Goal: Information Seeking & Learning: Check status

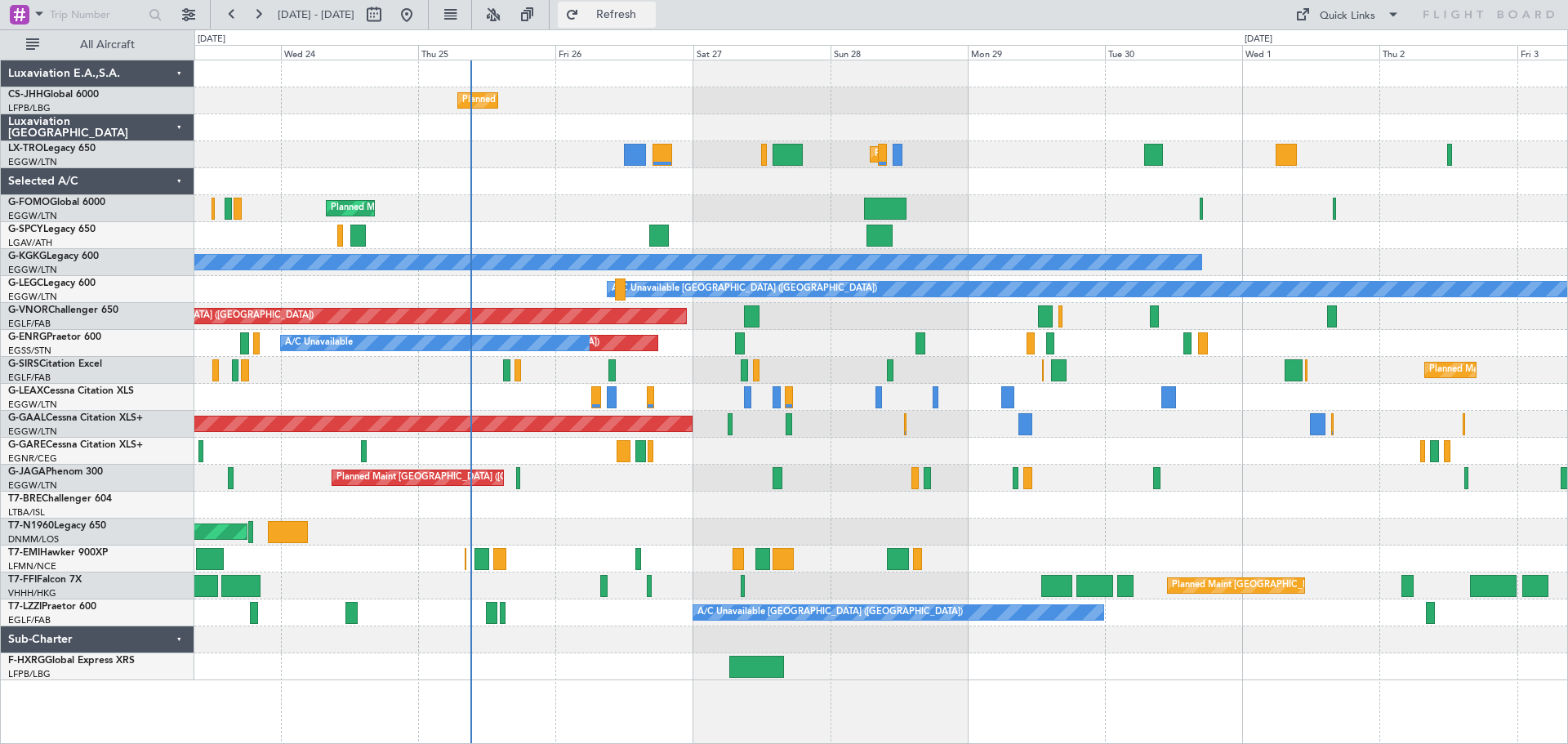
click at [650, 16] on span "Refresh" at bounding box center [617, 15] width 69 height 12
click at [650, 12] on span "Refresh" at bounding box center [617, 15] width 69 height 12
click at [650, 9] on span "Refresh" at bounding box center [617, 15] width 69 height 12
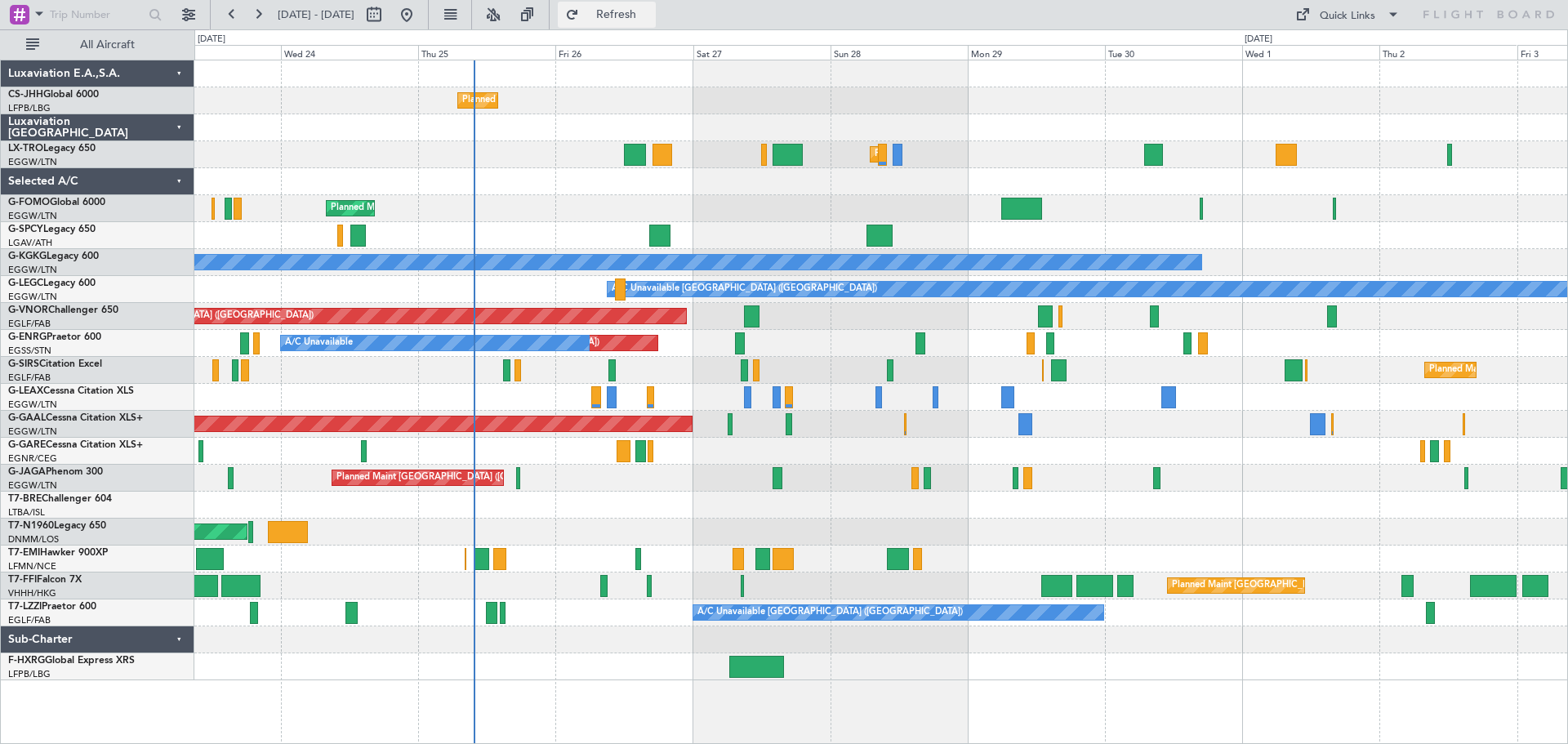
click at [650, 9] on span "Refresh" at bounding box center [617, 15] width 69 height 12
click at [650, 14] on span "Refresh" at bounding box center [617, 15] width 69 height 12
click at [650, 18] on span "Refresh" at bounding box center [617, 15] width 69 height 12
click at [650, 14] on span "Refresh" at bounding box center [617, 15] width 69 height 12
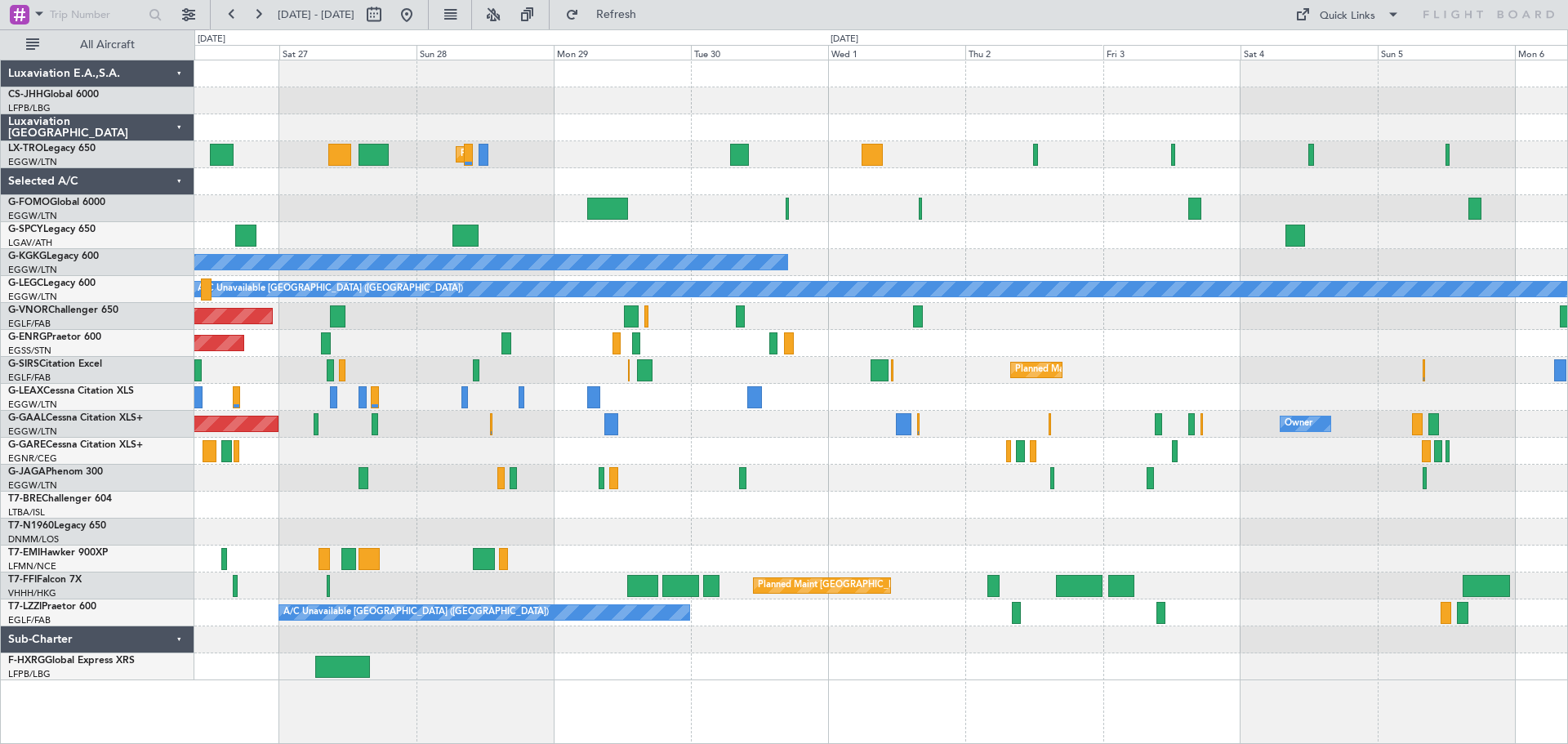
click at [710, 98] on div "Planned Maint [GEOGRAPHIC_DATA] ([GEOGRAPHIC_DATA])" at bounding box center [880, 101] width 1372 height 27
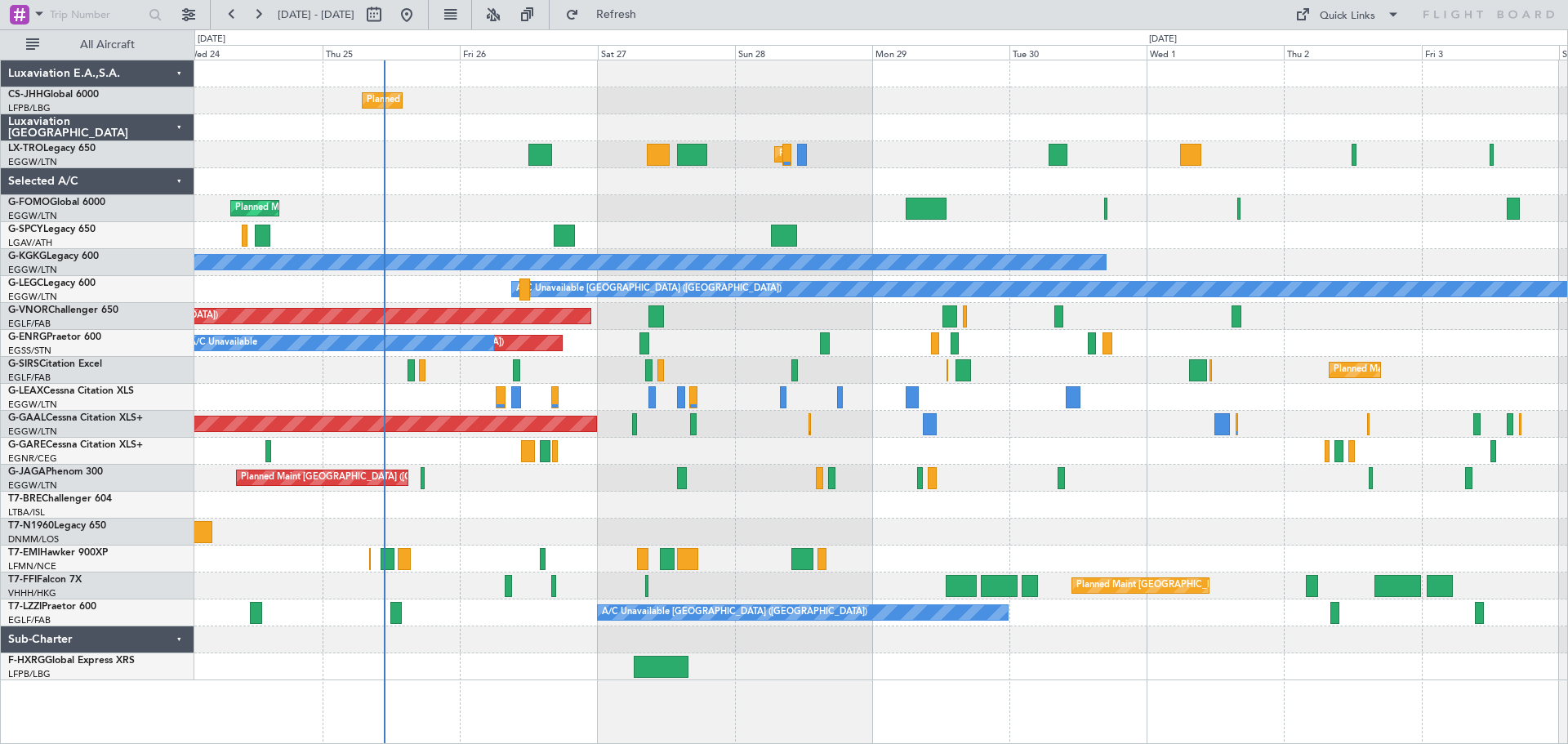
click at [918, 134] on div "Planned Maint Paris (Le Bourget) Planned Maint London (Luton) Planned Maint Lon…" at bounding box center [880, 371] width 1372 height 620
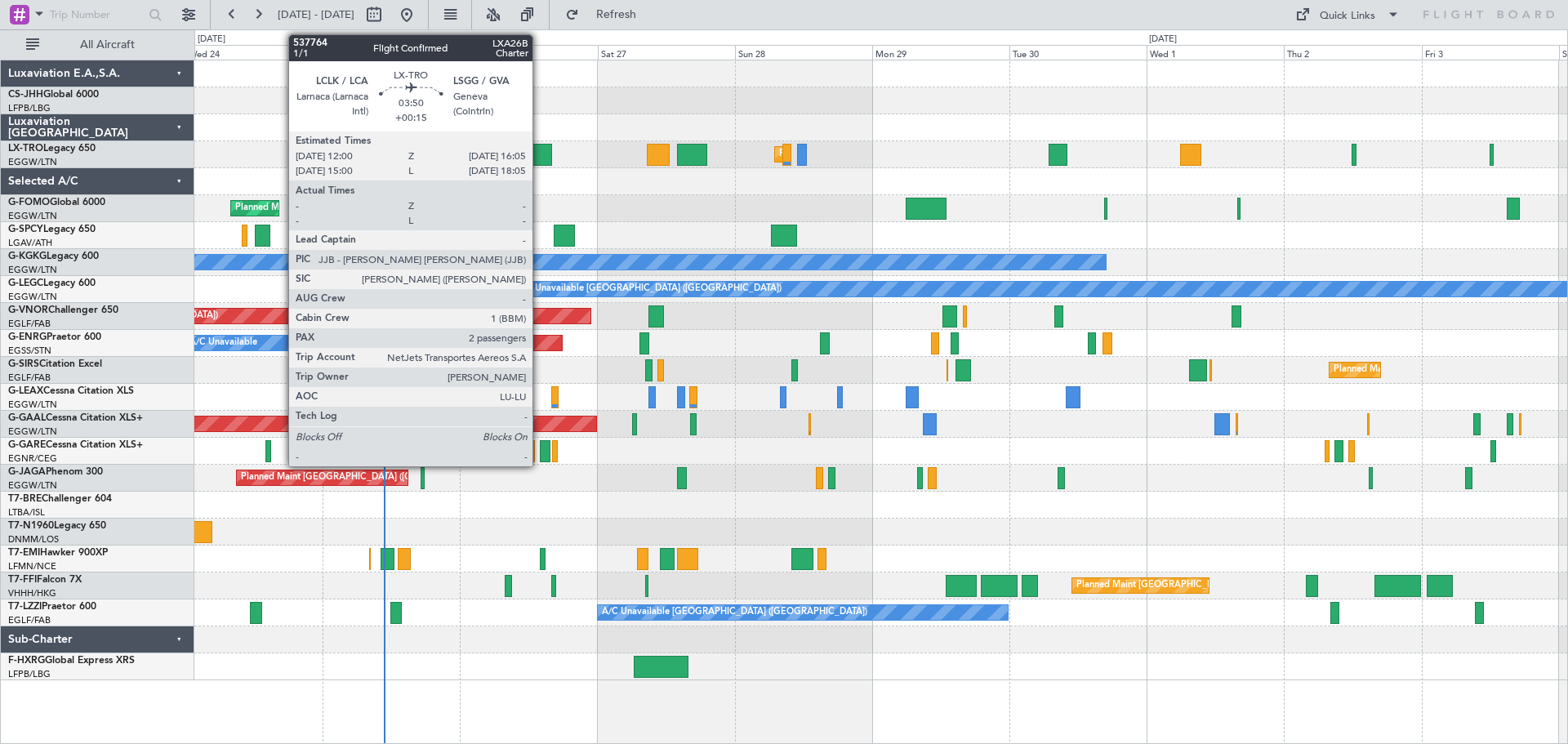
click at [539, 155] on div at bounding box center [540, 155] width 24 height 22
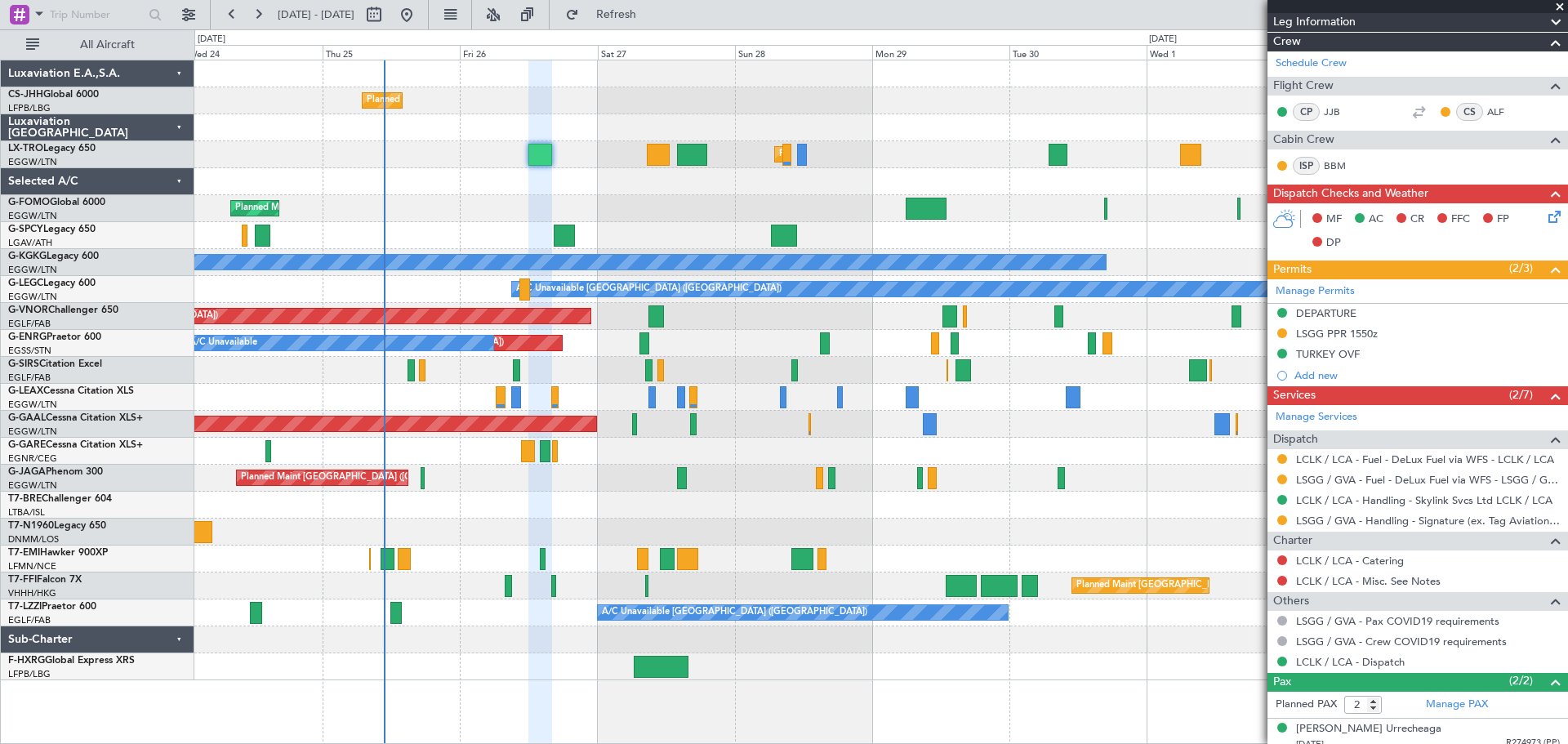
scroll to position [316, 0]
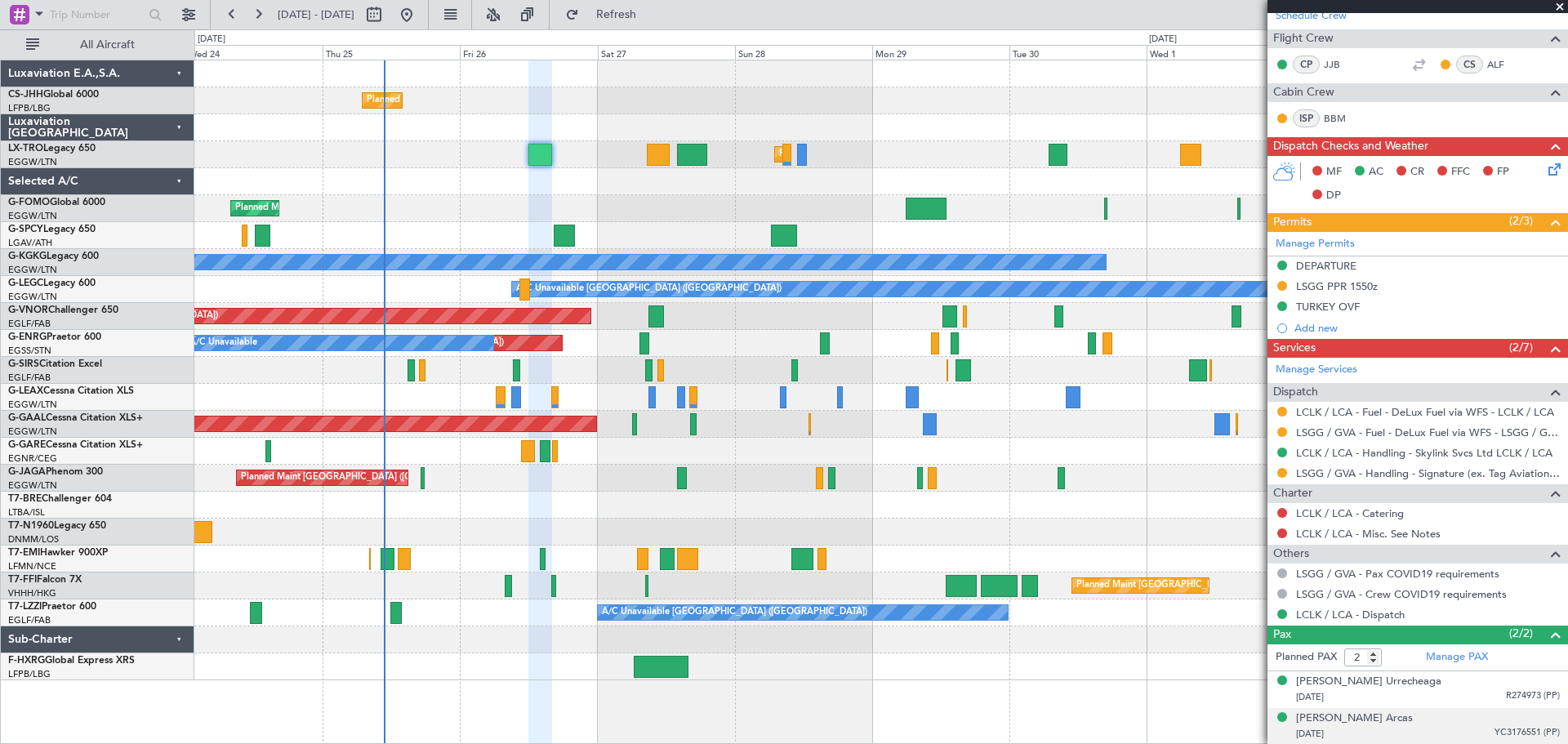
click at [1508, 731] on span "YC3176551 (PP)" at bounding box center [1527, 733] width 66 height 14
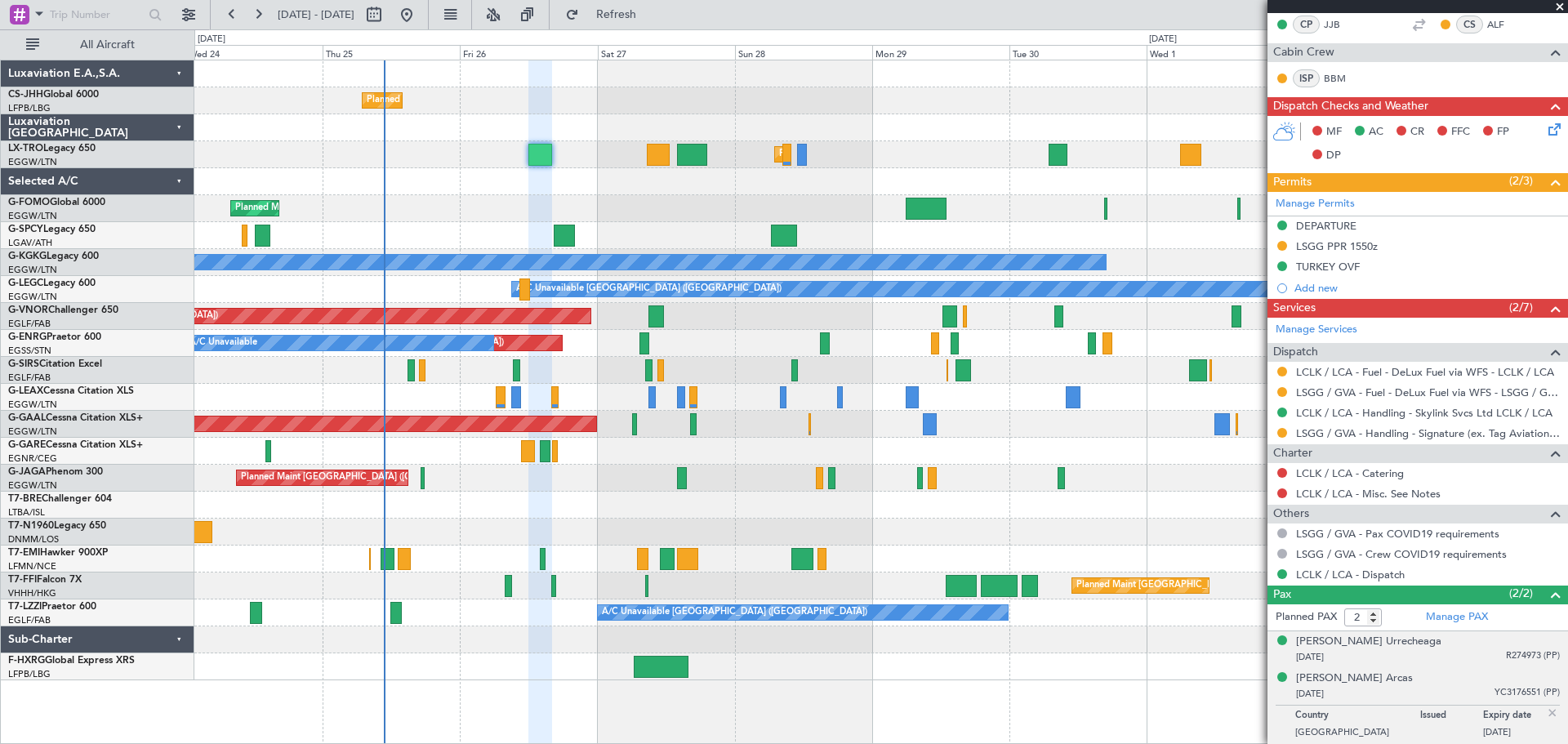
click at [1514, 653] on span "R274973 (PP)" at bounding box center [1533, 656] width 54 height 14
click at [1558, 7] on span at bounding box center [1559, 7] width 16 height 14
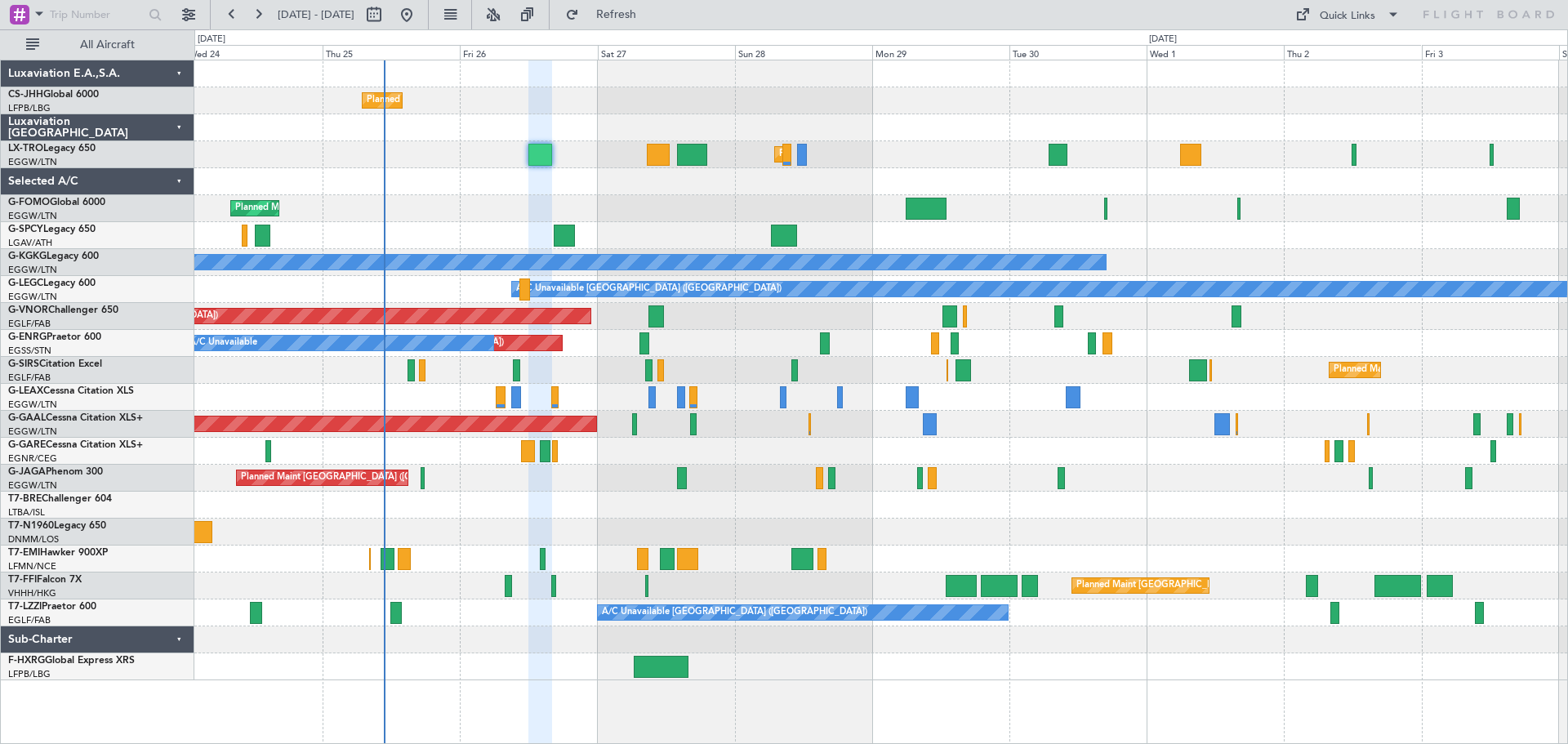
type input "0"
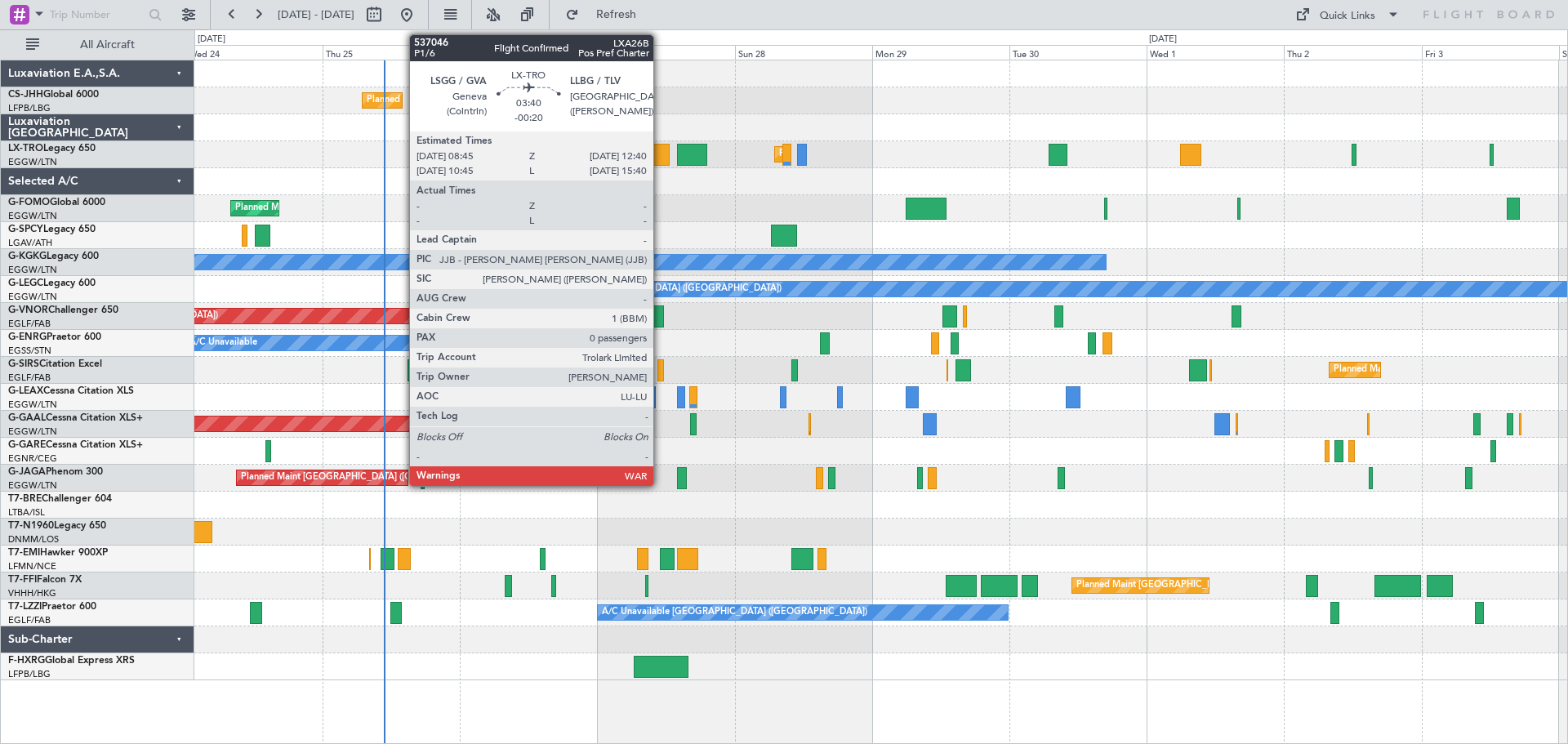
click at [660, 155] on div at bounding box center [658, 155] width 23 height 22
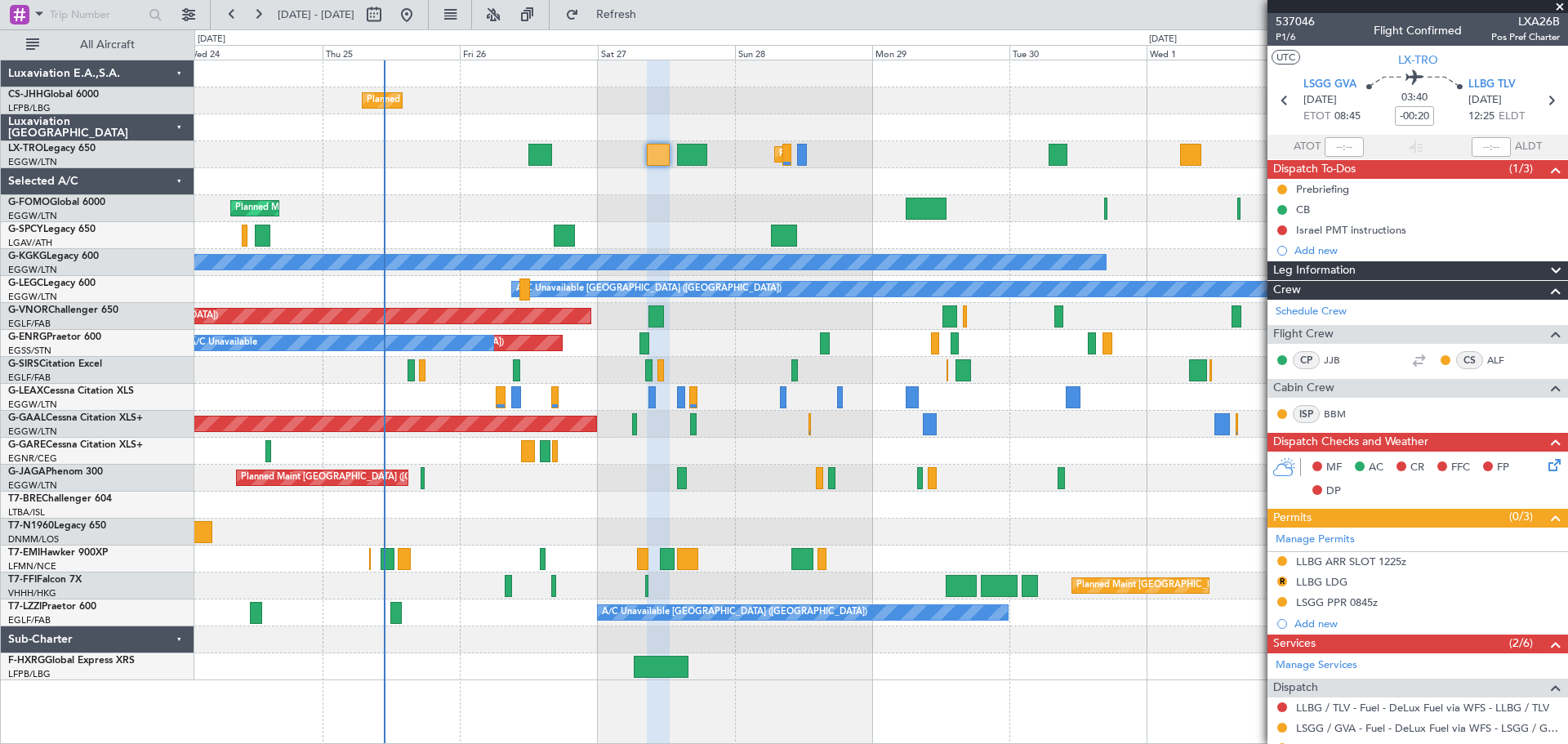
click at [1559, 7] on span at bounding box center [1559, 7] width 16 height 14
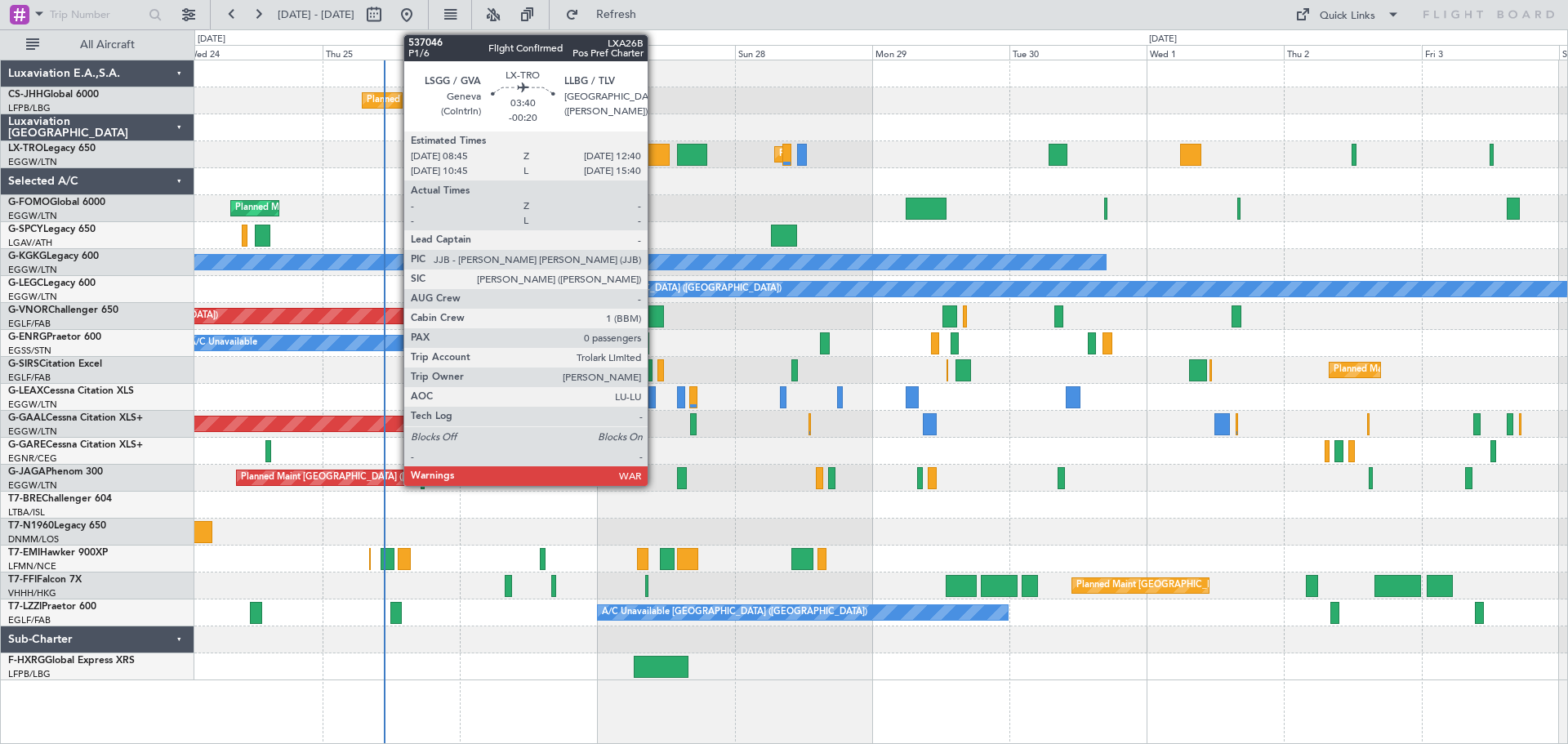
click at [655, 156] on div at bounding box center [658, 155] width 23 height 22
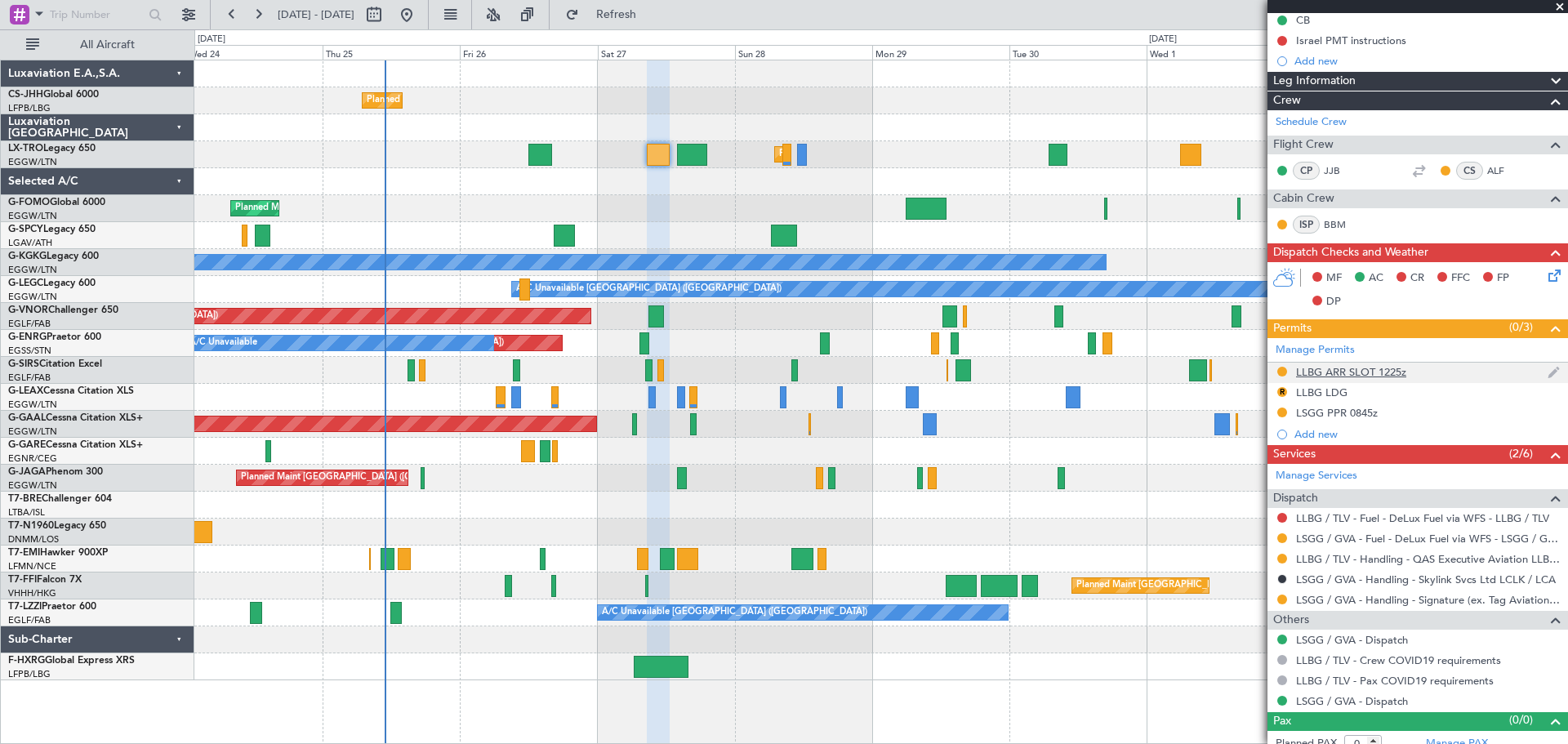
scroll to position [203, 0]
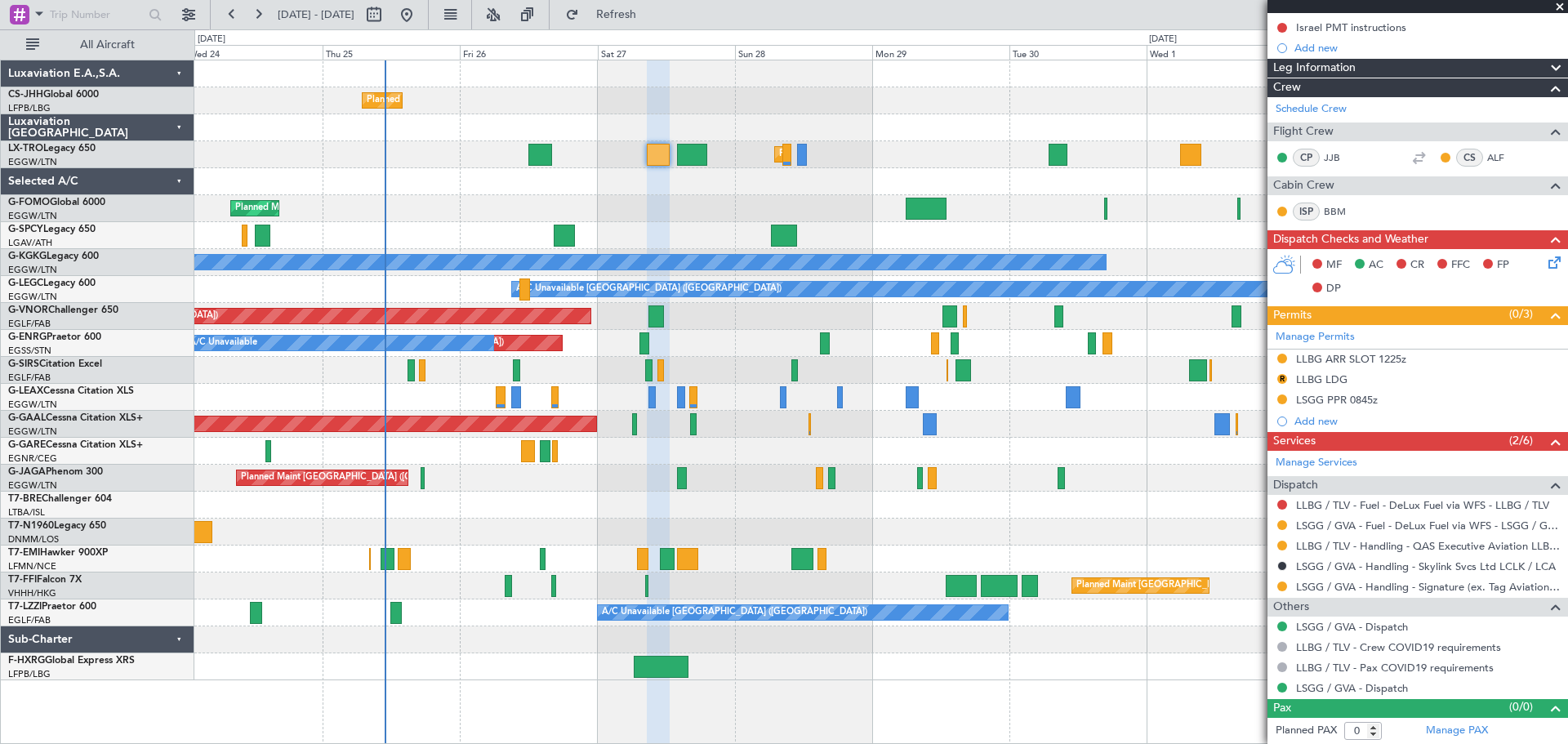
click at [1560, 8] on span at bounding box center [1559, 7] width 16 height 14
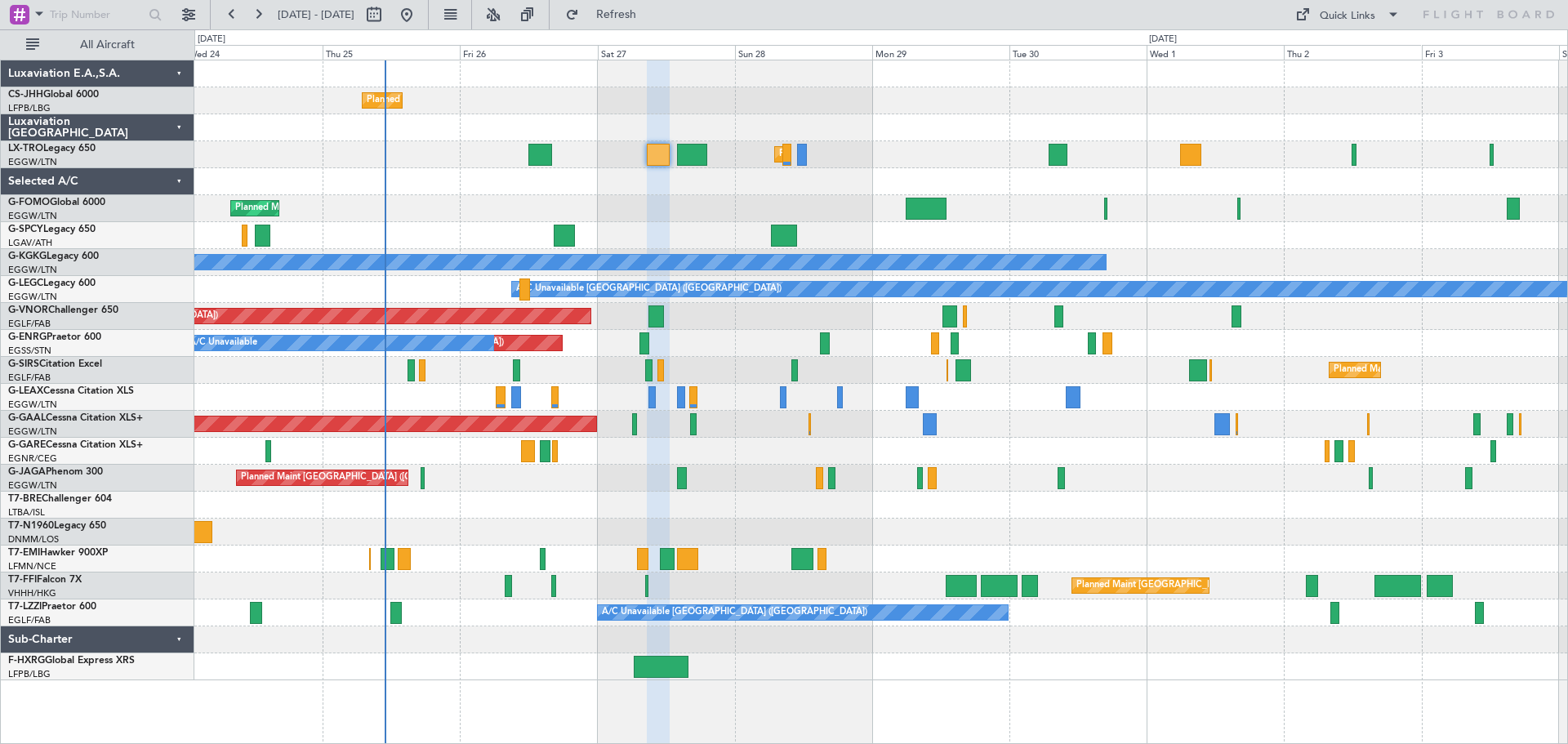
scroll to position [0, 0]
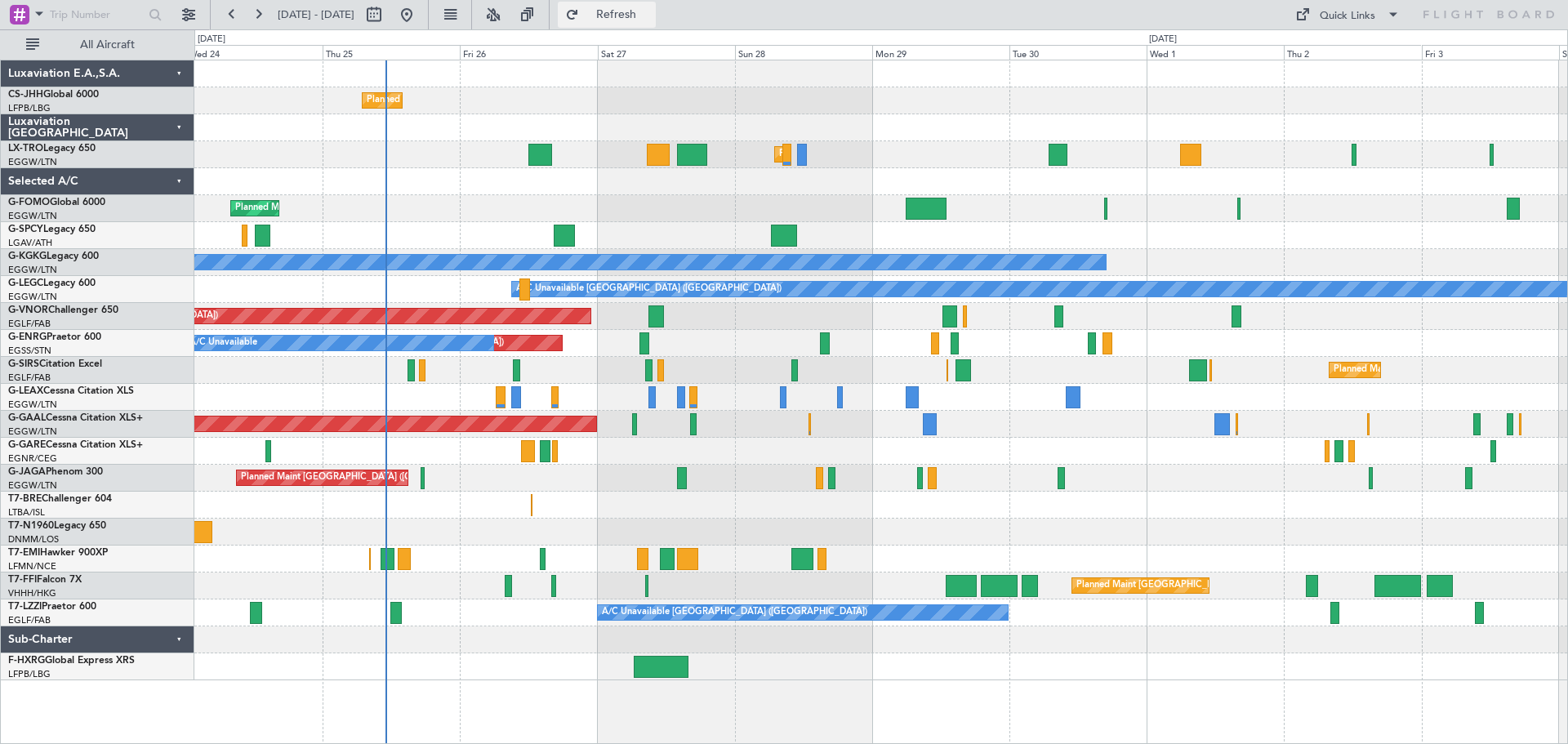
click at [650, 9] on span "Refresh" at bounding box center [617, 15] width 69 height 12
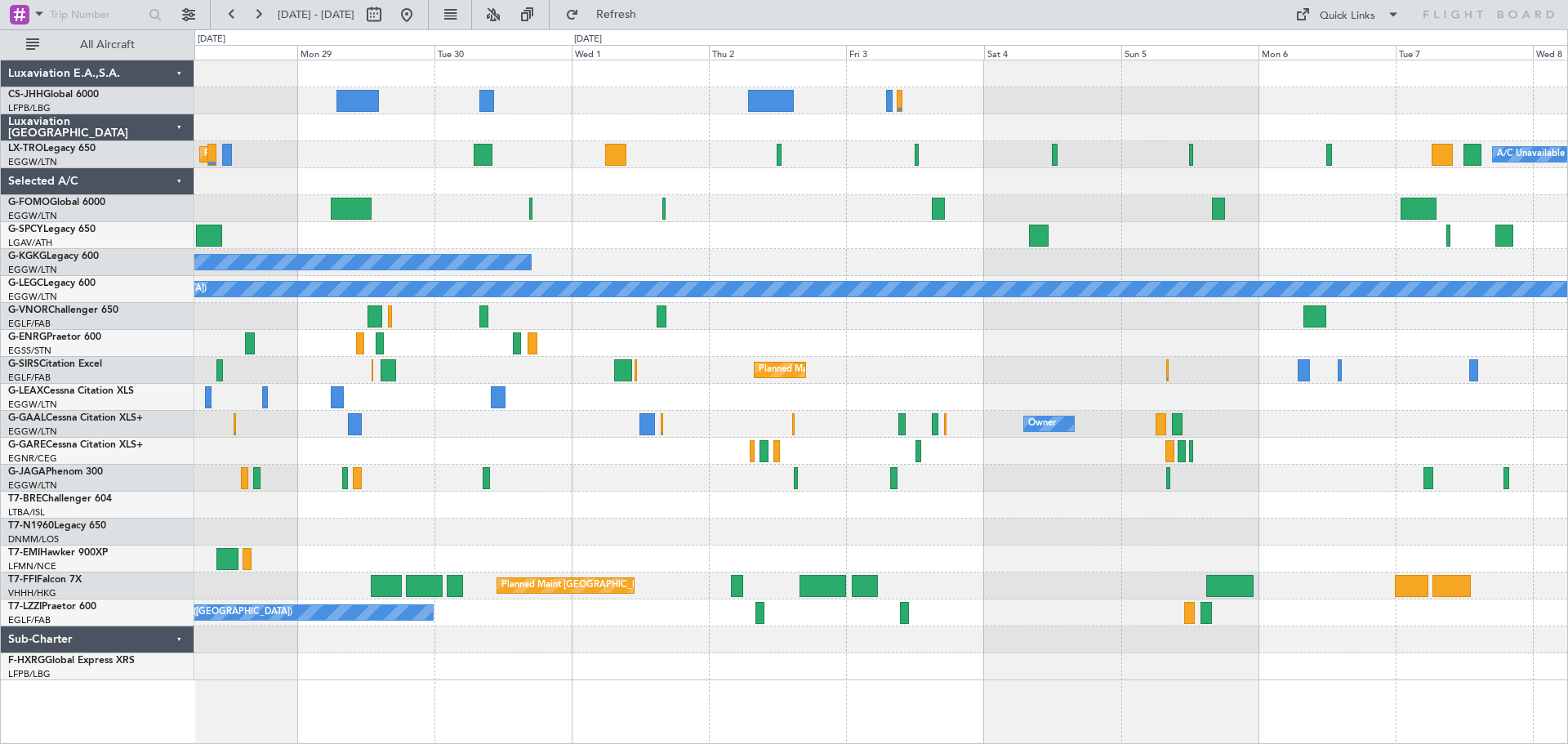
click at [793, 208] on div "Planned Maint London (Luton) A/C Unavailable A/C Unavailable Istanbul (Ataturk)…" at bounding box center [880, 371] width 1372 height 620
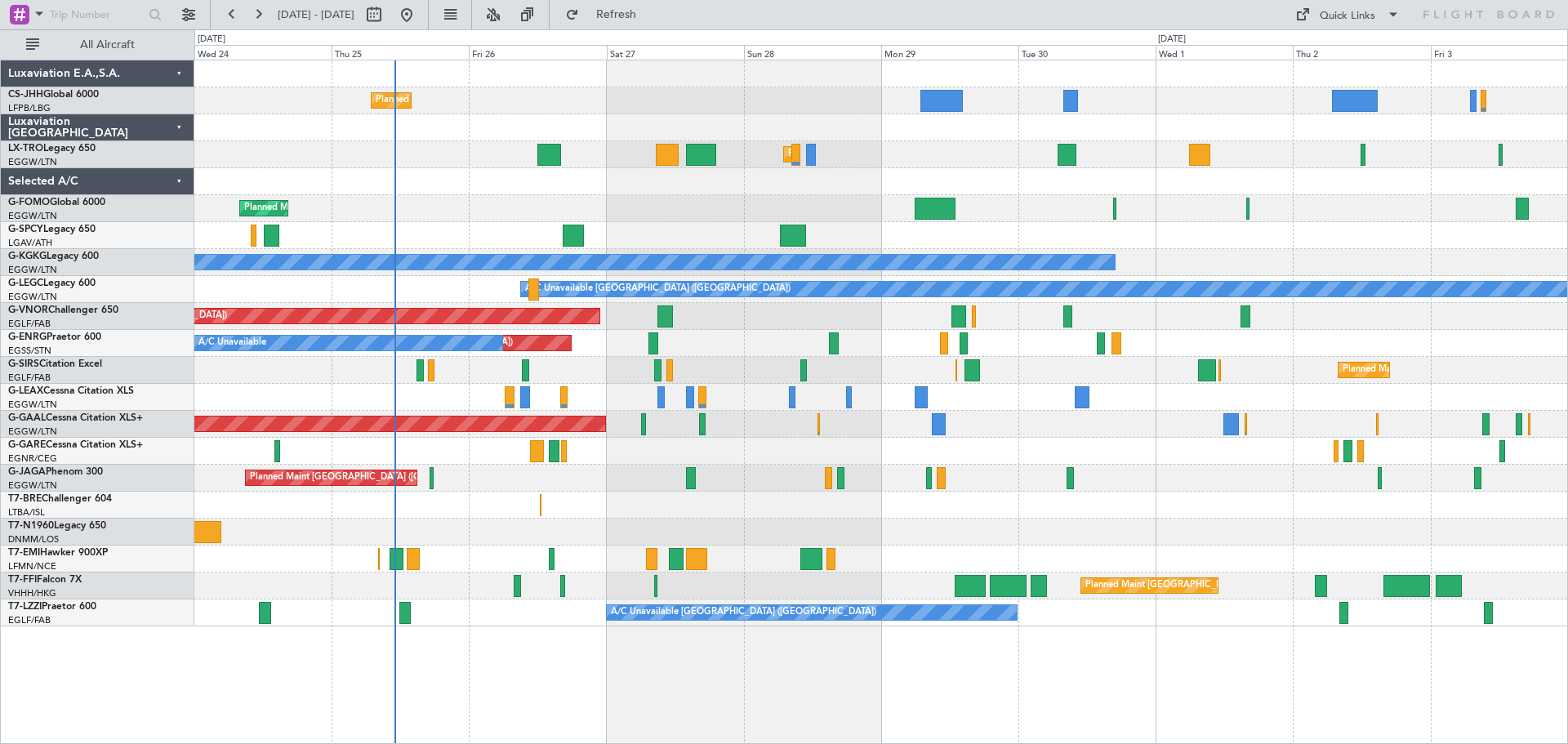
click at [1244, 256] on div "Planned Maint Paris (Le Bourget) Planned Maint London (Luton) Planned Maint Lon…" at bounding box center [880, 343] width 1372 height 566
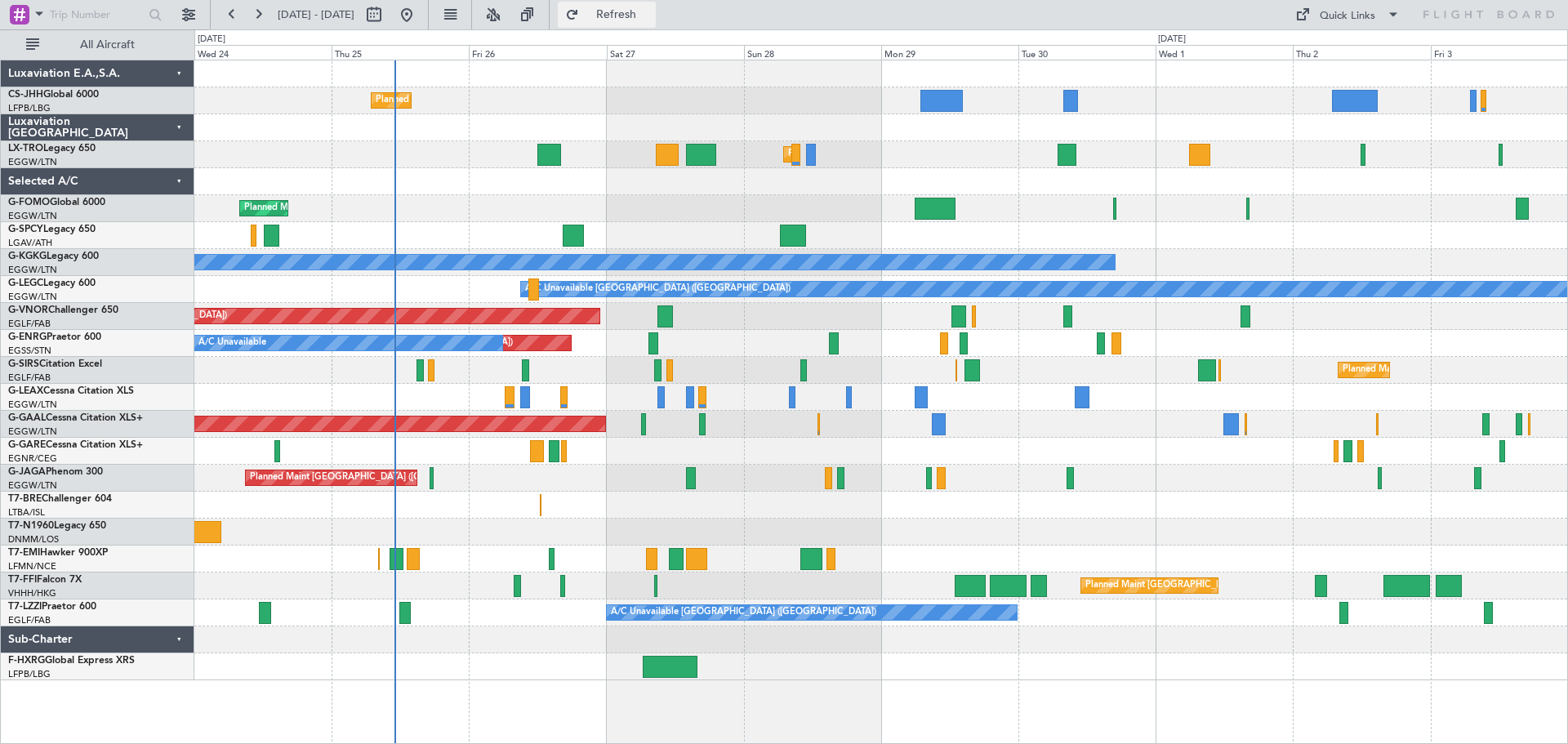
click at [650, 13] on span "Refresh" at bounding box center [617, 15] width 69 height 12
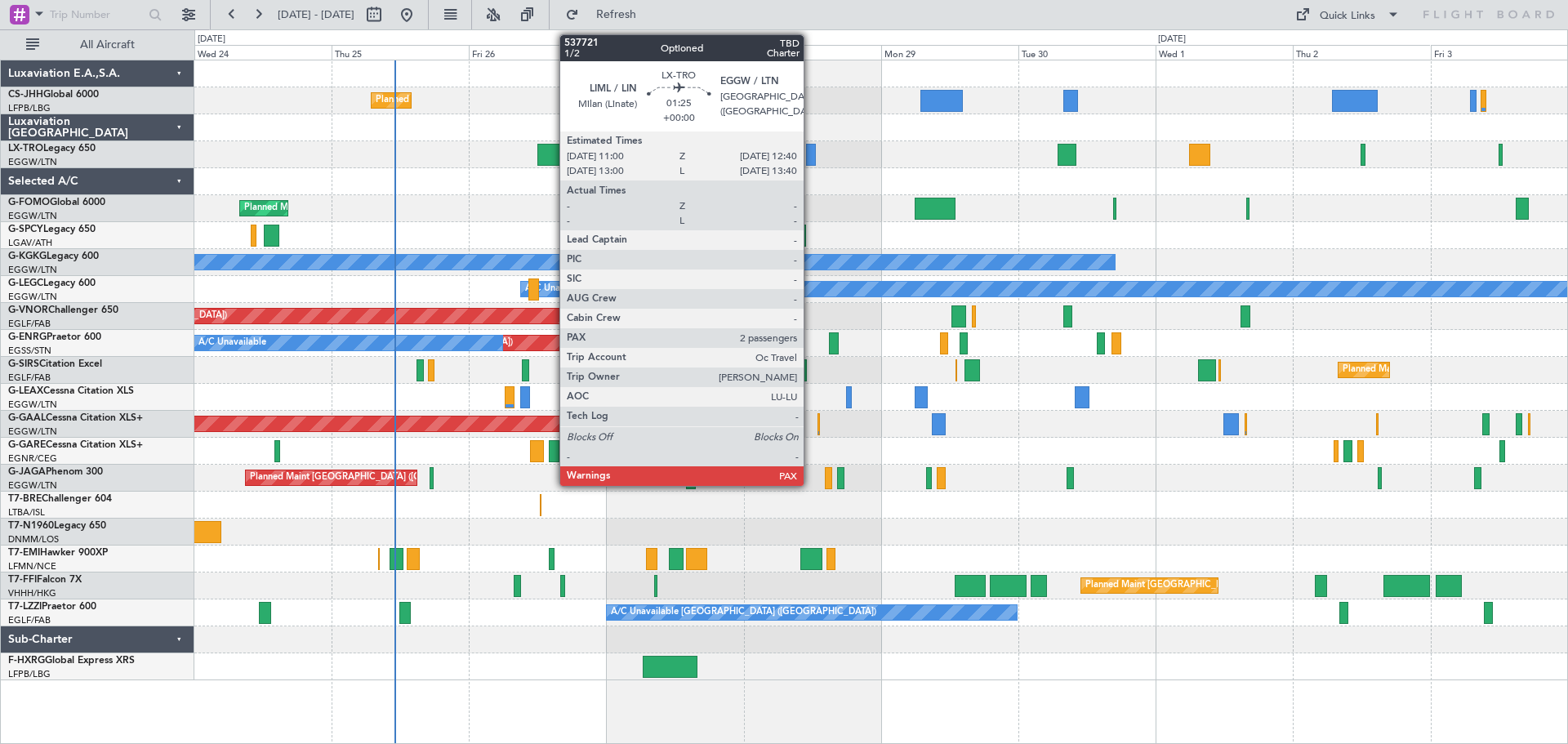
click at [811, 156] on div at bounding box center [811, 155] width 10 height 22
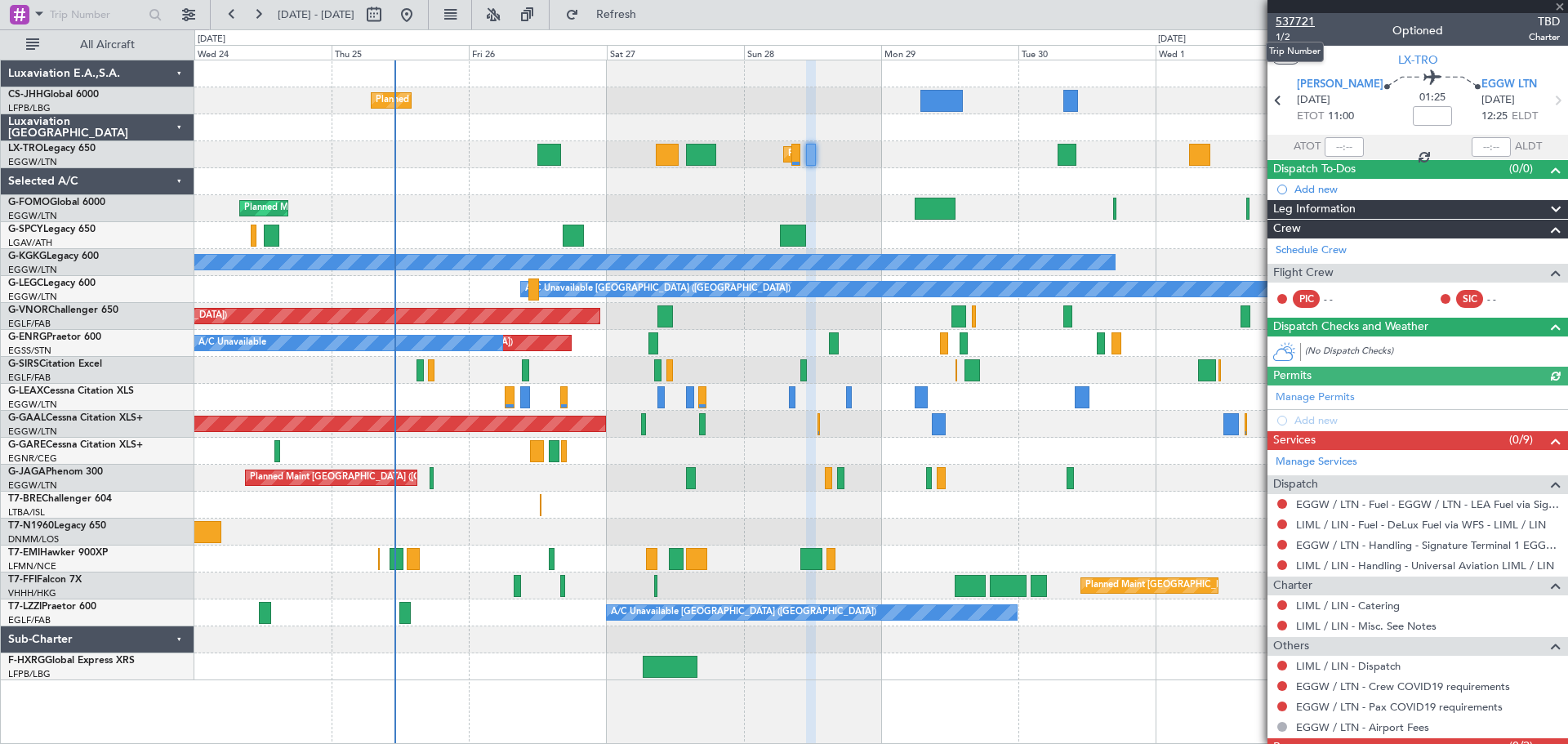
click at [1305, 25] on span "537721" at bounding box center [1295, 22] width 39 height 17
click at [1561, 4] on span at bounding box center [1559, 7] width 16 height 14
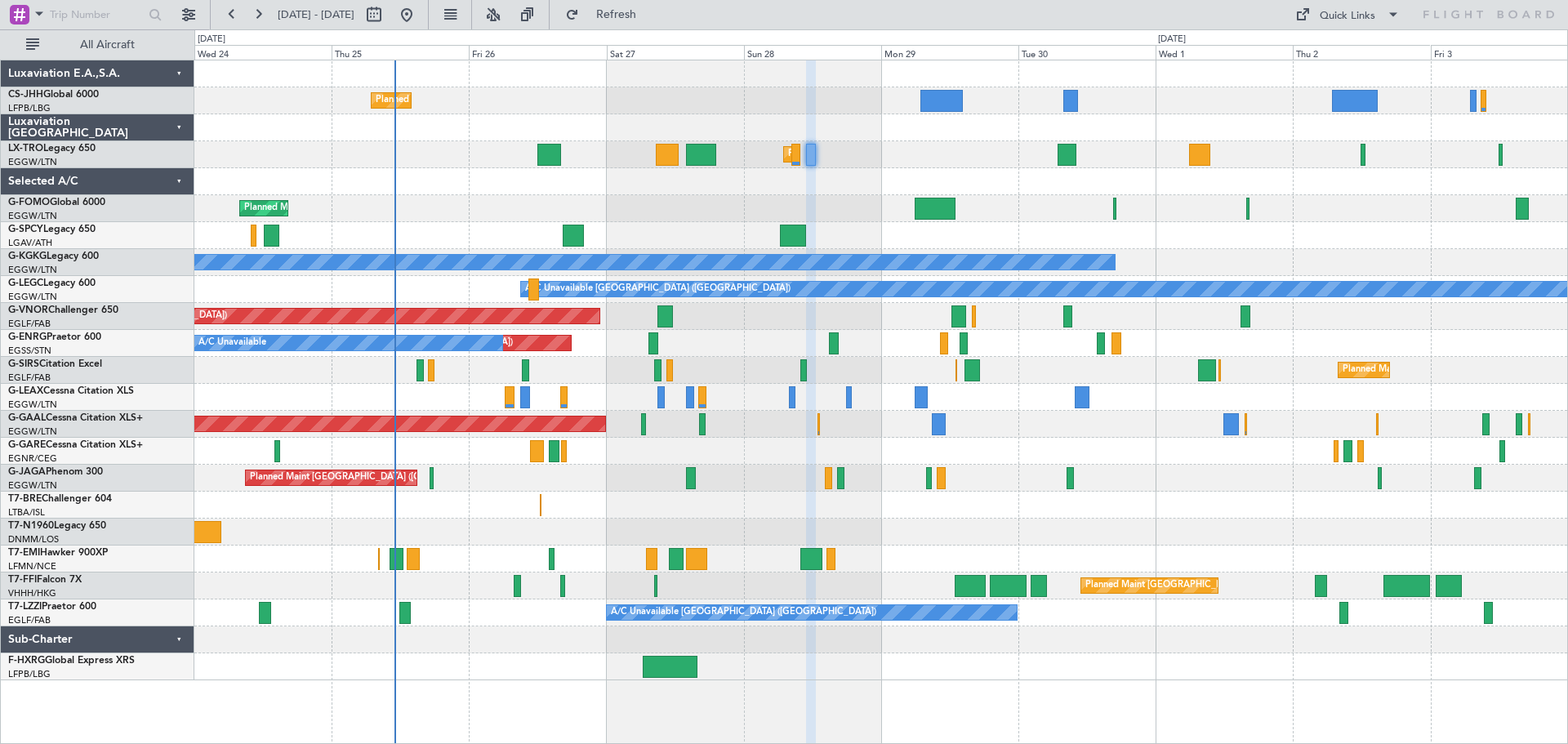
type input "0"
click at [650, 9] on span "Refresh" at bounding box center [617, 15] width 69 height 12
click at [650, 15] on span "Refresh" at bounding box center [617, 15] width 69 height 12
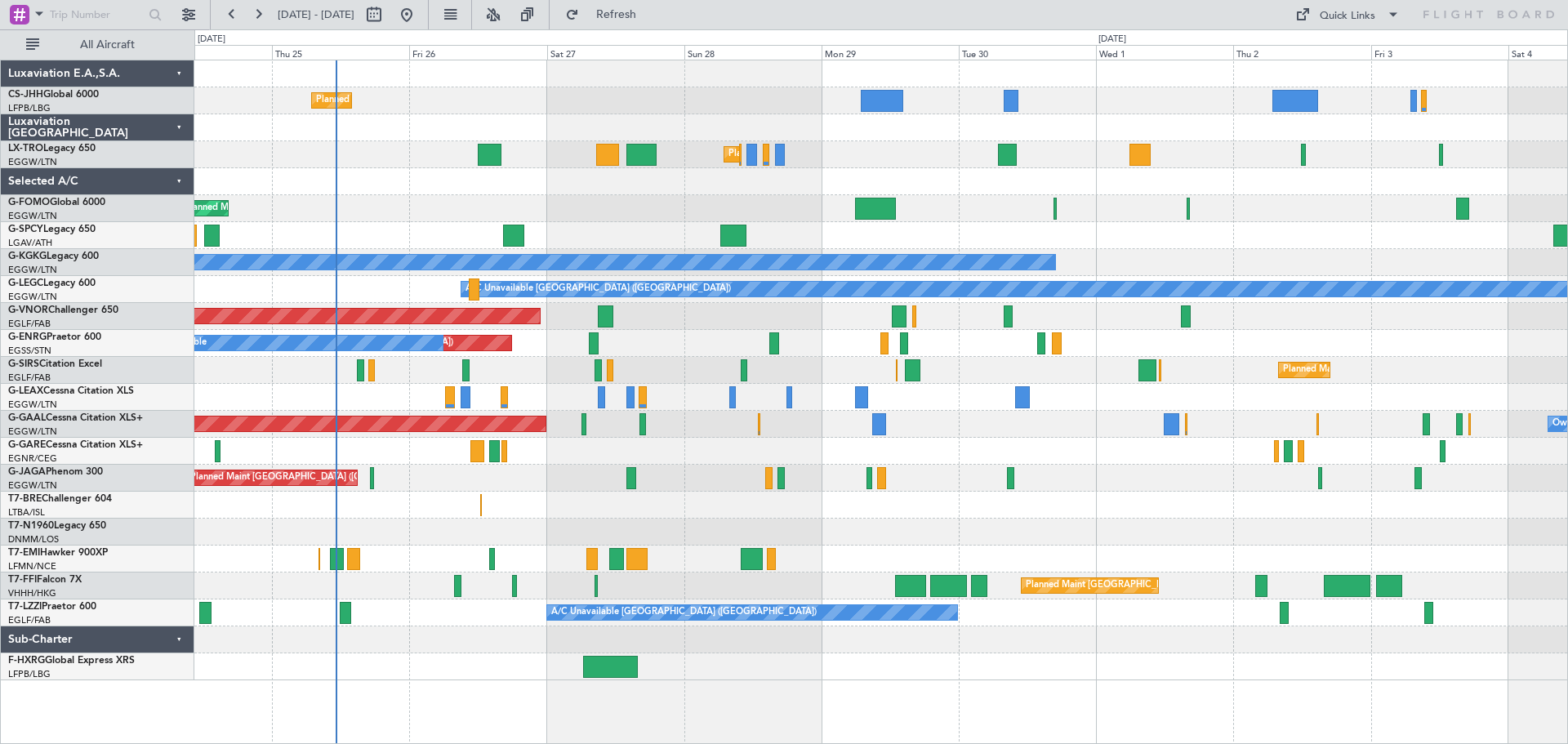
click at [1420, 240] on div "Planned Maint Paris (Le Bourget) Planned Maint London (Luton) Planned Maint Lon…" at bounding box center [880, 371] width 1372 height 620
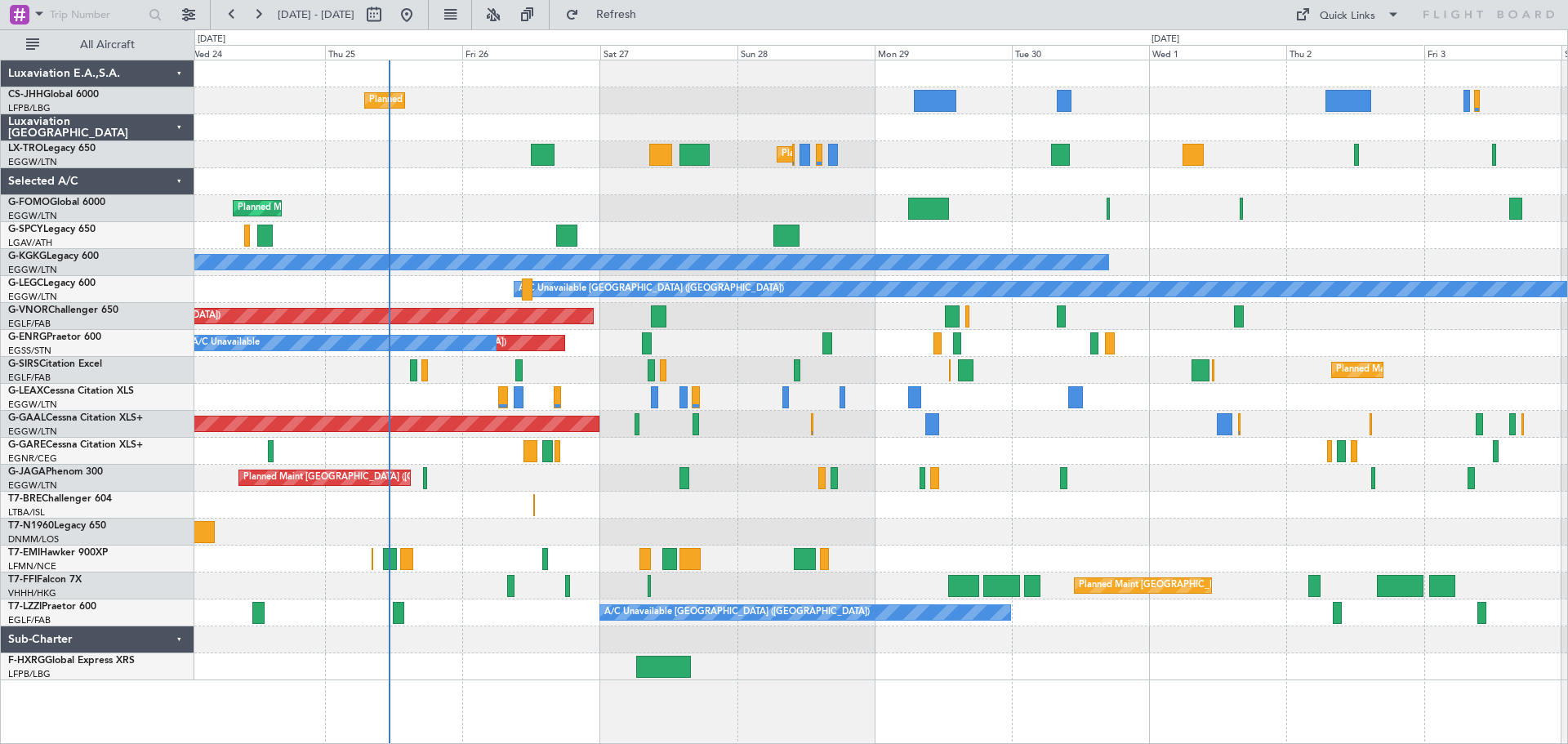
click at [674, 224] on div "Planned Maint Paris (Le Bourget) Planned Maint London (Luton) Planned Maint Lon…" at bounding box center [880, 371] width 1372 height 620
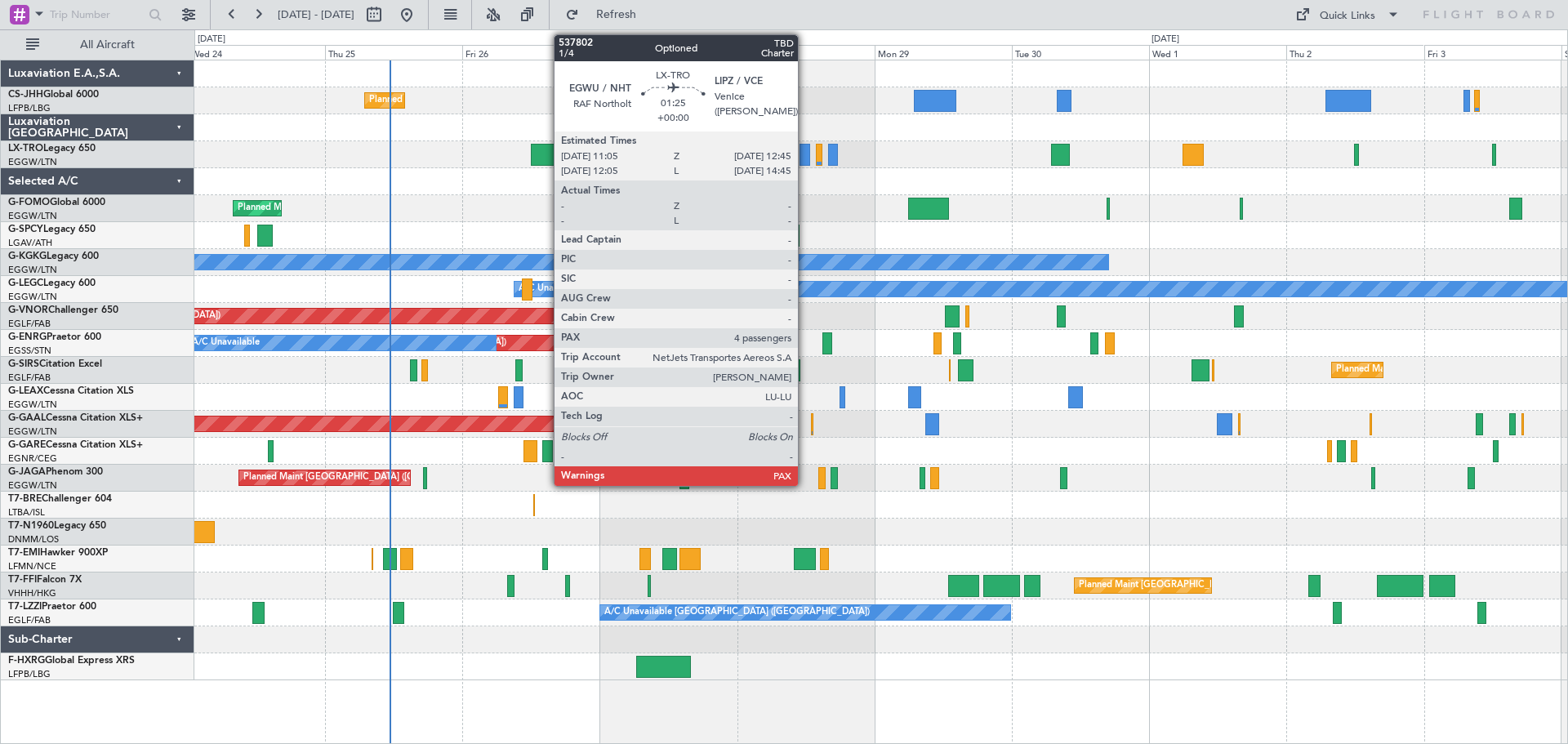
click at [805, 162] on div at bounding box center [804, 155] width 10 height 22
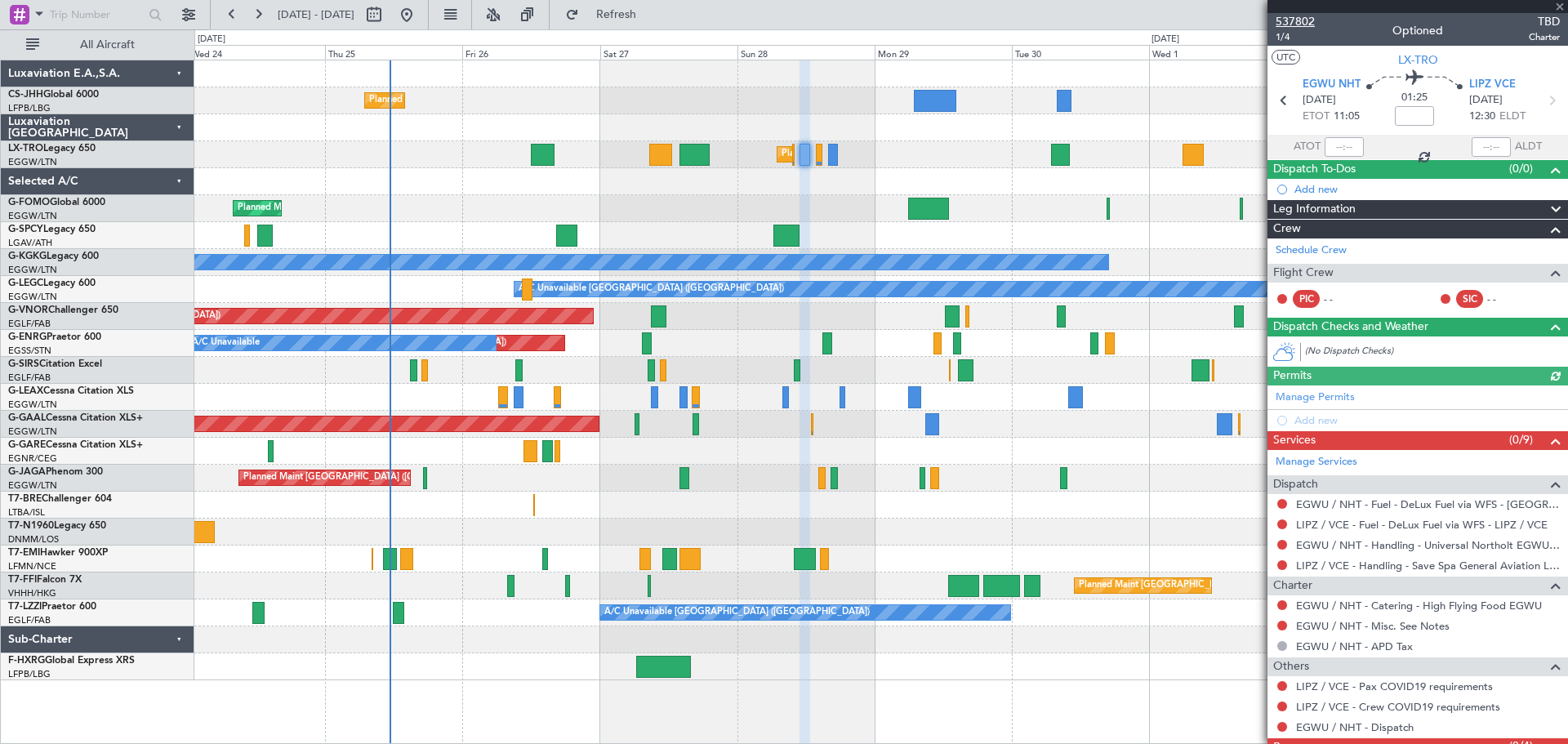
click at [1307, 24] on span "537802" at bounding box center [1295, 22] width 39 height 17
click at [650, 13] on span "Refresh" at bounding box center [617, 15] width 69 height 12
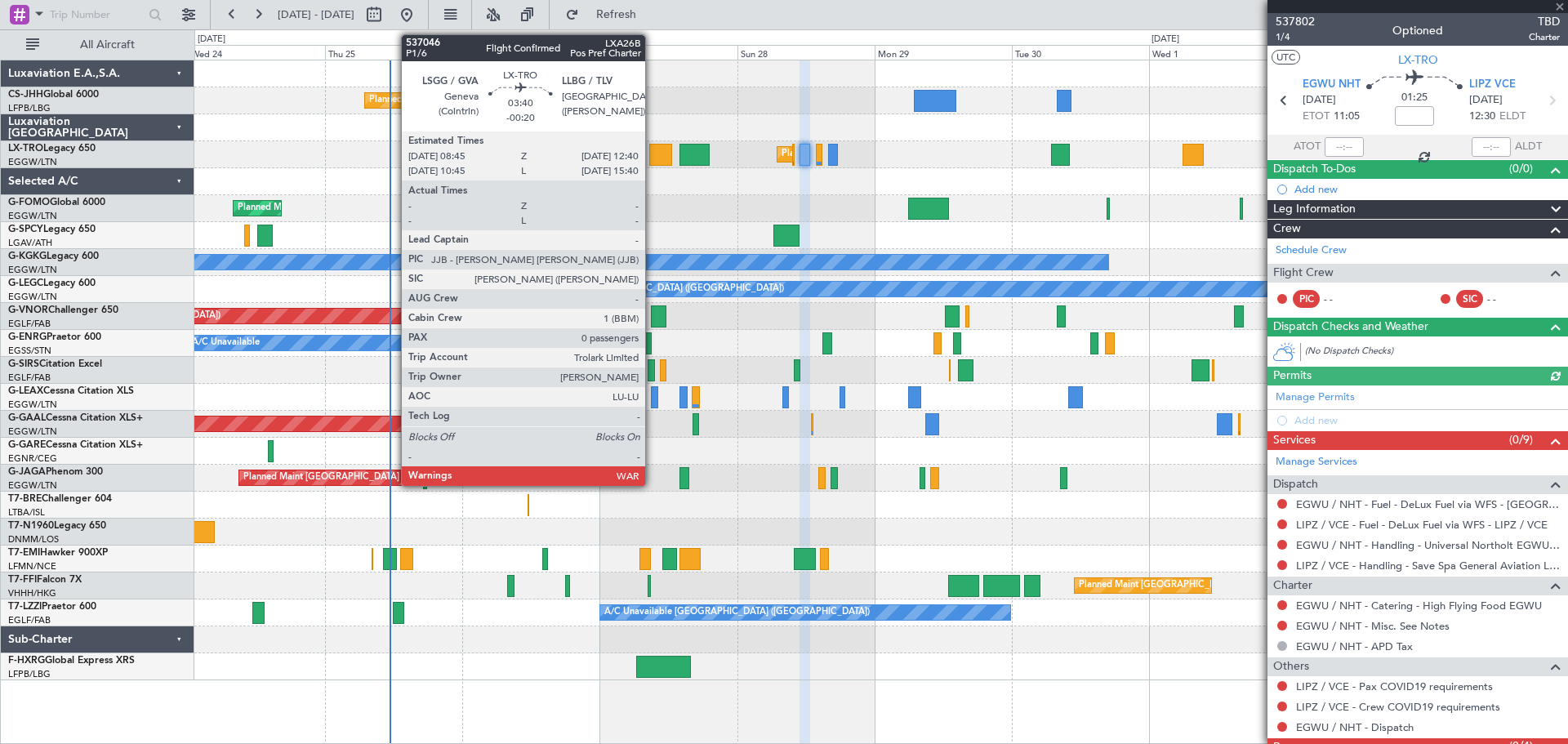
click at [652, 155] on div at bounding box center [660, 155] width 23 height 22
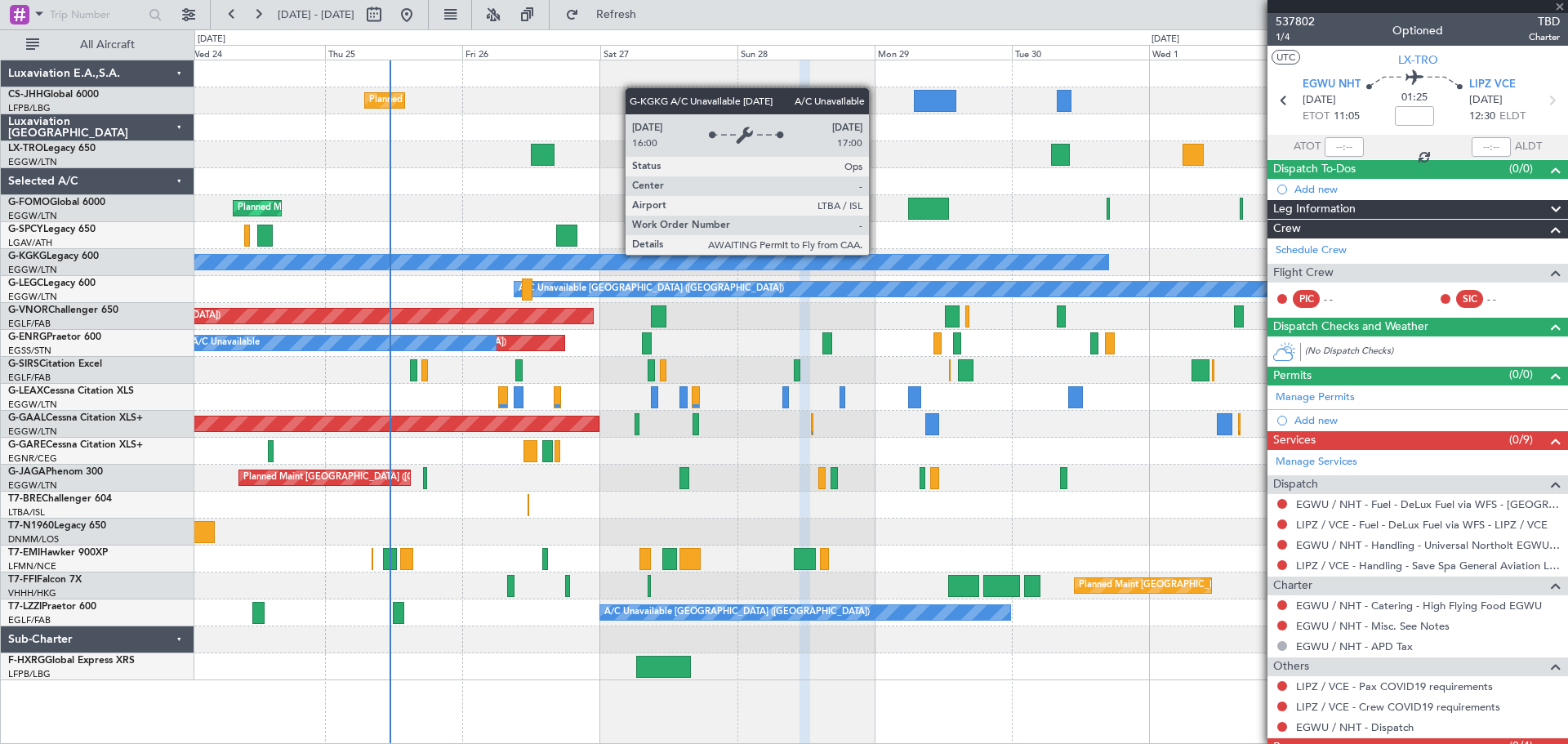
type input "-00:20"
type input "0"
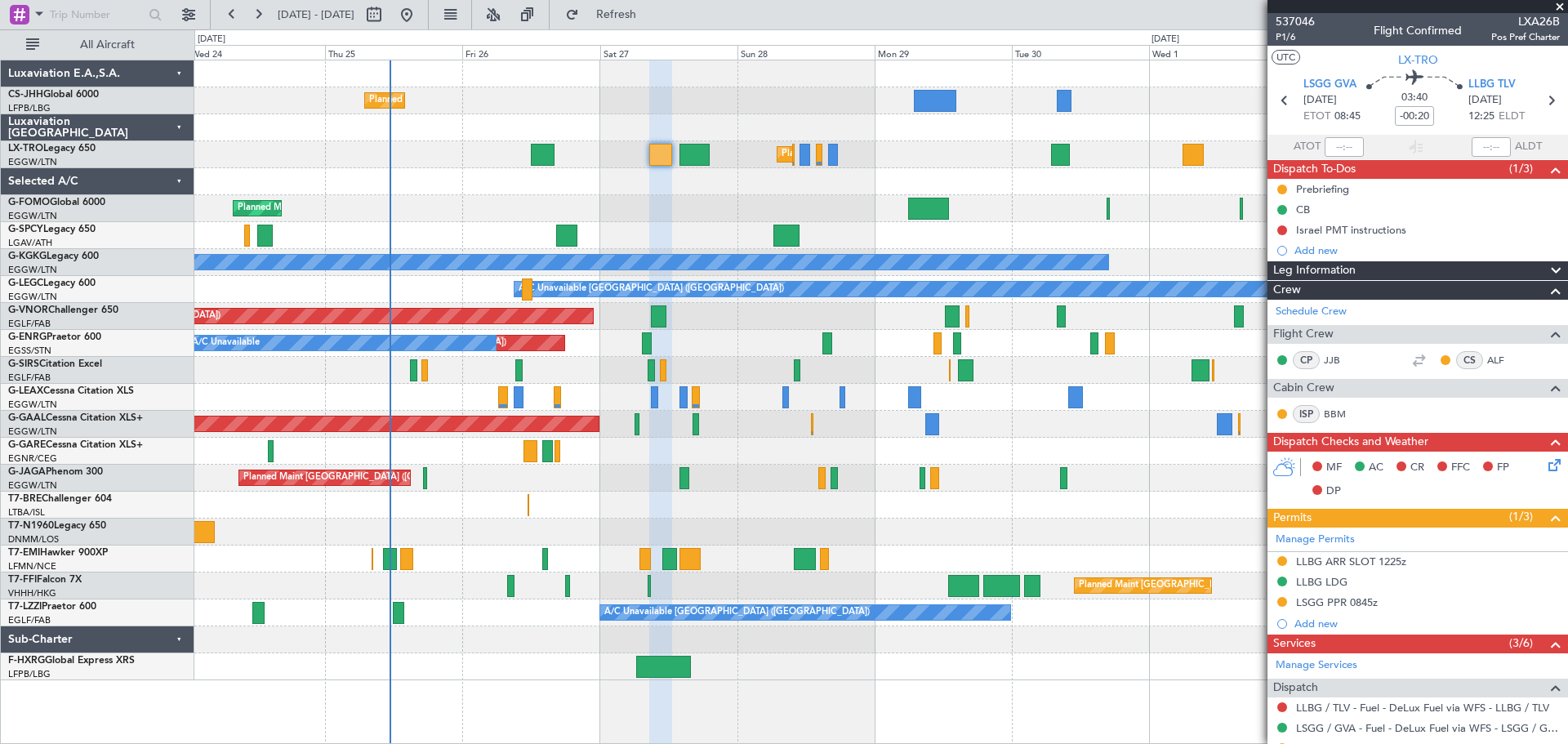
click at [1559, 8] on span at bounding box center [1559, 7] width 16 height 14
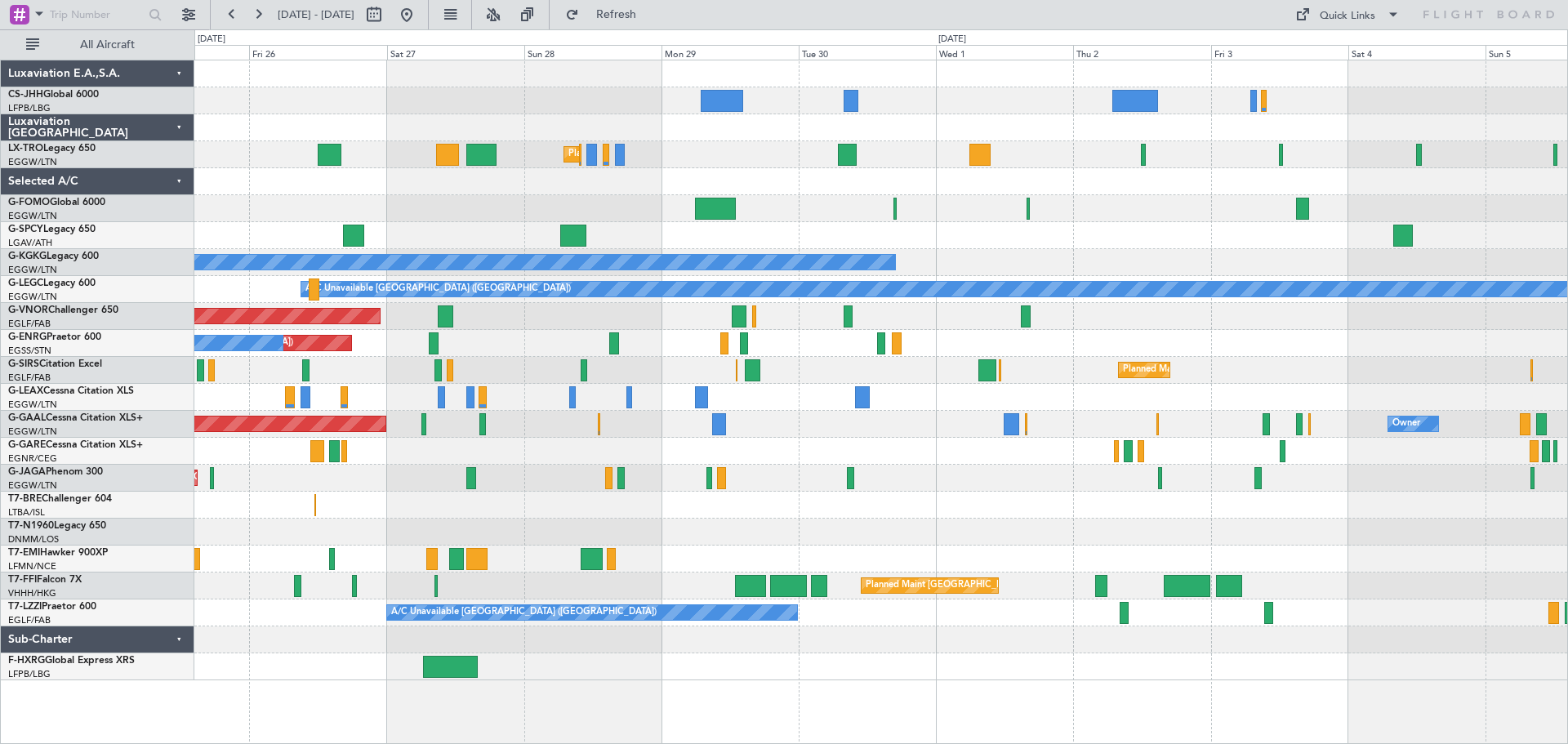
click at [991, 106] on div "Planned Maint [GEOGRAPHIC_DATA] ([GEOGRAPHIC_DATA])" at bounding box center [880, 101] width 1372 height 27
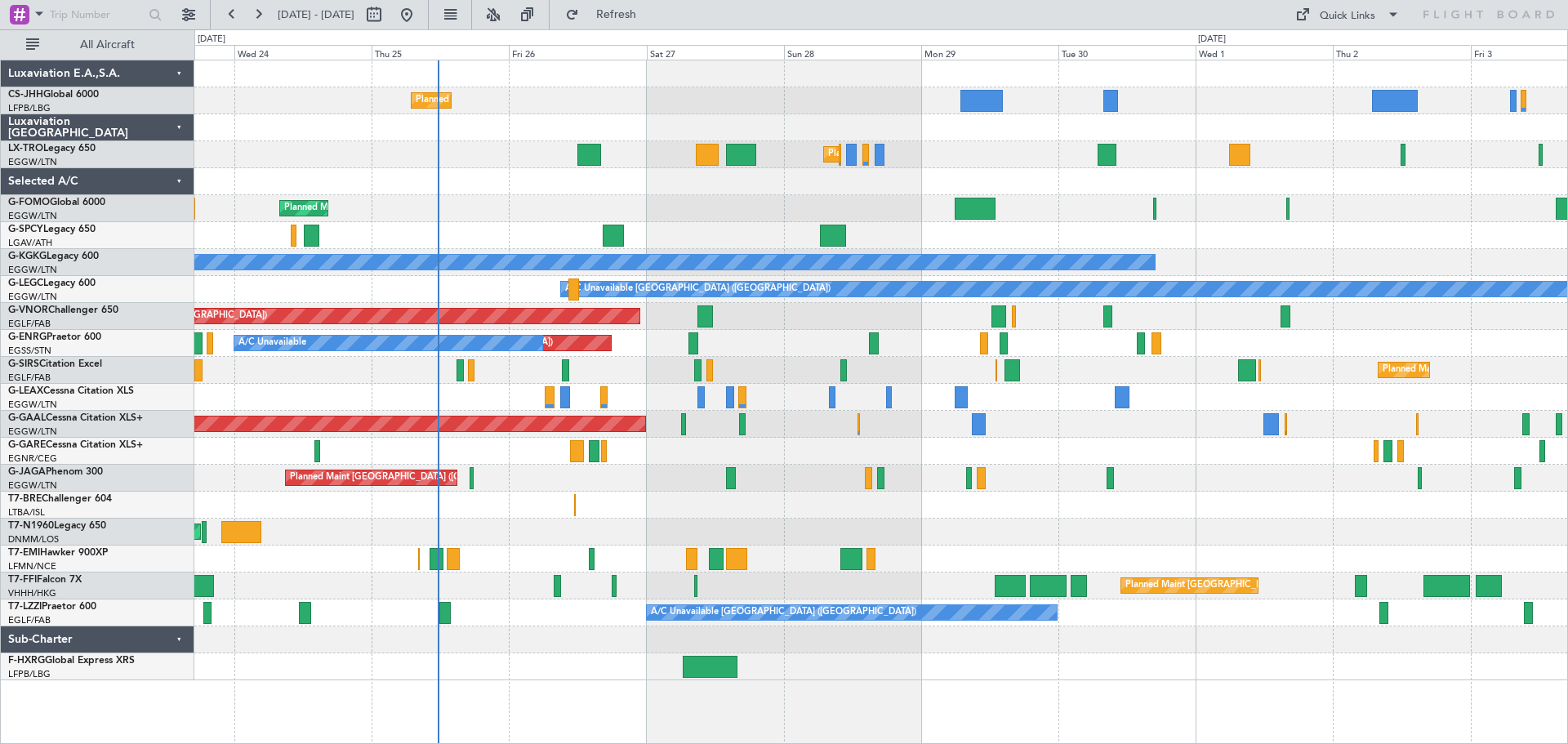
click at [655, 194] on div "Planned Maint Paris (Le Bourget) Planned Maint London (Luton) Planned Maint Lon…" at bounding box center [880, 371] width 1372 height 620
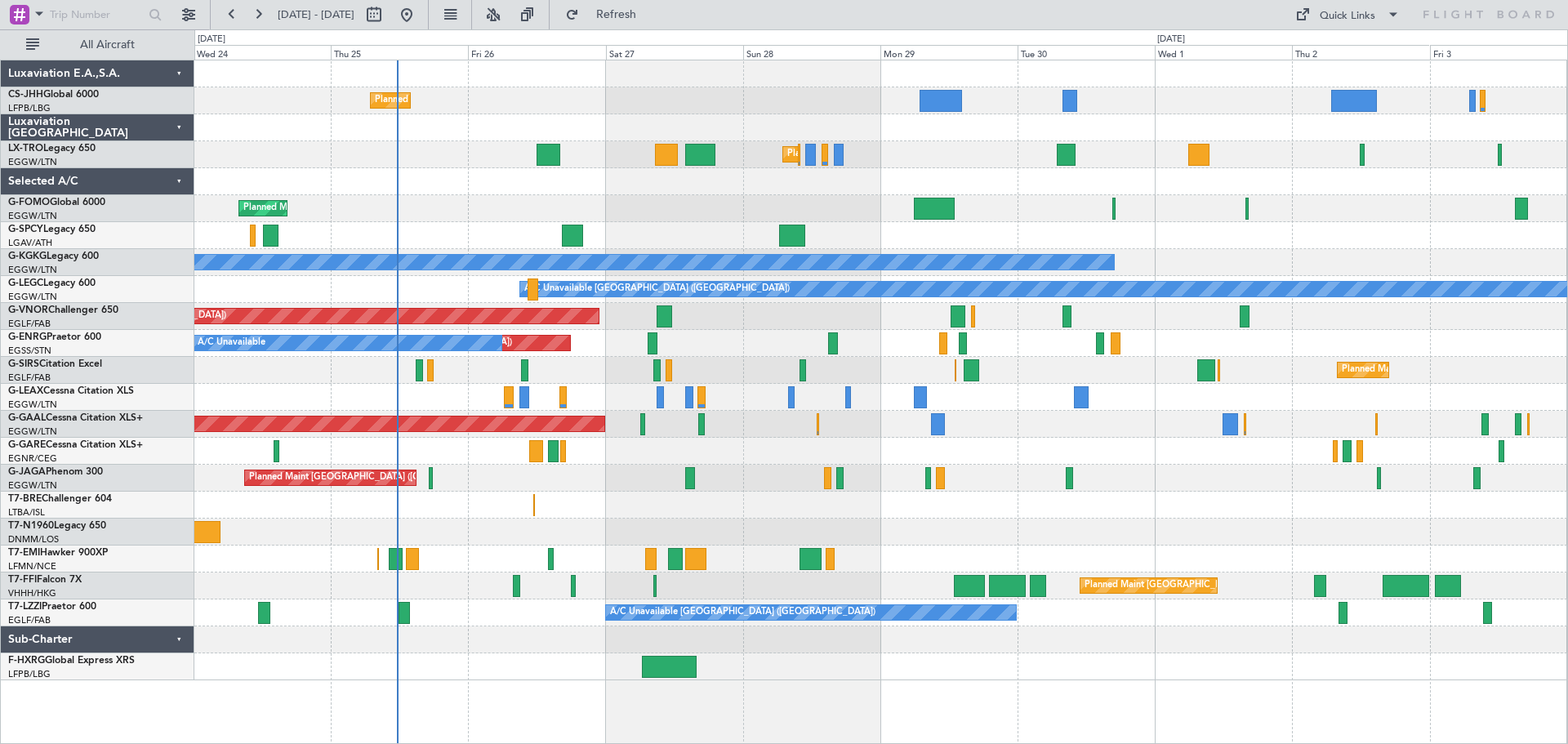
click at [1205, 239] on div at bounding box center [880, 235] width 1372 height 27
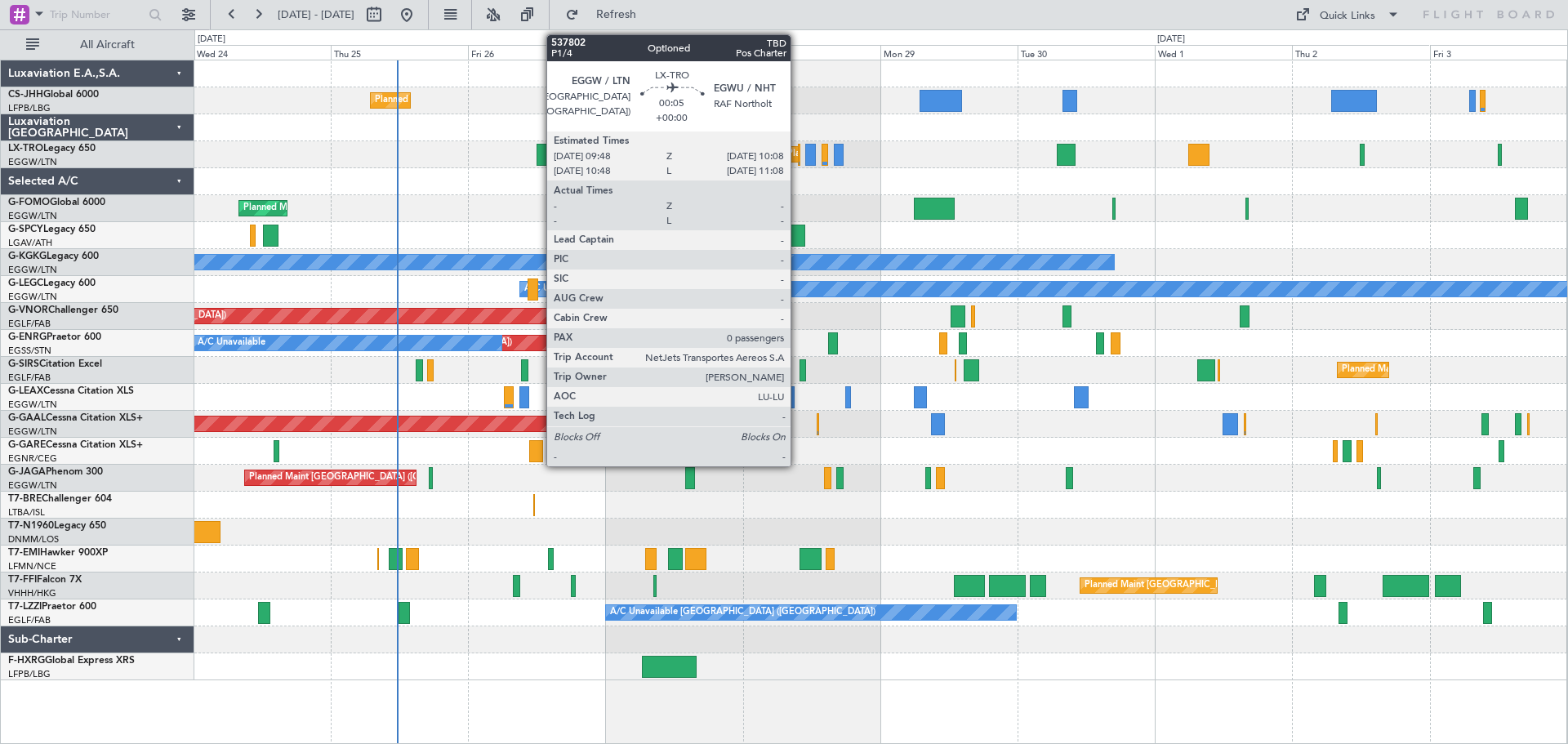
click at [797, 157] on div at bounding box center [798, 155] width 3 height 22
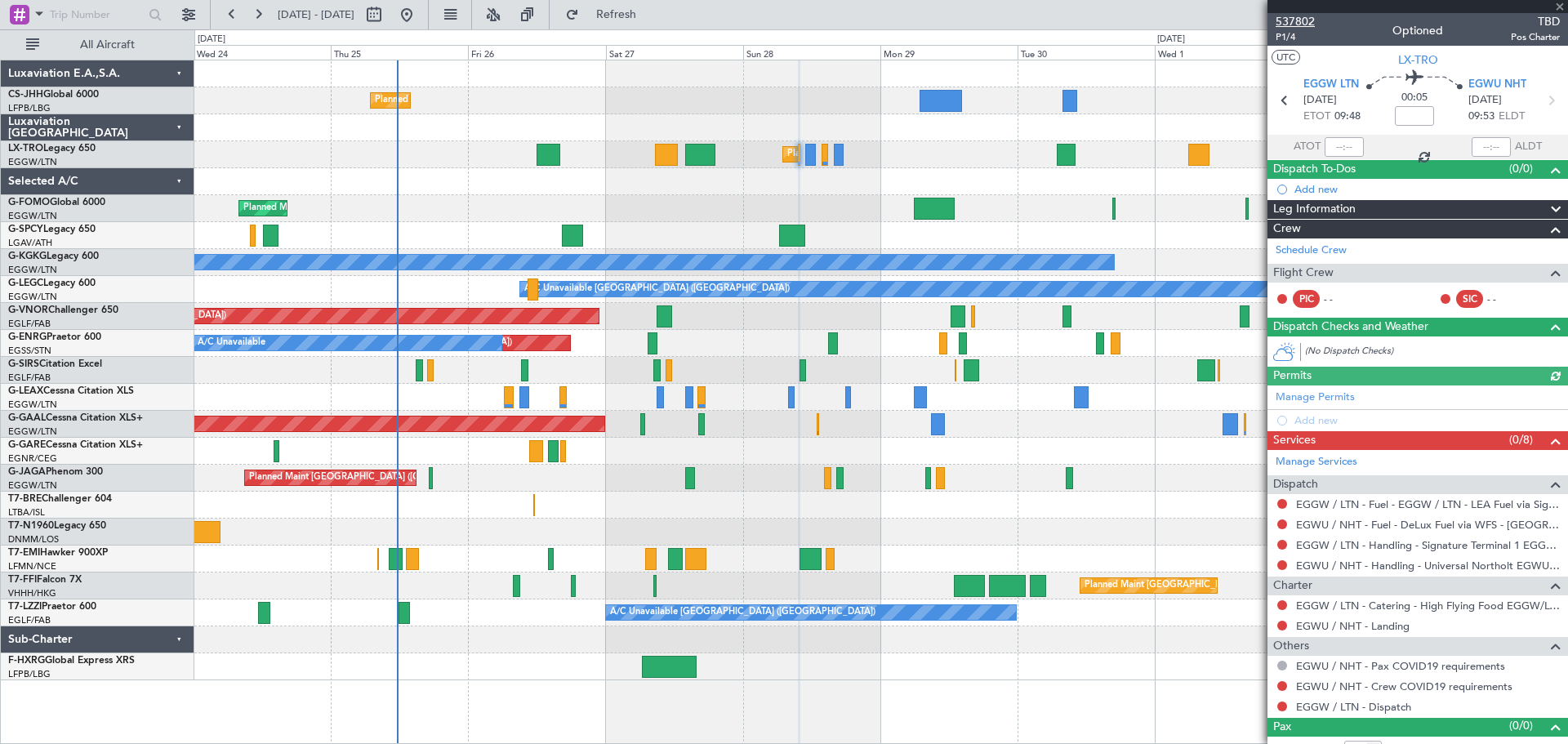
click at [1302, 23] on span "537802" at bounding box center [1295, 22] width 39 height 17
click at [1560, 7] on span at bounding box center [1559, 7] width 16 height 14
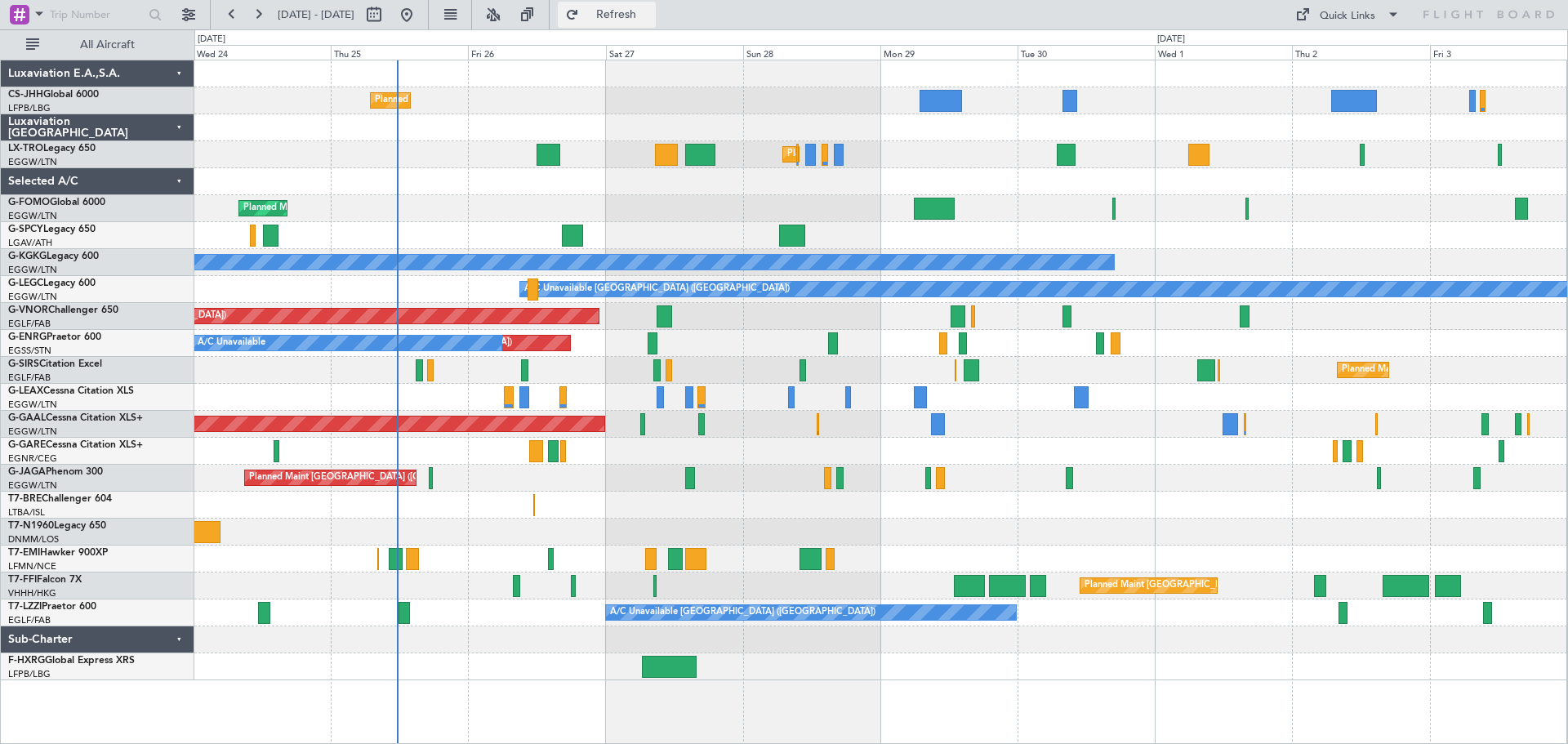
click at [650, 9] on span "Refresh" at bounding box center [617, 15] width 69 height 12
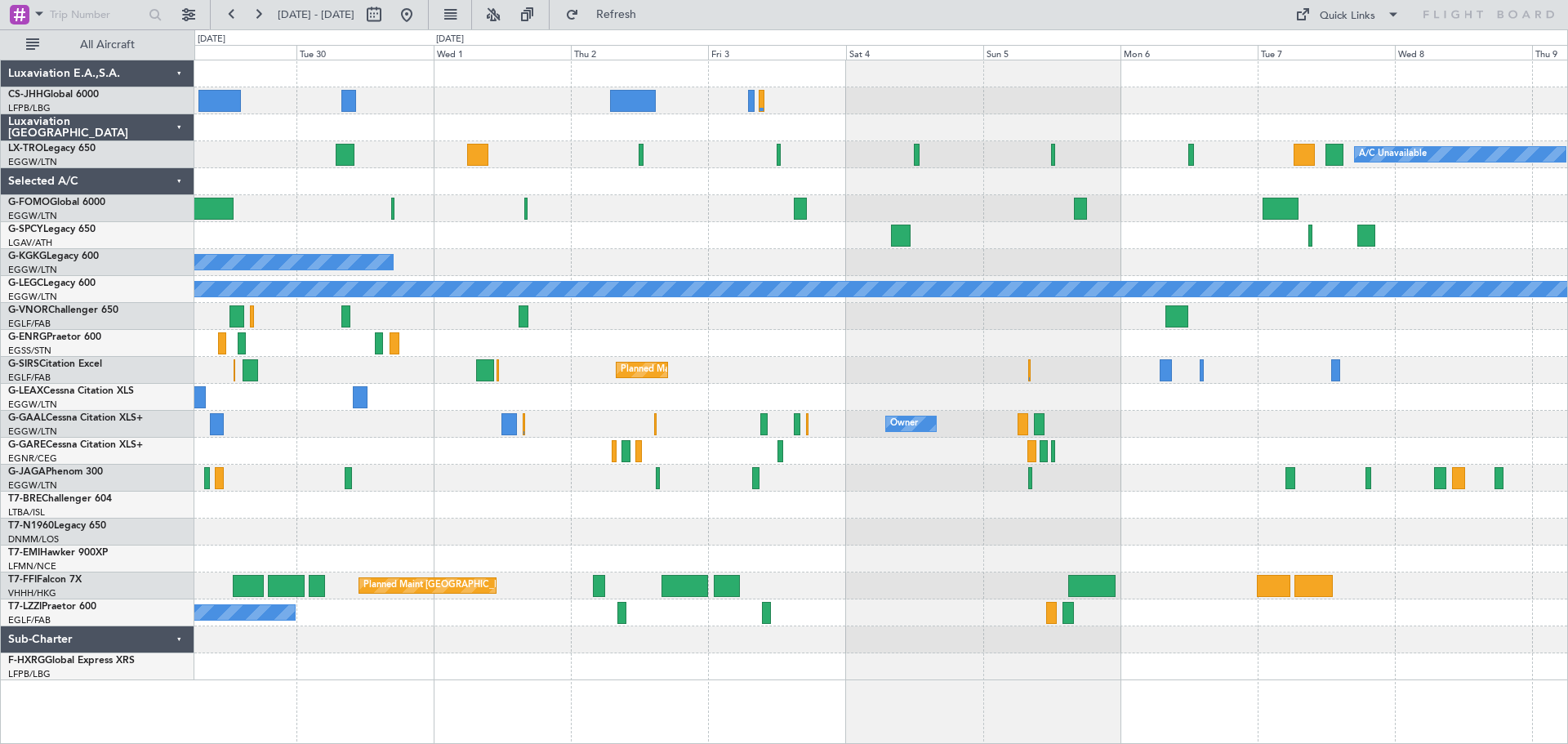
click at [748, 238] on div at bounding box center [880, 235] width 1372 height 27
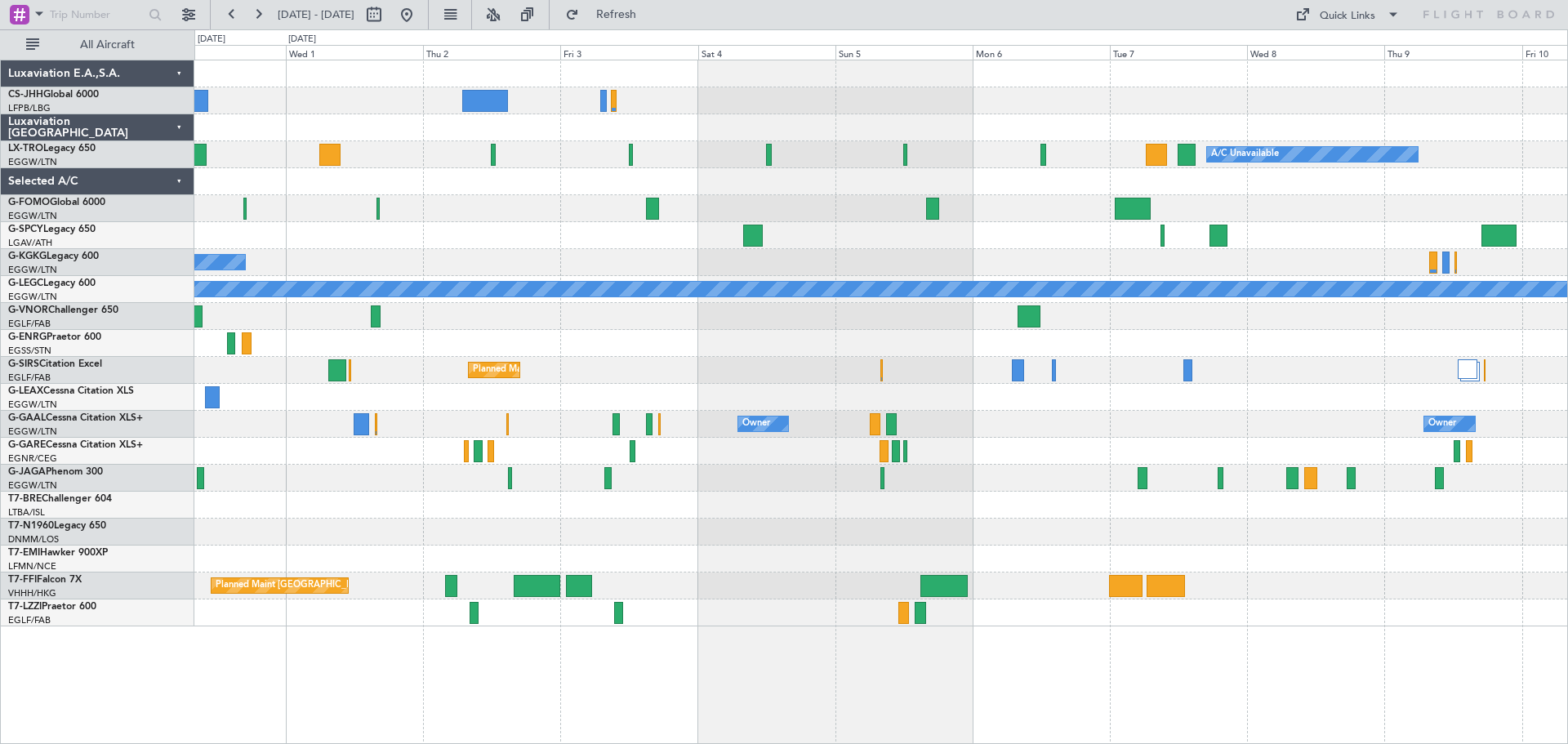
click at [1184, 105] on div at bounding box center [880, 101] width 1372 height 27
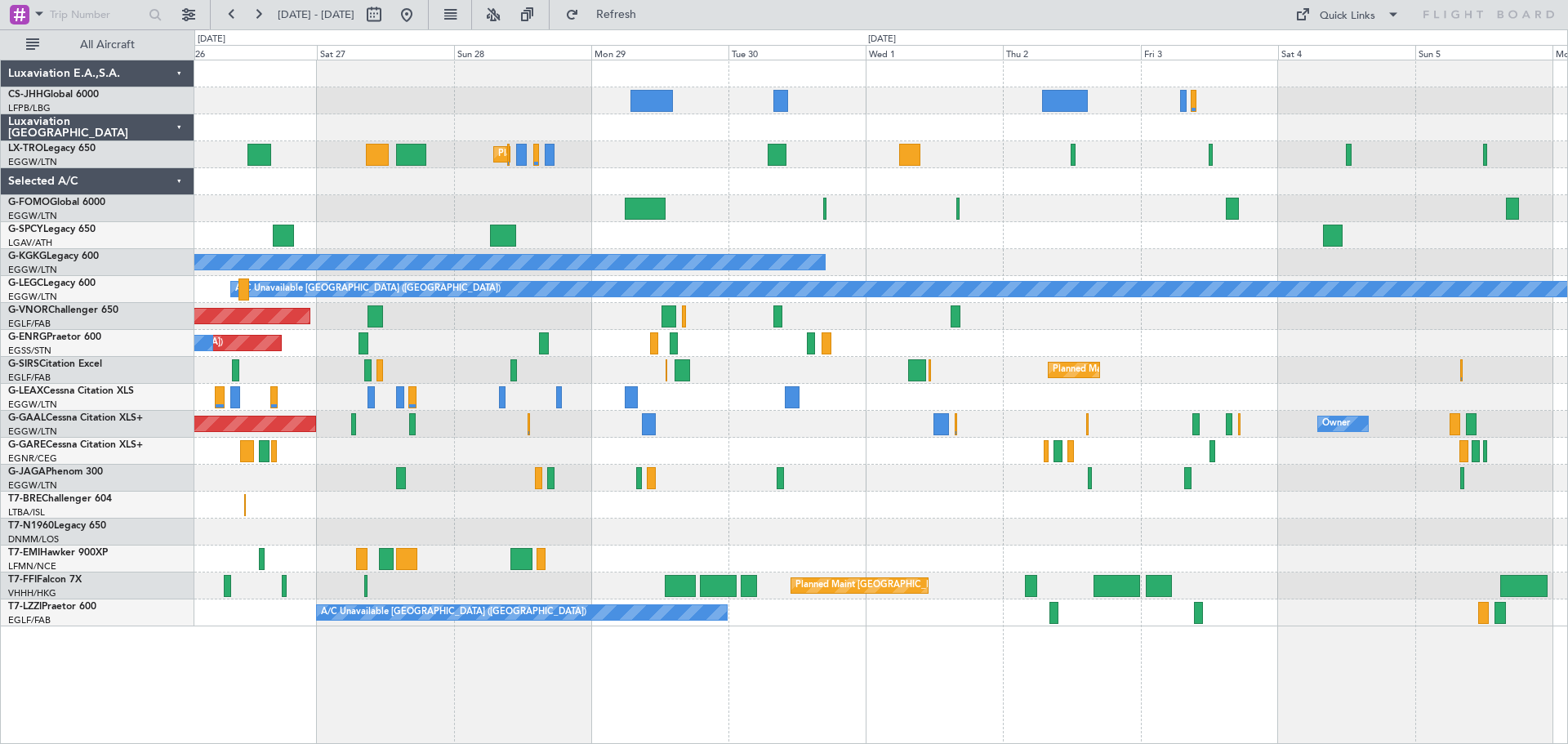
click at [1142, 270] on div "A/C Unavailable [GEOGRAPHIC_DATA] (Ataturk)" at bounding box center [880, 262] width 1372 height 27
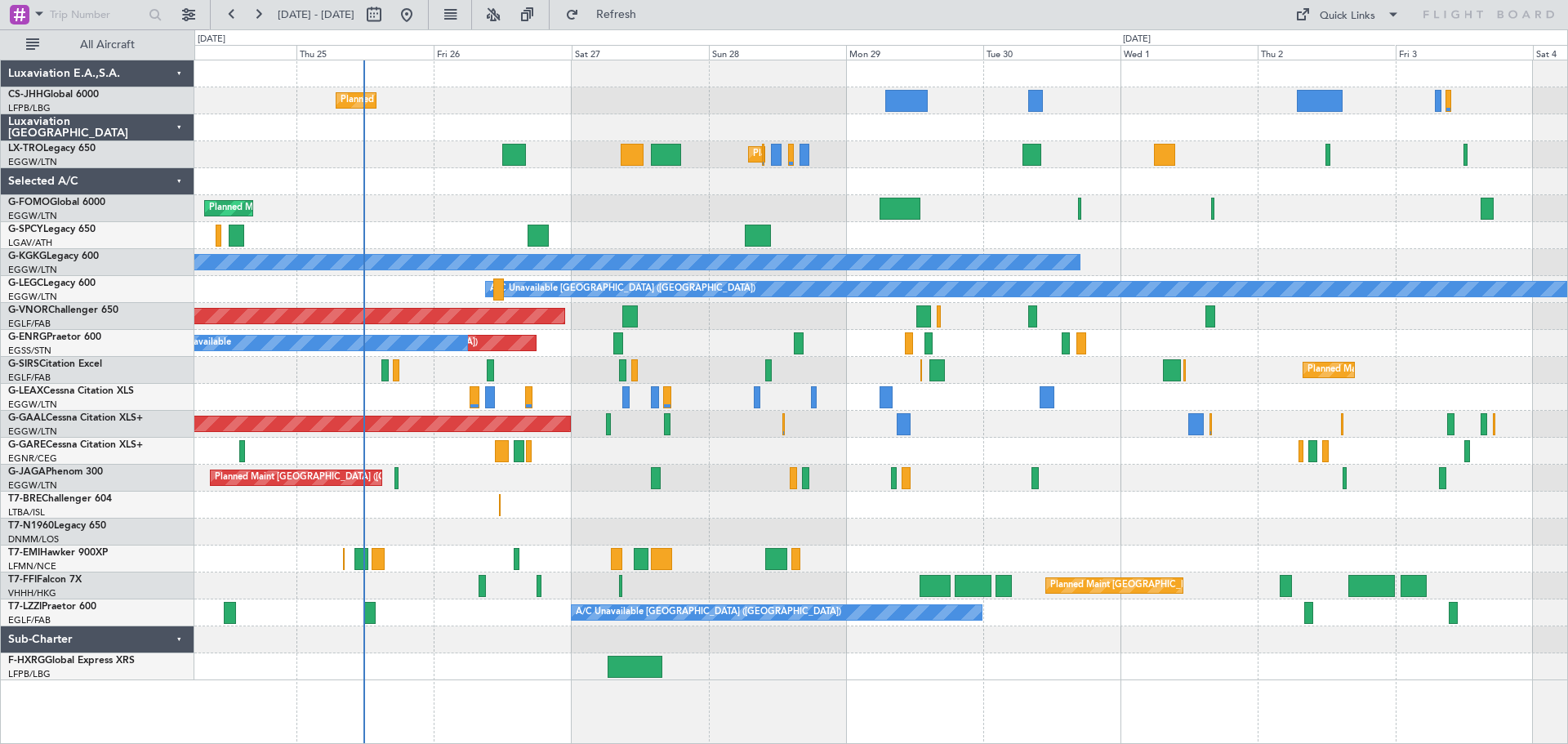
click at [655, 202] on div "Planned Maint Paris (Le Bourget) Planned Maint London (Luton) Planned Maint Lon…" at bounding box center [880, 371] width 1372 height 620
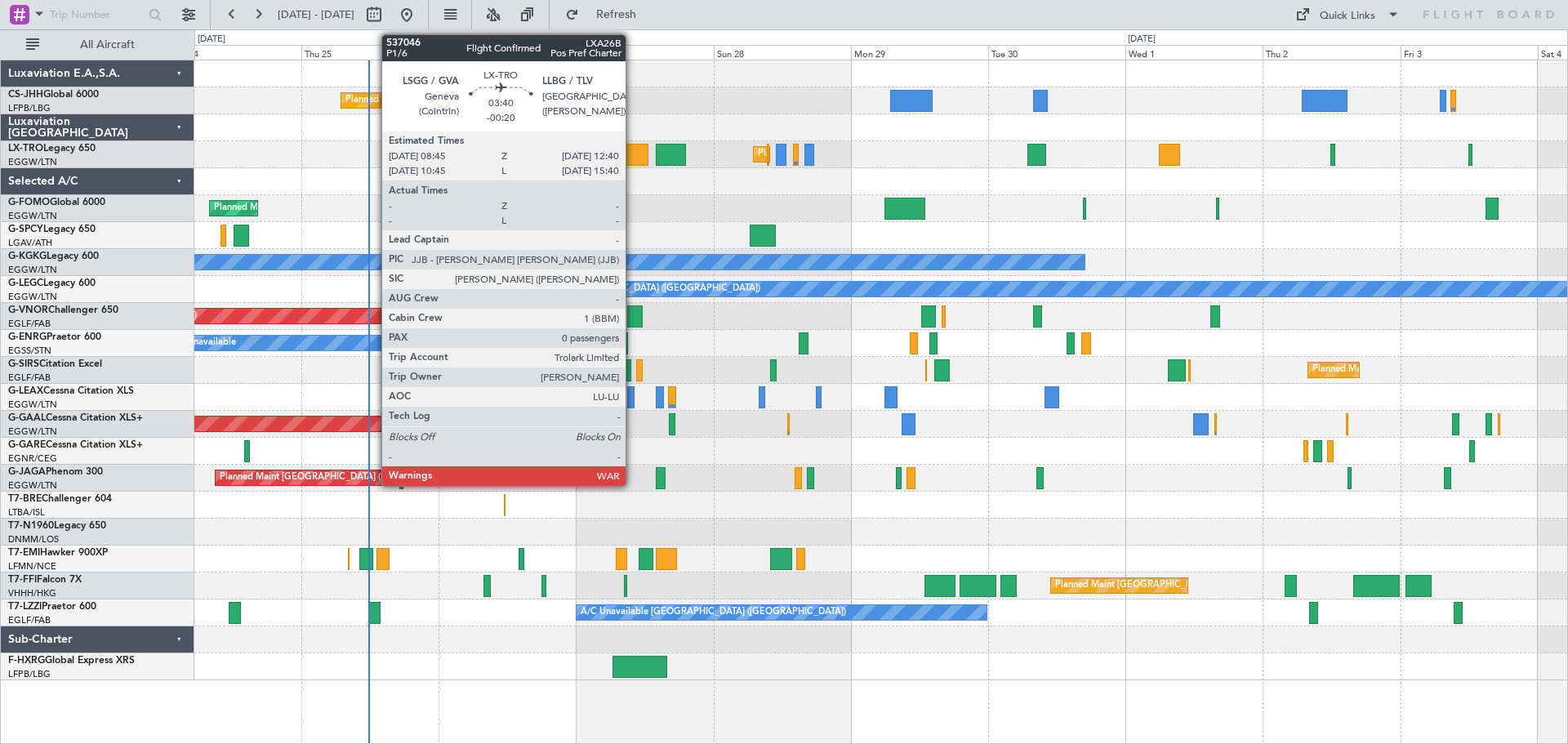
click at [633, 155] on div at bounding box center [636, 155] width 23 height 22
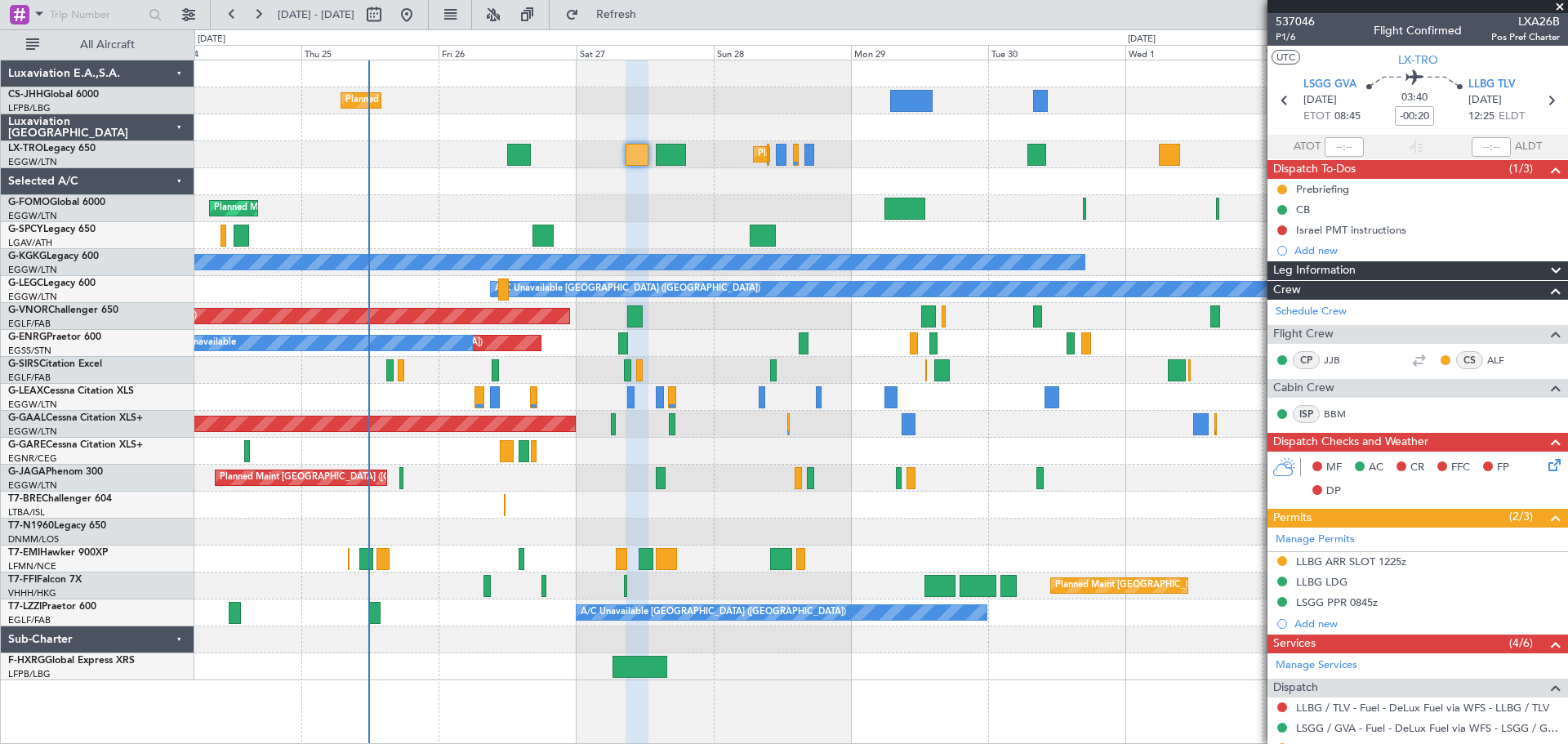
click at [1560, 9] on span at bounding box center [1559, 7] width 16 height 14
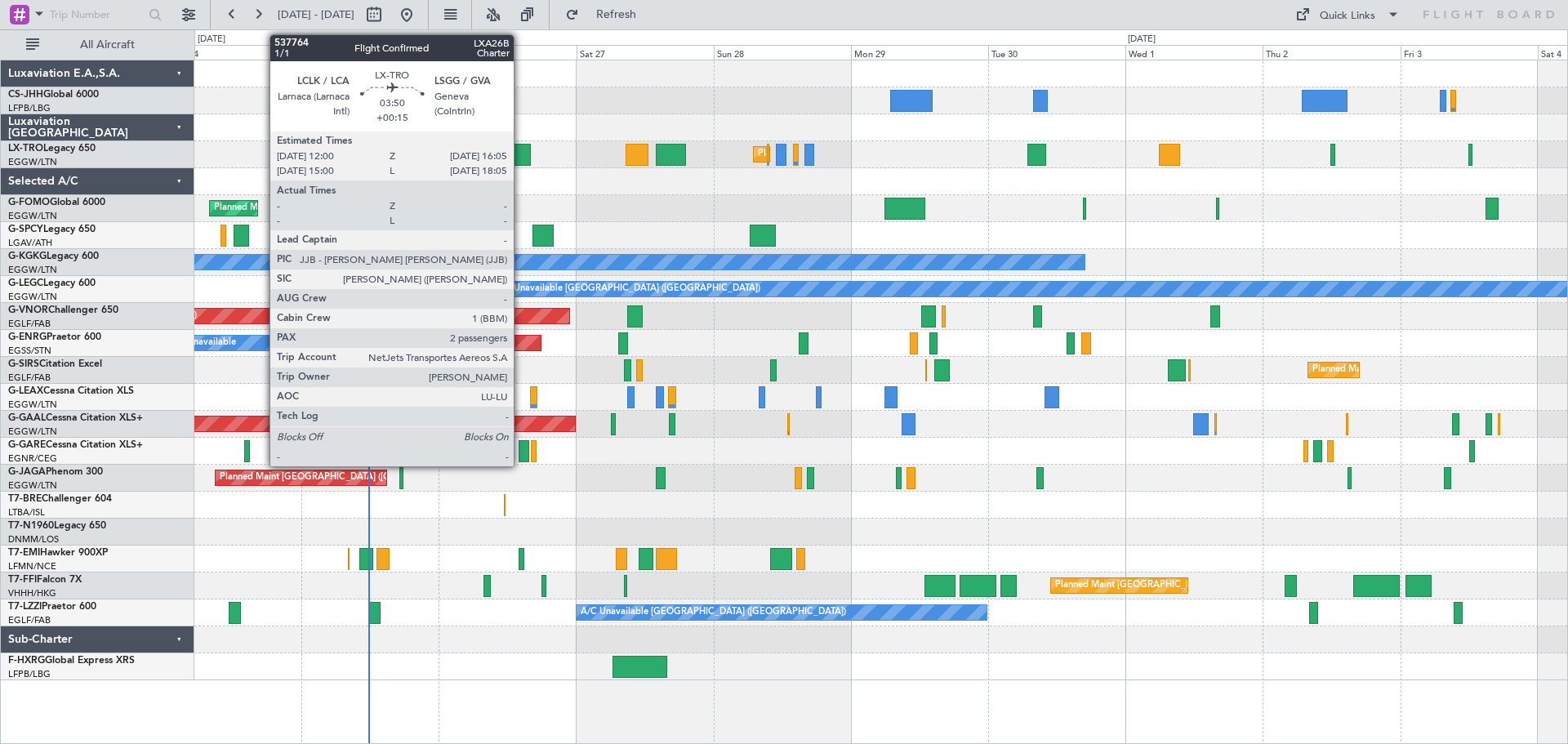
click at [521, 157] on div at bounding box center [518, 155] width 24 height 22
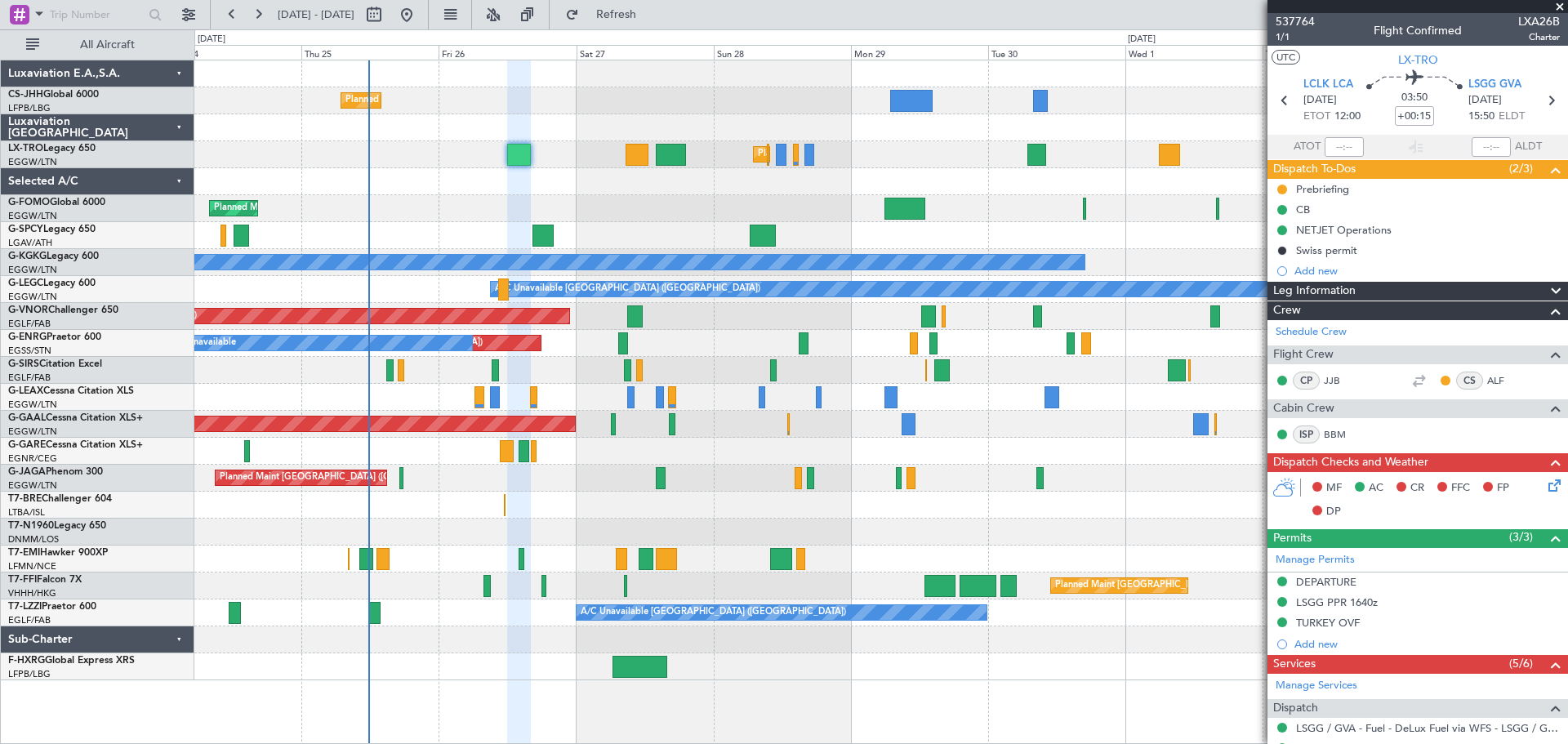
click at [1559, 6] on span at bounding box center [1559, 7] width 16 height 14
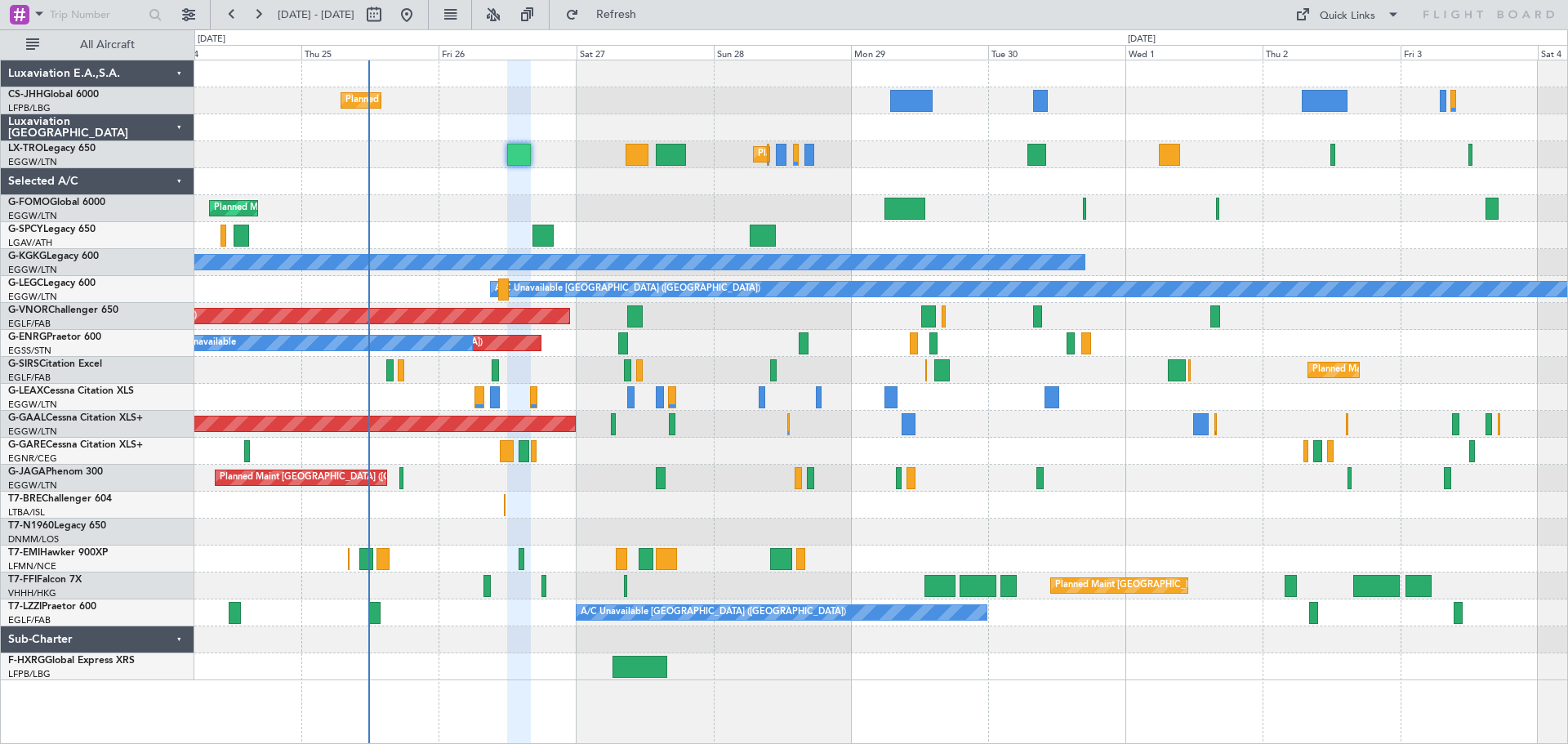
type input "0"
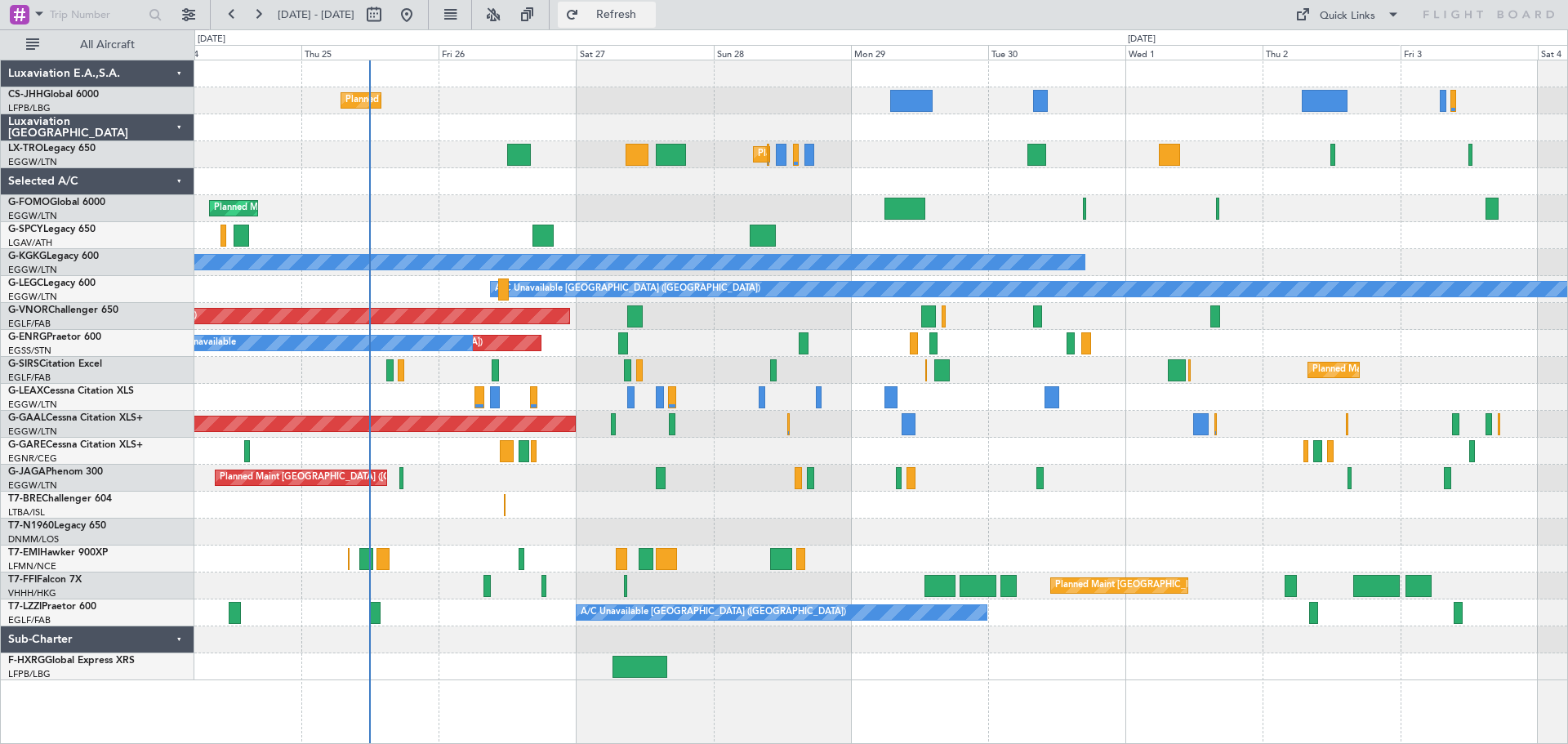
click at [650, 18] on span "Refresh" at bounding box center [617, 15] width 69 height 12
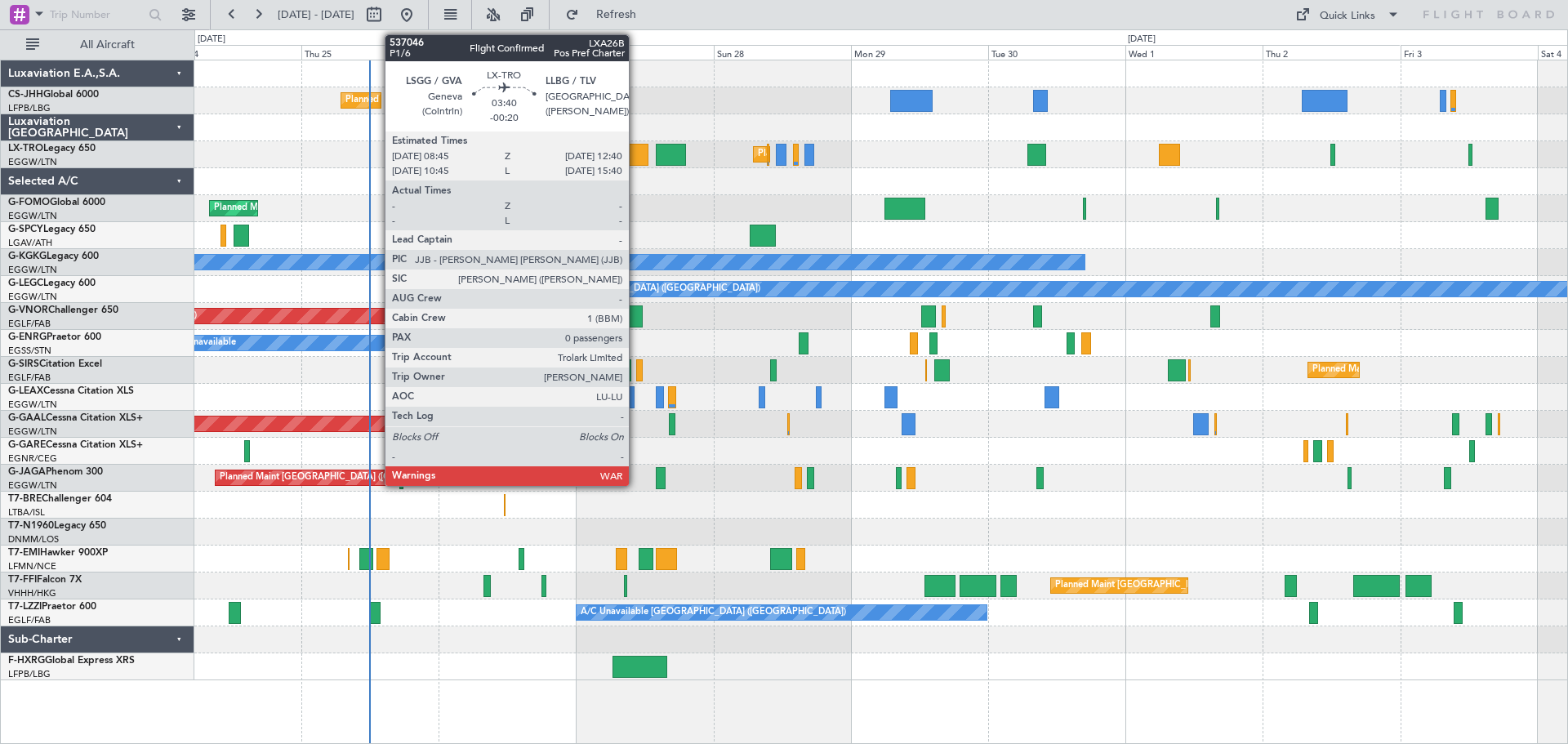
click at [636, 159] on div at bounding box center [636, 155] width 23 height 22
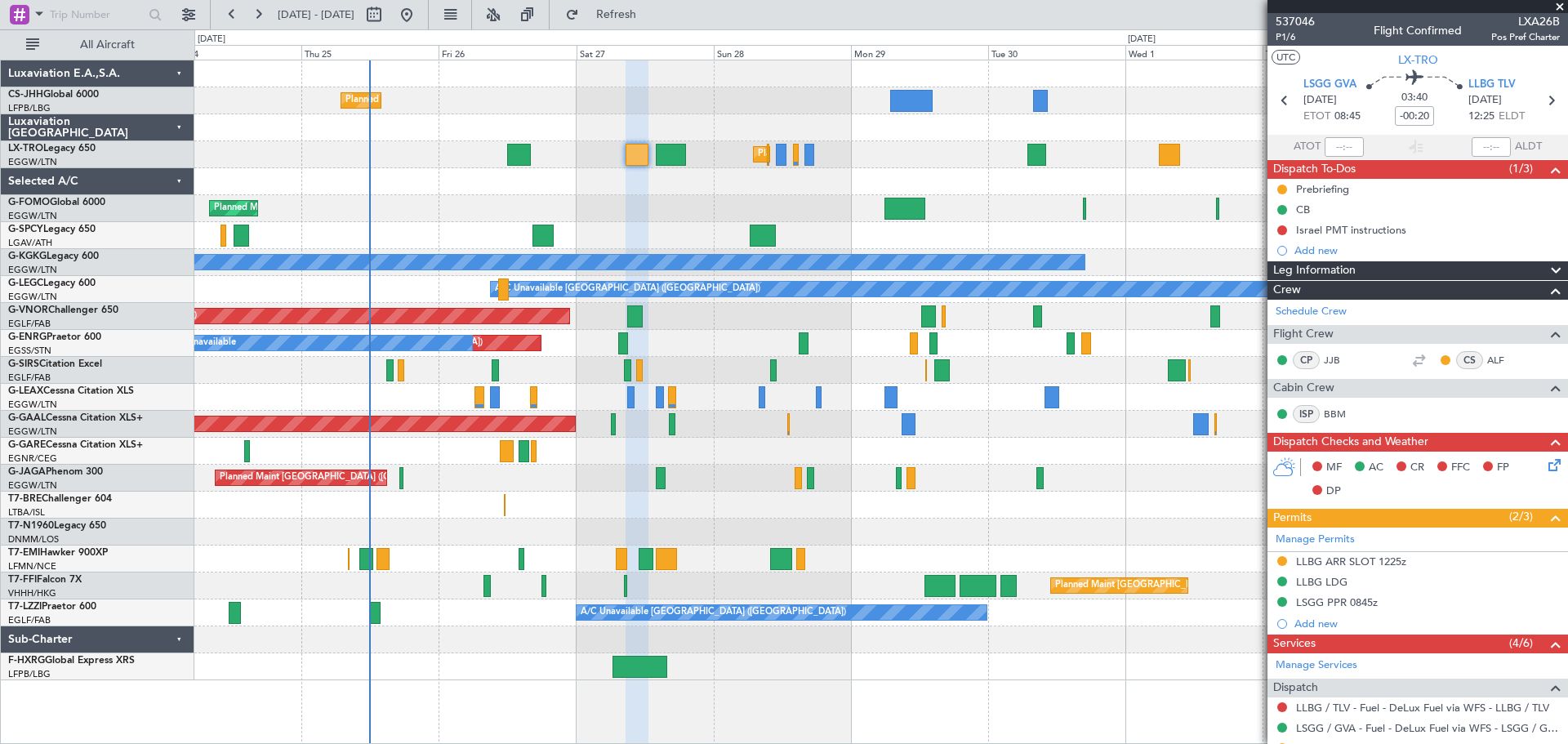
click at [1560, 5] on span at bounding box center [1559, 7] width 16 height 14
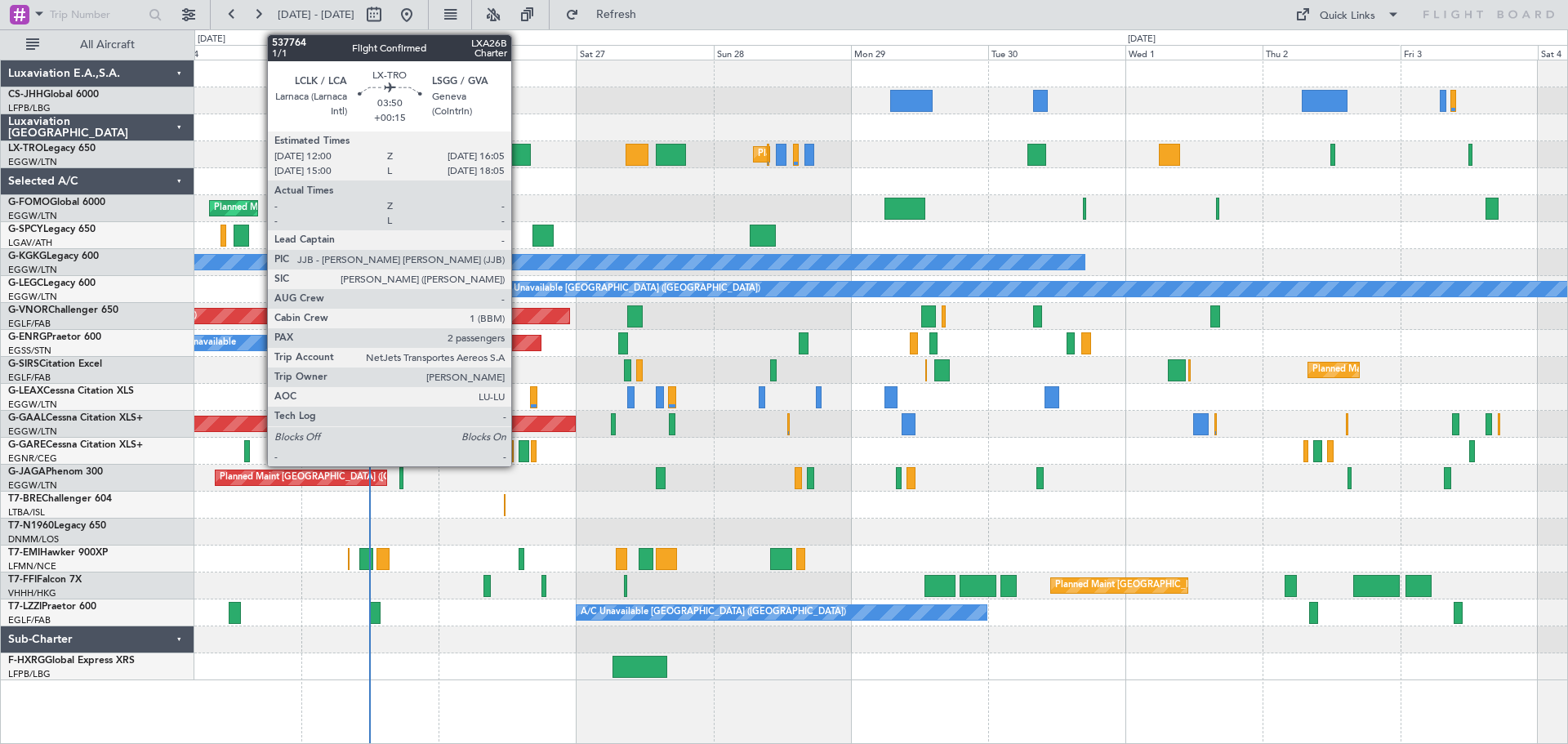
click at [518, 158] on div at bounding box center [518, 155] width 24 height 22
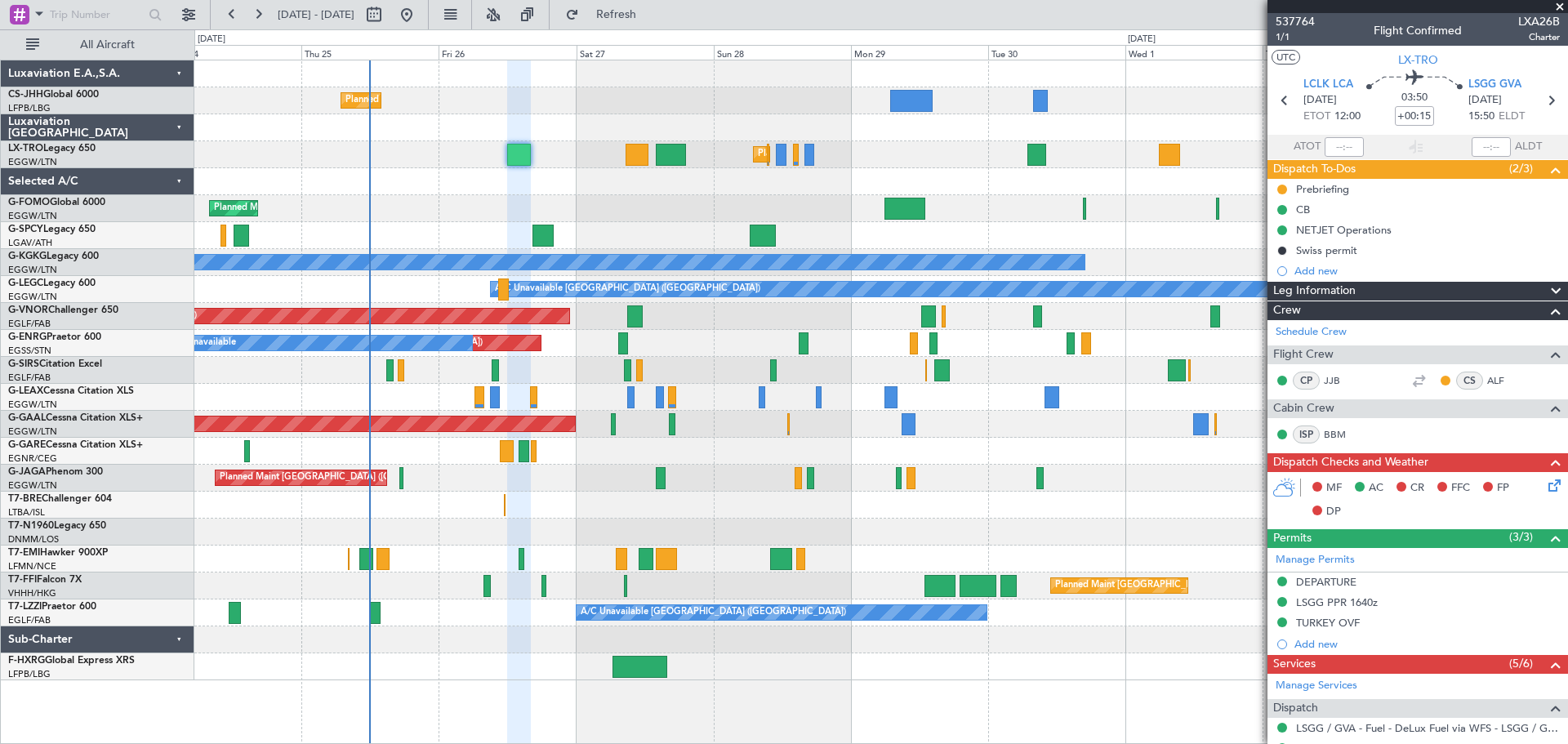
click at [1560, 6] on span at bounding box center [1559, 7] width 16 height 14
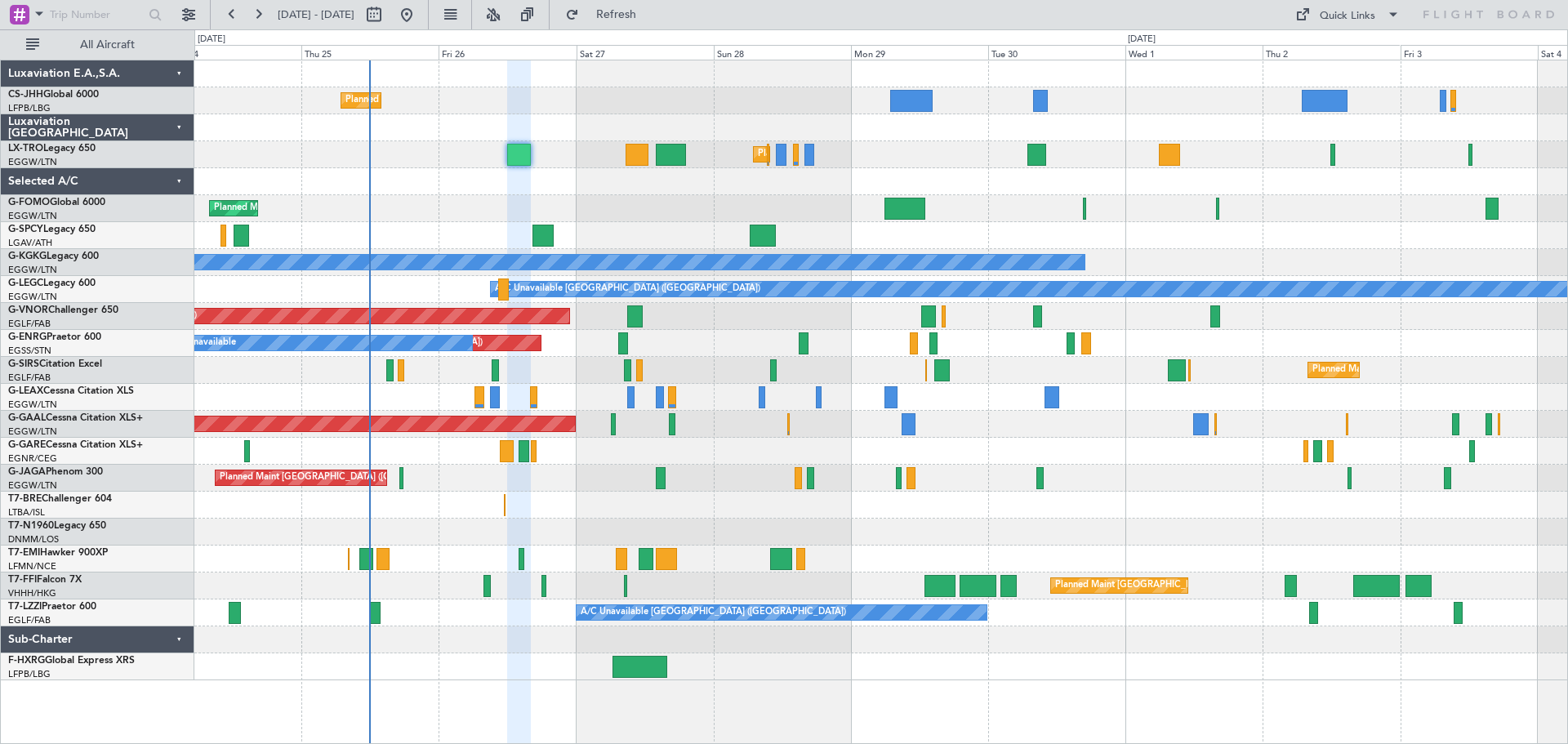
type input "0"
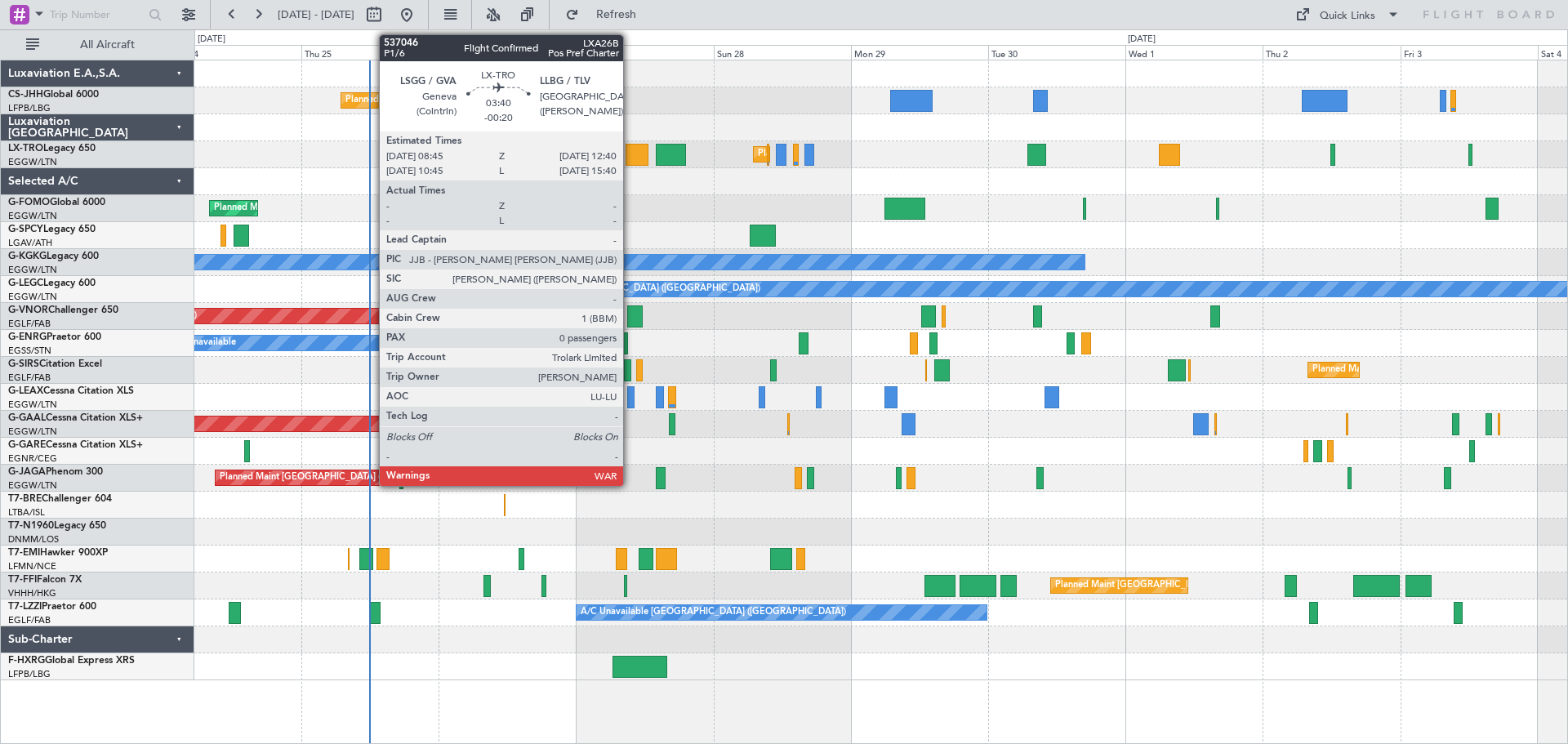
click at [630, 161] on div at bounding box center [636, 155] width 23 height 22
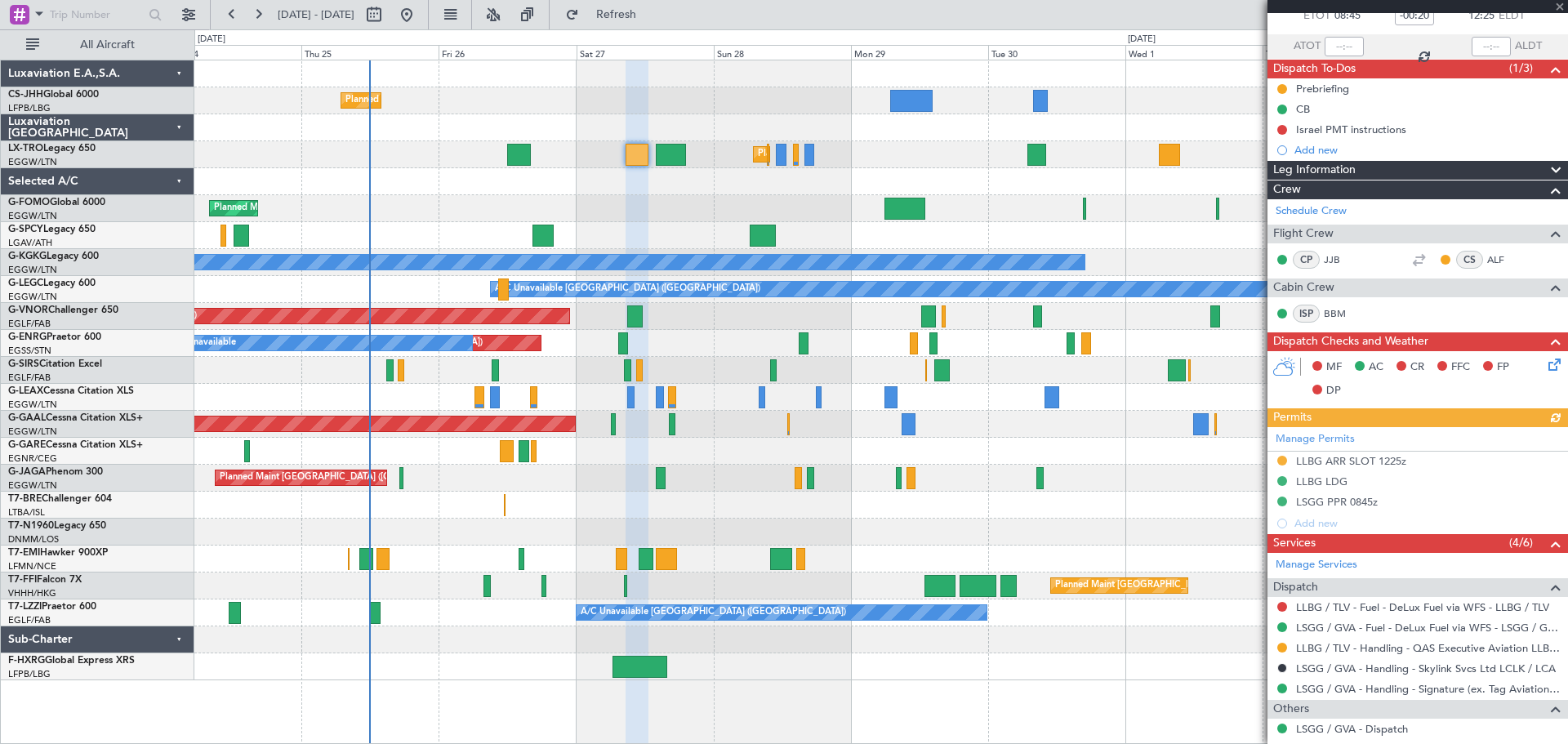
scroll to position [203, 0]
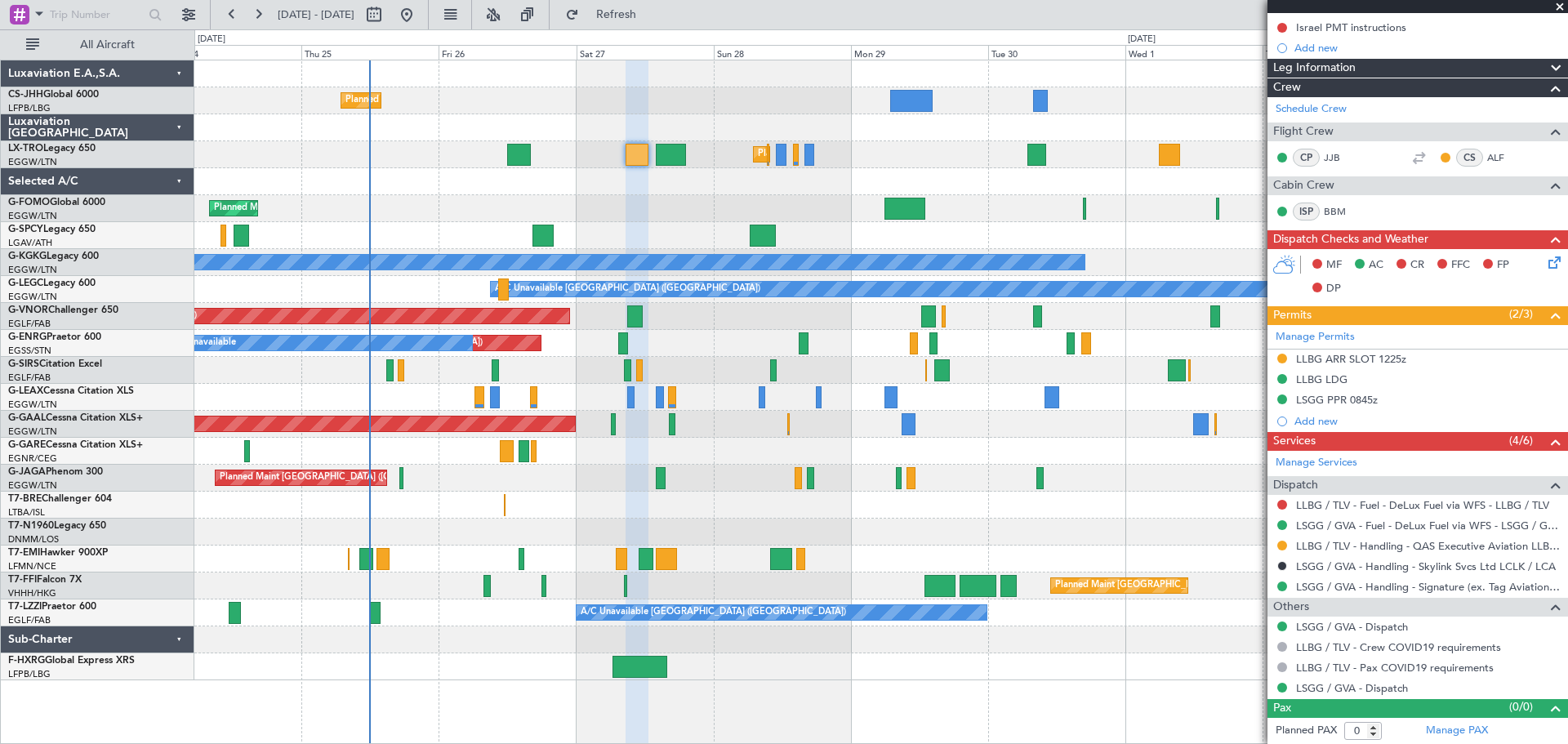
click at [1559, 8] on span at bounding box center [1559, 7] width 16 height 14
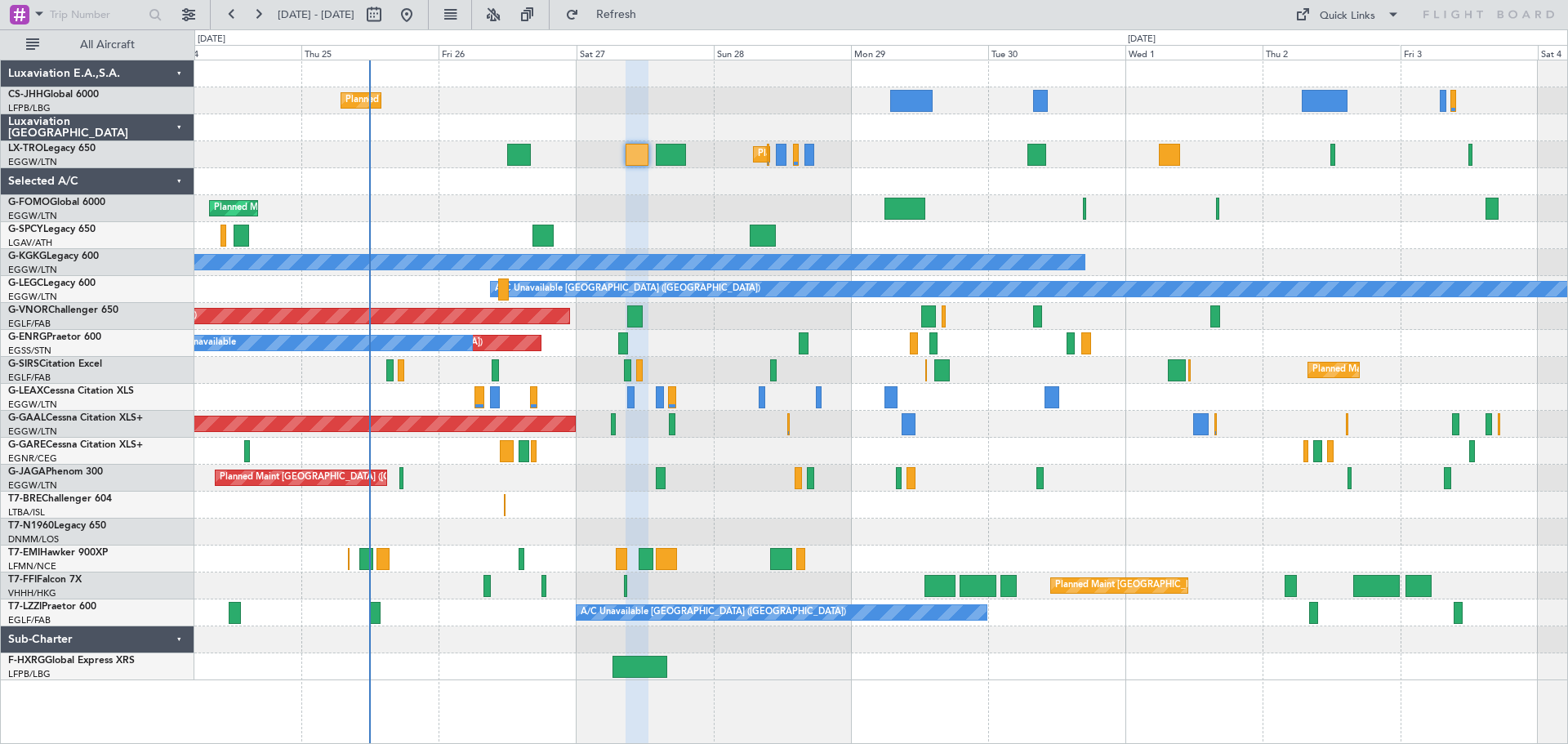
scroll to position [0, 0]
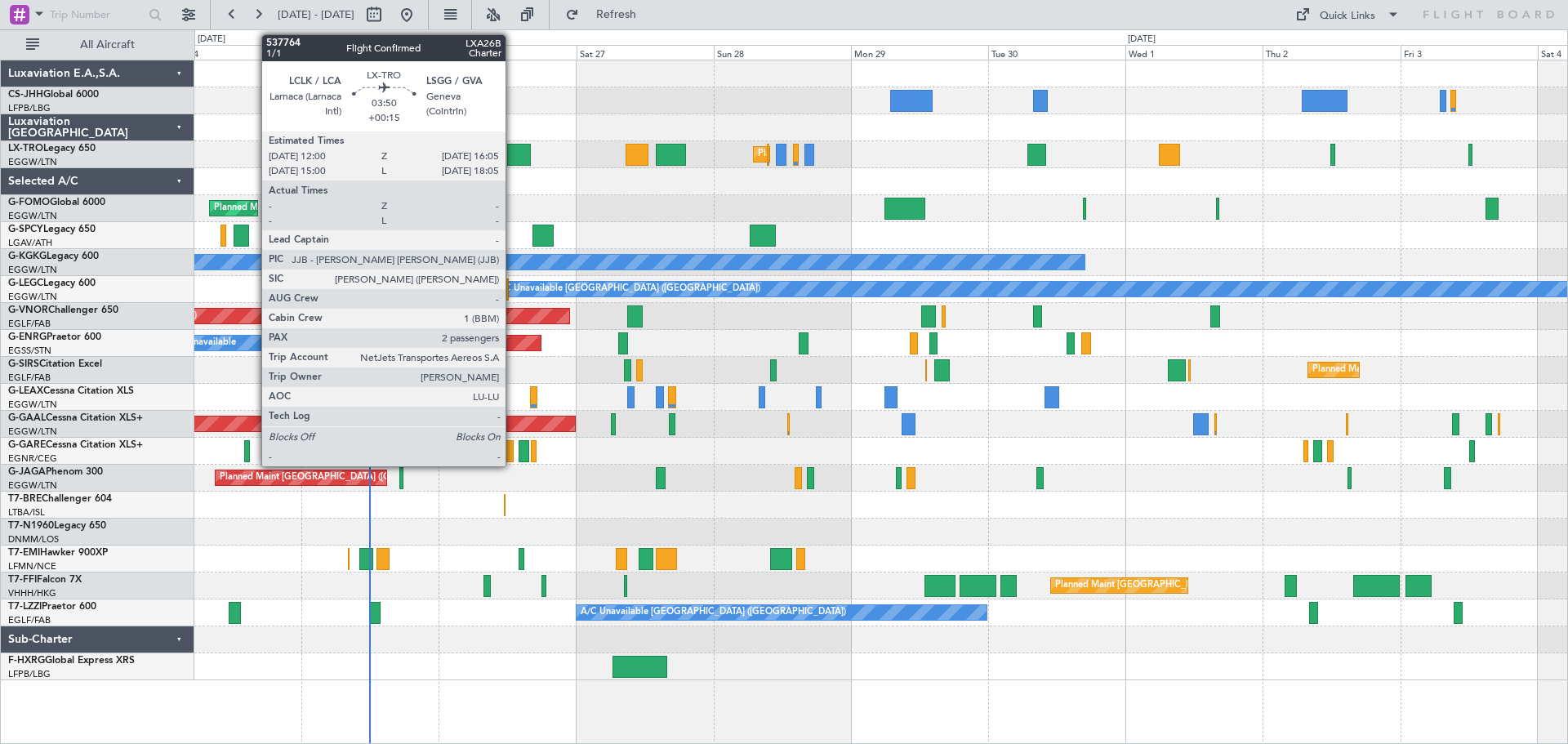
click at [513, 152] on div at bounding box center [518, 155] width 24 height 22
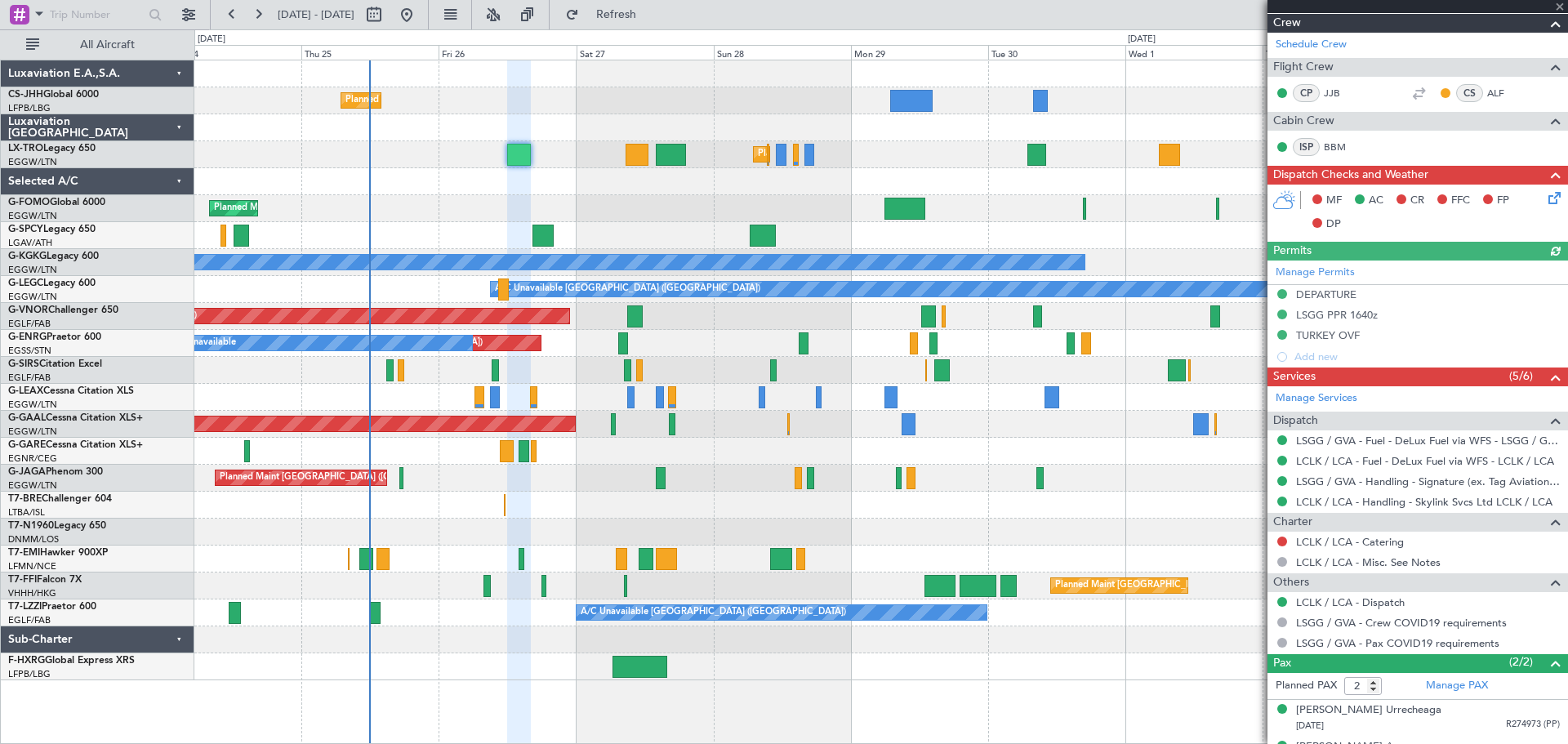
scroll to position [316, 0]
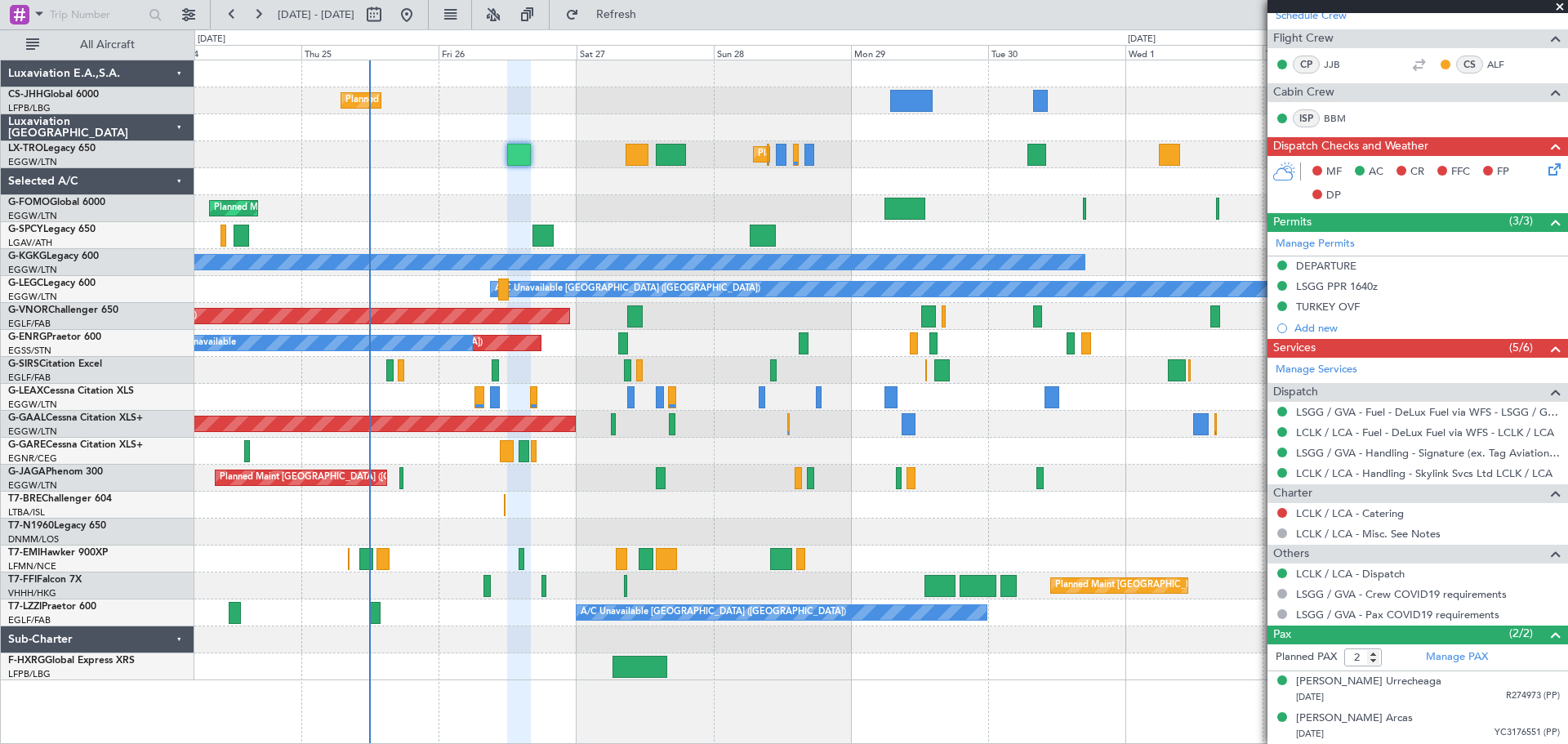
click at [1563, 3] on span at bounding box center [1559, 7] width 16 height 14
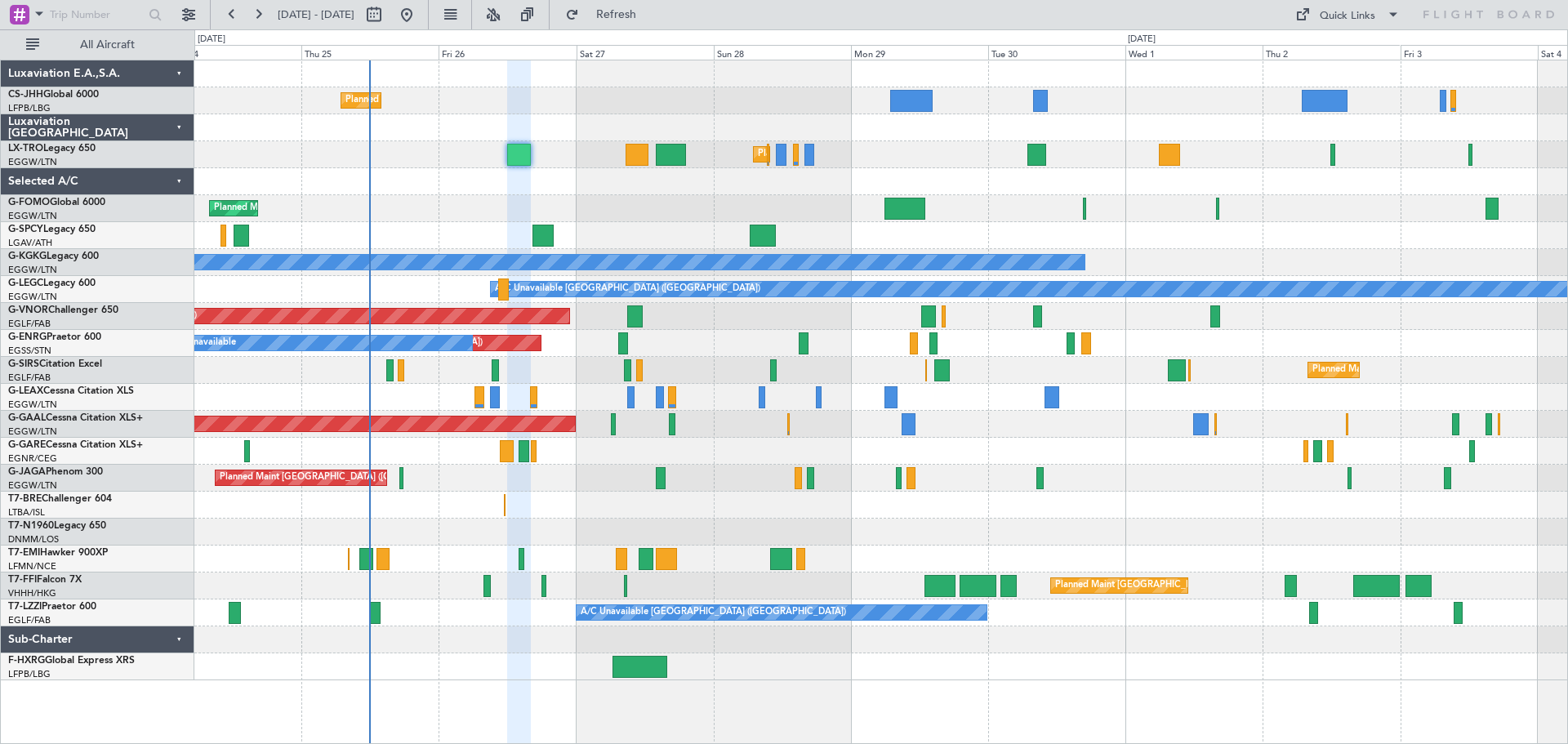
type input "0"
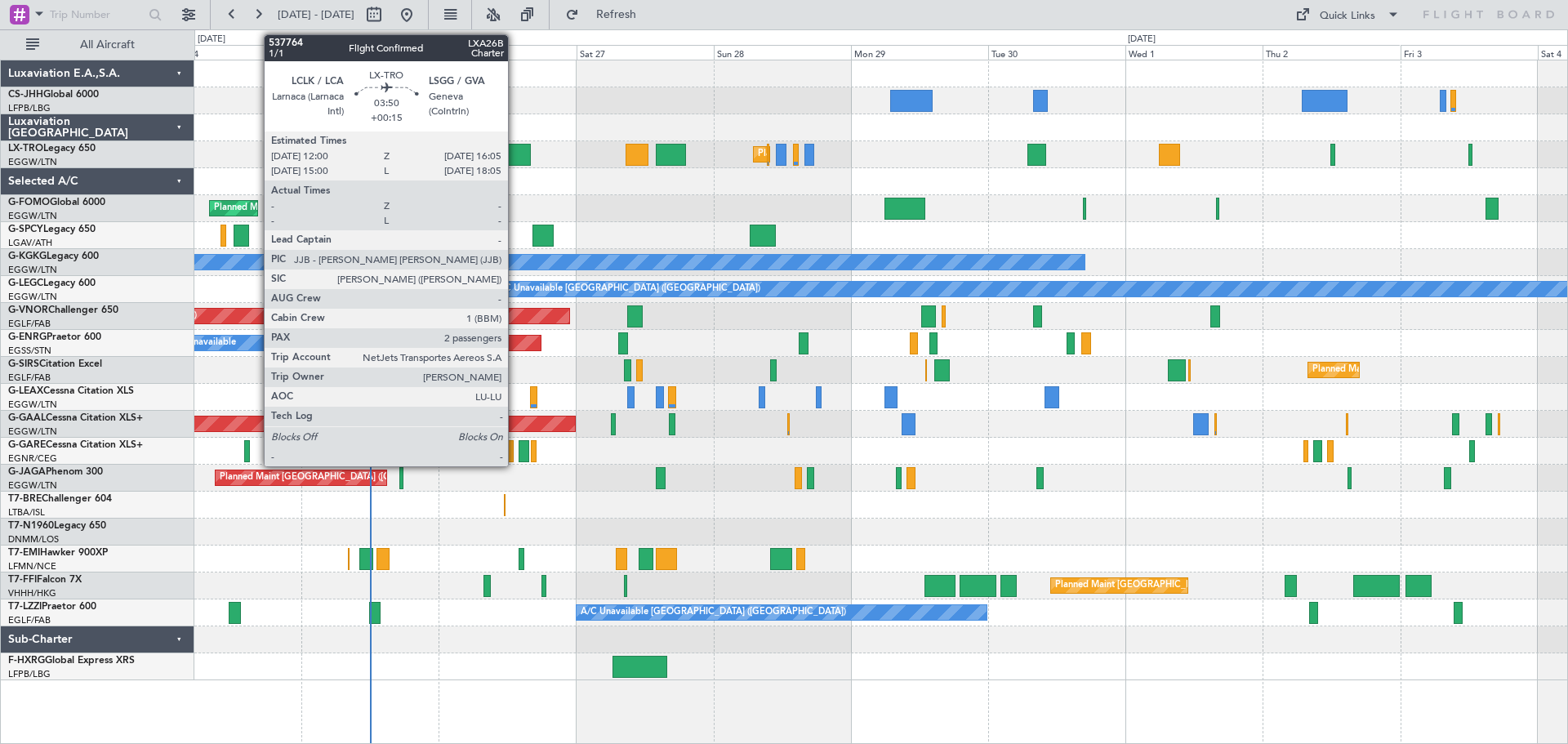
click at [515, 158] on div at bounding box center [518, 155] width 24 height 22
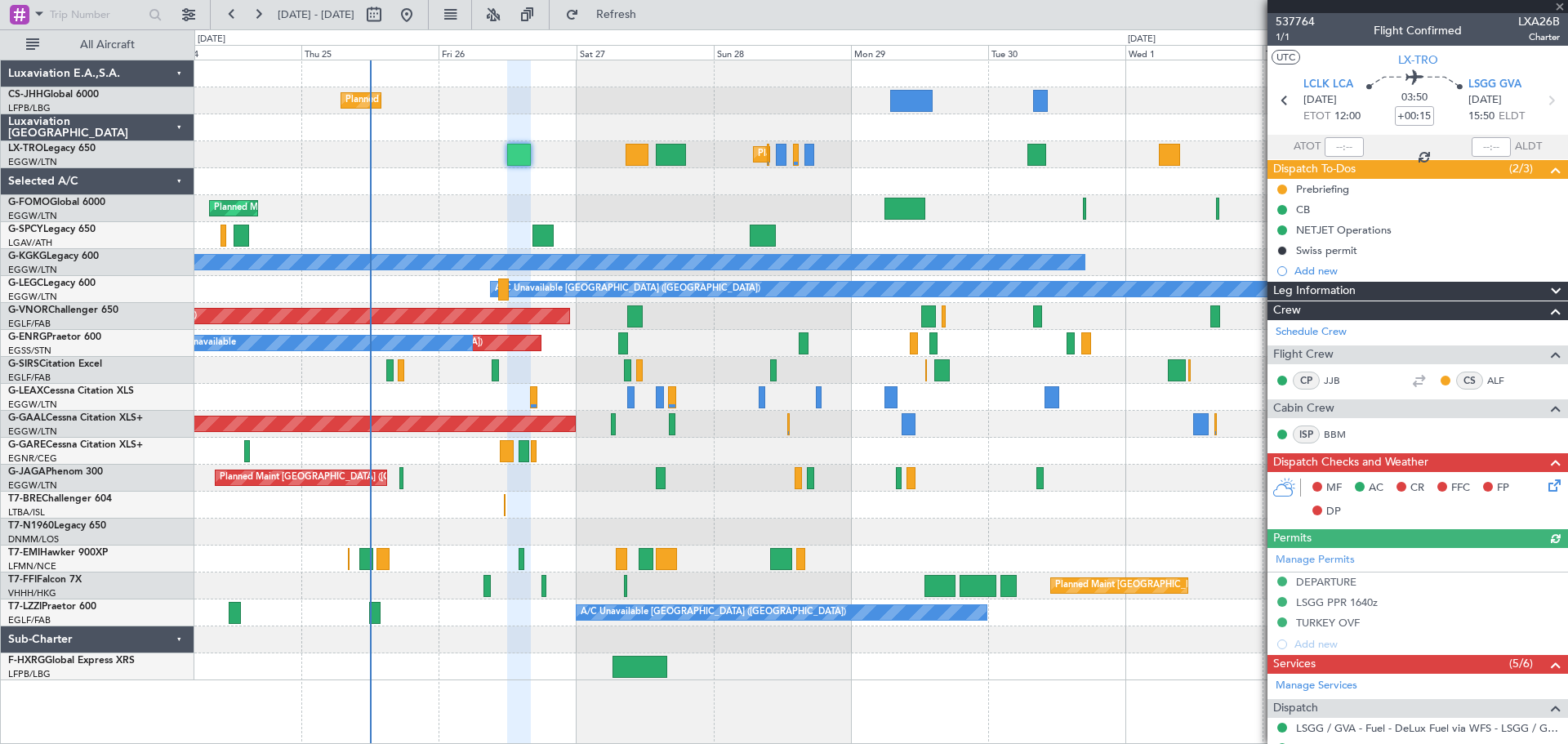
click at [1560, 6] on div at bounding box center [1418, 7] width 301 height 13
click at [1560, 6] on span at bounding box center [1559, 7] width 16 height 14
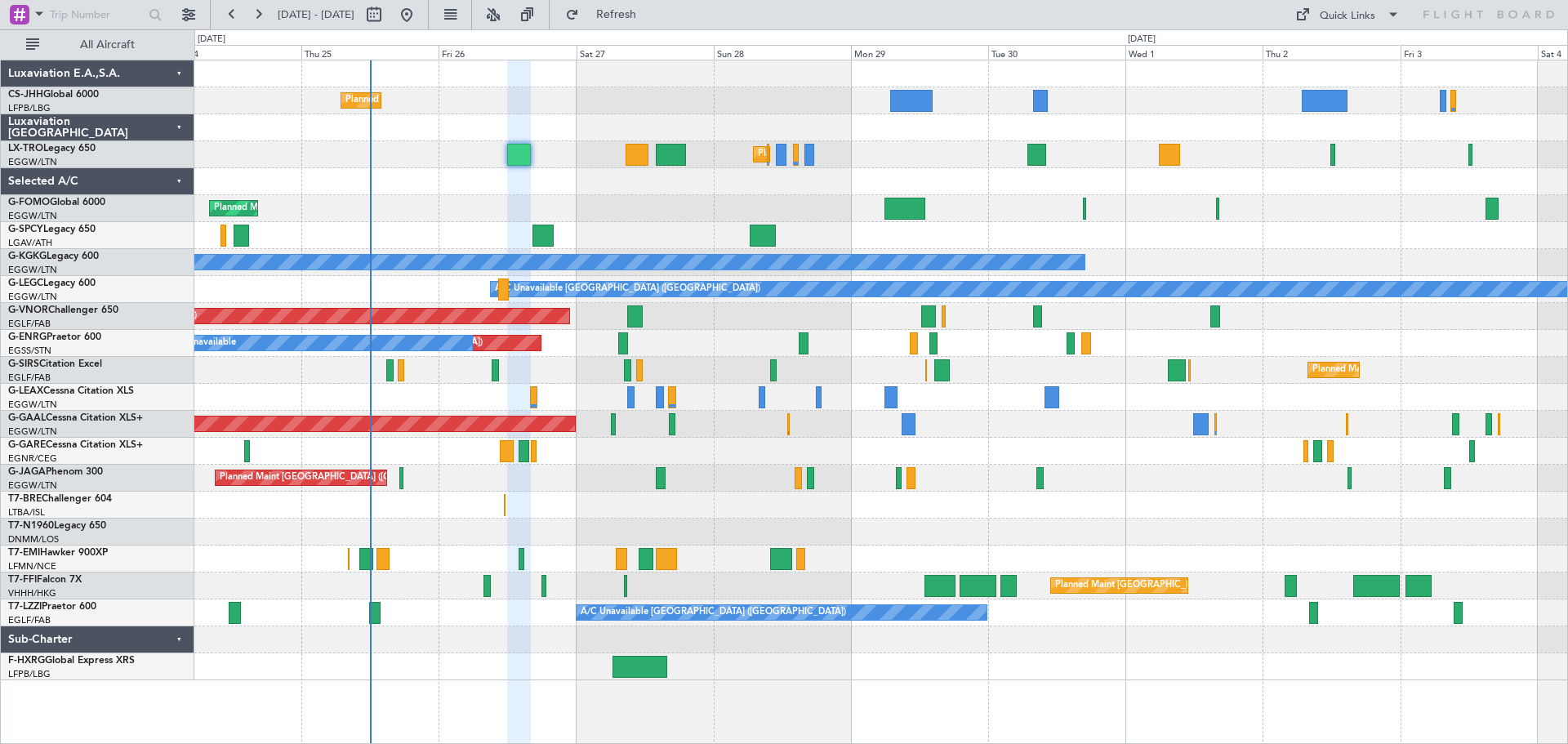
type input "0"
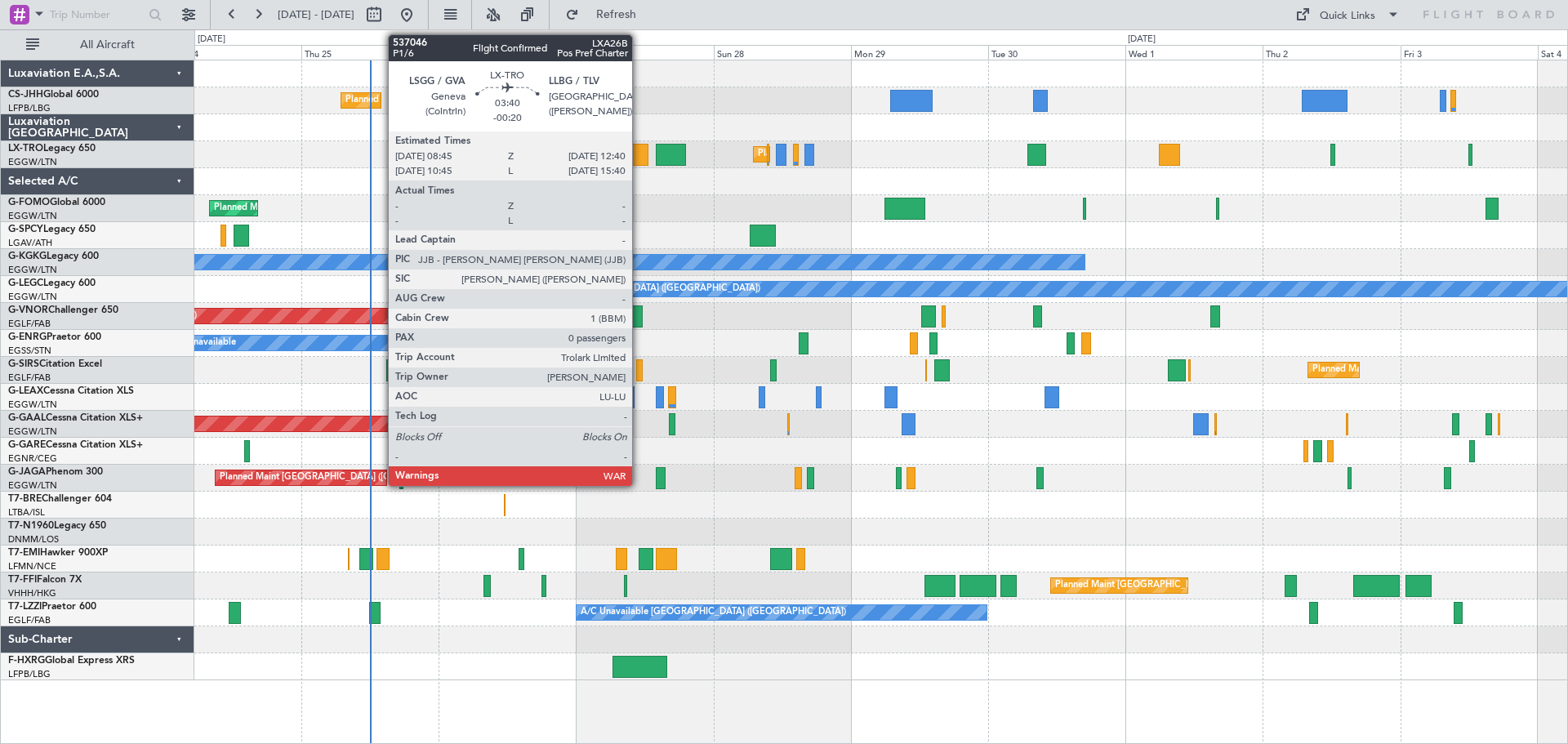
click at [639, 157] on div at bounding box center [636, 155] width 23 height 22
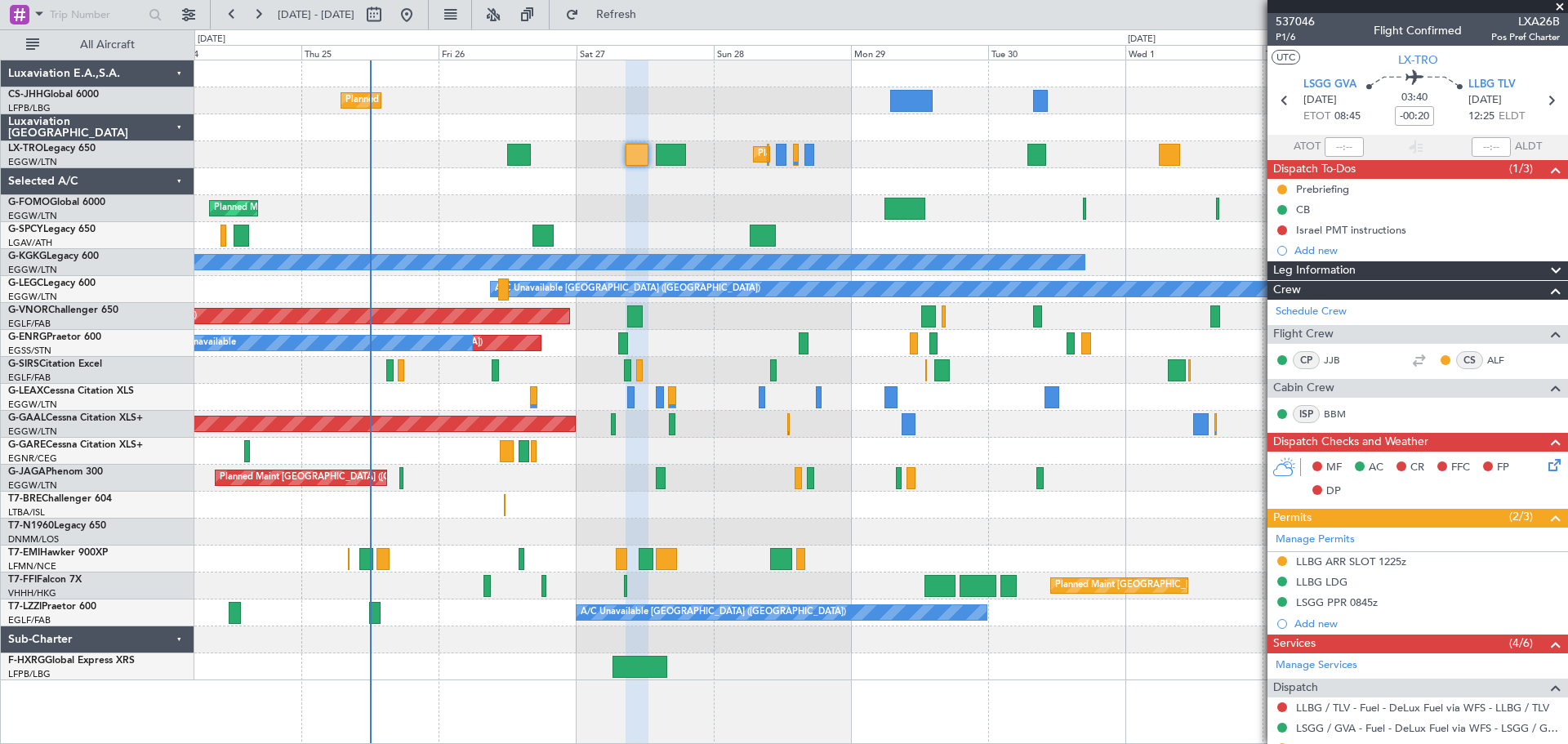
click at [1560, 5] on span at bounding box center [1559, 7] width 16 height 14
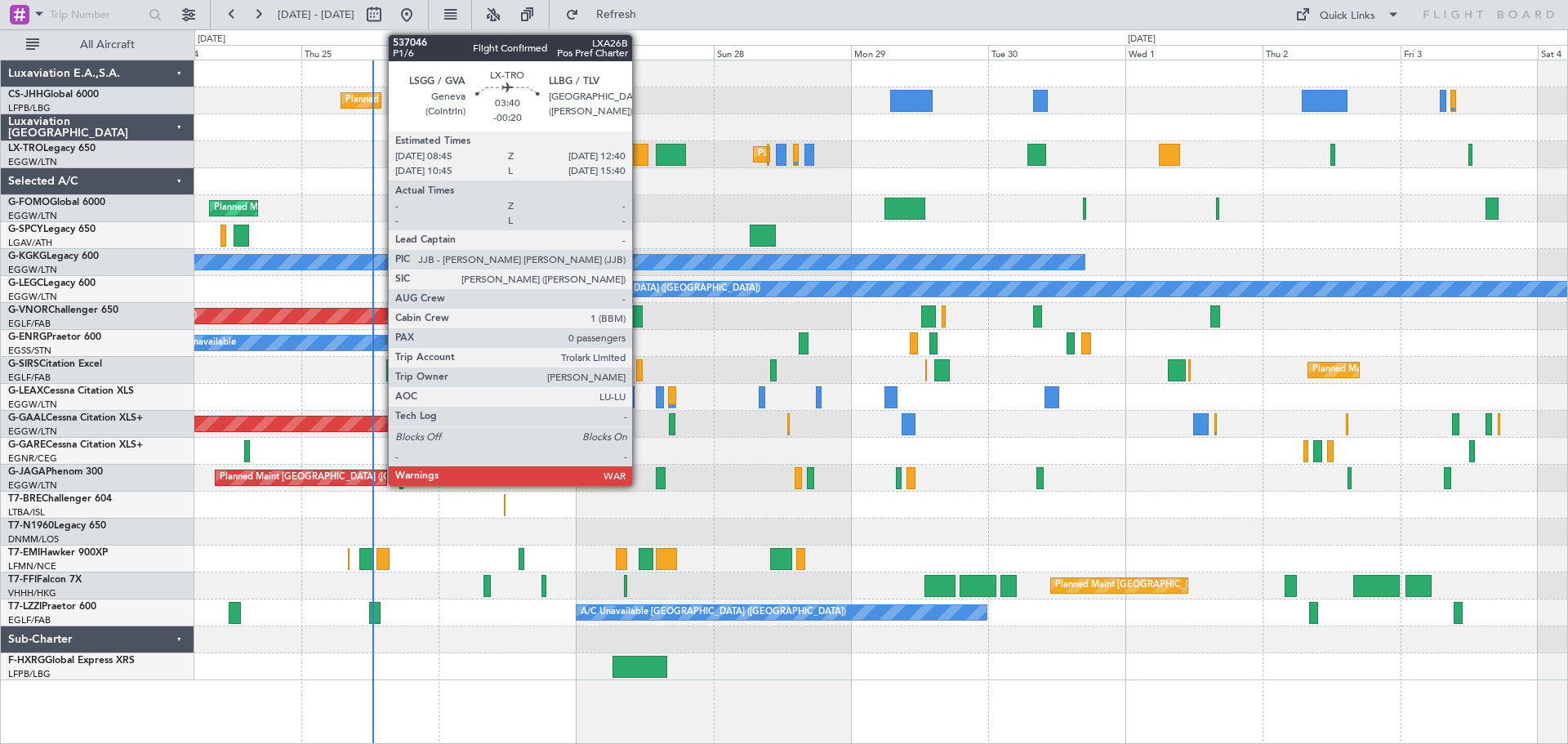
click at [639, 158] on div at bounding box center [636, 155] width 23 height 22
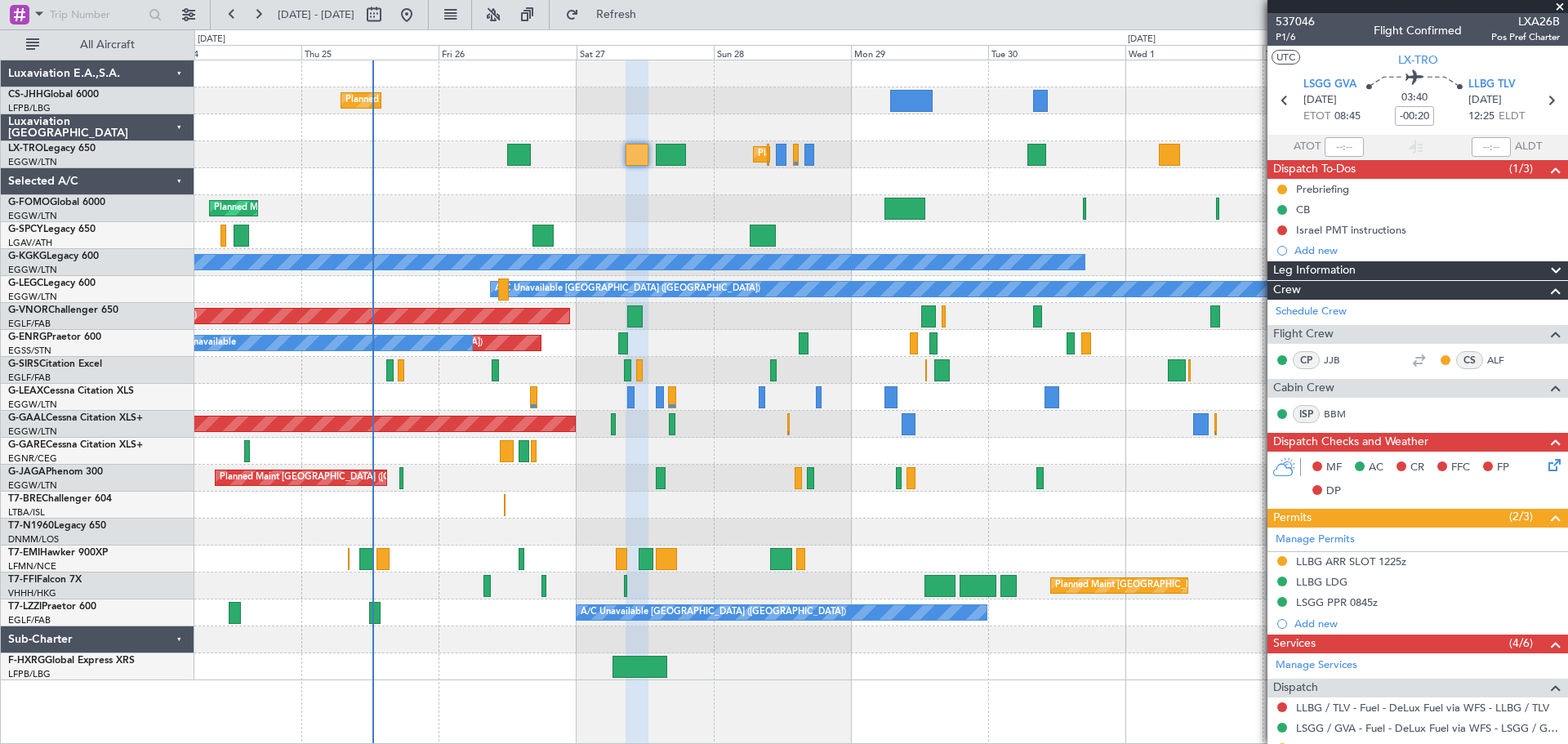
click at [1559, 5] on span at bounding box center [1559, 7] width 16 height 14
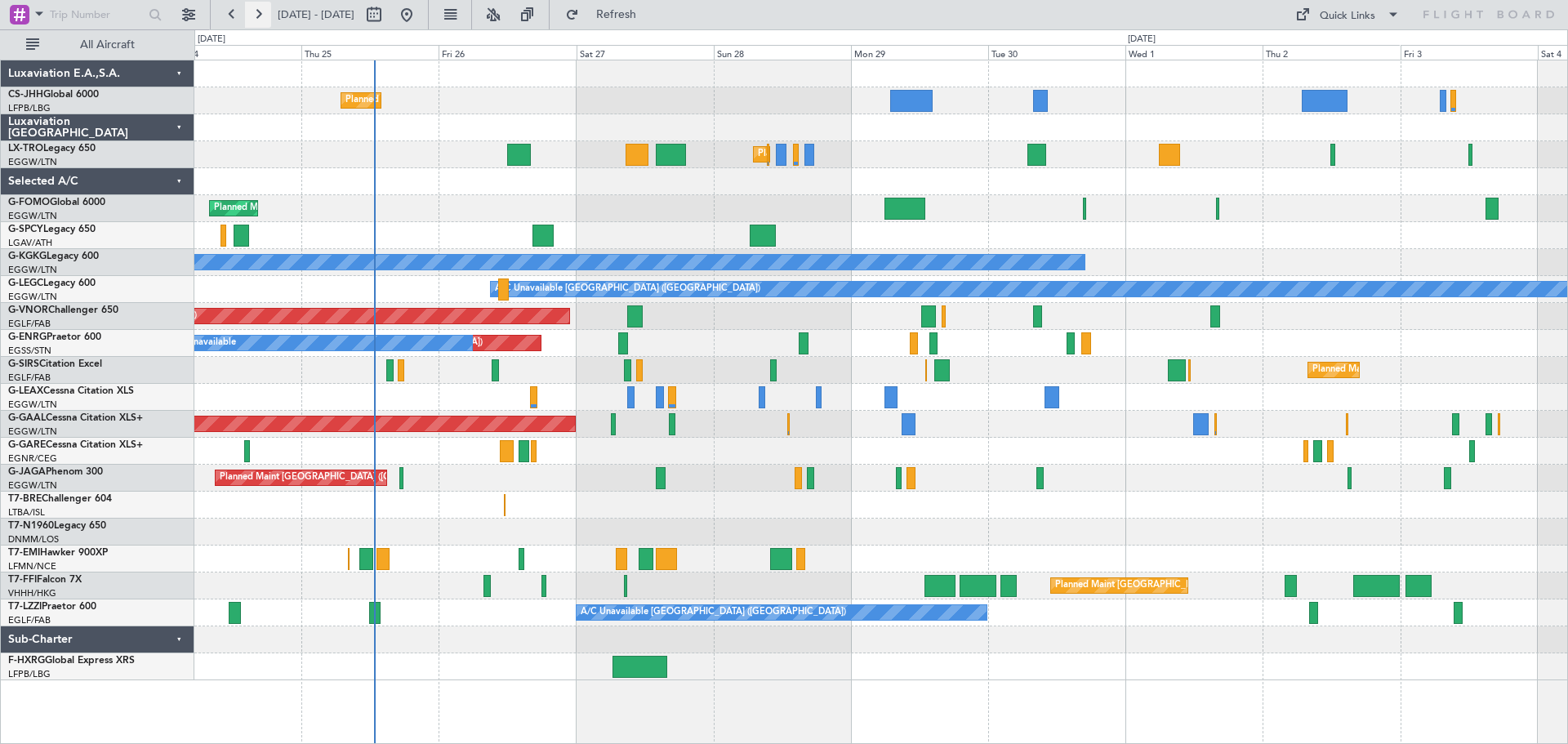
click at [258, 14] on button at bounding box center [258, 14] width 26 height 26
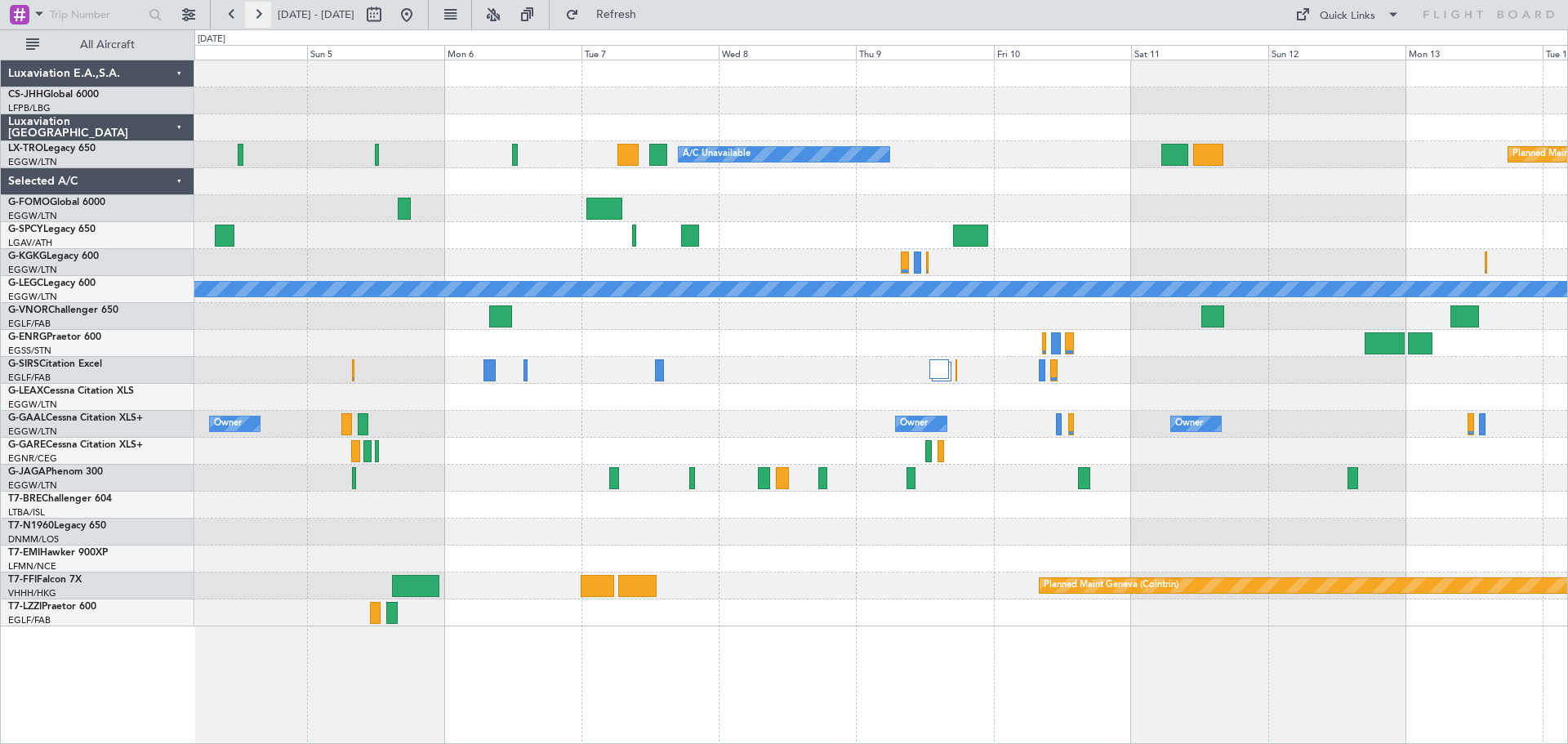
click at [258, 14] on button at bounding box center [258, 14] width 26 height 26
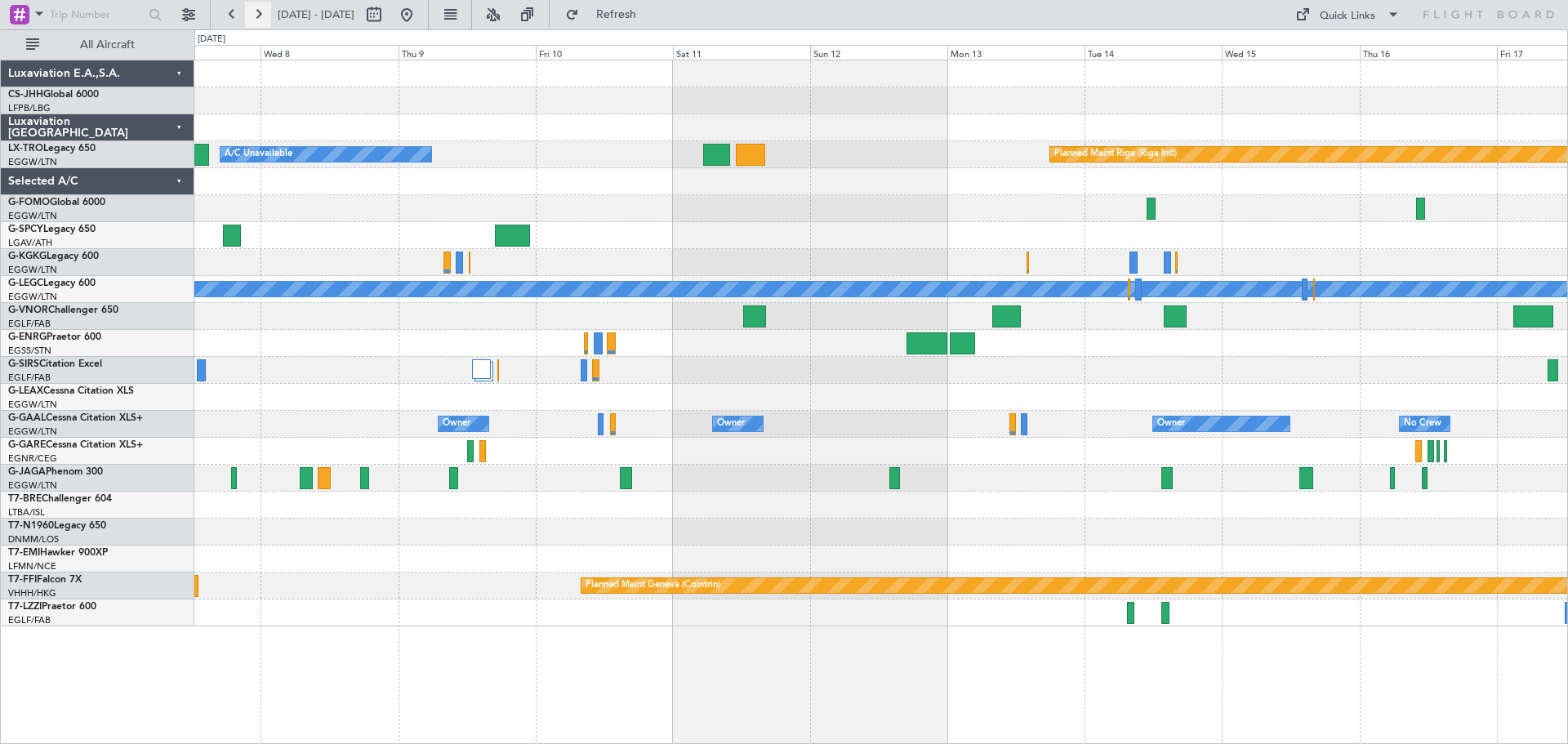
click at [258, 14] on button at bounding box center [258, 14] width 26 height 26
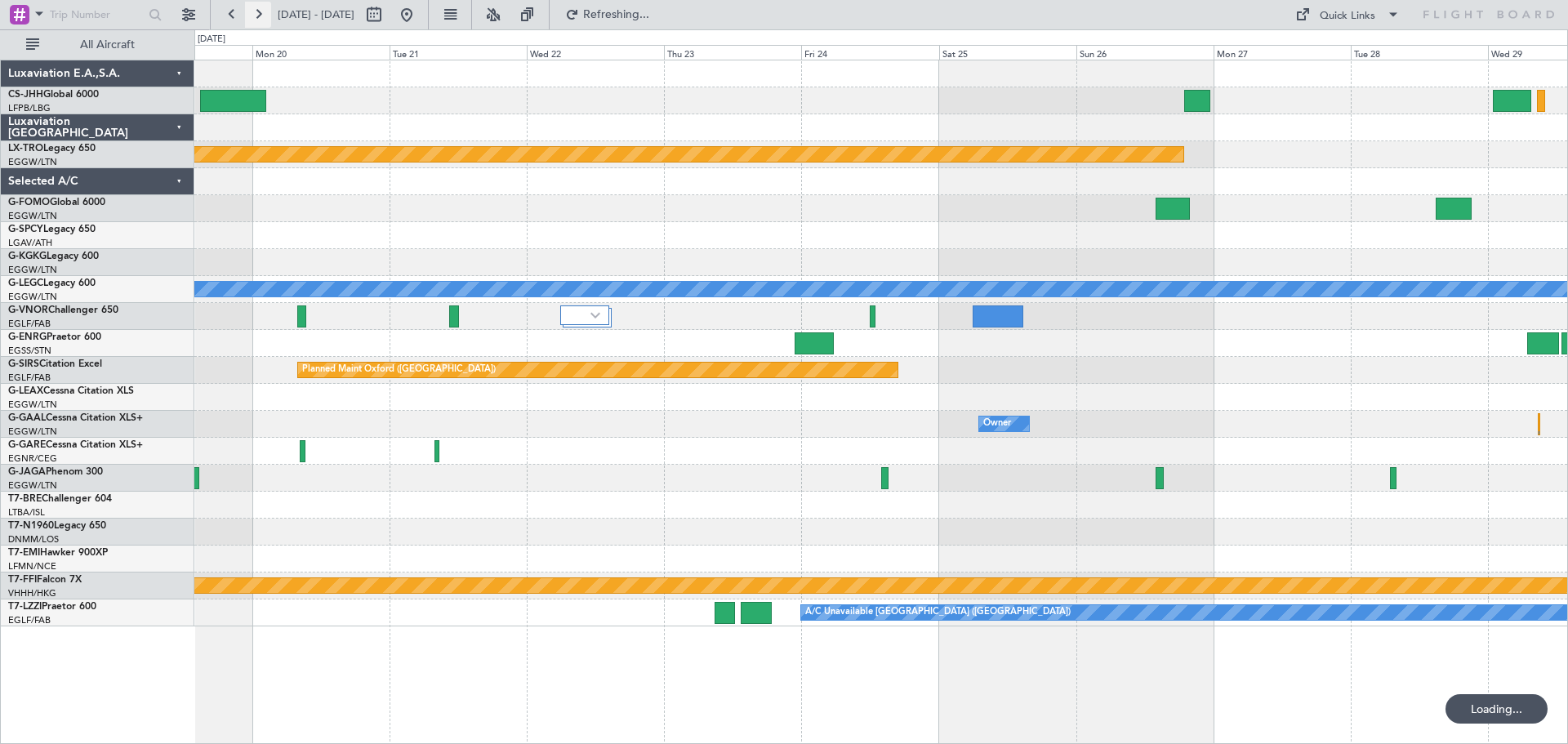
click at [258, 14] on button at bounding box center [258, 14] width 26 height 26
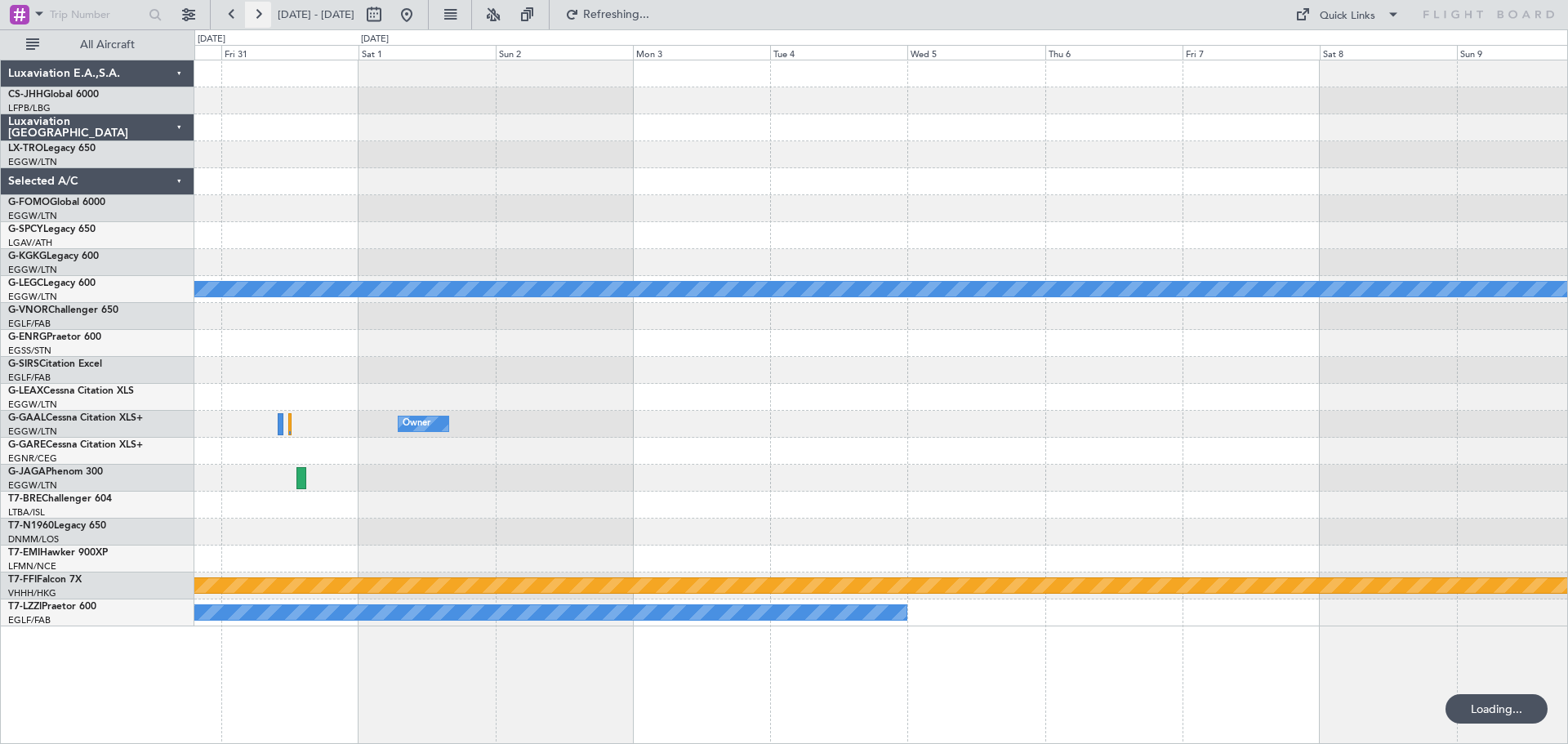
click at [258, 14] on button at bounding box center [258, 14] width 26 height 26
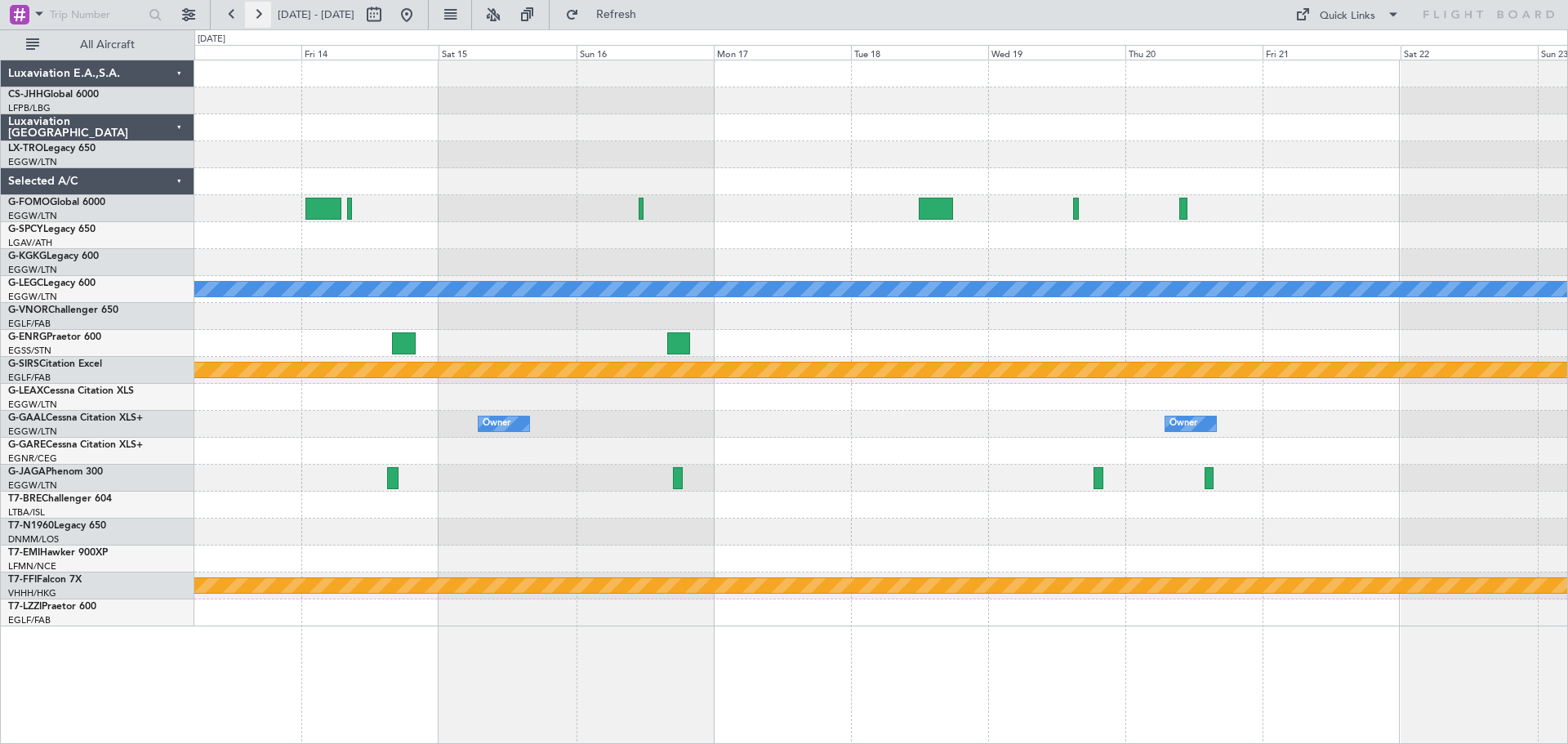
click at [258, 14] on button at bounding box center [258, 14] width 26 height 26
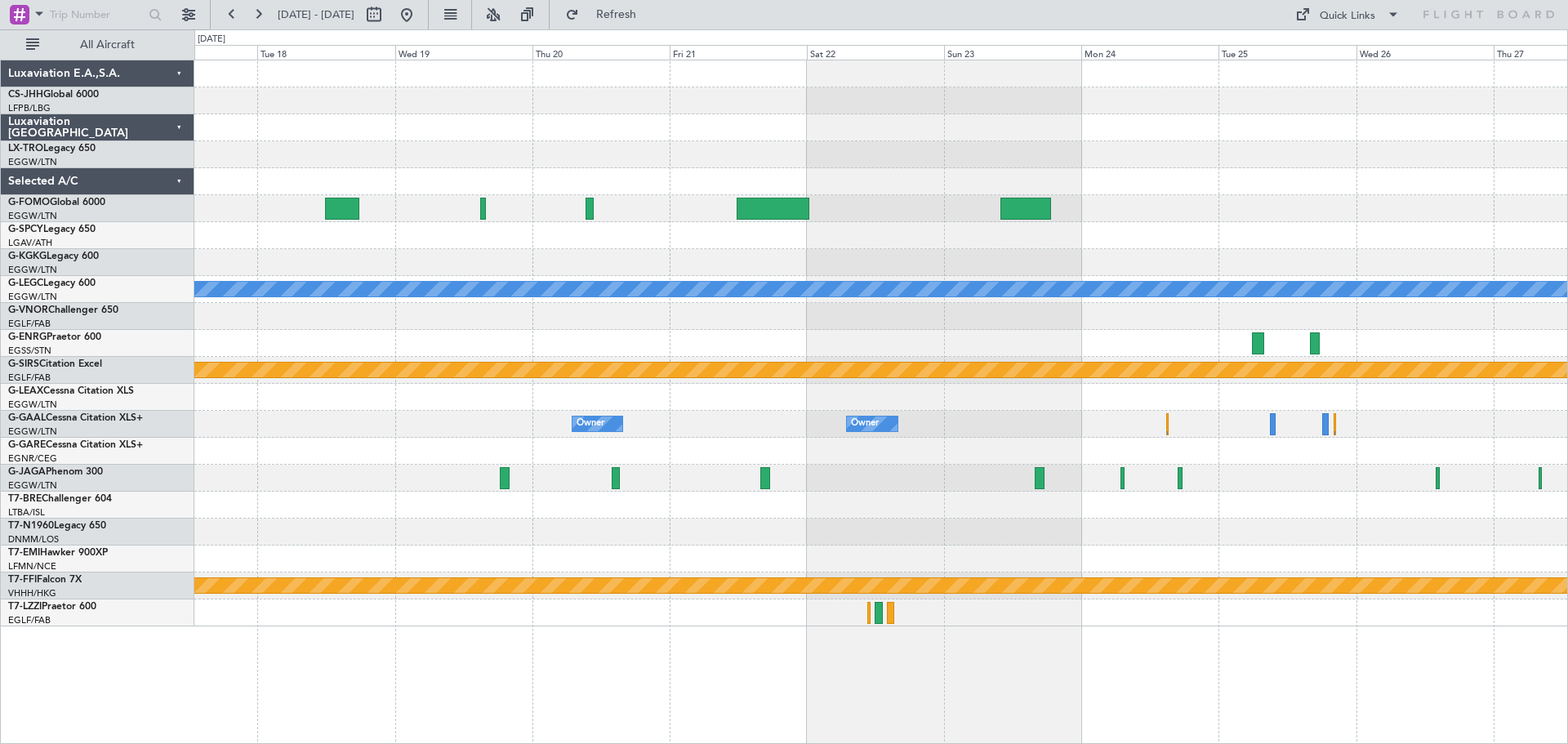
click at [1236, 103] on div "A/C Unavailable London (Luton) Planned Maint Bournemouth Owner Owner Owner Owne…" at bounding box center [880, 343] width 1372 height 566
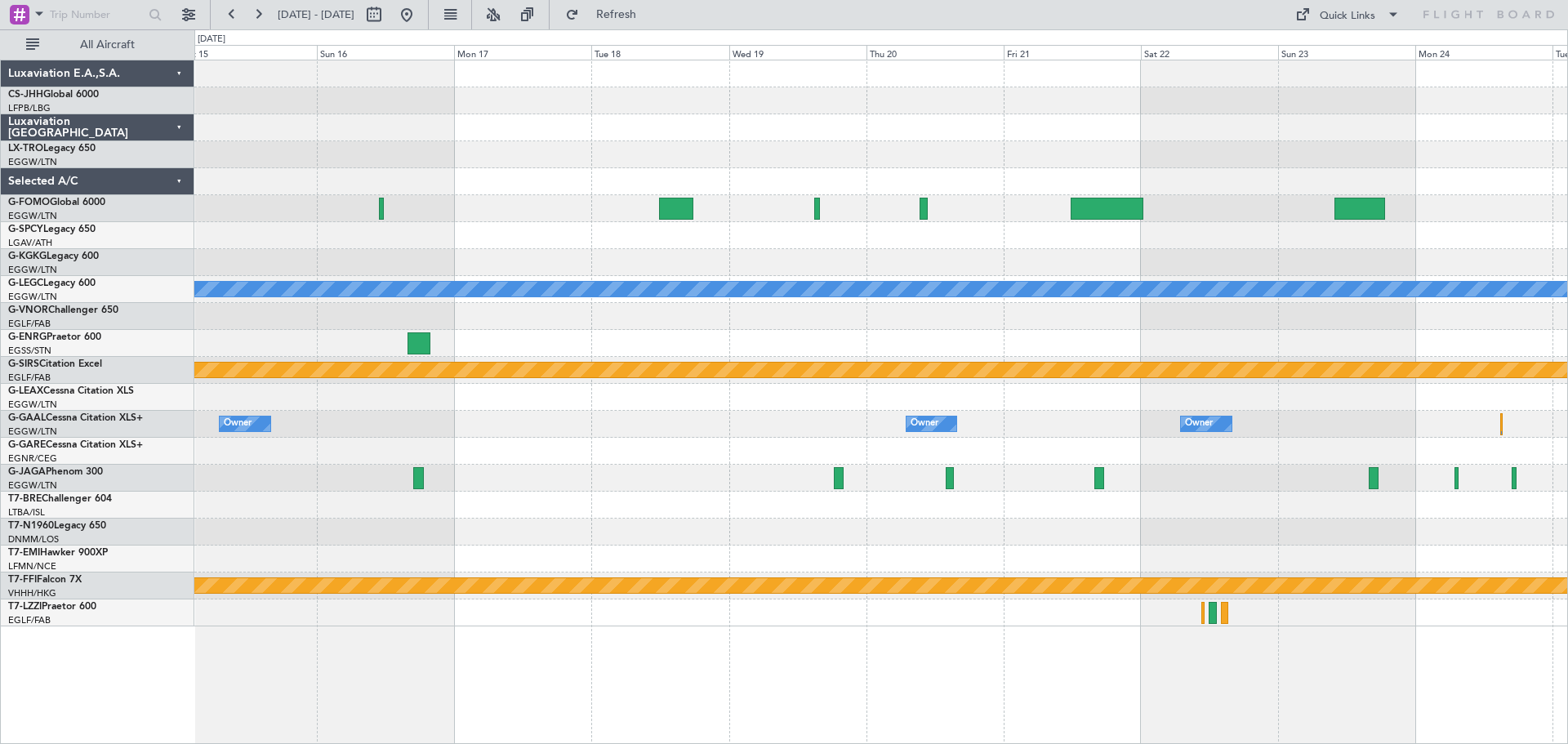
click at [1055, 123] on div "A/C Unavailable London (Luton) Planned Maint Bournemouth Planned Maint Bournemo…" at bounding box center [880, 343] width 1372 height 566
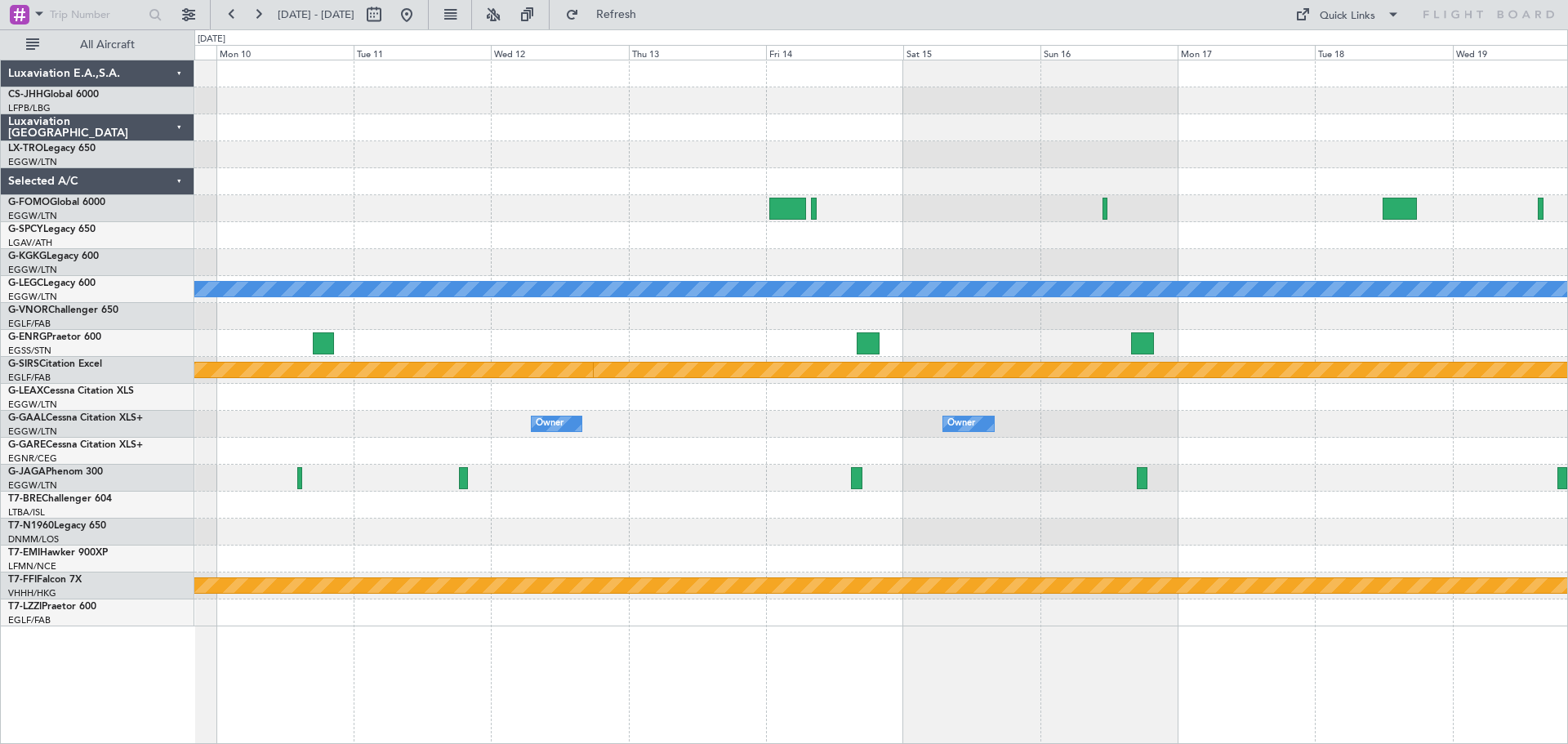
click at [977, 182] on div "A/C Unavailable London (Luton) Planned Maint Bournemouth Planned Maint Bournemo…" at bounding box center [880, 343] width 1372 height 566
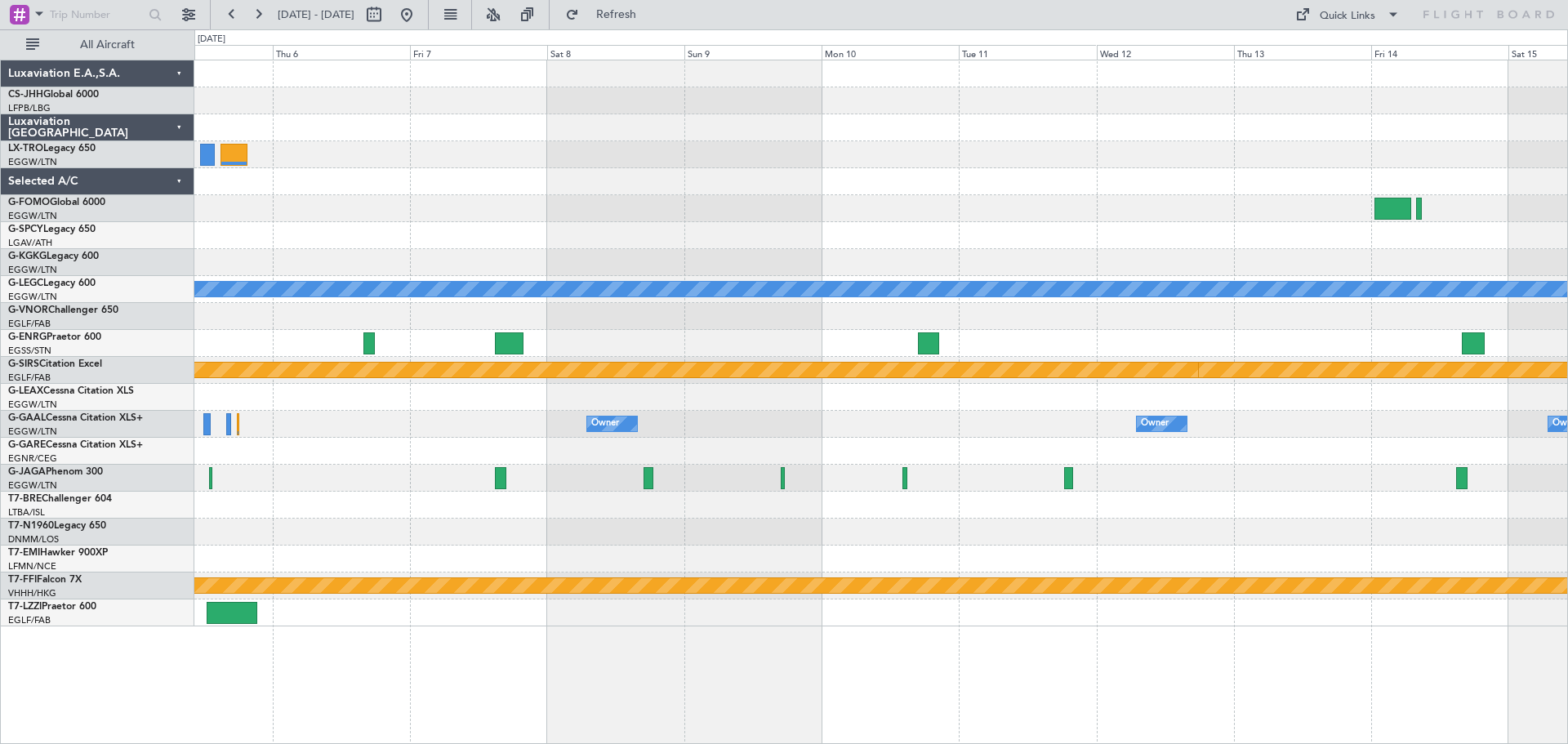
click at [897, 166] on div "A/C Unavailable London (Luton) Planned Maint Bournemouth Planned Maint Bournemo…" at bounding box center [880, 343] width 1372 height 566
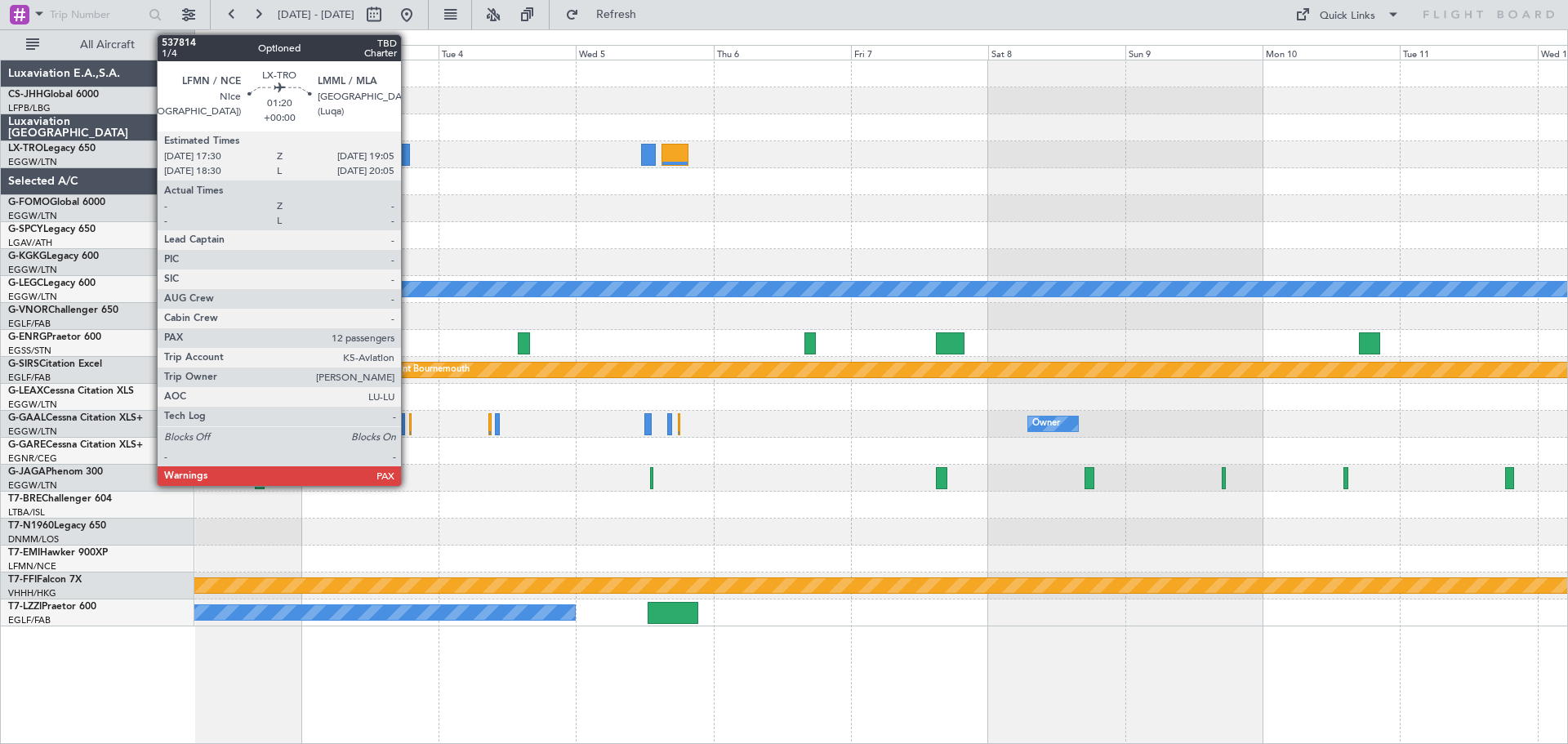
click at [408, 157] on div at bounding box center [406, 155] width 10 height 22
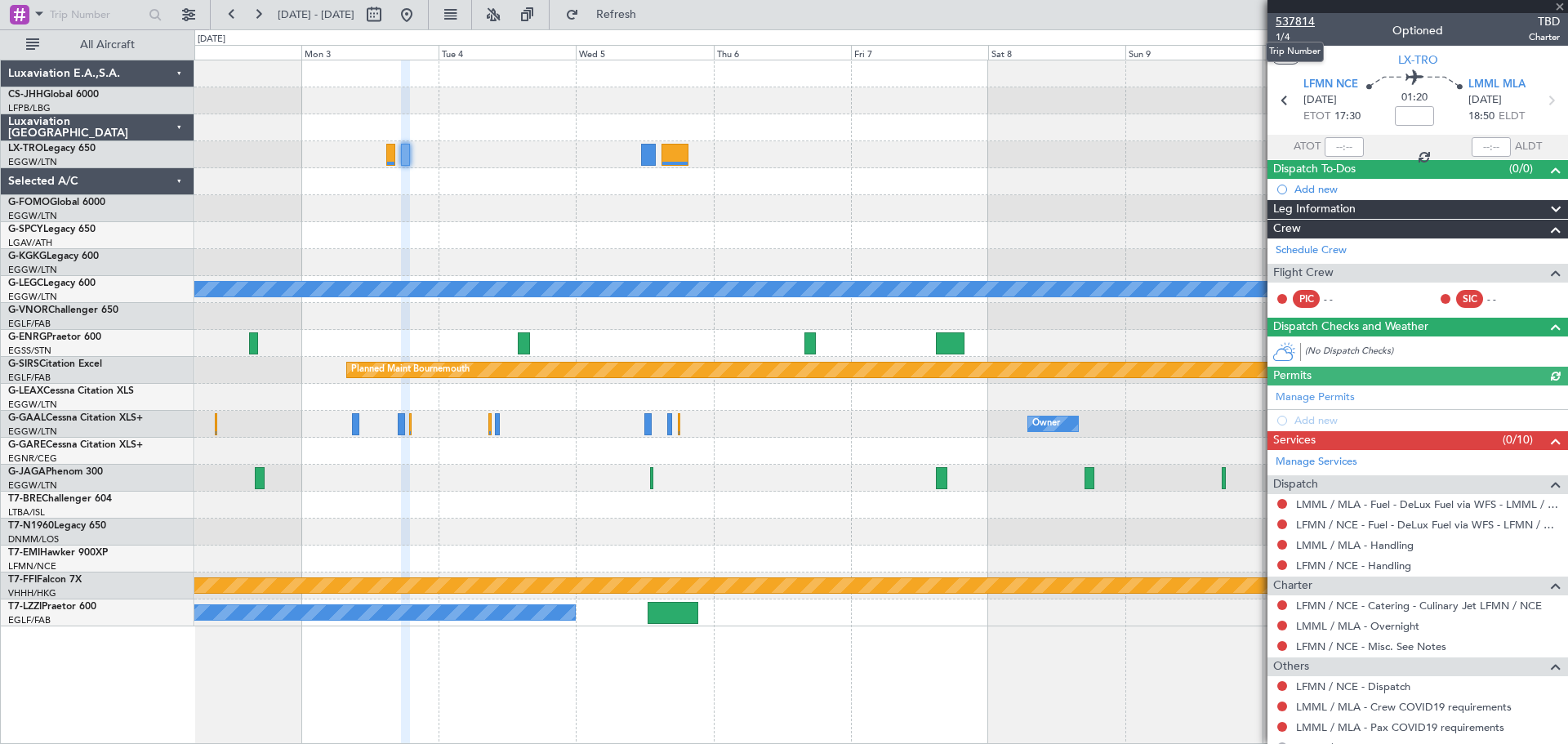
click at [1292, 21] on span "537814" at bounding box center [1295, 22] width 39 height 17
click at [1560, 5] on span at bounding box center [1559, 7] width 16 height 14
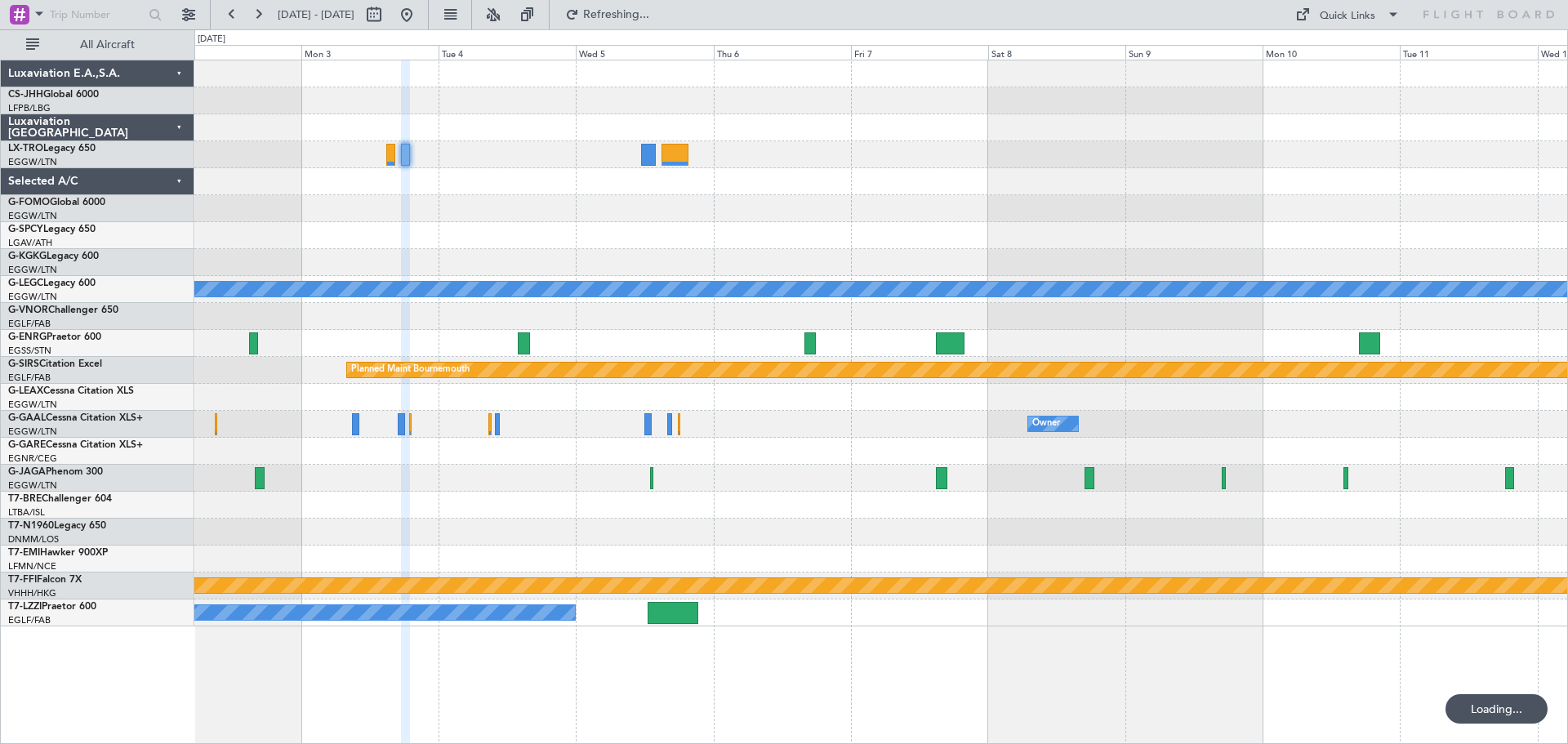
type input "0"
click at [231, 6] on button at bounding box center [231, 14] width 26 height 26
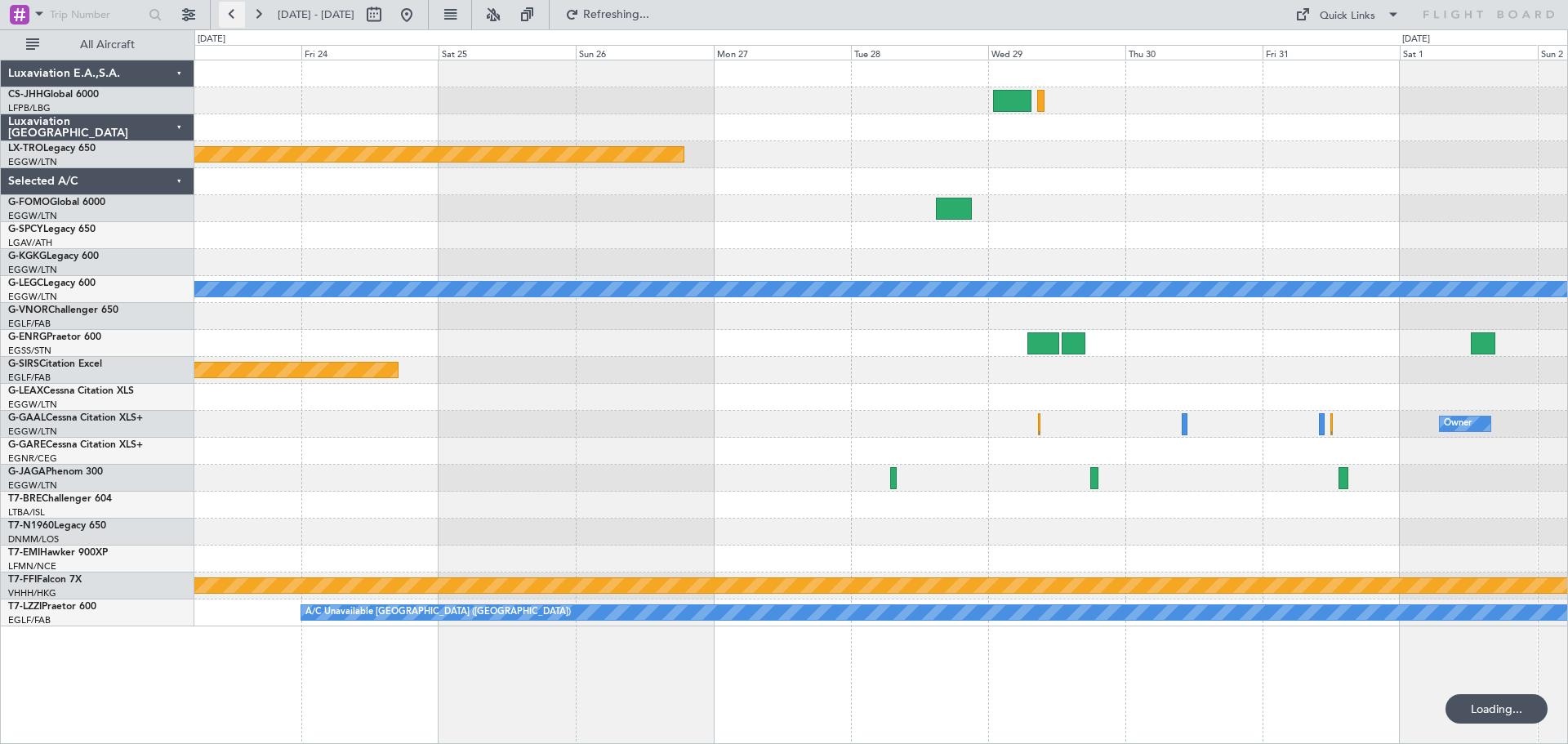
click at [231, 6] on button at bounding box center [231, 14] width 26 height 26
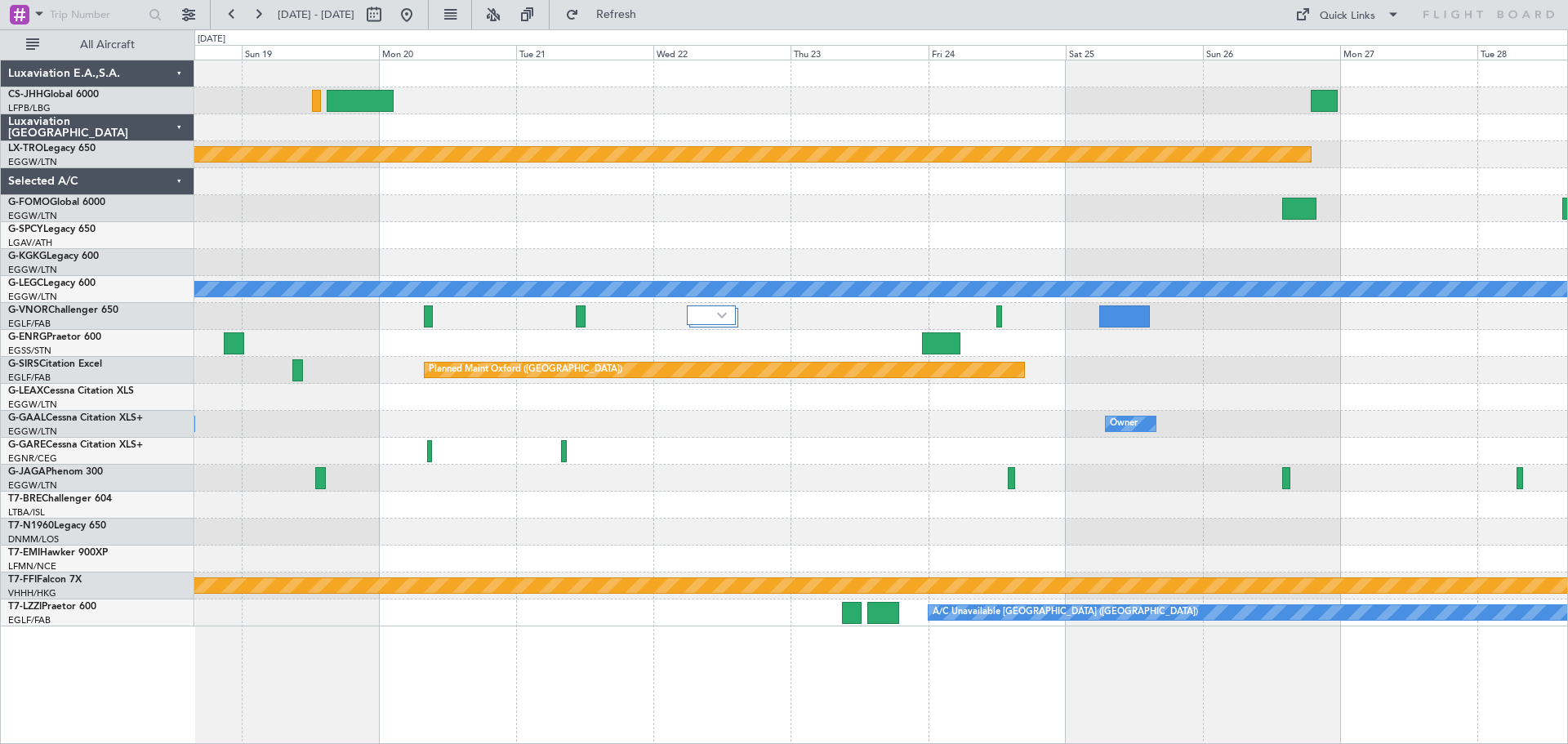
click at [505, 192] on div "Planned Maint Riga (Riga Intl) A/C Unavailable London (Luton) Planned Maint Oxf…" at bounding box center [880, 343] width 1372 height 566
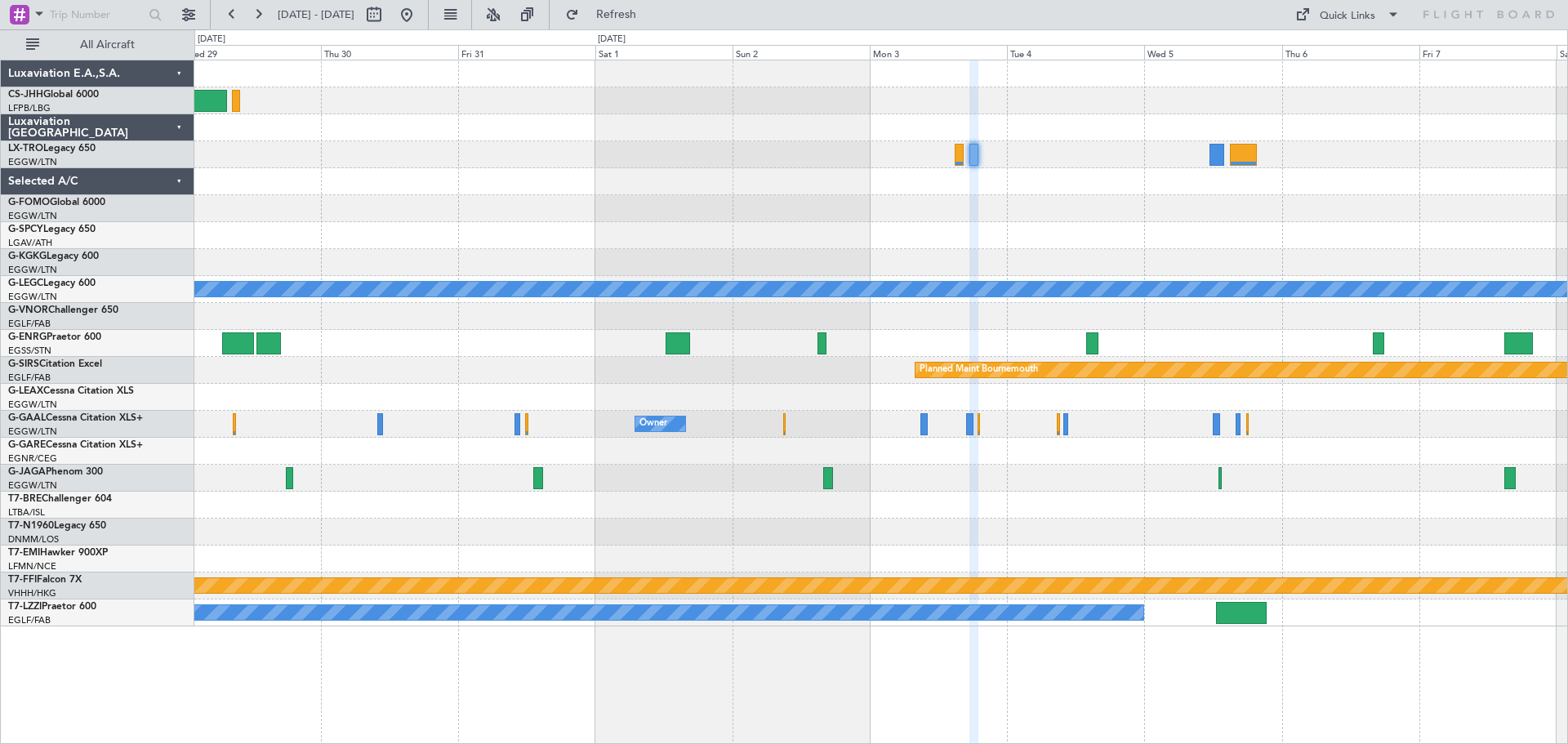
click at [423, 246] on div "Planned Maint Riga (Riga Intl) A/C Unavailable London (Luton) Planned Maint Bou…" at bounding box center [880, 343] width 1372 height 566
click at [231, 15] on button at bounding box center [231, 14] width 26 height 26
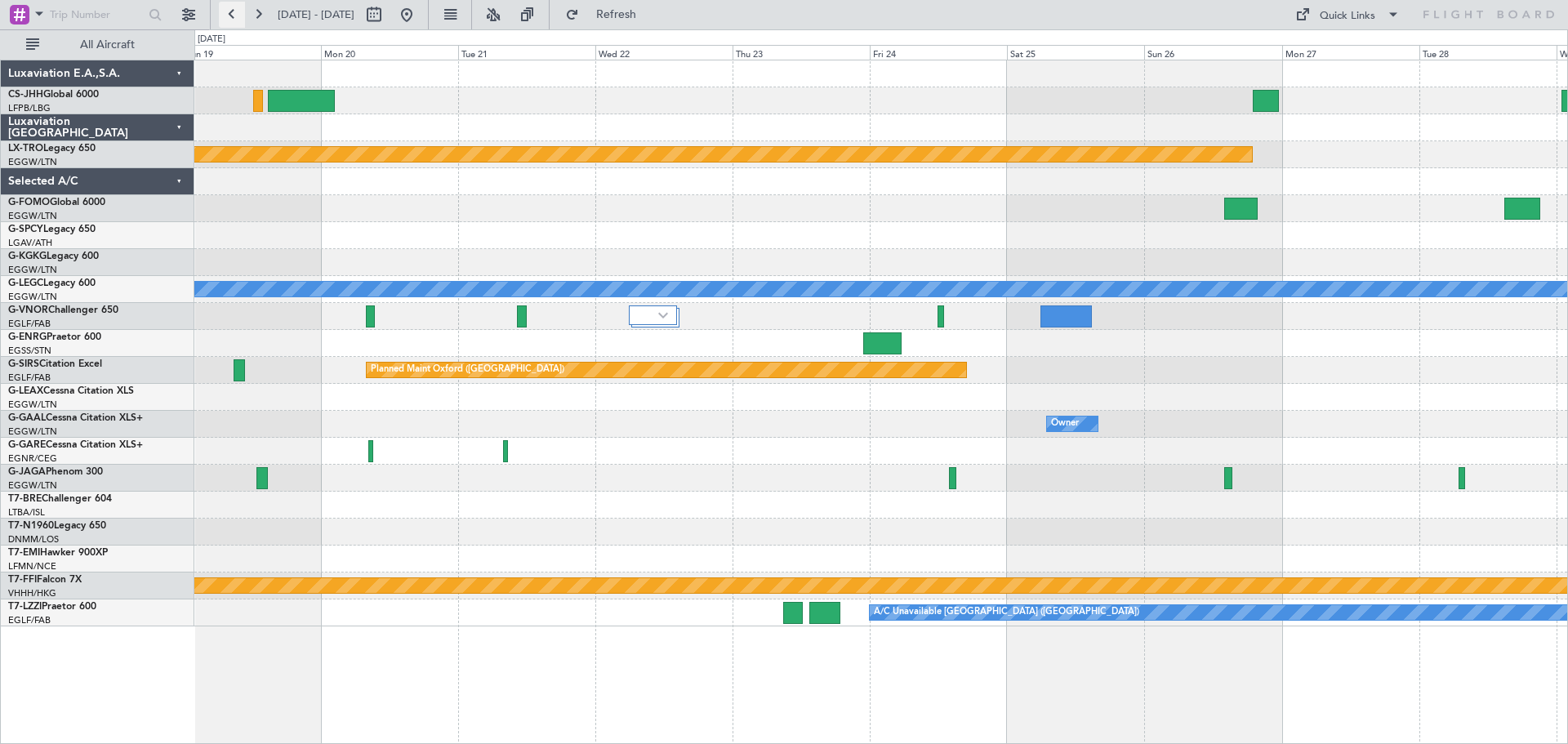
click at [231, 15] on button at bounding box center [231, 14] width 26 height 26
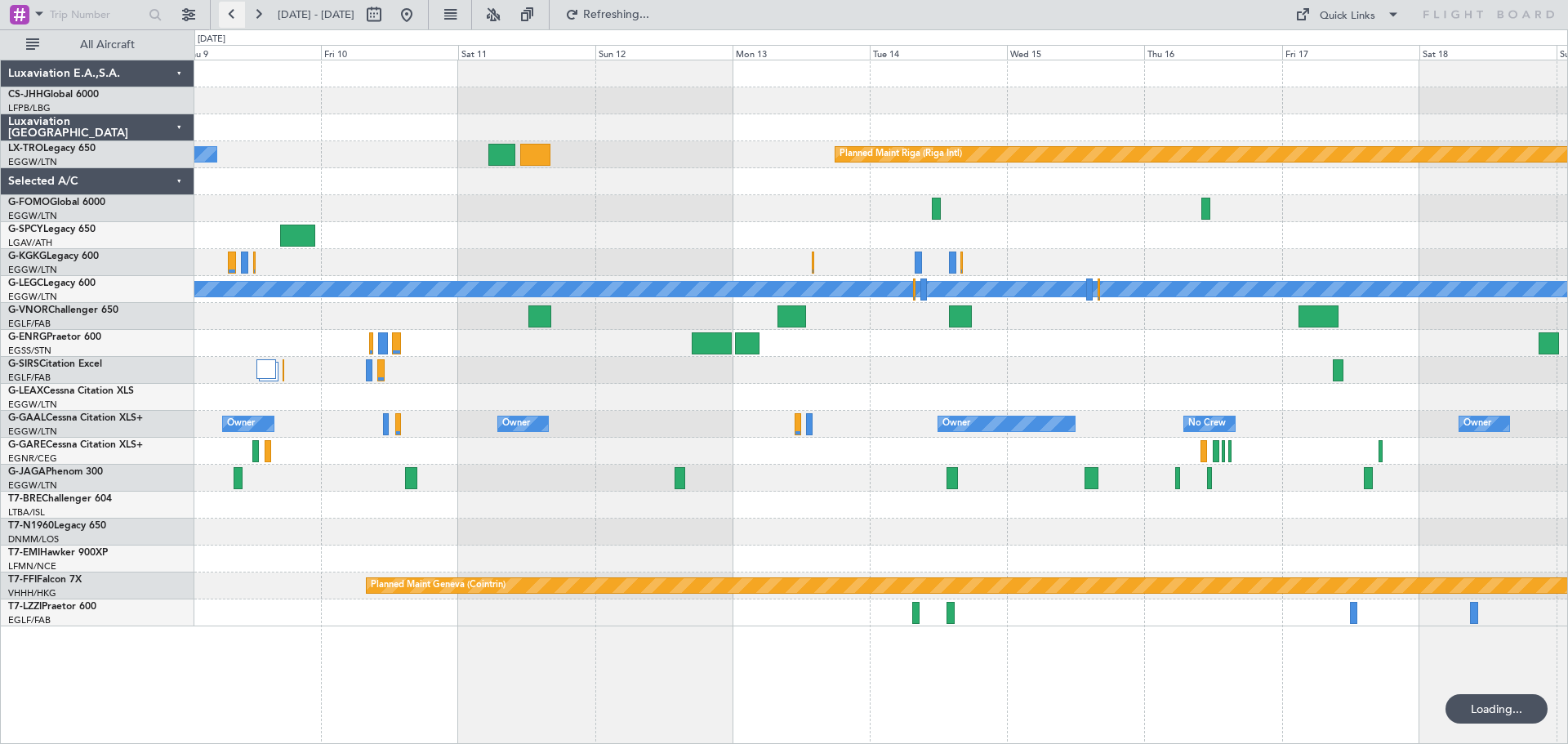
click at [231, 15] on button at bounding box center [231, 14] width 26 height 26
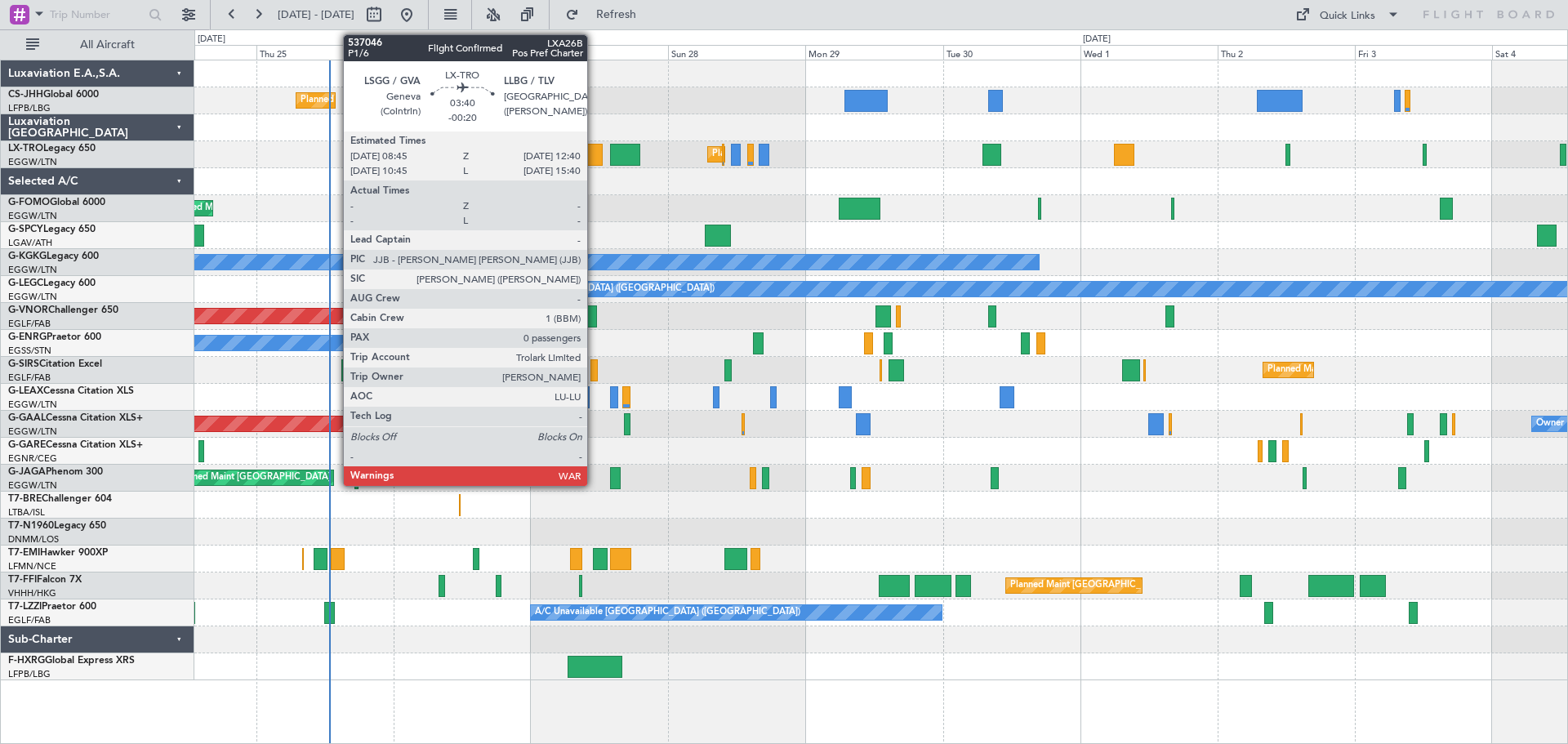
click at [594, 159] on div at bounding box center [591, 155] width 23 height 22
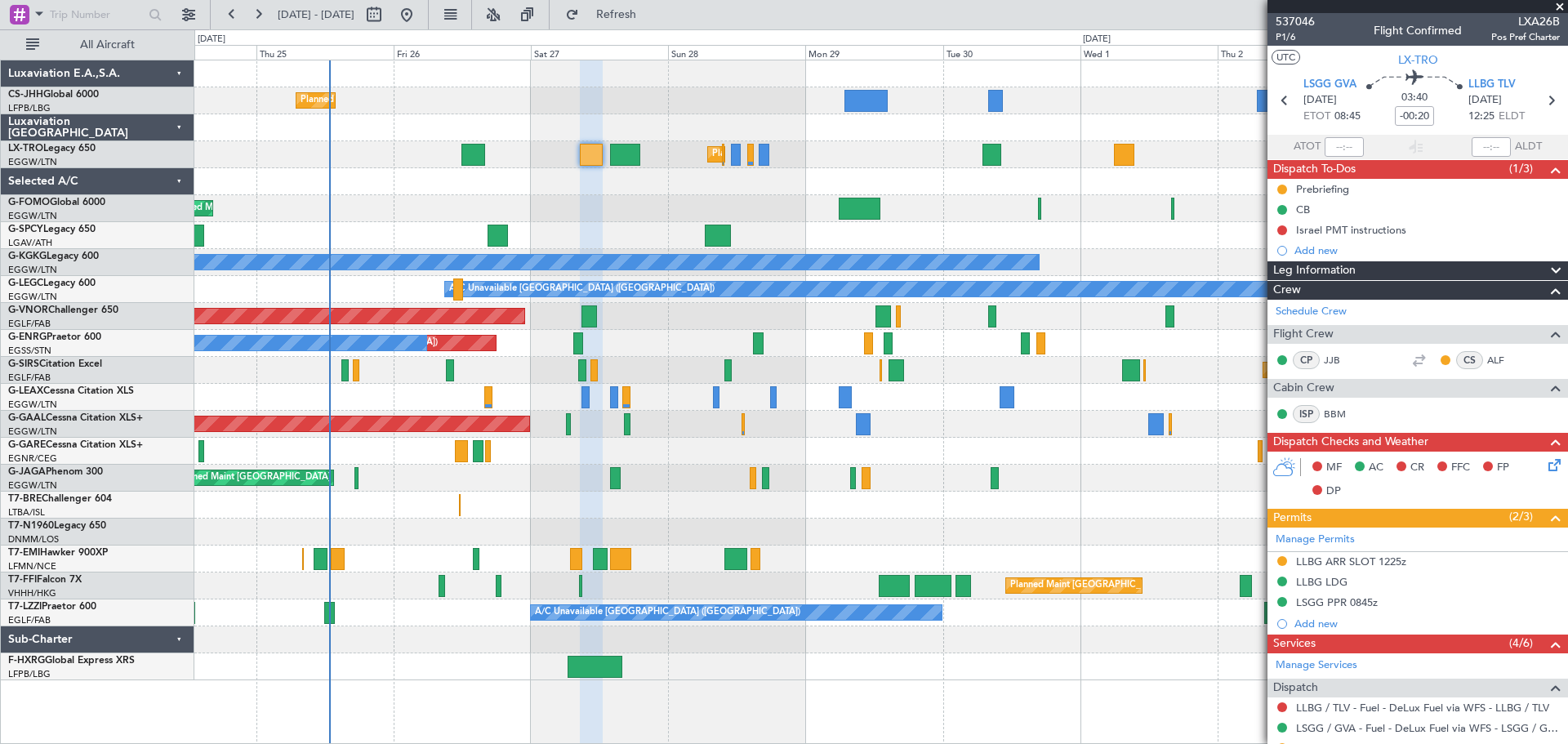
click at [1560, 8] on span at bounding box center [1559, 7] width 16 height 14
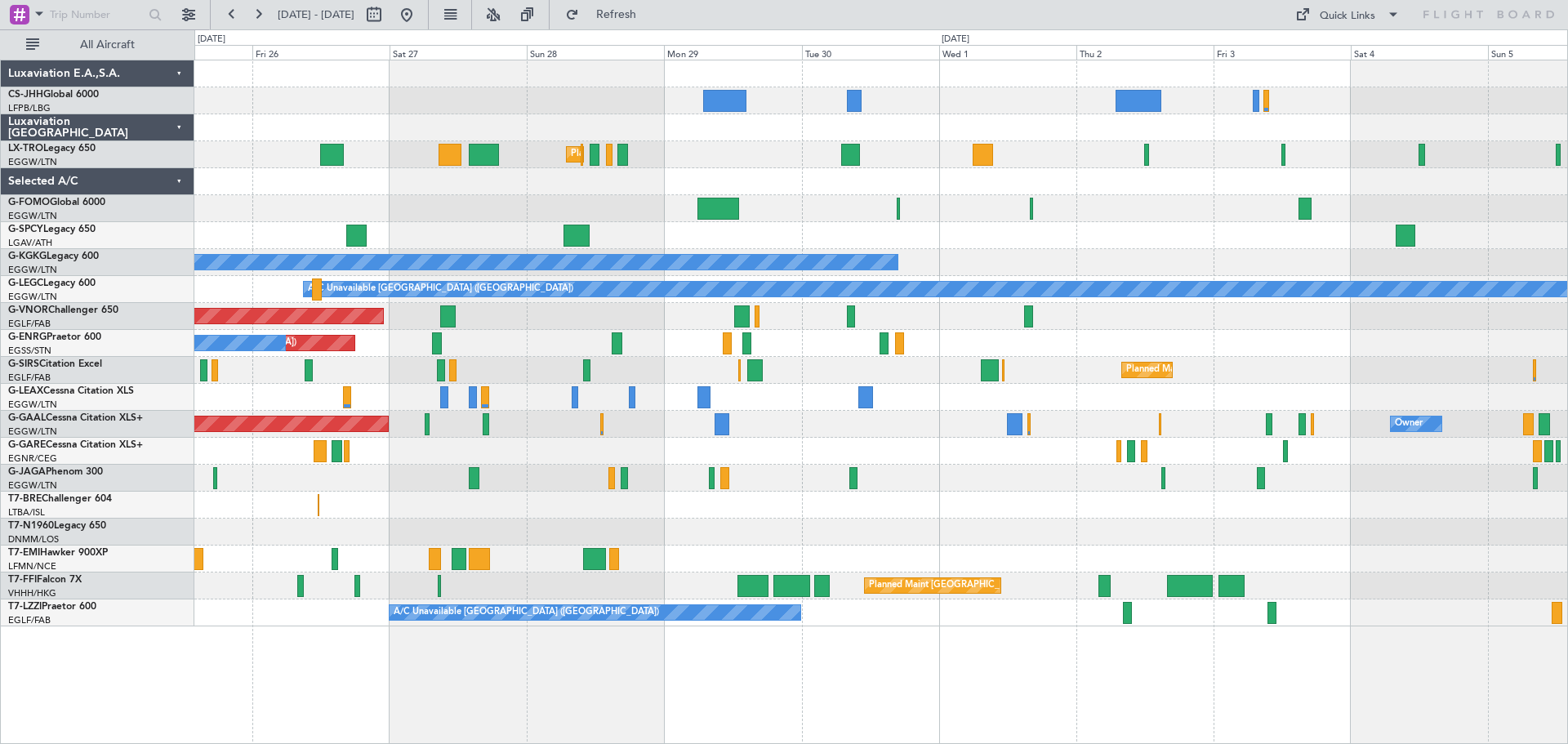
click at [1217, 334] on div "Planned Maint Paris (Le Bourget) Planned Maint London (Luton) A/C Unavailable P…" at bounding box center [880, 343] width 1372 height 566
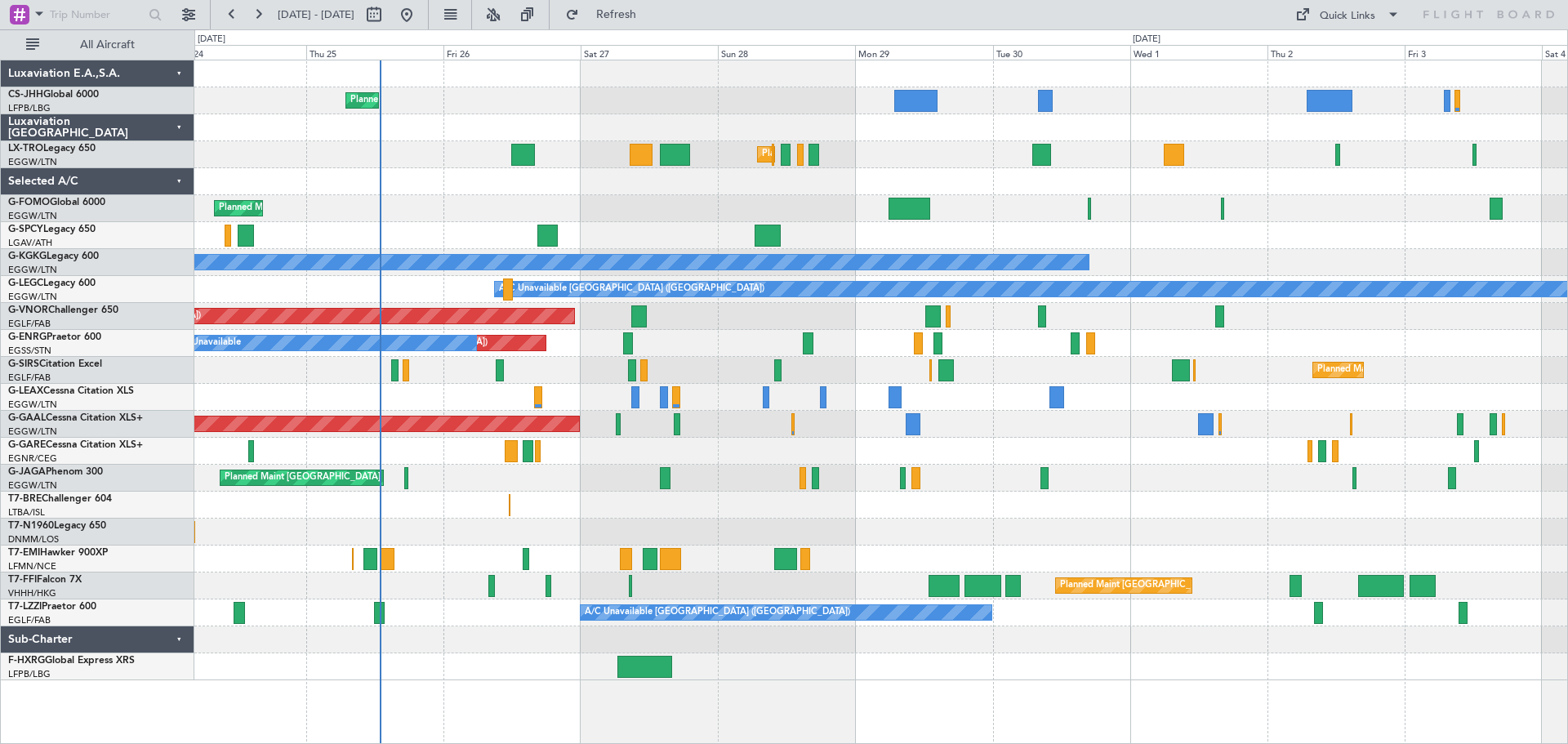
click at [833, 374] on div "Planned Maint Paris (Le Bourget) Planned Maint London (Luton) Planned Maint Lon…" at bounding box center [880, 371] width 1372 height 620
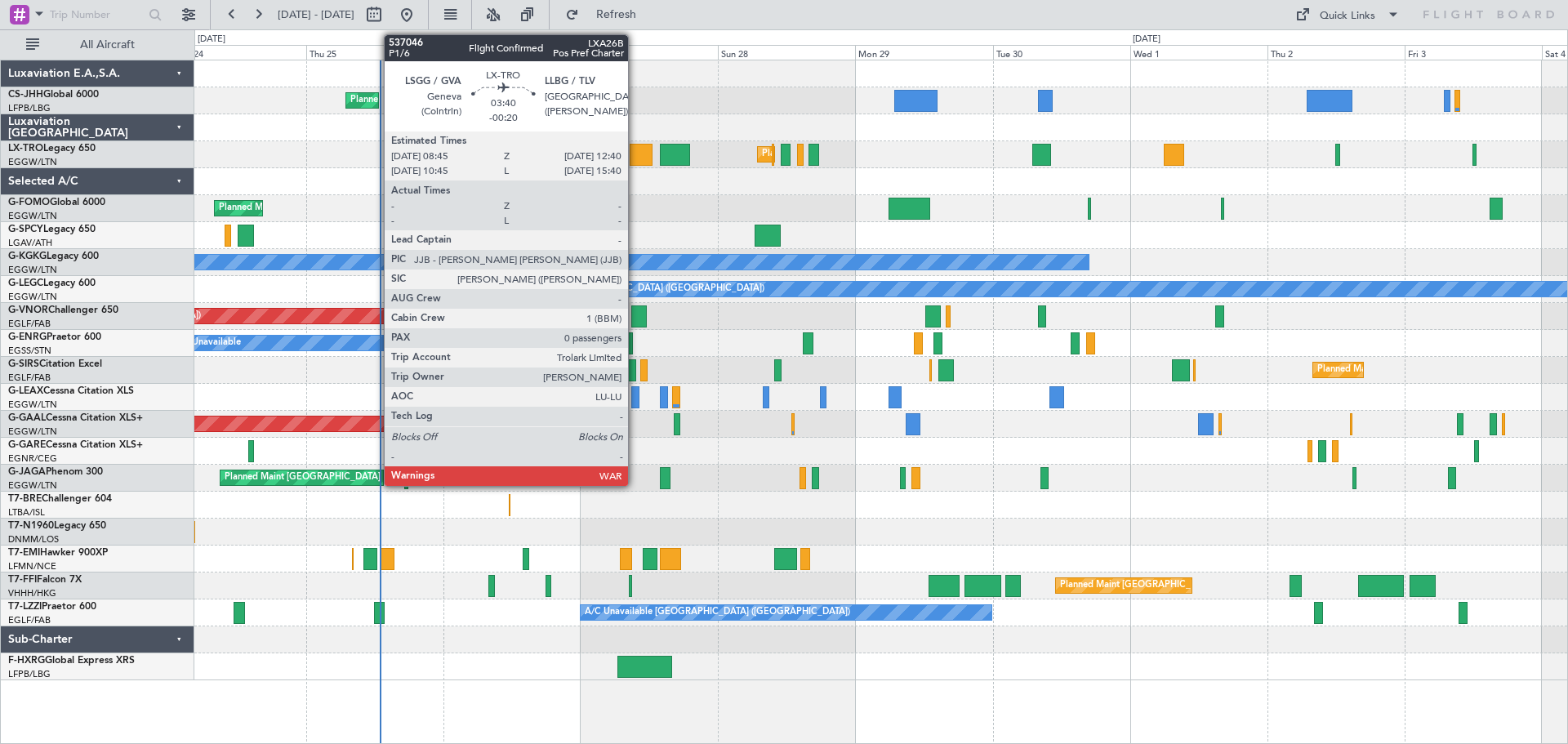
click at [635, 154] on div at bounding box center [640, 155] width 23 height 22
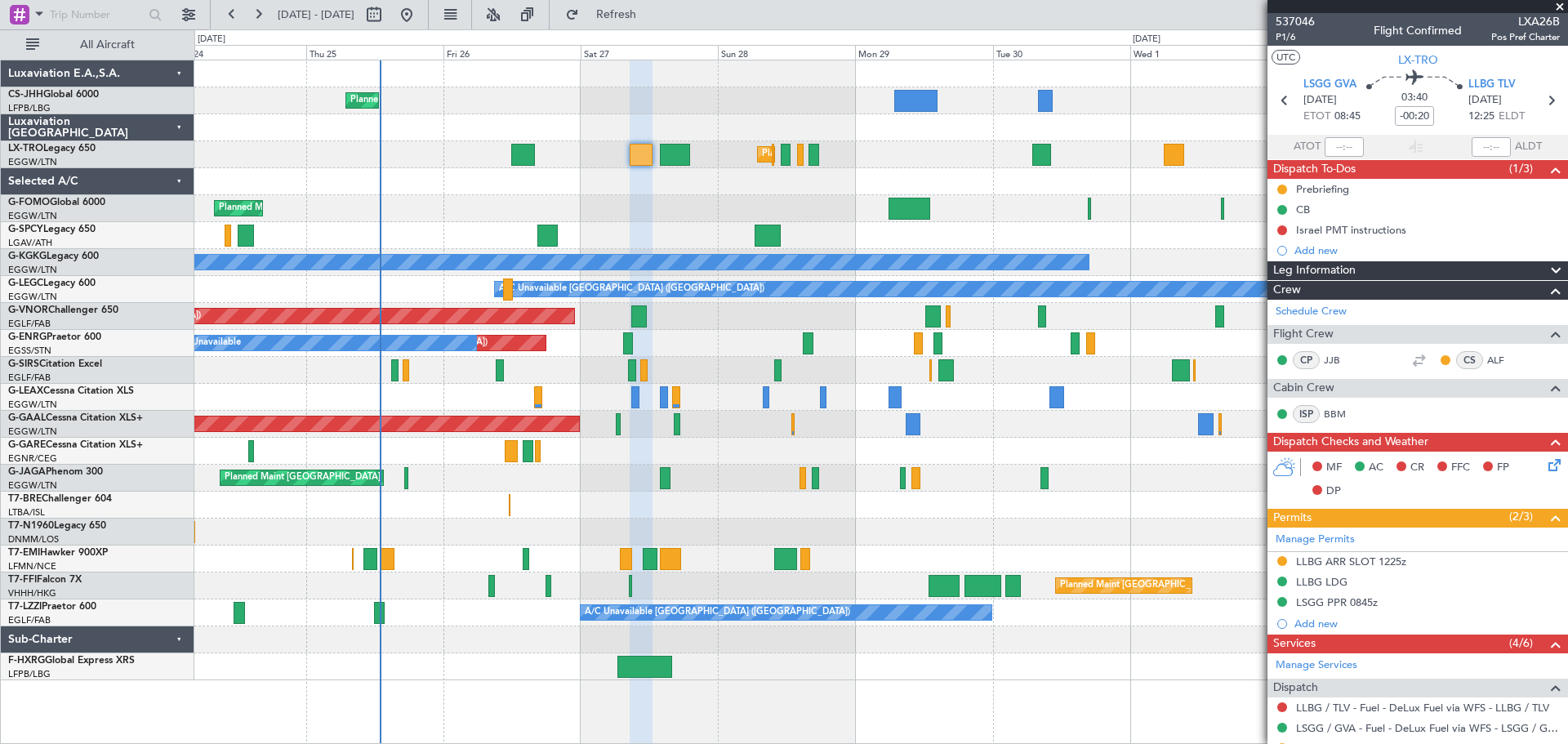
click at [1557, 9] on span at bounding box center [1559, 7] width 16 height 14
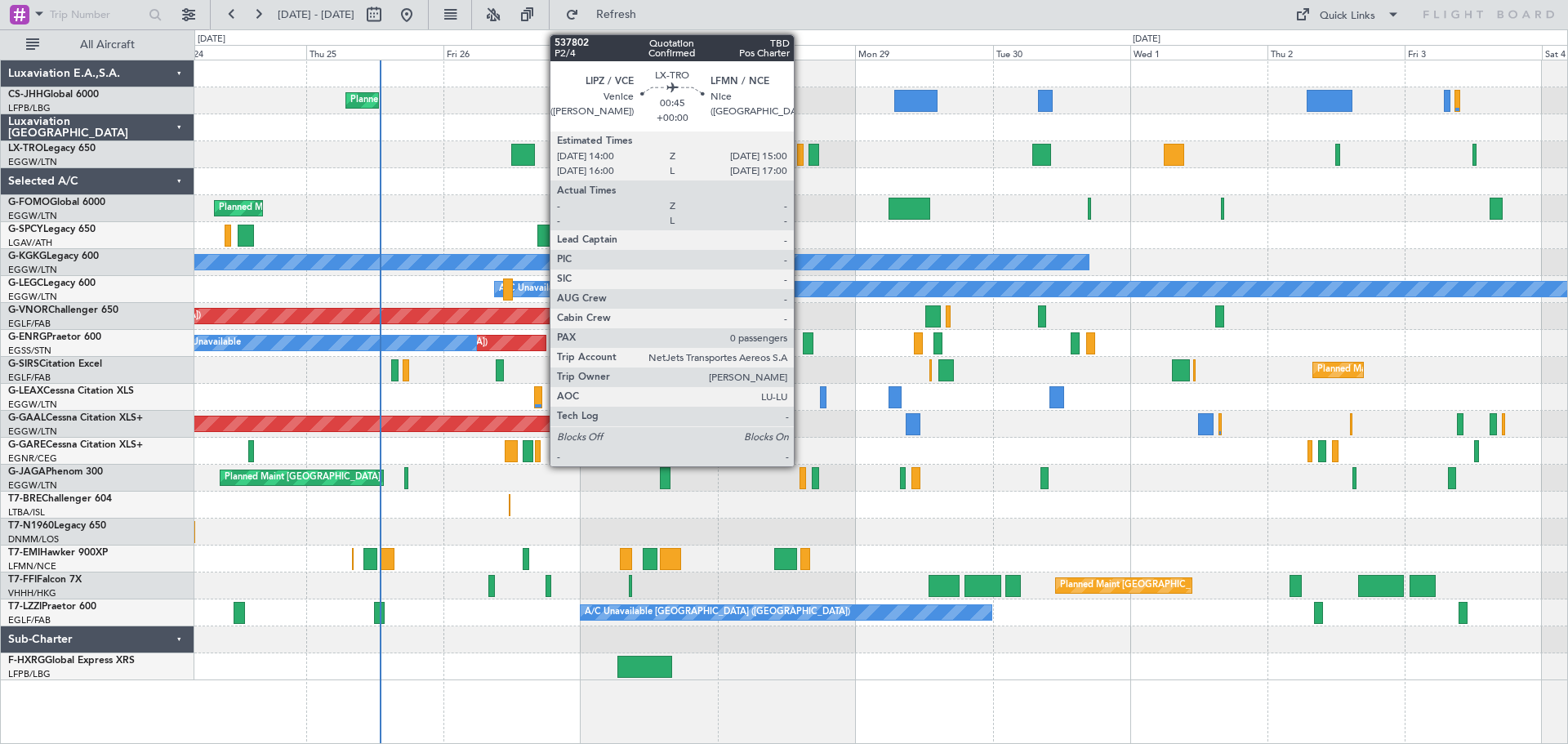
click at [801, 154] on div at bounding box center [800, 155] width 7 height 22
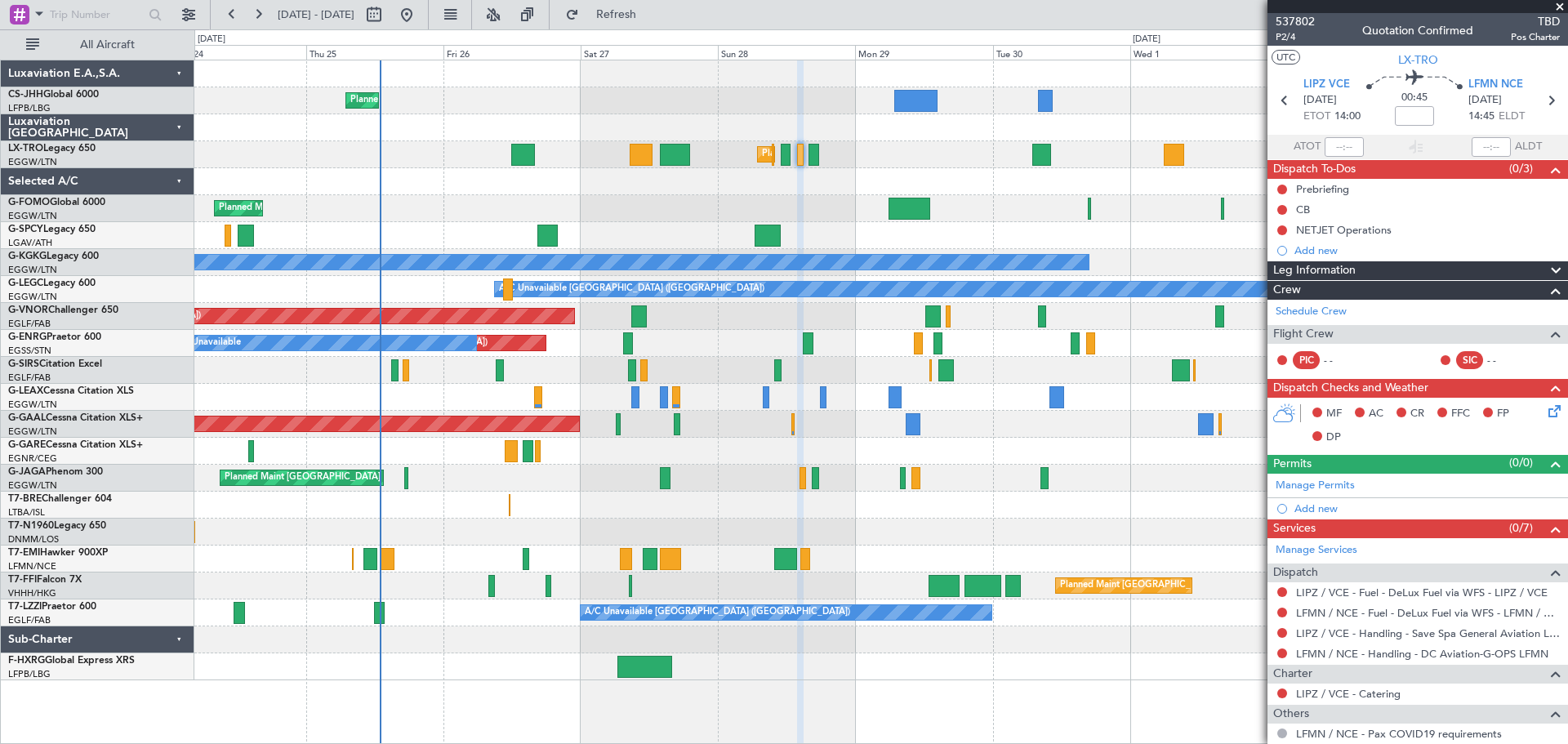
click at [1558, 6] on span at bounding box center [1559, 7] width 16 height 14
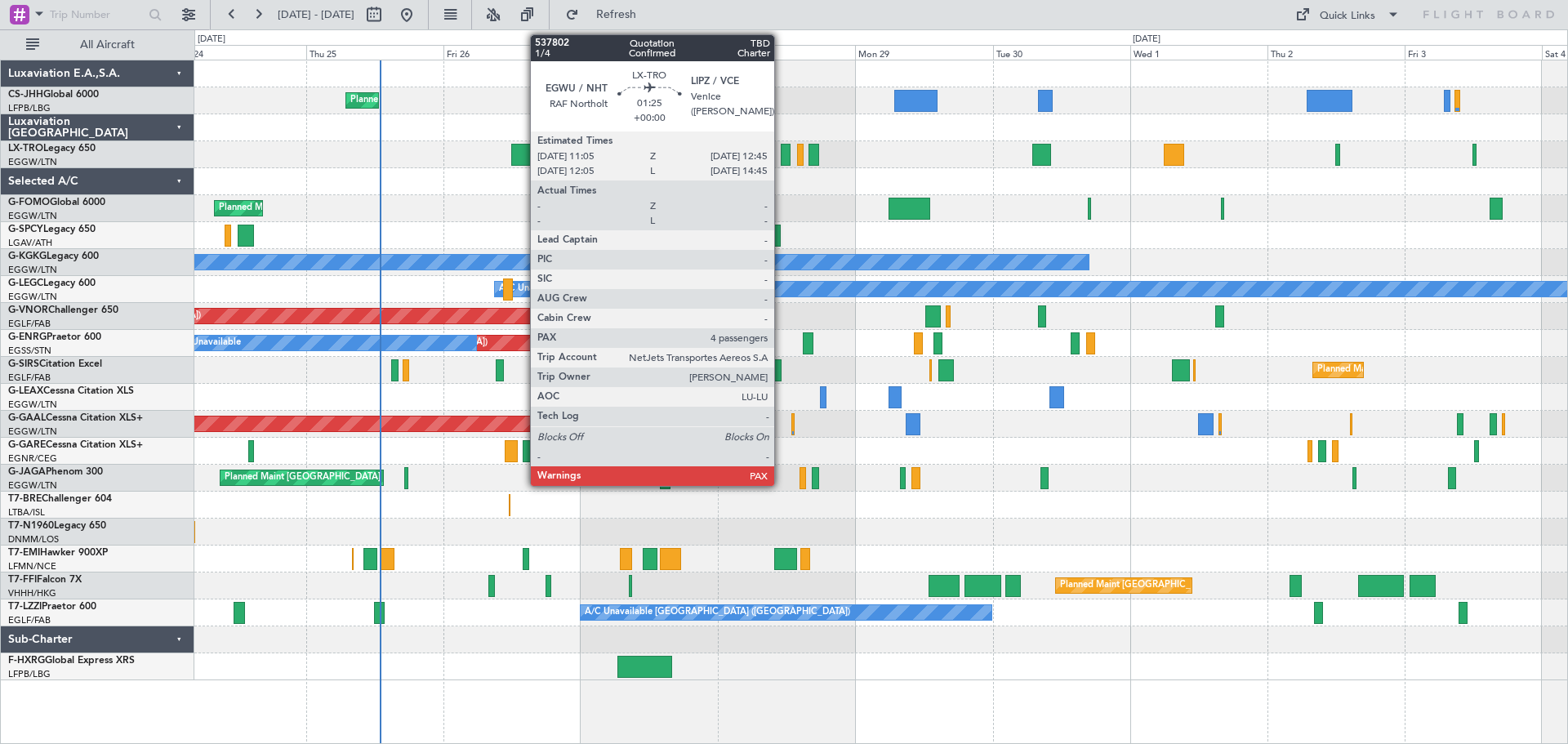
click at [781, 155] on div at bounding box center [786, 155] width 10 height 22
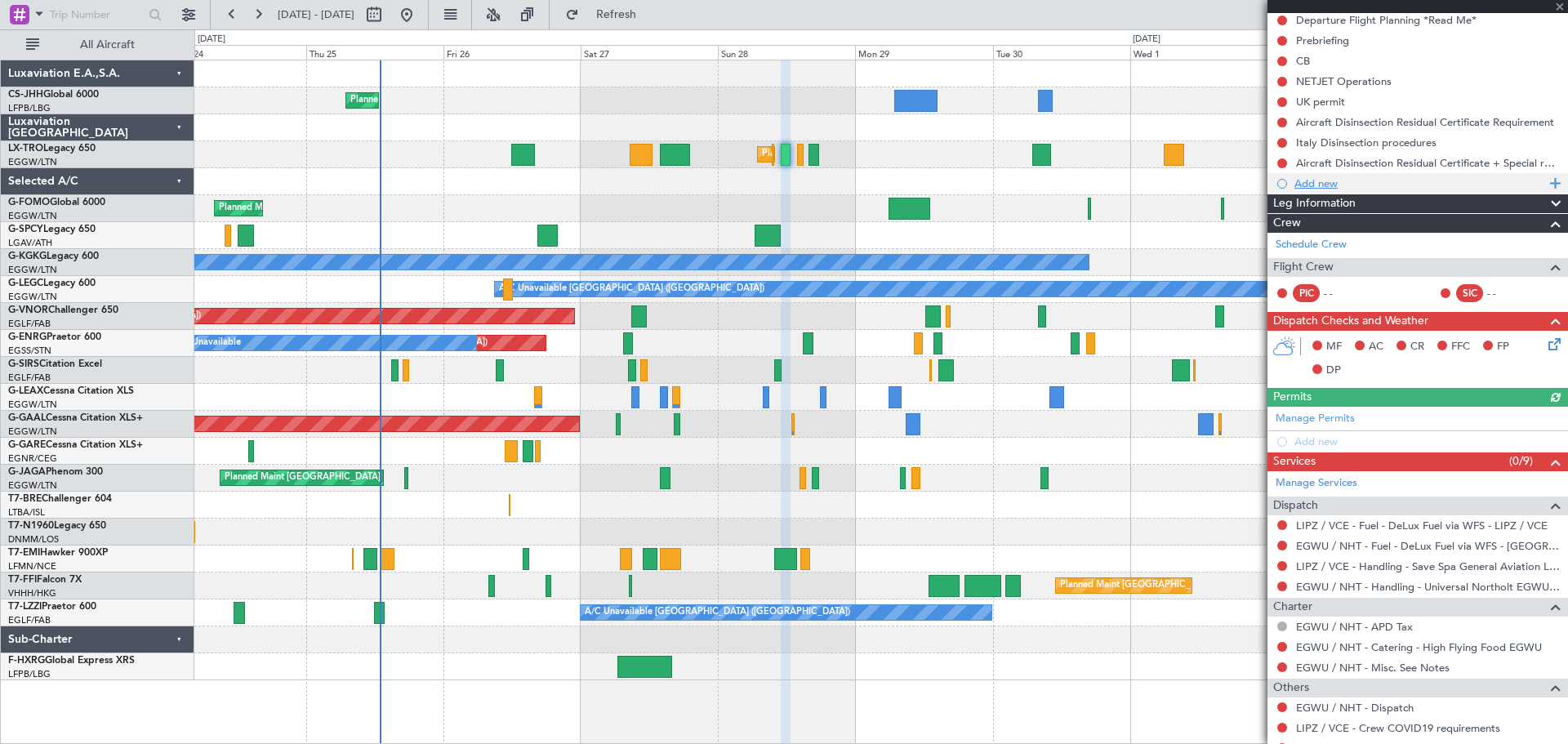
scroll to position [271, 0]
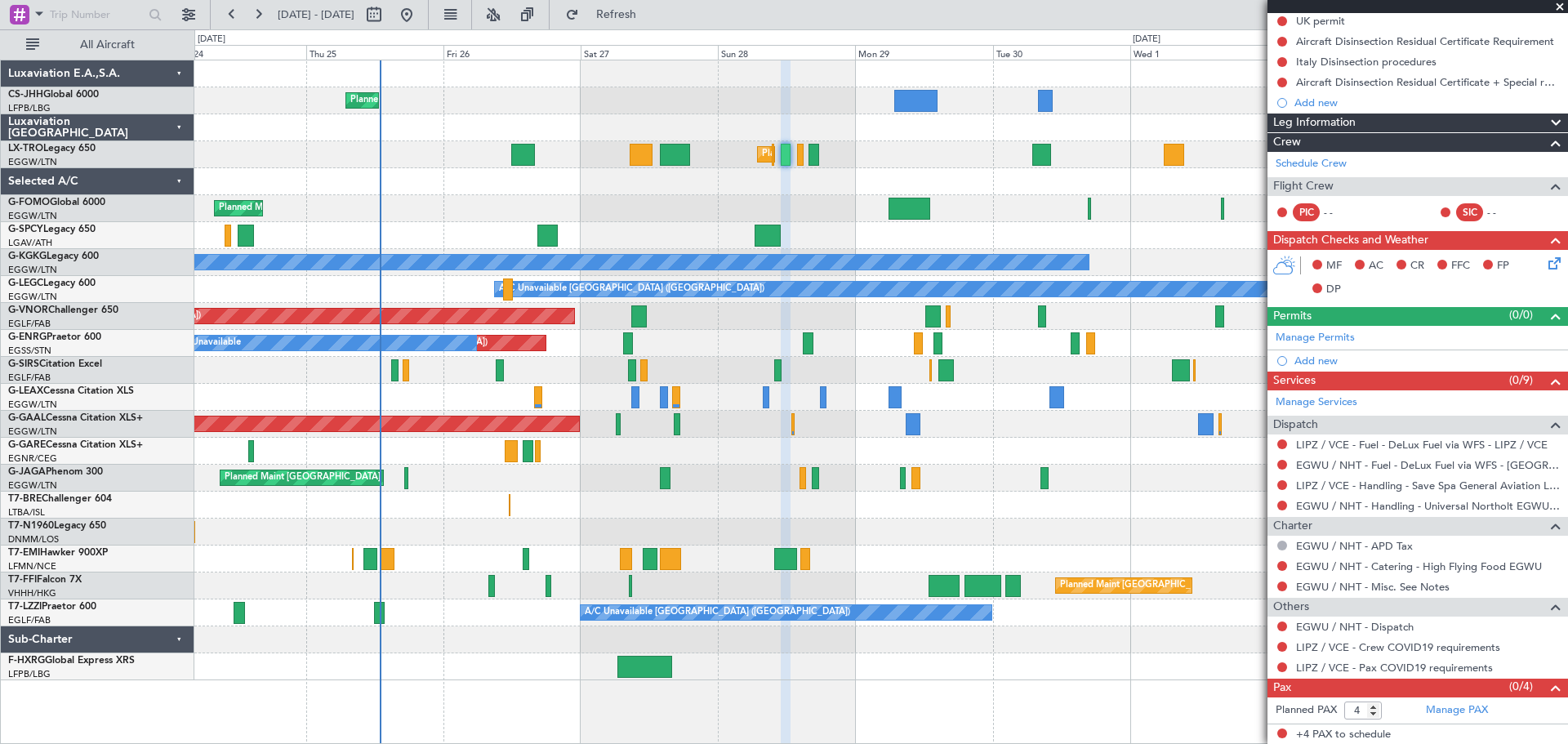
click at [1565, 7] on span at bounding box center [1559, 7] width 16 height 14
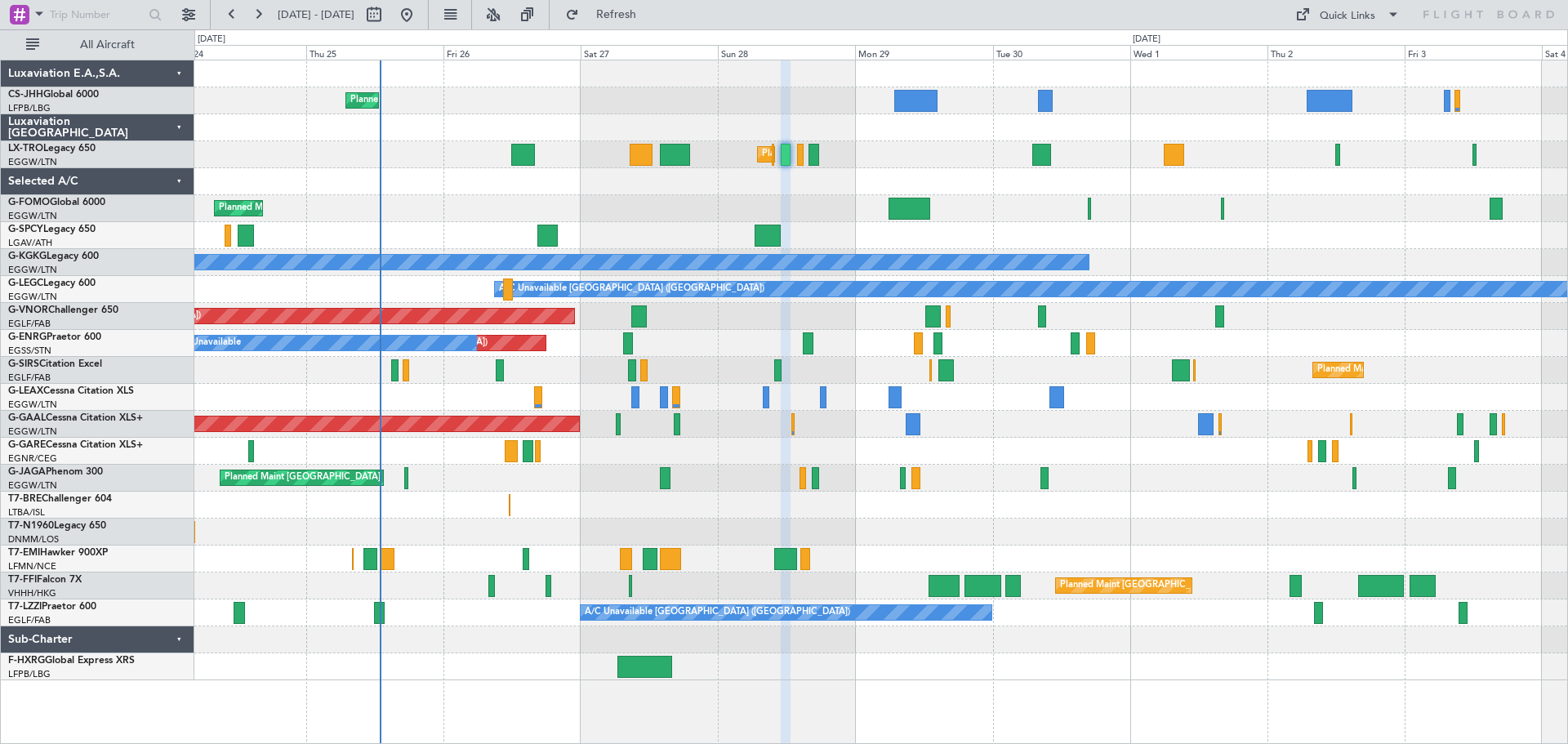
type input "0"
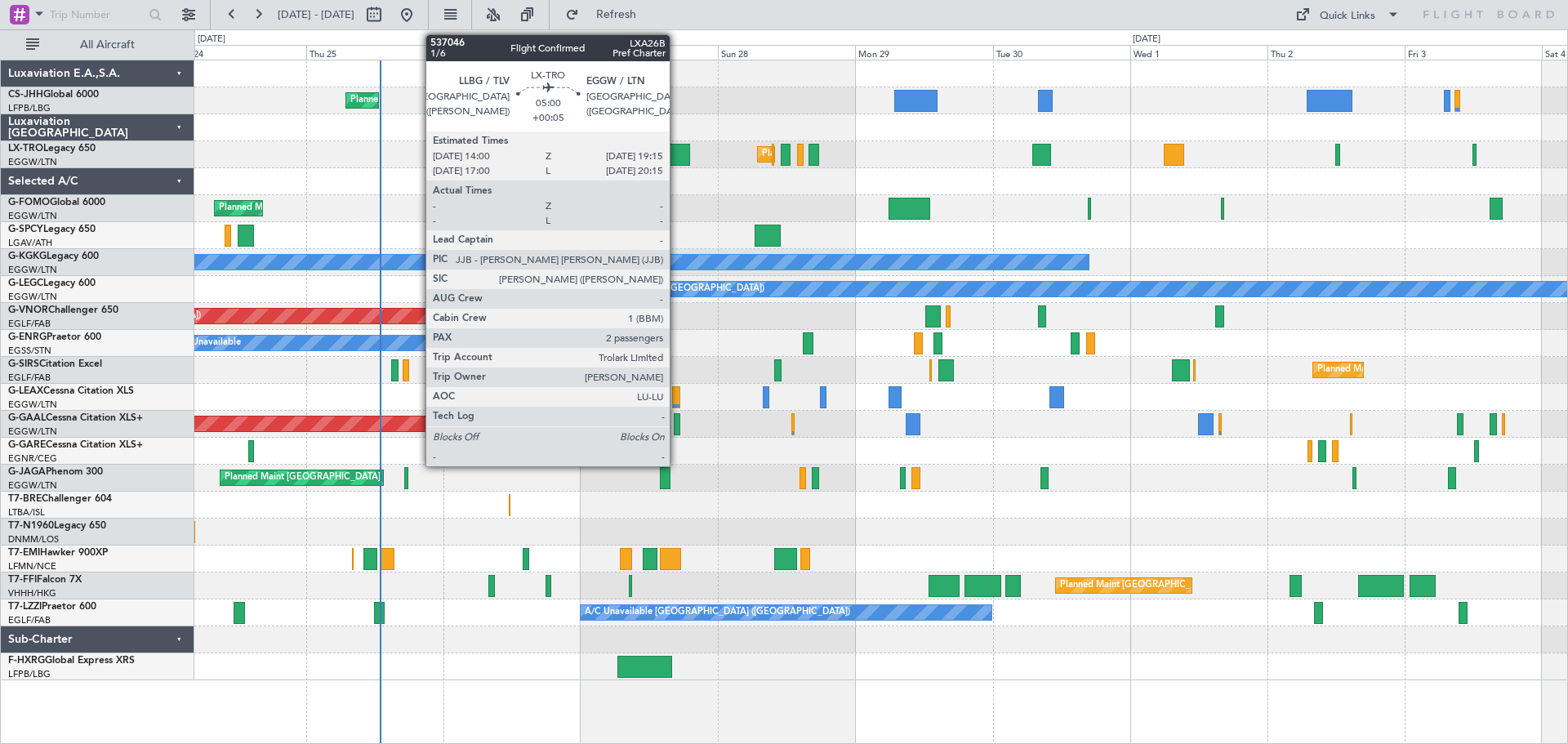
click at [677, 159] on div at bounding box center [675, 155] width 30 height 22
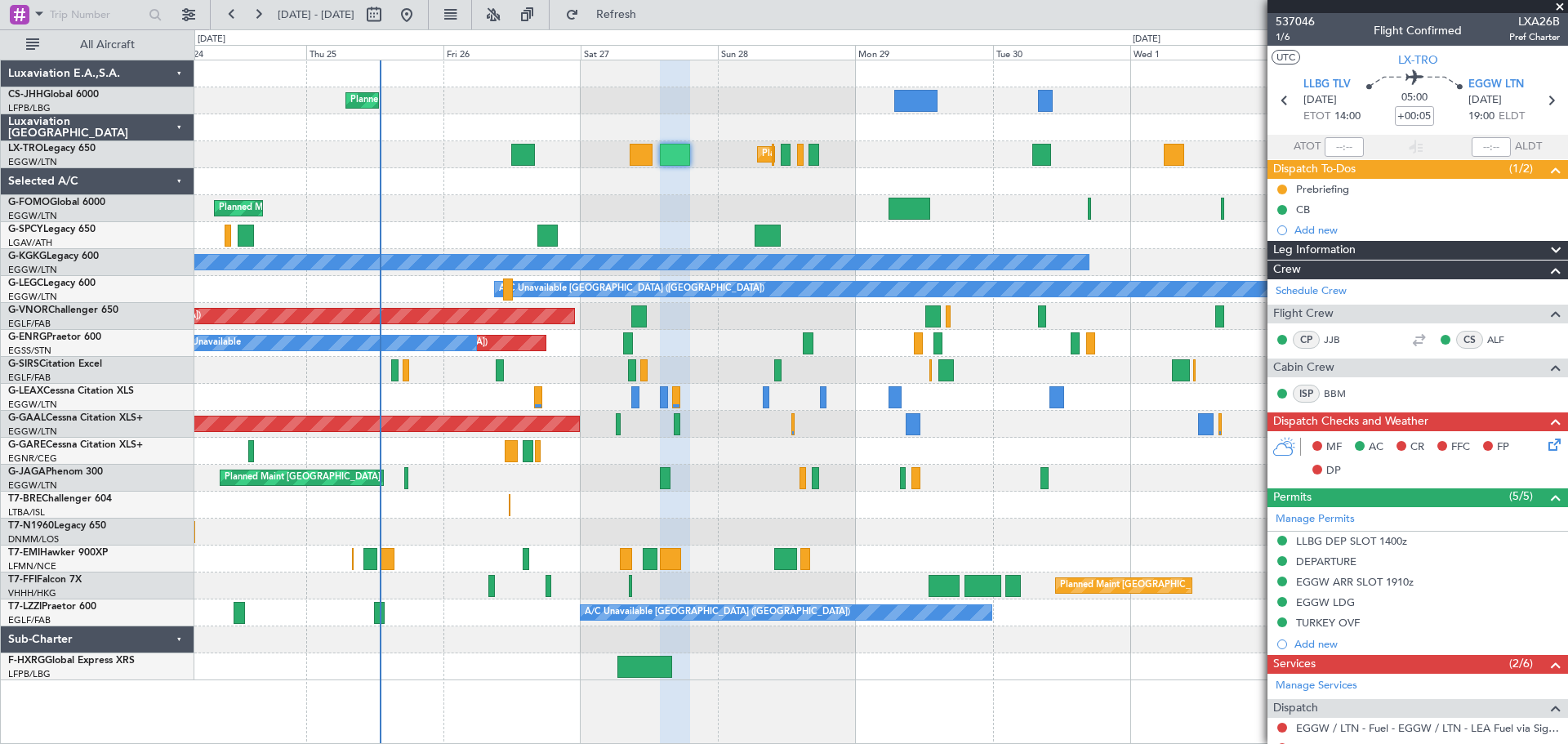
click at [1558, 8] on span at bounding box center [1559, 7] width 16 height 14
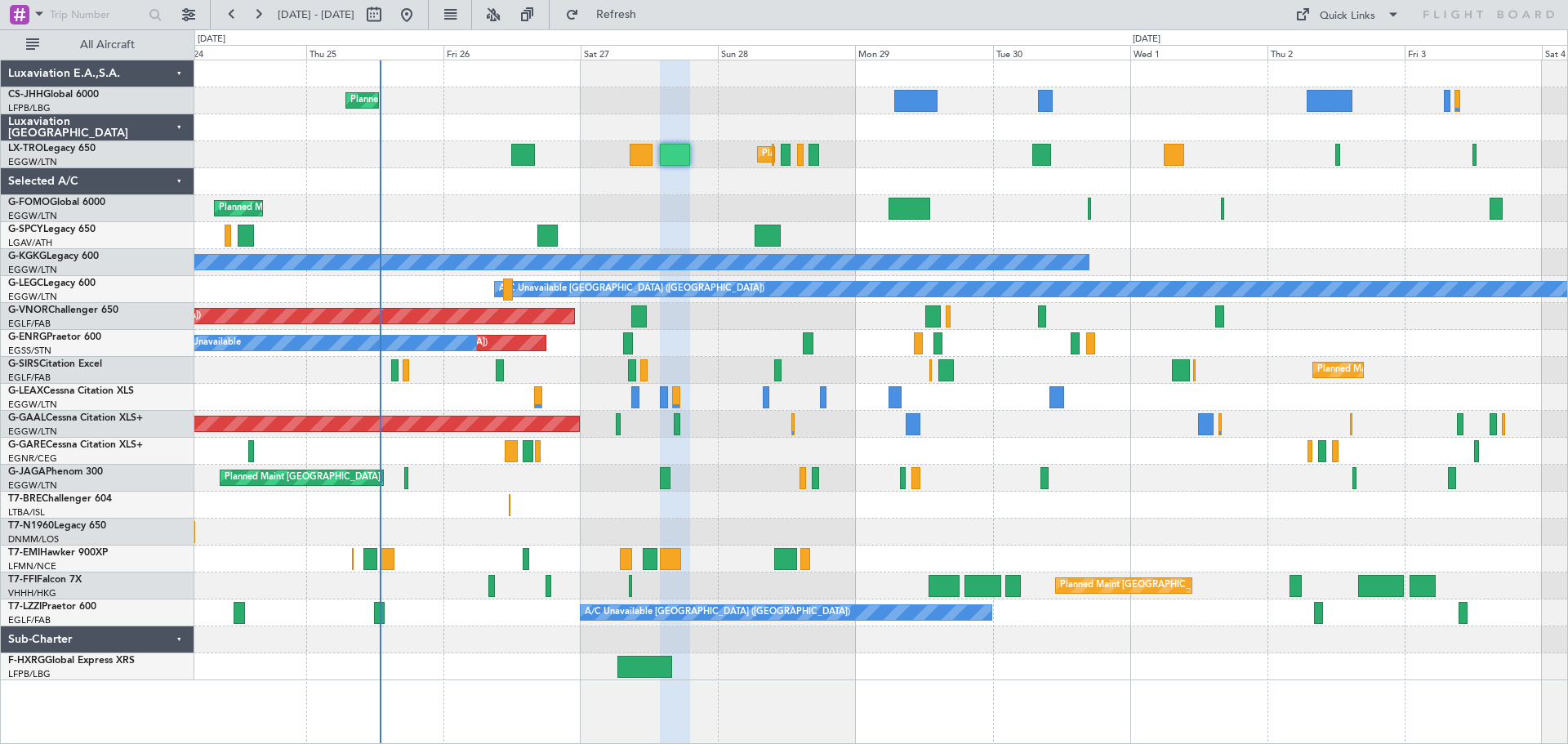
type input "0"
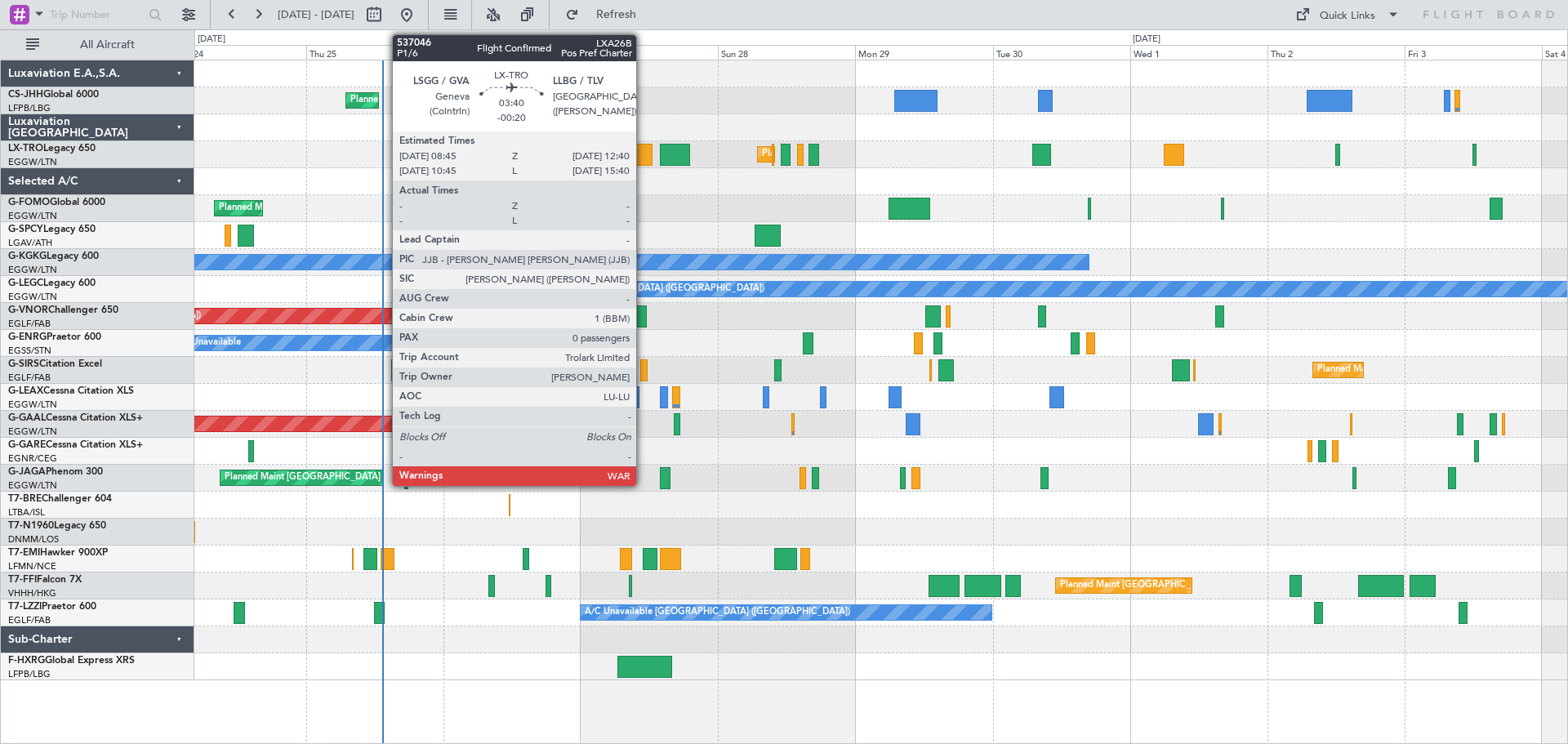
click at [644, 153] on div at bounding box center [640, 155] width 23 height 22
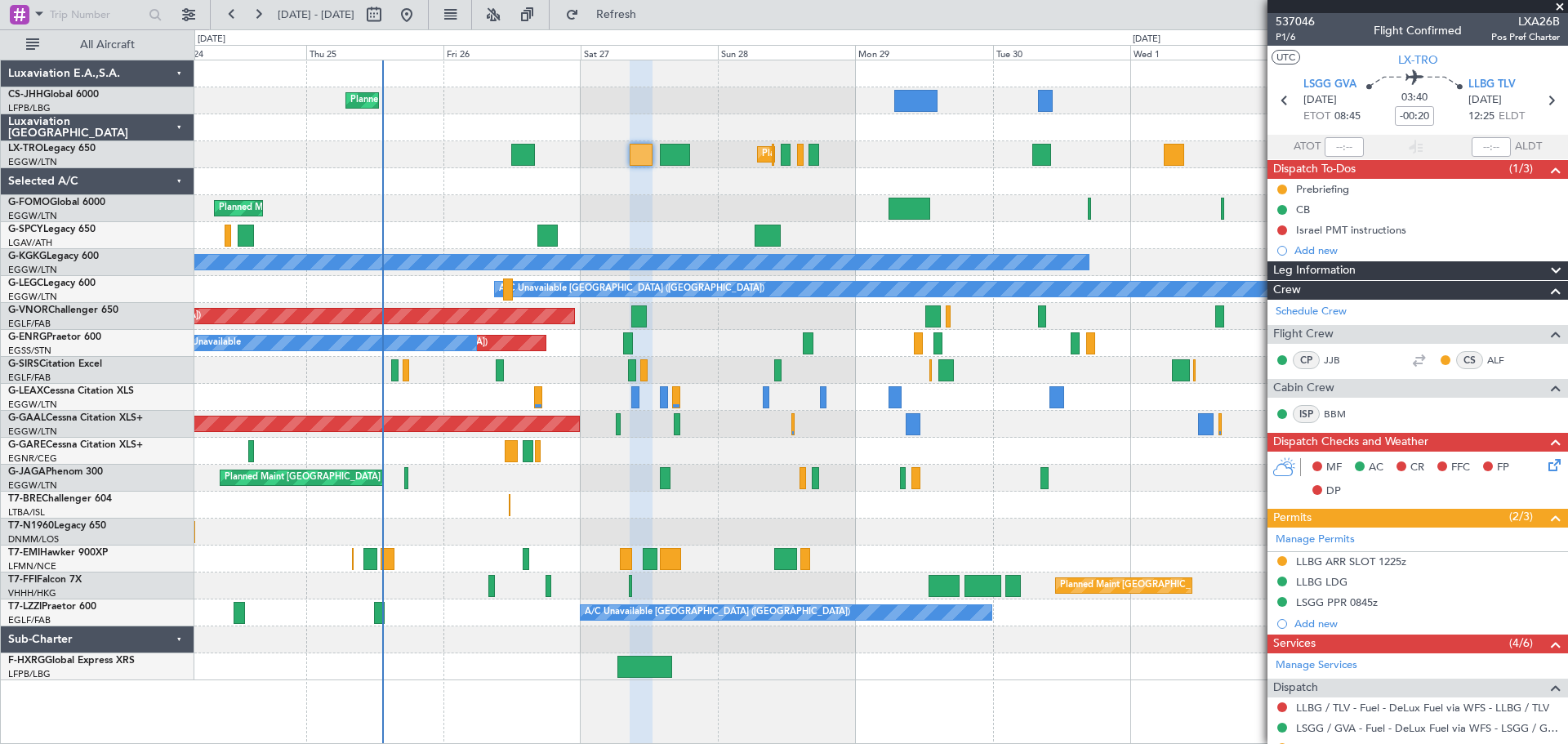
click at [1560, 5] on span at bounding box center [1559, 7] width 16 height 14
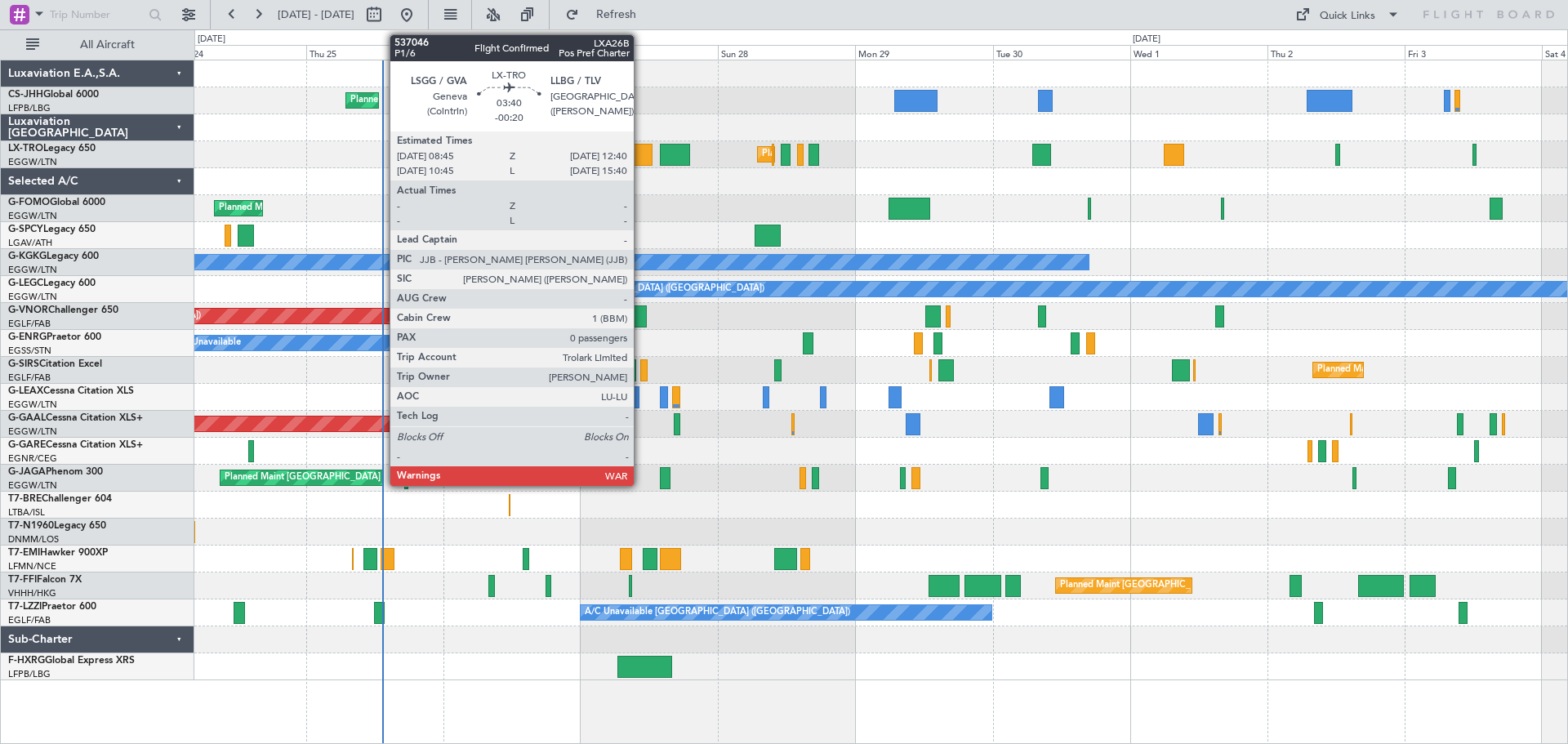
click at [641, 152] on div at bounding box center [640, 155] width 23 height 22
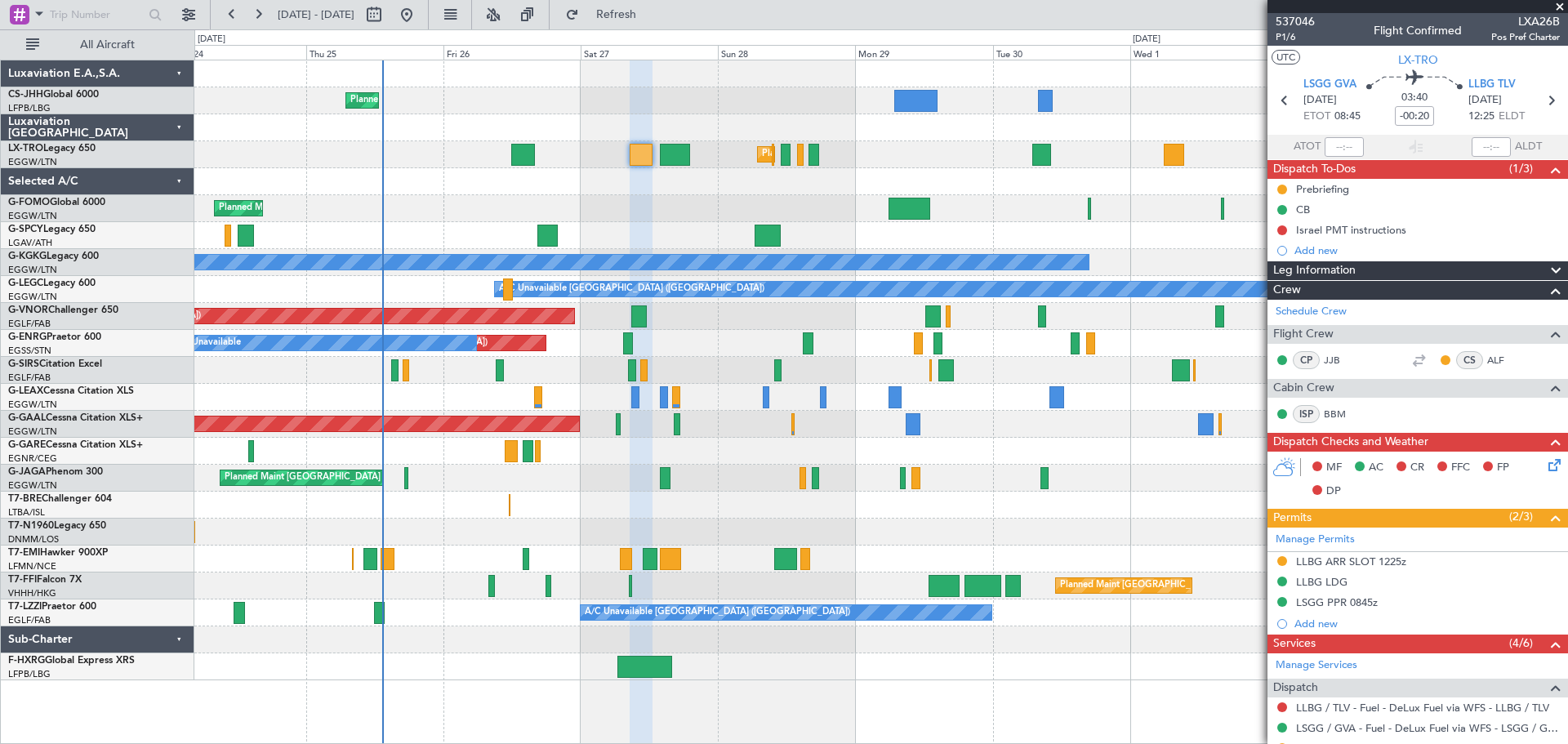
click at [1561, 5] on span at bounding box center [1559, 7] width 16 height 14
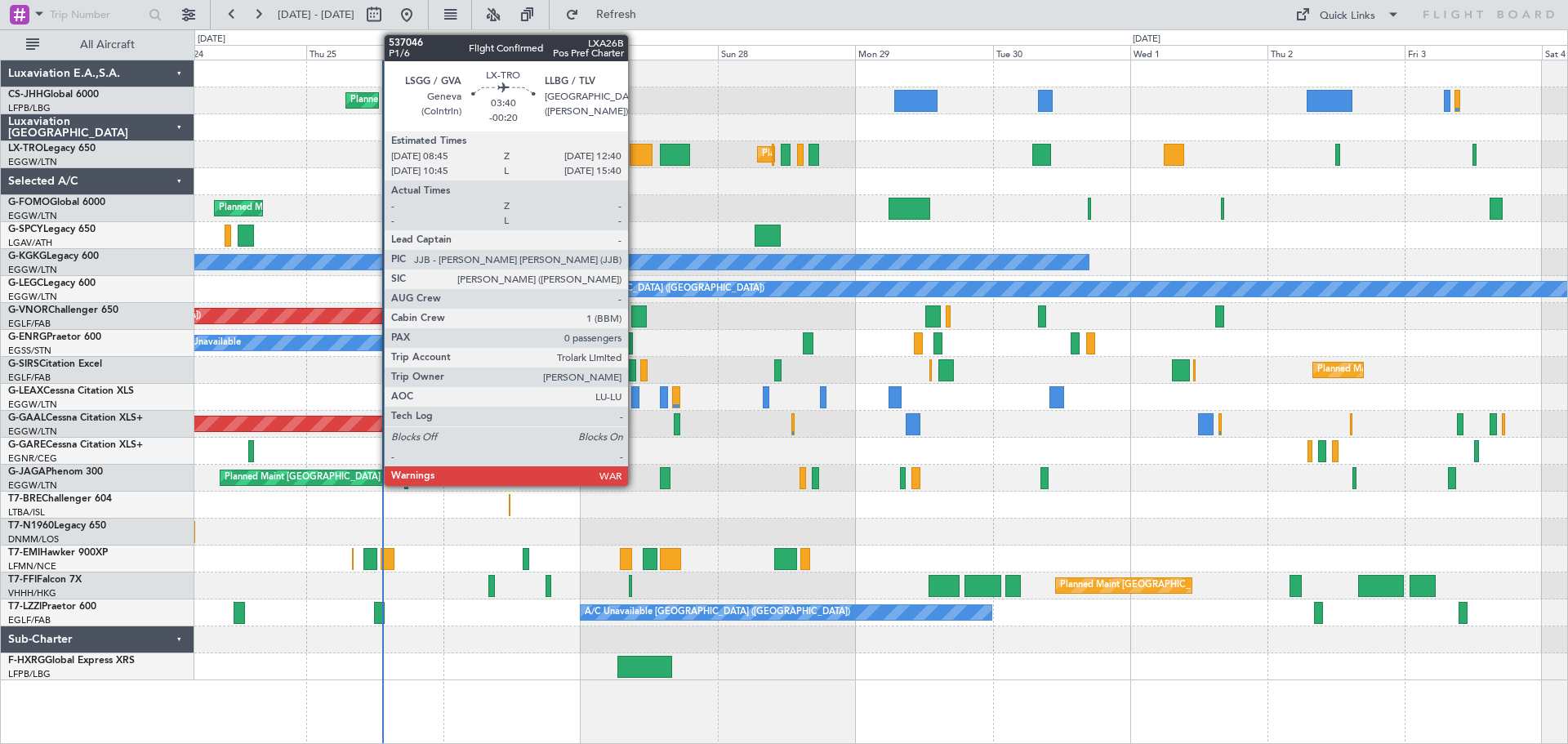
click at [635, 158] on div at bounding box center [640, 155] width 23 height 22
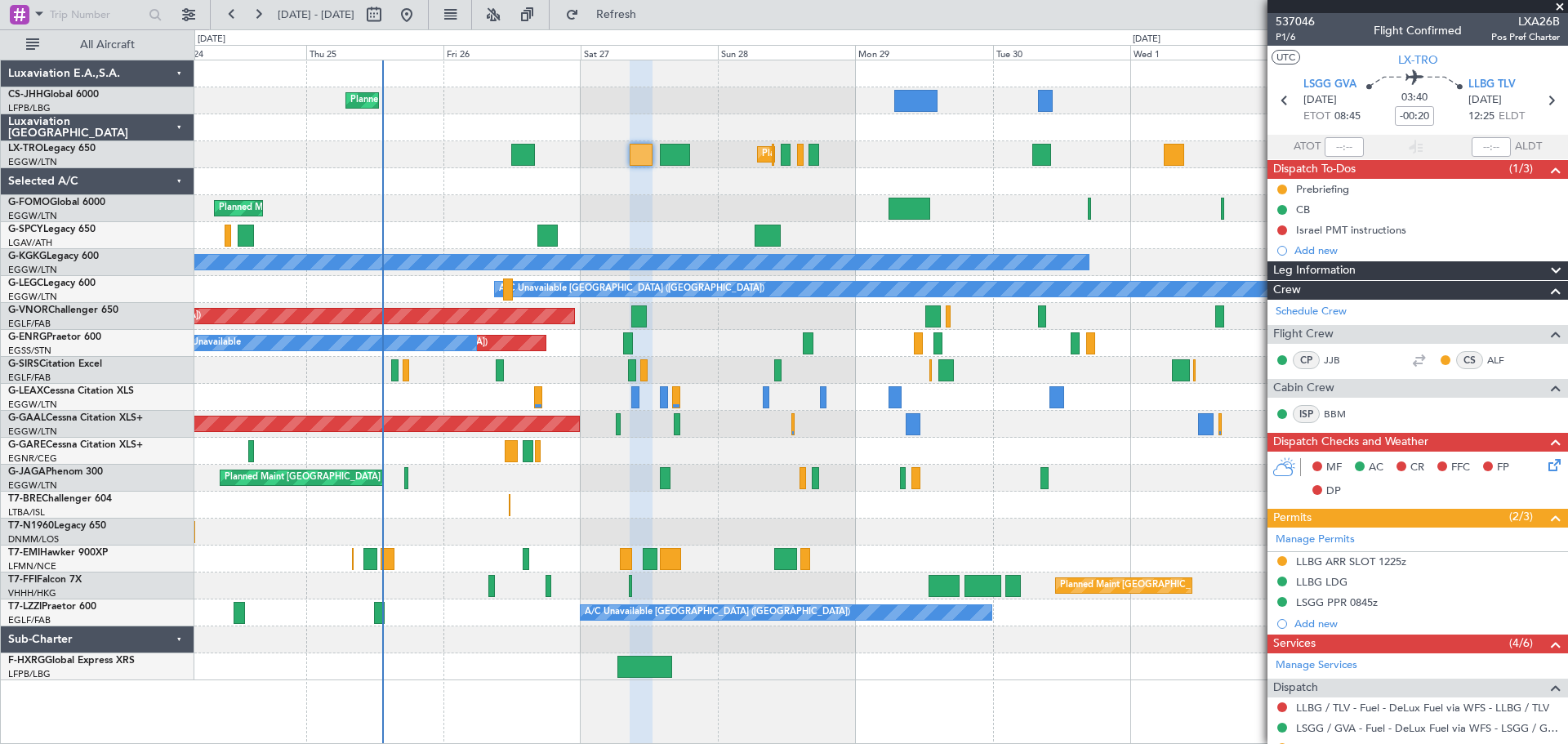
click at [1558, 6] on span at bounding box center [1559, 7] width 16 height 14
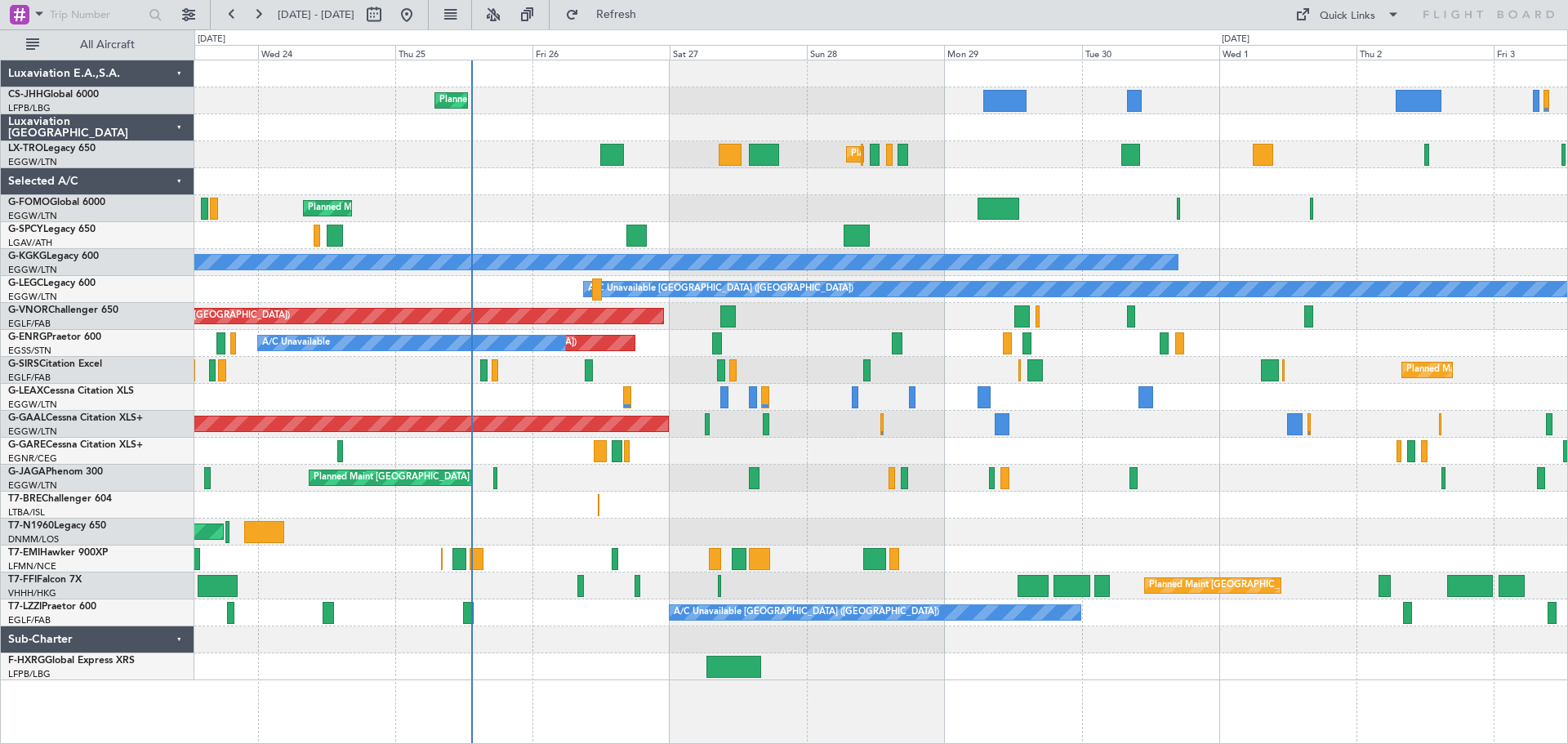
click at [816, 201] on div "Planned Maint [GEOGRAPHIC_DATA] ([GEOGRAPHIC_DATA])" at bounding box center [880, 208] width 1372 height 27
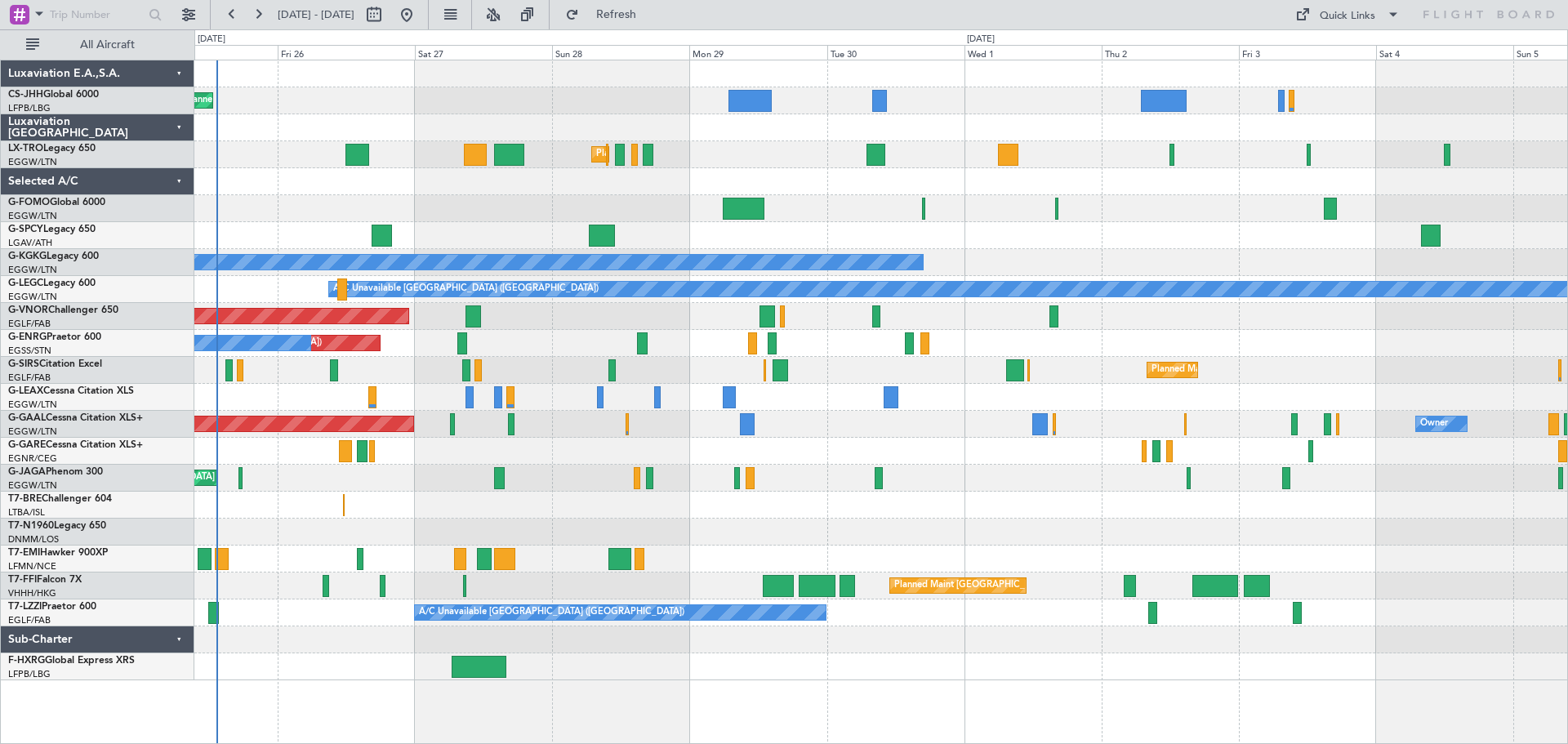
click at [1080, 190] on div "Planned Maint Paris (Le Bourget) Planned Maint London (Luton) A/C Unavailable P…" at bounding box center [880, 371] width 1372 height 620
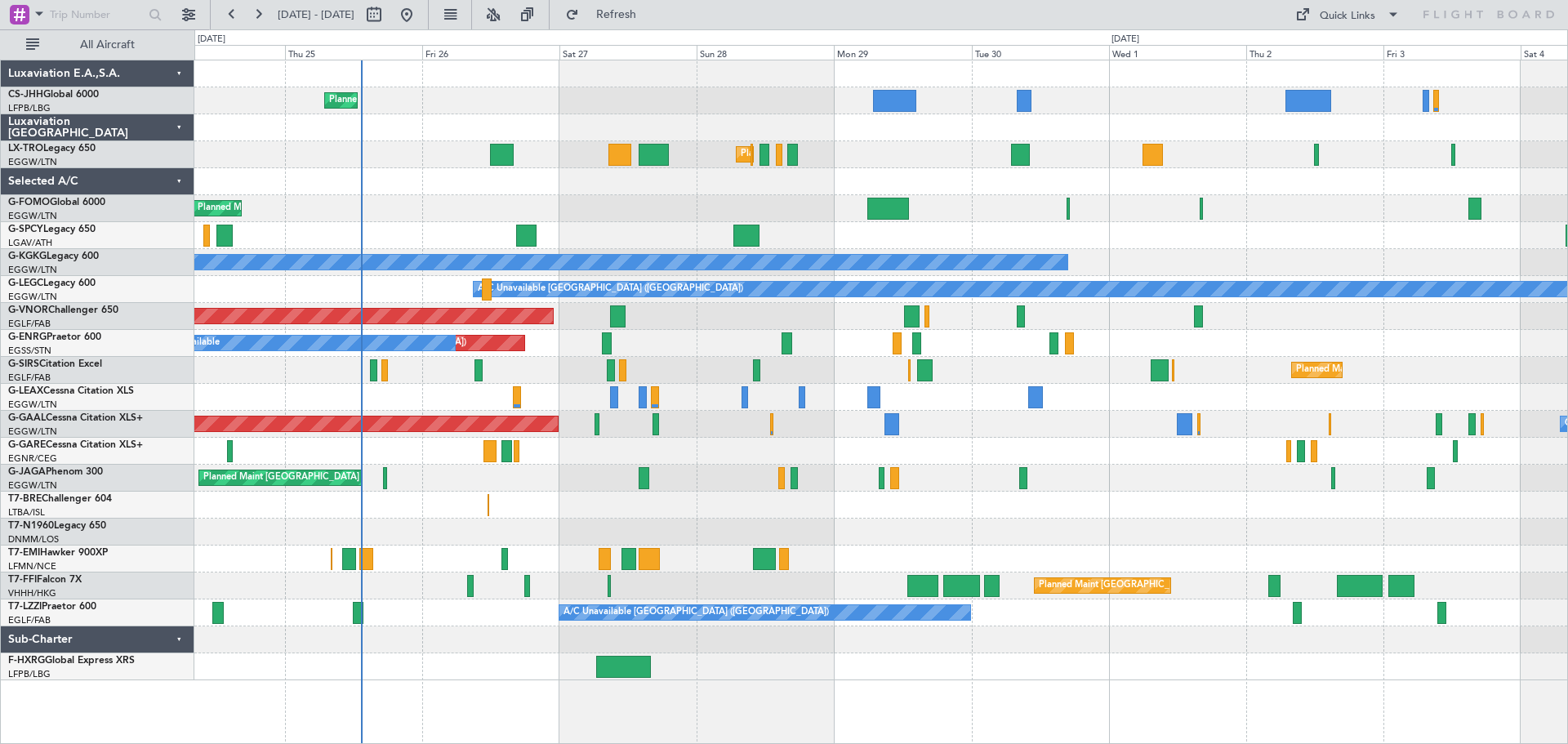
click at [697, 183] on div at bounding box center [880, 182] width 1372 height 27
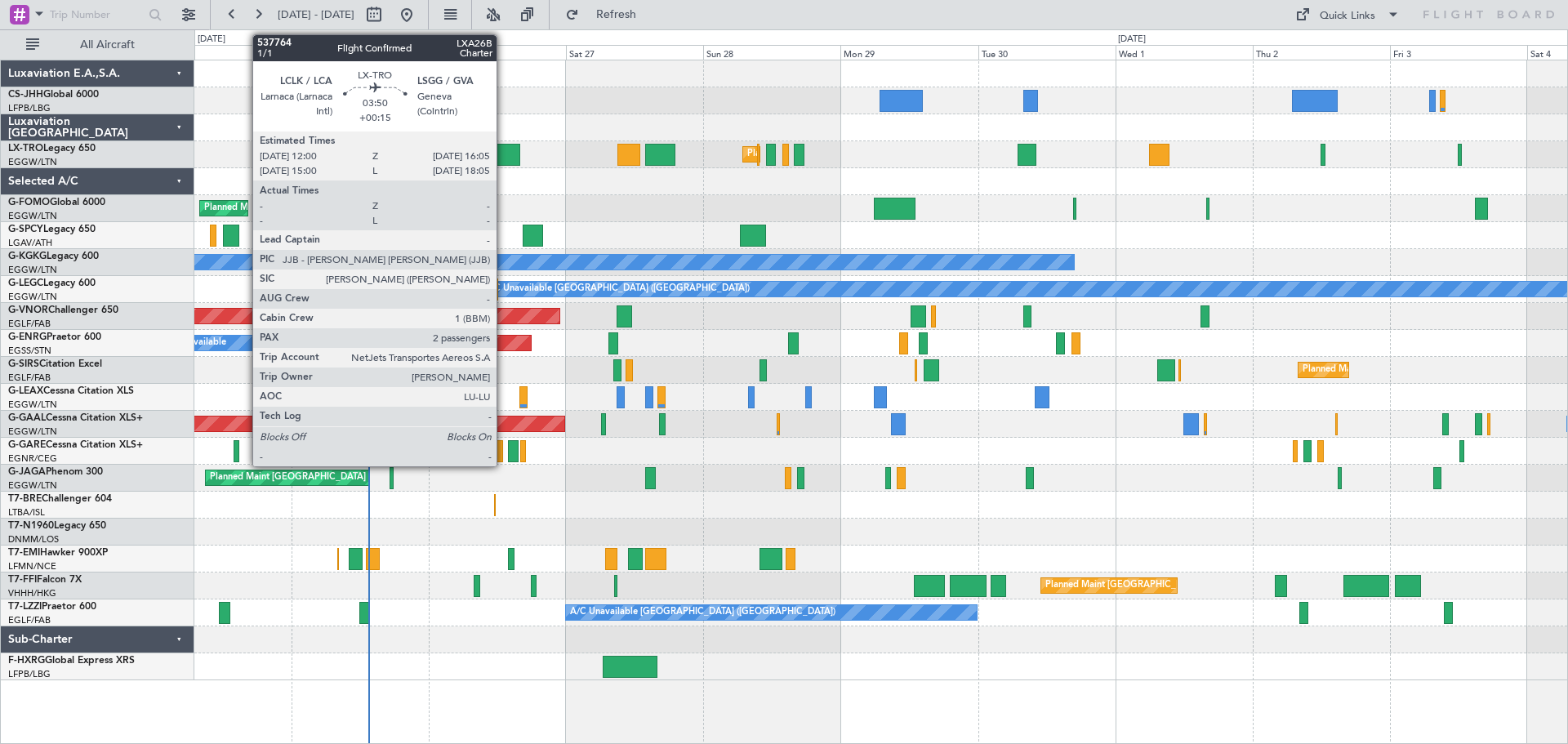
click at [504, 156] on div at bounding box center [508, 155] width 24 height 22
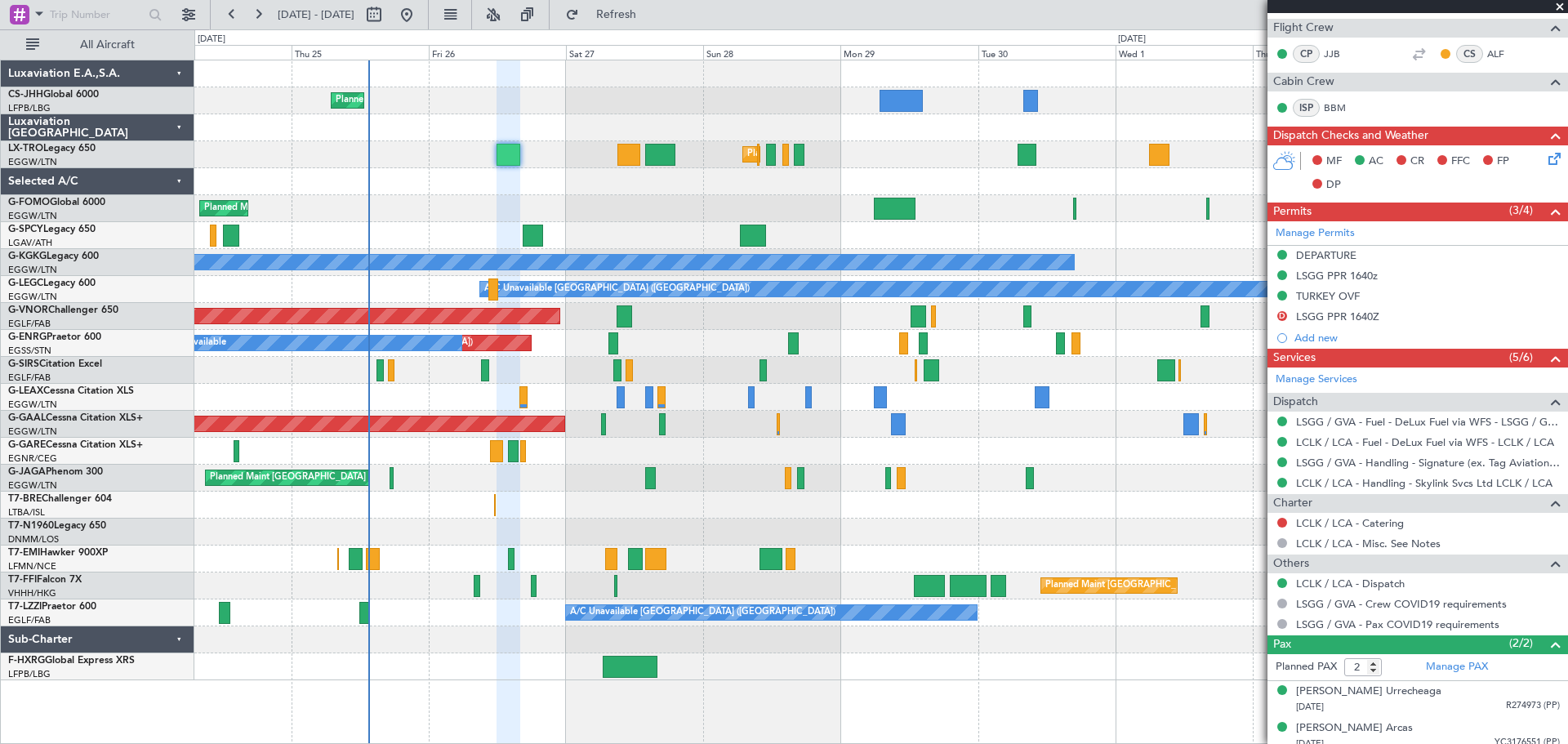
scroll to position [336, 0]
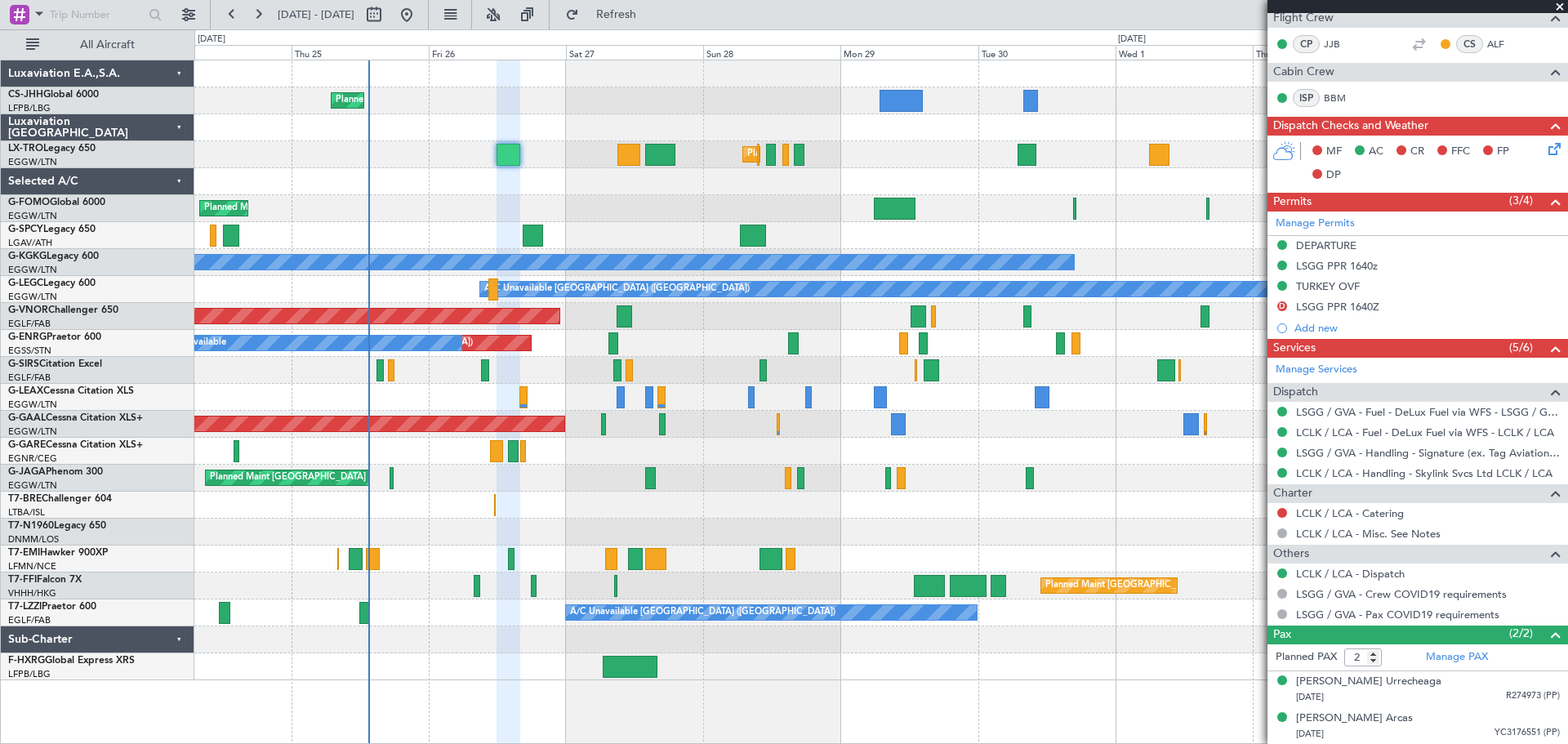
click at [1555, 3] on span at bounding box center [1559, 7] width 16 height 14
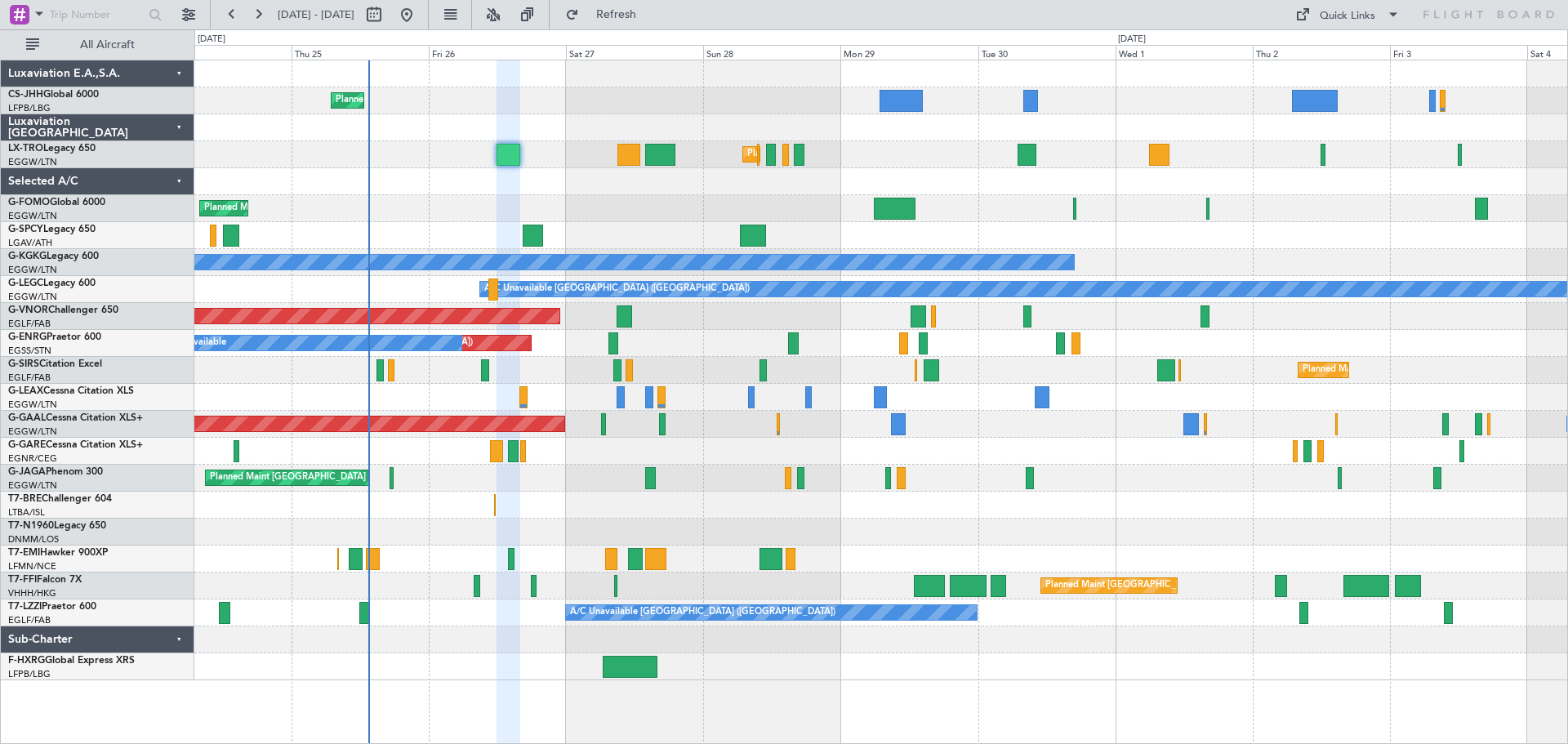
type input "0"
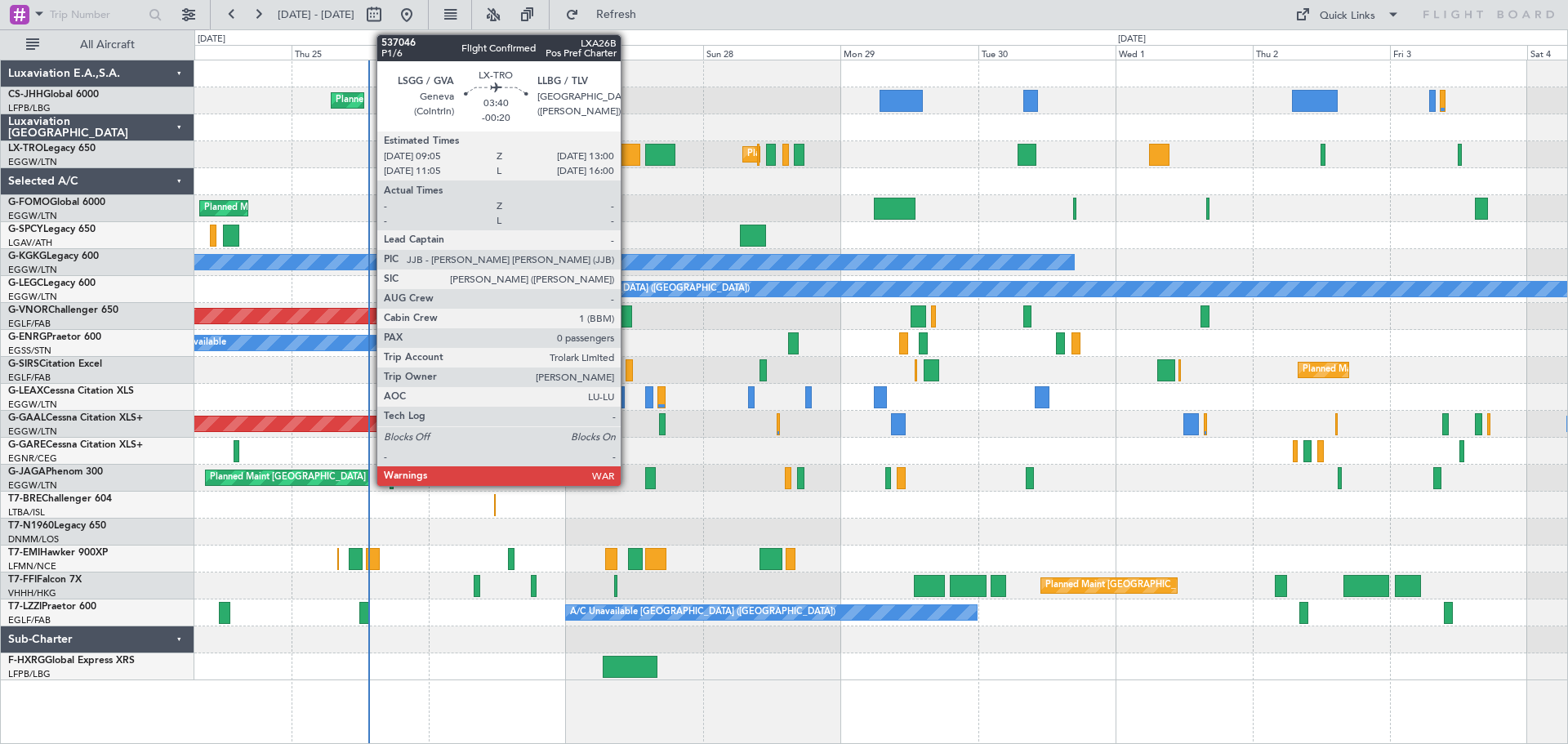
click at [628, 156] on div at bounding box center [629, 155] width 23 height 22
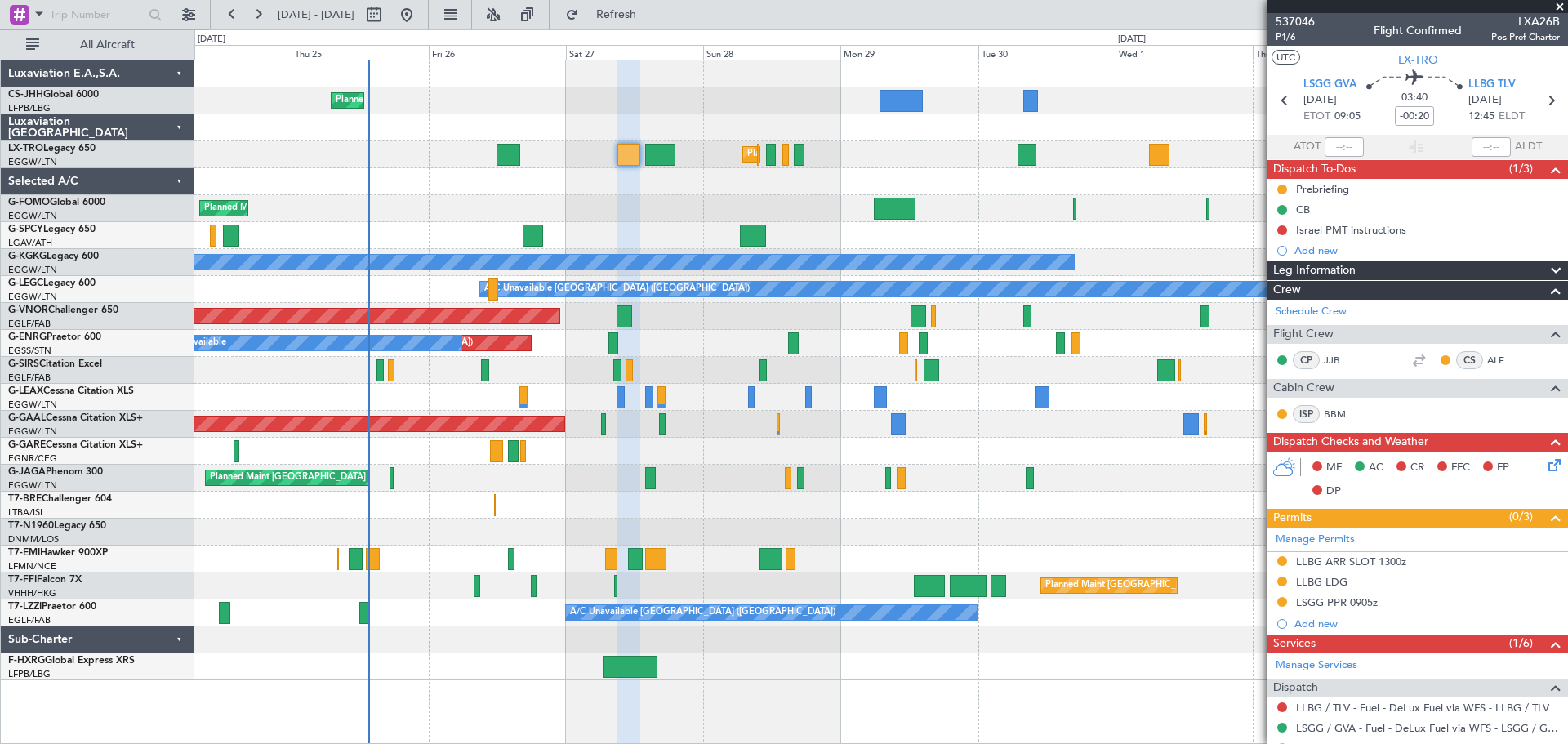
click at [1558, 7] on span at bounding box center [1559, 7] width 16 height 14
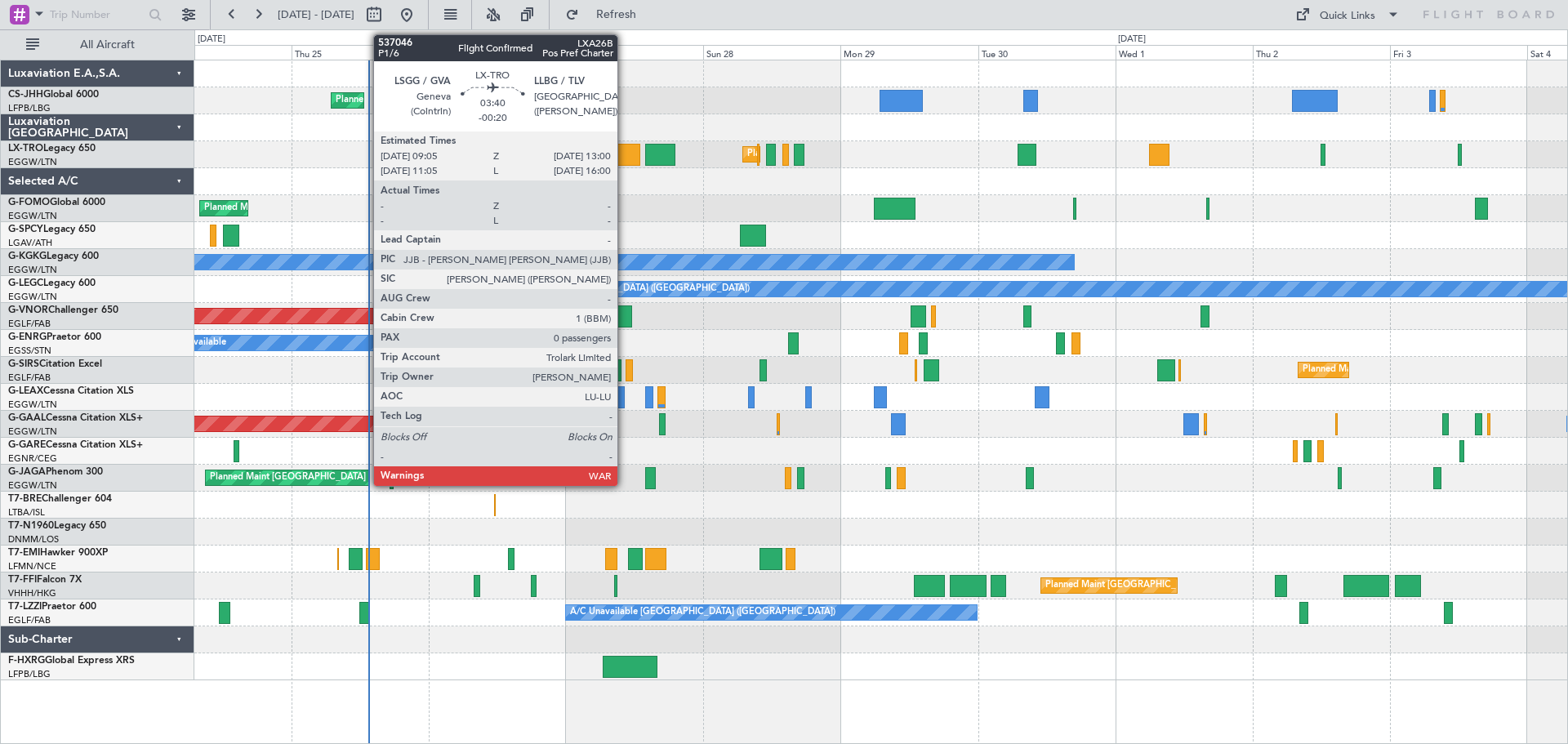
click at [624, 161] on div at bounding box center [629, 155] width 23 height 22
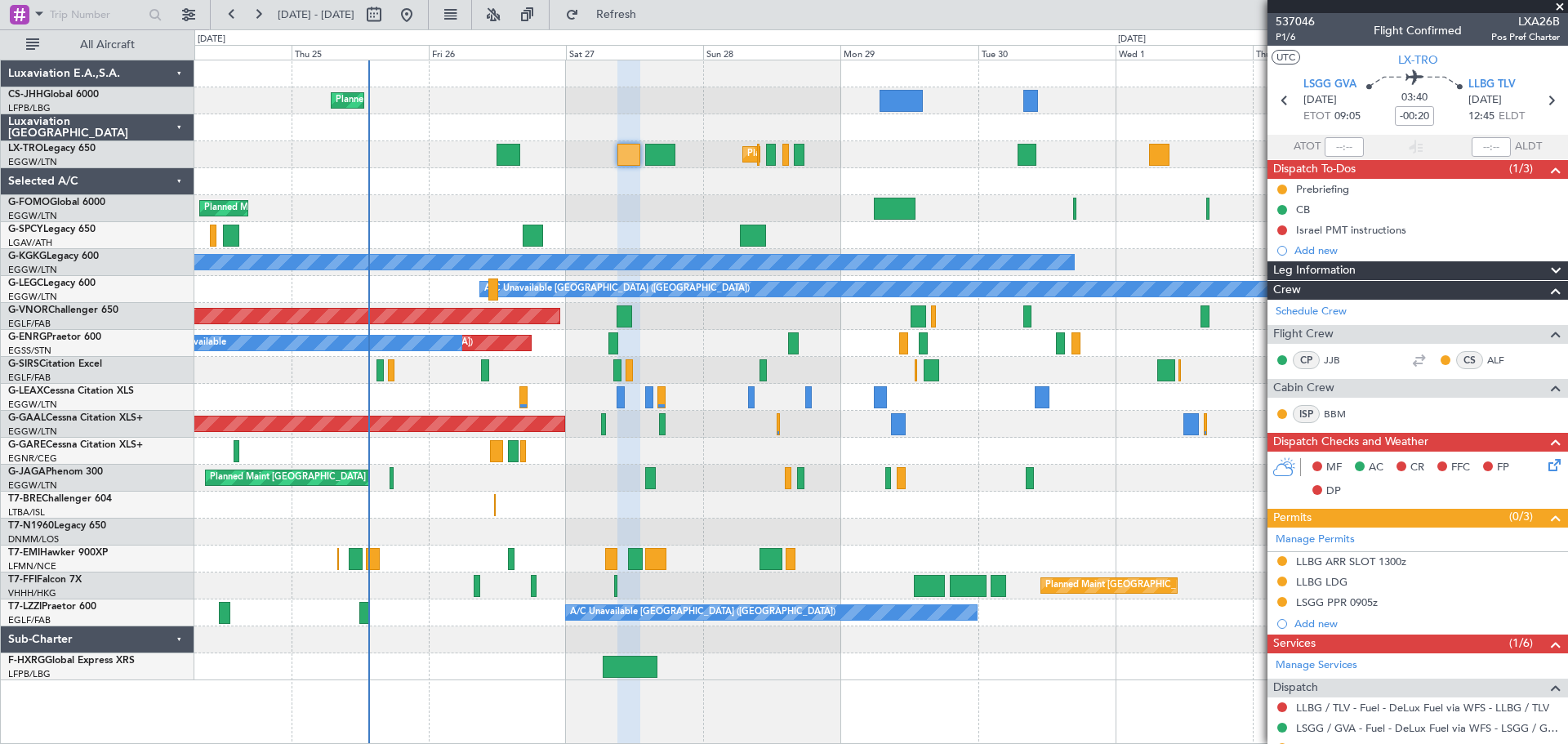
click at [1560, 6] on span at bounding box center [1559, 7] width 16 height 14
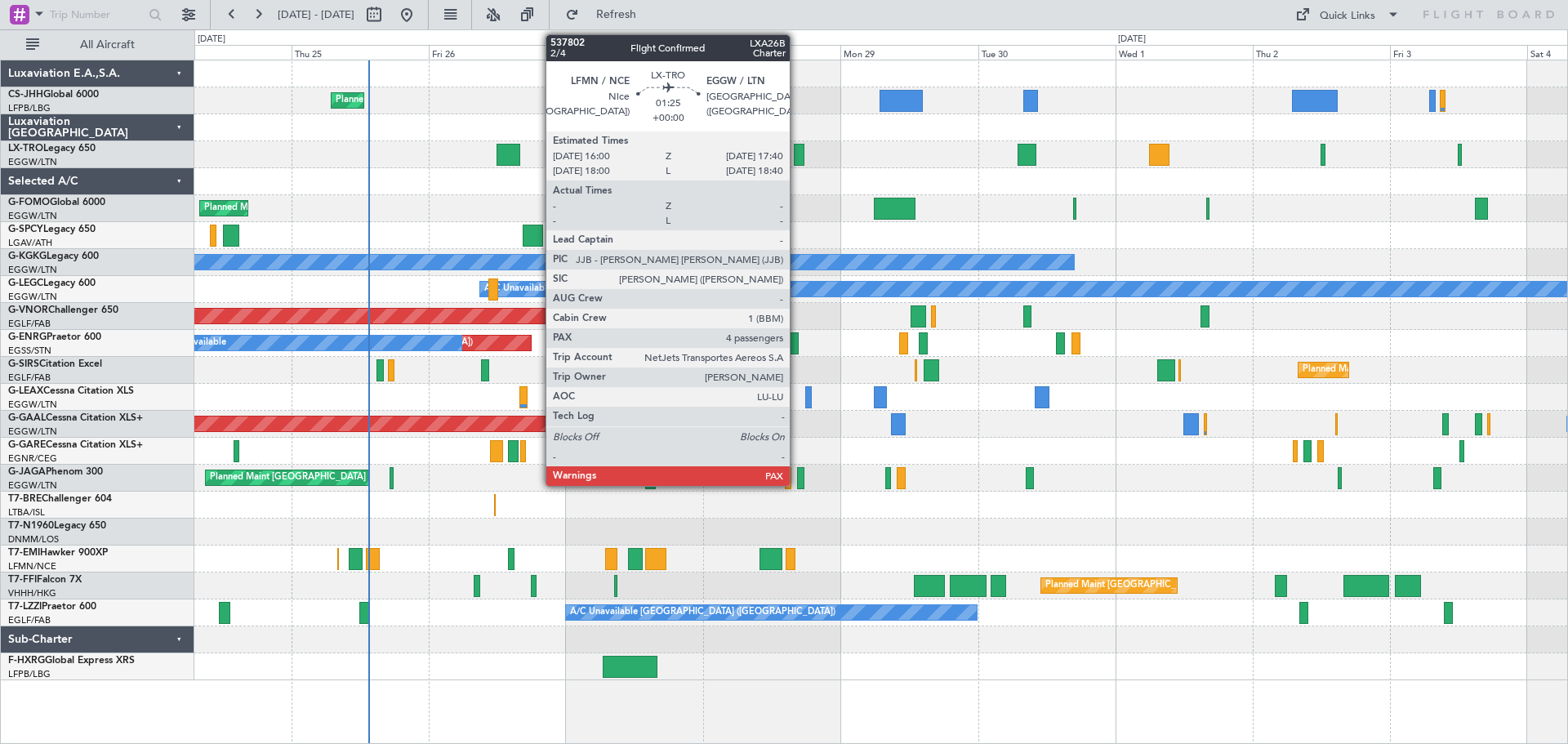
click at [797, 152] on div at bounding box center [798, 155] width 10 height 22
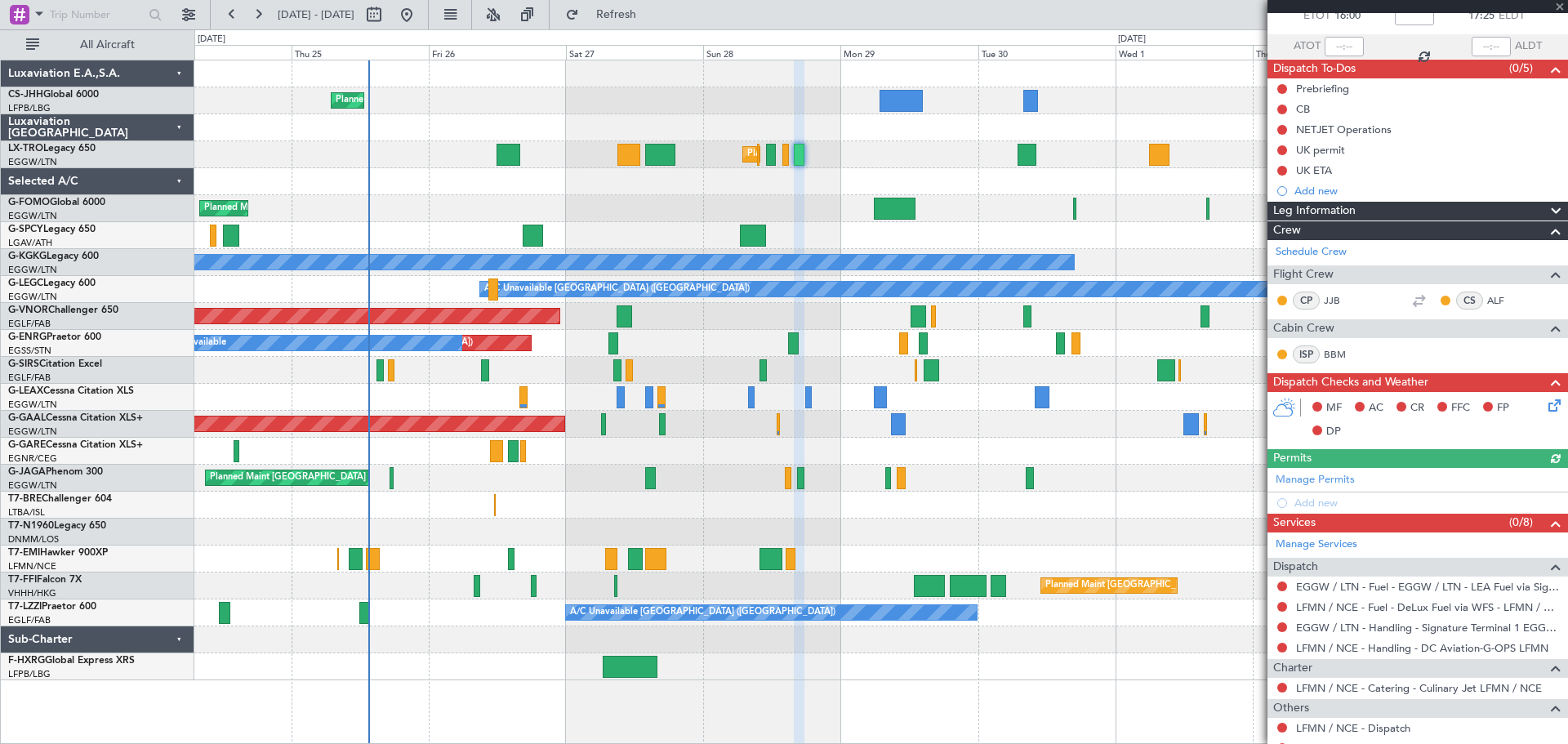
scroll to position [243, 0]
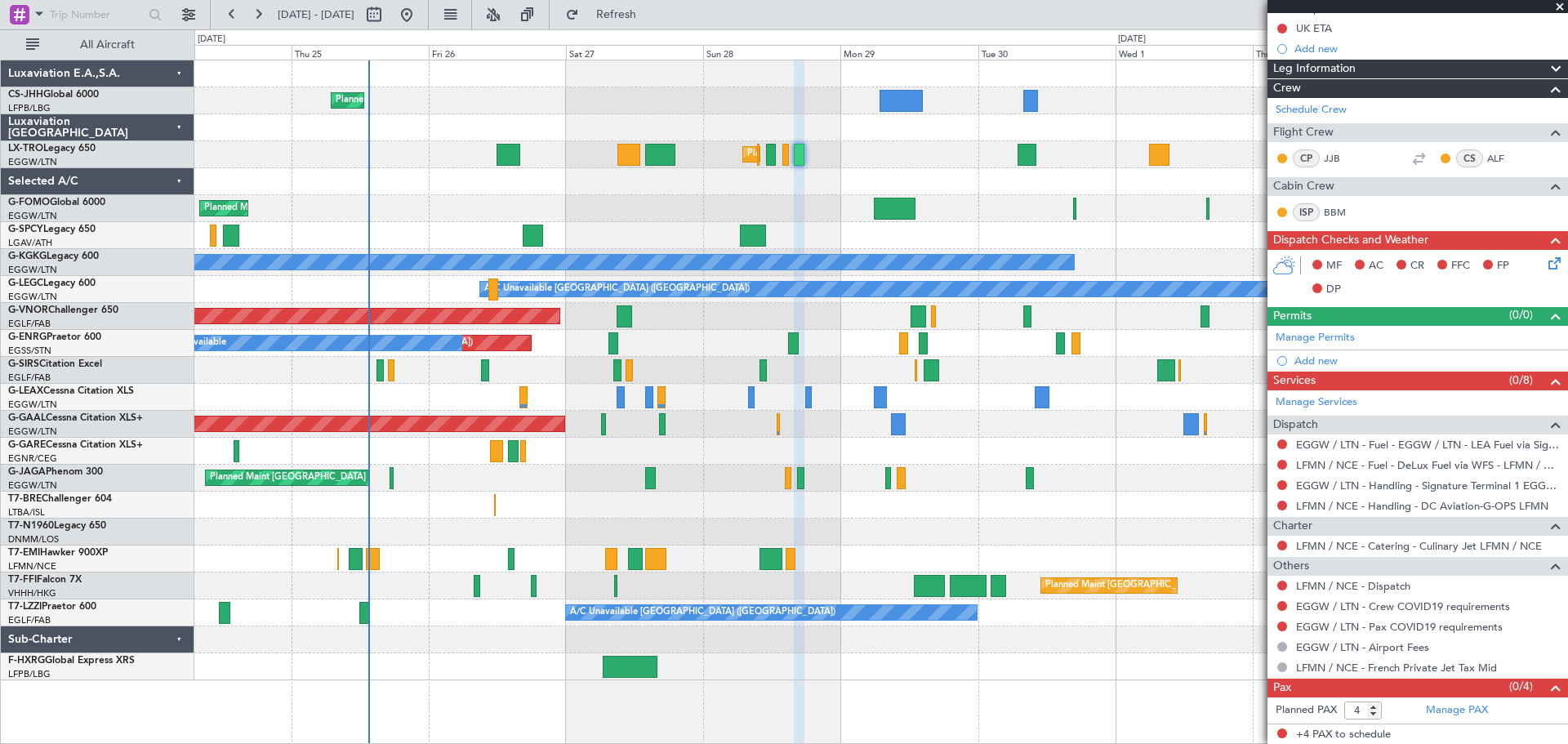
click at [1560, 8] on span at bounding box center [1559, 7] width 16 height 14
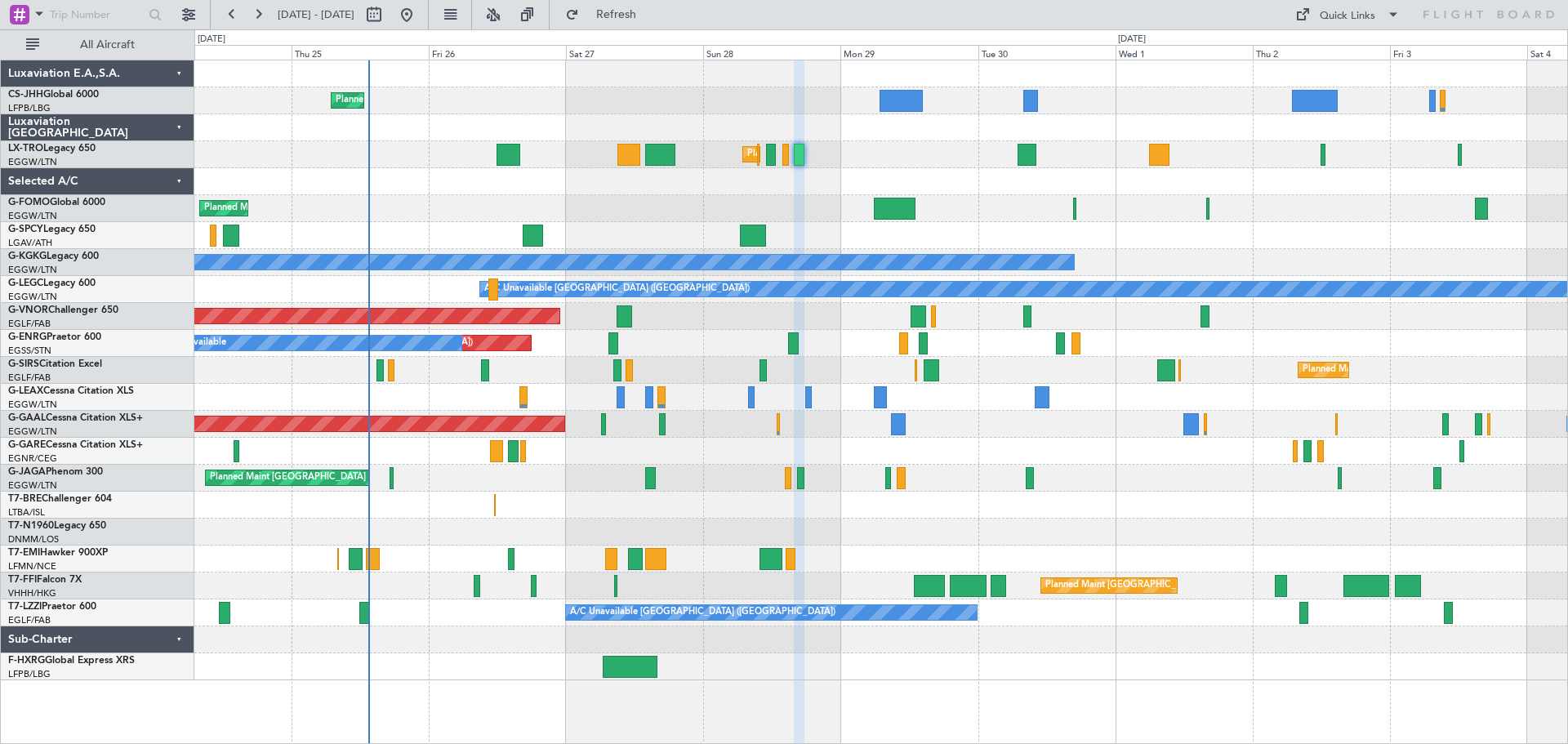
type input "0"
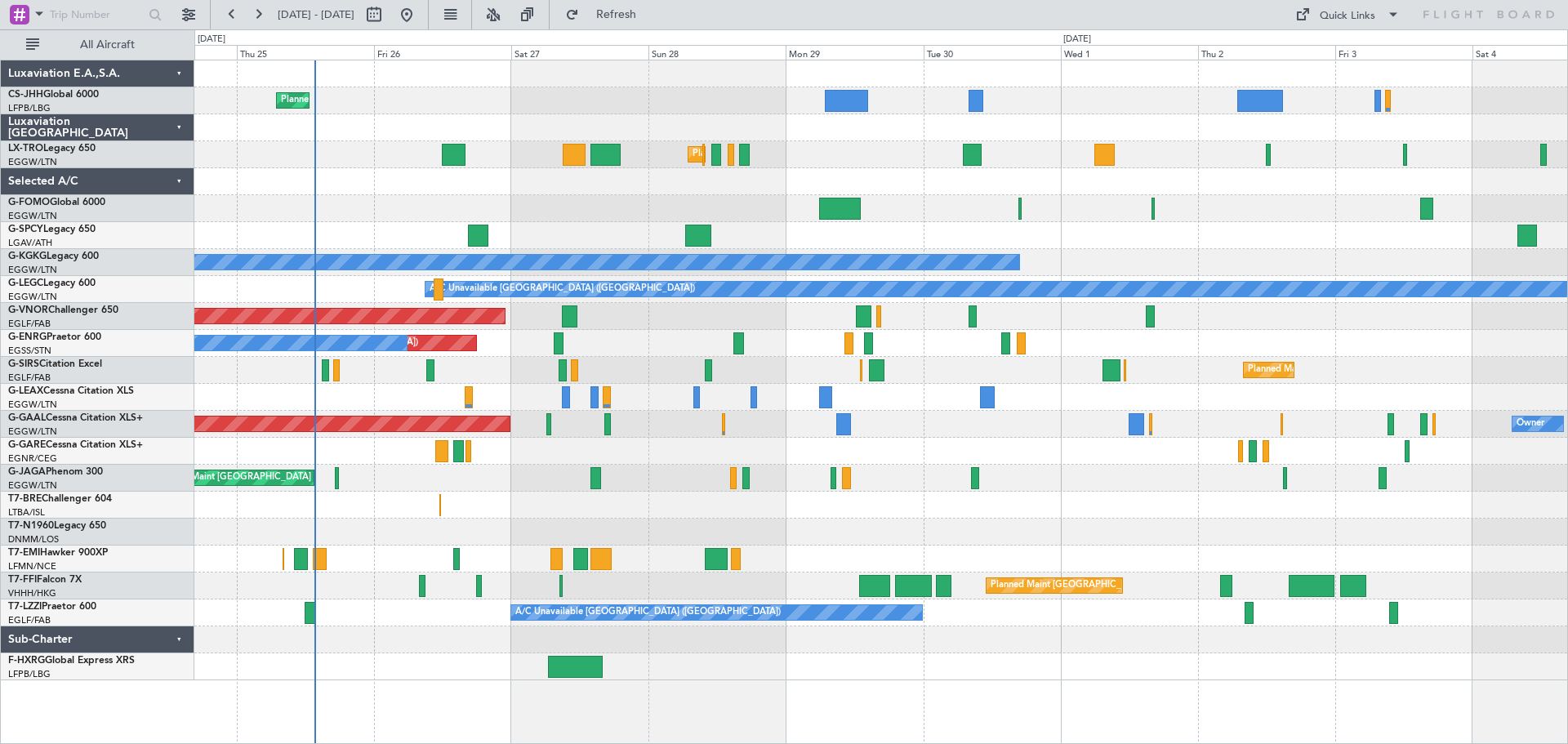
click at [1244, 203] on div "Planned Maint [GEOGRAPHIC_DATA] ([GEOGRAPHIC_DATA])" at bounding box center [880, 208] width 1372 height 27
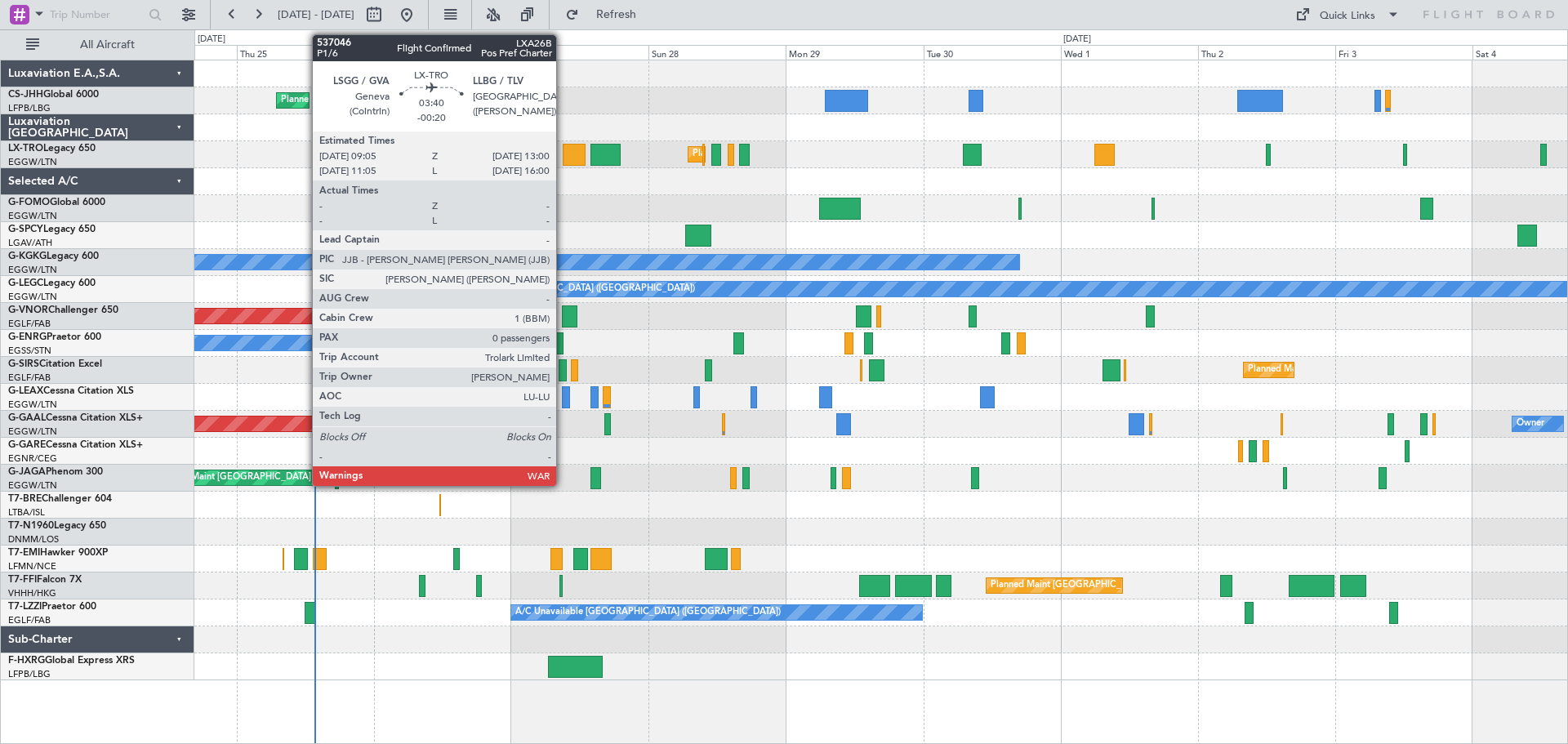
click at [563, 156] on div at bounding box center [573, 155] width 23 height 22
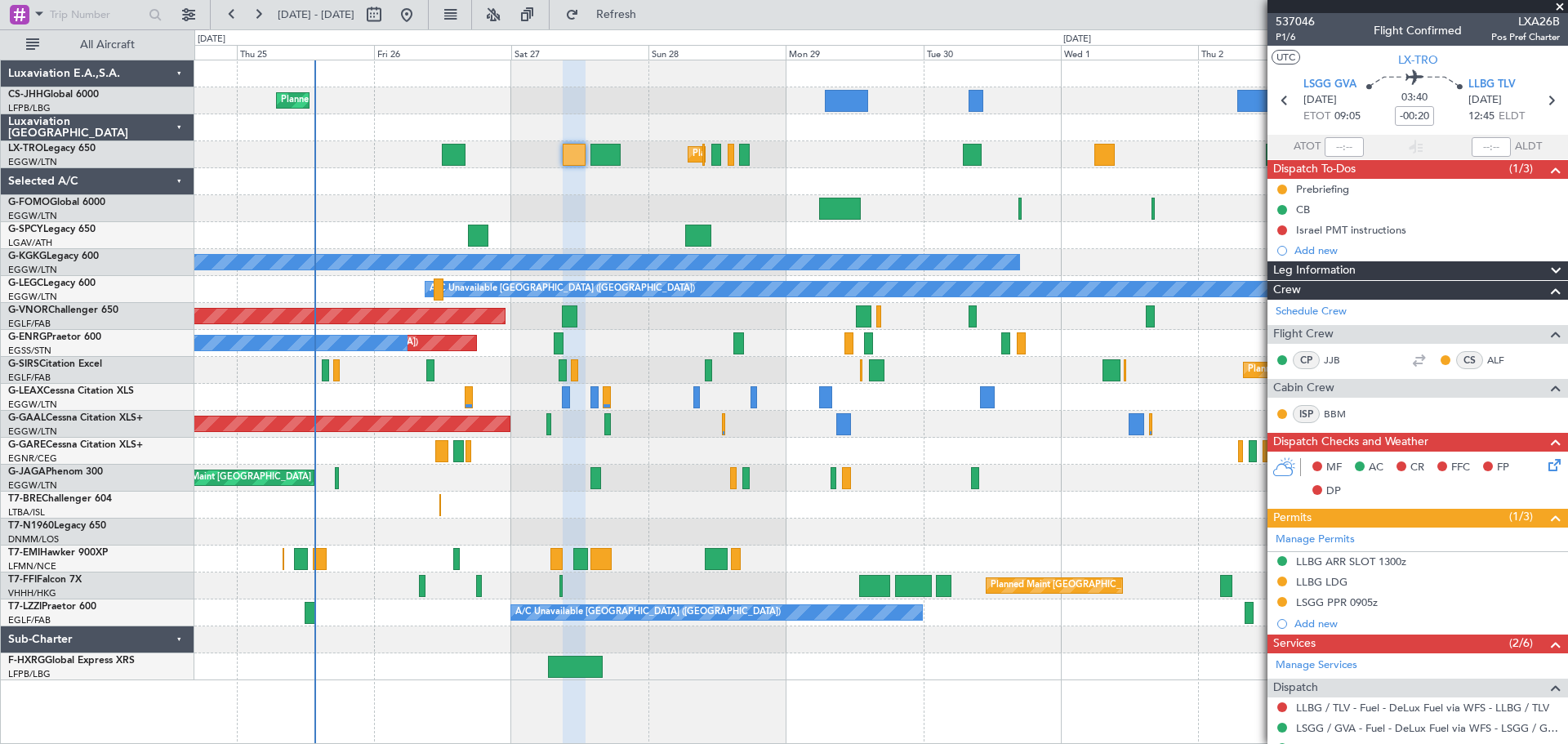
click at [1556, 4] on span at bounding box center [1559, 7] width 16 height 14
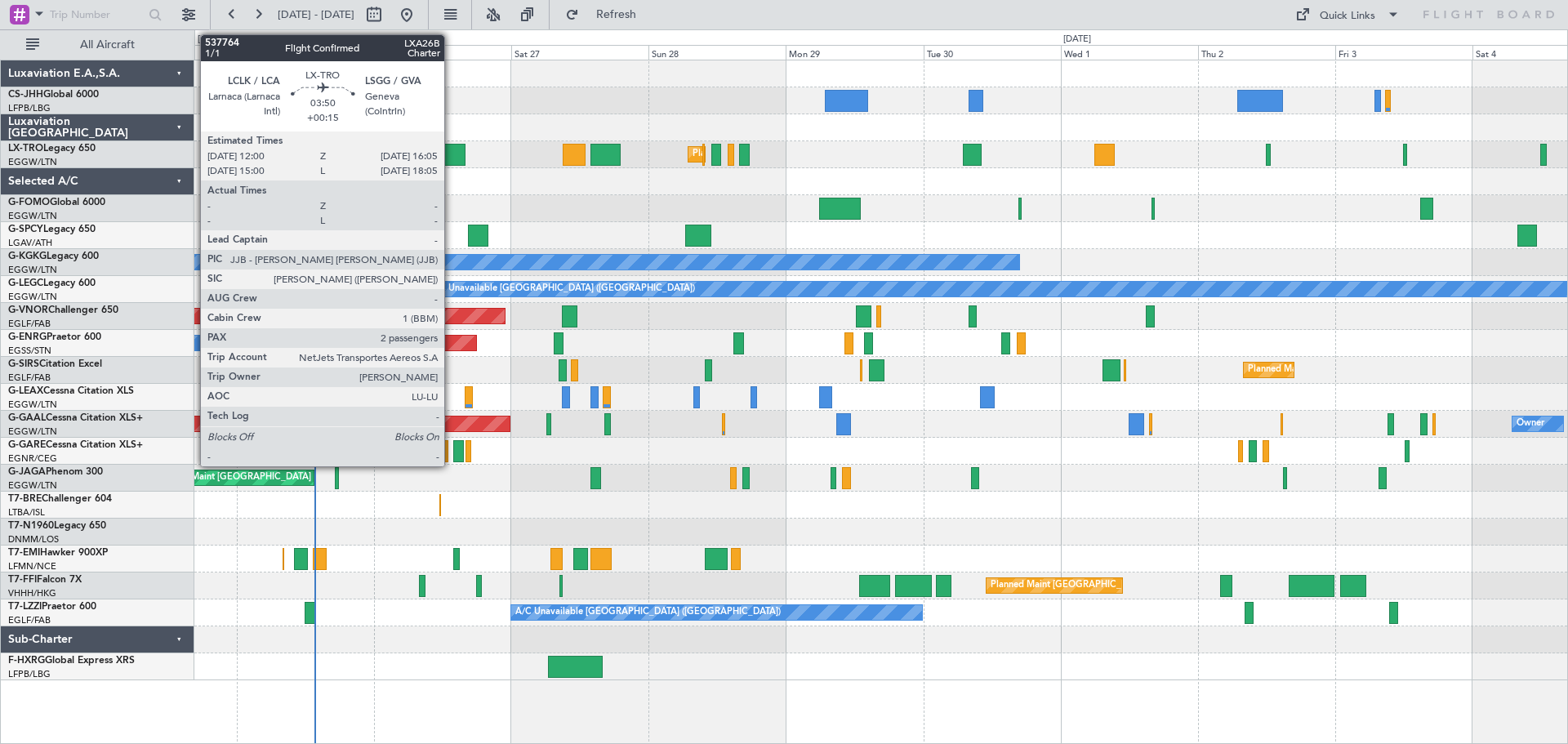
click at [451, 154] on div at bounding box center [454, 155] width 24 height 22
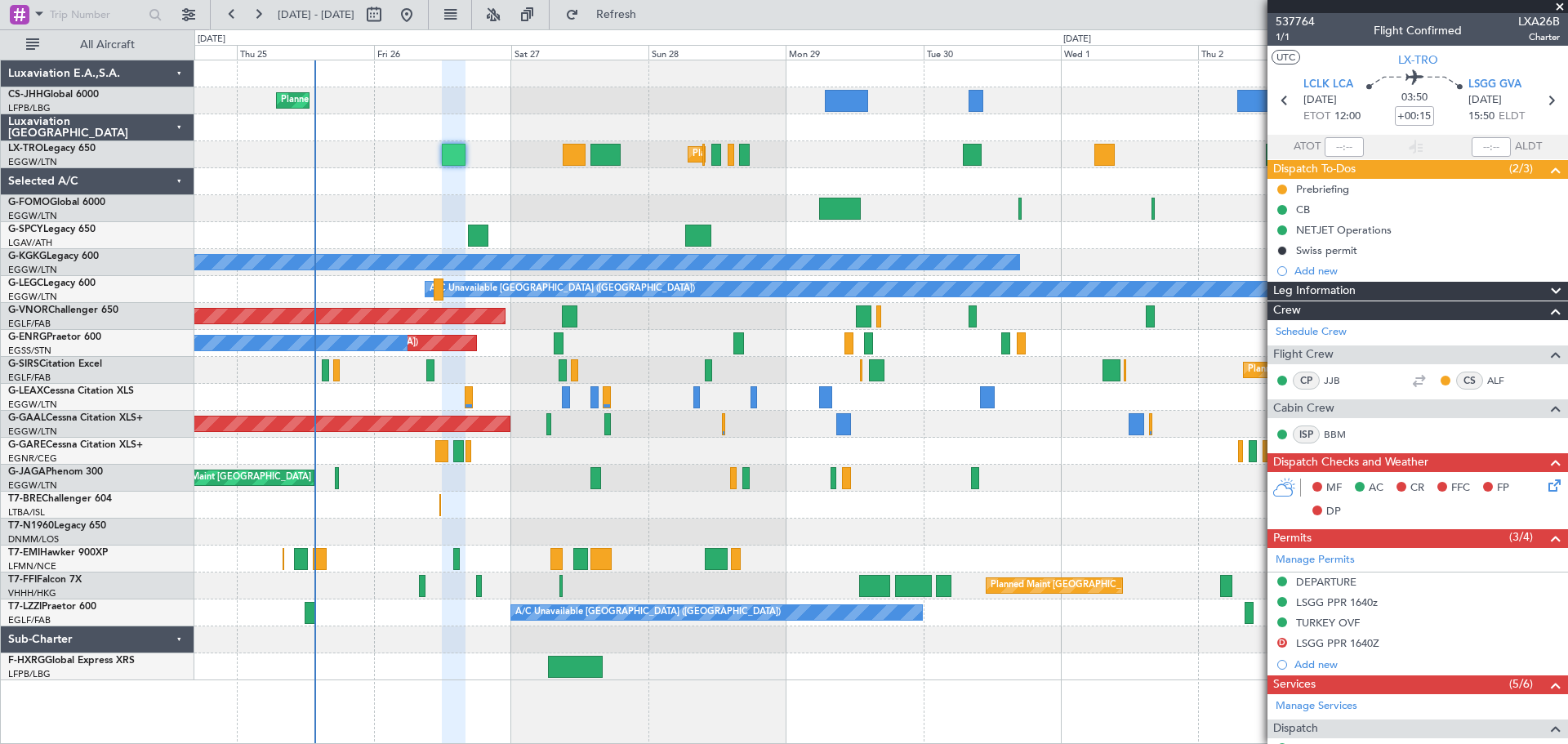
click at [1562, 7] on span at bounding box center [1559, 7] width 16 height 14
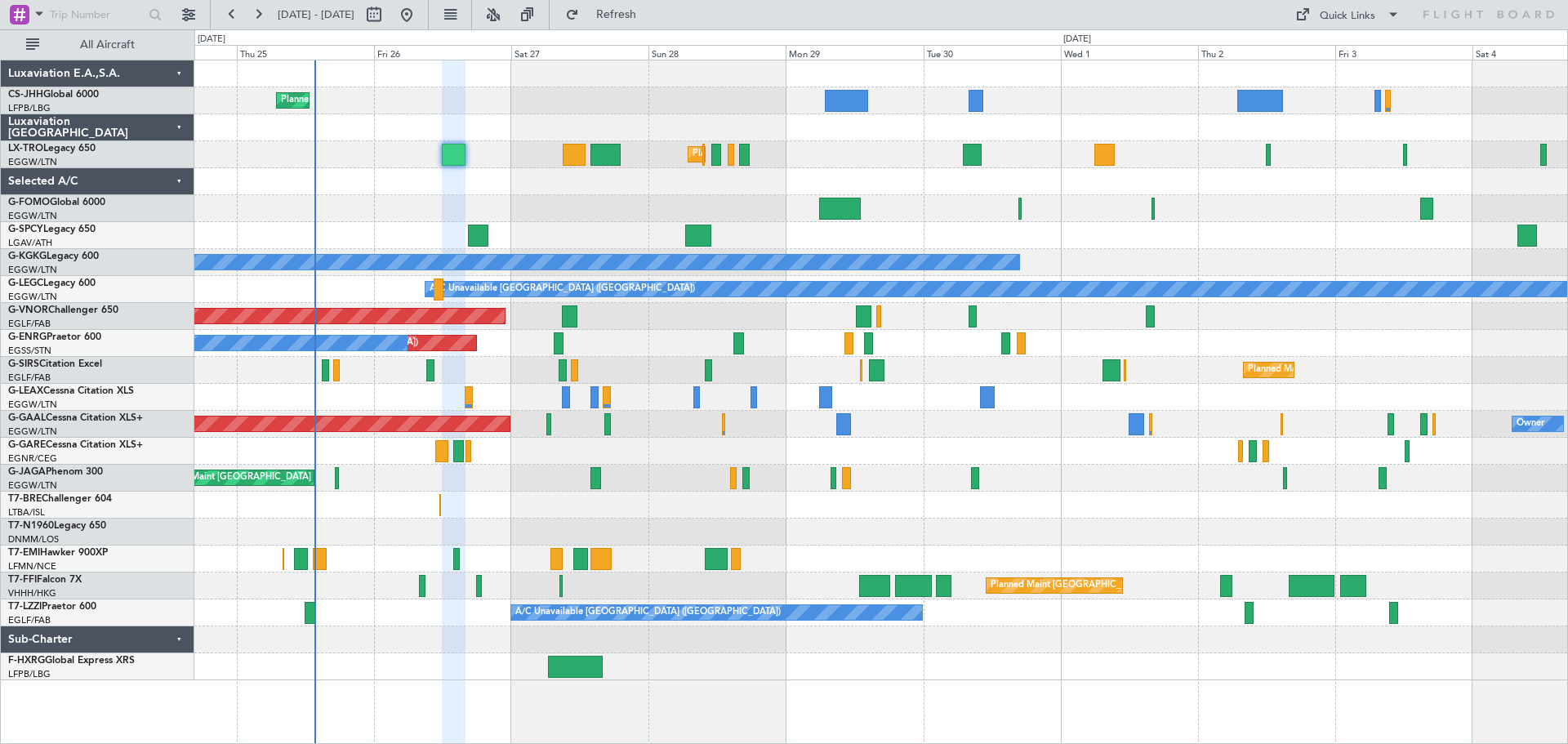
type input "0"
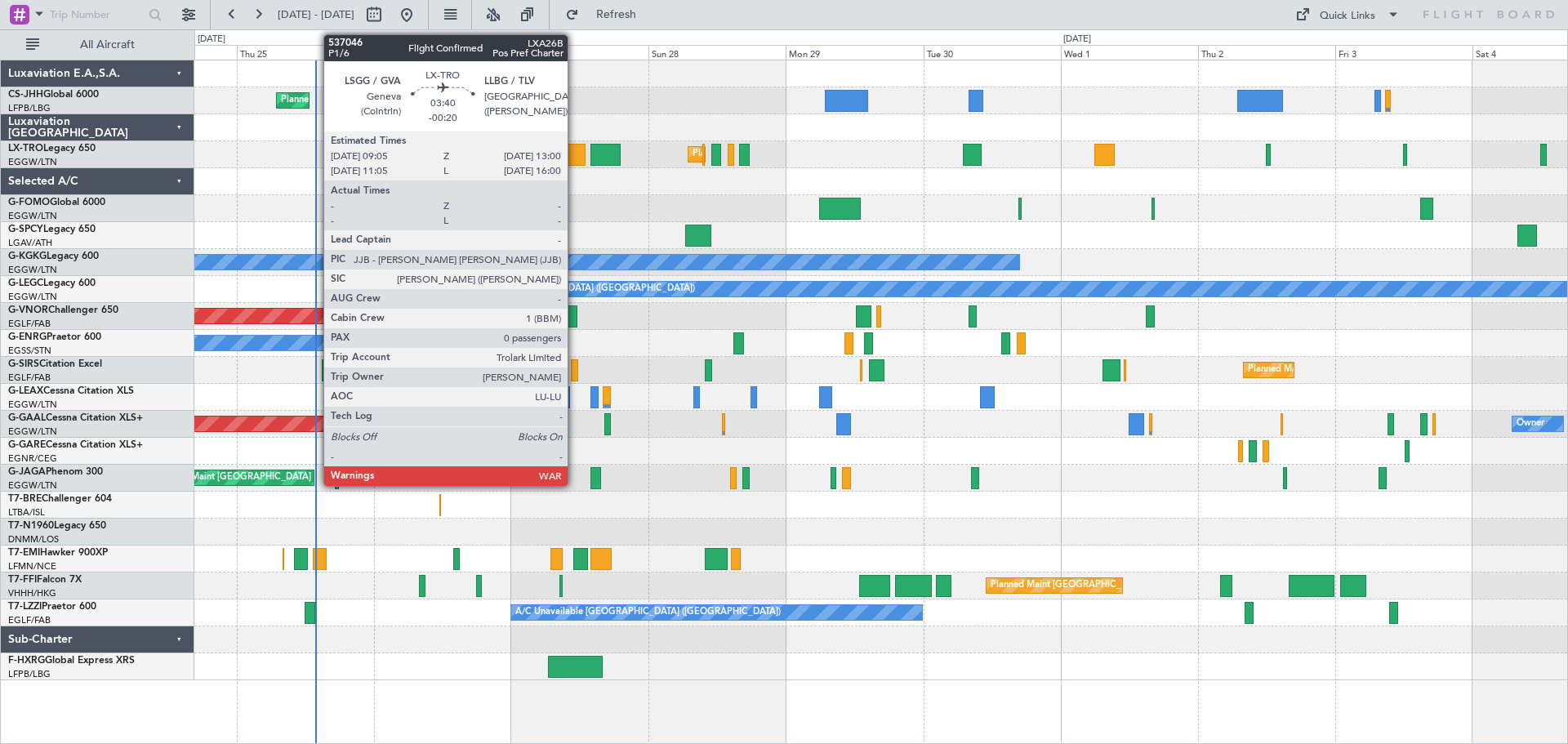
click at [575, 149] on div at bounding box center [573, 155] width 23 height 22
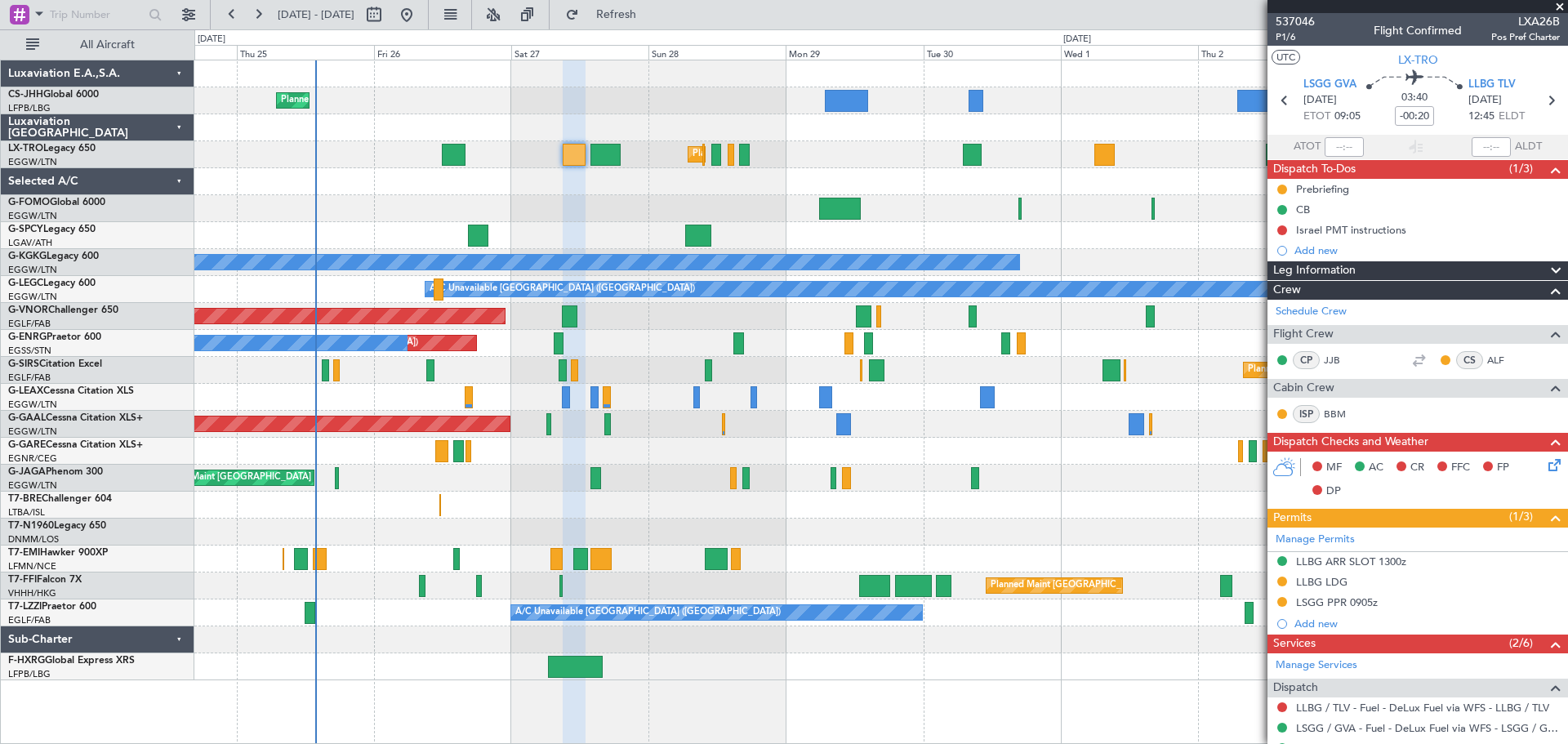
click at [1557, 6] on span at bounding box center [1559, 7] width 16 height 14
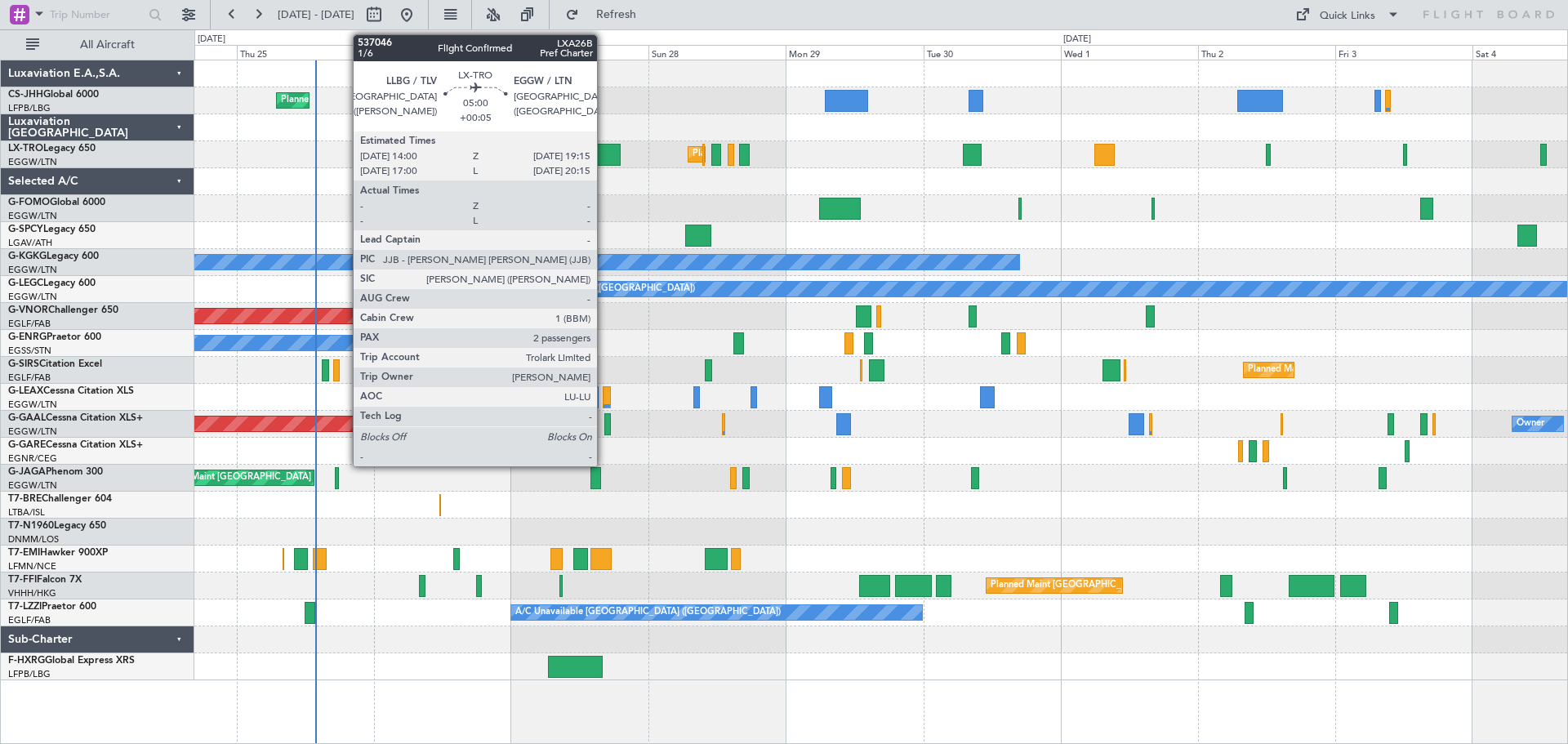
click at [604, 150] on div at bounding box center [606, 155] width 30 height 22
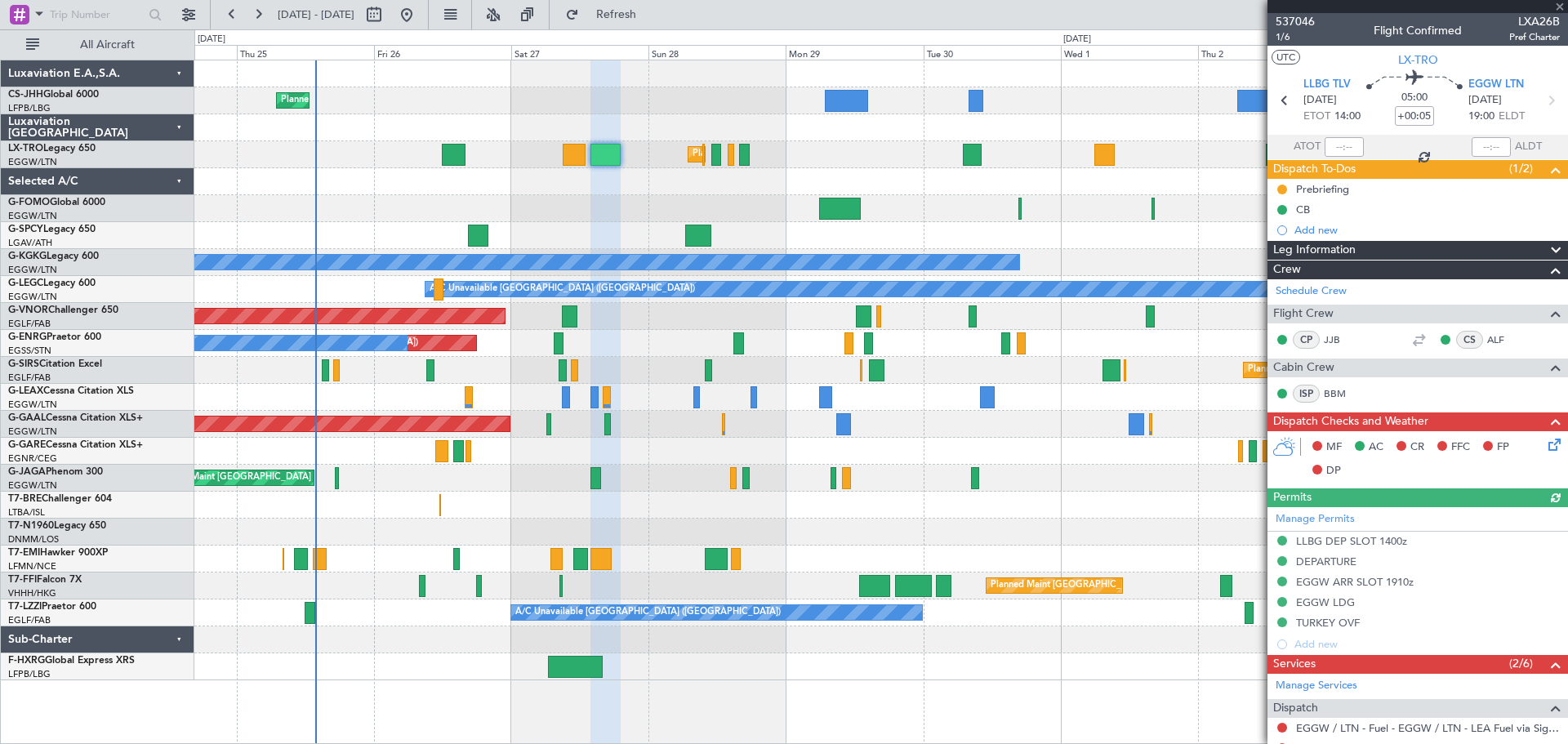
click at [1562, 7] on span at bounding box center [1559, 7] width 16 height 14
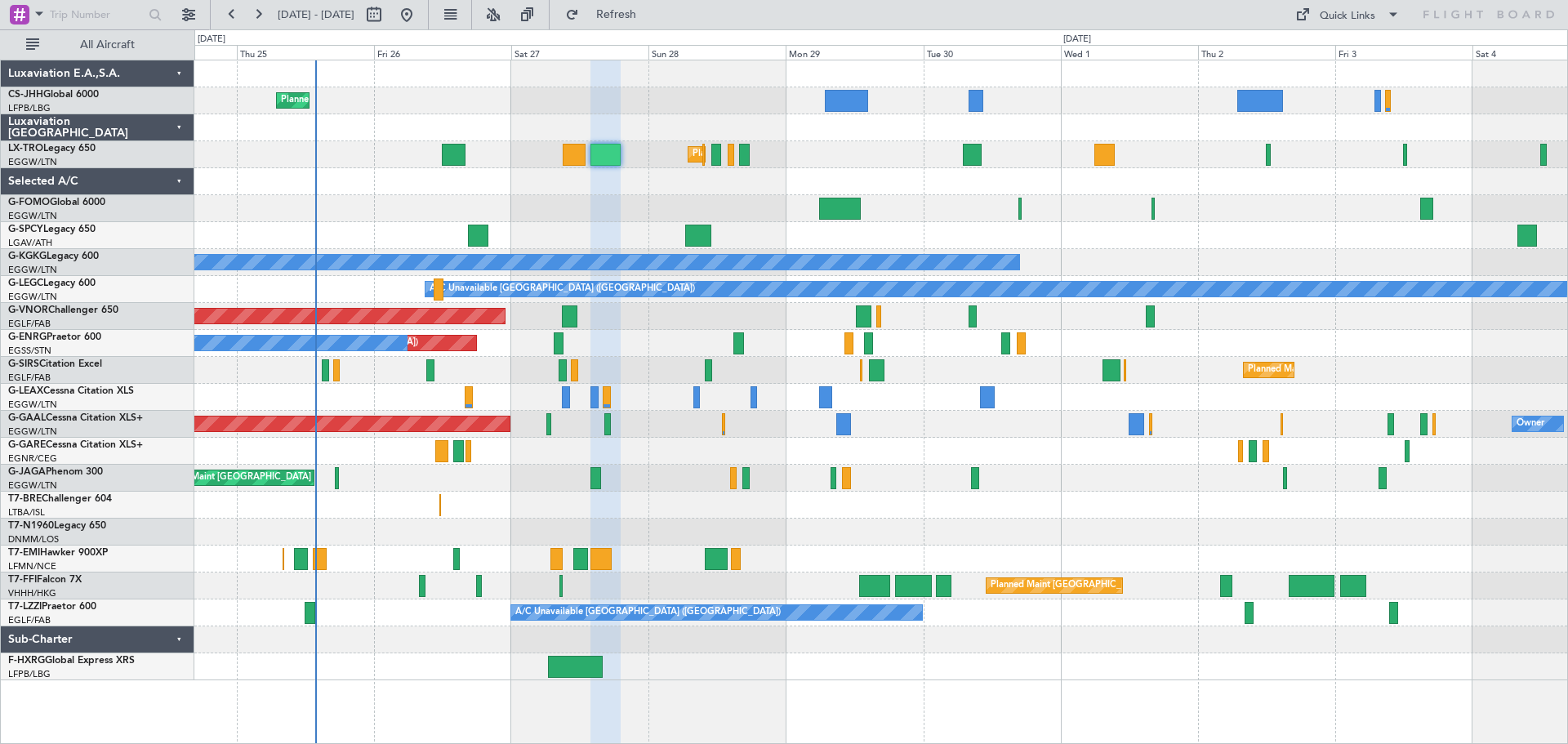
type input "0"
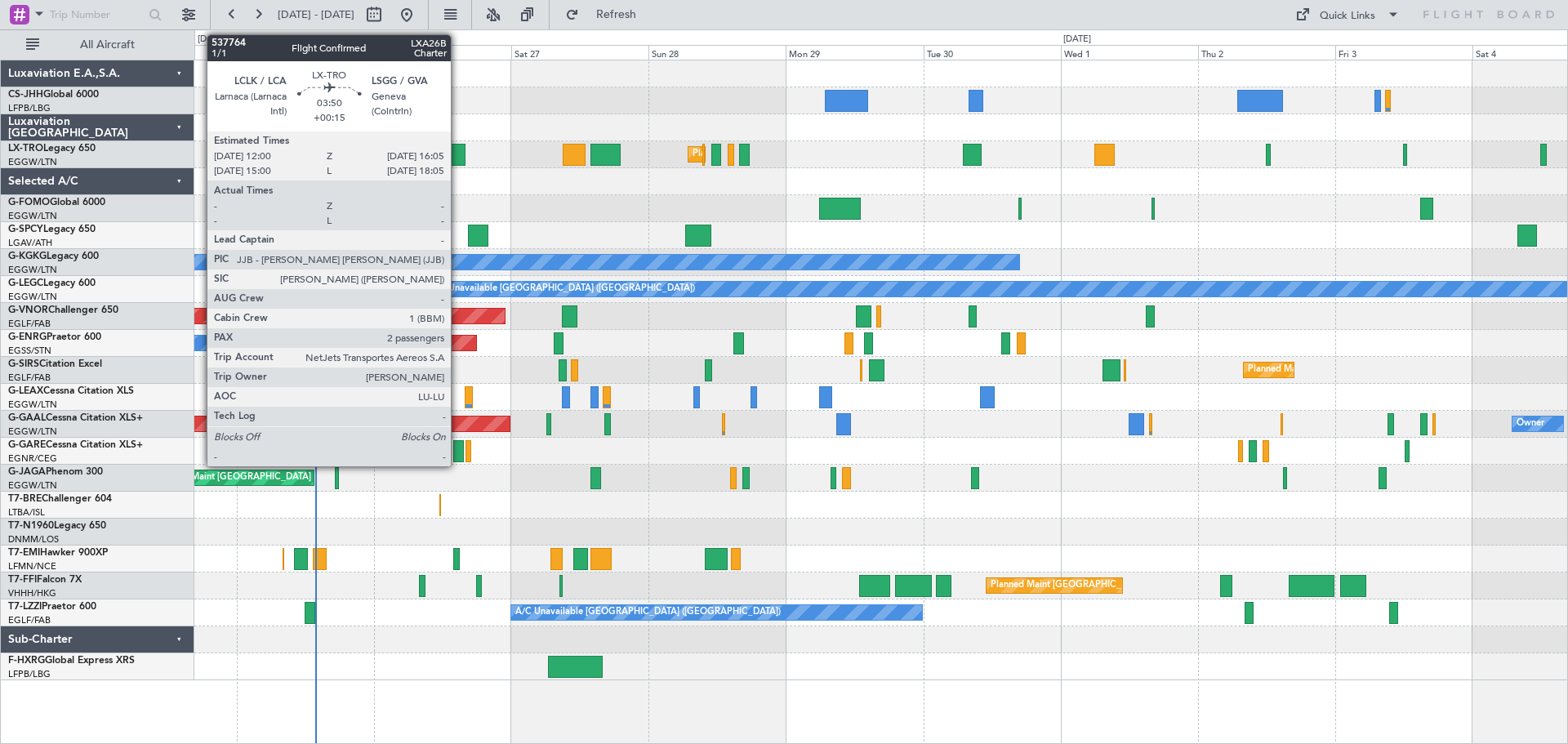
click at [458, 153] on div at bounding box center [454, 155] width 24 height 22
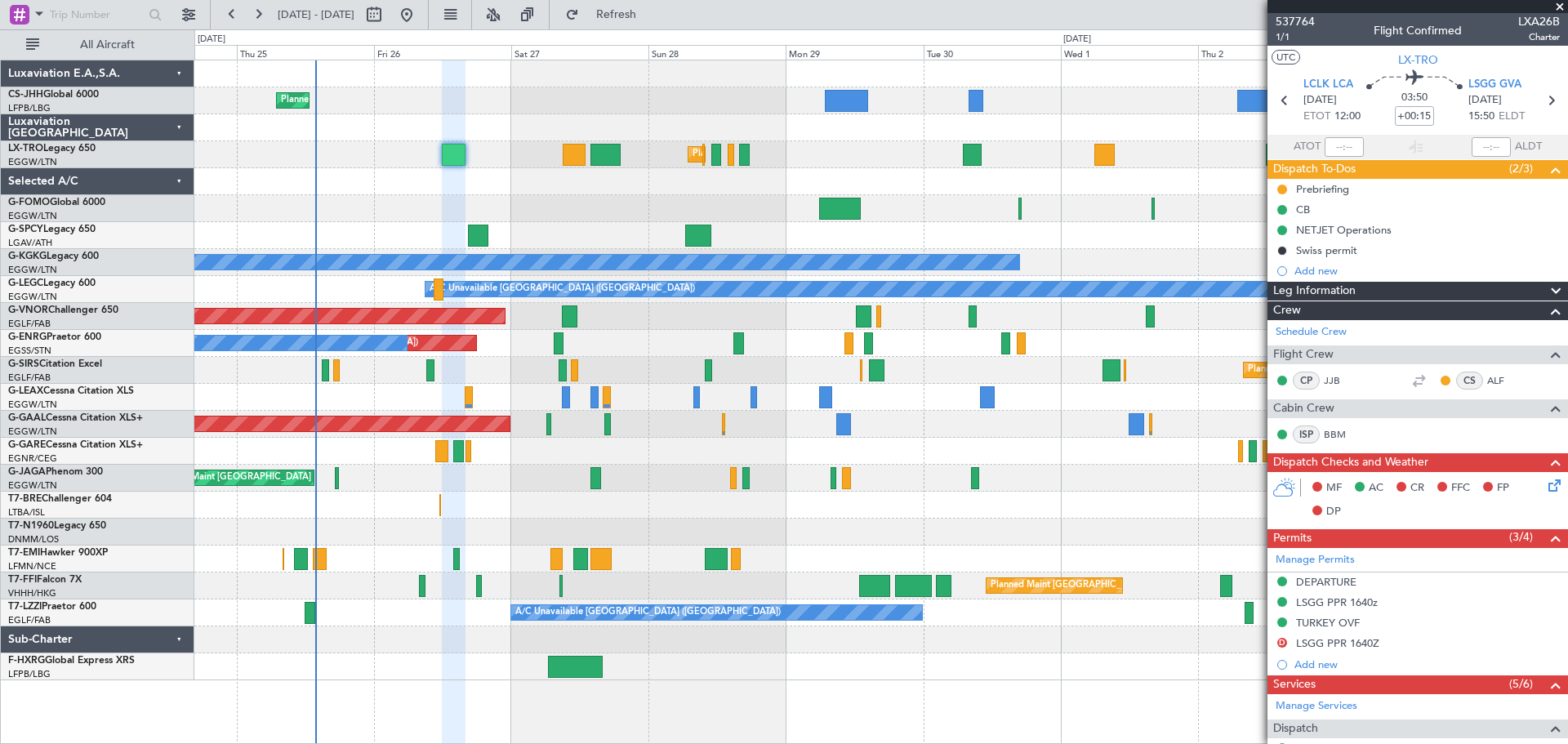
click at [1557, 8] on span at bounding box center [1559, 7] width 16 height 14
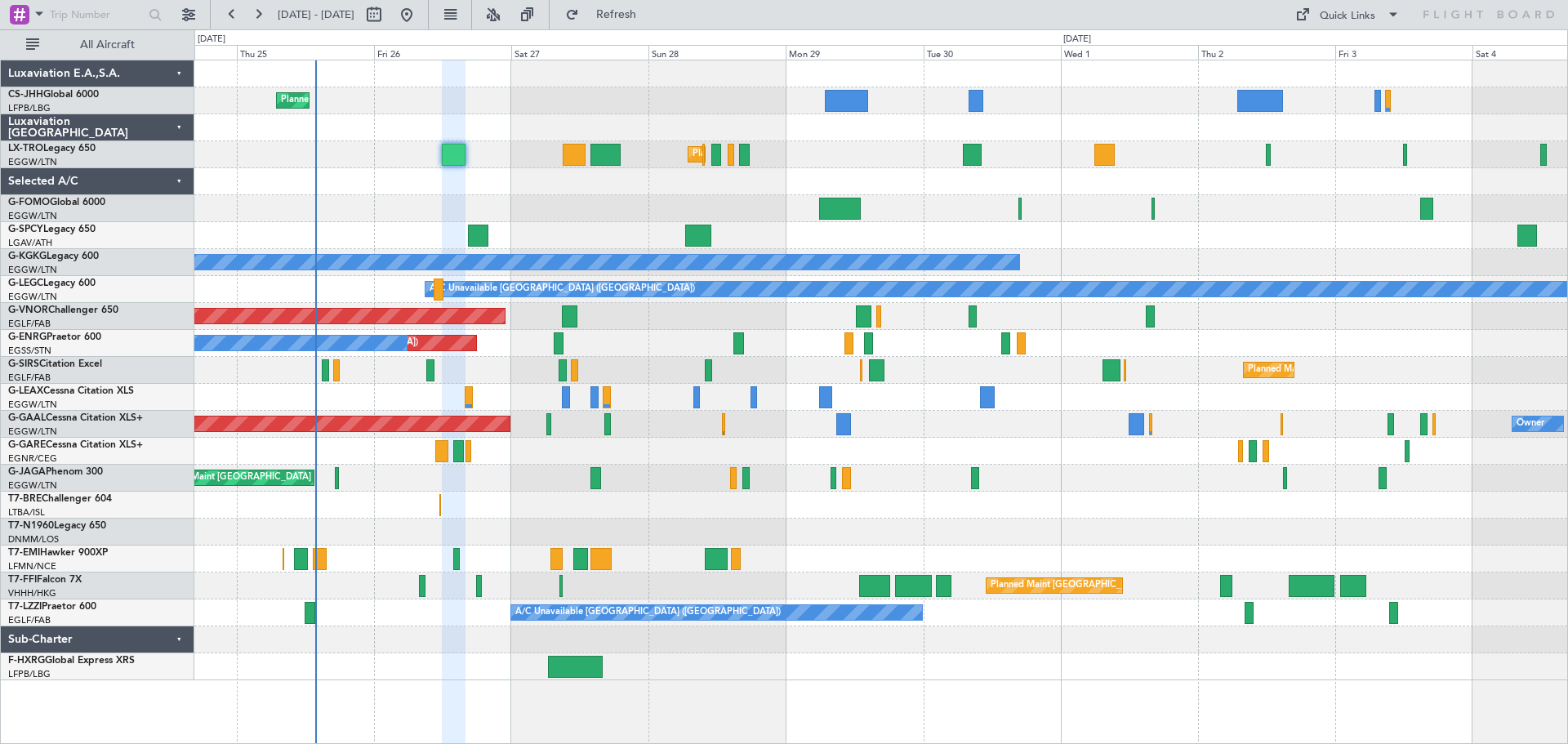
type input "0"
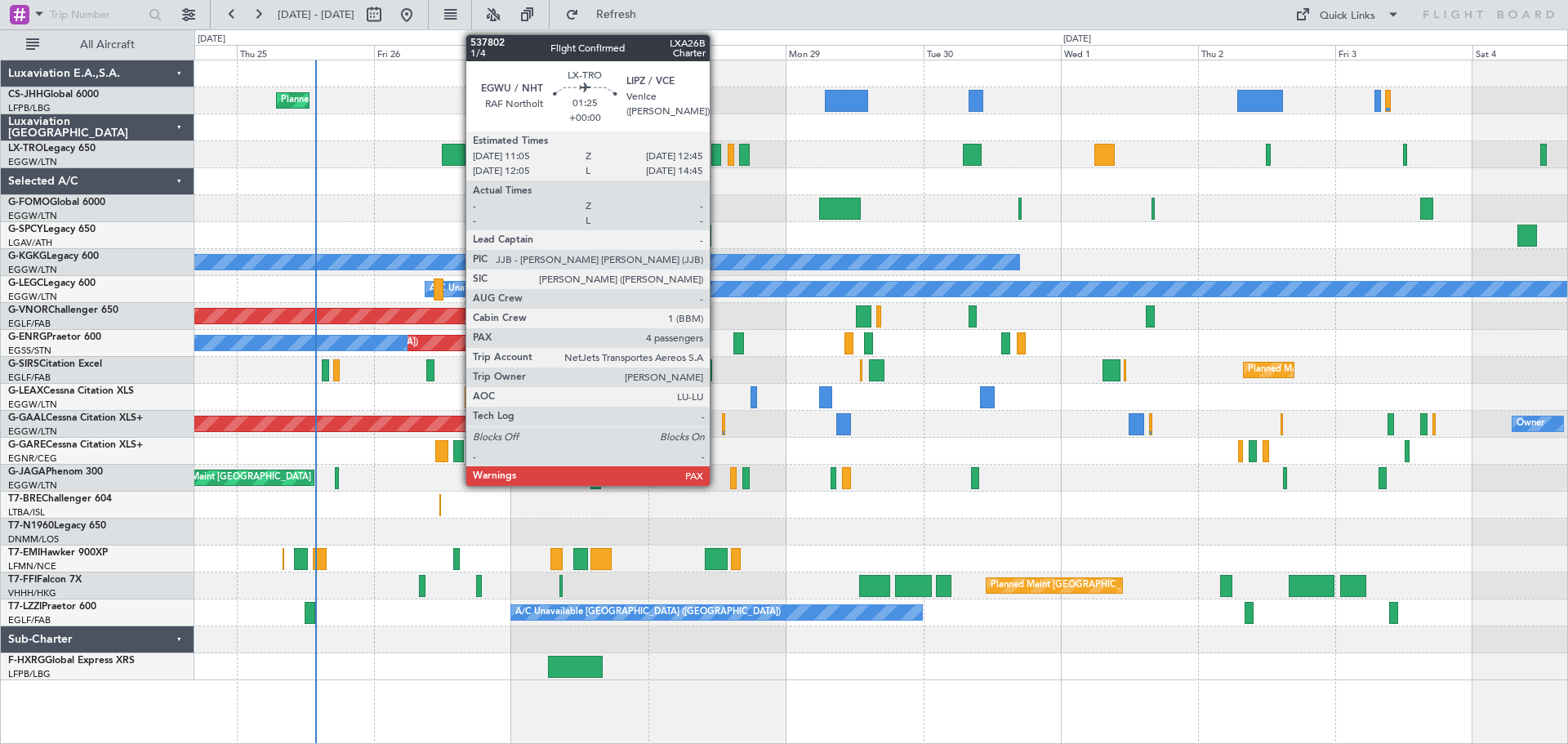
click at [717, 156] on div at bounding box center [716, 155] width 10 height 22
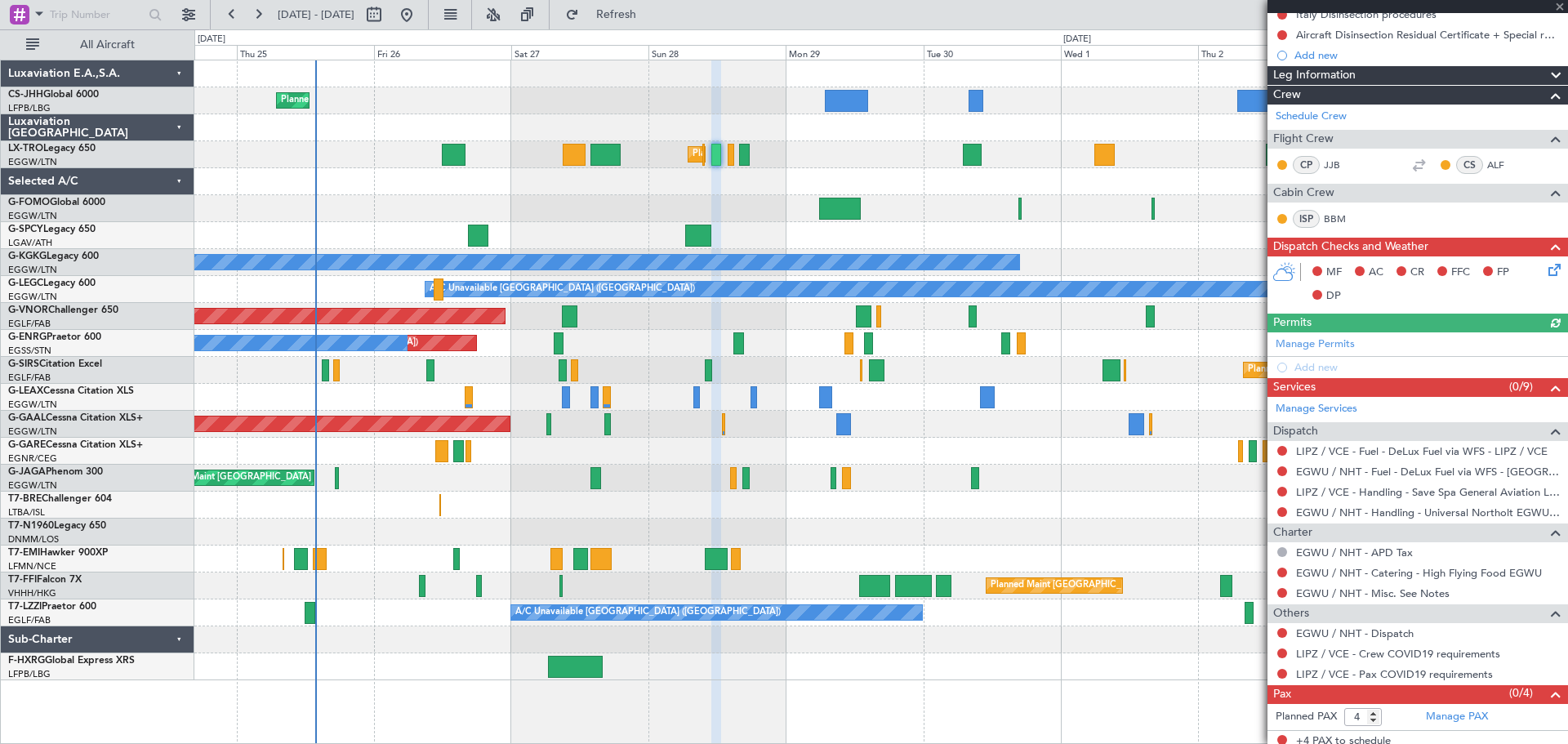
scroll to position [325, 0]
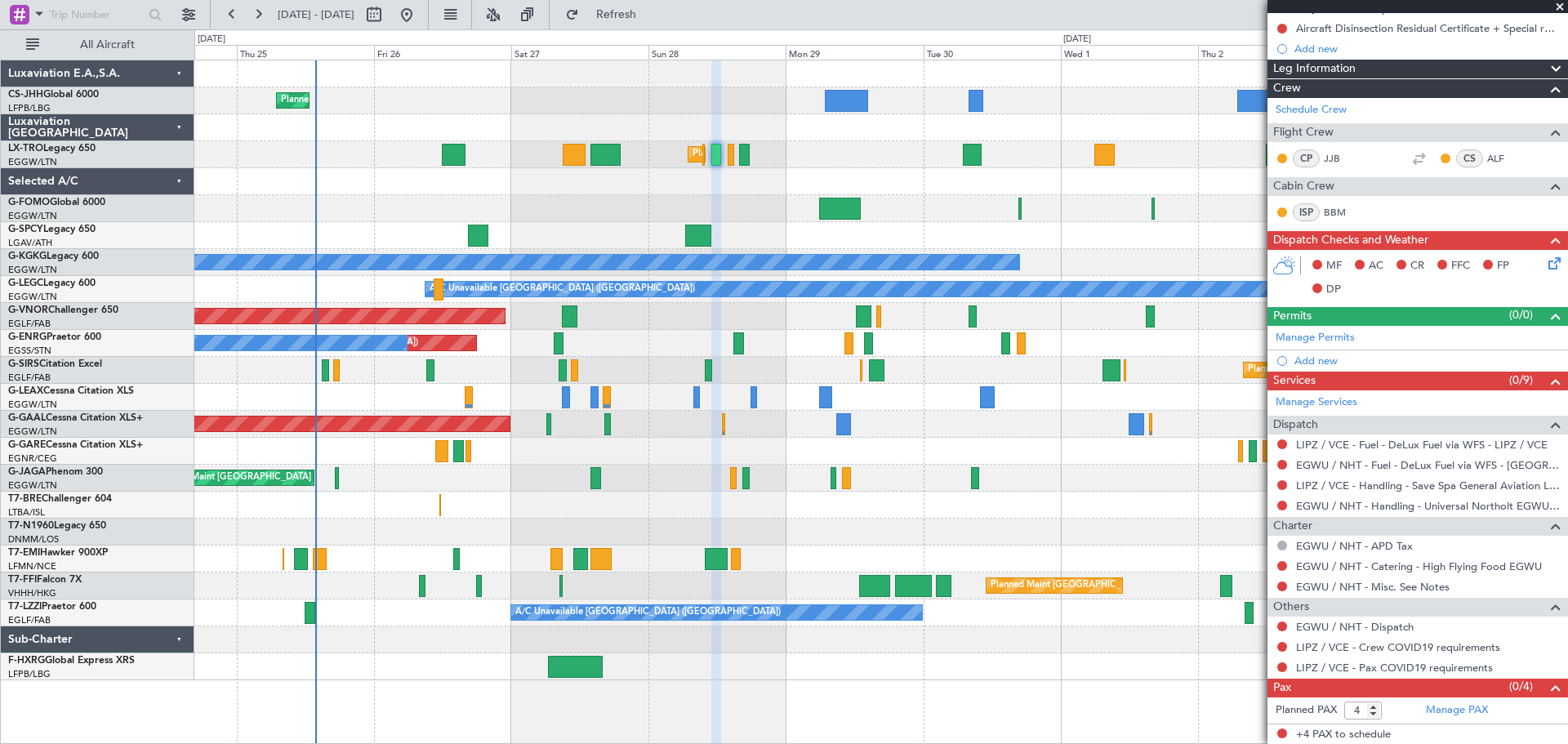
click at [1559, 3] on span at bounding box center [1559, 7] width 16 height 14
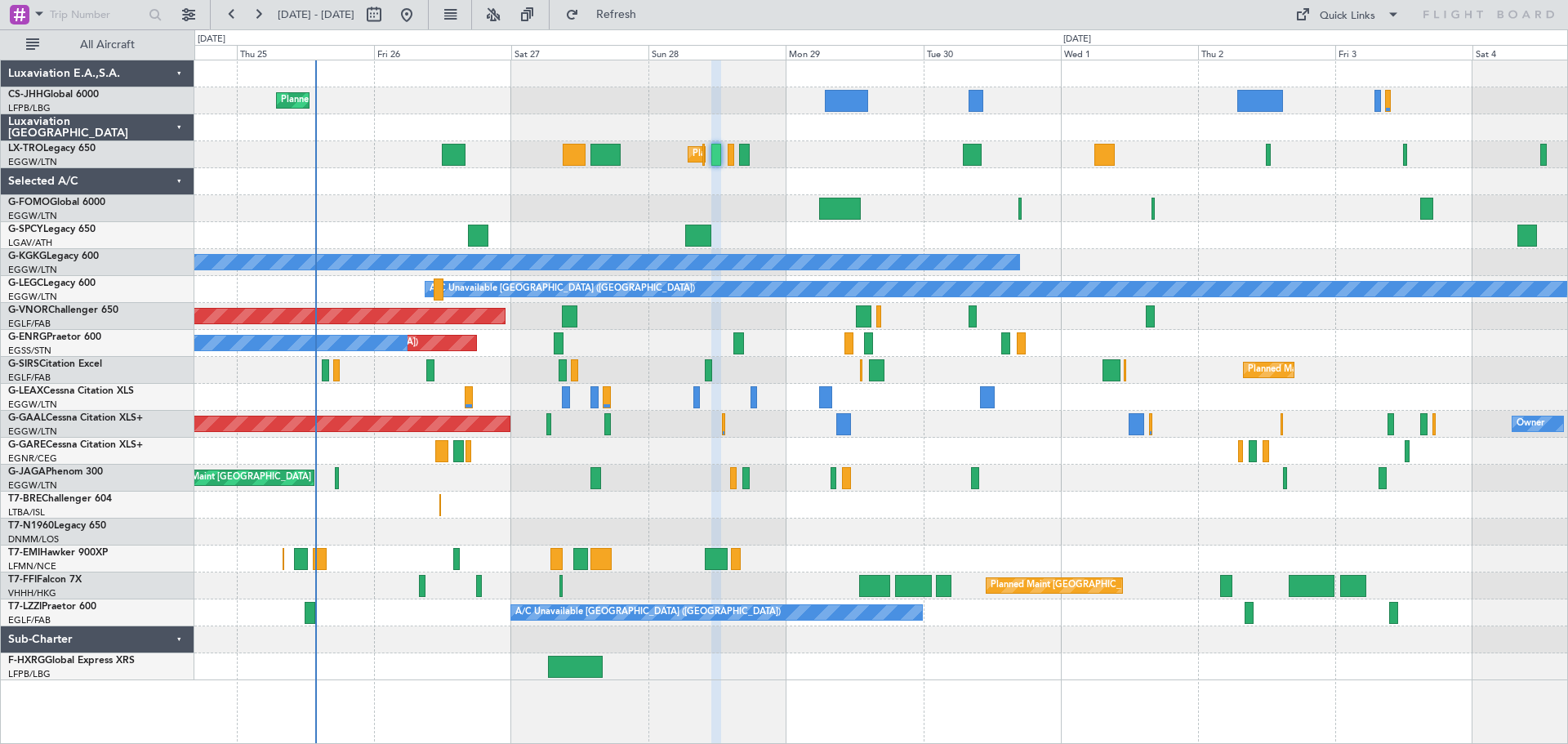
type input "0"
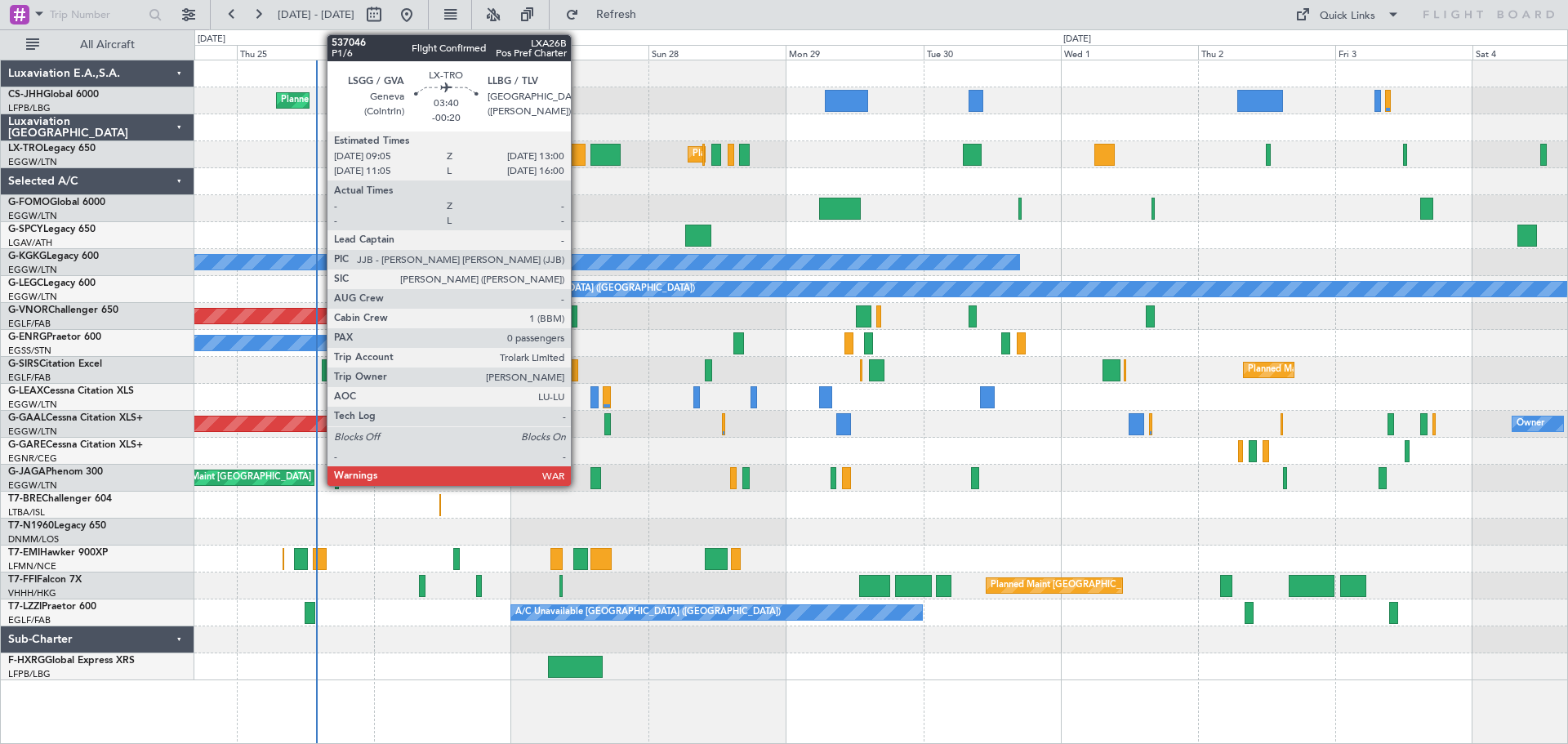
click at [578, 159] on div at bounding box center [573, 155] width 23 height 22
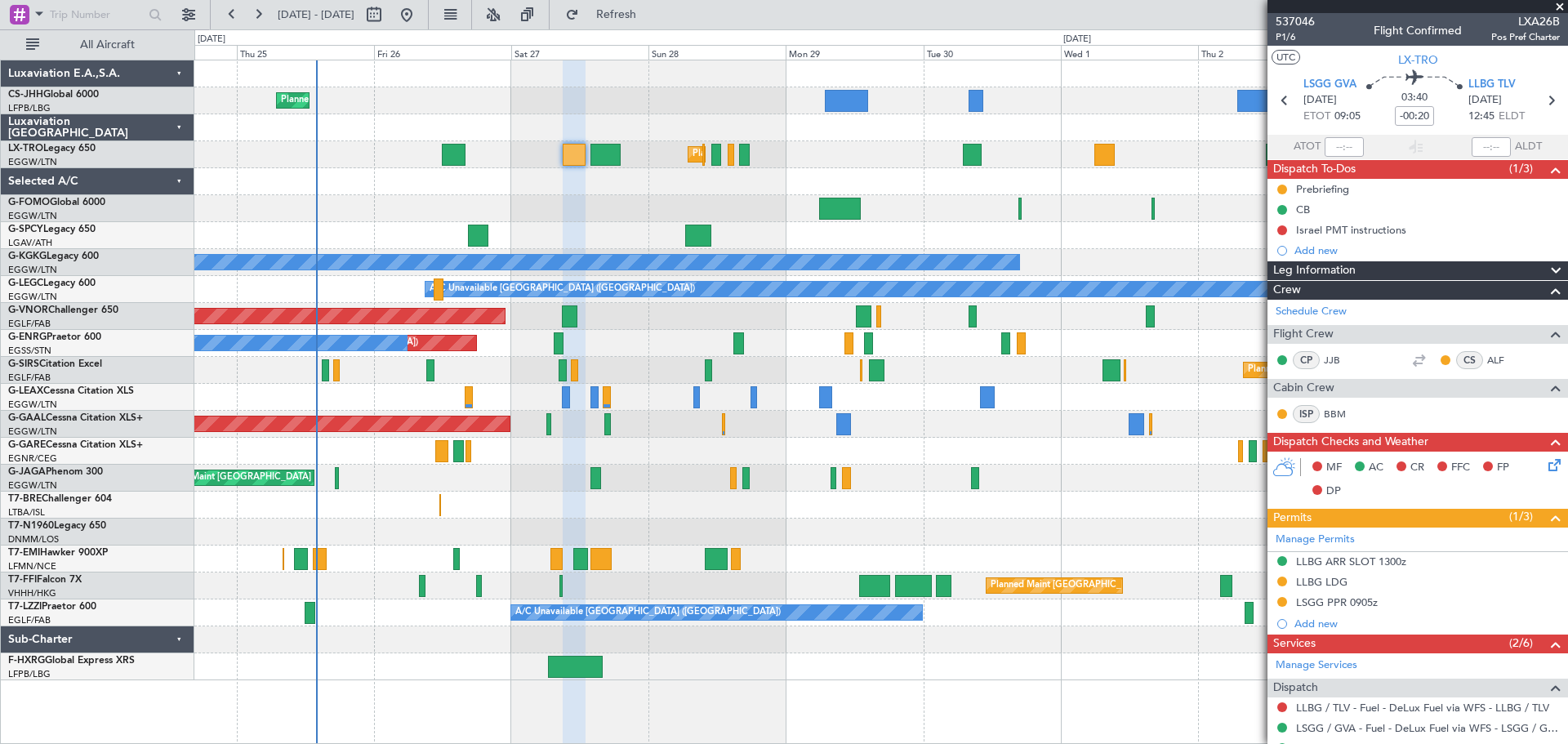
click at [1561, 6] on span at bounding box center [1559, 7] width 16 height 14
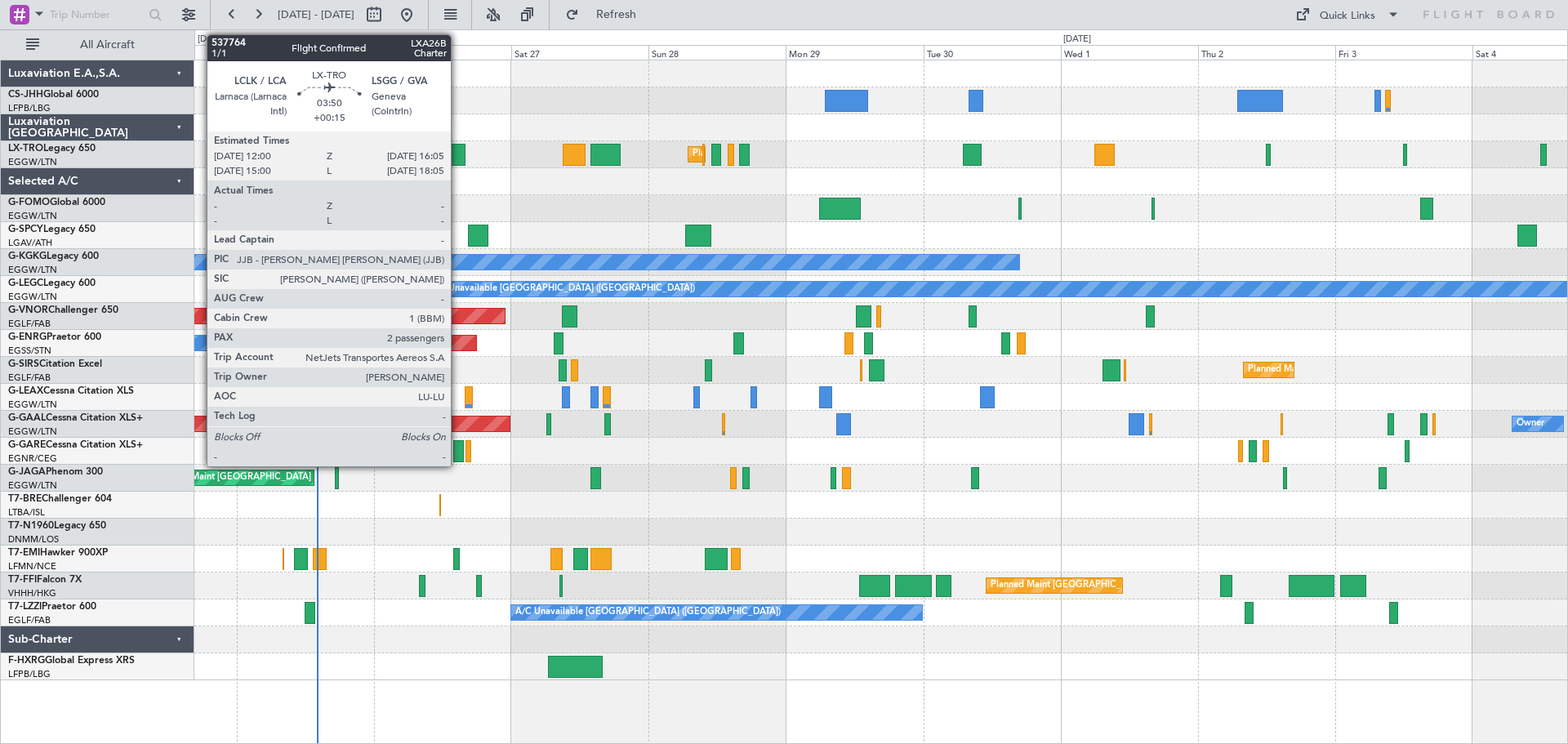
click at [458, 156] on div at bounding box center [454, 155] width 24 height 22
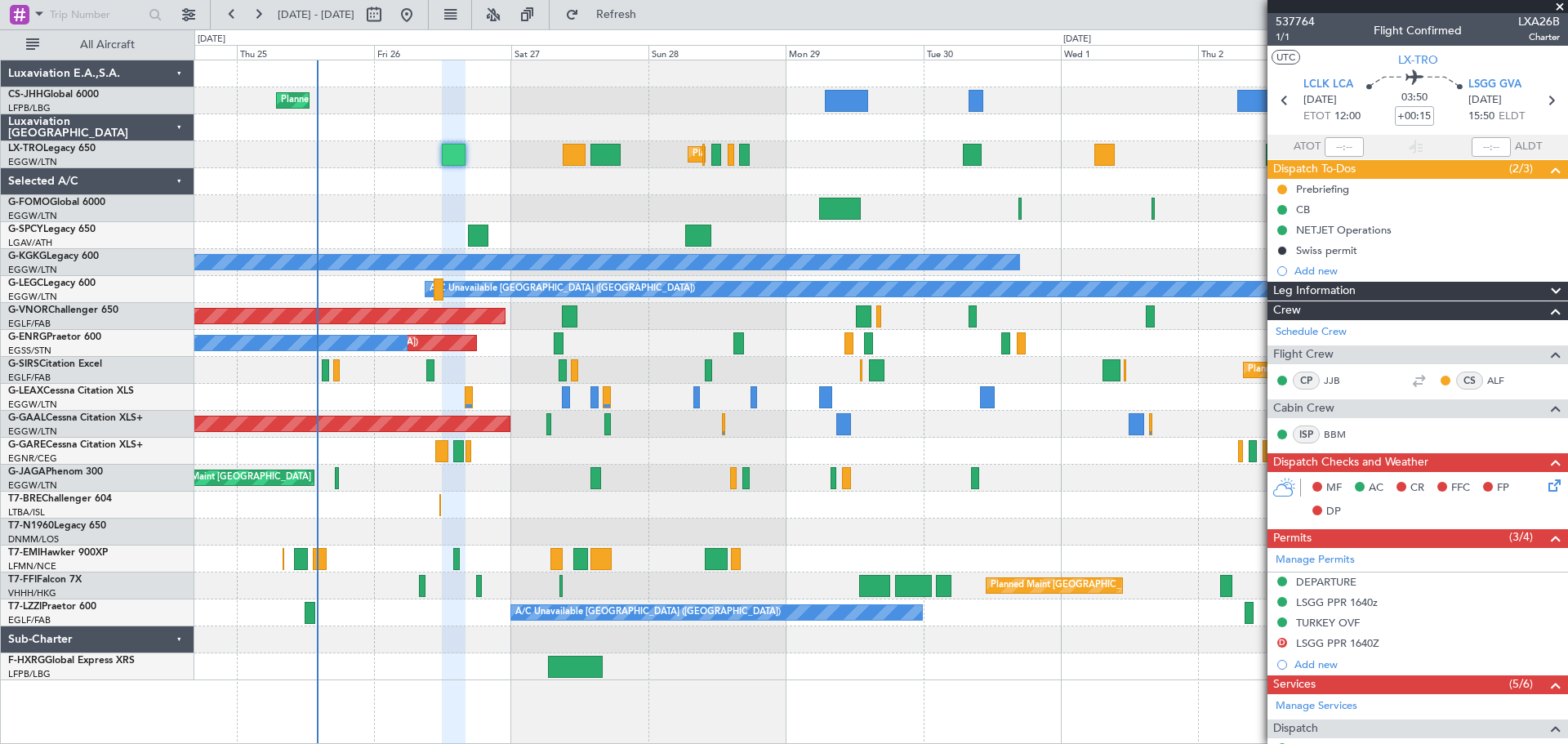
click at [1560, 8] on span at bounding box center [1559, 7] width 16 height 14
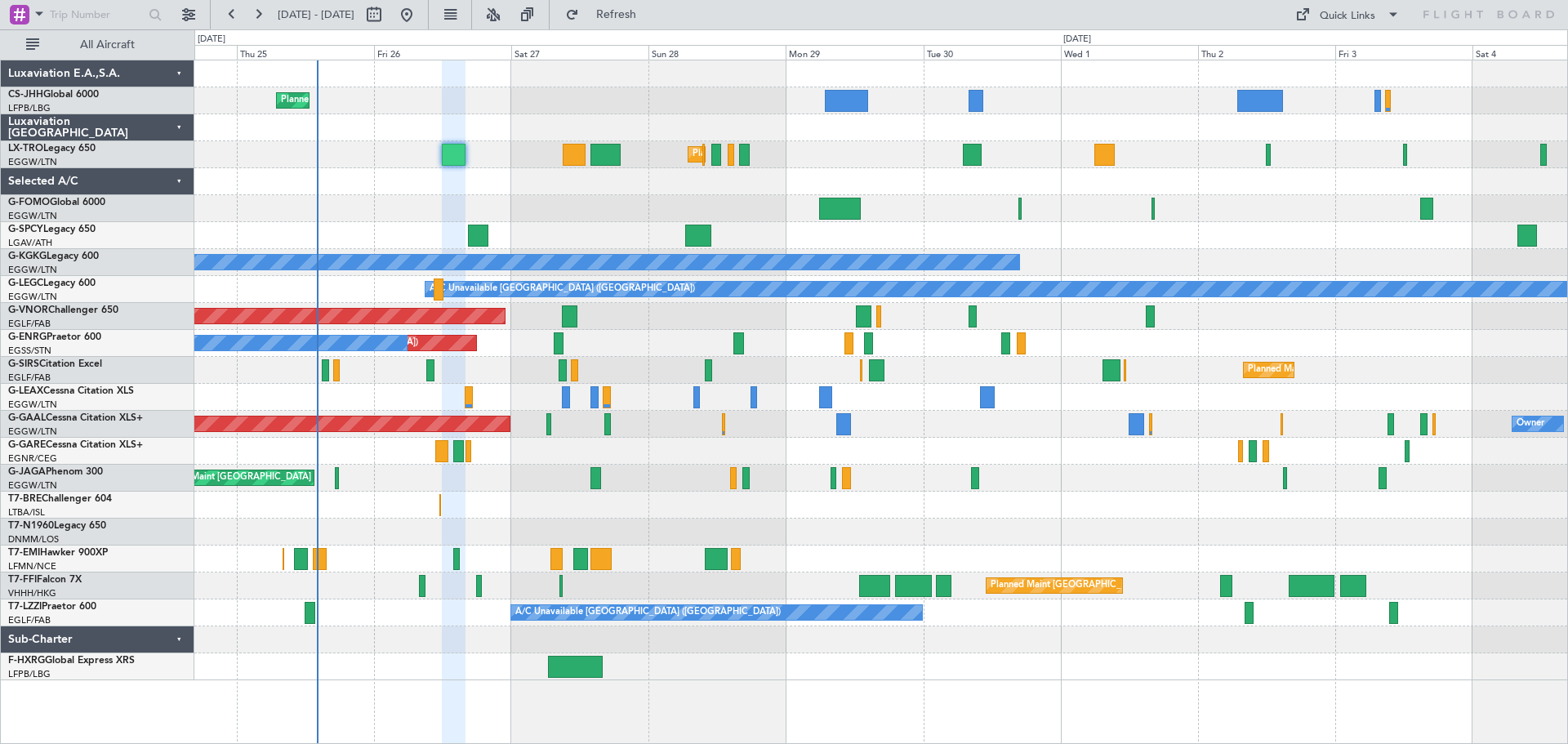
type input "0"
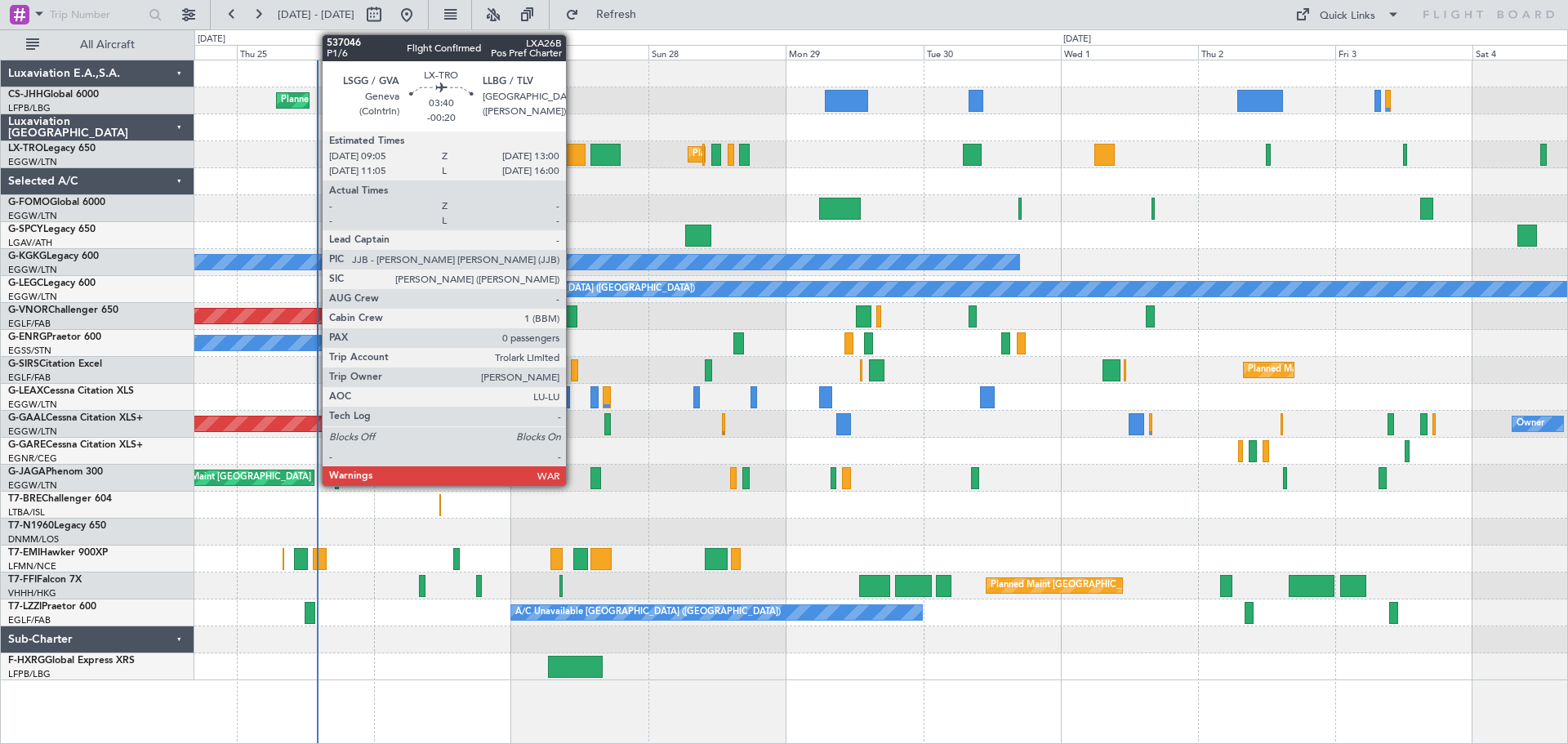
click at [573, 155] on div at bounding box center [573, 155] width 23 height 22
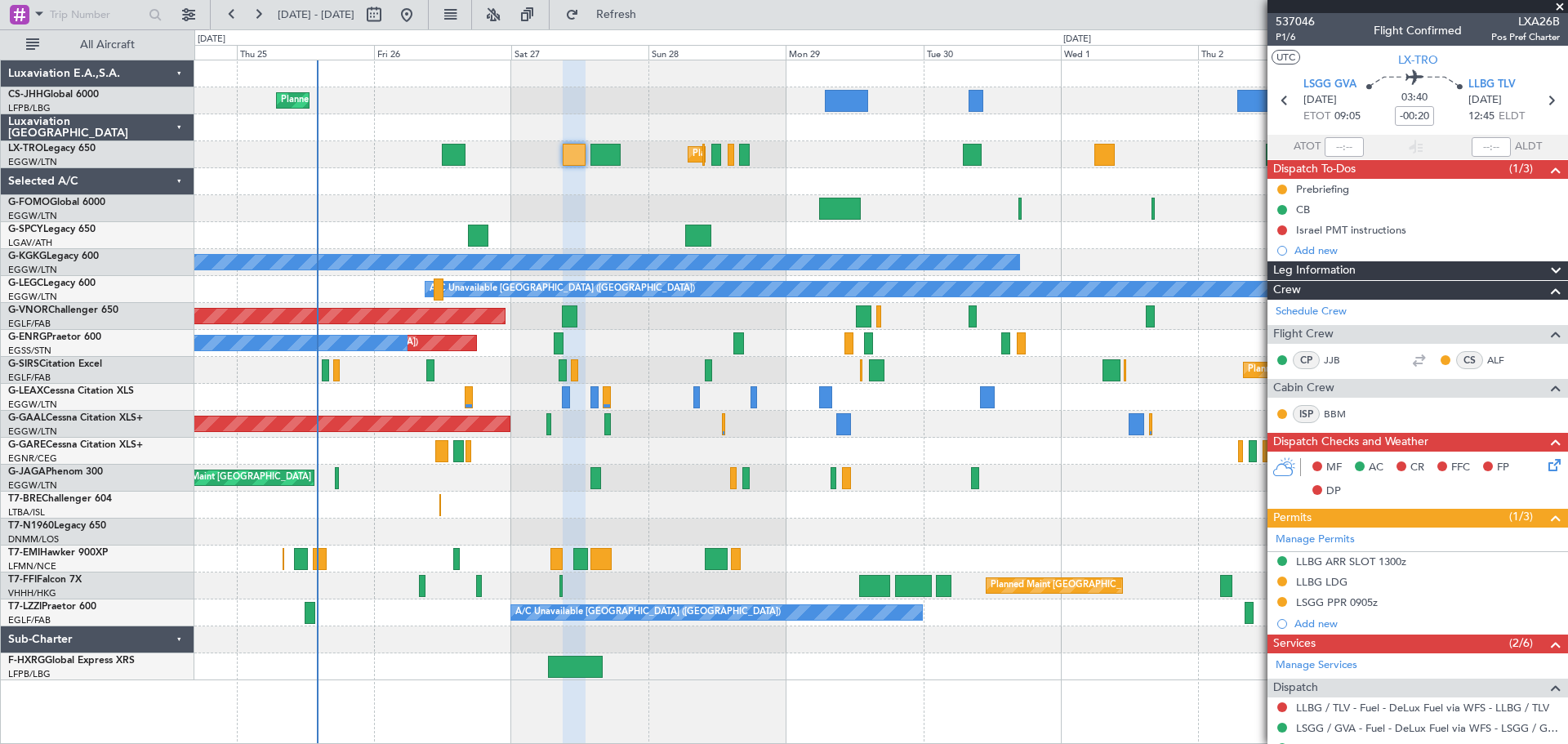
click at [1557, 9] on span at bounding box center [1559, 7] width 16 height 14
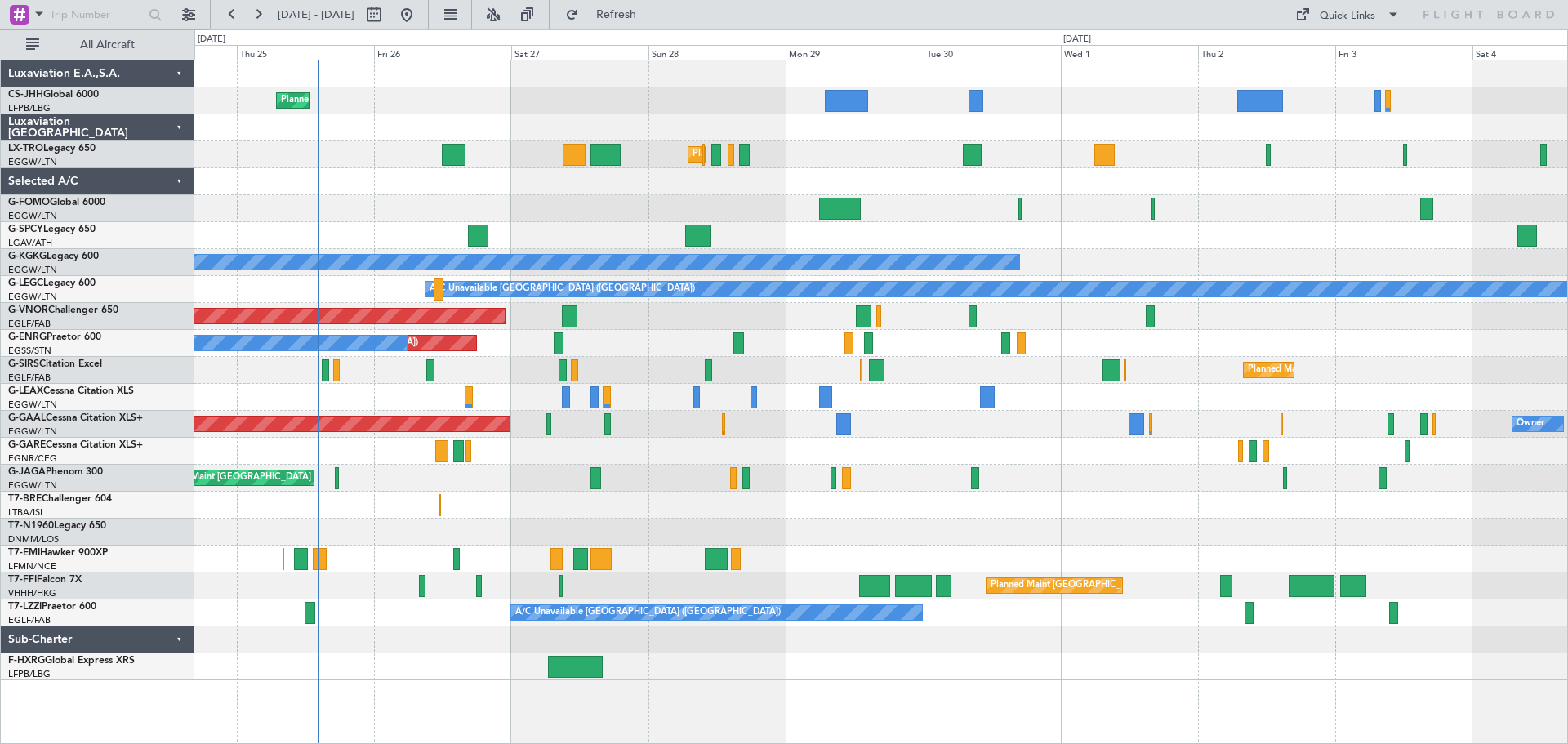
click at [518, 182] on div at bounding box center [880, 182] width 1372 height 27
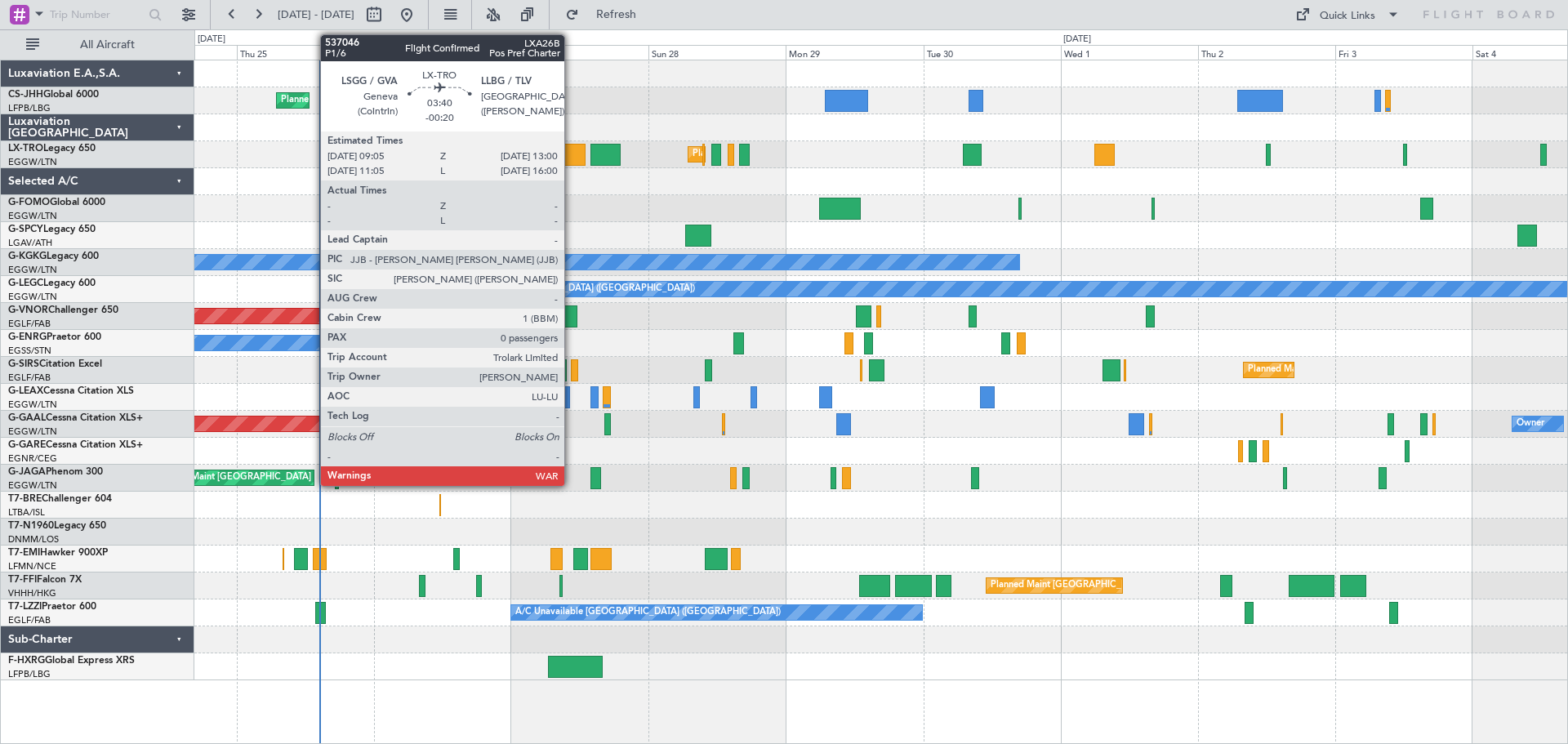
click at [571, 155] on div at bounding box center [573, 155] width 23 height 22
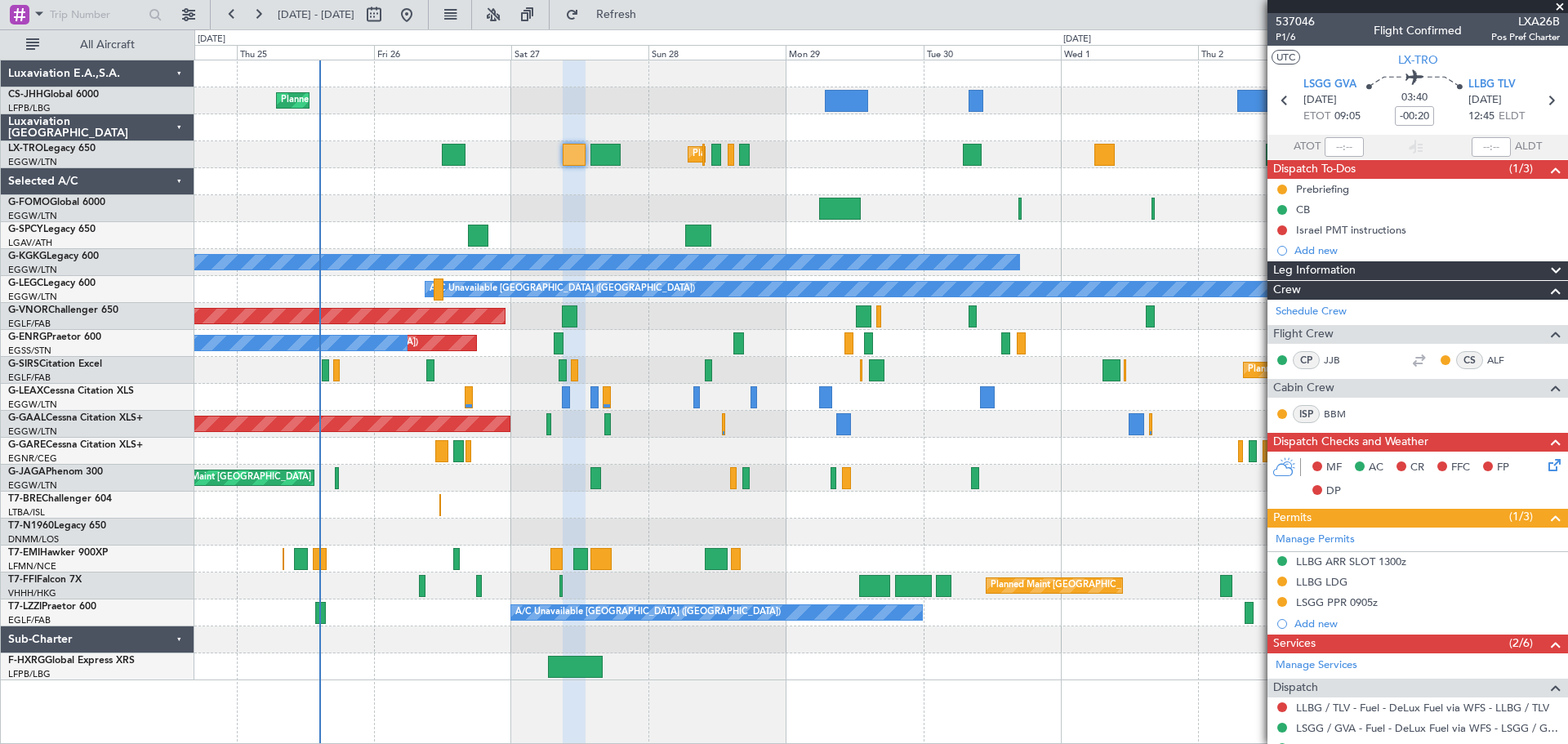
click at [1557, 8] on span at bounding box center [1559, 7] width 16 height 14
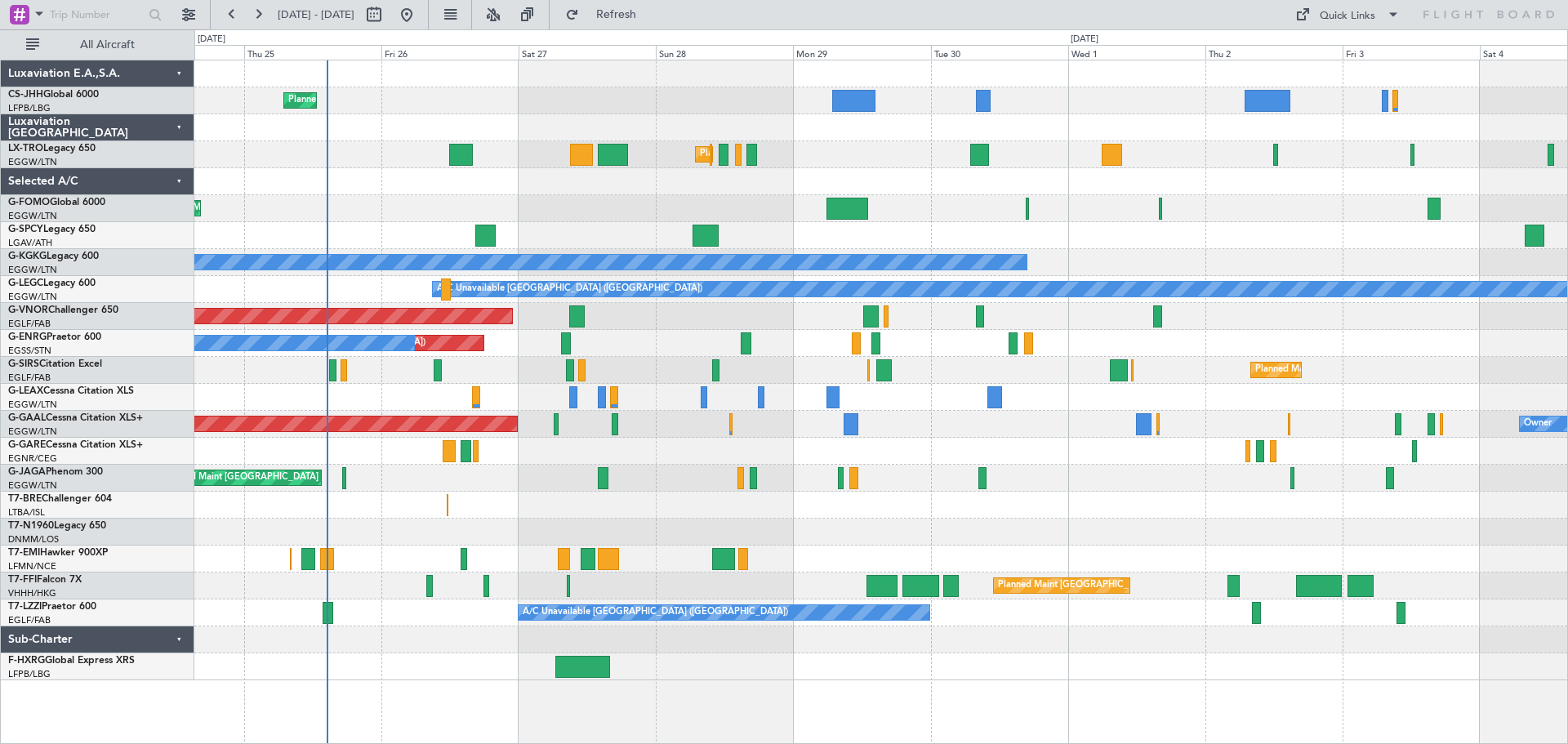
click at [1229, 202] on div "Planned Maint [GEOGRAPHIC_DATA] ([GEOGRAPHIC_DATA])" at bounding box center [880, 208] width 1372 height 27
click at [589, 196] on div "Planned Maint [GEOGRAPHIC_DATA] ([GEOGRAPHIC_DATA])" at bounding box center [880, 208] width 1372 height 27
click at [1278, 194] on div at bounding box center [880, 182] width 1372 height 27
click at [1278, 223] on div at bounding box center [880, 235] width 1372 height 27
click at [228, 15] on button at bounding box center [231, 14] width 26 height 26
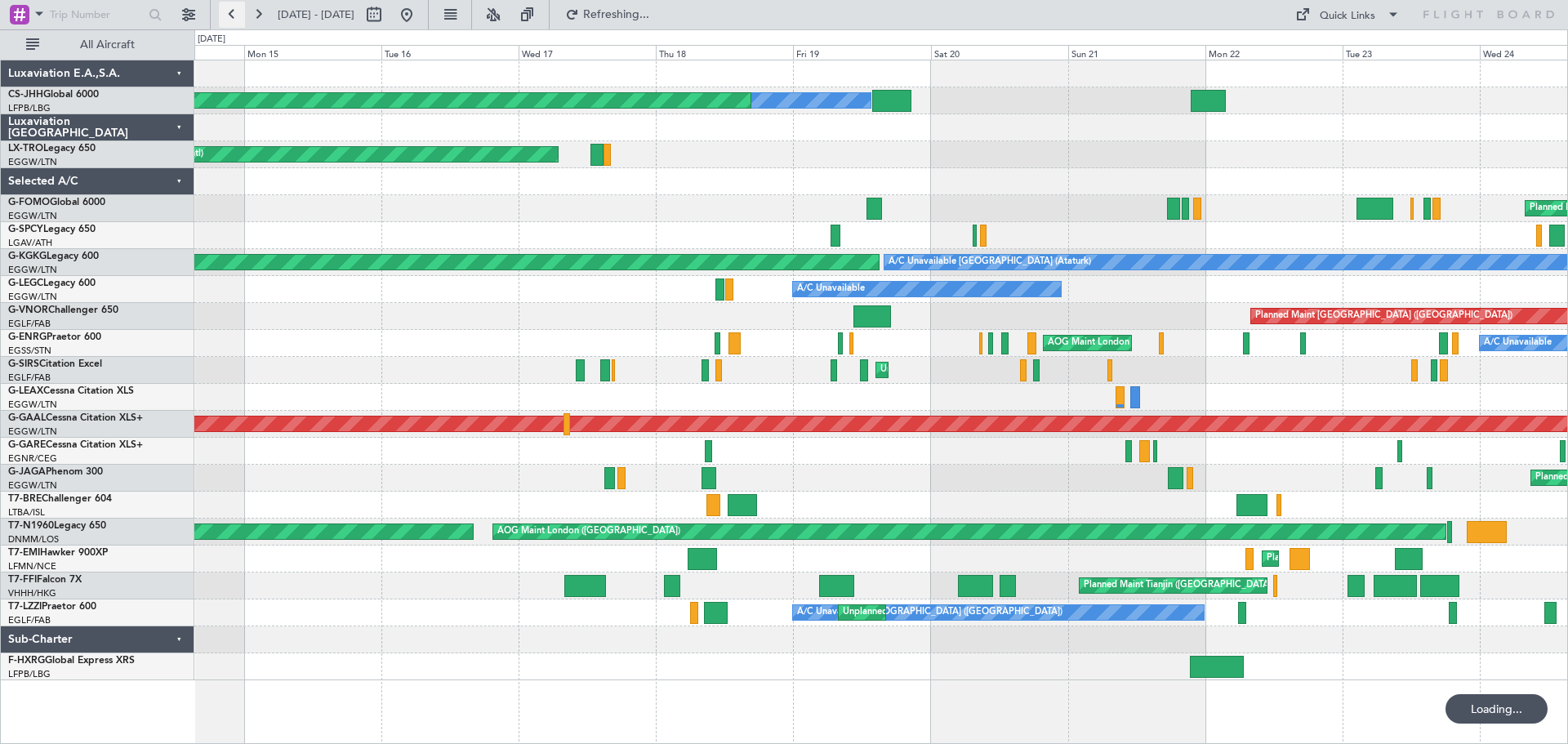
click at [228, 15] on button at bounding box center [231, 14] width 26 height 26
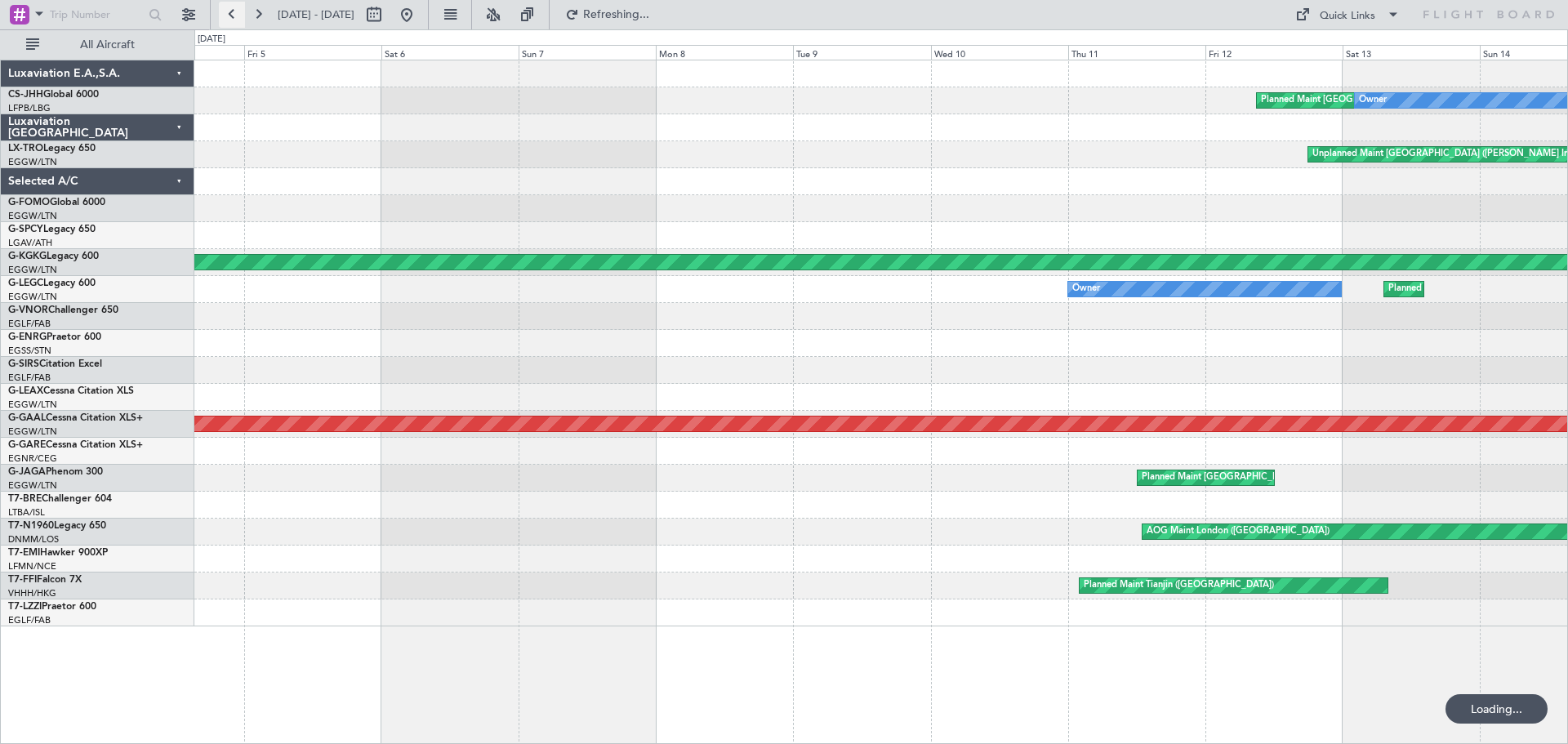
click at [228, 15] on button at bounding box center [231, 14] width 26 height 26
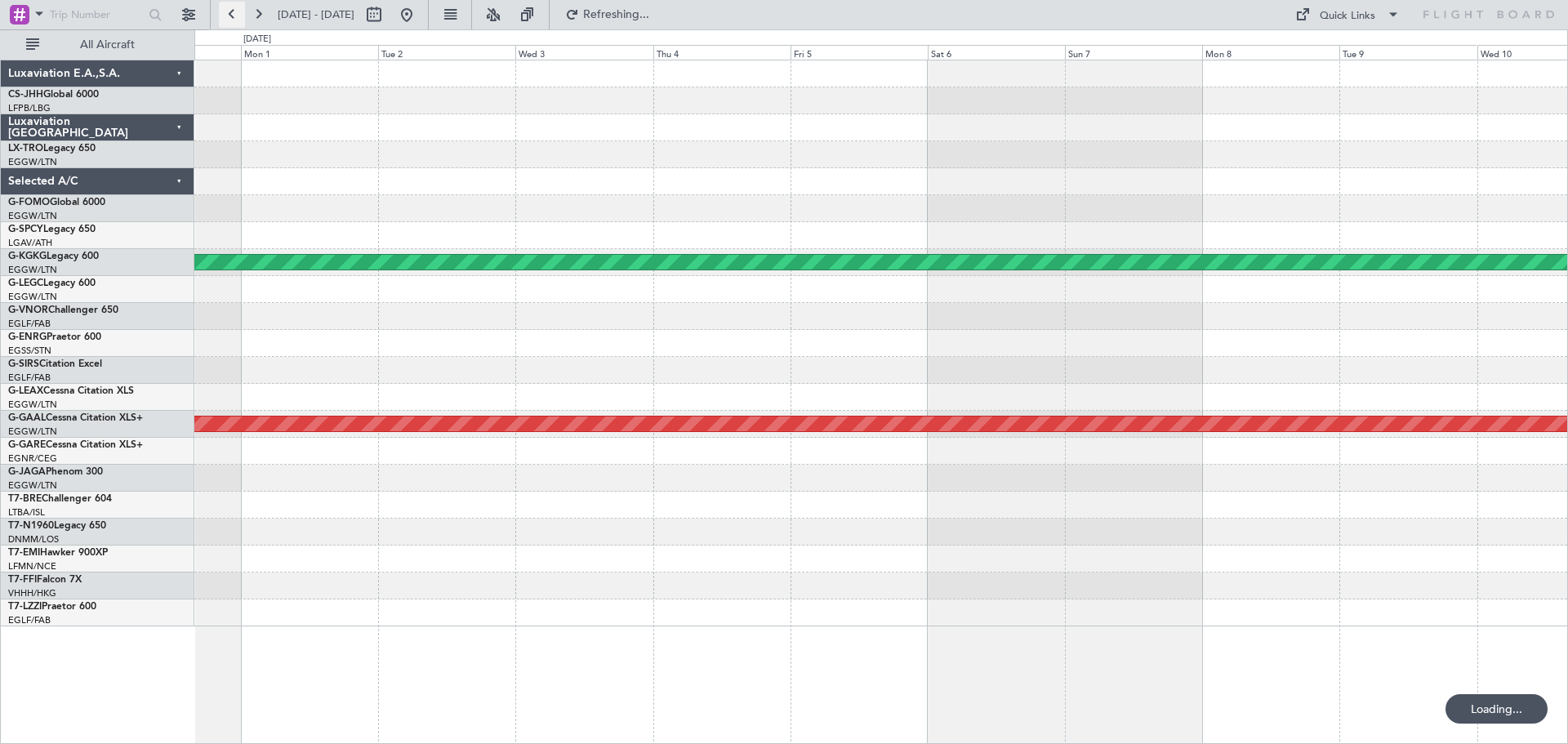
click at [228, 15] on button at bounding box center [231, 14] width 26 height 26
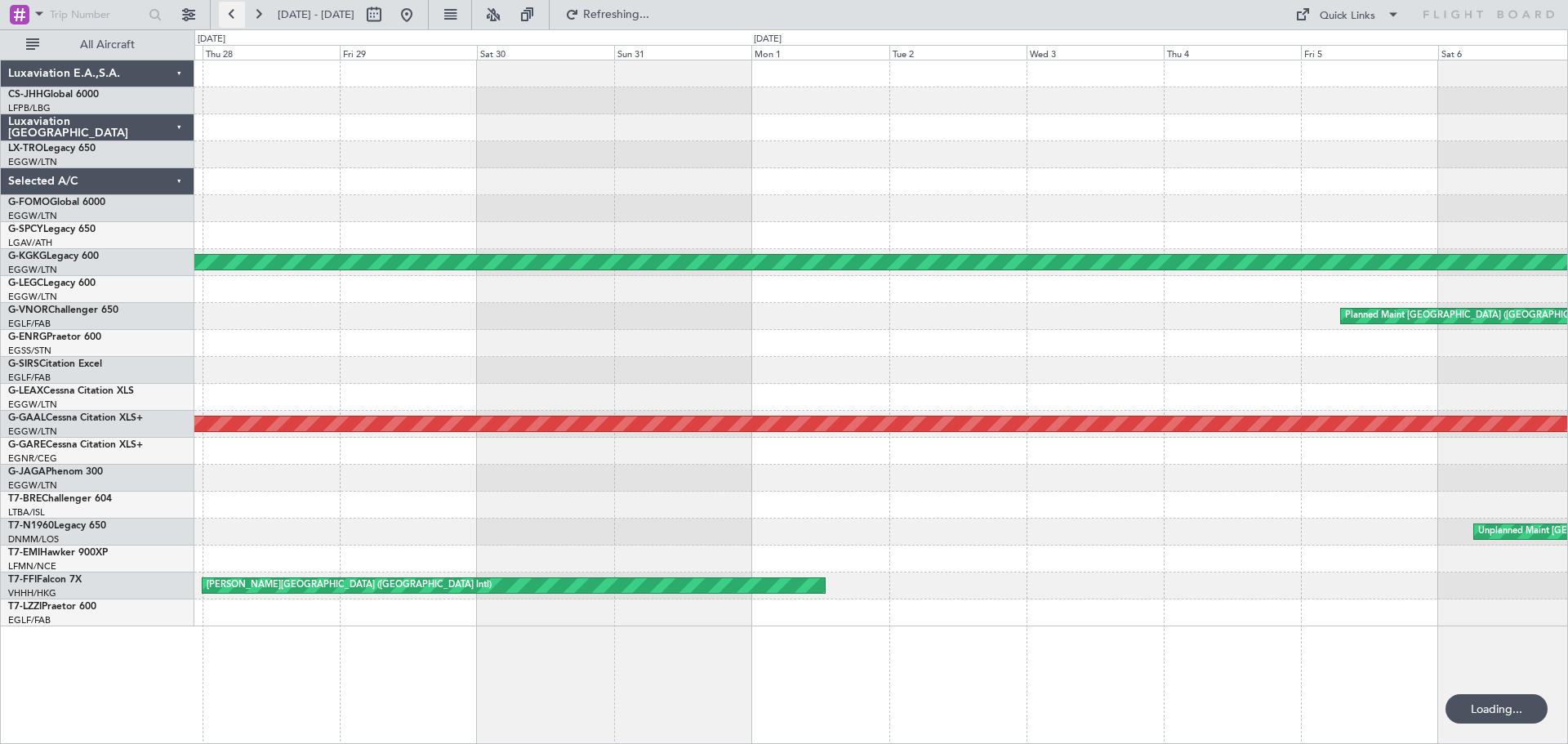
click at [228, 15] on button at bounding box center [231, 14] width 26 height 26
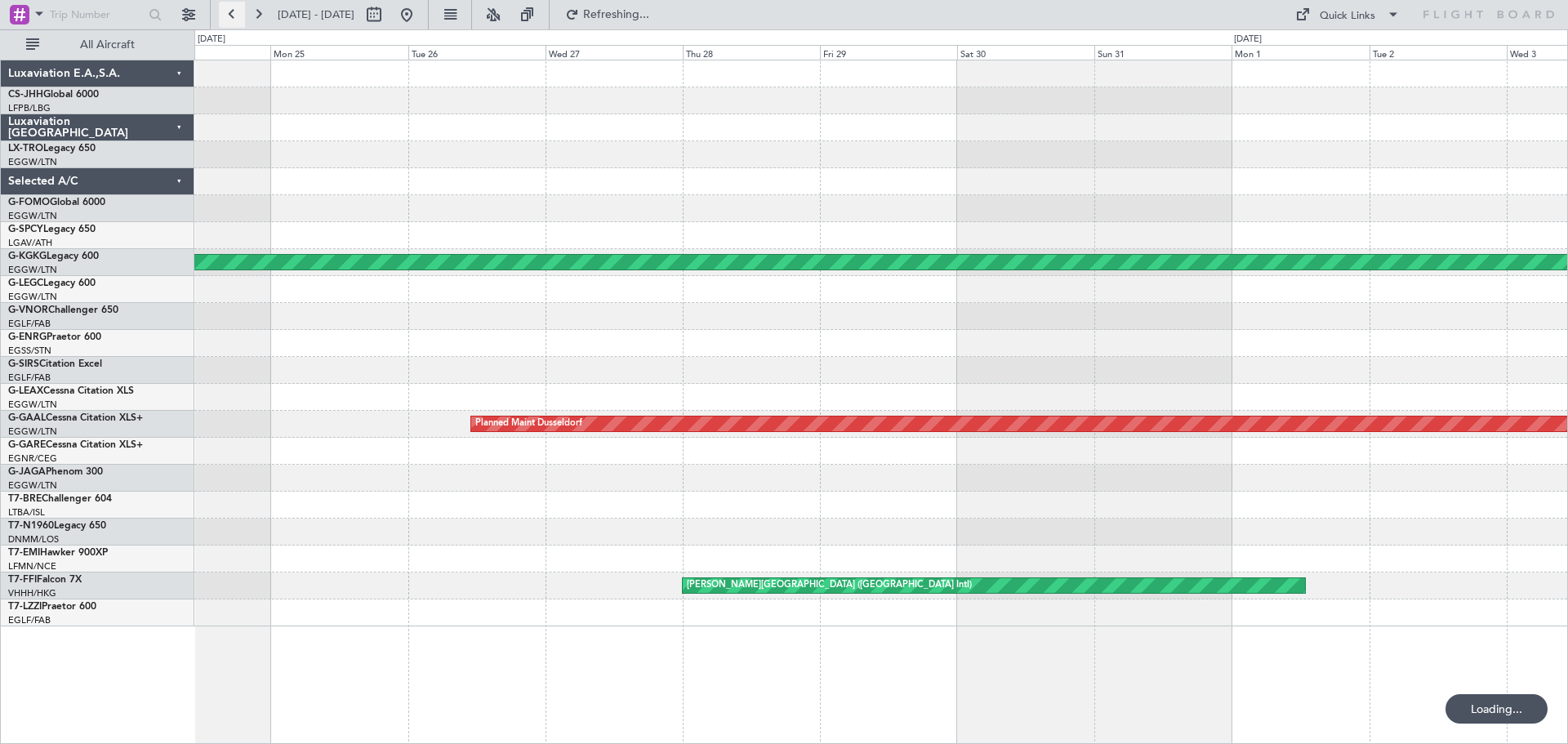
click at [228, 15] on button at bounding box center [231, 14] width 26 height 26
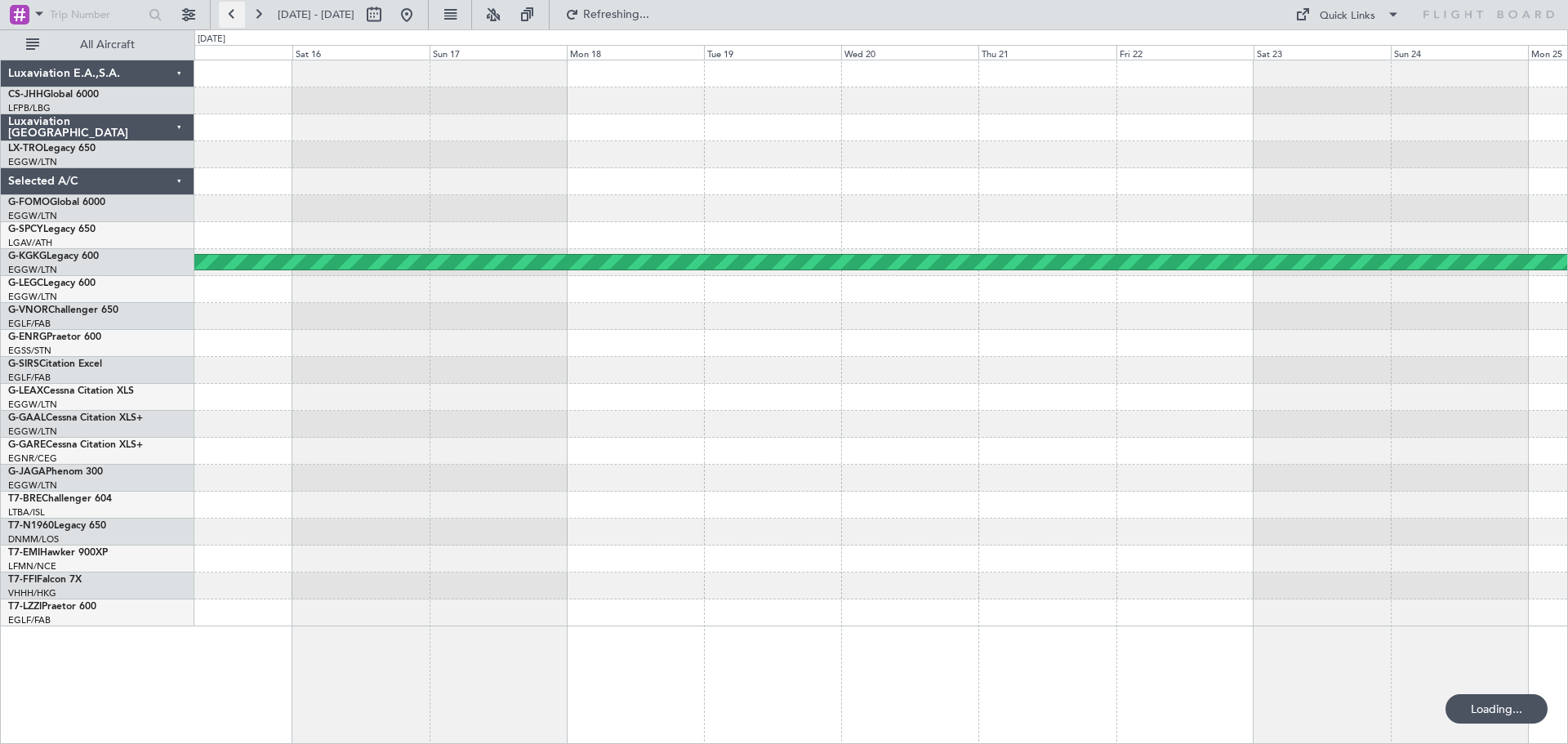
click at [228, 15] on button at bounding box center [231, 14] width 26 height 26
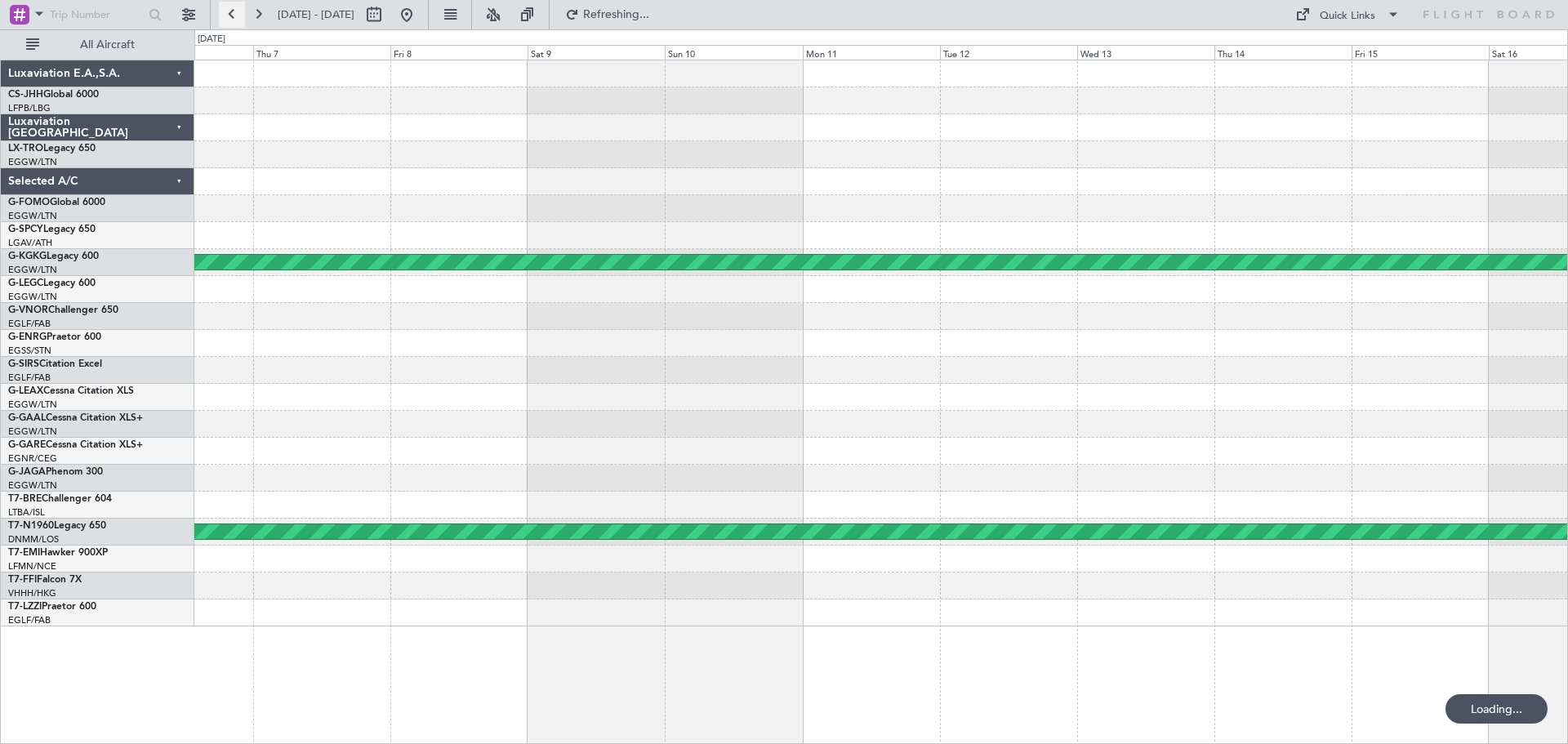
click at [228, 15] on button at bounding box center [231, 14] width 26 height 26
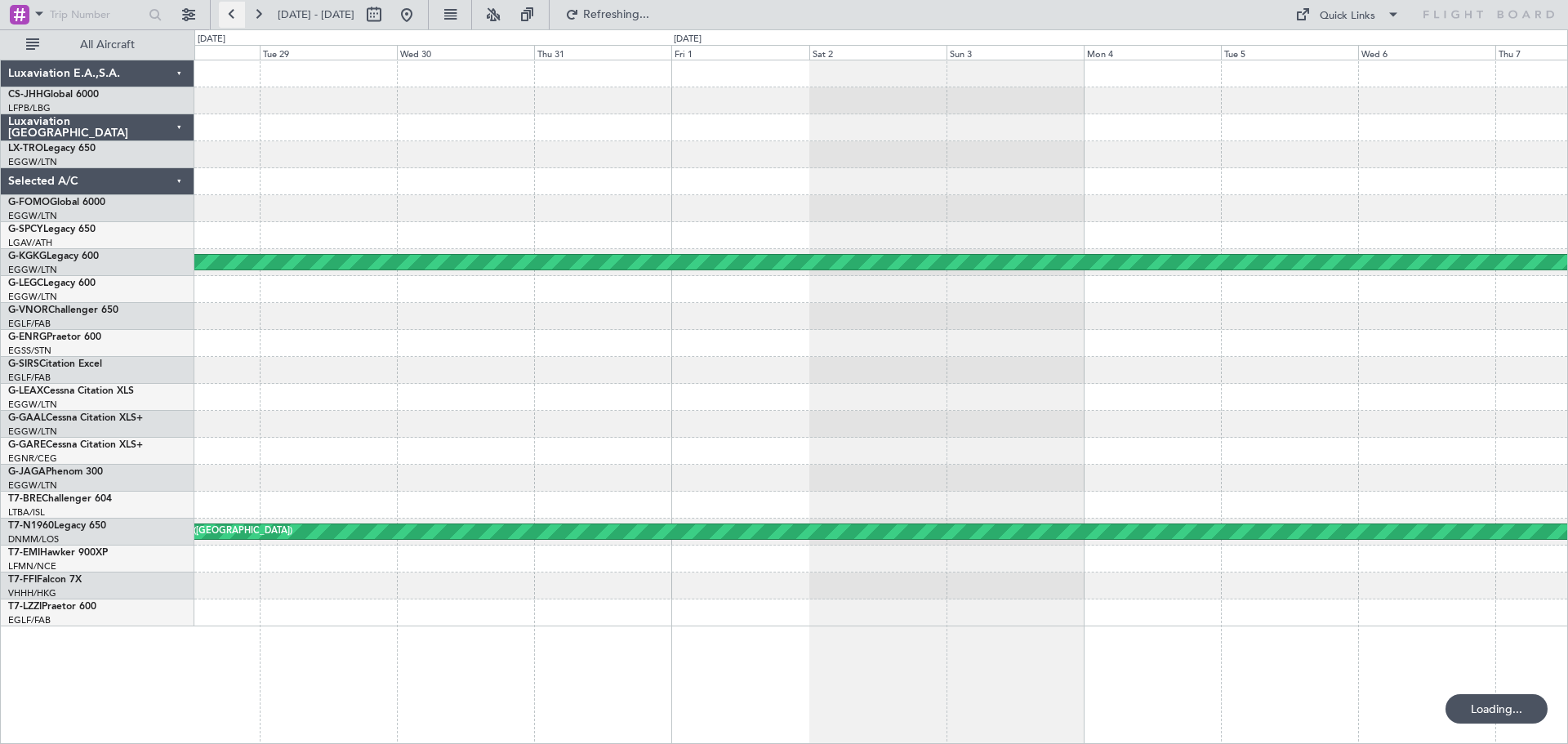
click at [228, 15] on button at bounding box center [231, 14] width 26 height 26
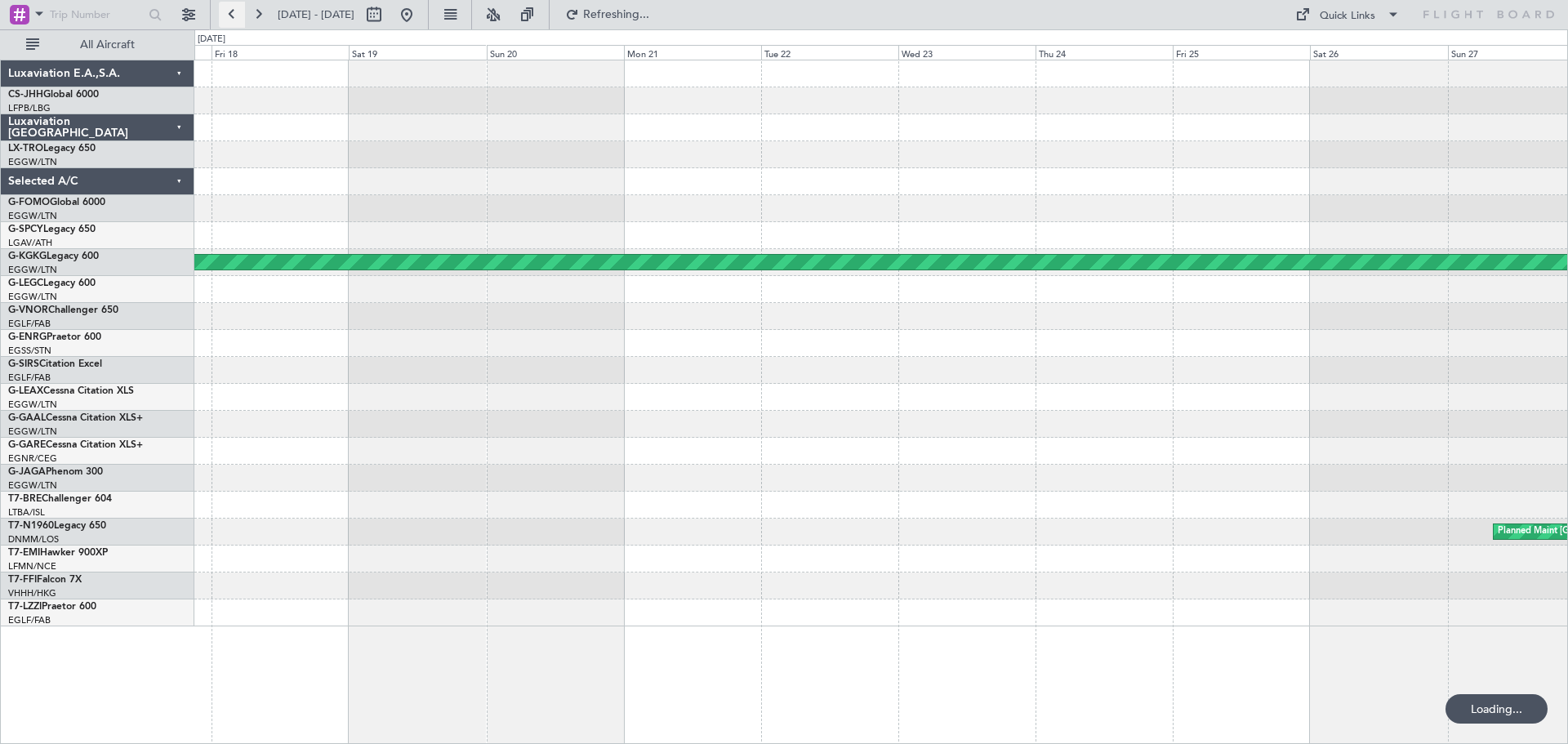
click at [228, 15] on button at bounding box center [231, 14] width 26 height 26
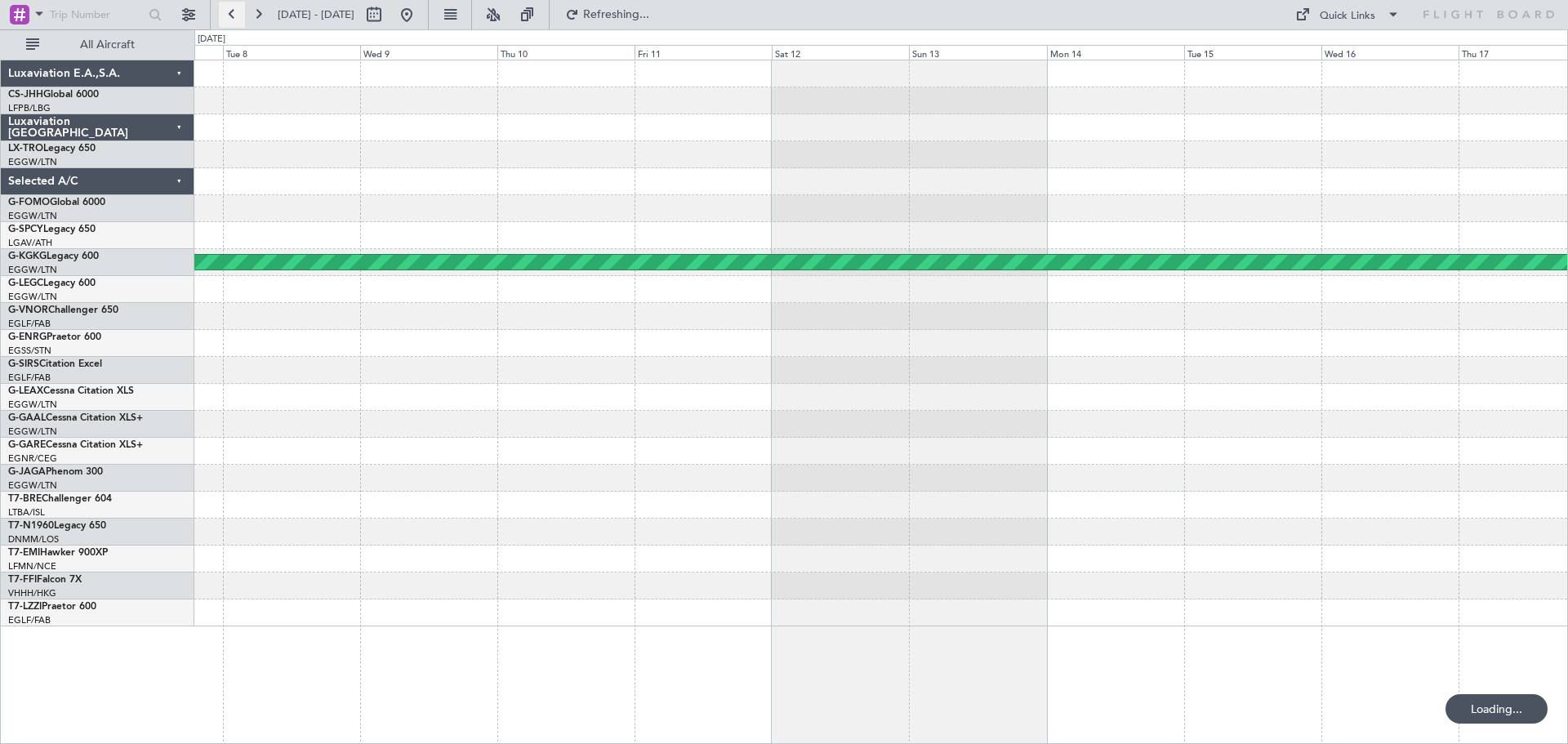
click at [228, 15] on button at bounding box center [231, 14] width 26 height 26
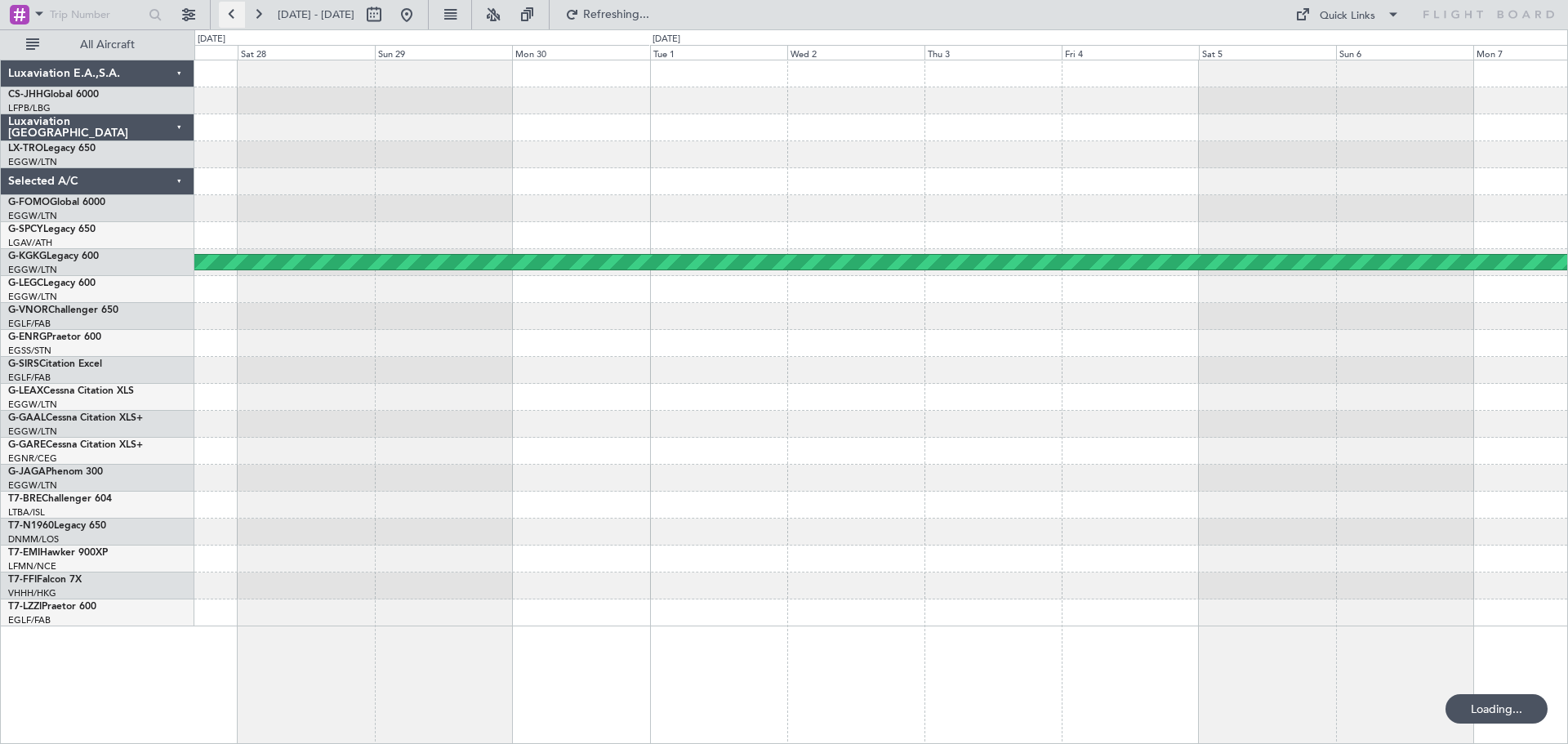
click at [228, 15] on button at bounding box center [231, 14] width 26 height 26
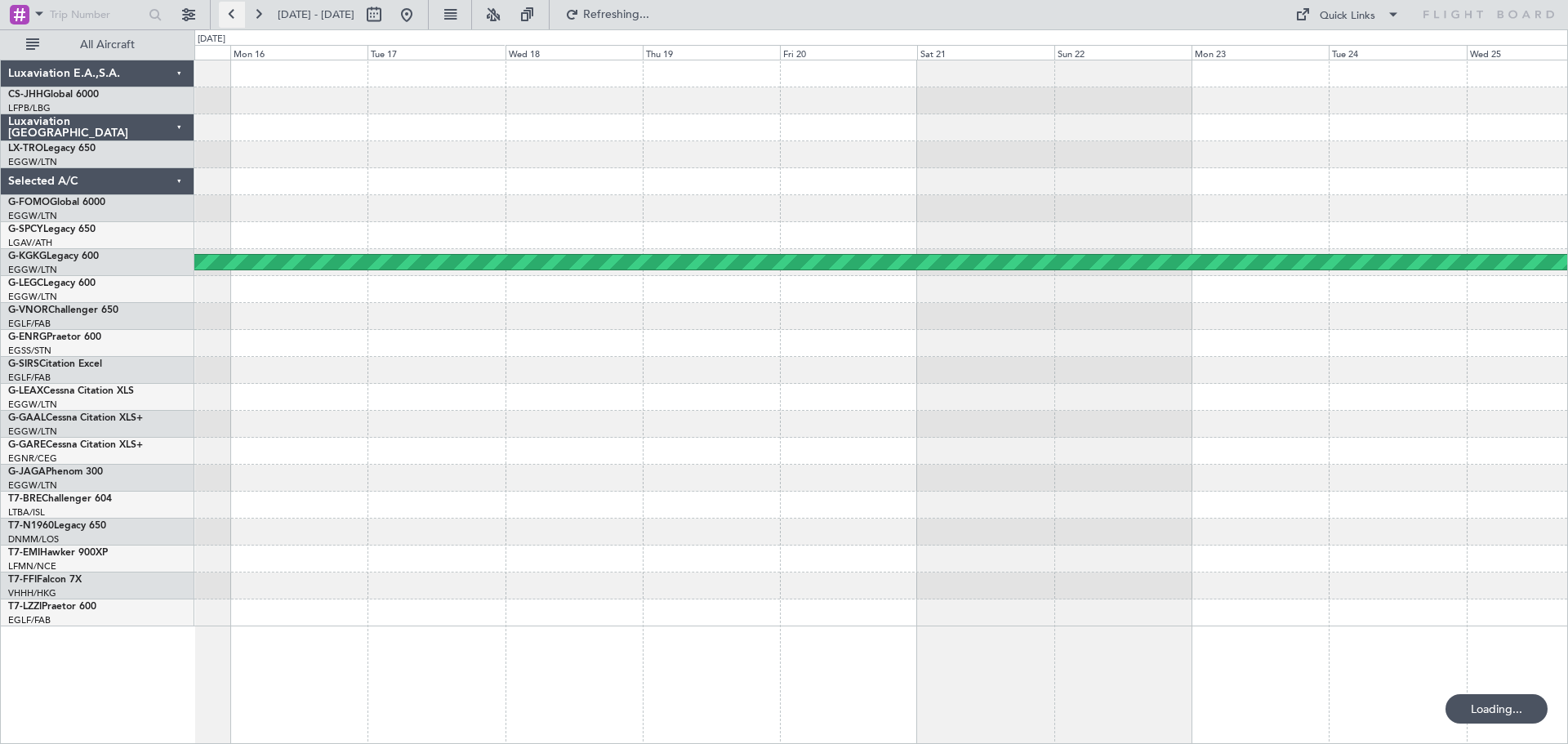
click at [228, 15] on button at bounding box center [231, 14] width 26 height 26
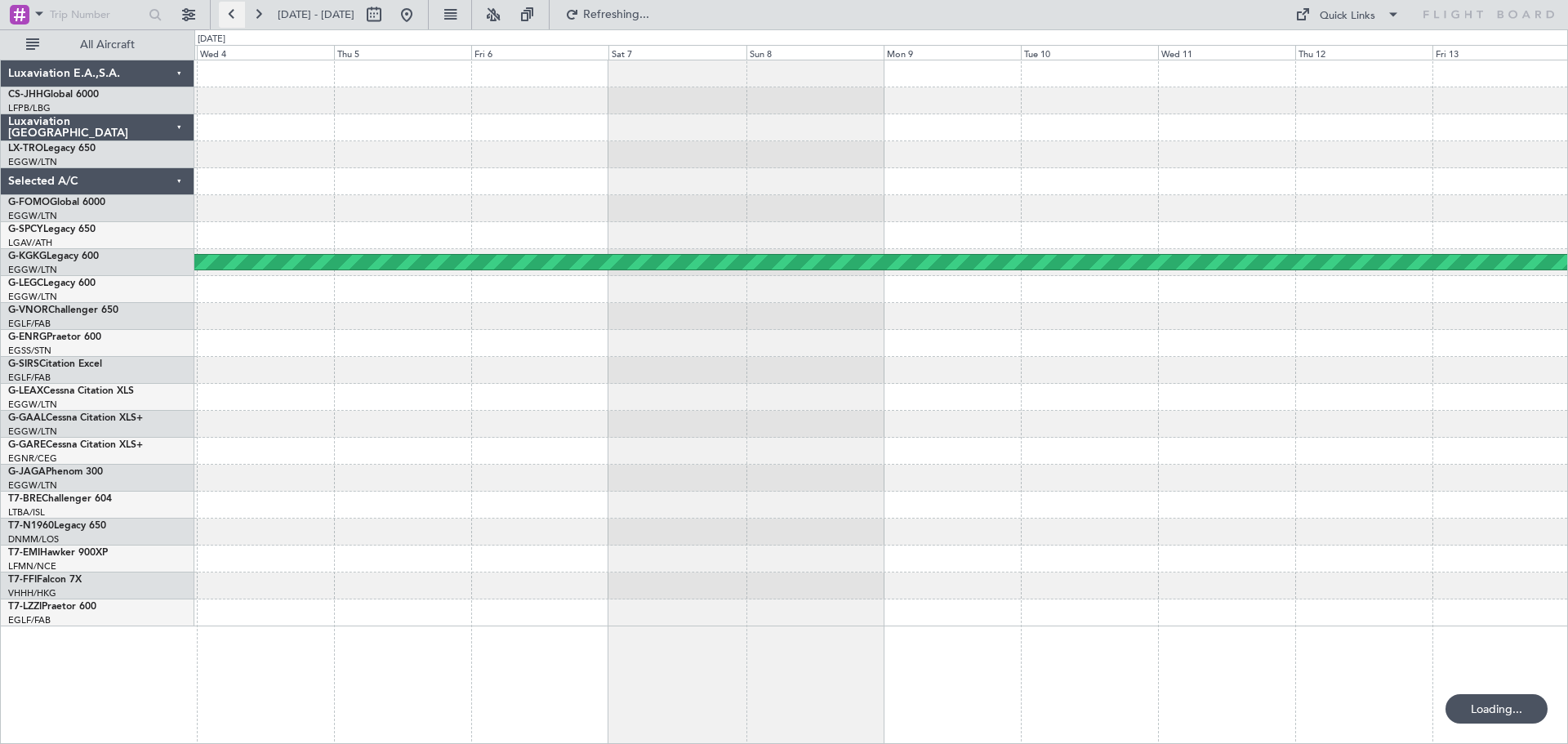
click at [228, 15] on button at bounding box center [231, 14] width 26 height 26
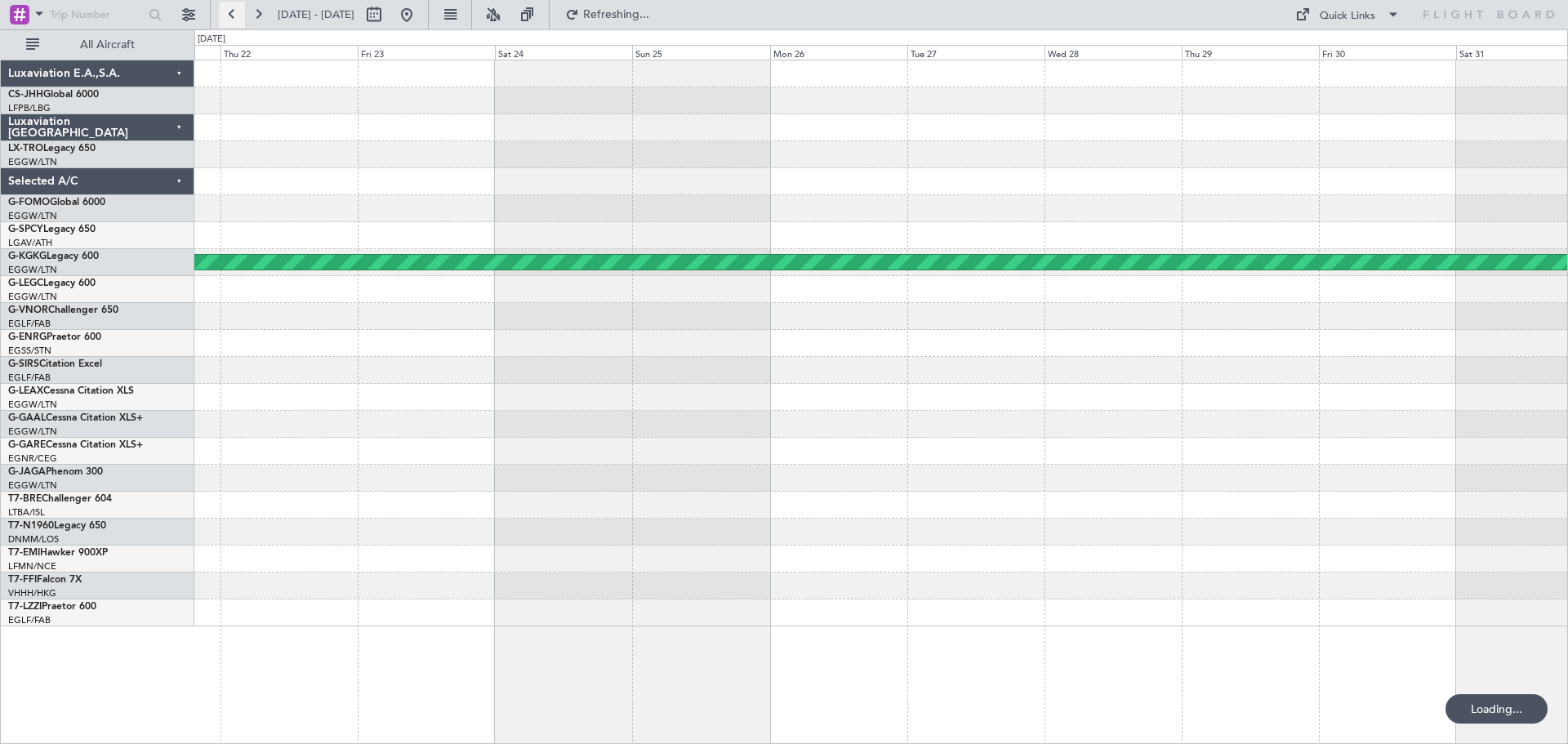
click at [228, 15] on button at bounding box center [231, 14] width 26 height 26
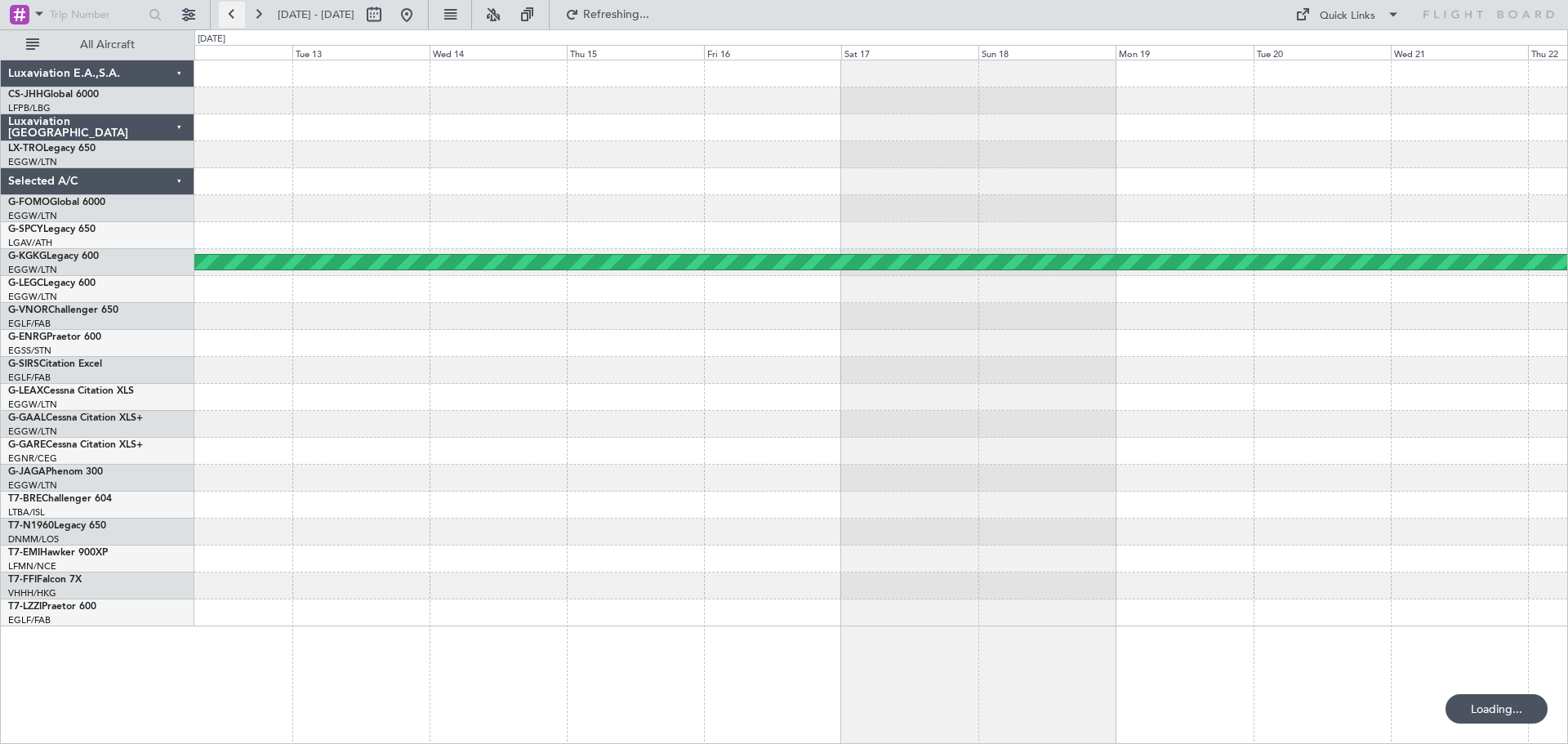
click at [228, 15] on button at bounding box center [231, 14] width 26 height 26
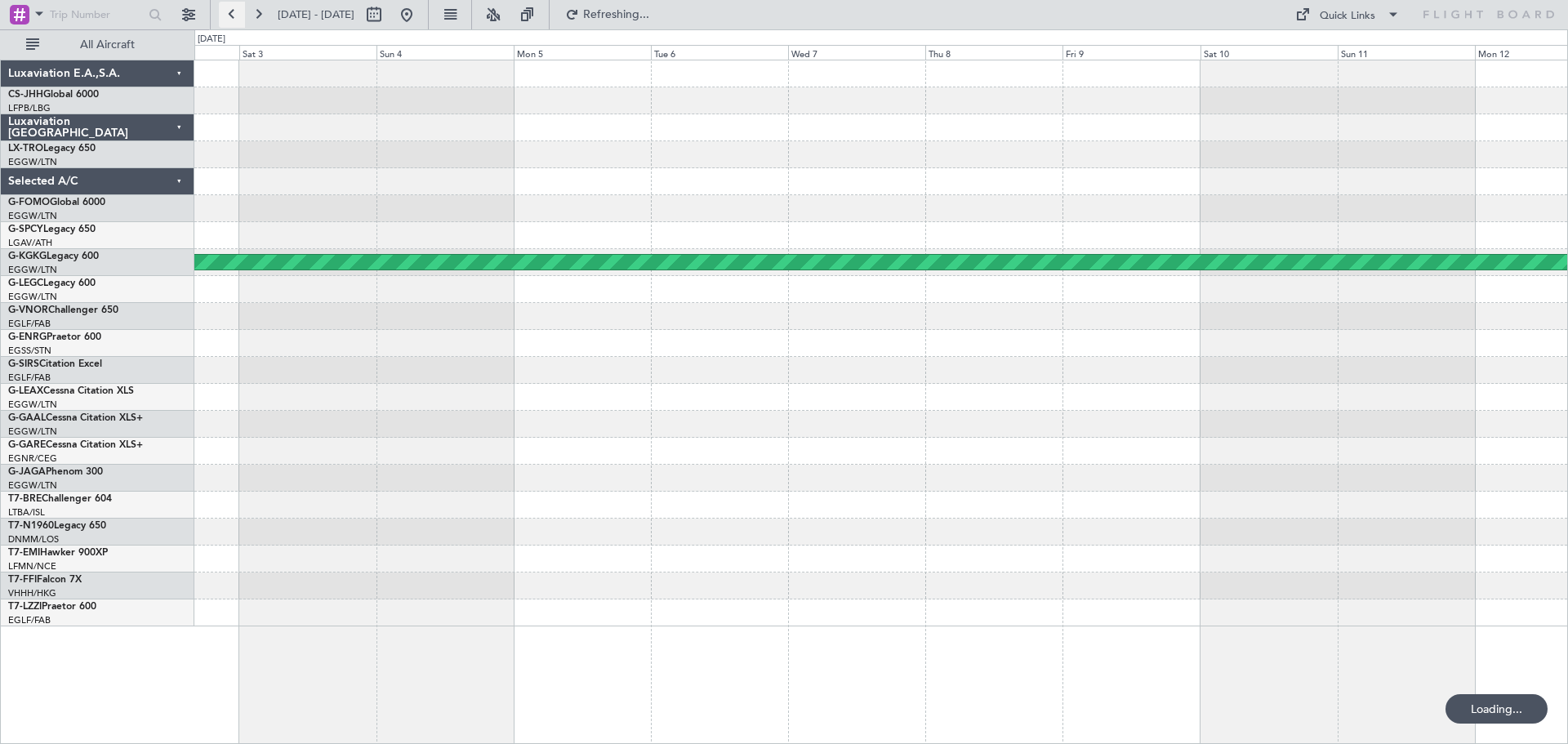
click at [228, 15] on button at bounding box center [231, 14] width 26 height 26
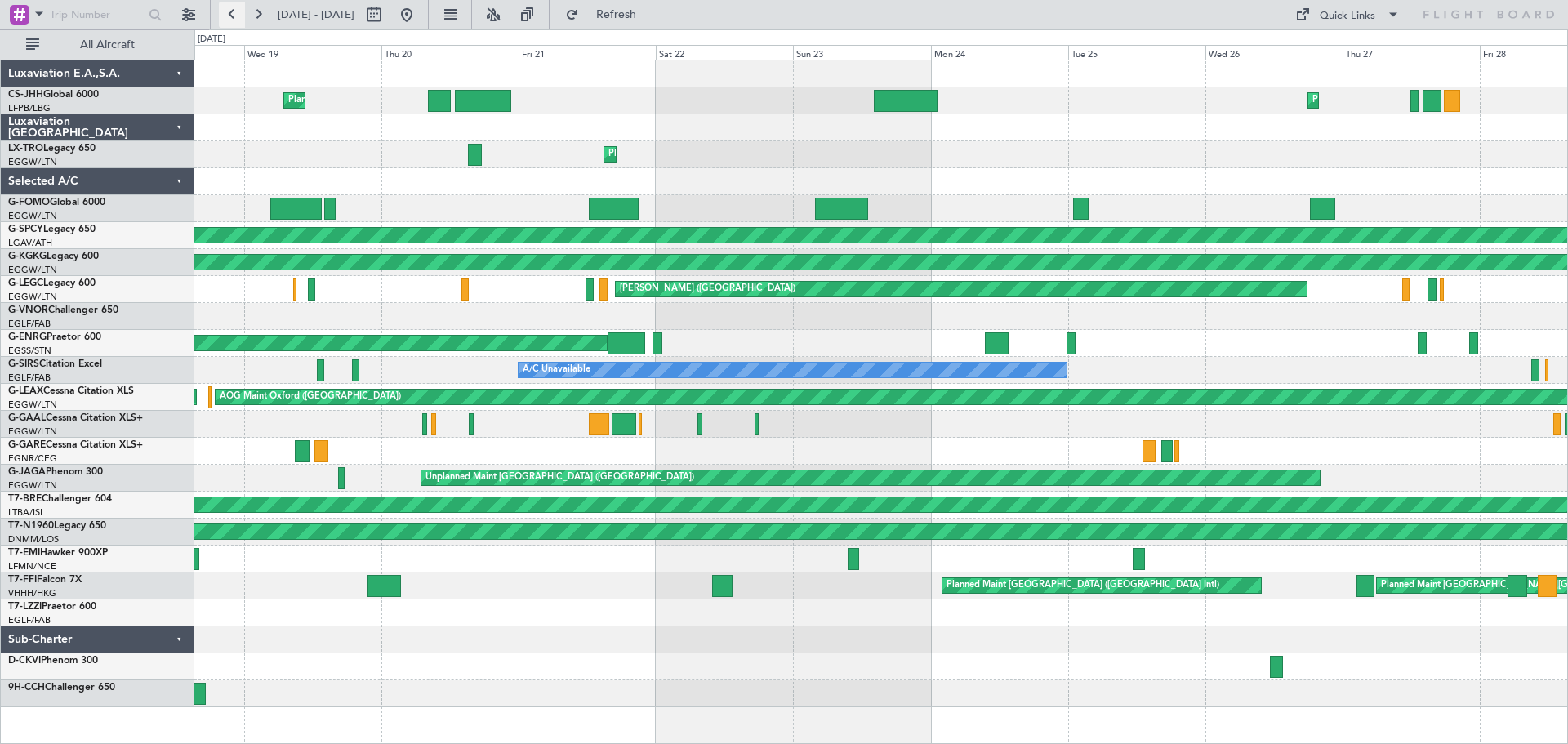
click at [229, 13] on button at bounding box center [231, 14] width 26 height 26
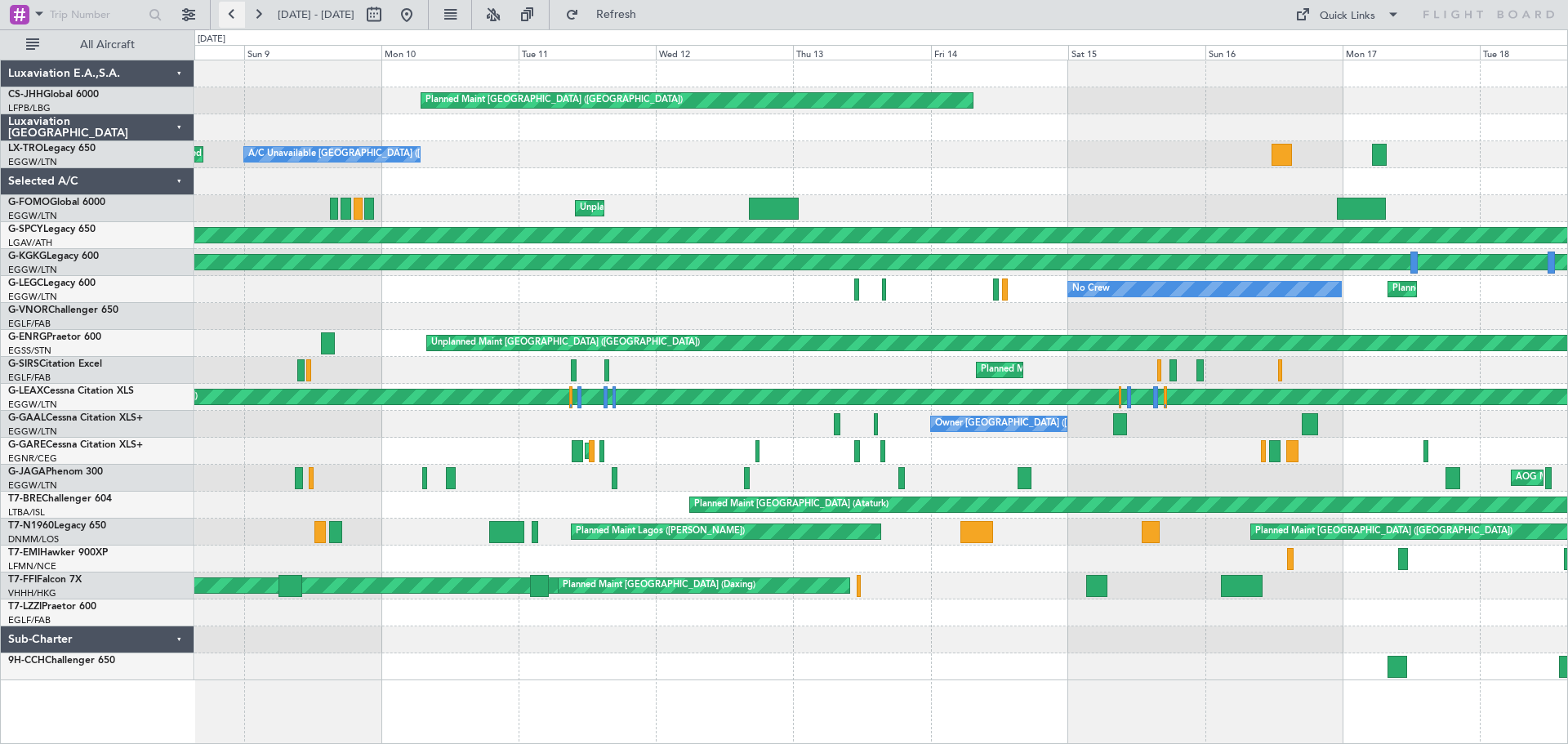
click at [226, 13] on button at bounding box center [231, 14] width 26 height 26
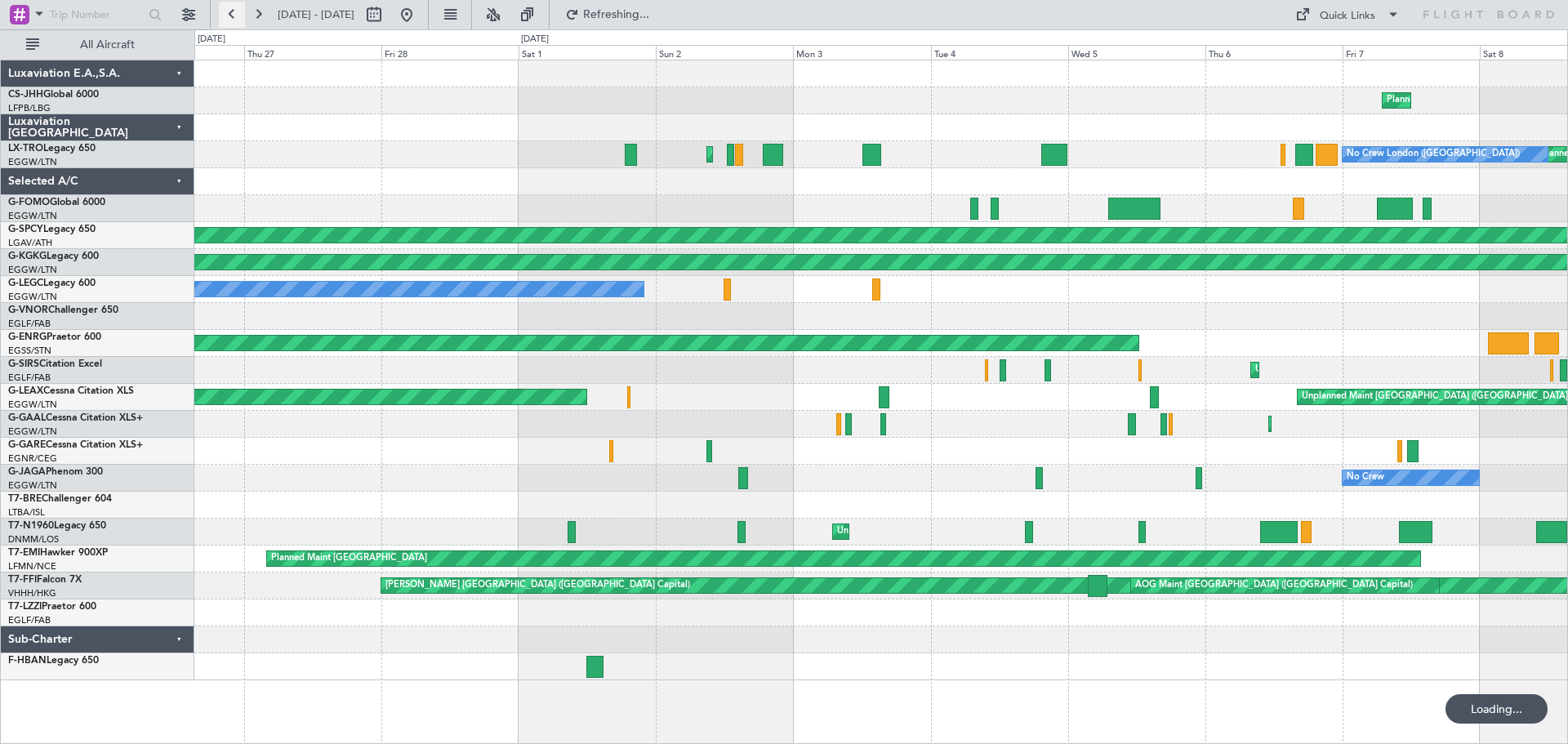
click at [226, 13] on button at bounding box center [231, 14] width 26 height 26
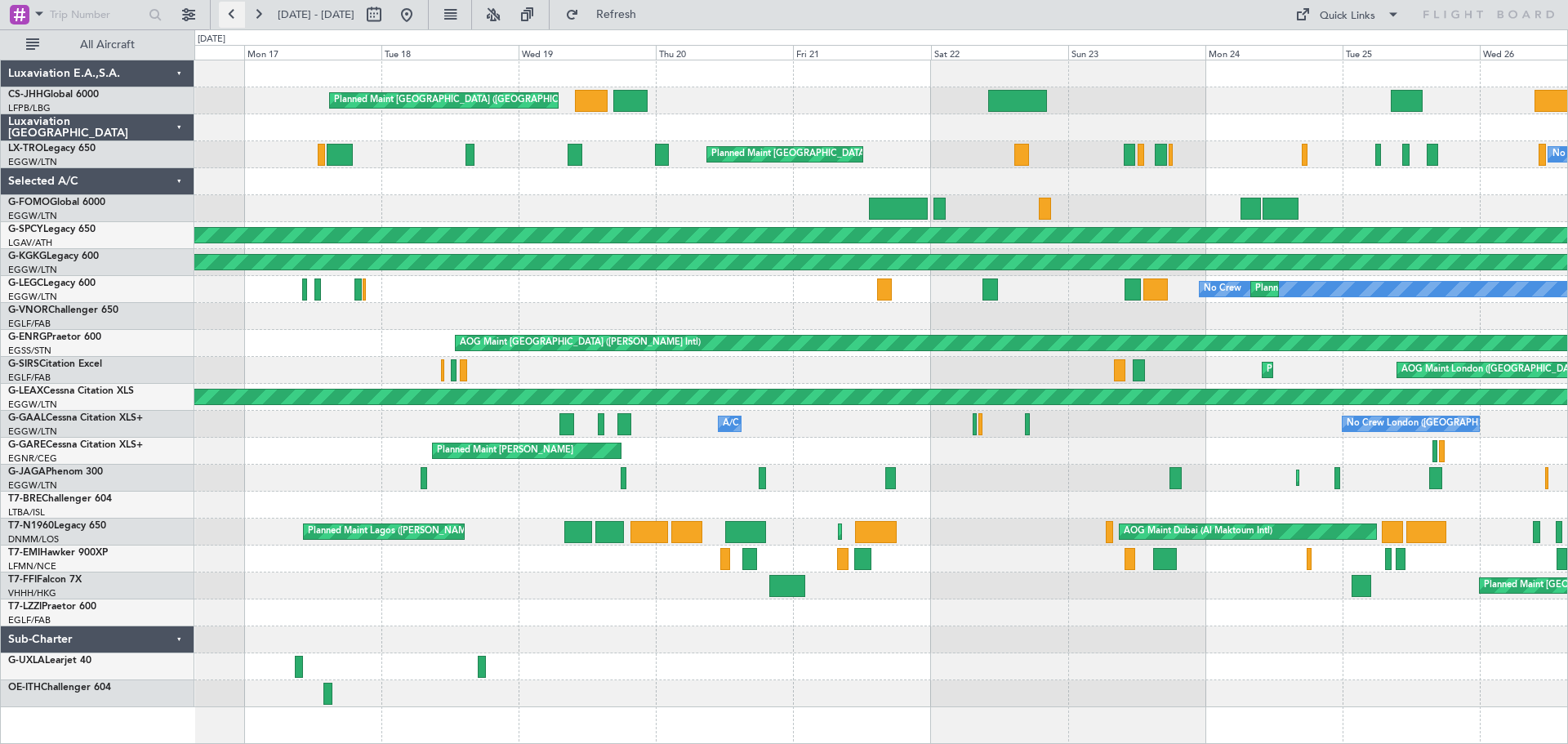
click at [233, 14] on button at bounding box center [231, 14] width 26 height 26
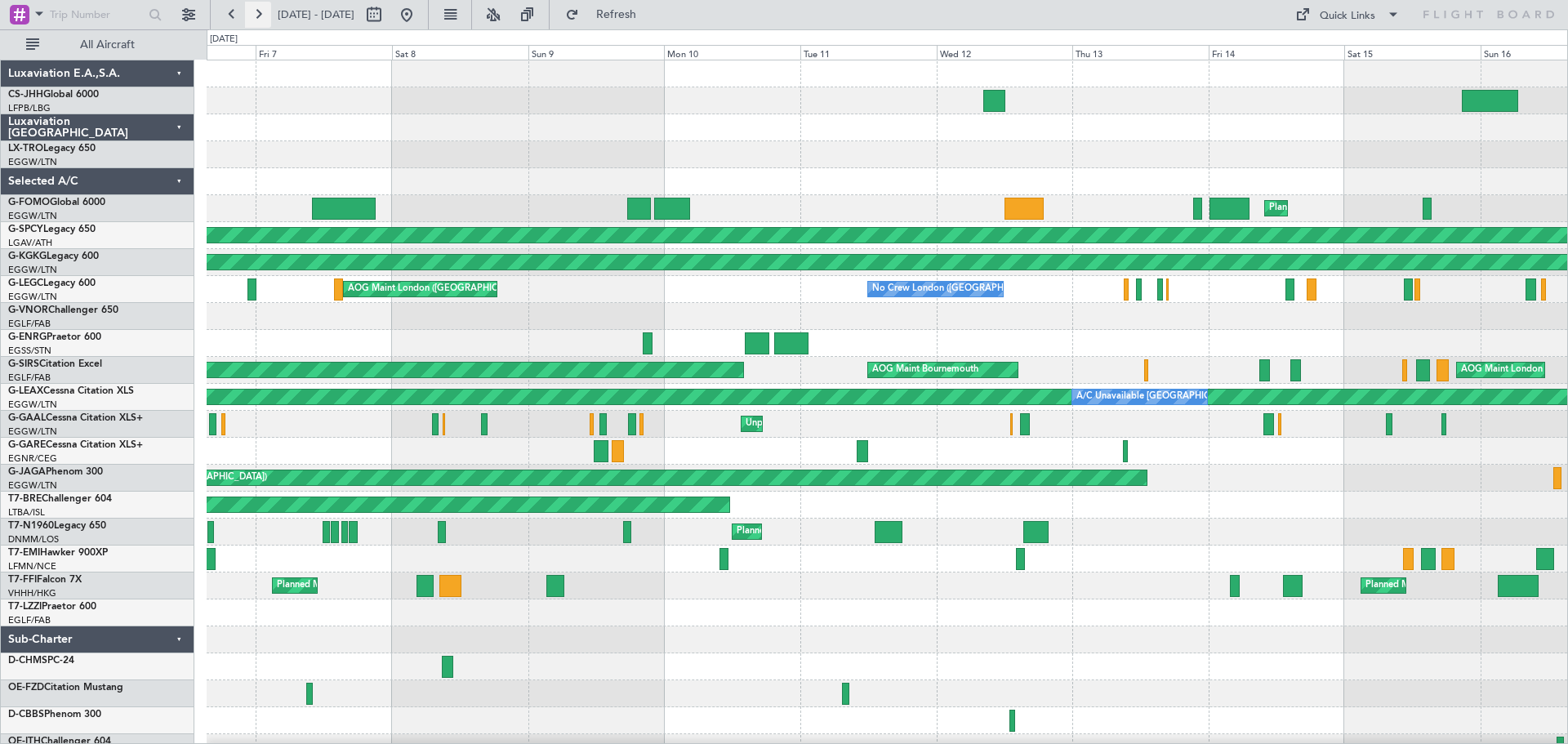
click at [256, 17] on button at bounding box center [258, 14] width 26 height 26
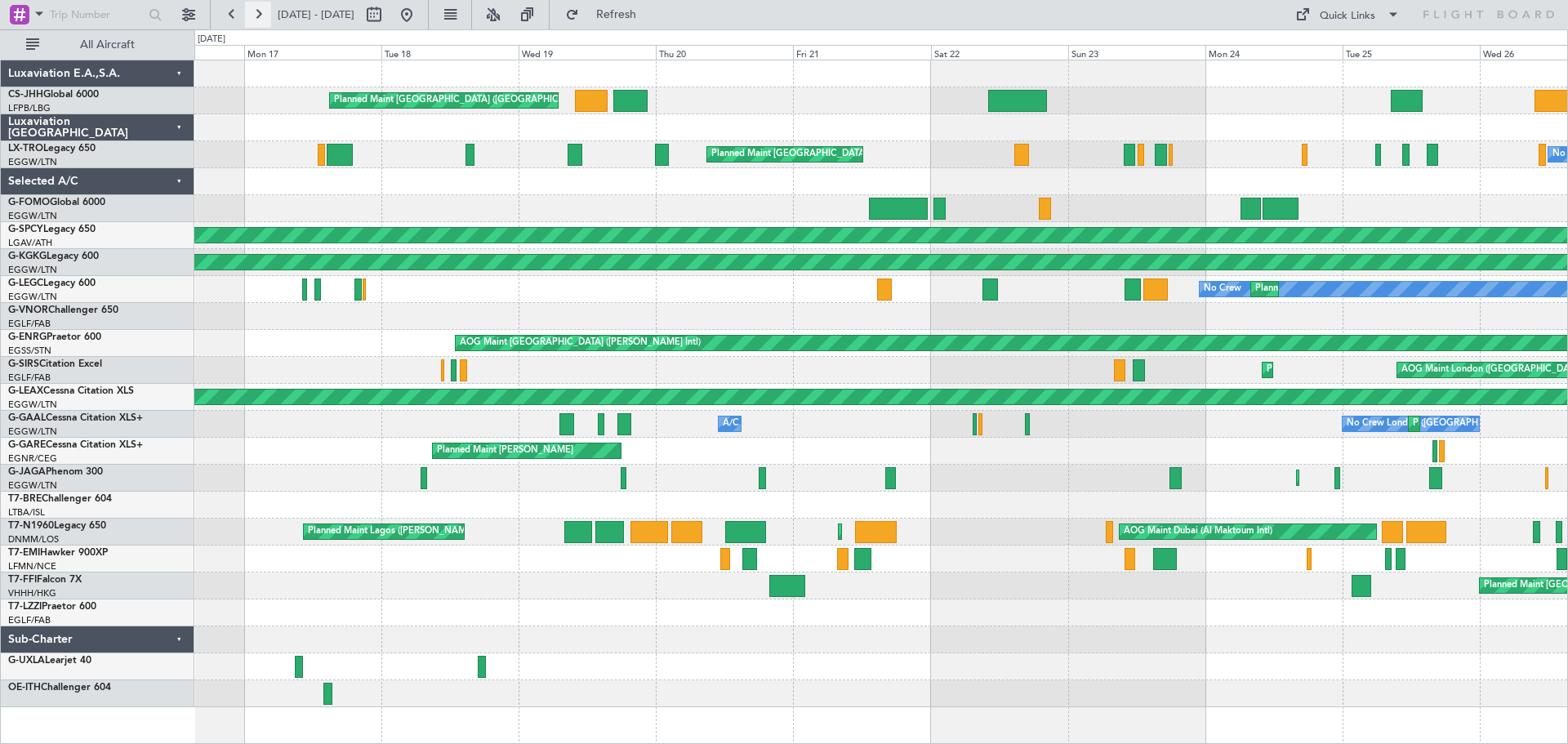
click at [256, 17] on button at bounding box center [258, 14] width 26 height 26
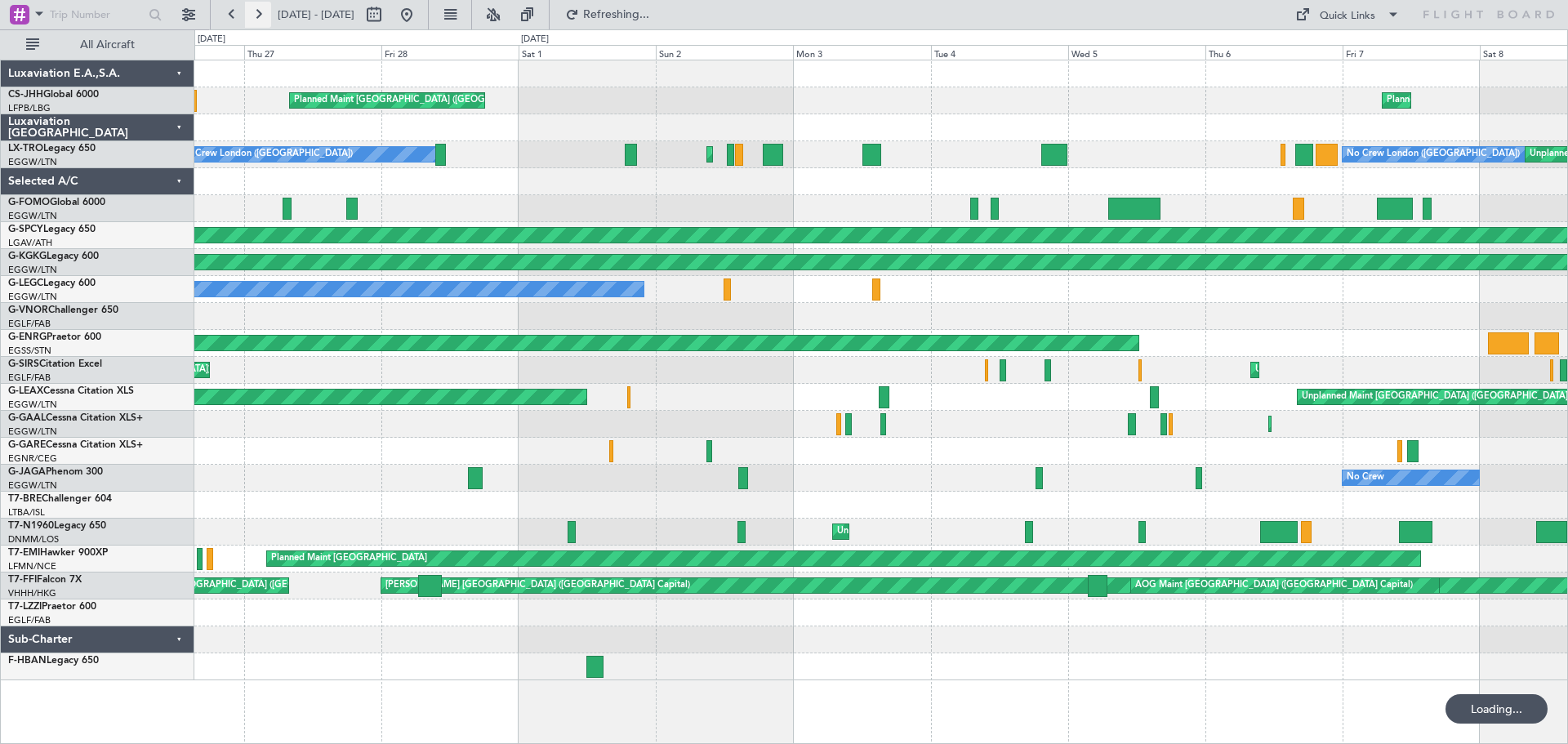
click at [256, 17] on button at bounding box center [258, 14] width 26 height 26
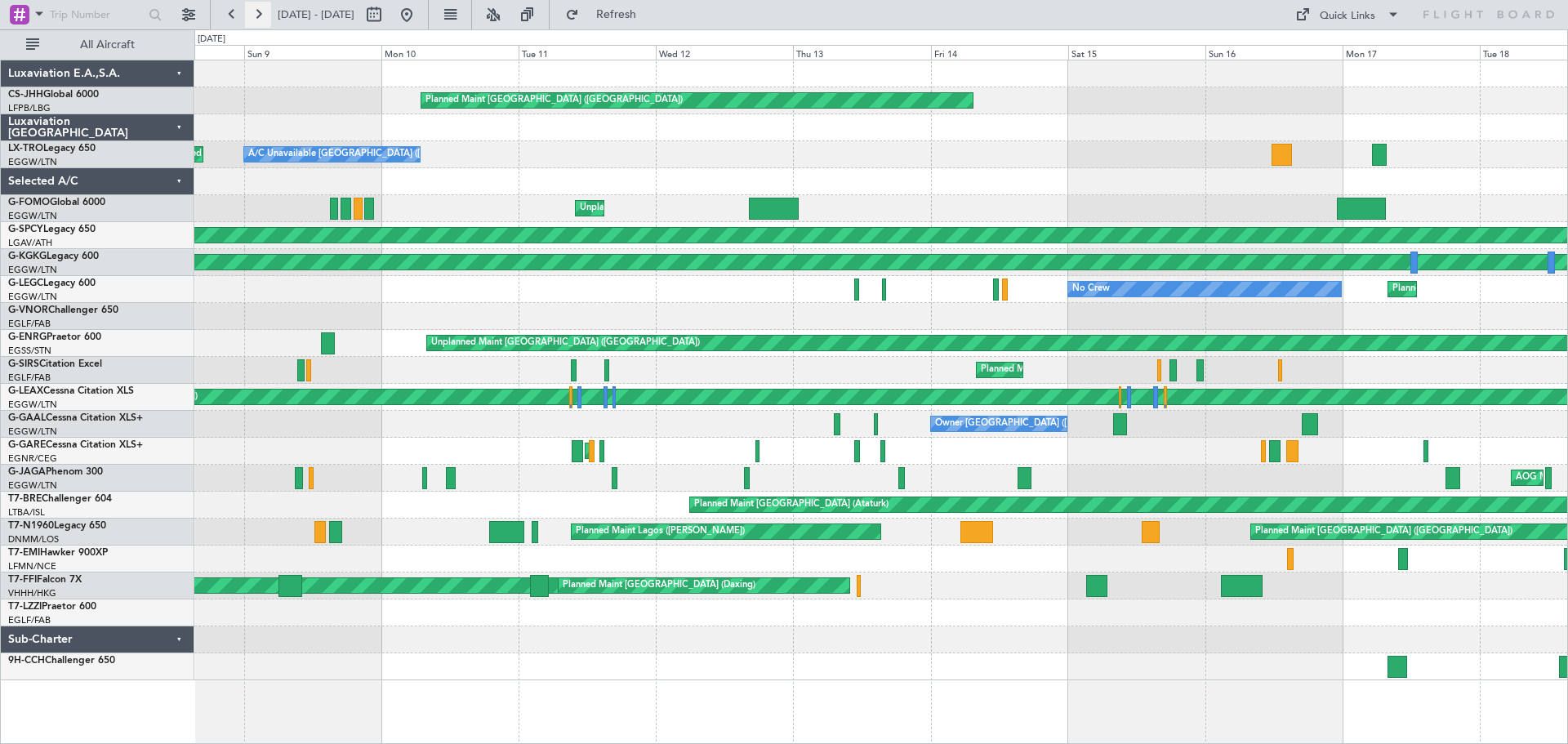
click at [256, 17] on button at bounding box center [258, 14] width 26 height 26
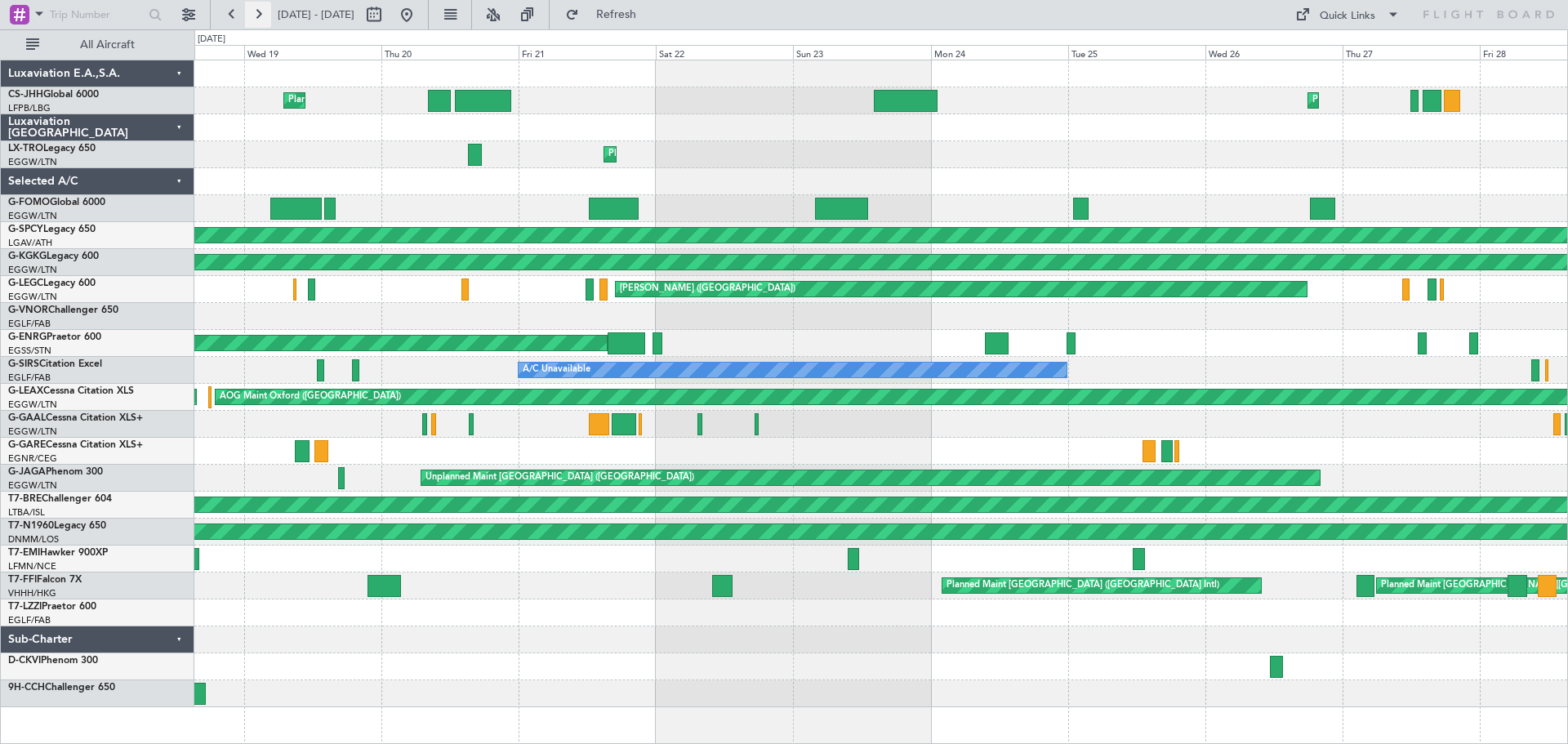
click at [264, 15] on button at bounding box center [258, 14] width 26 height 26
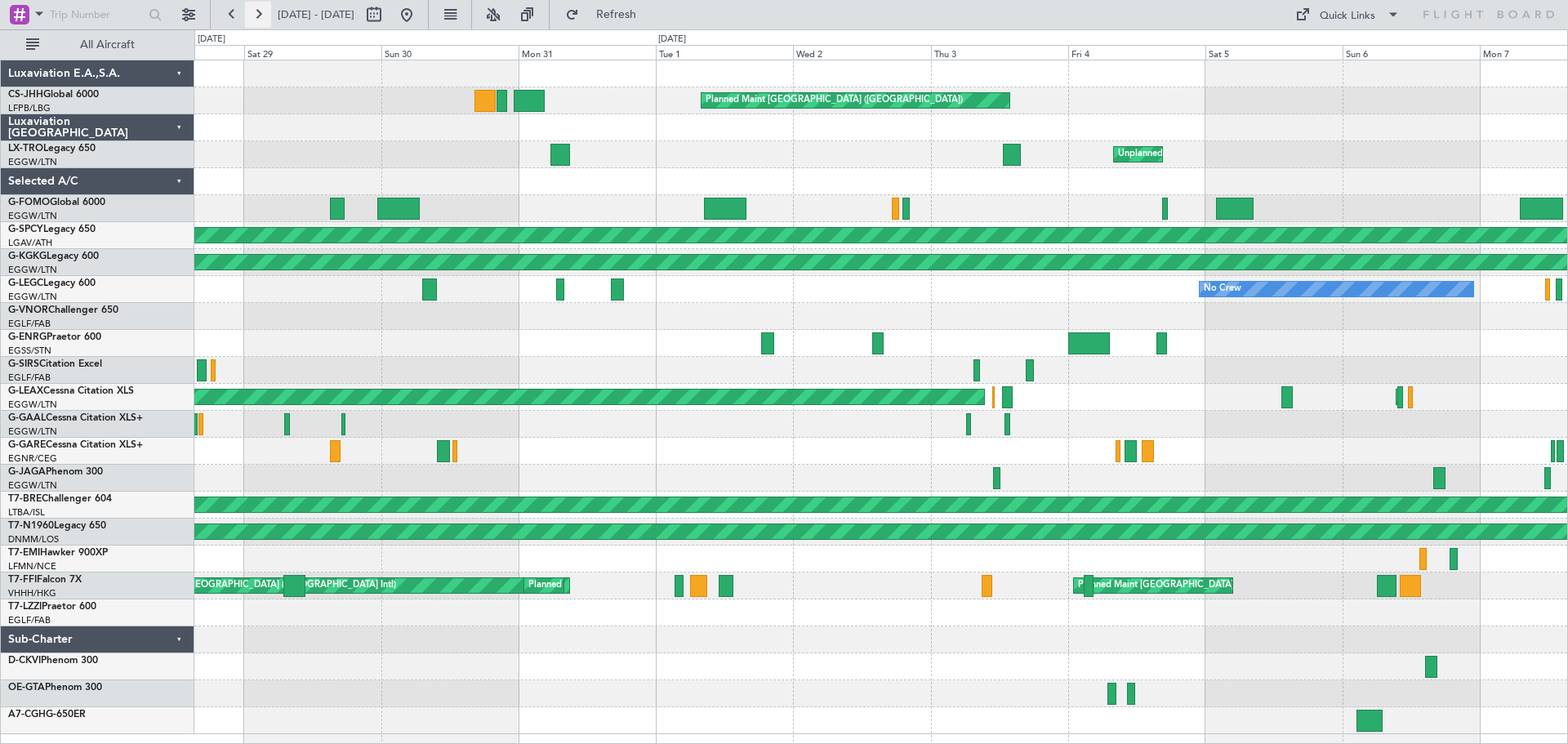
click at [259, 19] on button at bounding box center [258, 14] width 26 height 26
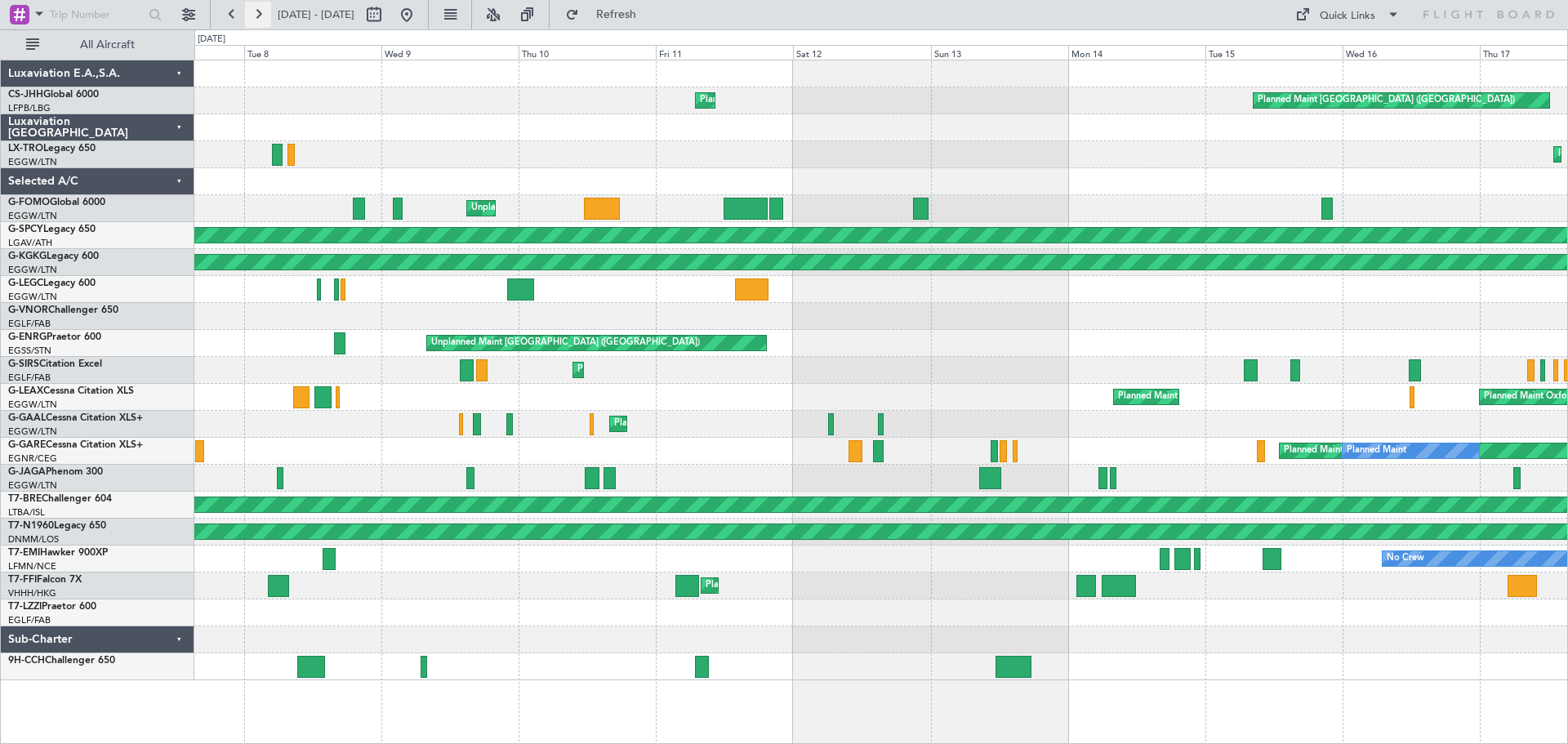
click at [259, 19] on button at bounding box center [258, 14] width 26 height 26
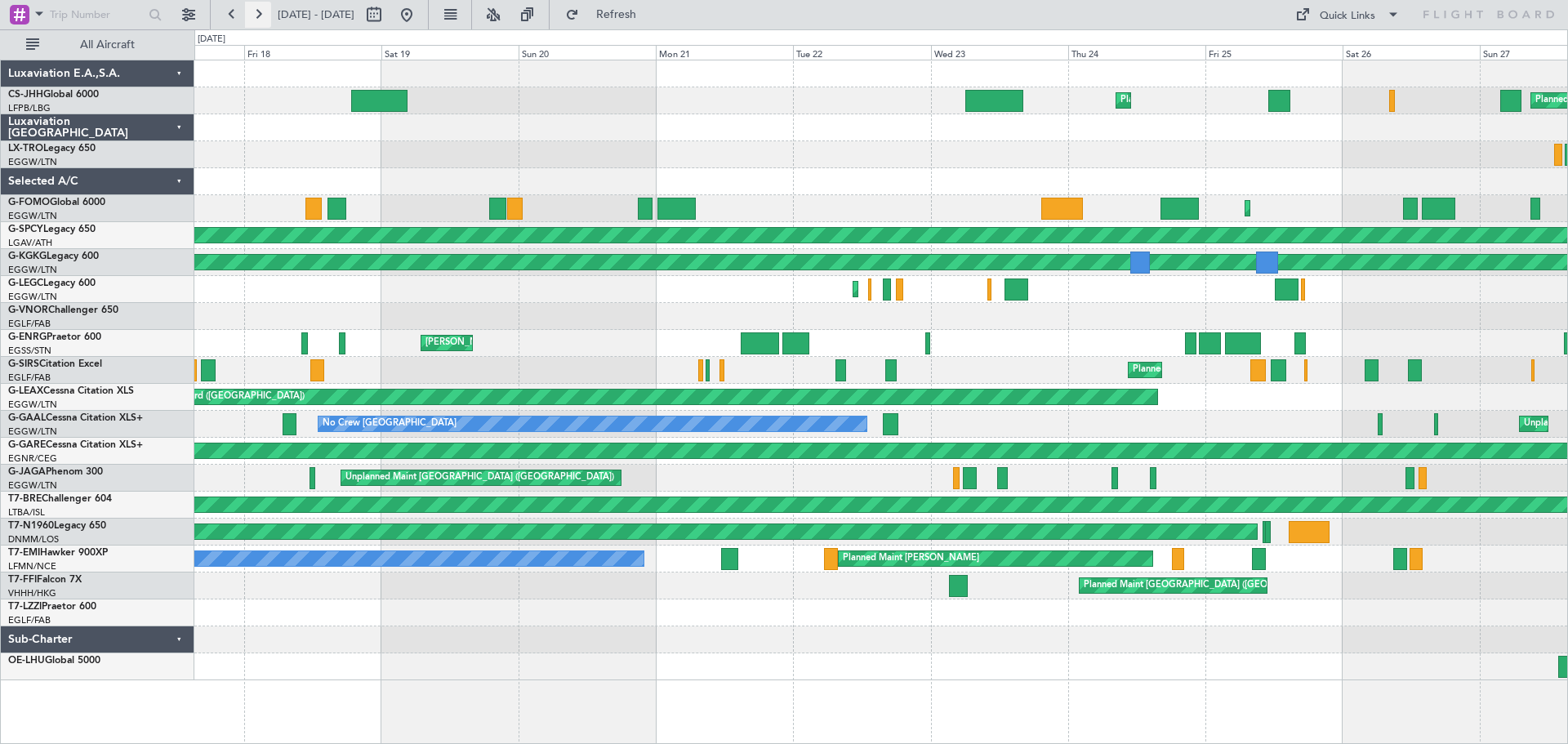
click at [255, 14] on button at bounding box center [258, 14] width 26 height 26
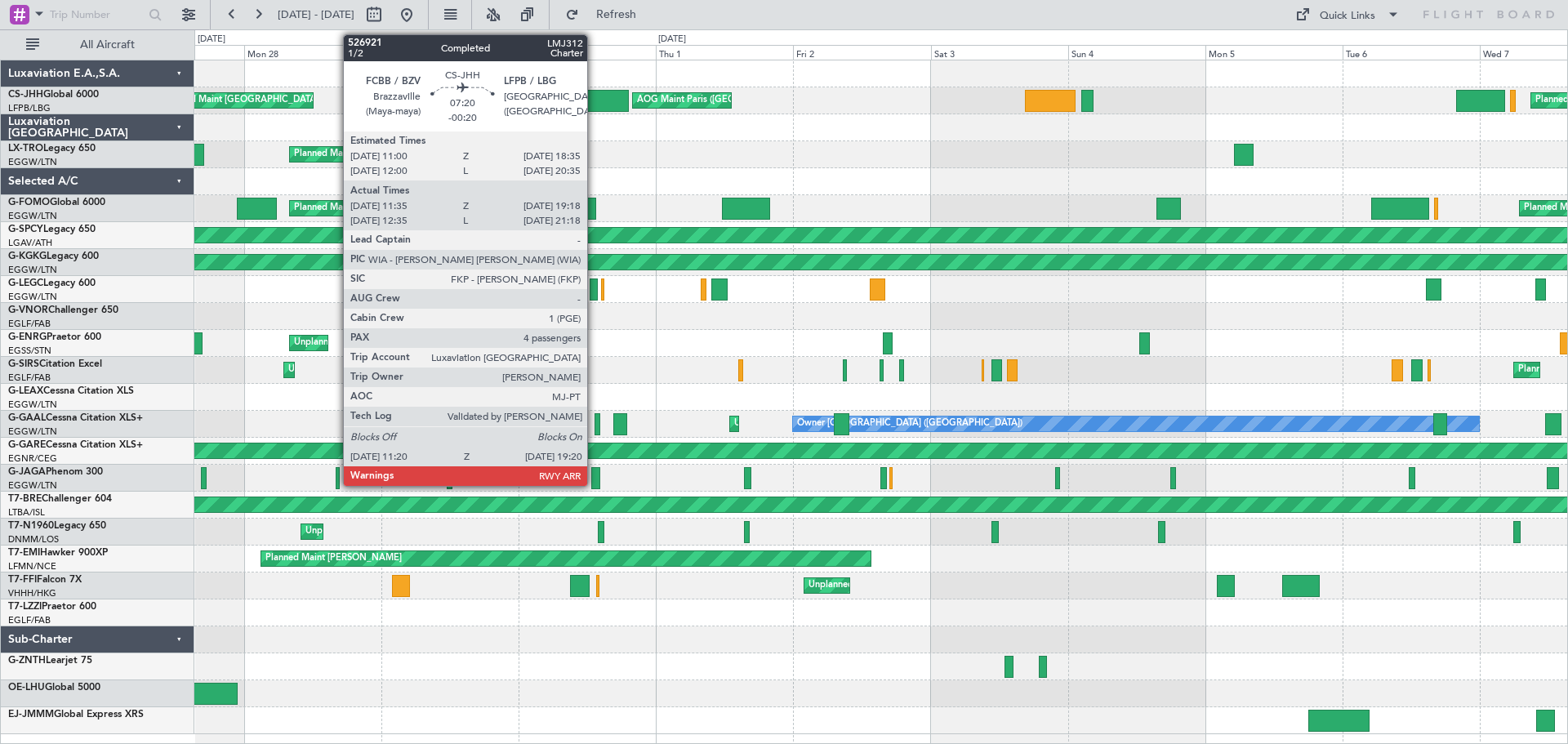
click at [594, 103] on div at bounding box center [606, 101] width 46 height 22
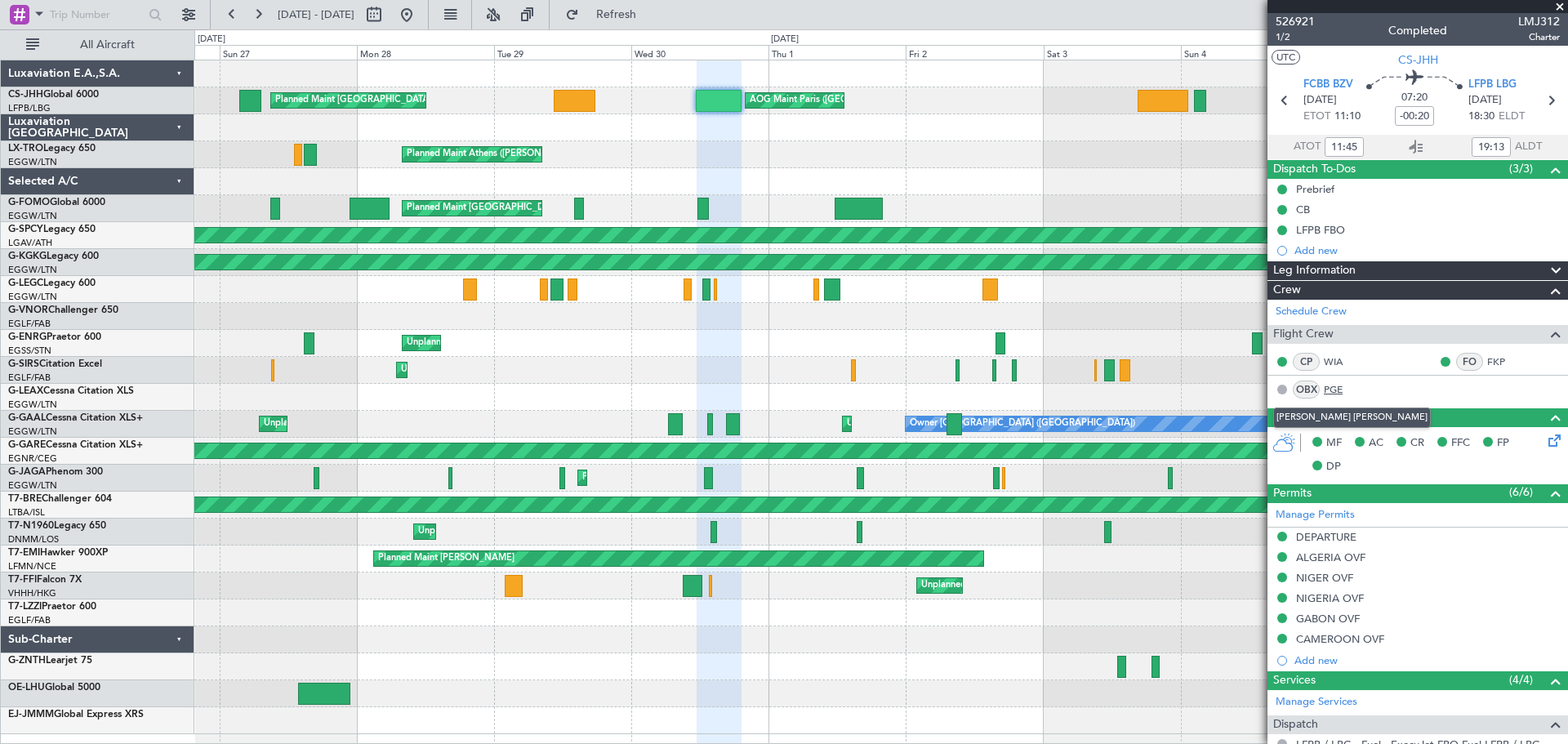
click at [1333, 390] on link "PGE" at bounding box center [1342, 389] width 37 height 14
click at [262, 20] on button at bounding box center [258, 14] width 26 height 26
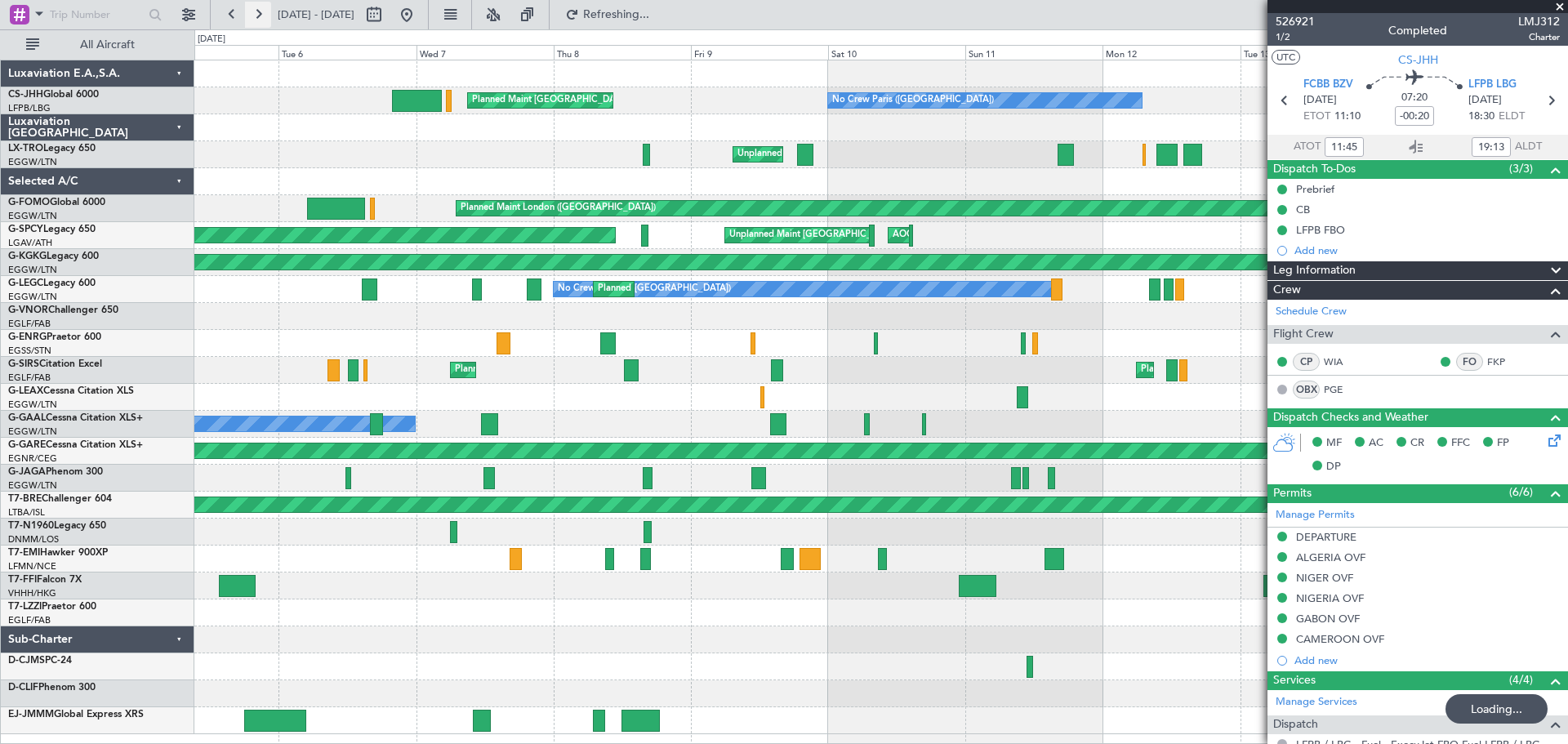
click at [262, 20] on button at bounding box center [258, 14] width 26 height 26
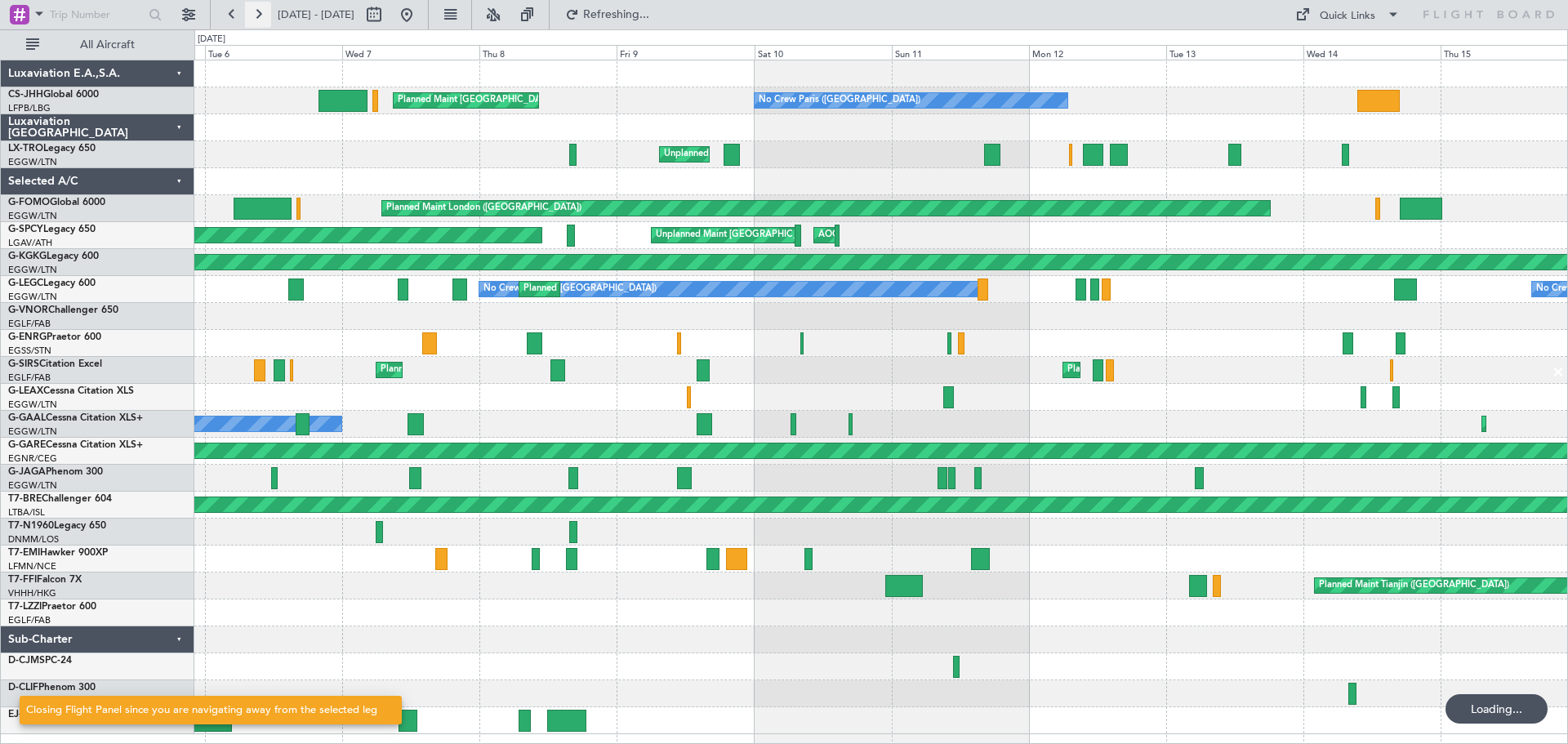
click at [262, 20] on button at bounding box center [258, 14] width 26 height 26
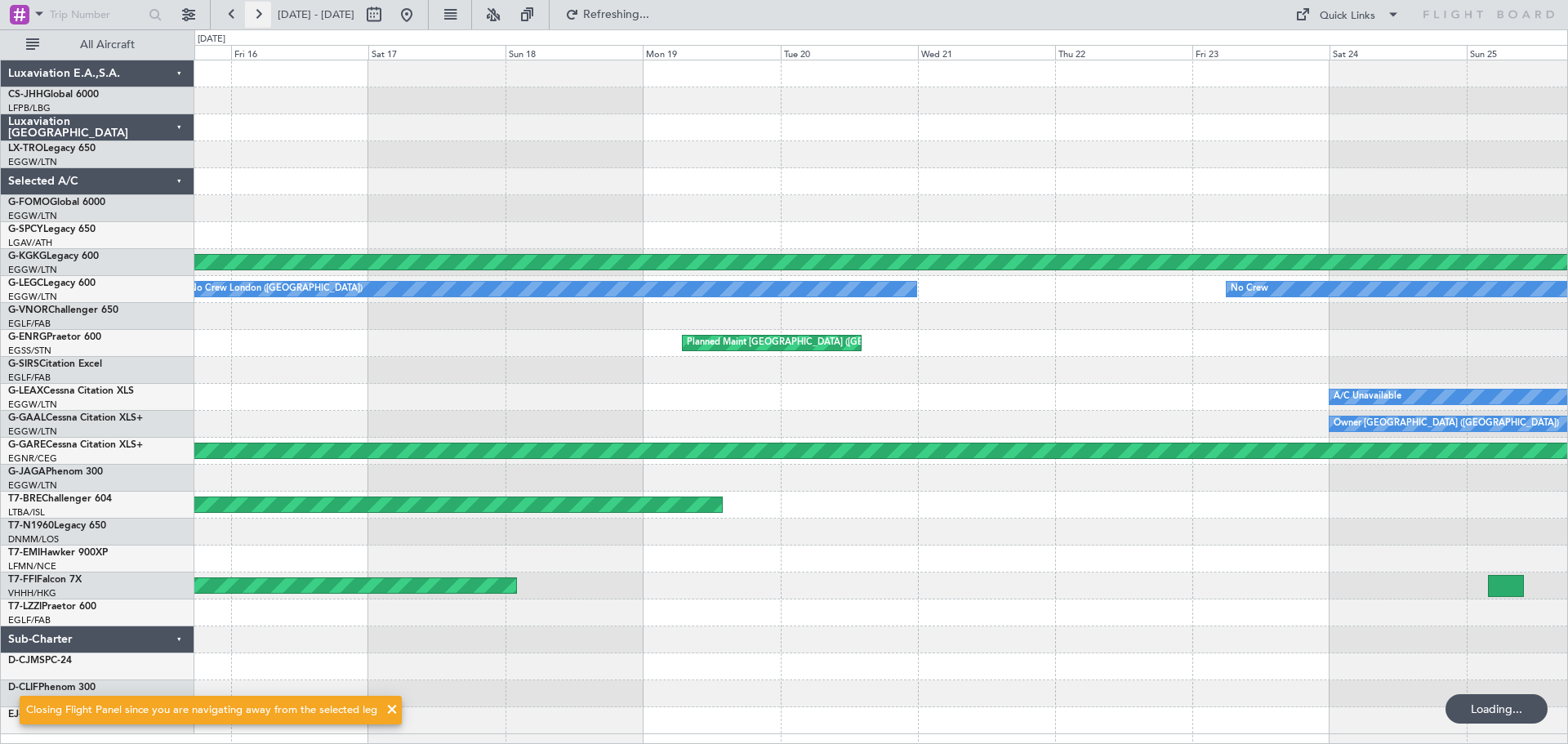
click at [262, 20] on button at bounding box center [258, 14] width 26 height 26
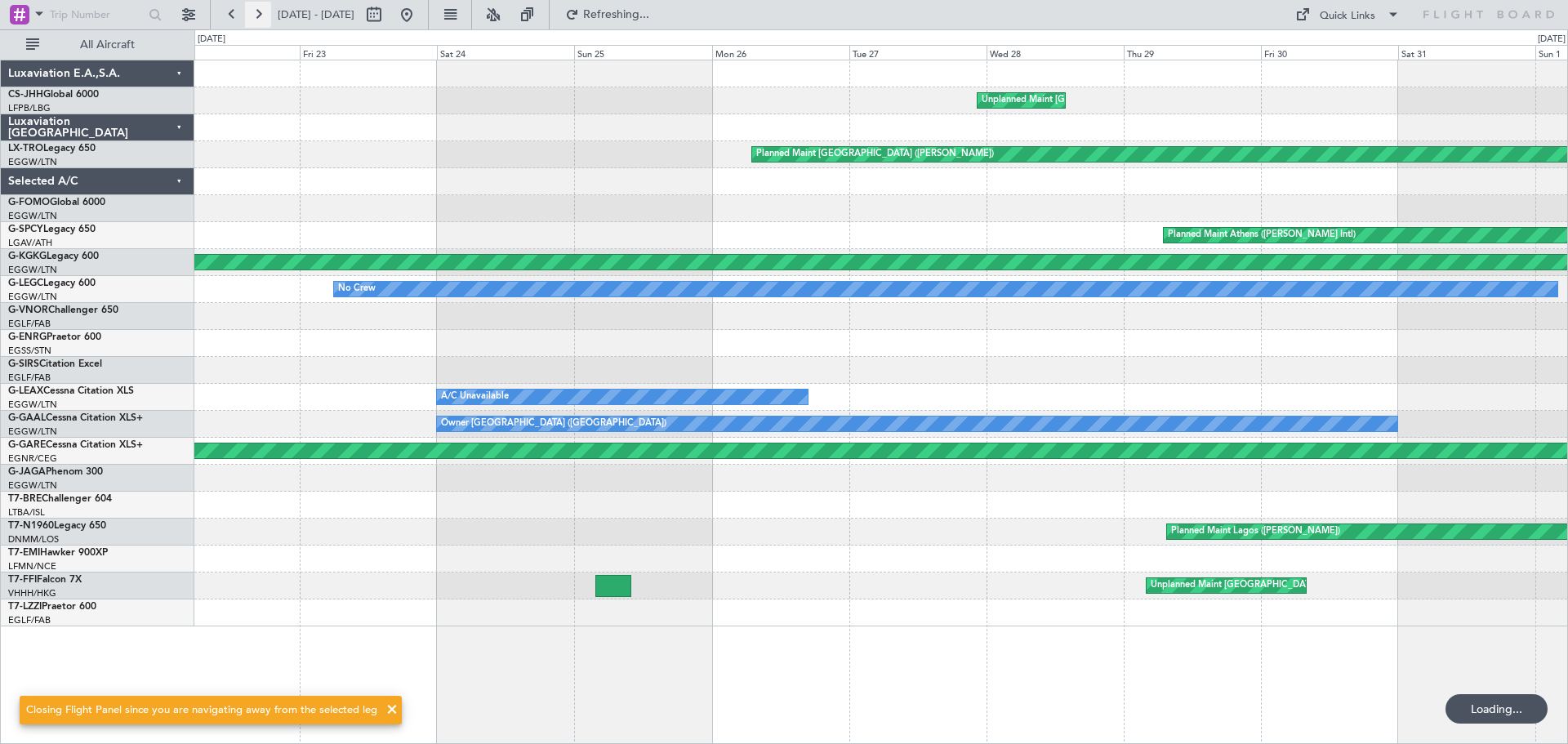
click at [262, 20] on button at bounding box center [258, 14] width 26 height 26
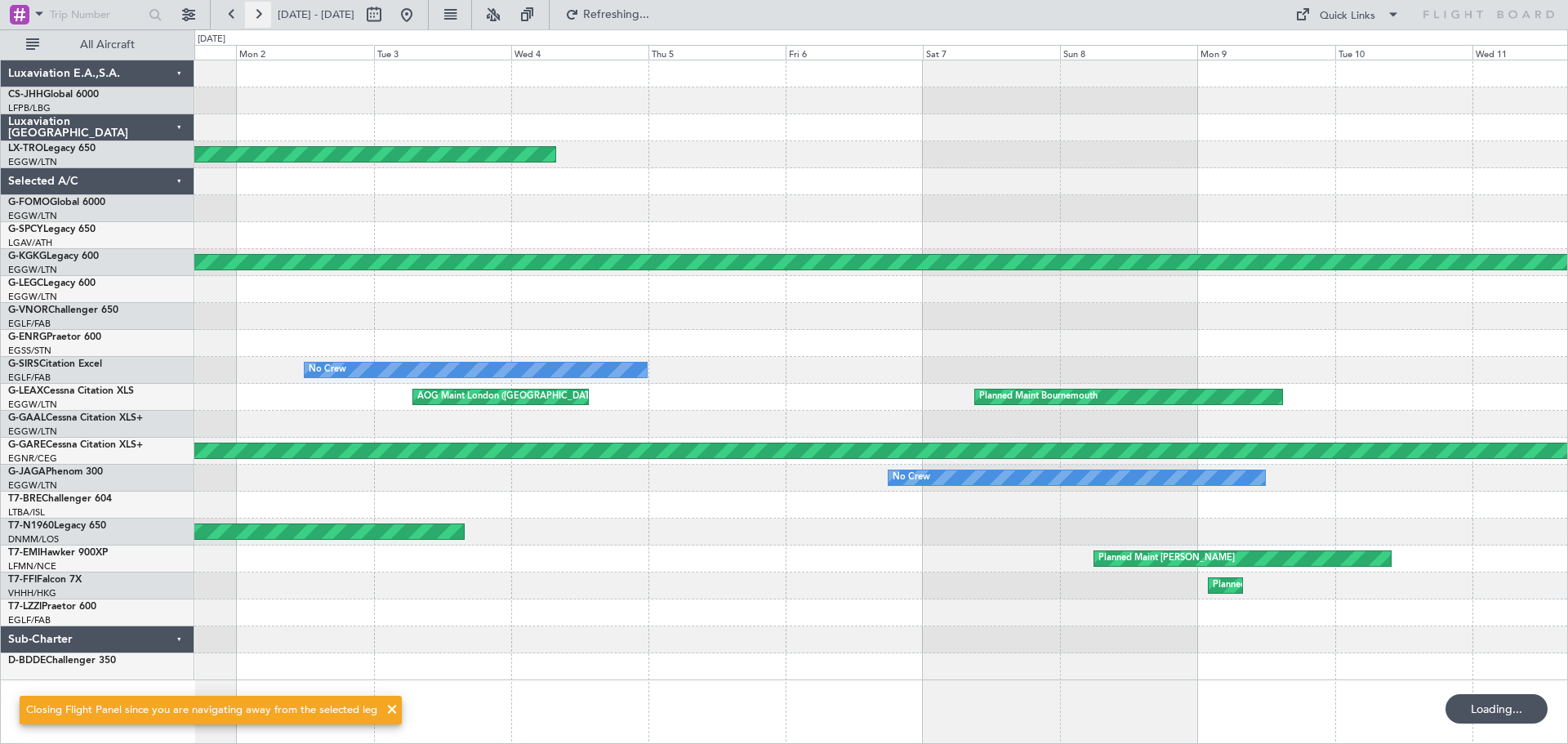
click at [262, 20] on button at bounding box center [258, 14] width 26 height 26
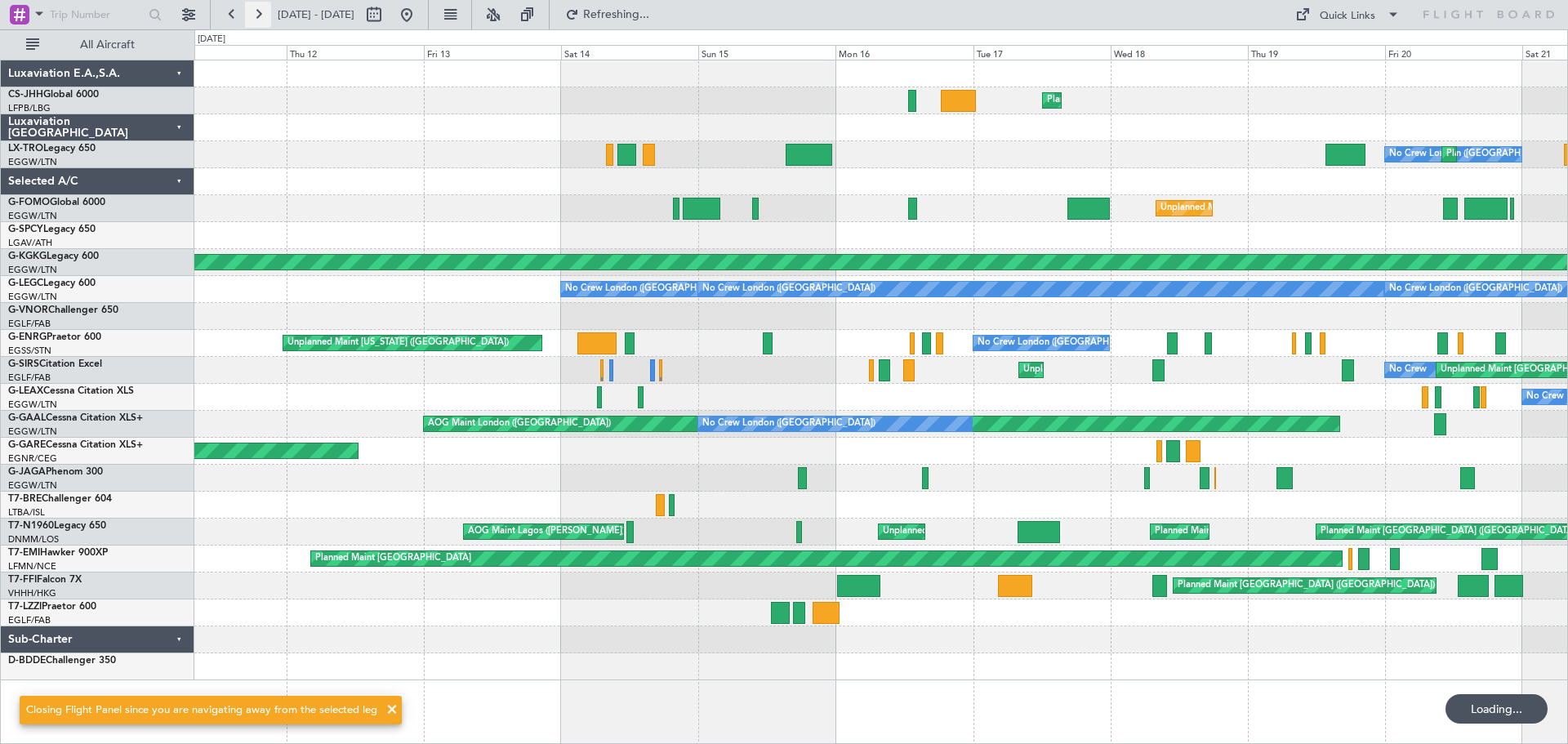
click at [262, 20] on button at bounding box center [258, 14] width 26 height 26
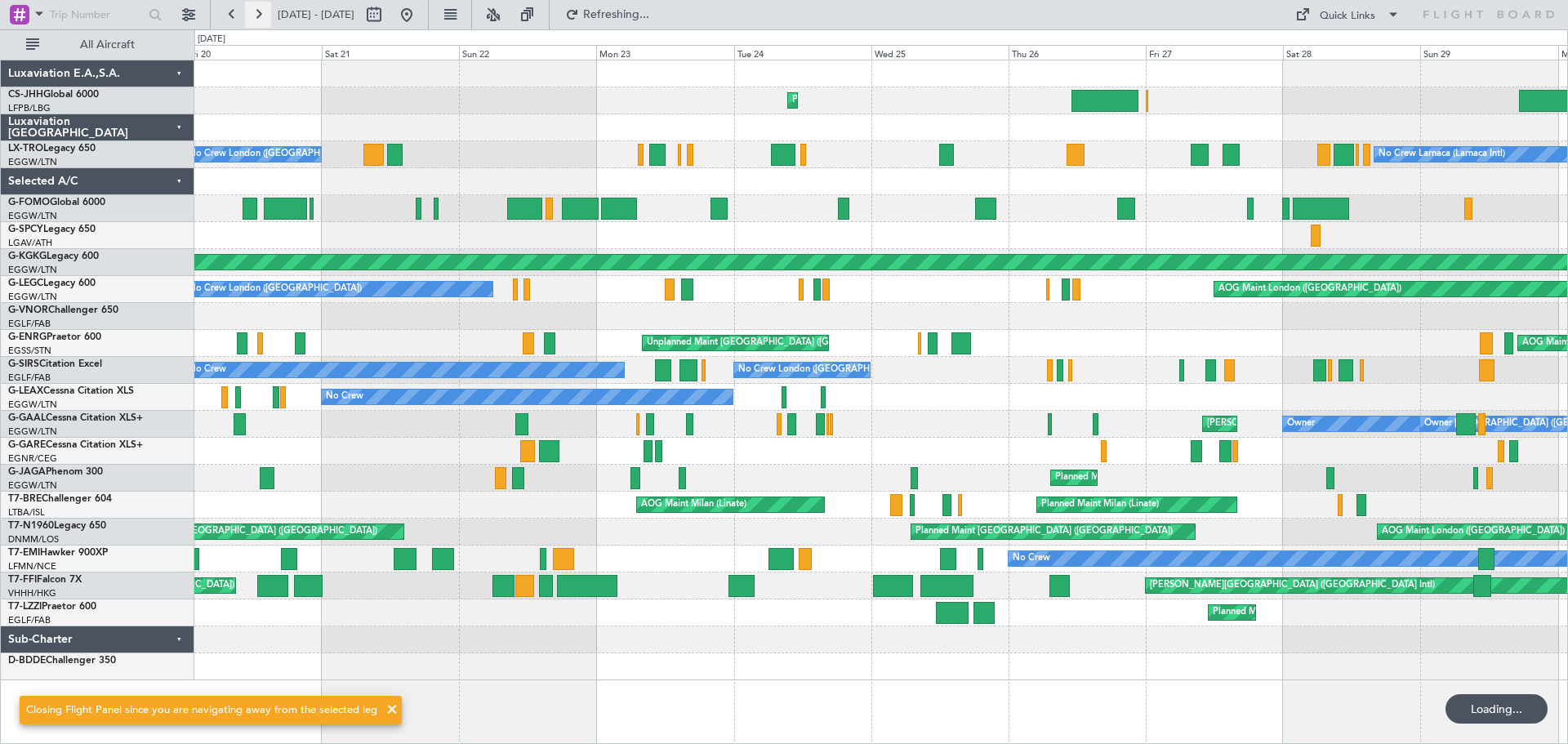
click at [262, 20] on button at bounding box center [258, 14] width 26 height 26
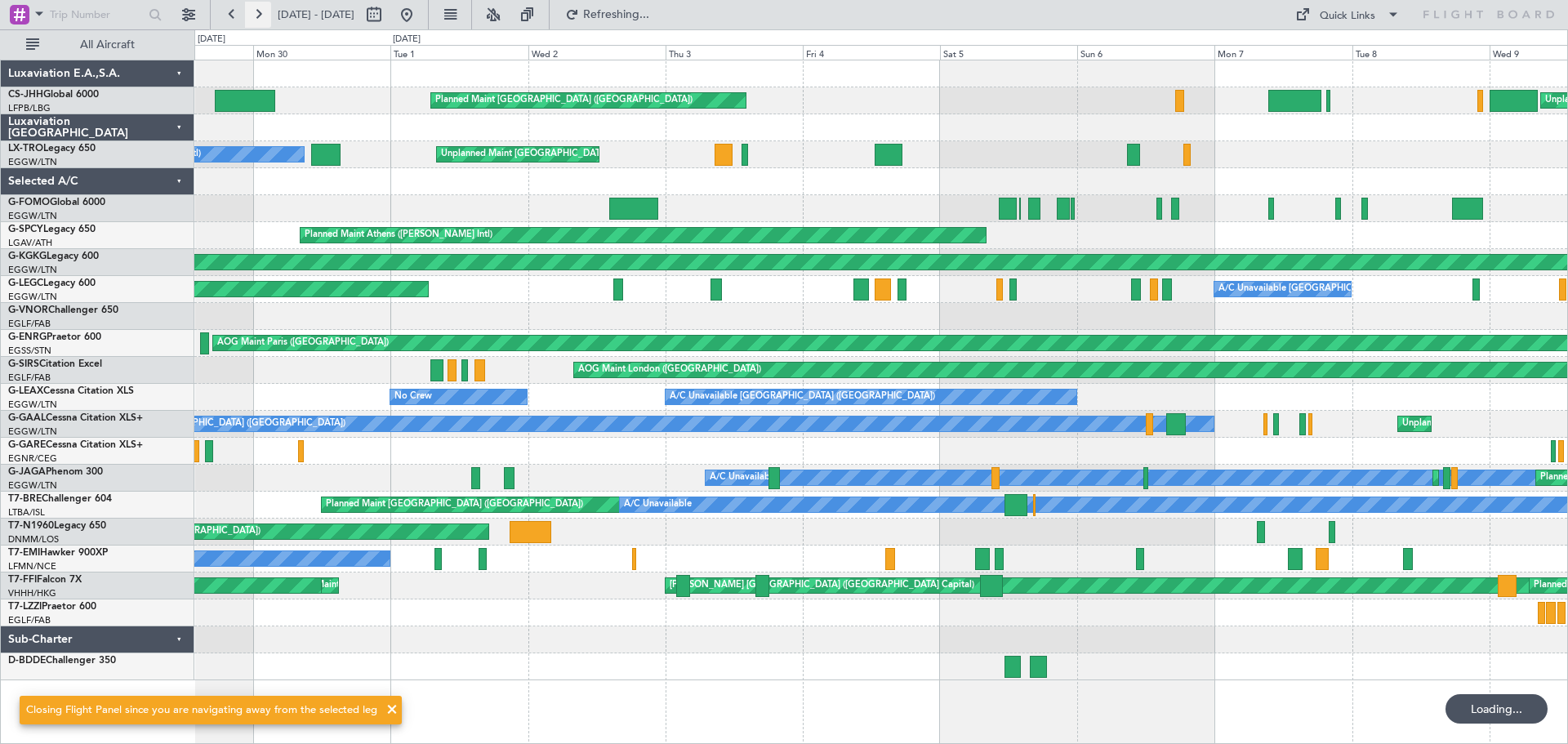
click at [262, 20] on button at bounding box center [258, 14] width 26 height 26
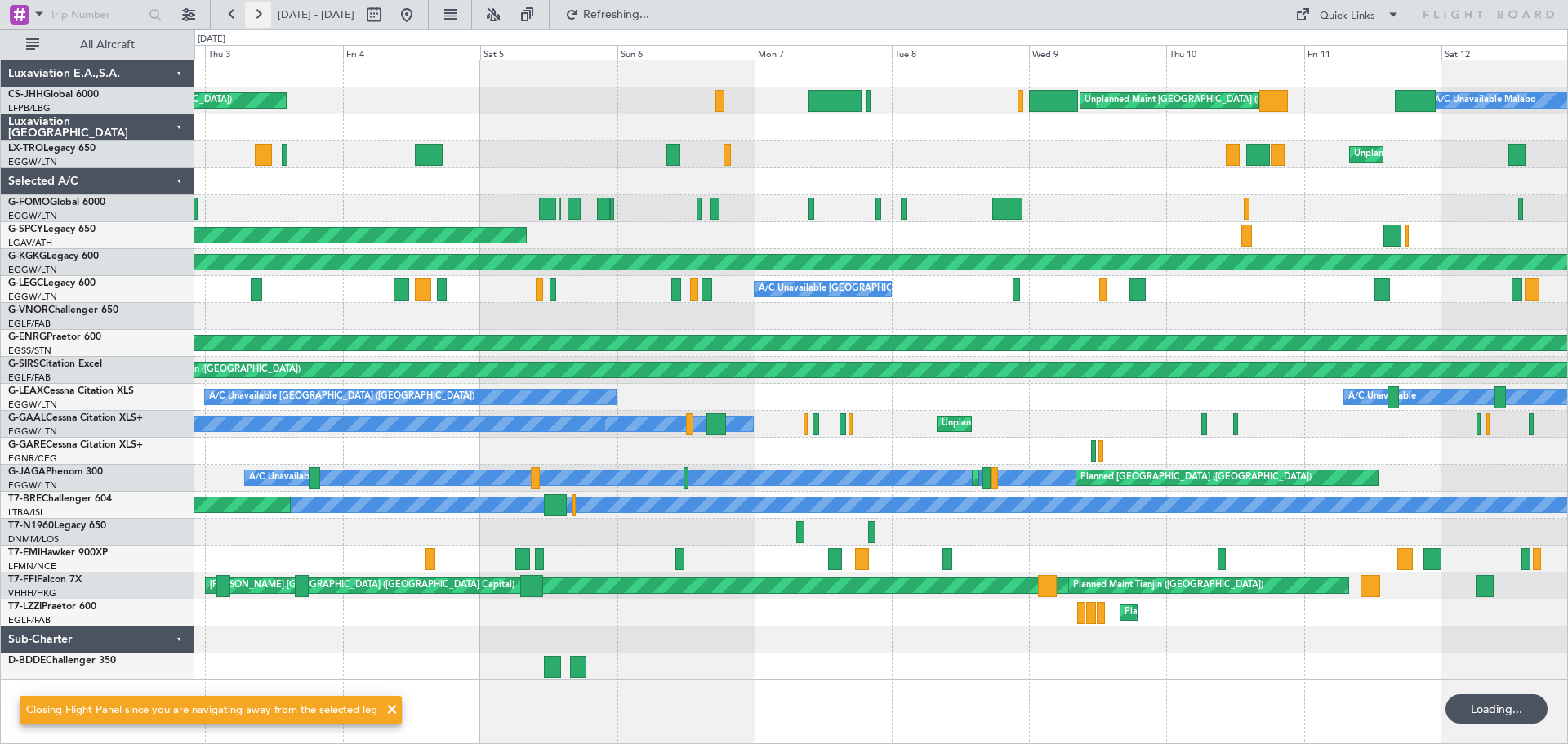
click at [262, 20] on button at bounding box center [258, 14] width 26 height 26
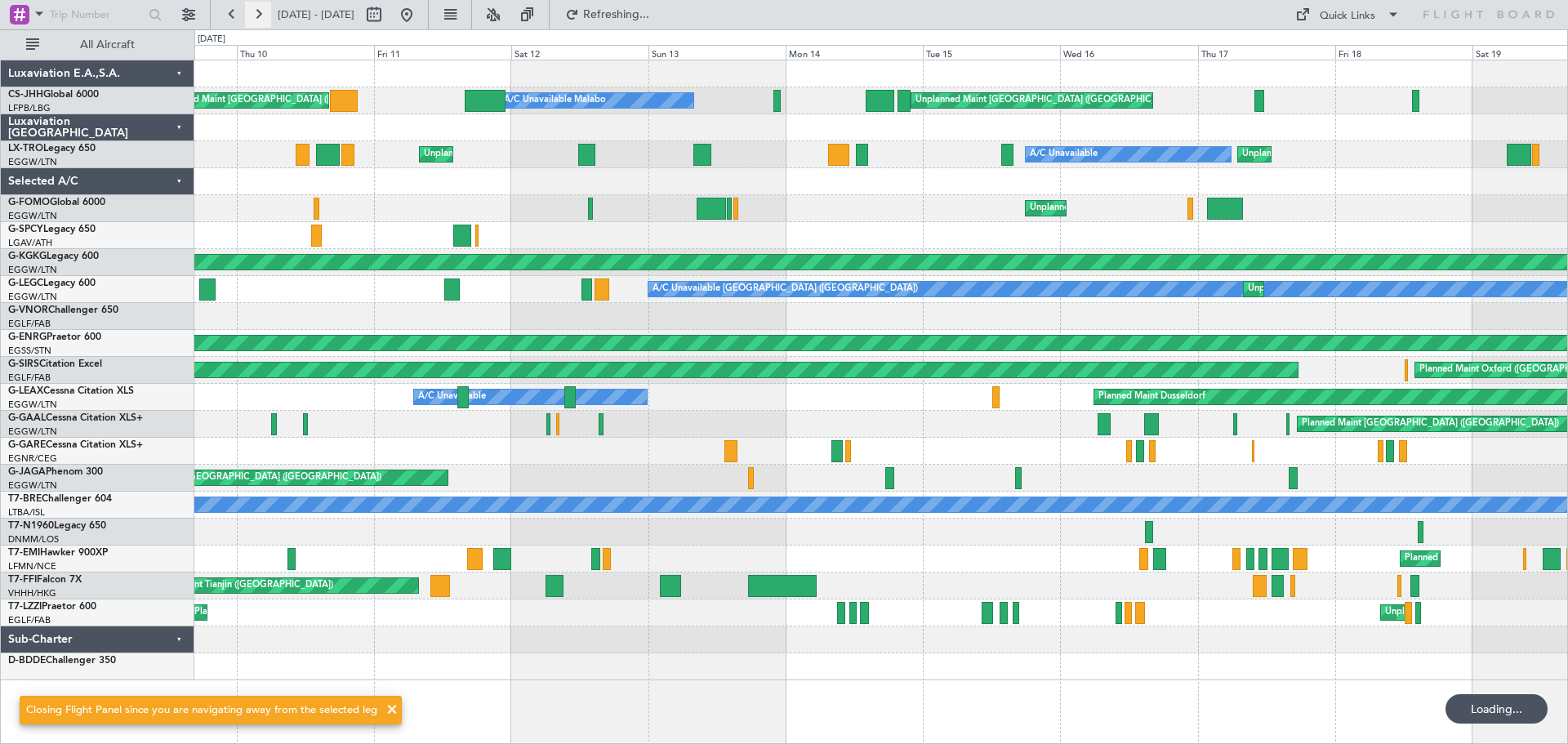
click at [262, 20] on button at bounding box center [258, 14] width 26 height 26
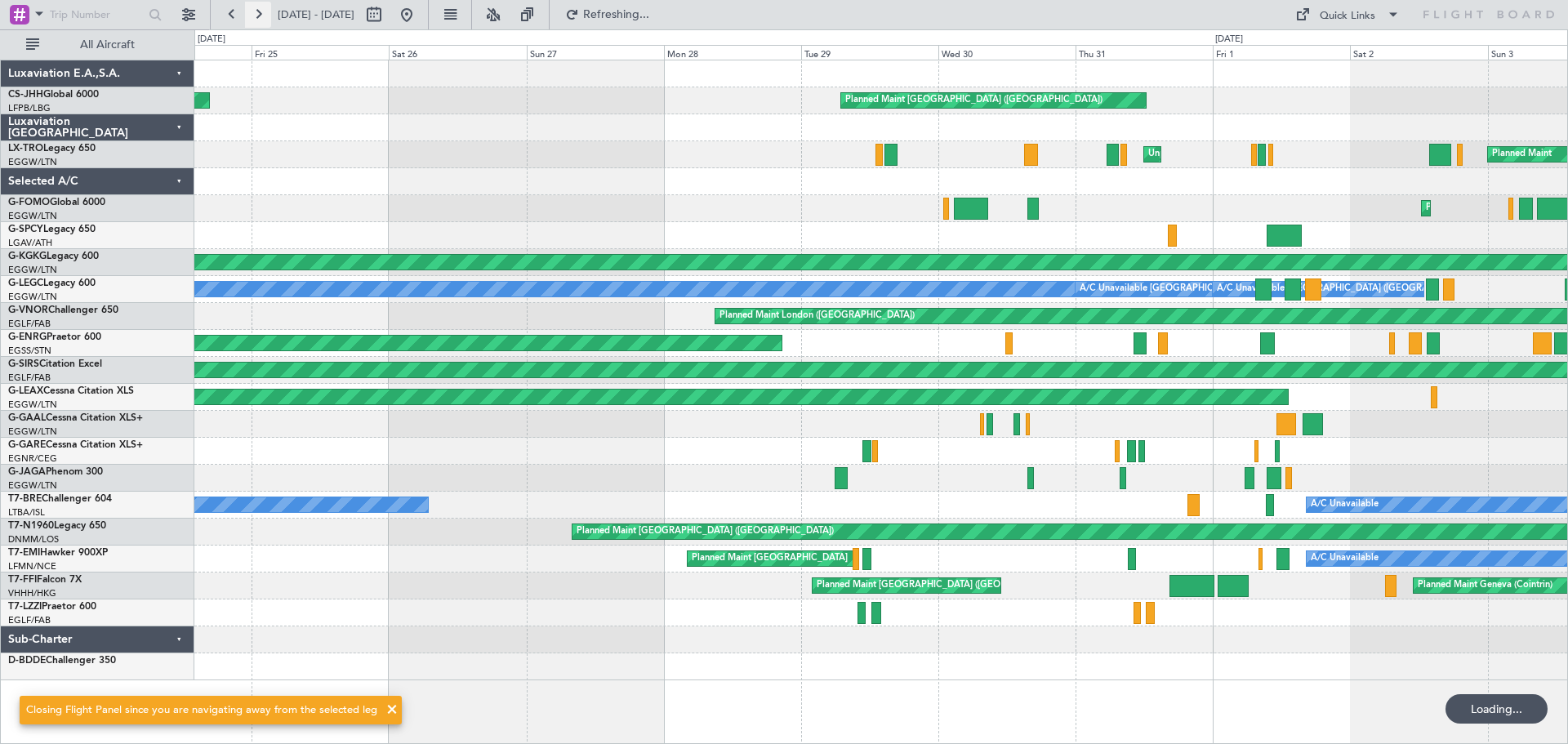
click at [262, 20] on button at bounding box center [258, 14] width 26 height 26
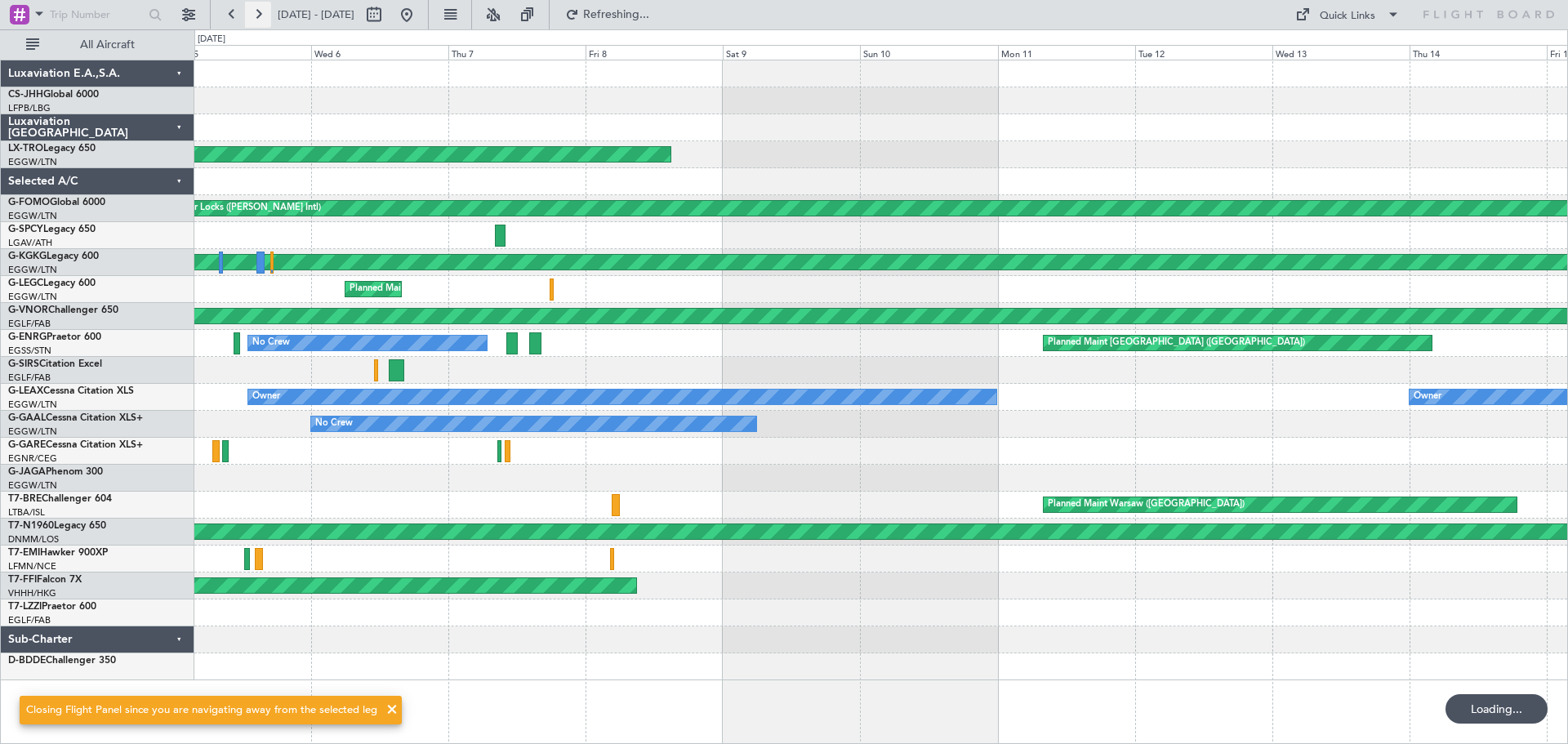
click at [262, 20] on button at bounding box center [258, 14] width 26 height 26
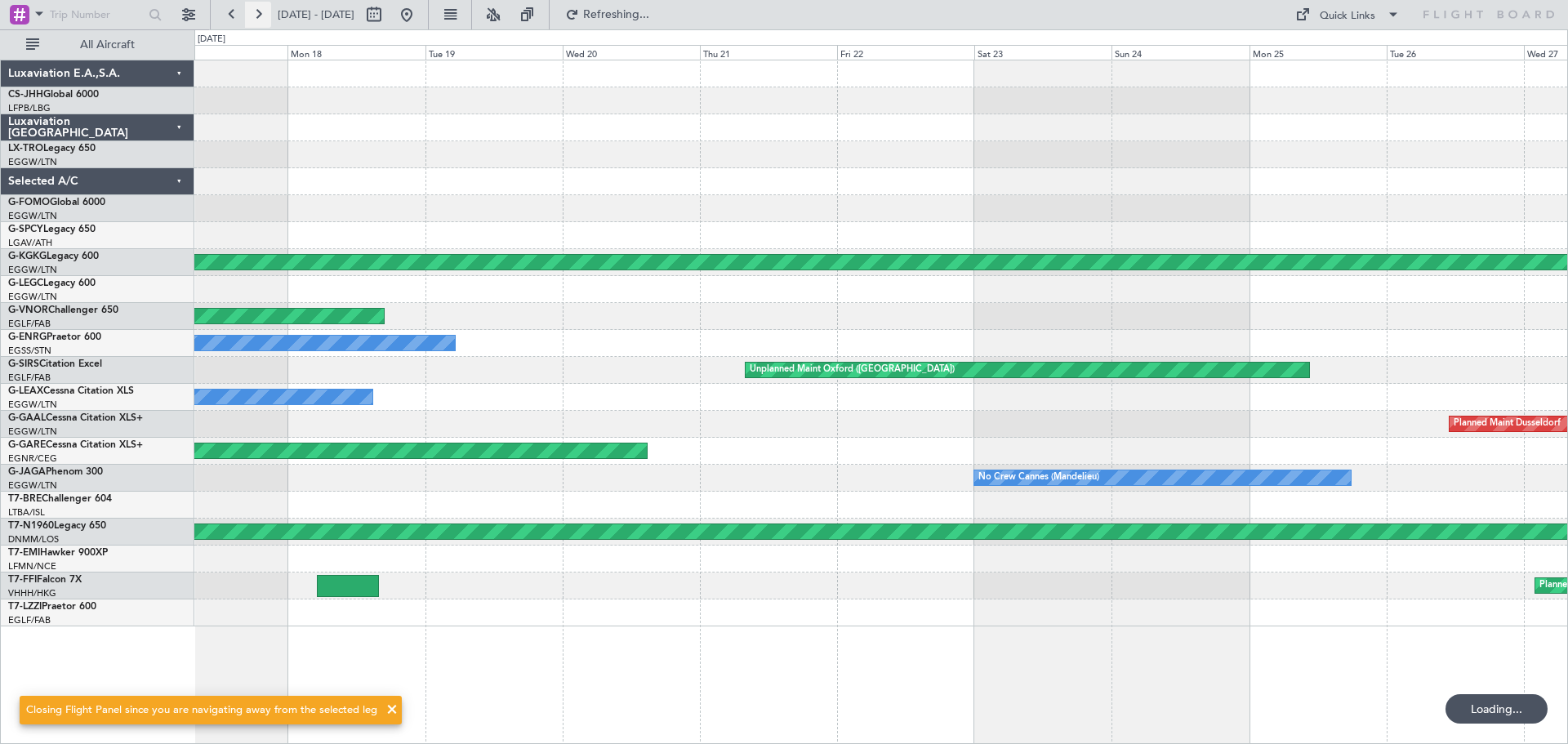
click at [262, 20] on button at bounding box center [258, 14] width 26 height 26
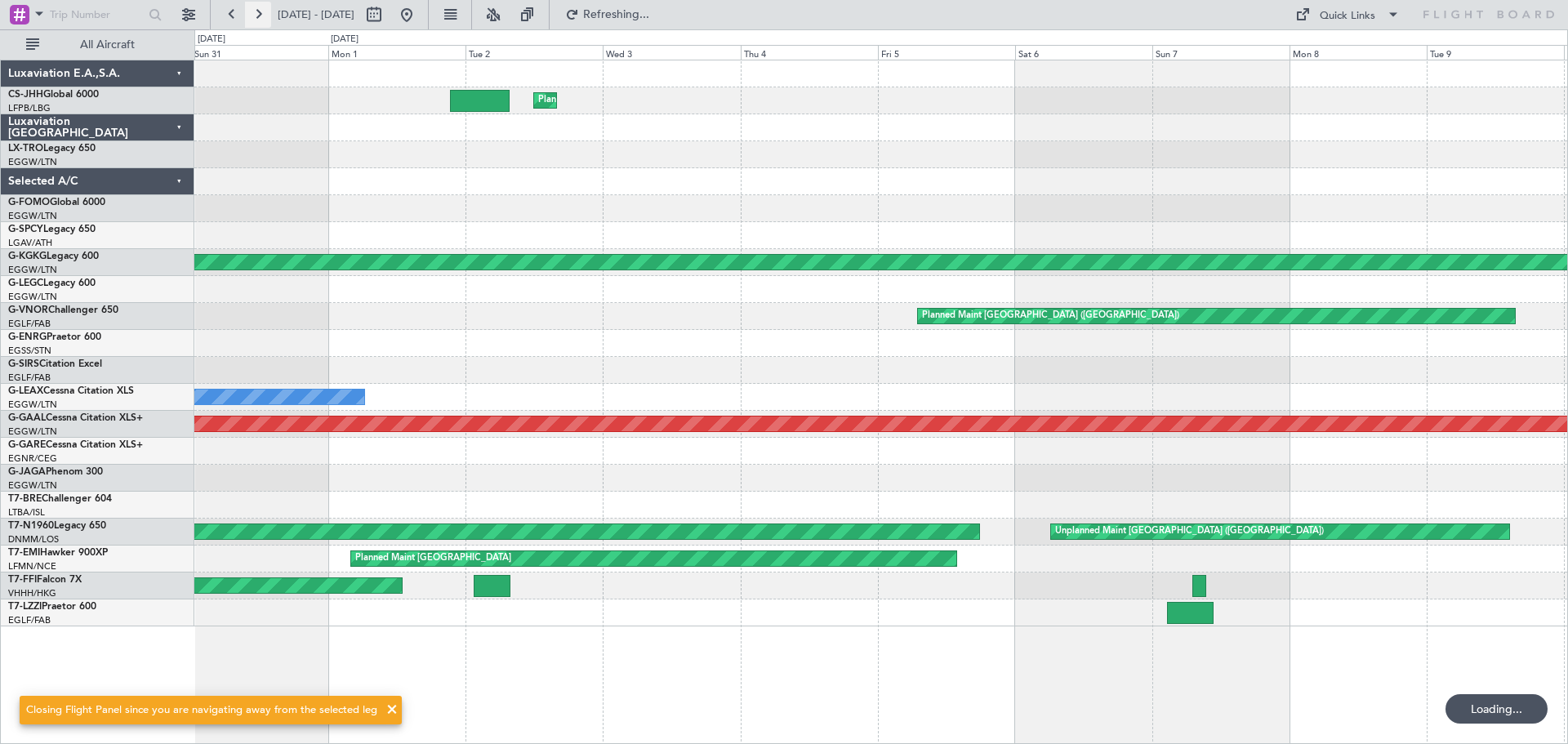
click at [262, 20] on button at bounding box center [258, 14] width 26 height 26
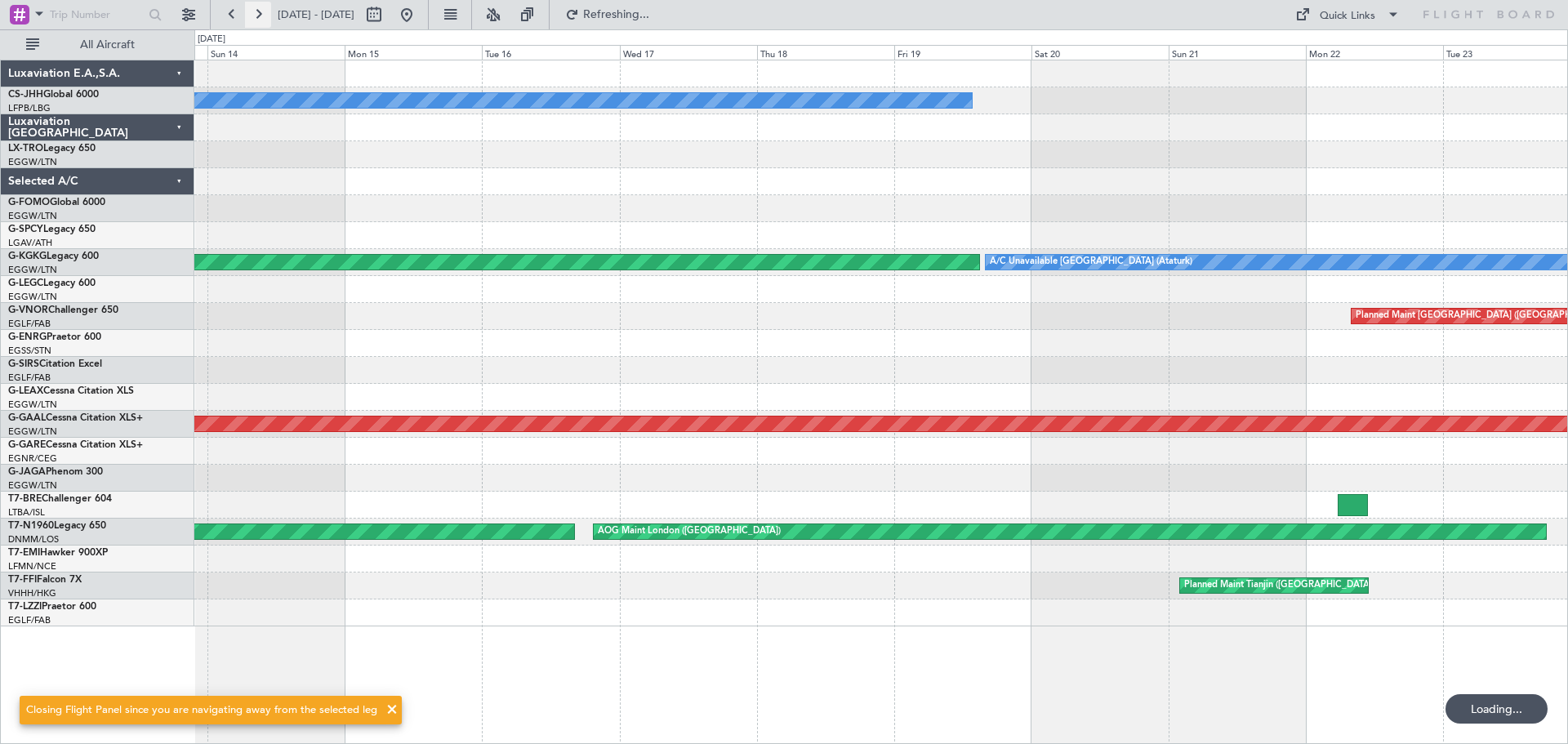
click at [262, 20] on button at bounding box center [258, 14] width 26 height 26
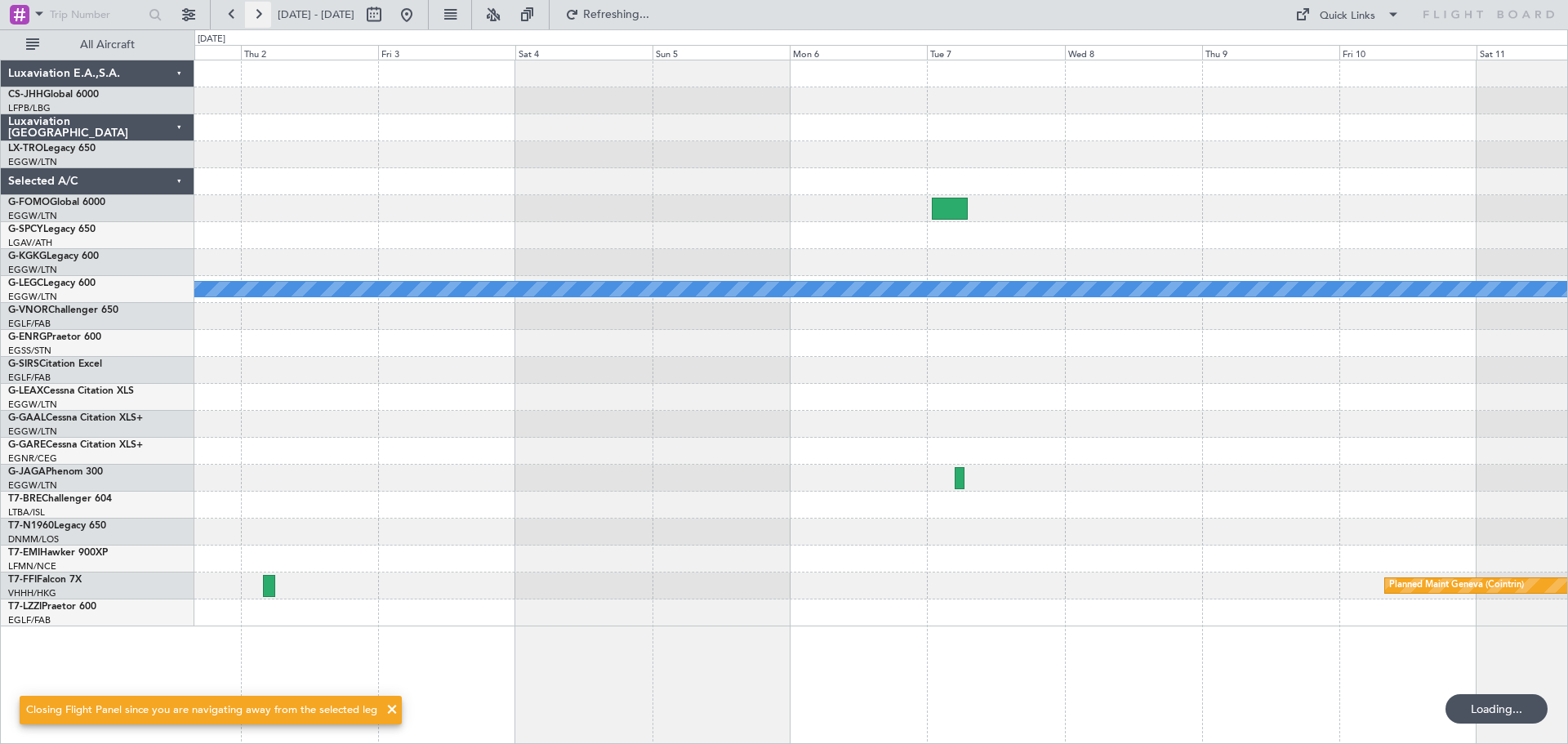
click at [262, 20] on button at bounding box center [258, 14] width 26 height 26
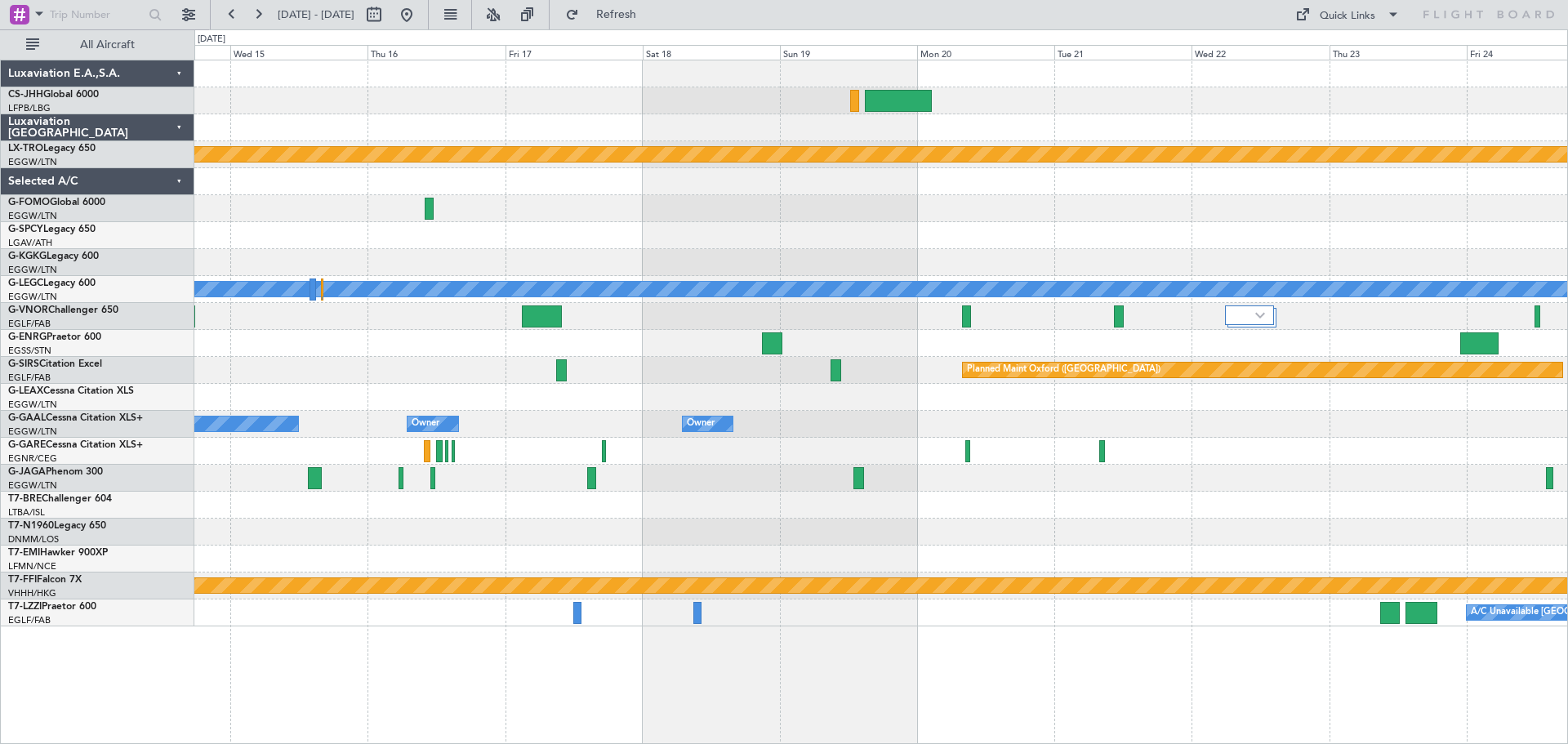
click at [1181, 164] on div "Planned Maint Riga (Riga Intl) A/C Unavailable London (Luton) Planned Maint Oxf…" at bounding box center [880, 343] width 1372 height 566
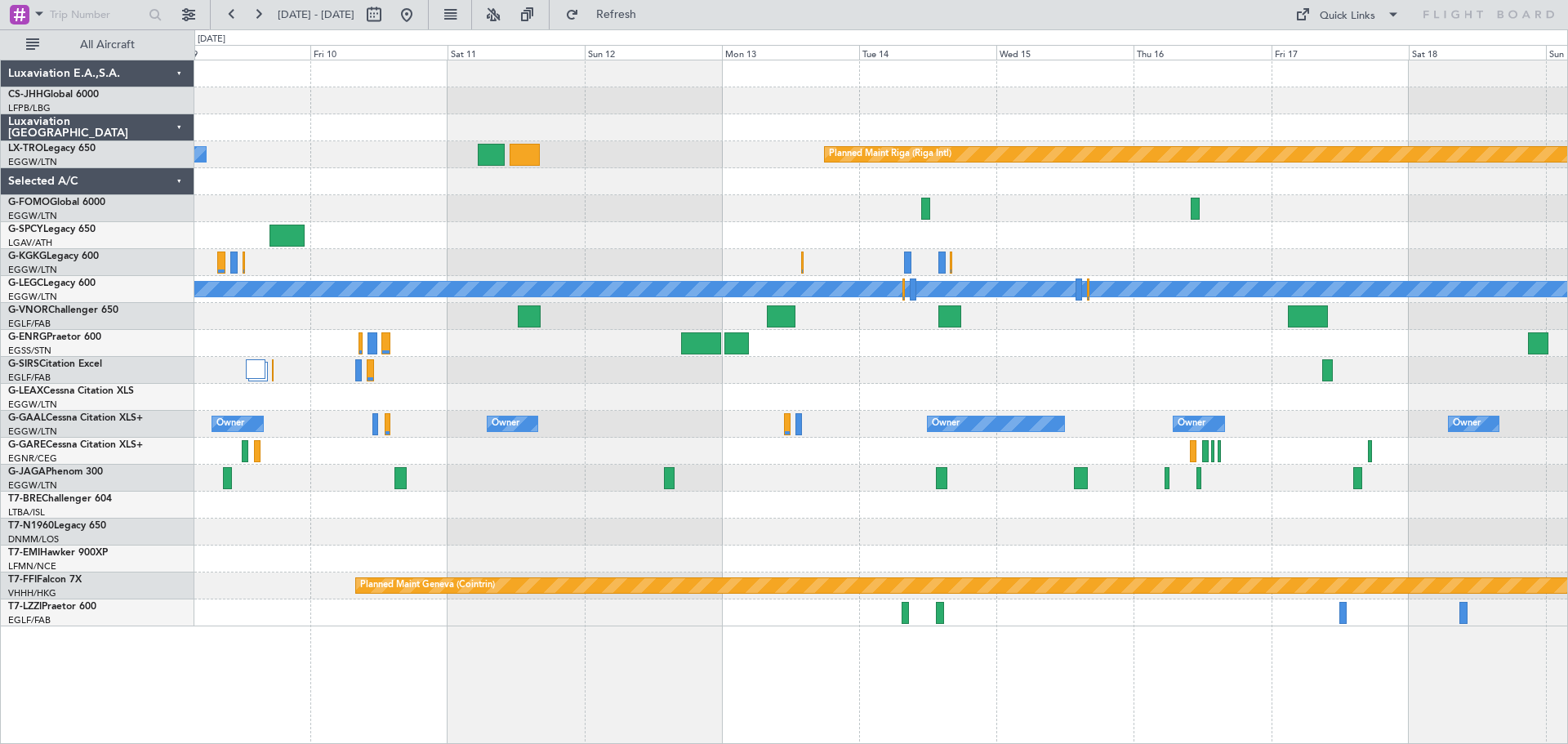
click at [1319, 129] on div "Planned Maint Riga (Riga Intl) A/C Unavailable A/C Unavailable London (Luton) P…" at bounding box center [880, 343] width 1372 height 566
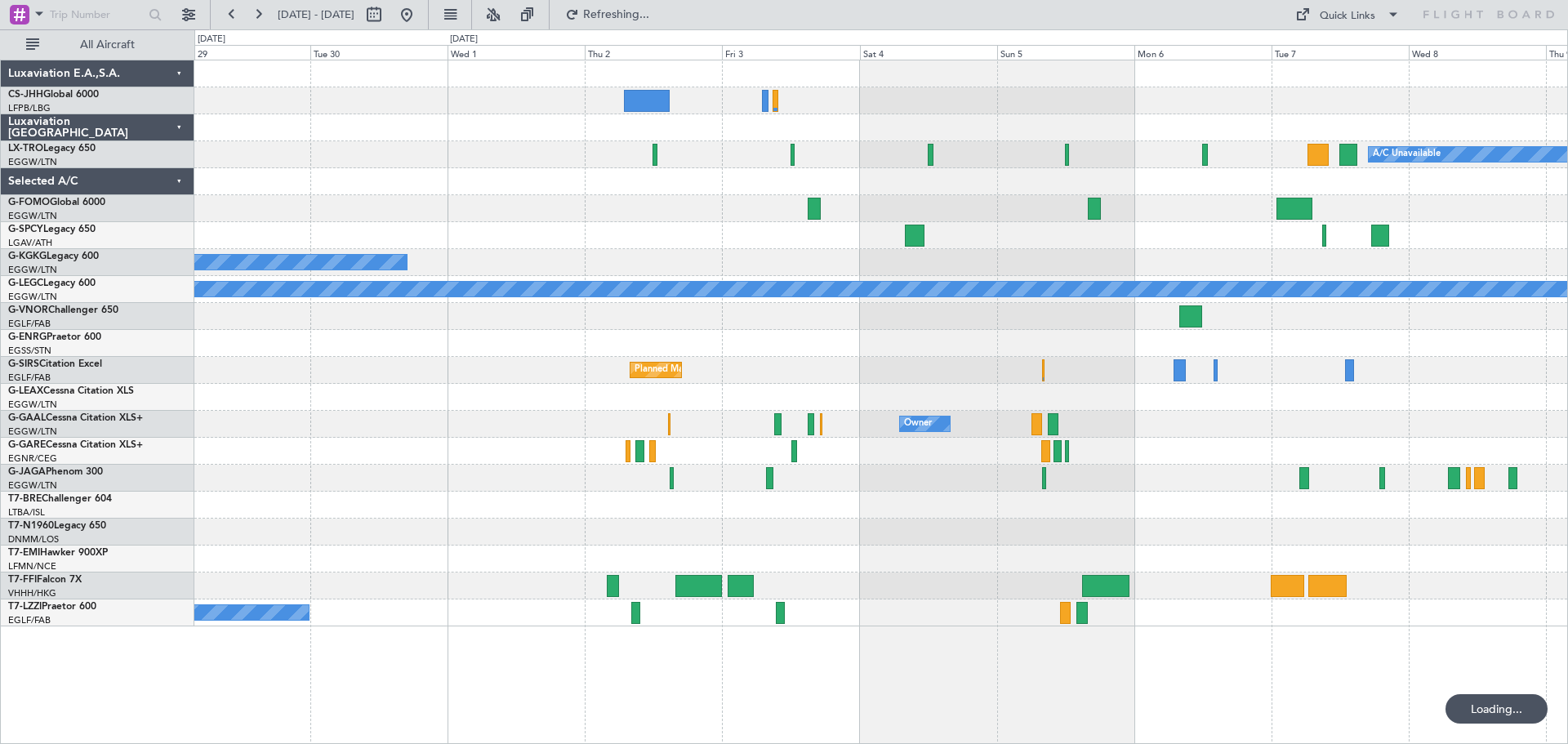
click at [1255, 108] on div "A/C Unavailable A/C Unavailable Istanbul (Ataturk) A/C Unavailable London (Luto…" at bounding box center [880, 343] width 1372 height 566
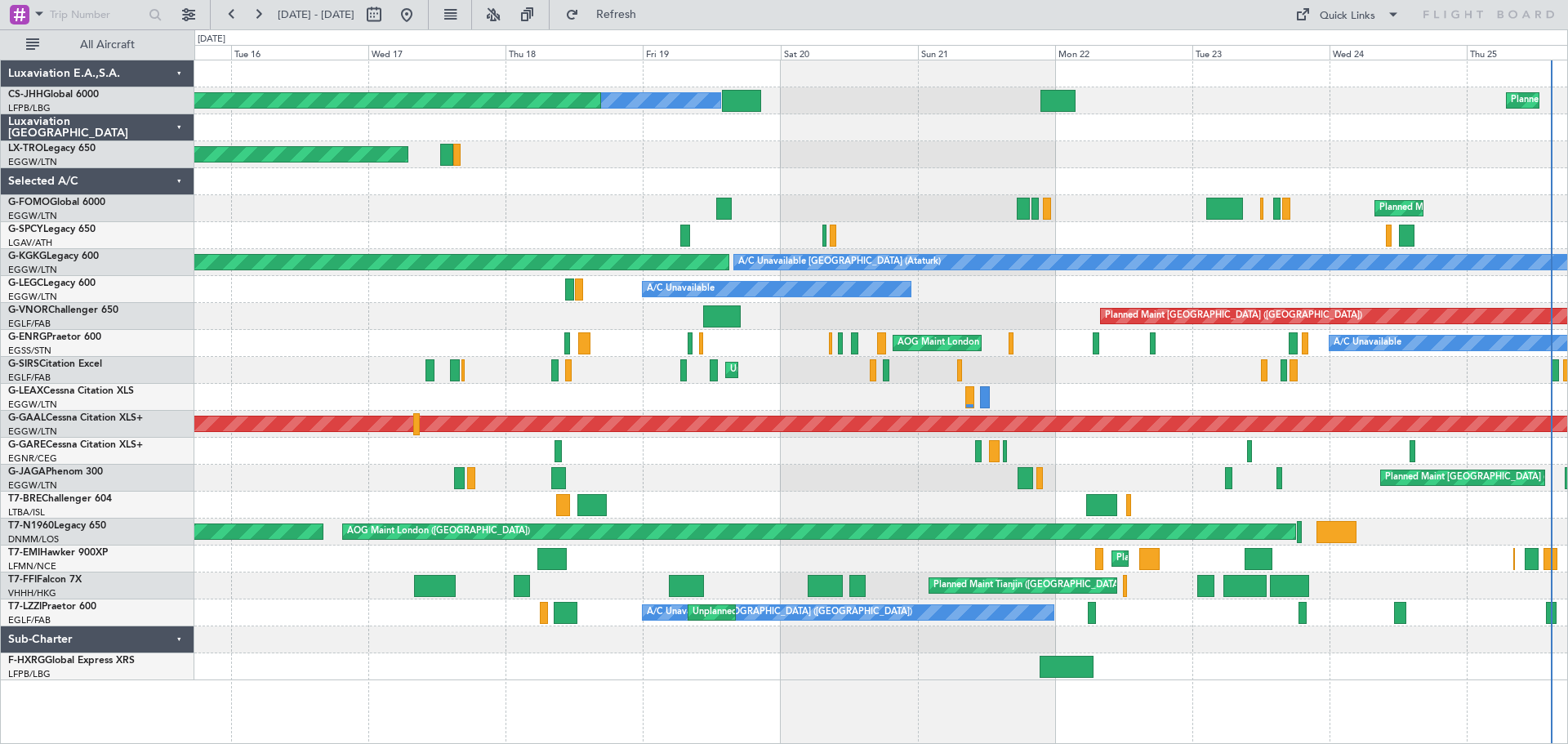
click at [1561, 178] on div at bounding box center [880, 182] width 1372 height 27
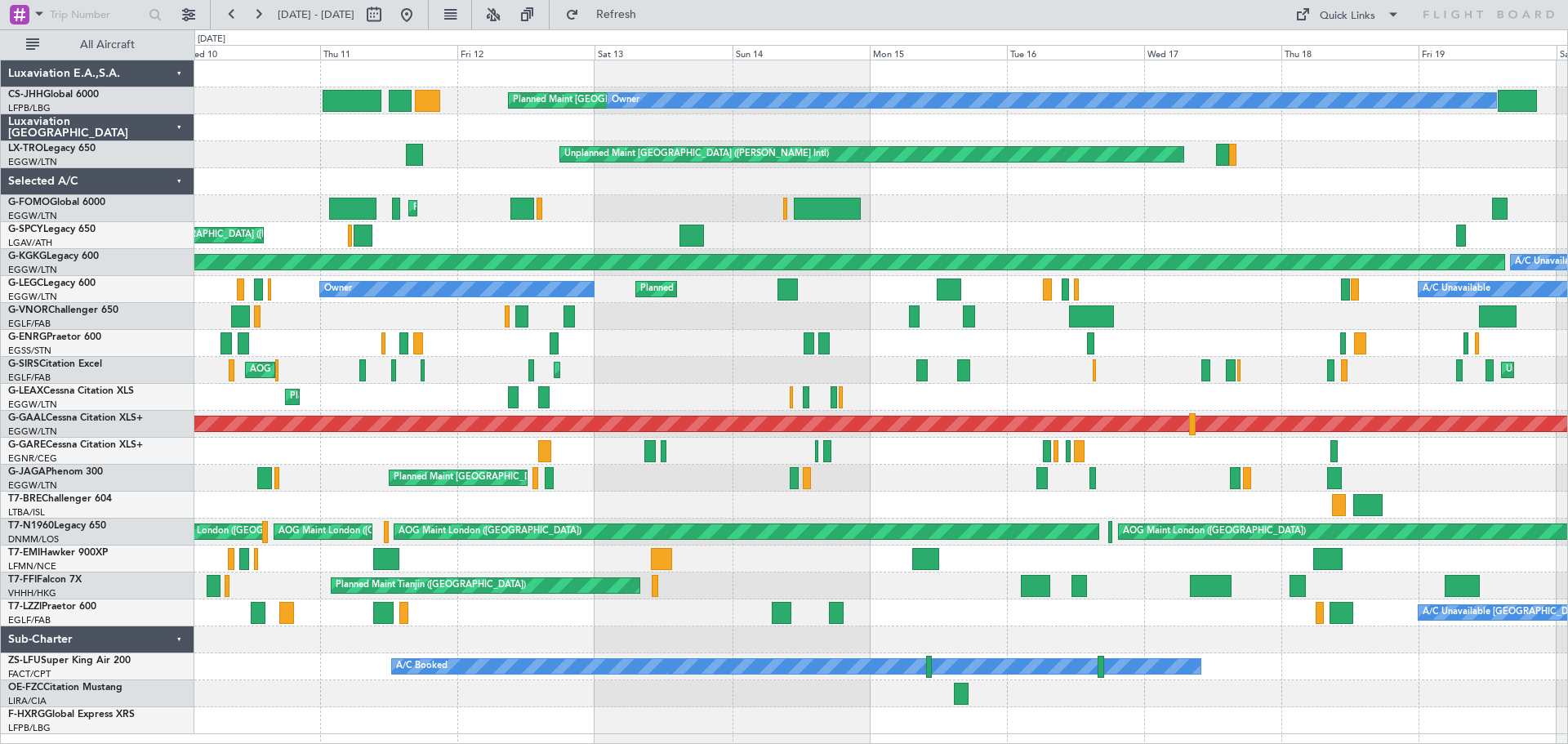
click at [1301, 165] on div "Planned Maint Paris (Le Bourget) Owner Unplanned Maint Athens (Eleftherios Veni…" at bounding box center [880, 398] width 1372 height 674
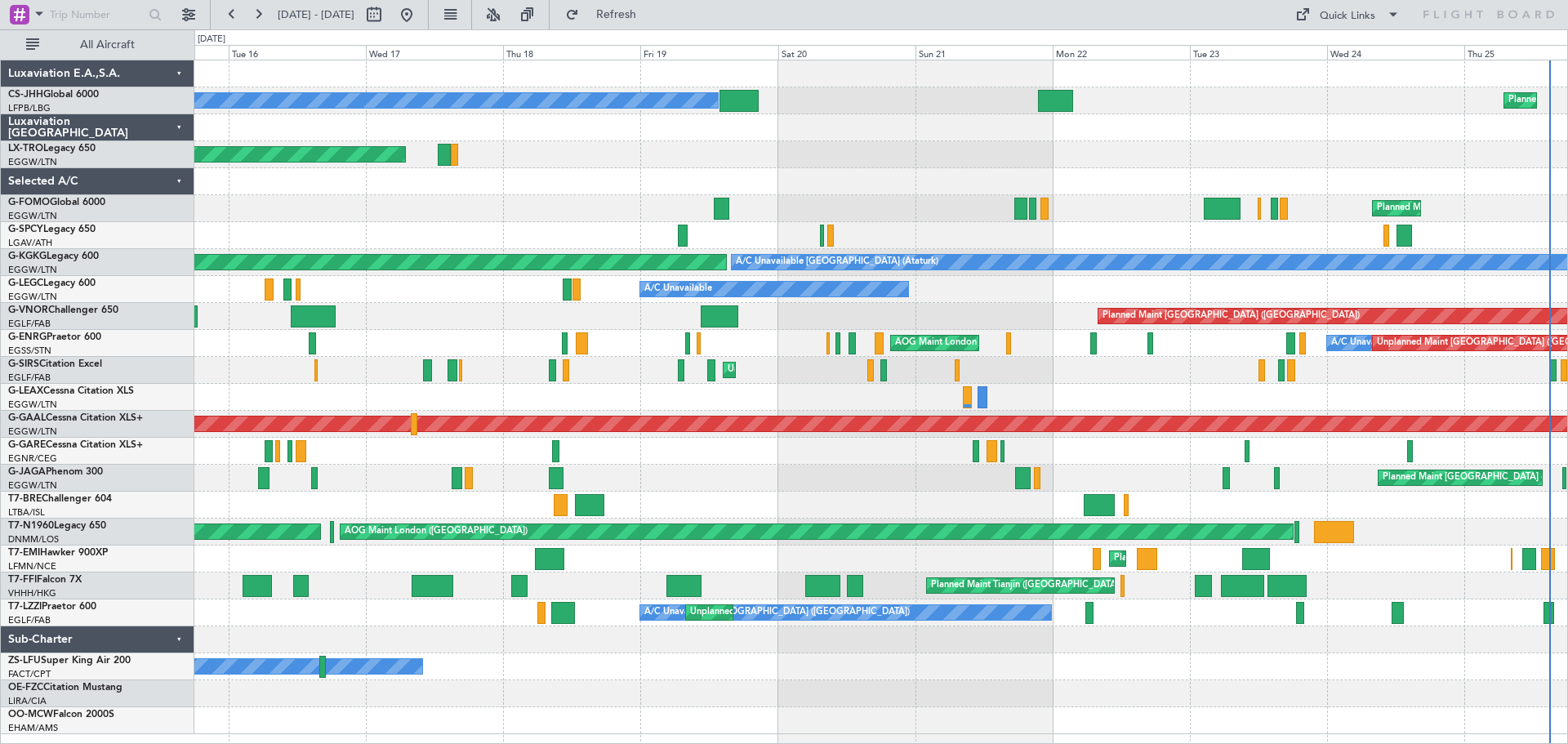
click at [449, 182] on div "Planned Maint Paris (Le Bourget) Owner Planned Maint Paris (Le Bourget) Unplann…" at bounding box center [880, 398] width 1372 height 674
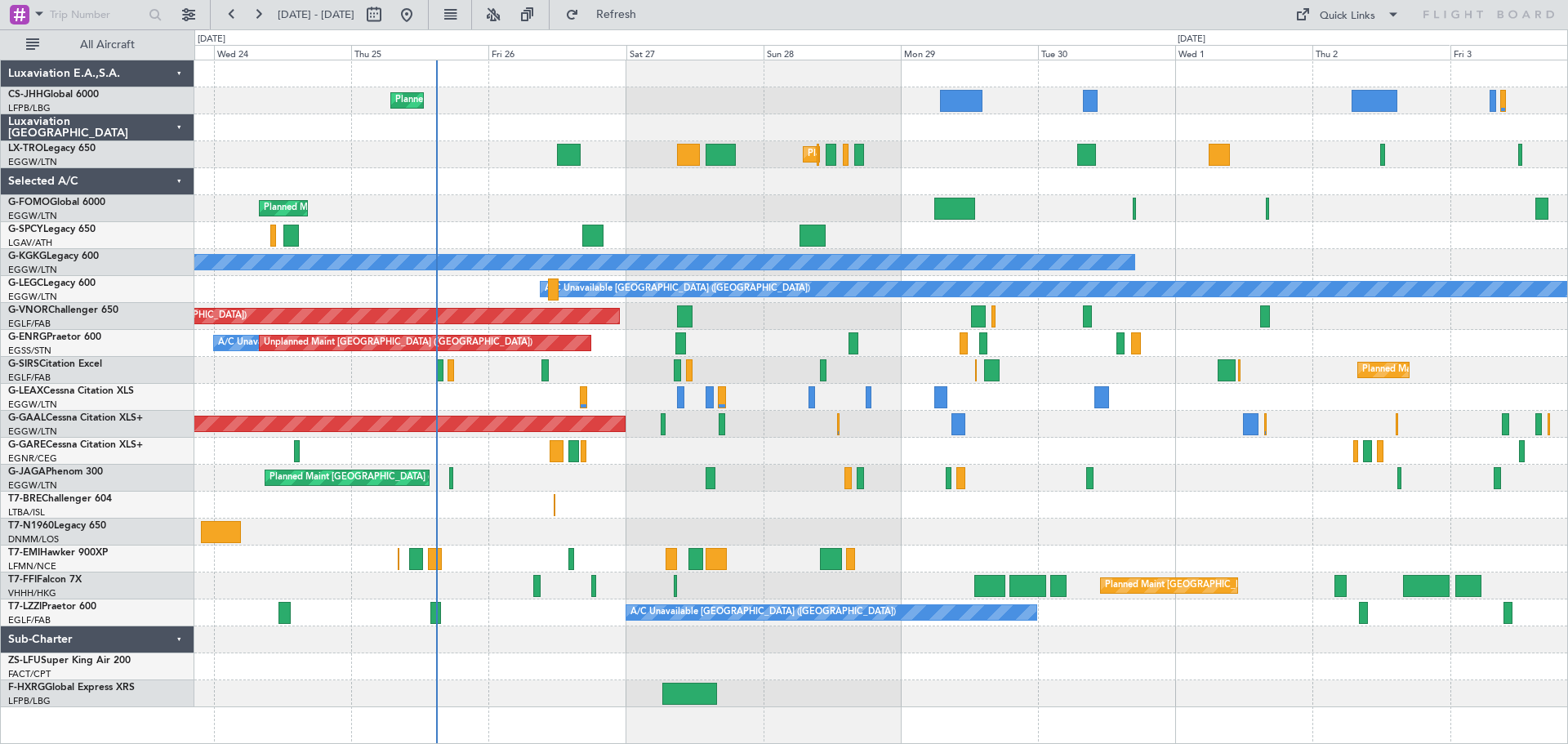
click at [408, 202] on div "Planned Maint Paris (Le Bourget) Planned Maint London (Luton) Planned Maint Lon…" at bounding box center [880, 384] width 1372 height 647
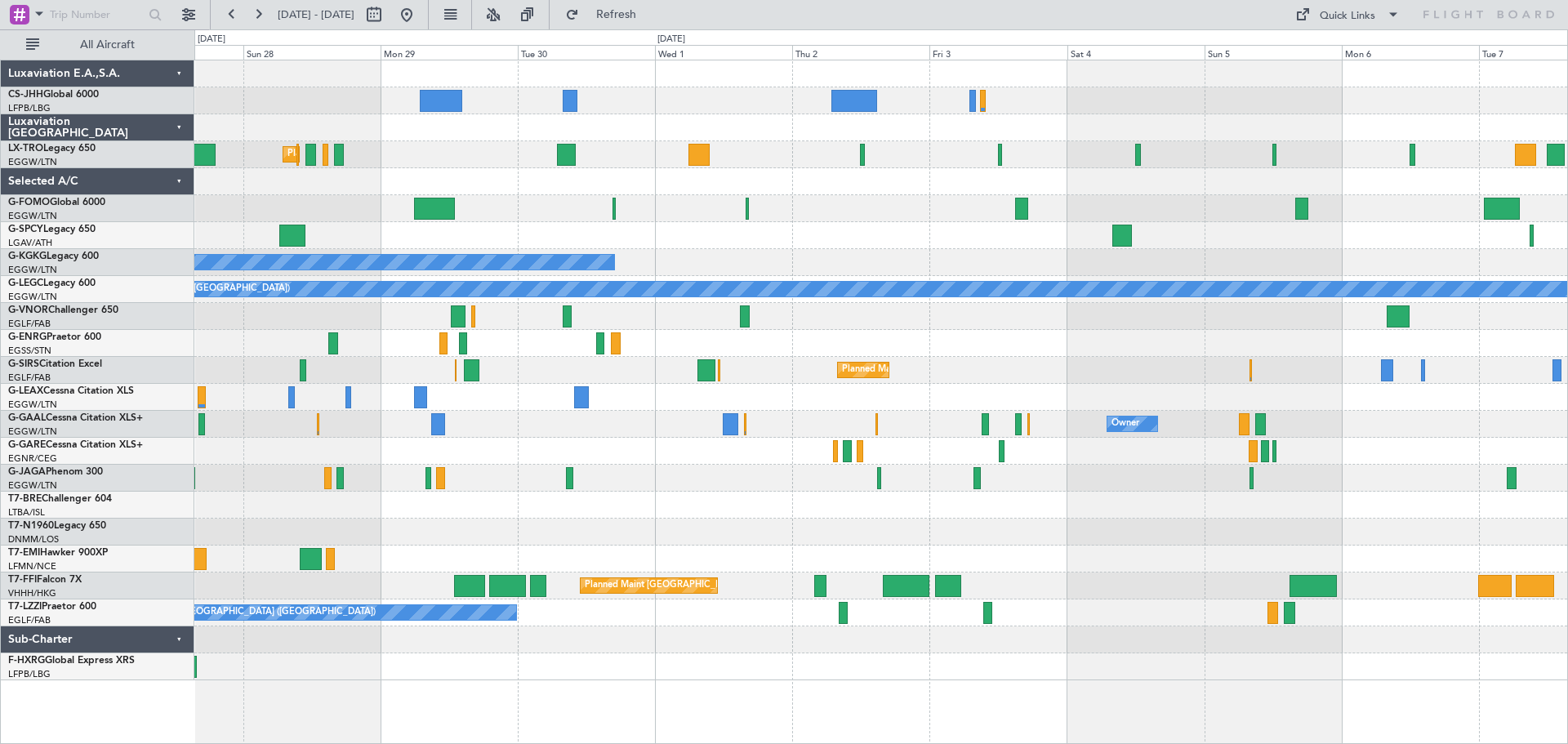
click at [697, 201] on div "Planned Maint Paris (Le Bourget) Planned Maint London (Luton) A/C Unavailable A…" at bounding box center [880, 371] width 1372 height 620
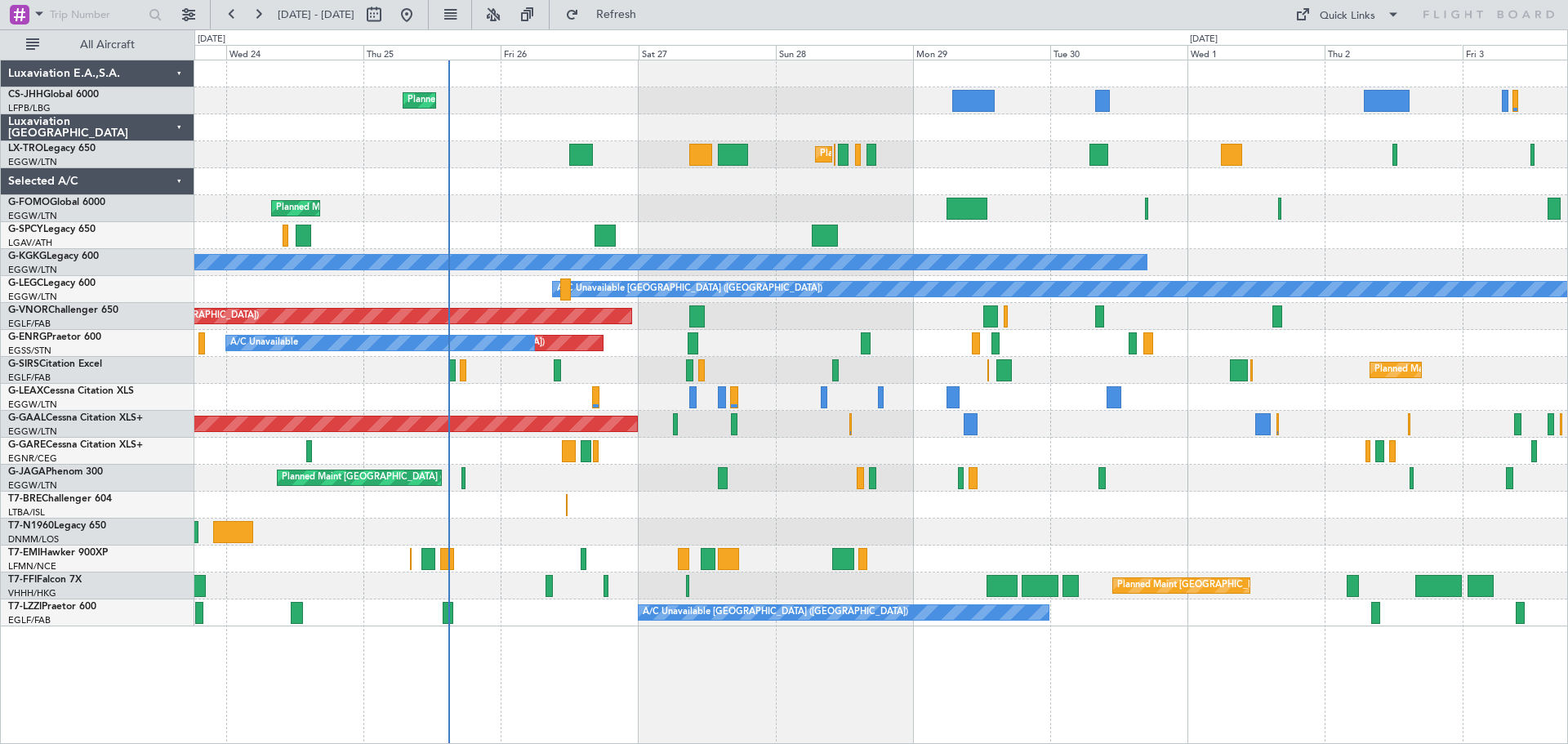
click at [1008, 168] on div "Planned Maint Paris (Le Bourget) Planned Maint London (Luton) Planned Maint Lon…" at bounding box center [880, 343] width 1372 height 566
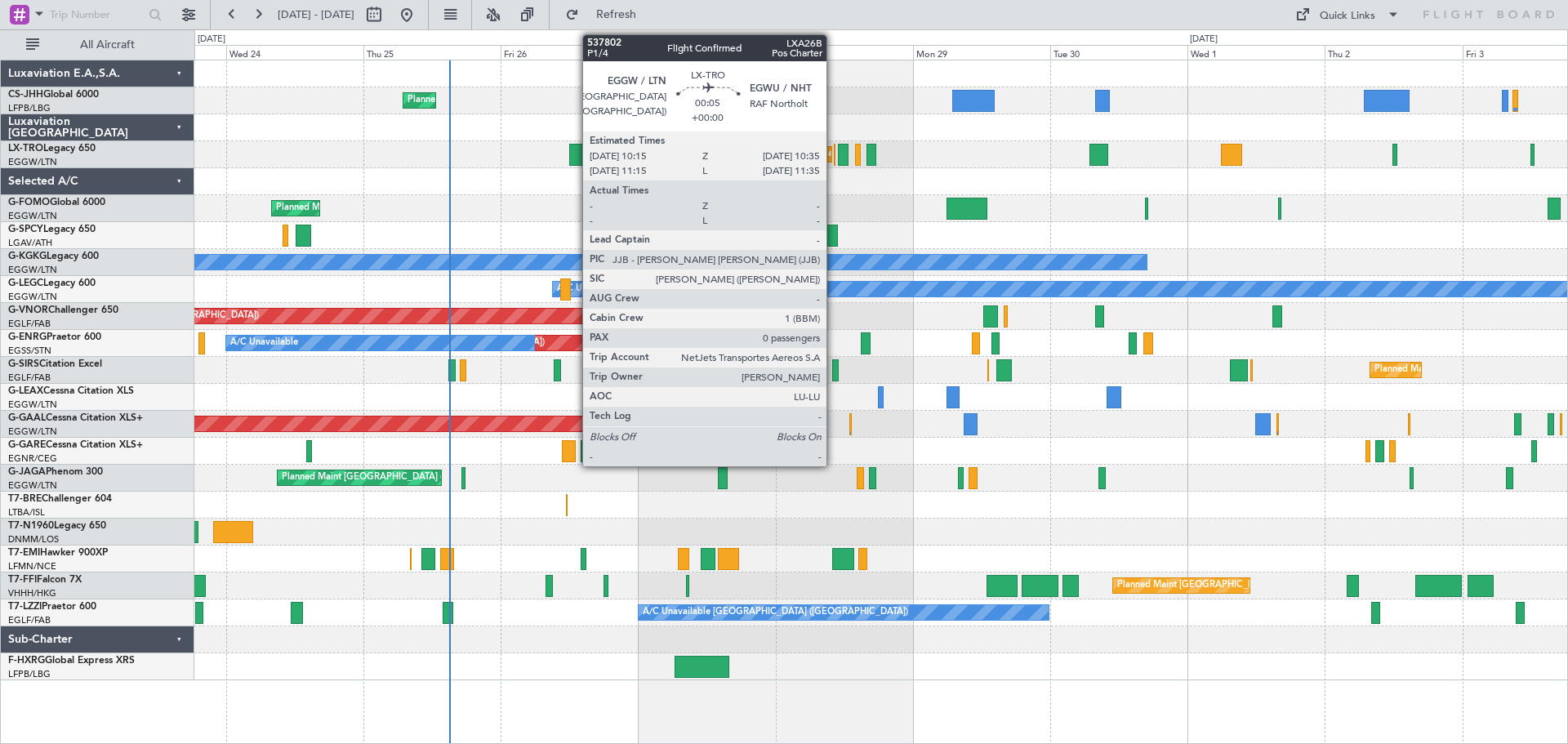
click at [834, 159] on div at bounding box center [834, 155] width 3 height 22
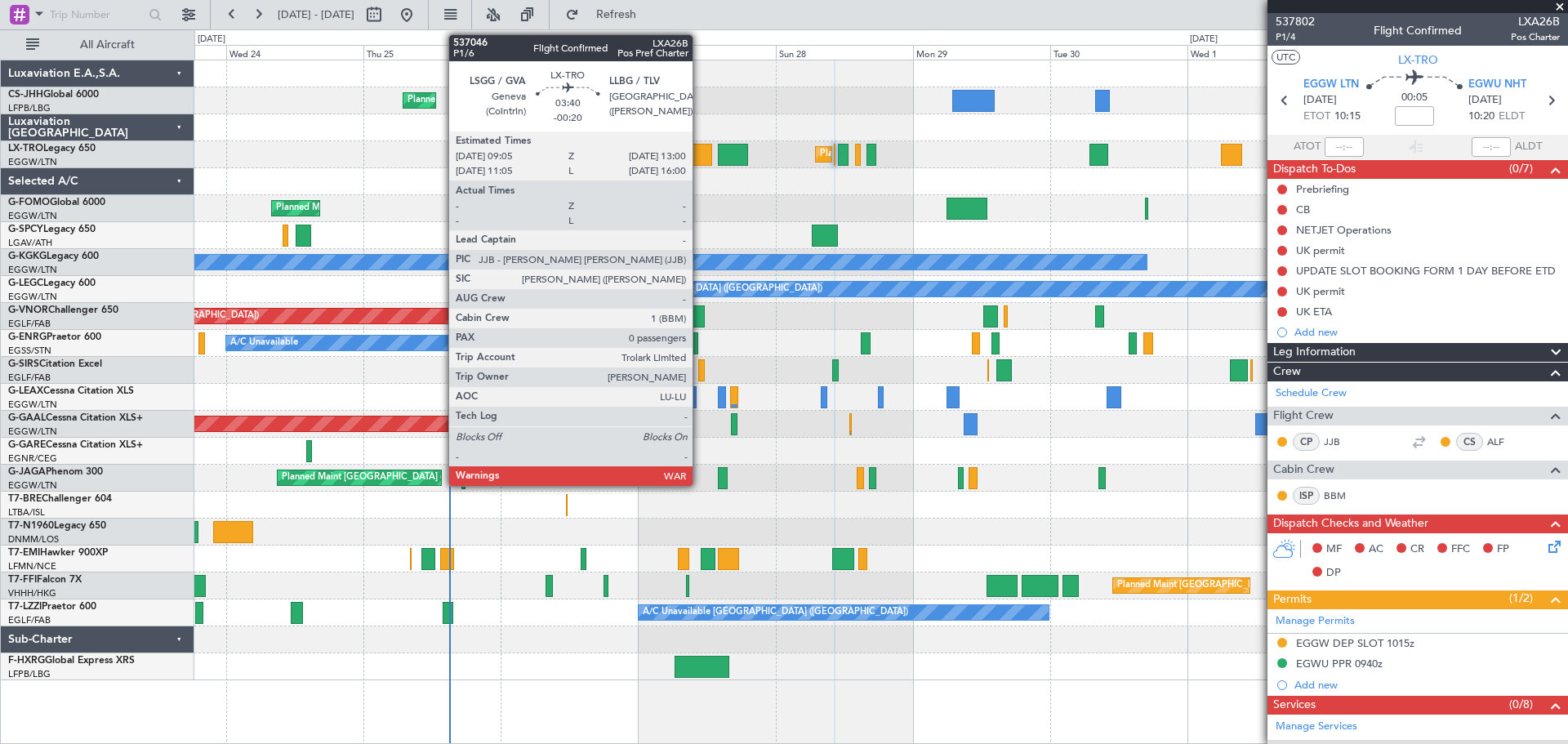
click at [700, 153] on div at bounding box center [700, 155] width 23 height 22
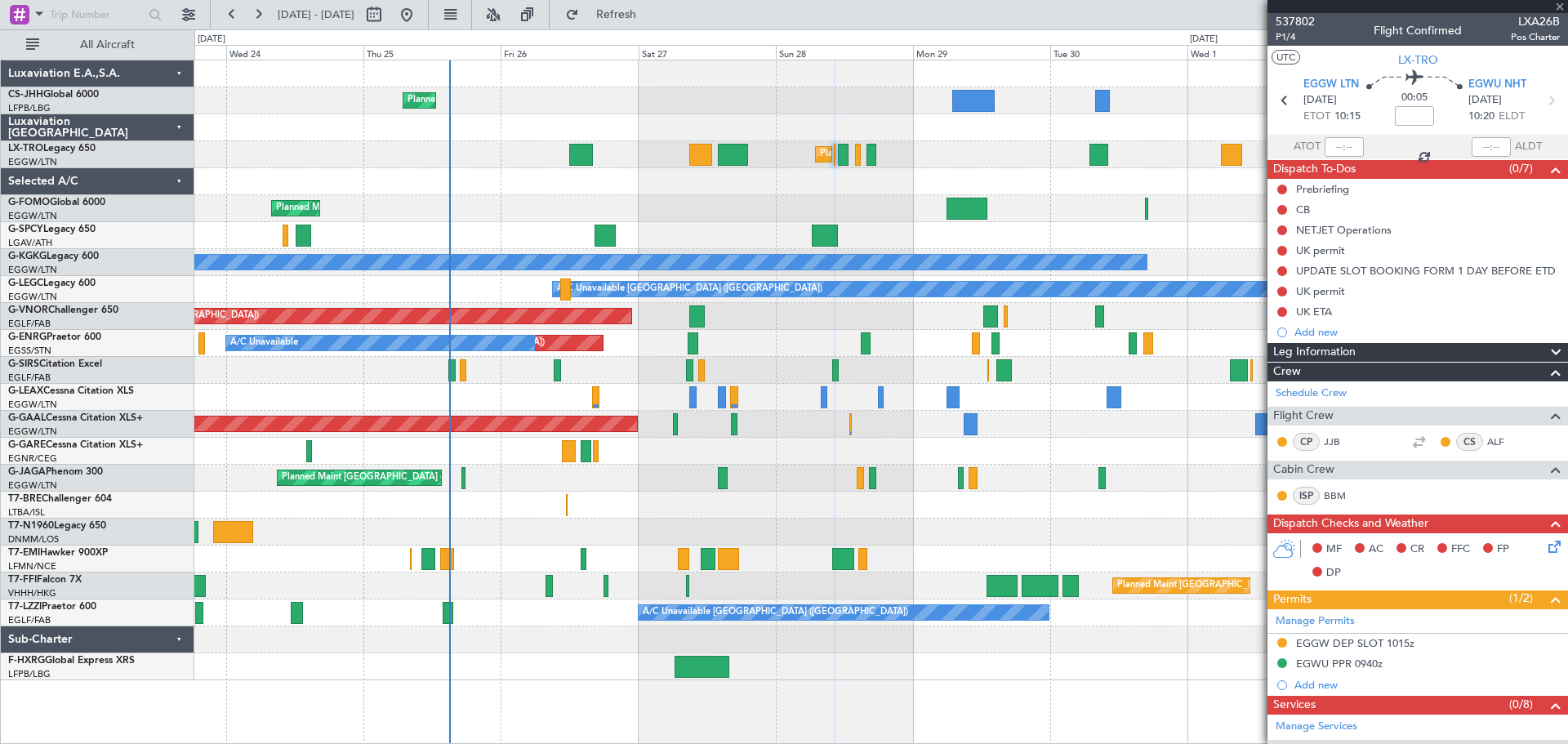
type input "-00:20"
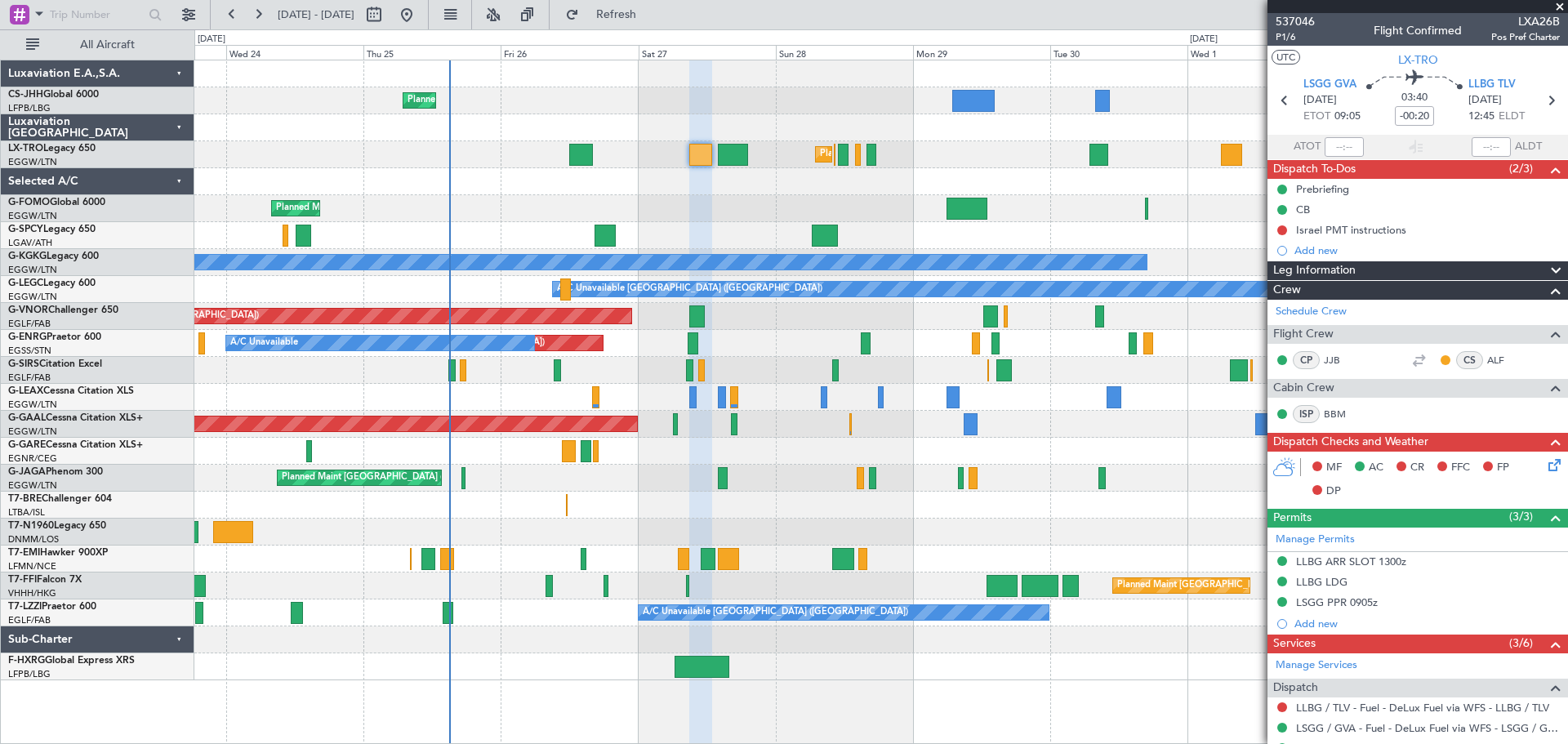
click at [1559, 8] on span at bounding box center [1559, 7] width 16 height 14
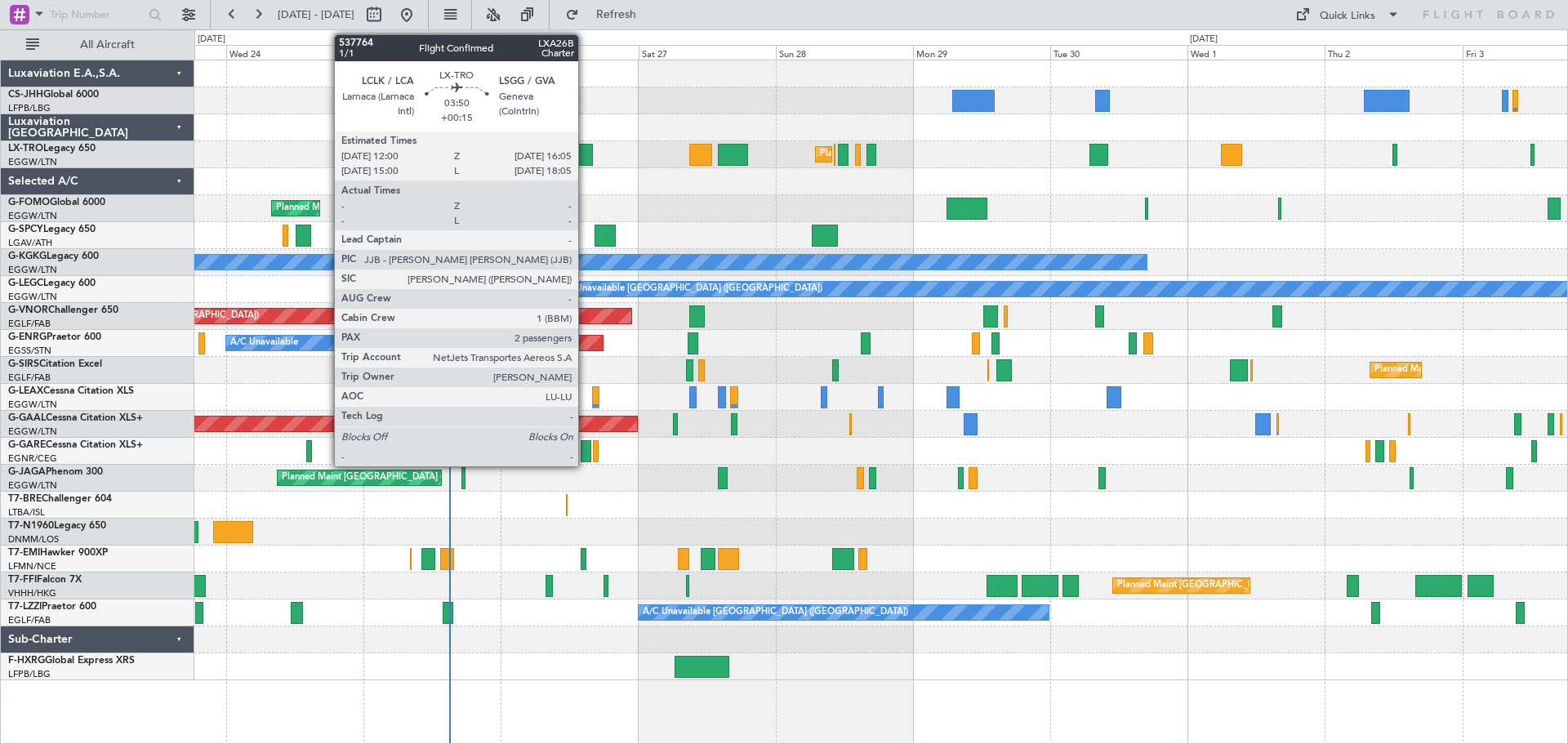
click at [586, 150] on div at bounding box center [581, 155] width 24 height 22
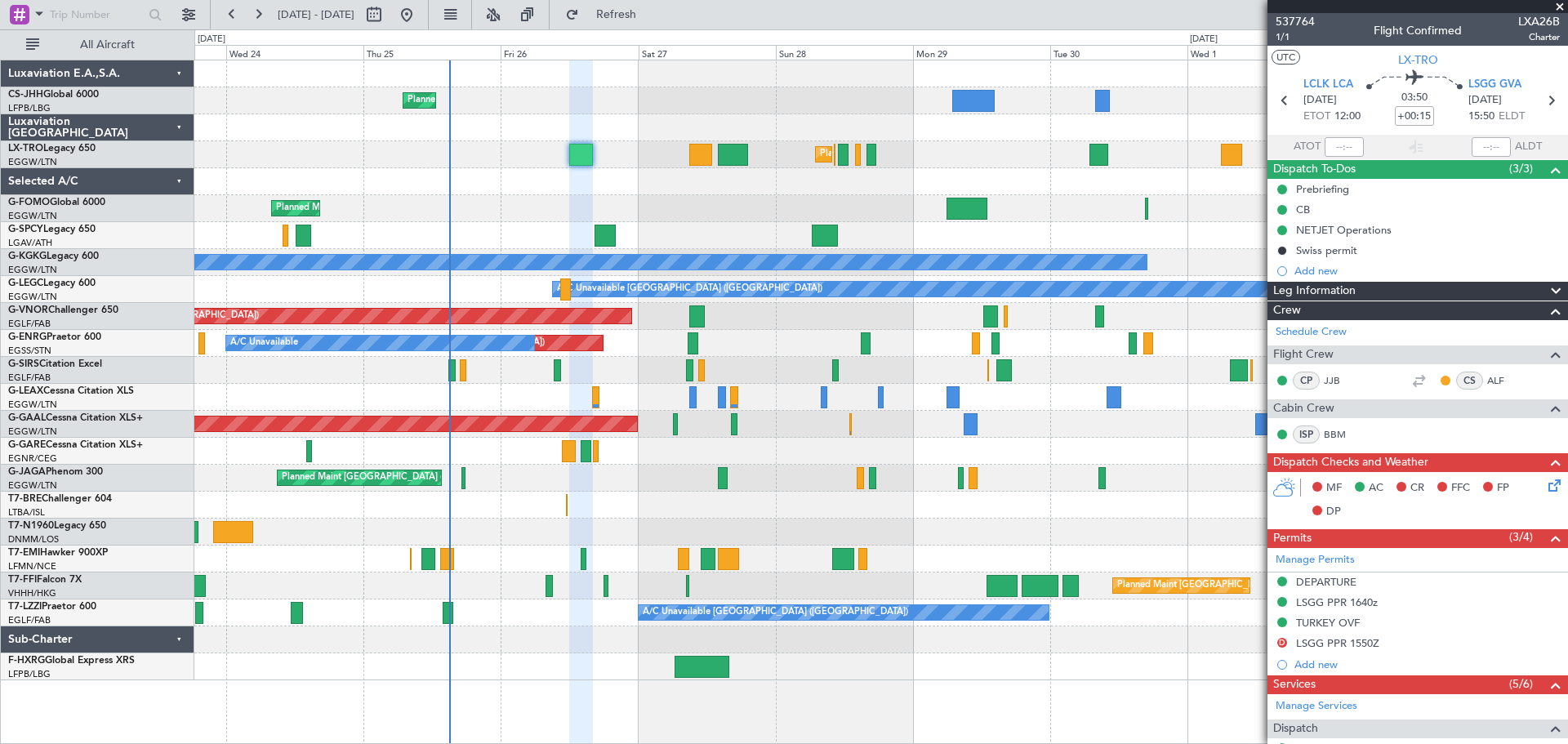
click at [1560, 7] on span at bounding box center [1559, 7] width 16 height 14
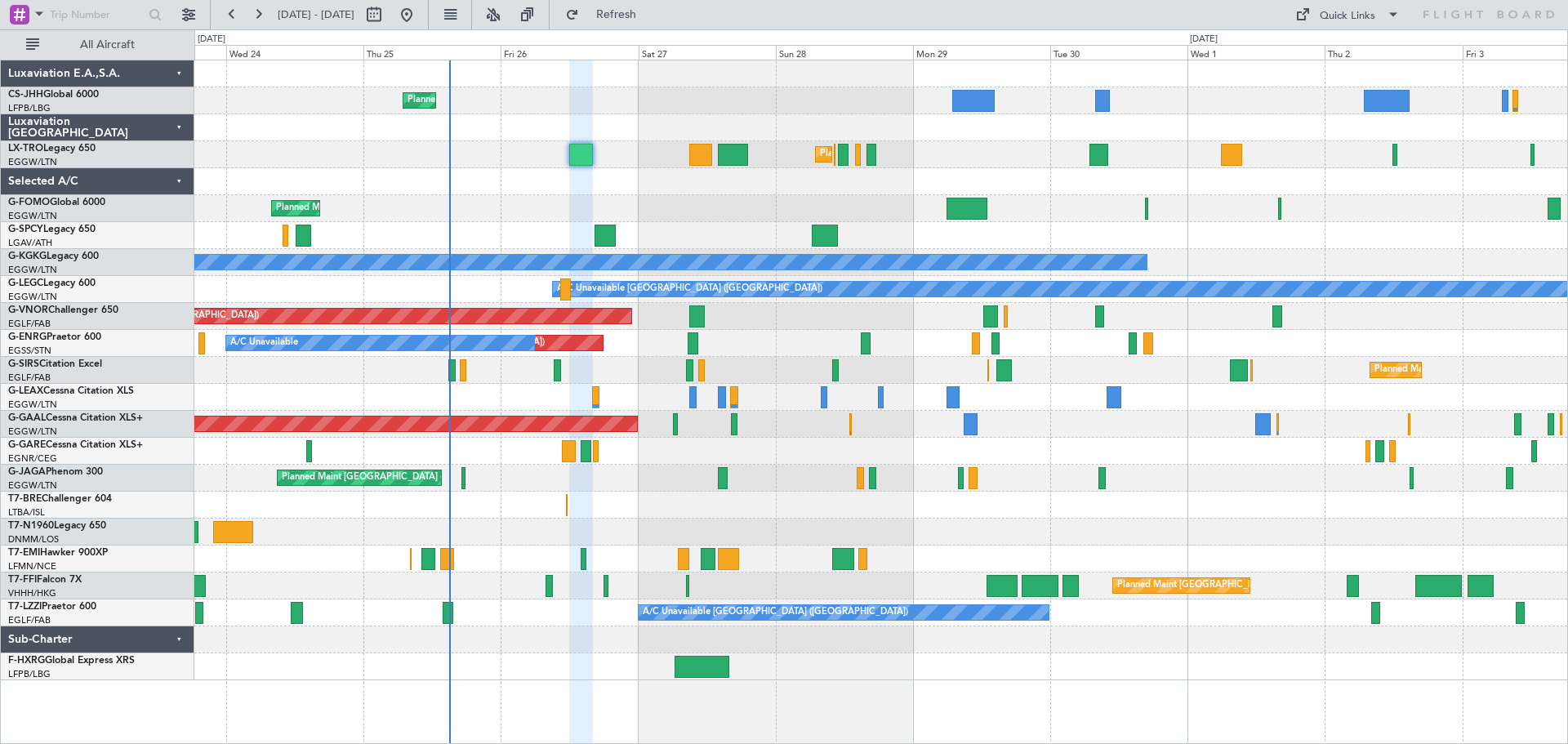
type input "0"
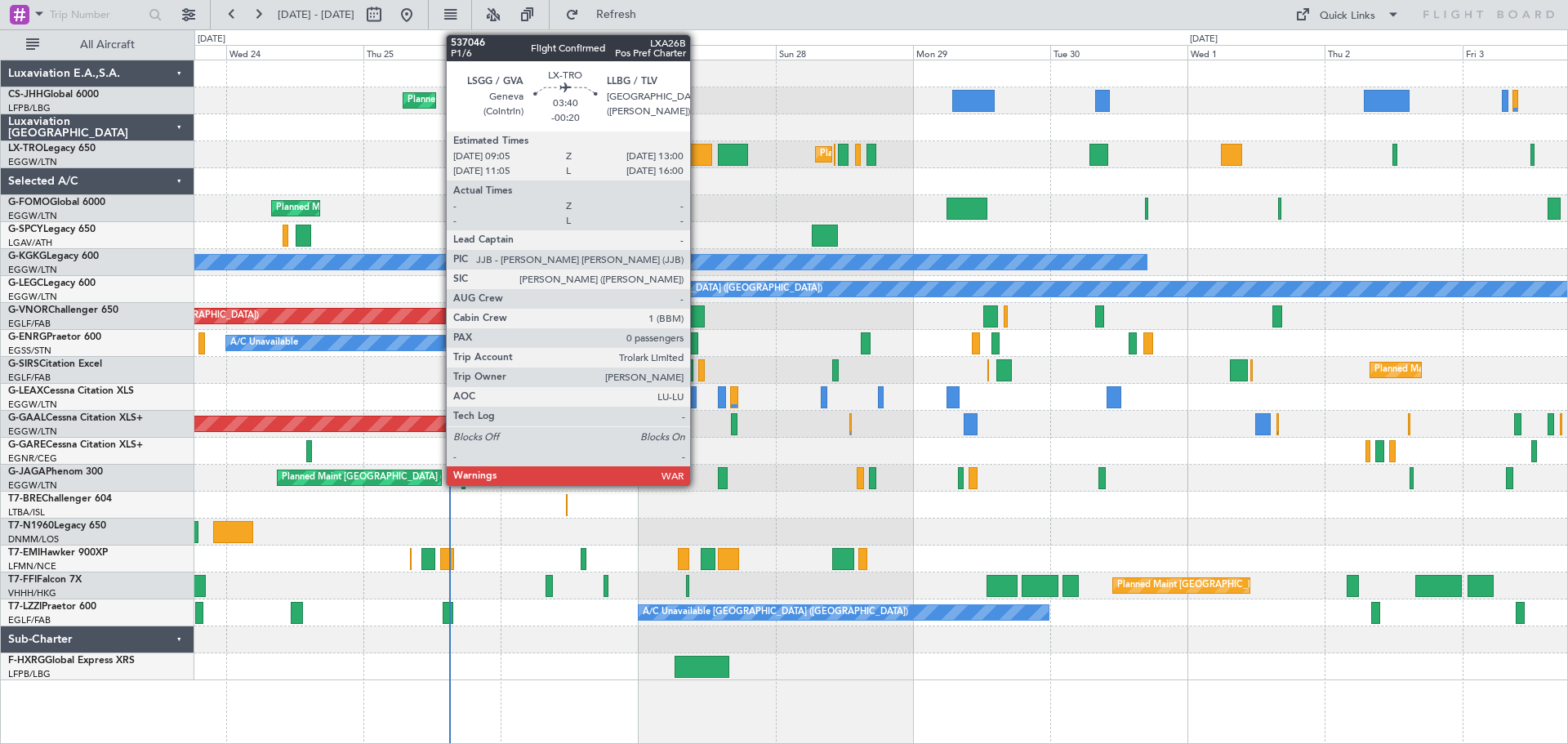
click at [697, 151] on div at bounding box center [700, 155] width 23 height 22
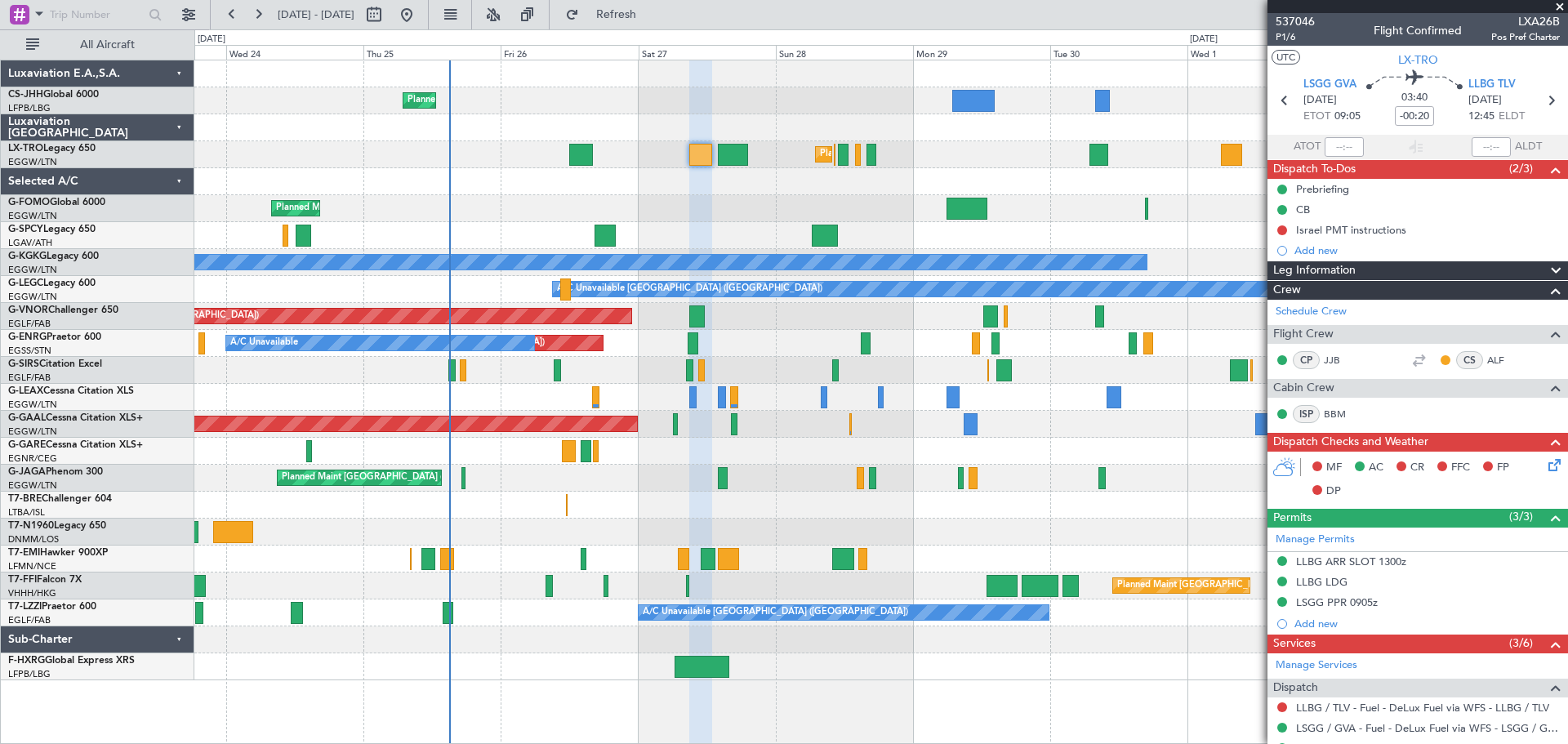
click at [1560, 6] on span at bounding box center [1559, 7] width 16 height 14
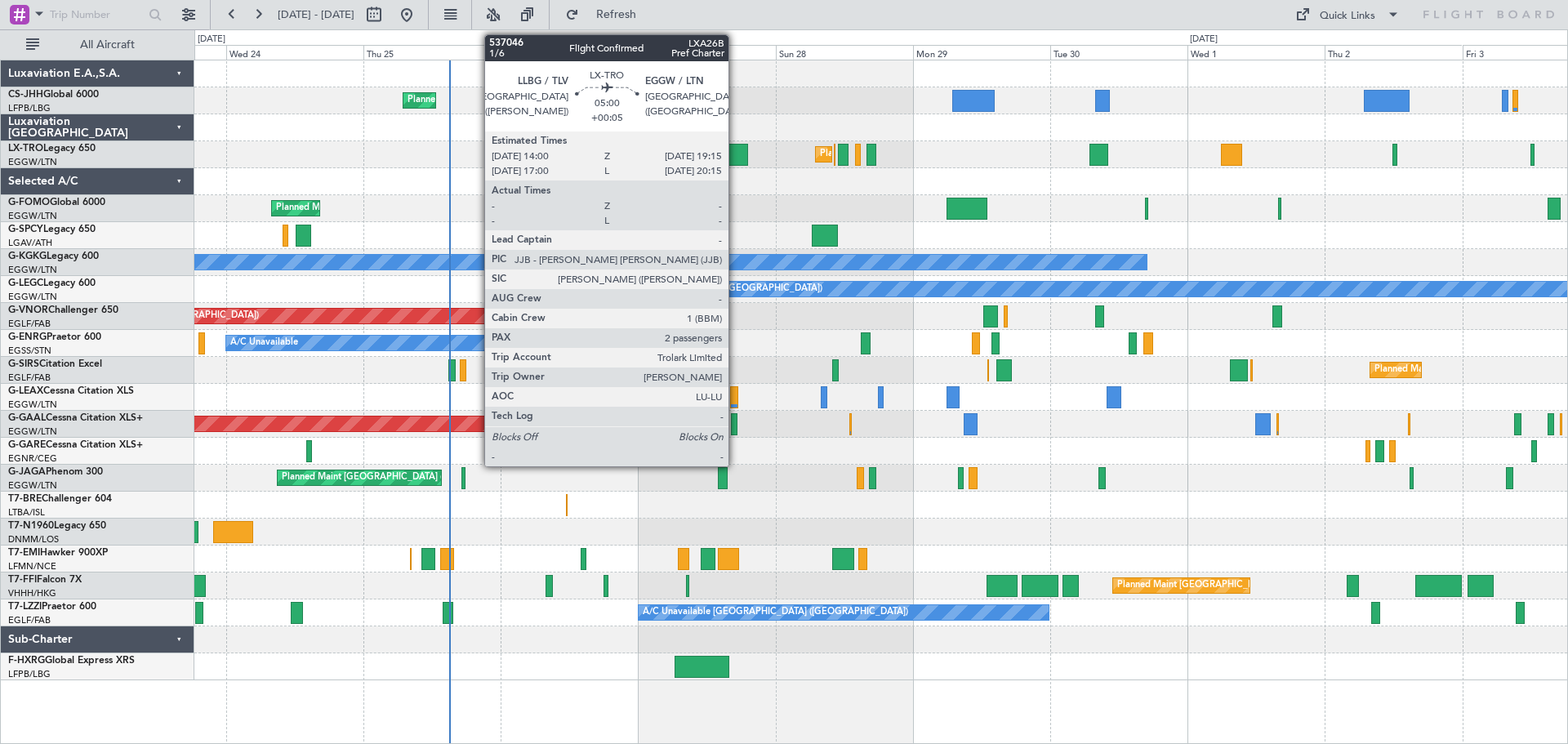
click at [735, 157] on div at bounding box center [733, 155] width 30 height 22
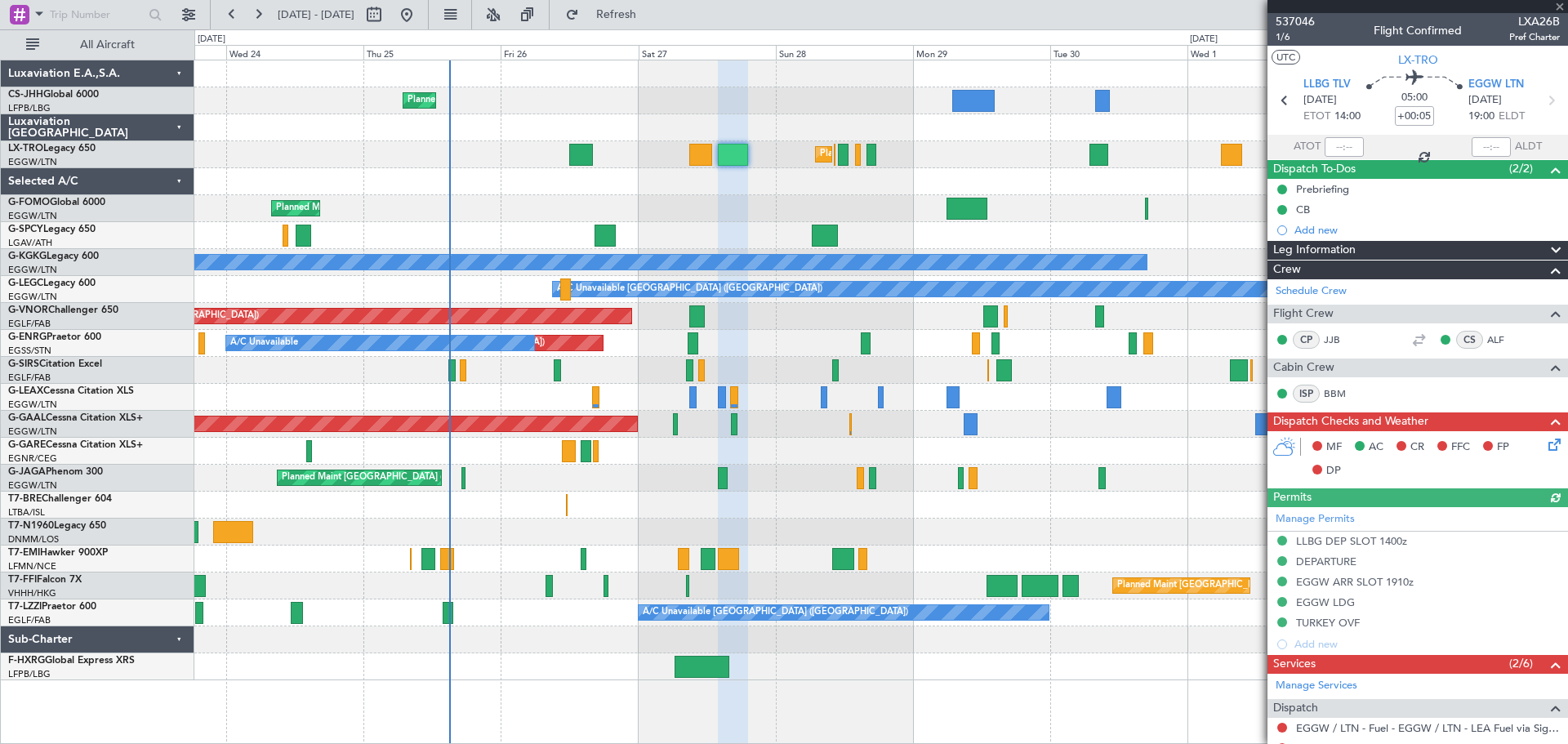
click at [1557, 6] on div at bounding box center [1418, 7] width 301 height 13
click at [1557, 6] on span at bounding box center [1559, 7] width 16 height 14
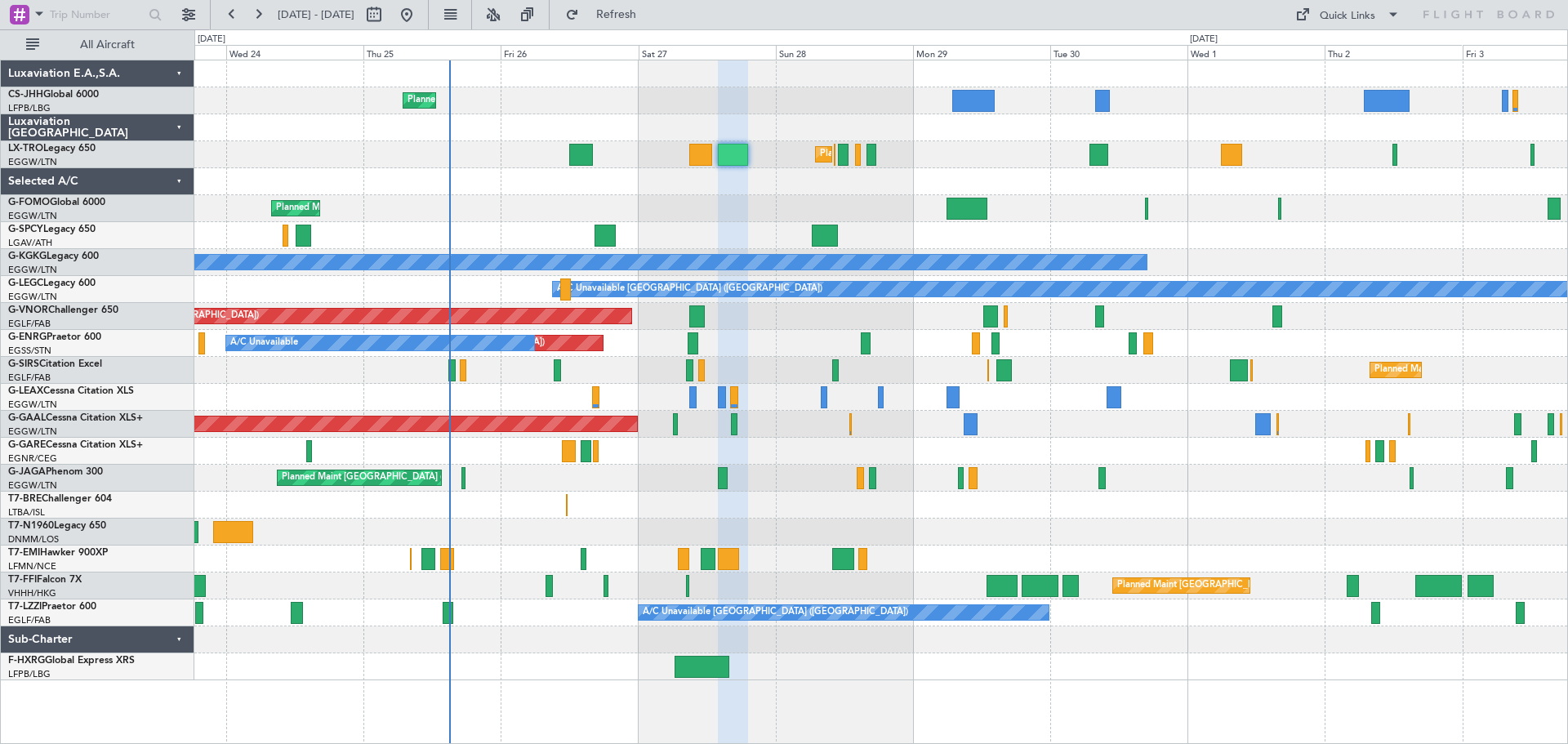
type input "0"
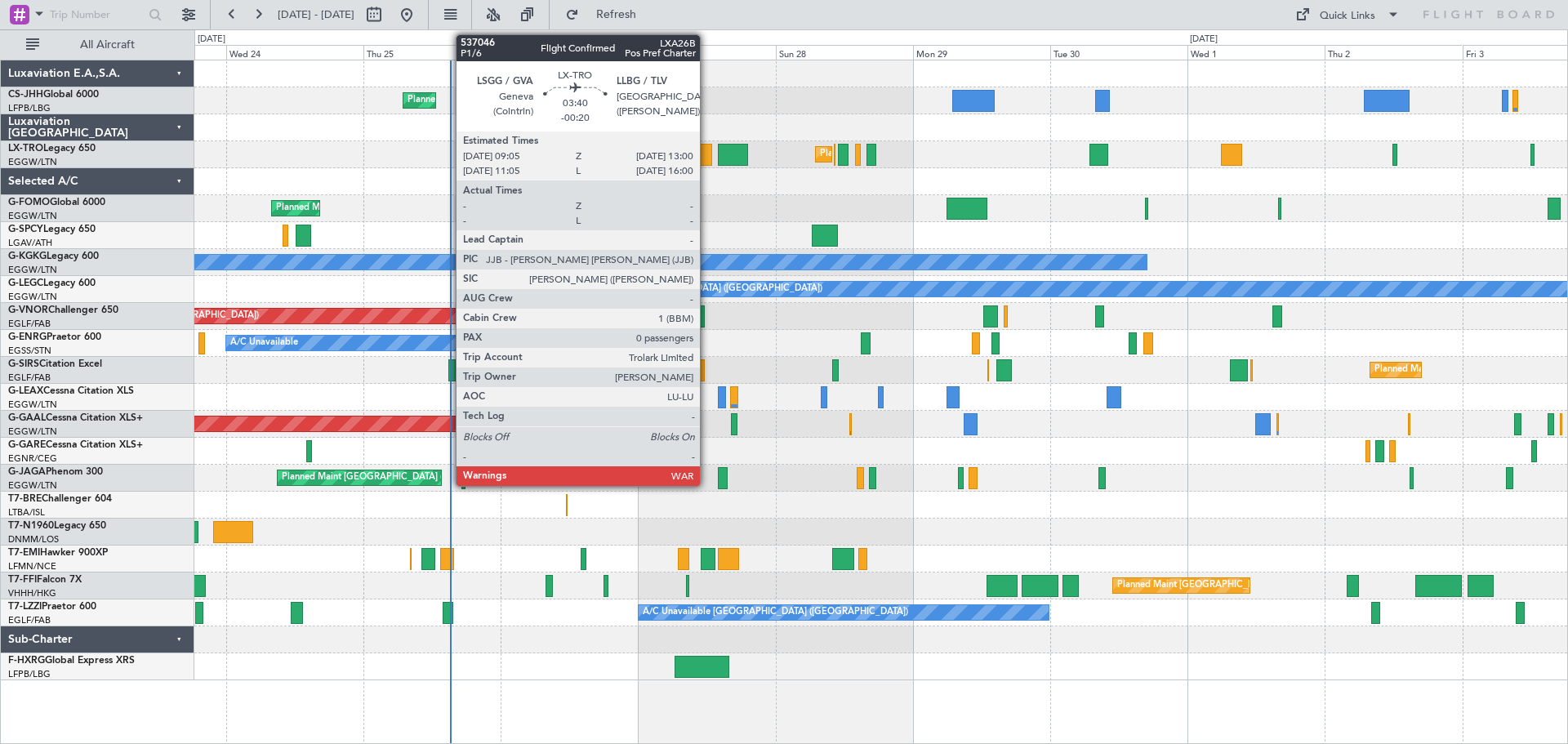
click at [707, 156] on div at bounding box center [700, 155] width 23 height 22
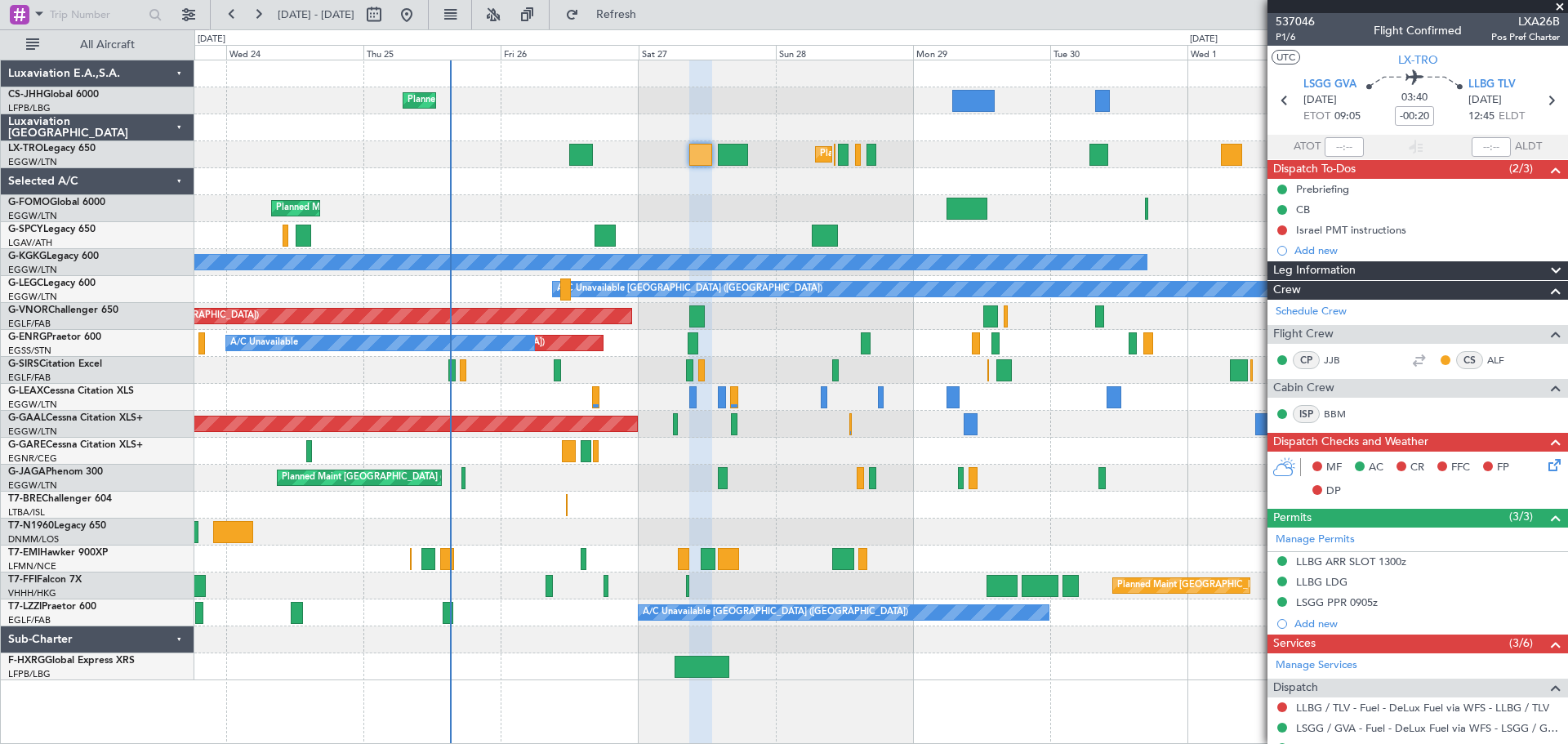
click at [1563, 11] on span at bounding box center [1559, 7] width 16 height 14
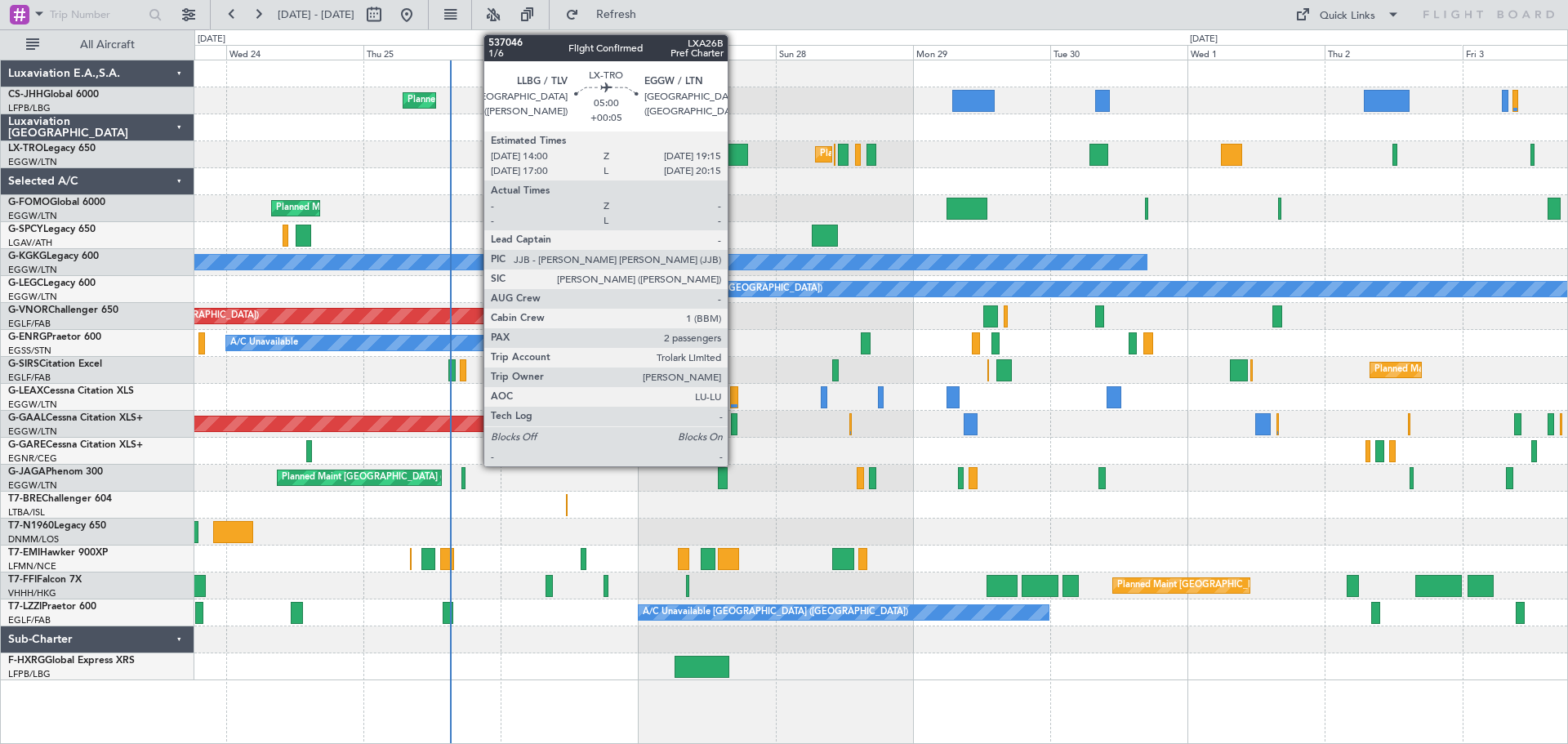
click at [735, 159] on div at bounding box center [733, 155] width 30 height 22
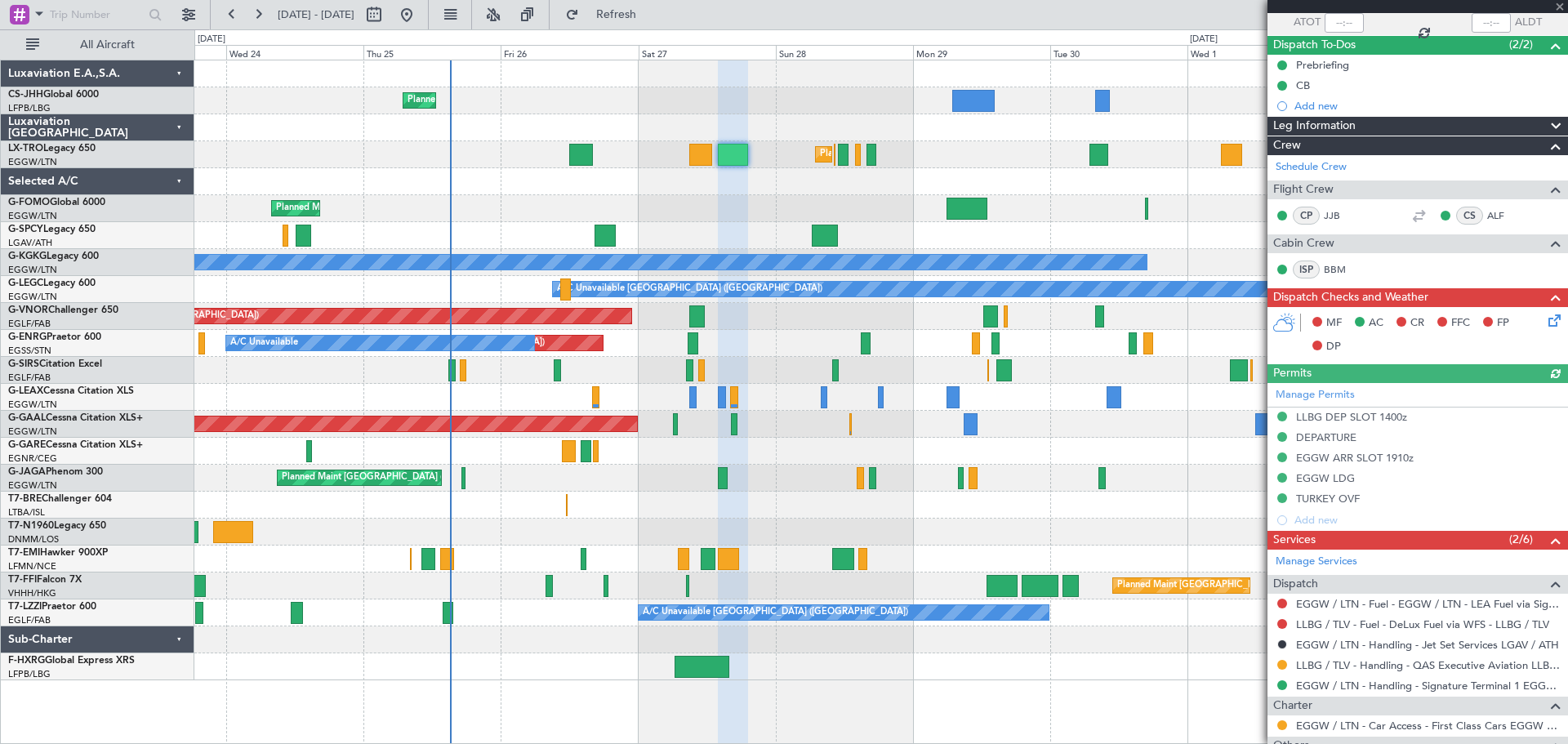
scroll to position [316, 0]
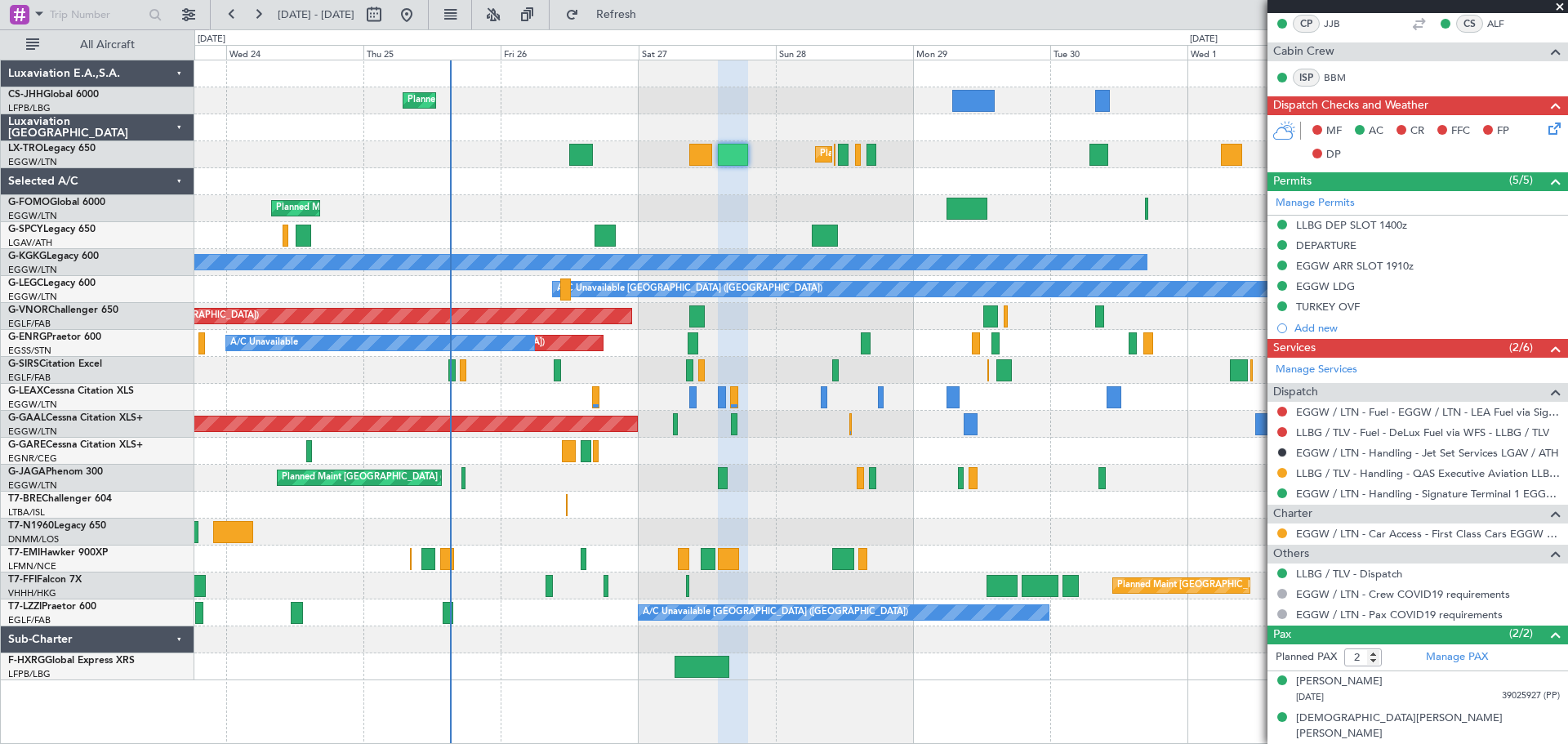
click at [1558, 8] on span at bounding box center [1559, 7] width 16 height 14
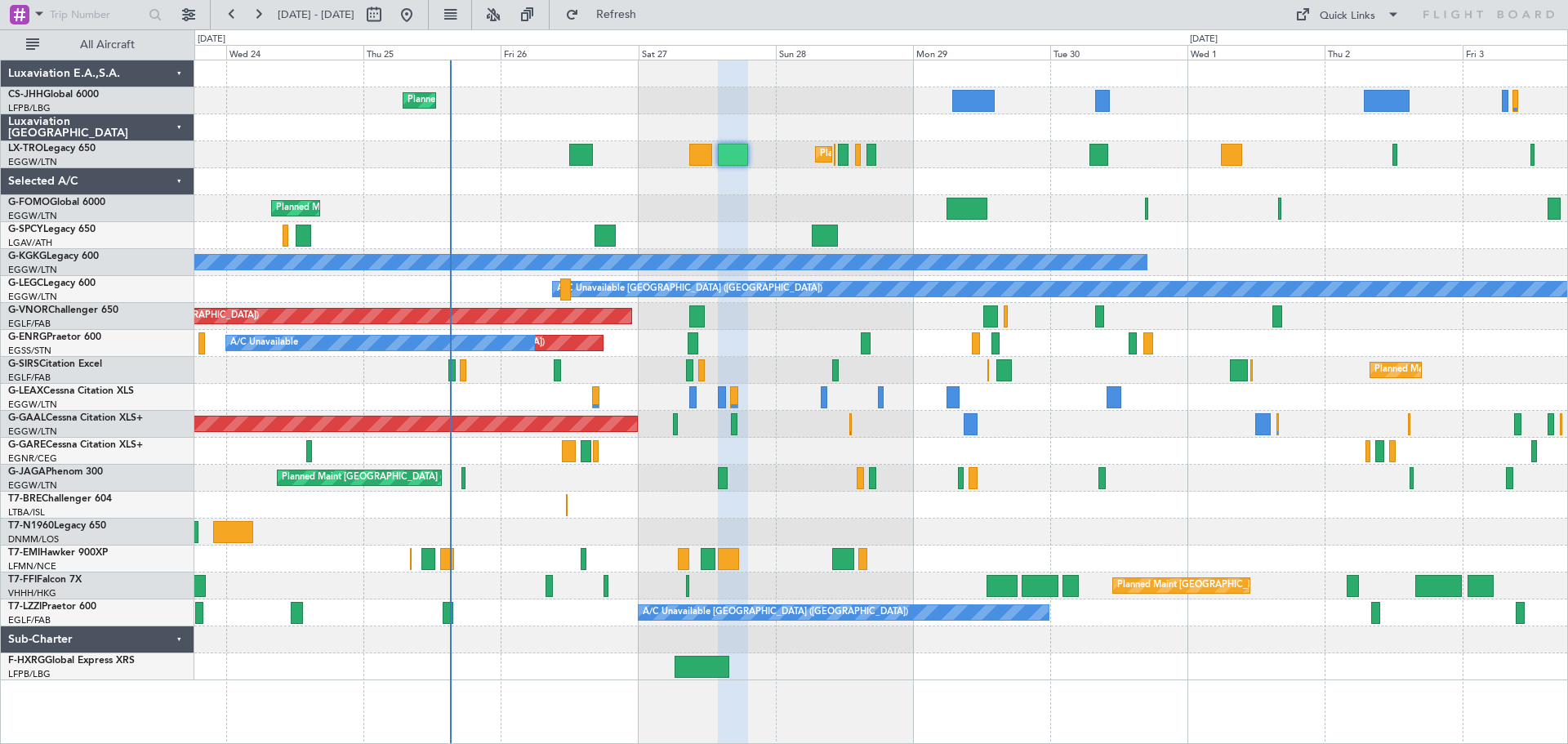
type input "0"
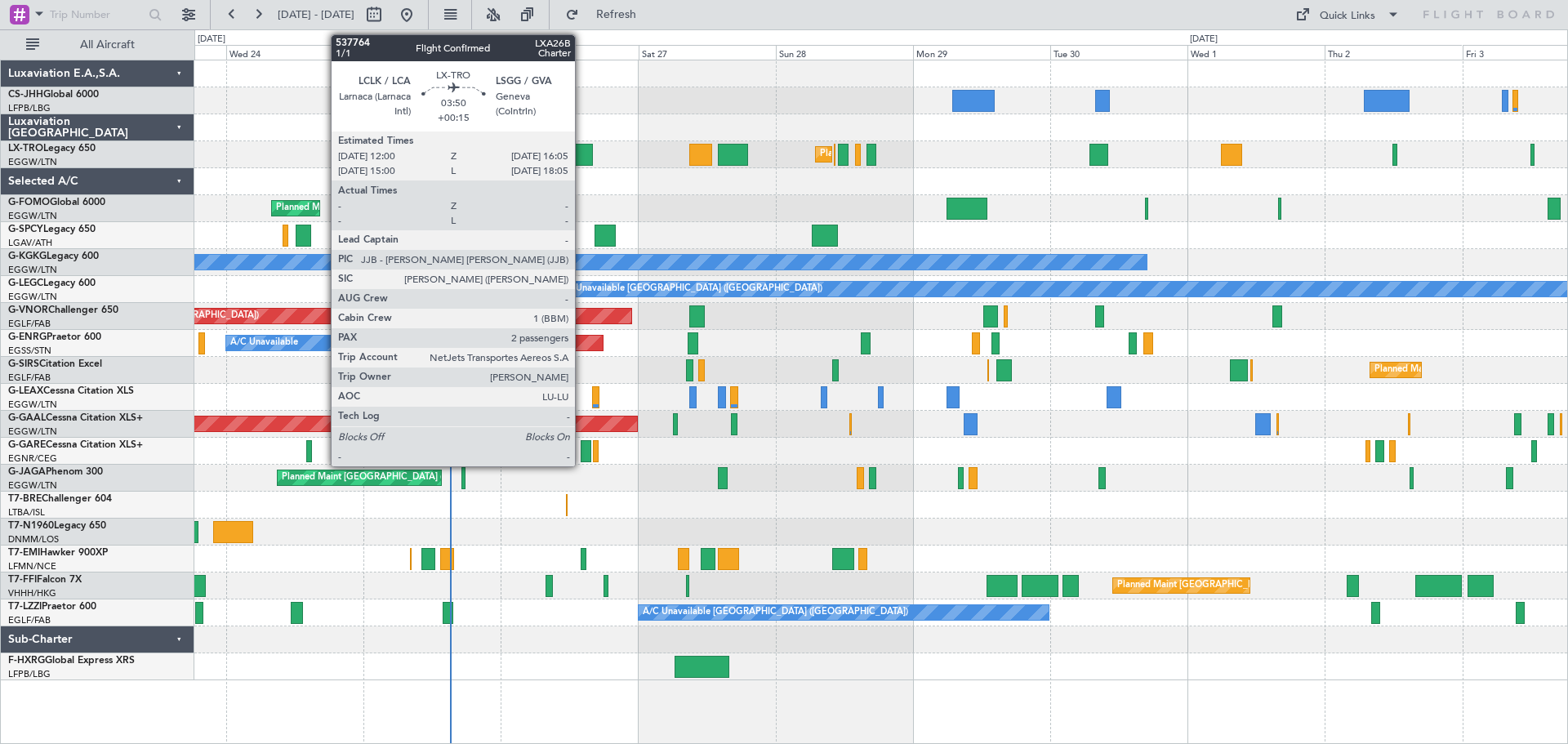
click at [582, 156] on div at bounding box center [581, 155] width 24 height 22
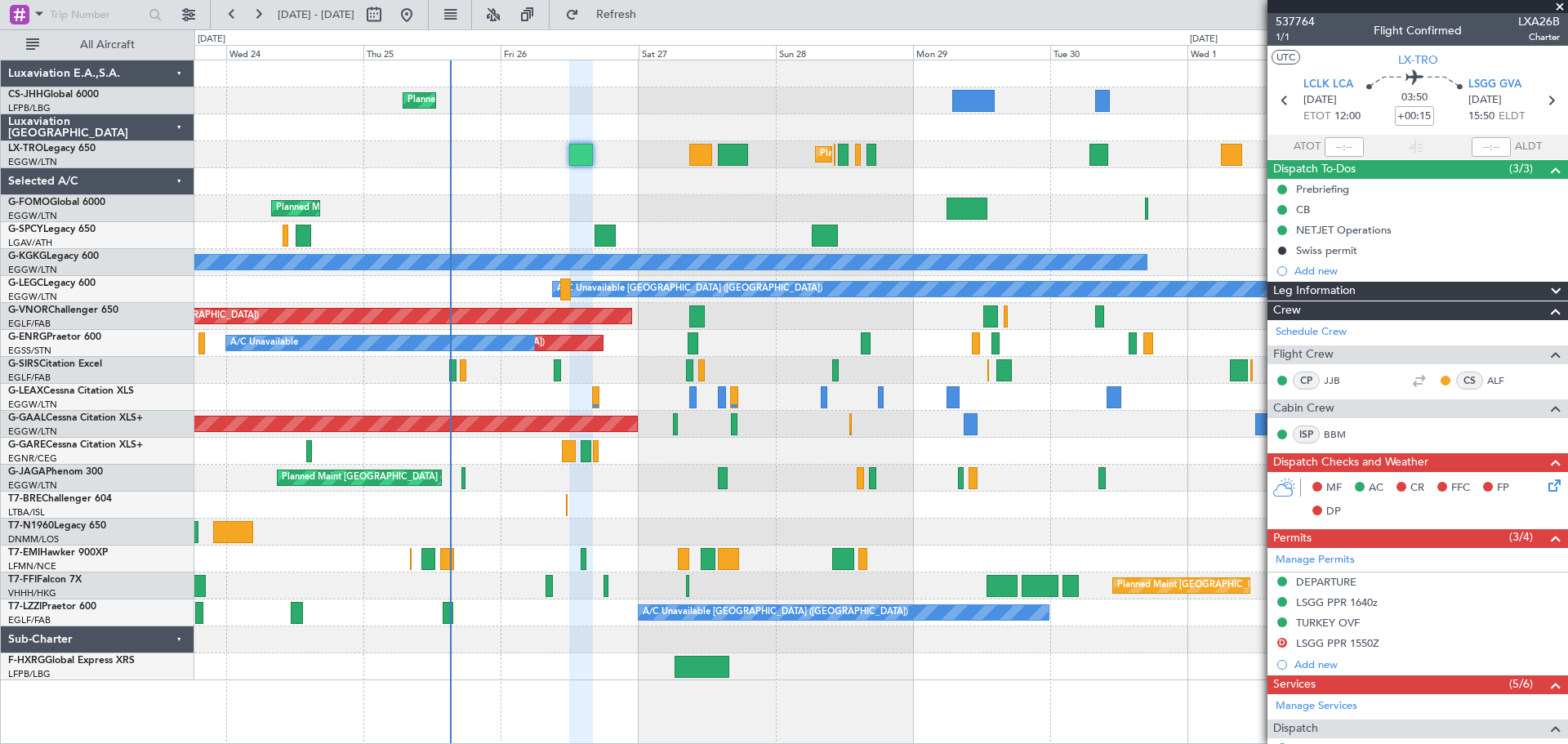
click at [1561, 5] on span at bounding box center [1559, 7] width 16 height 14
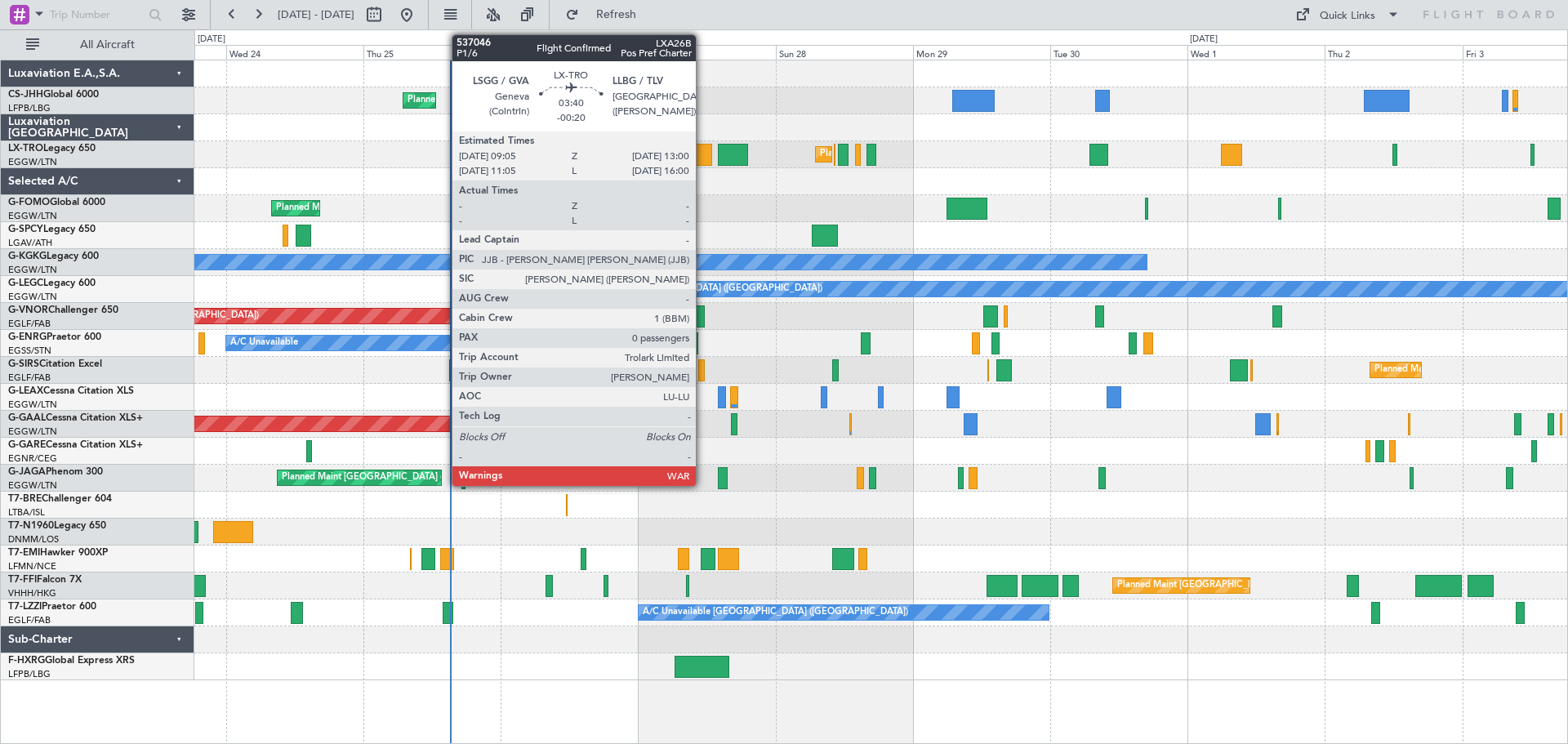
click at [703, 158] on div at bounding box center [700, 155] width 23 height 22
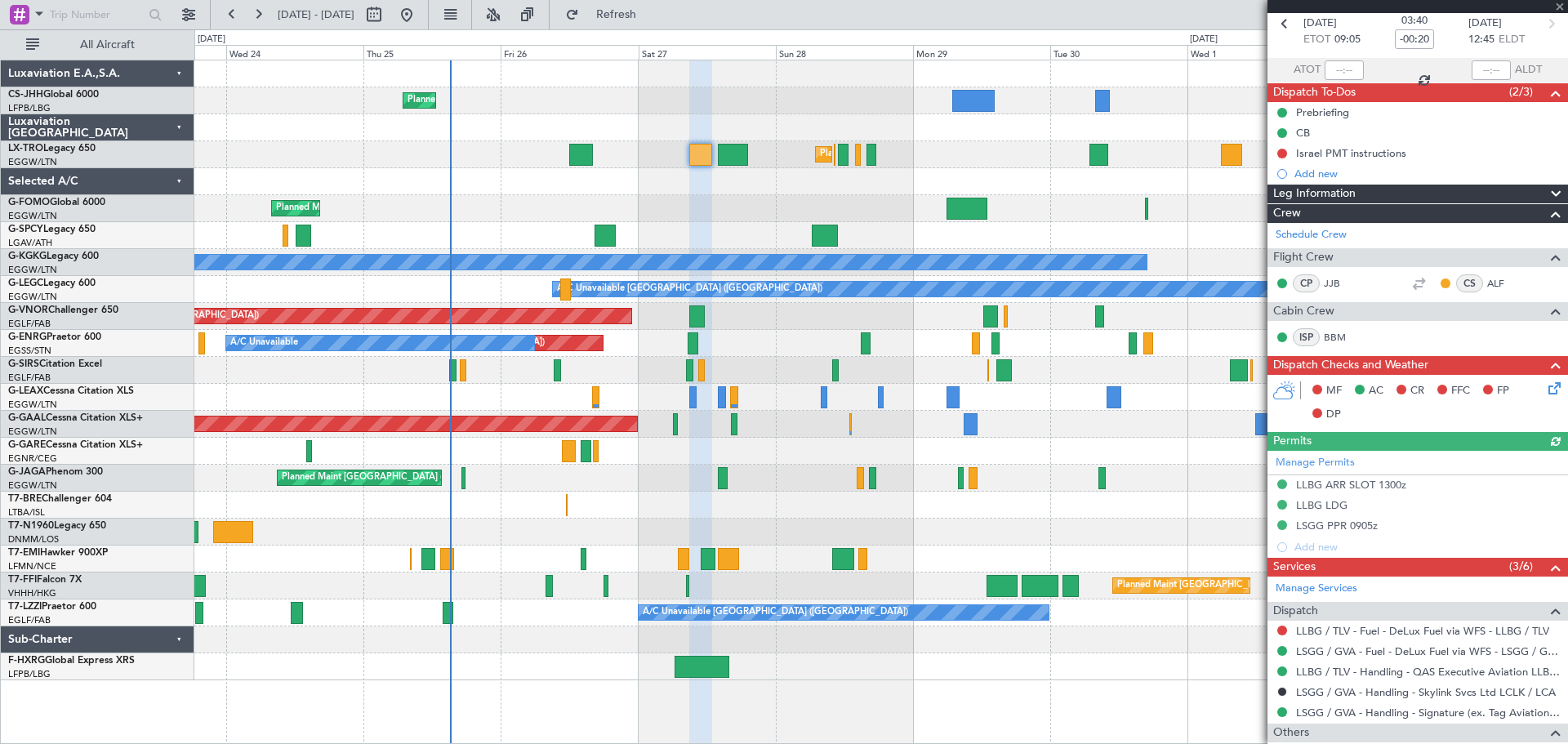
scroll to position [203, 0]
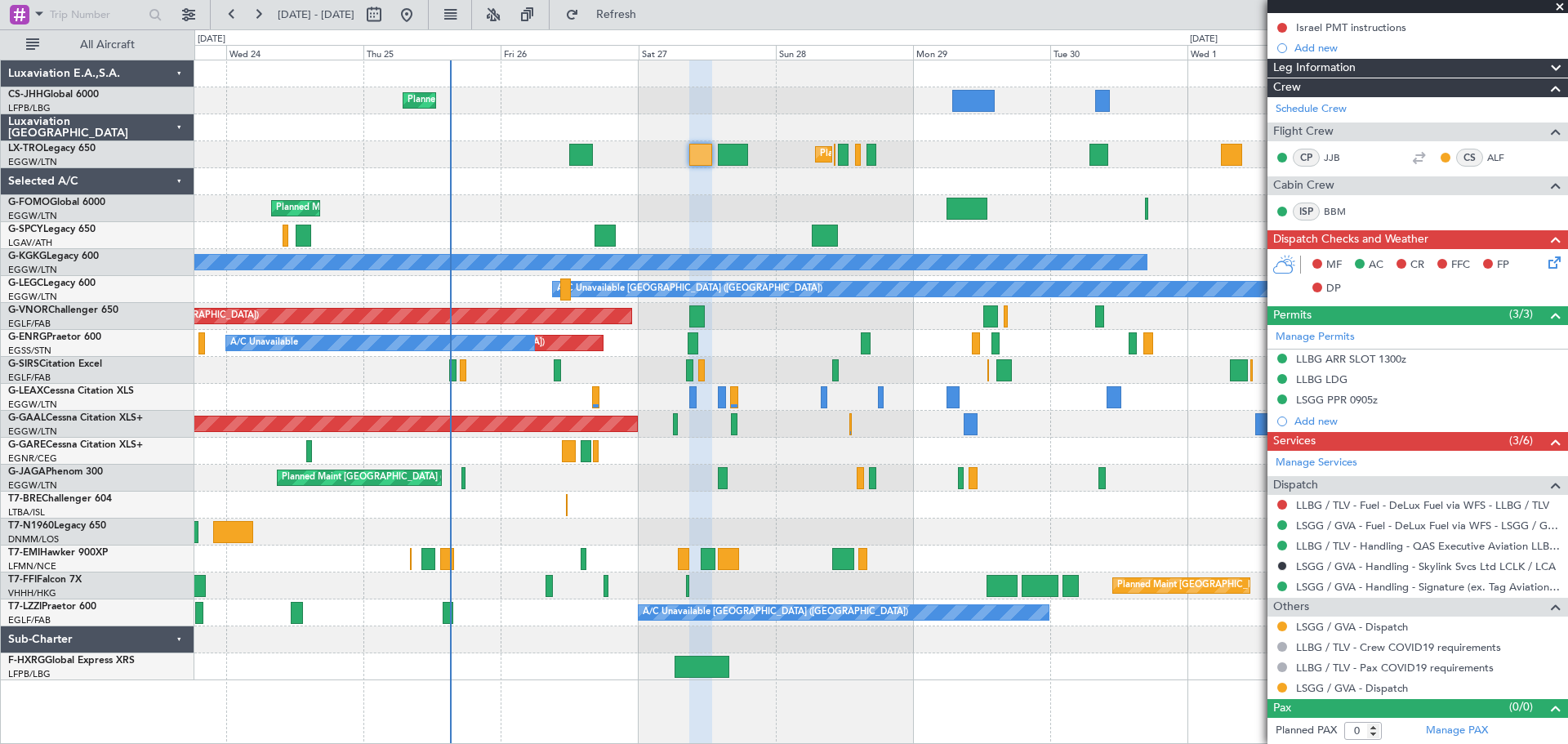
click at [1558, 3] on span at bounding box center [1559, 7] width 16 height 14
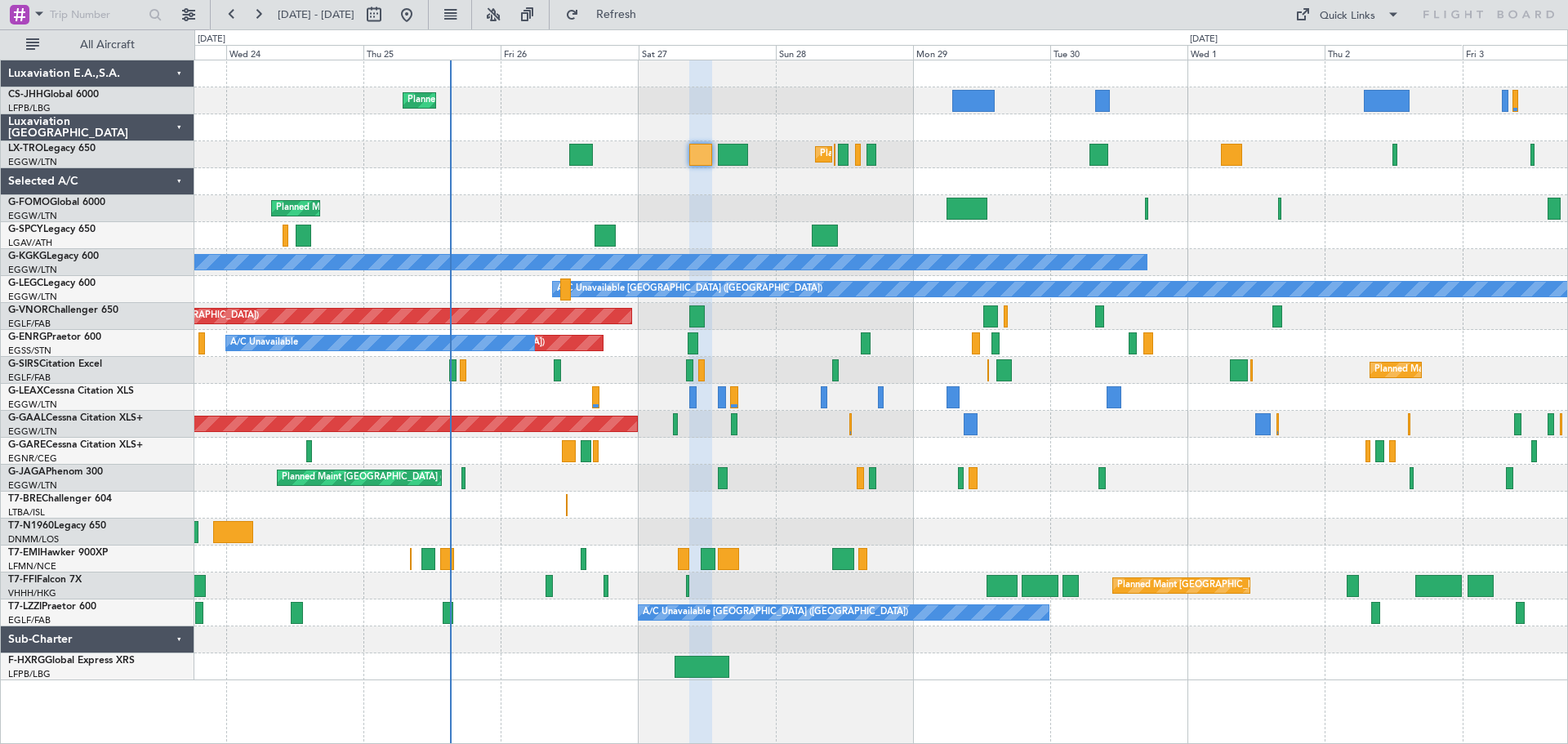
scroll to position [0, 0]
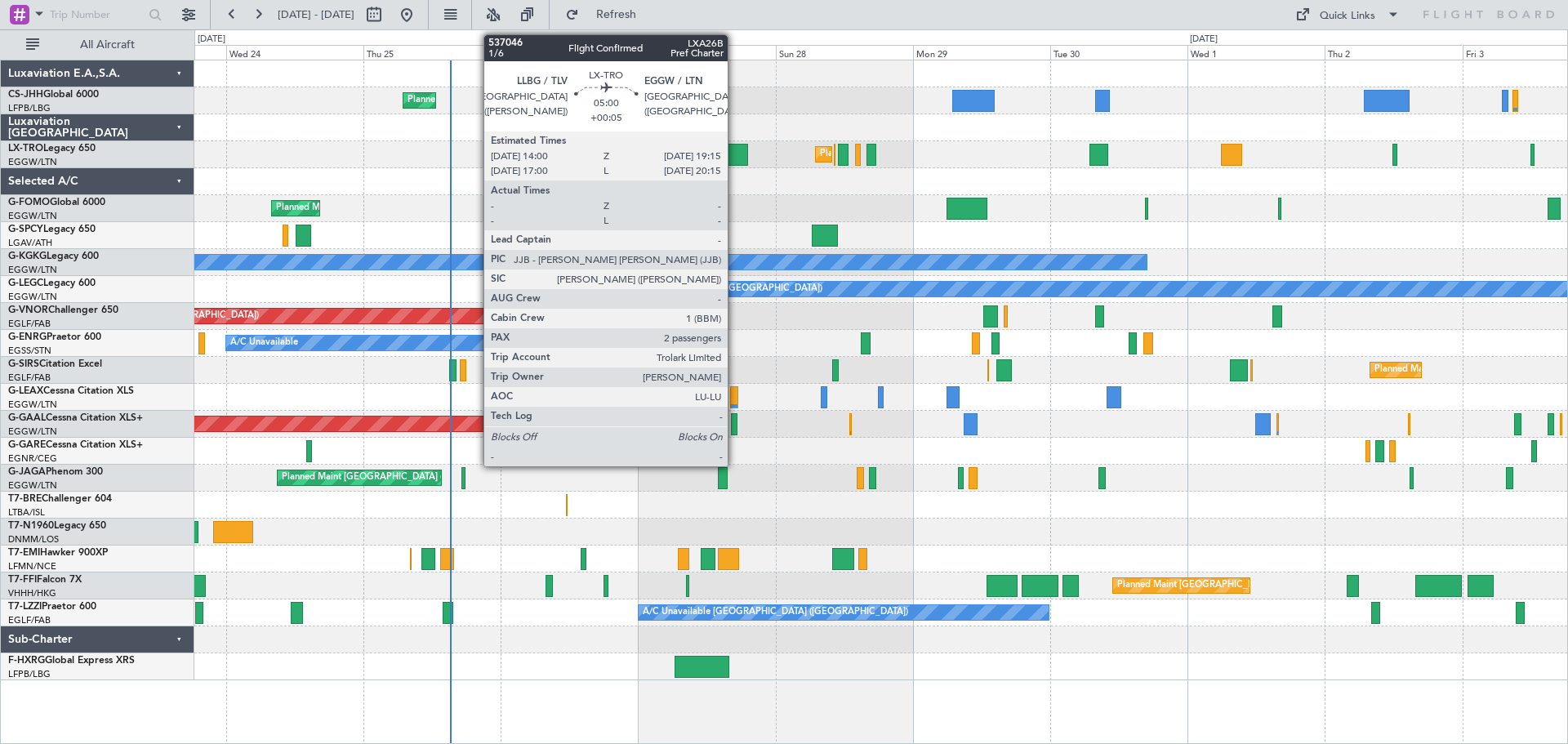
click at [735, 155] on div at bounding box center [733, 155] width 30 height 22
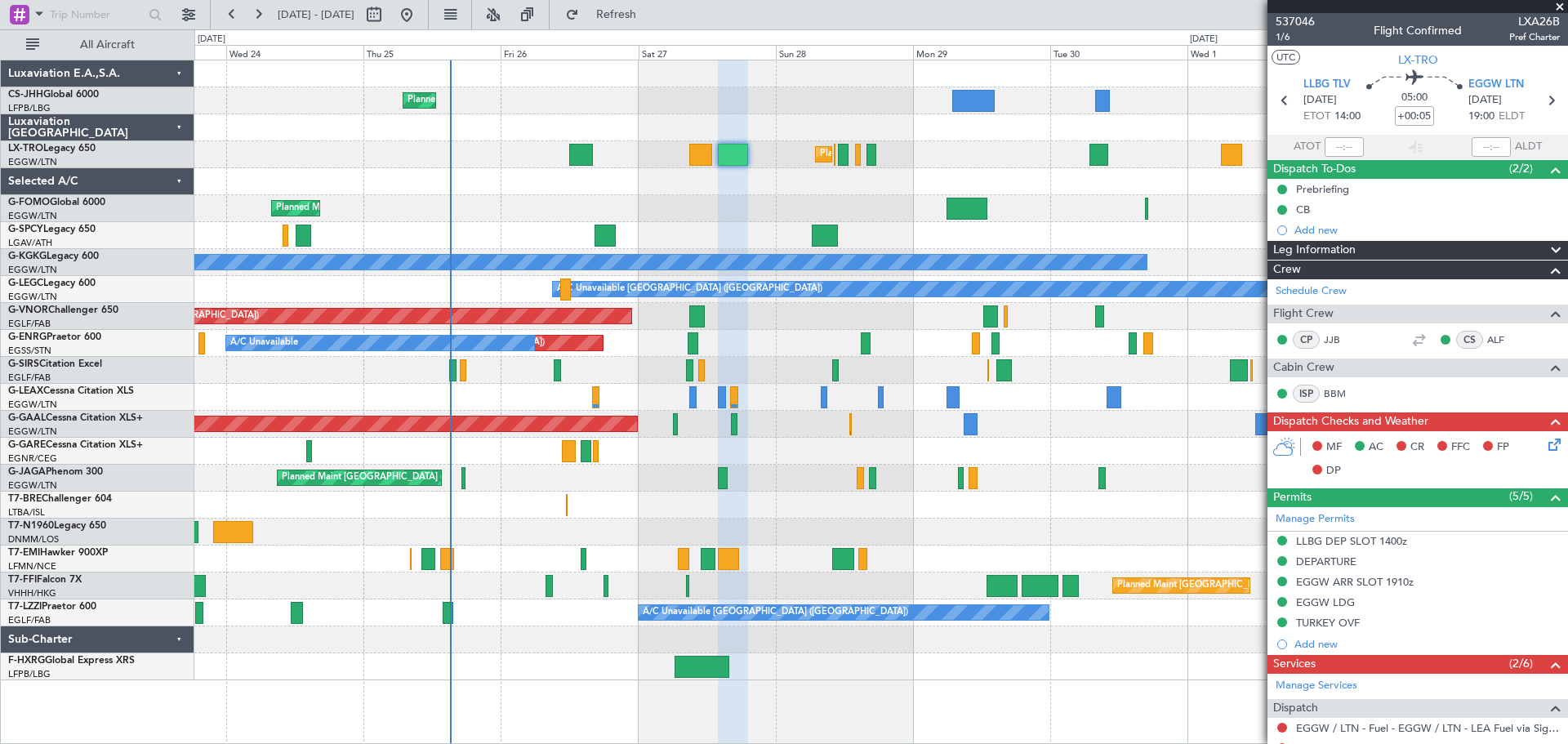
scroll to position [316, 0]
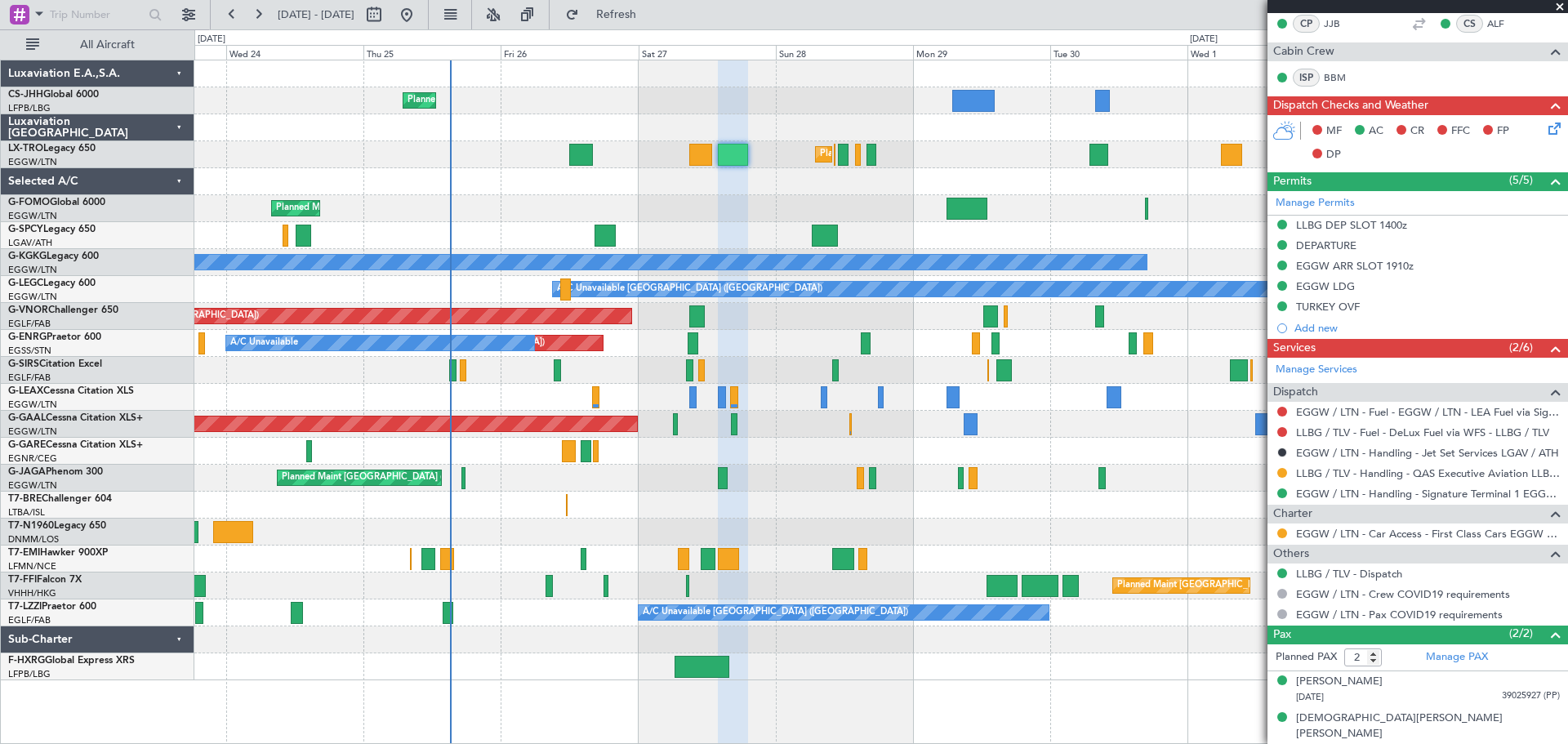
click at [1559, 3] on span at bounding box center [1559, 7] width 16 height 14
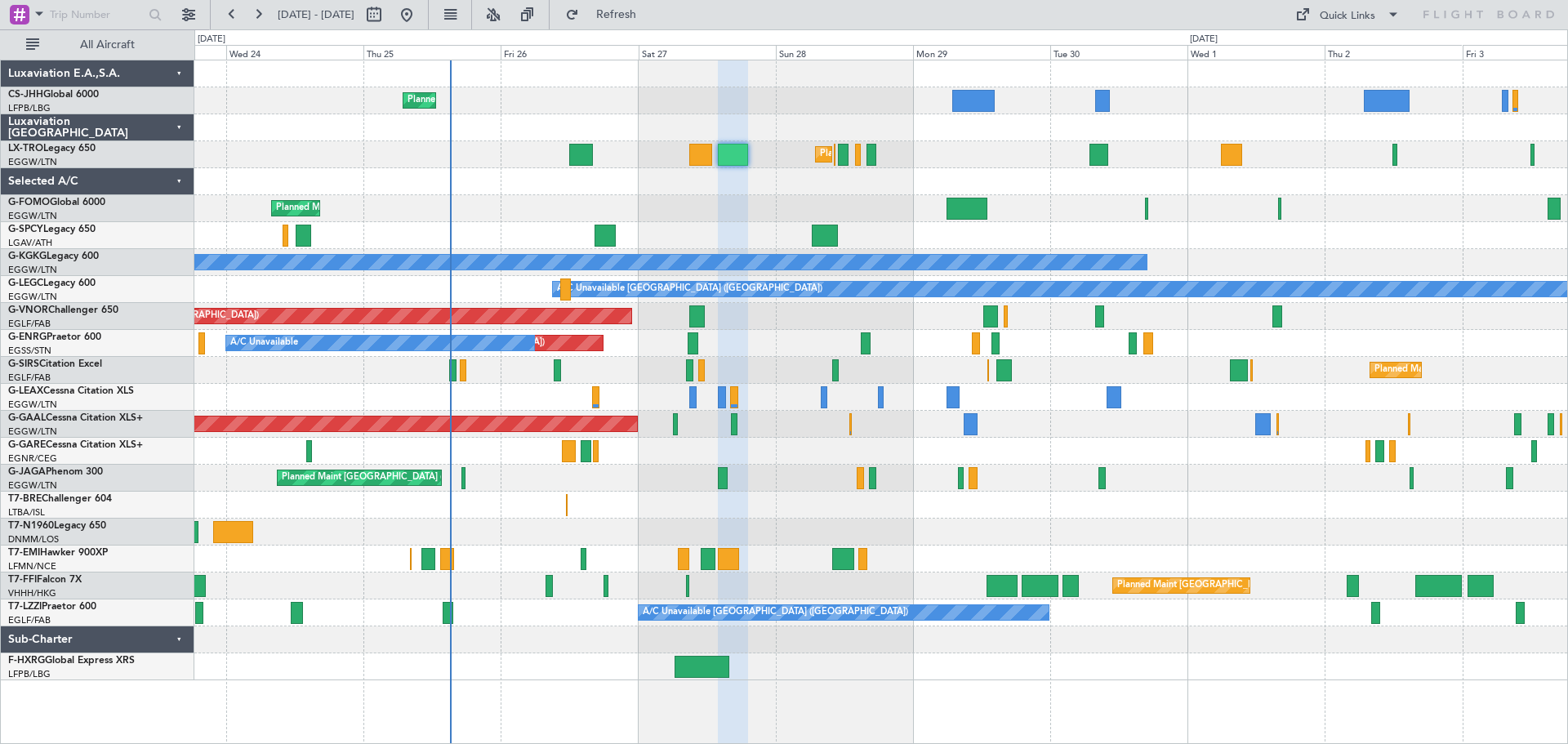
type input "0"
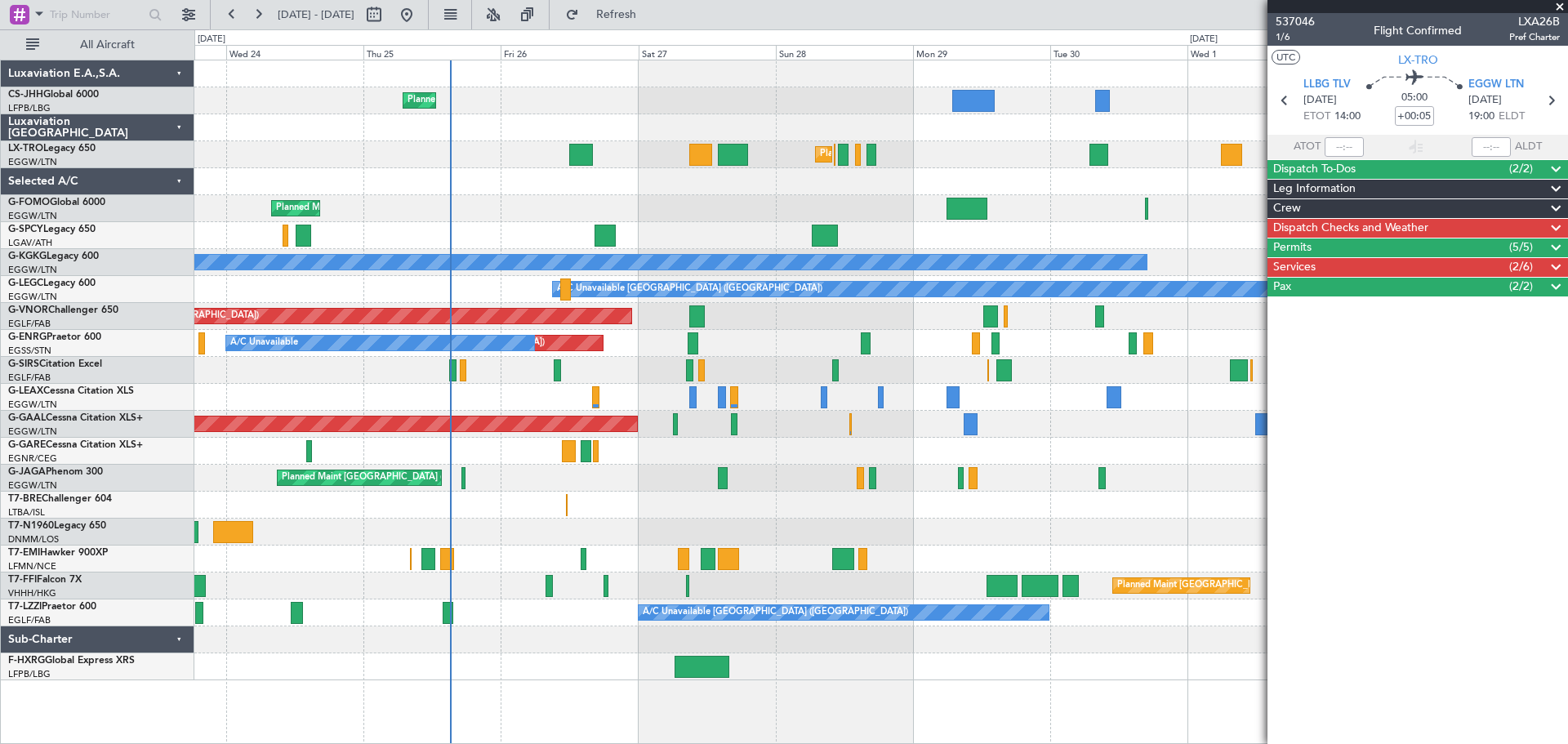
scroll to position [0, 0]
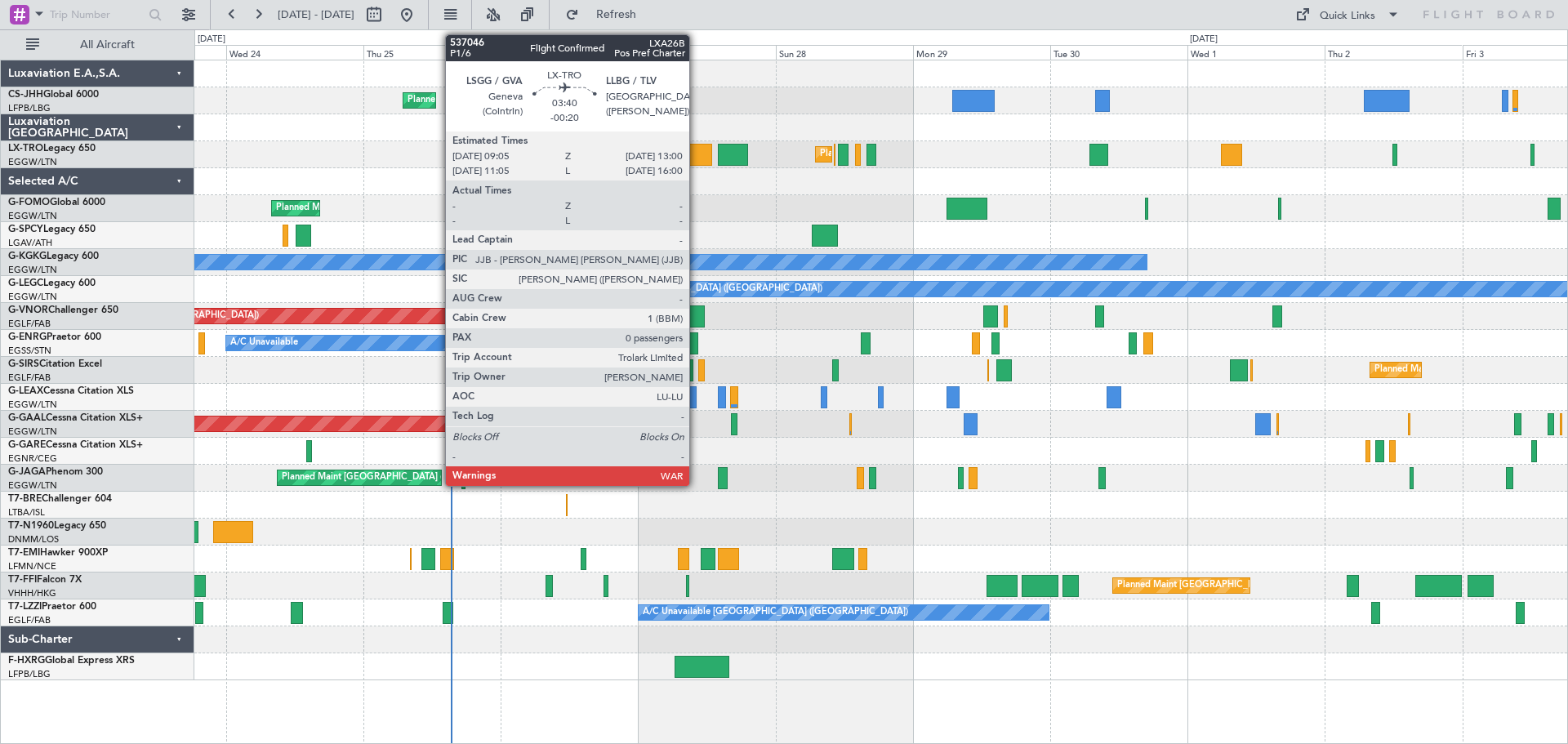
click at [697, 154] on div at bounding box center [700, 155] width 23 height 22
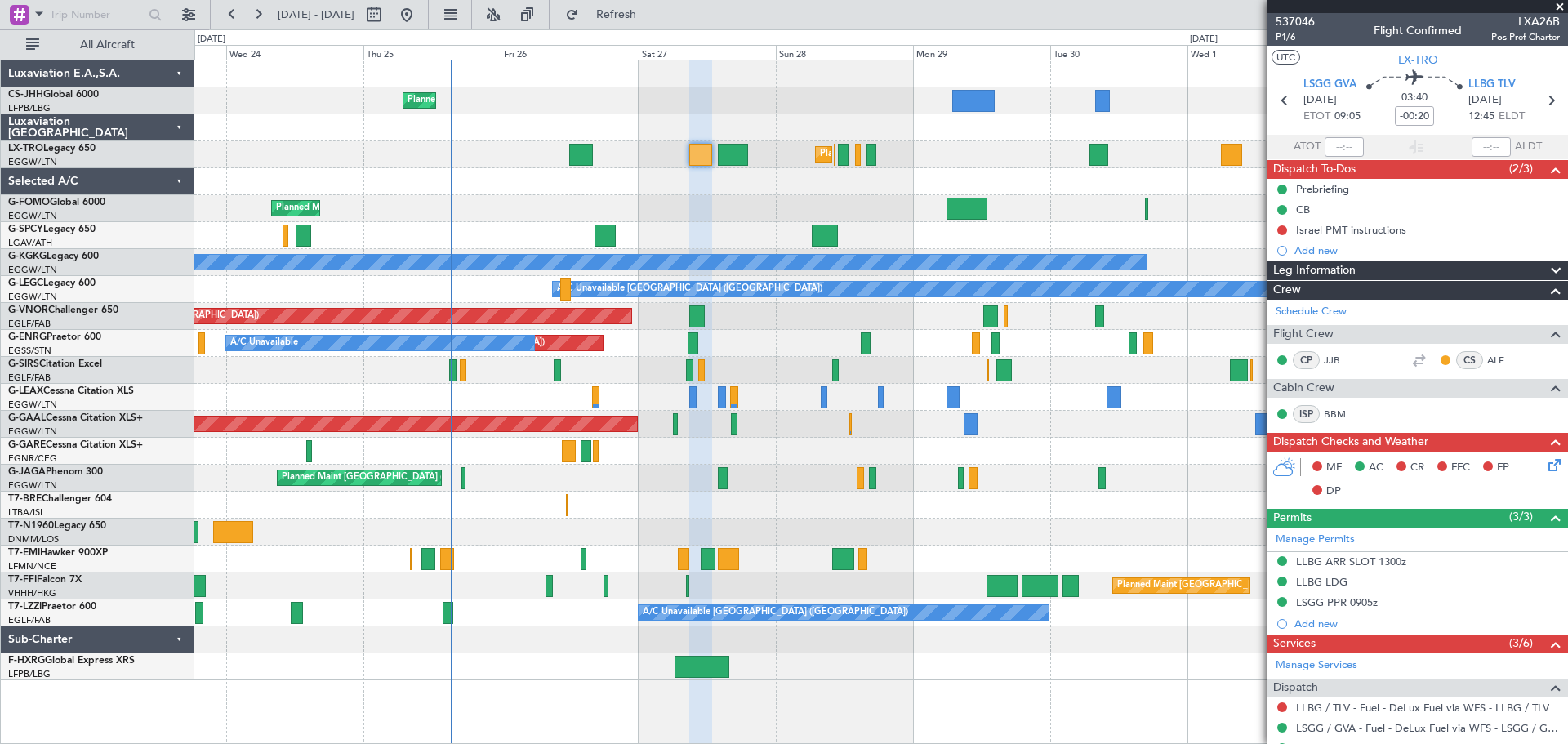
click at [1557, 8] on span at bounding box center [1559, 7] width 16 height 14
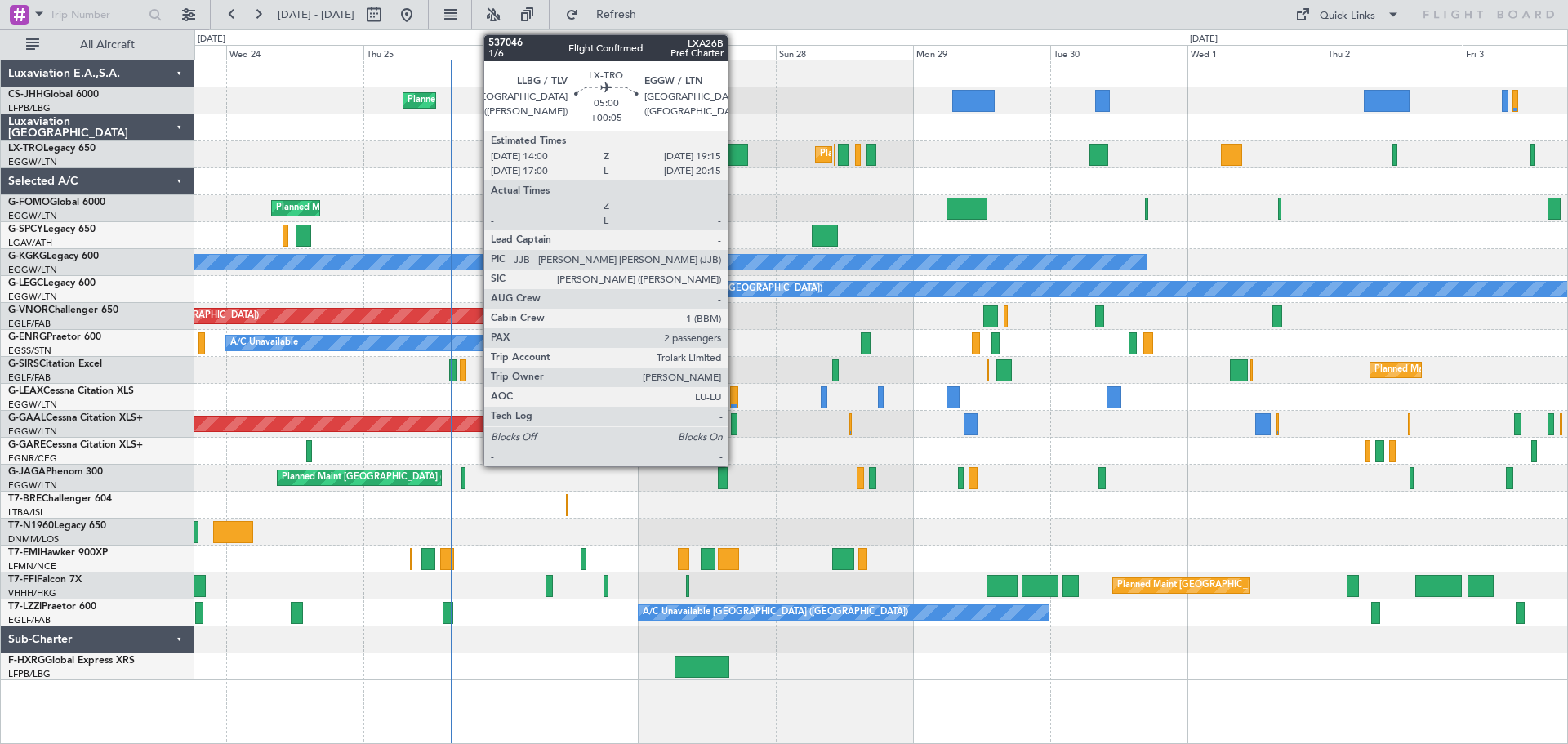
click at [735, 159] on div at bounding box center [733, 155] width 30 height 22
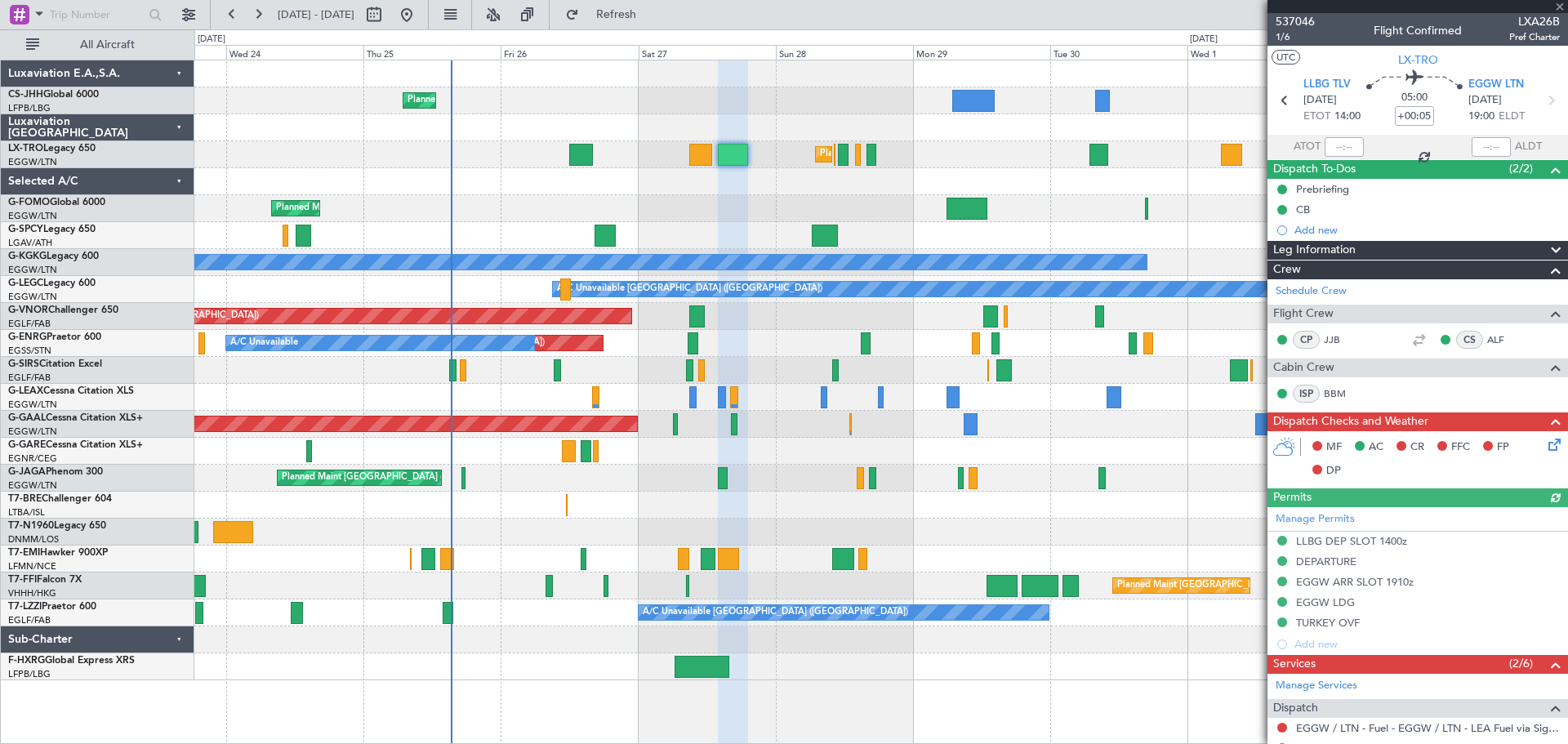
scroll to position [316, 0]
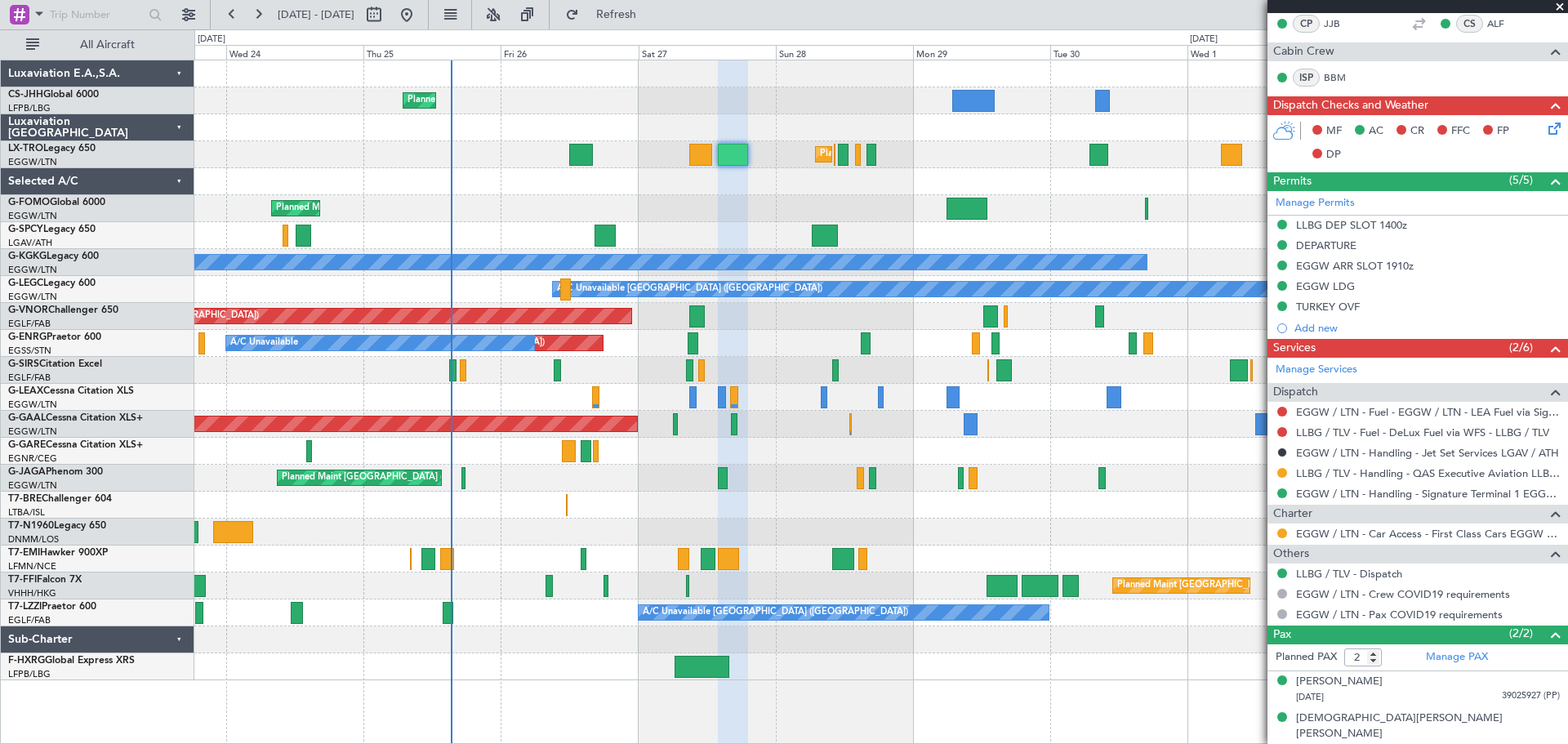
click at [1560, 5] on span at bounding box center [1559, 7] width 16 height 14
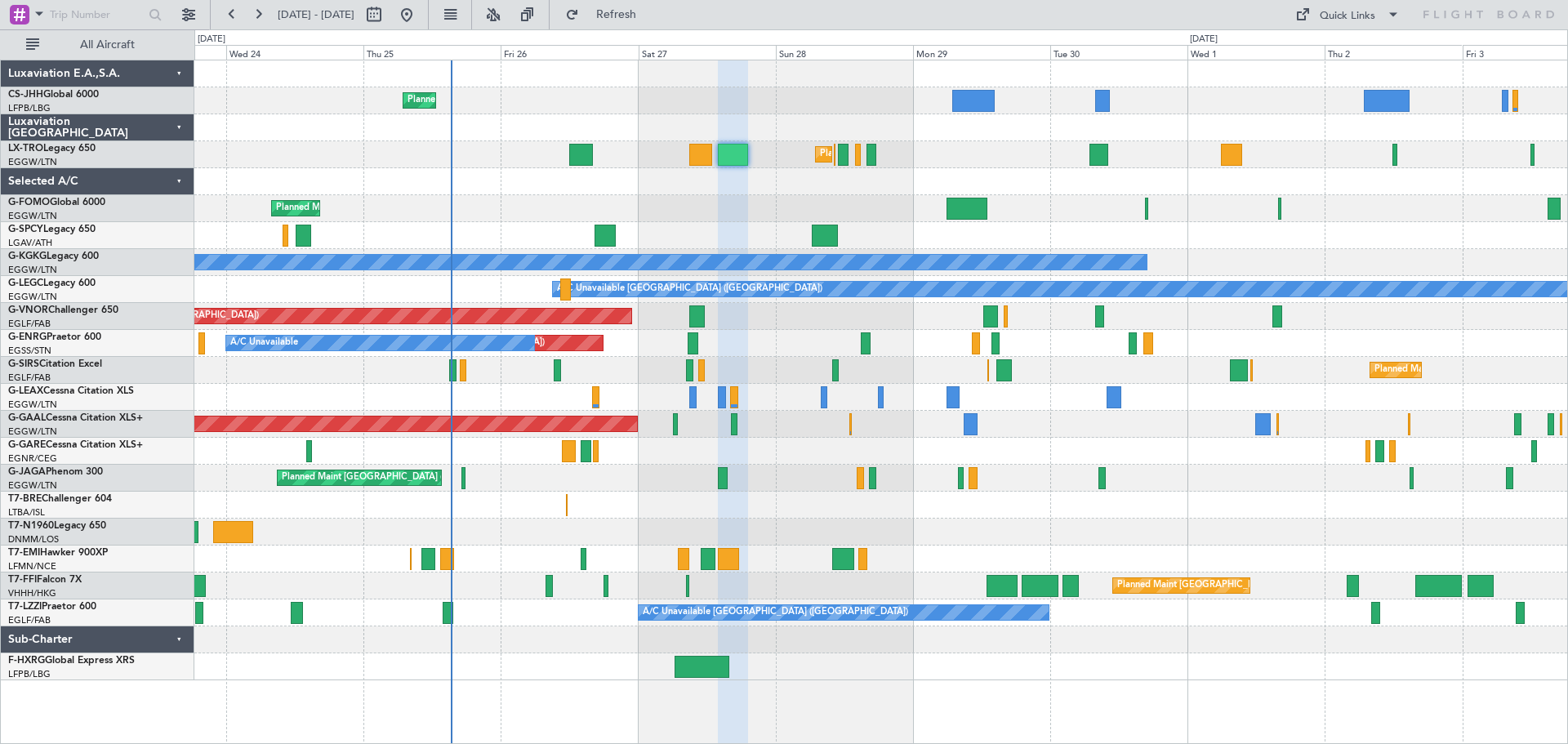
type input "0"
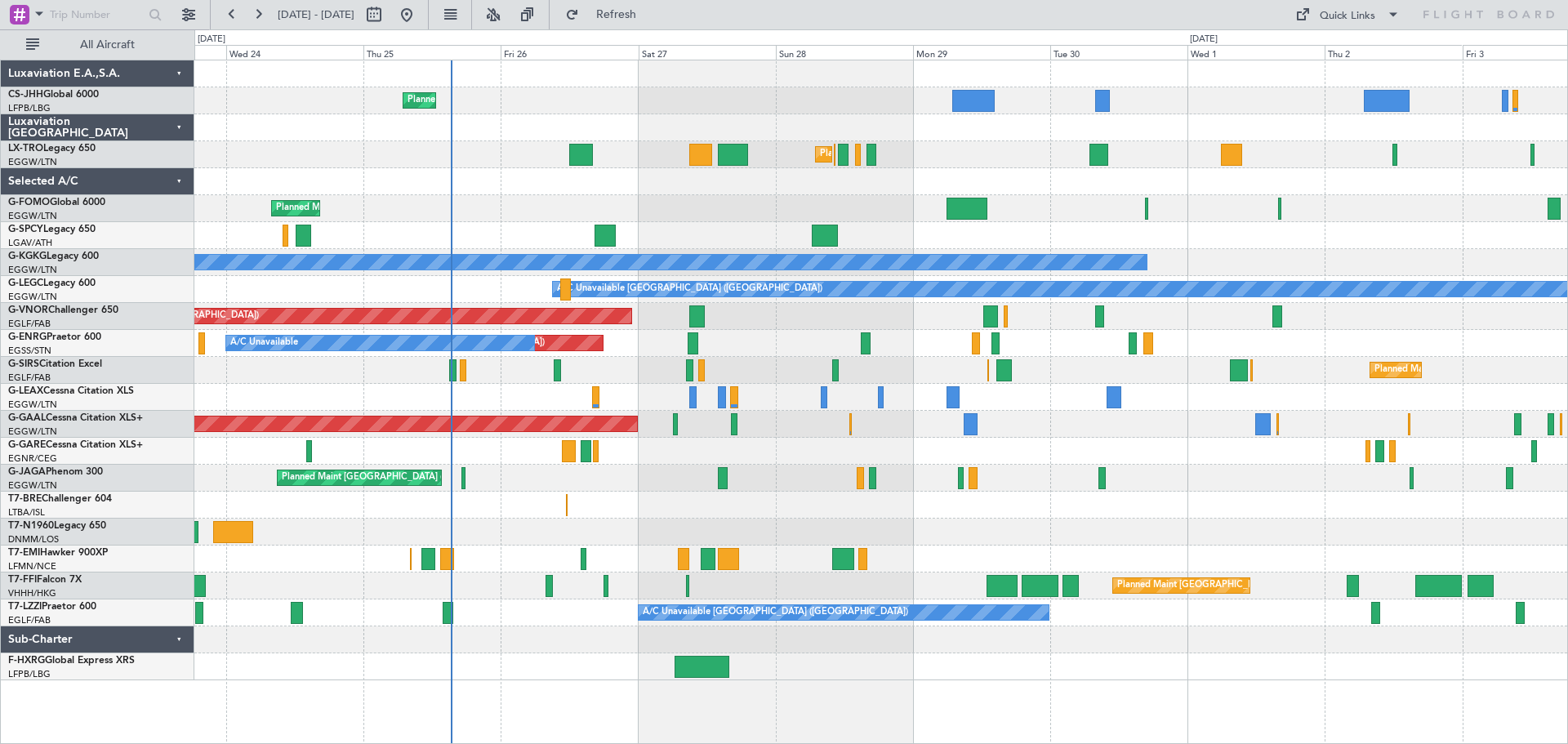
scroll to position [0, 0]
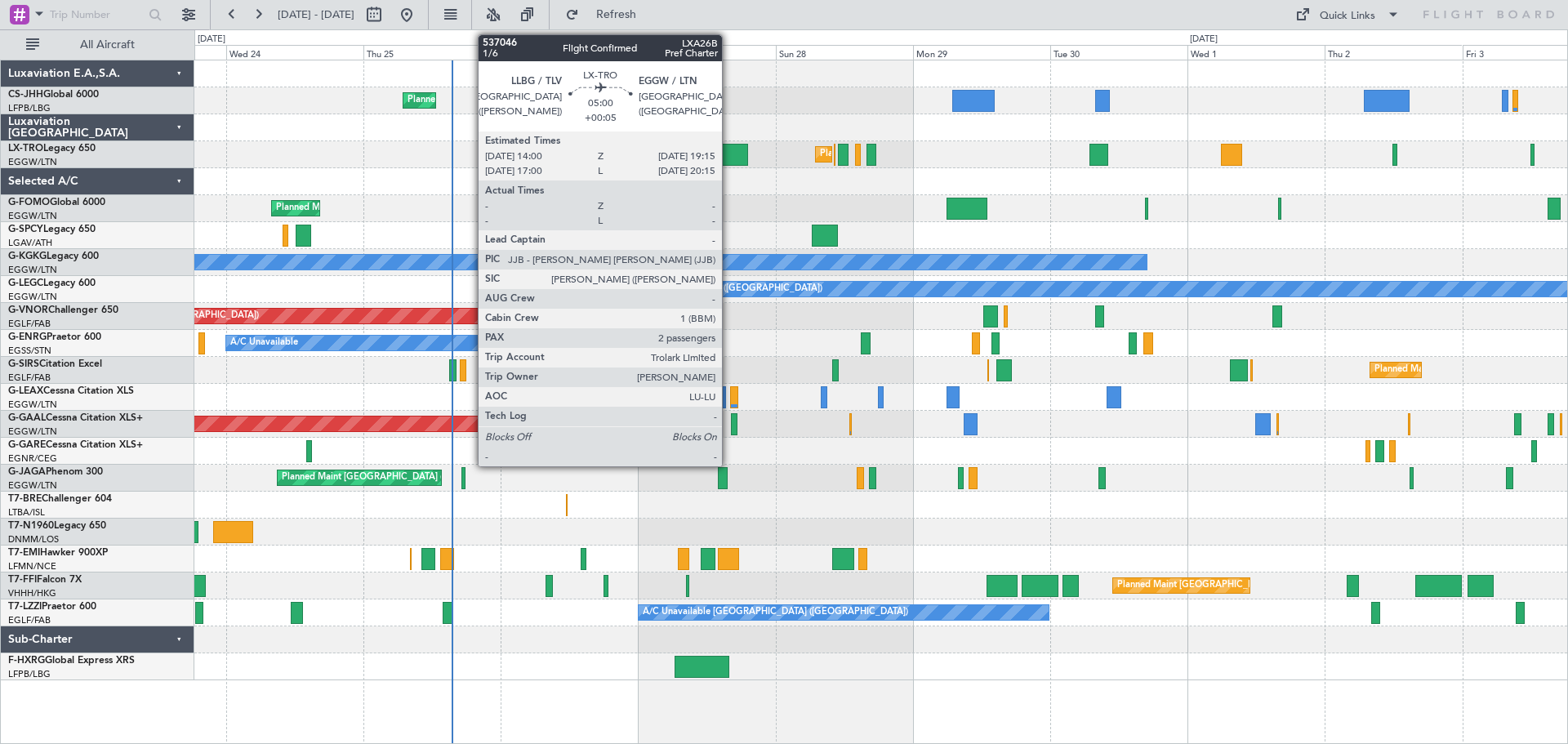
click at [729, 154] on div at bounding box center [733, 155] width 30 height 22
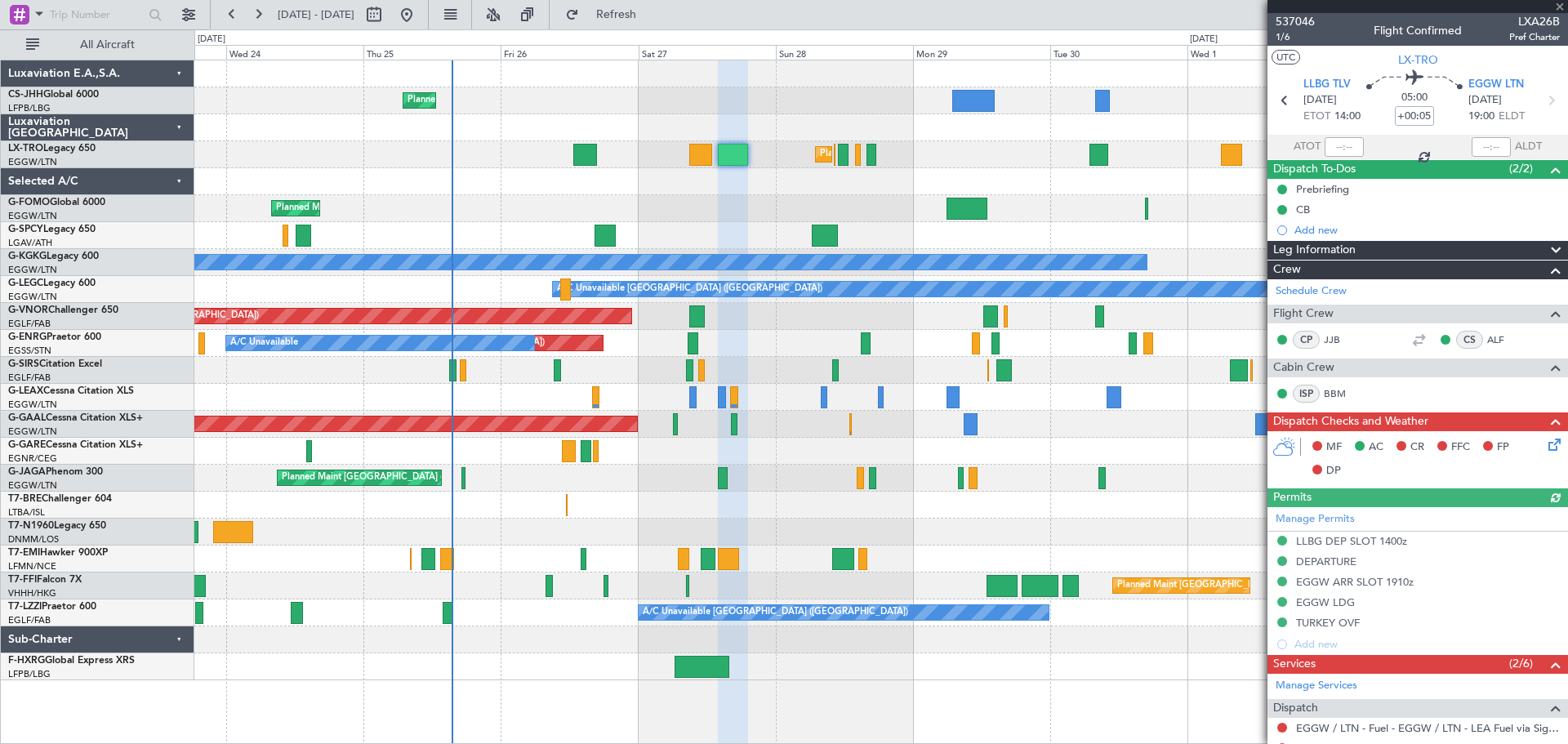
scroll to position [316, 0]
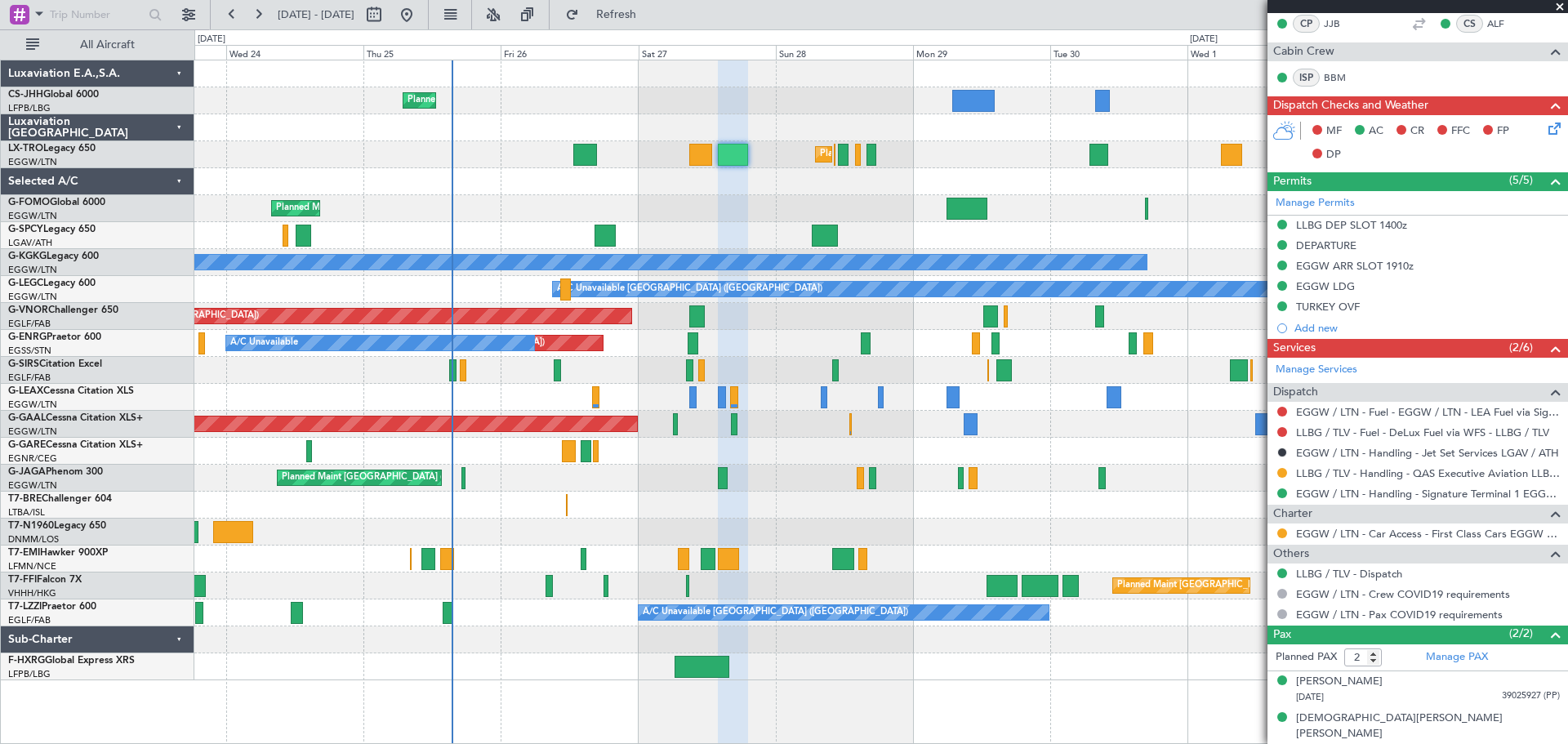
click at [1561, 8] on span at bounding box center [1559, 7] width 16 height 14
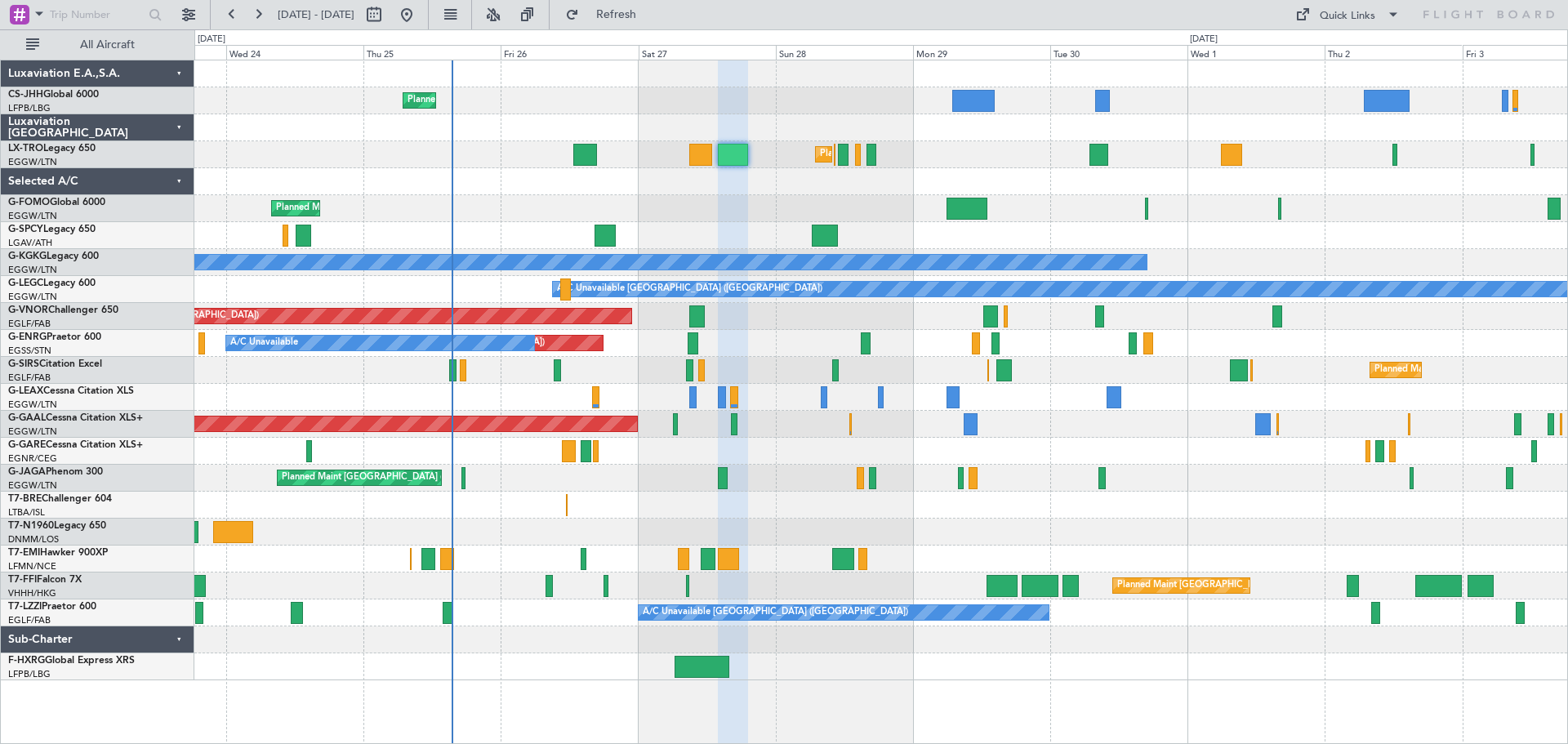
type input "0"
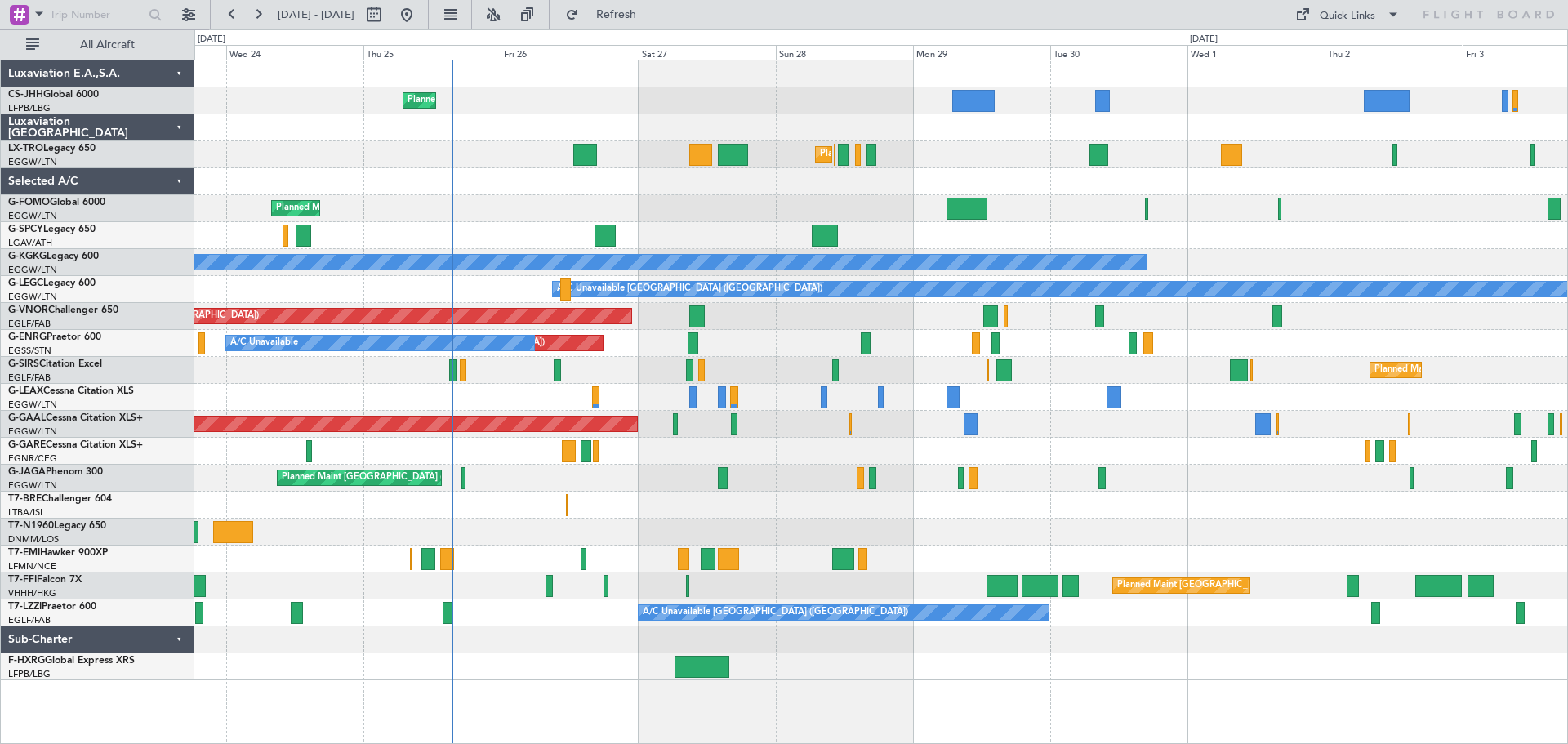
scroll to position [0, 0]
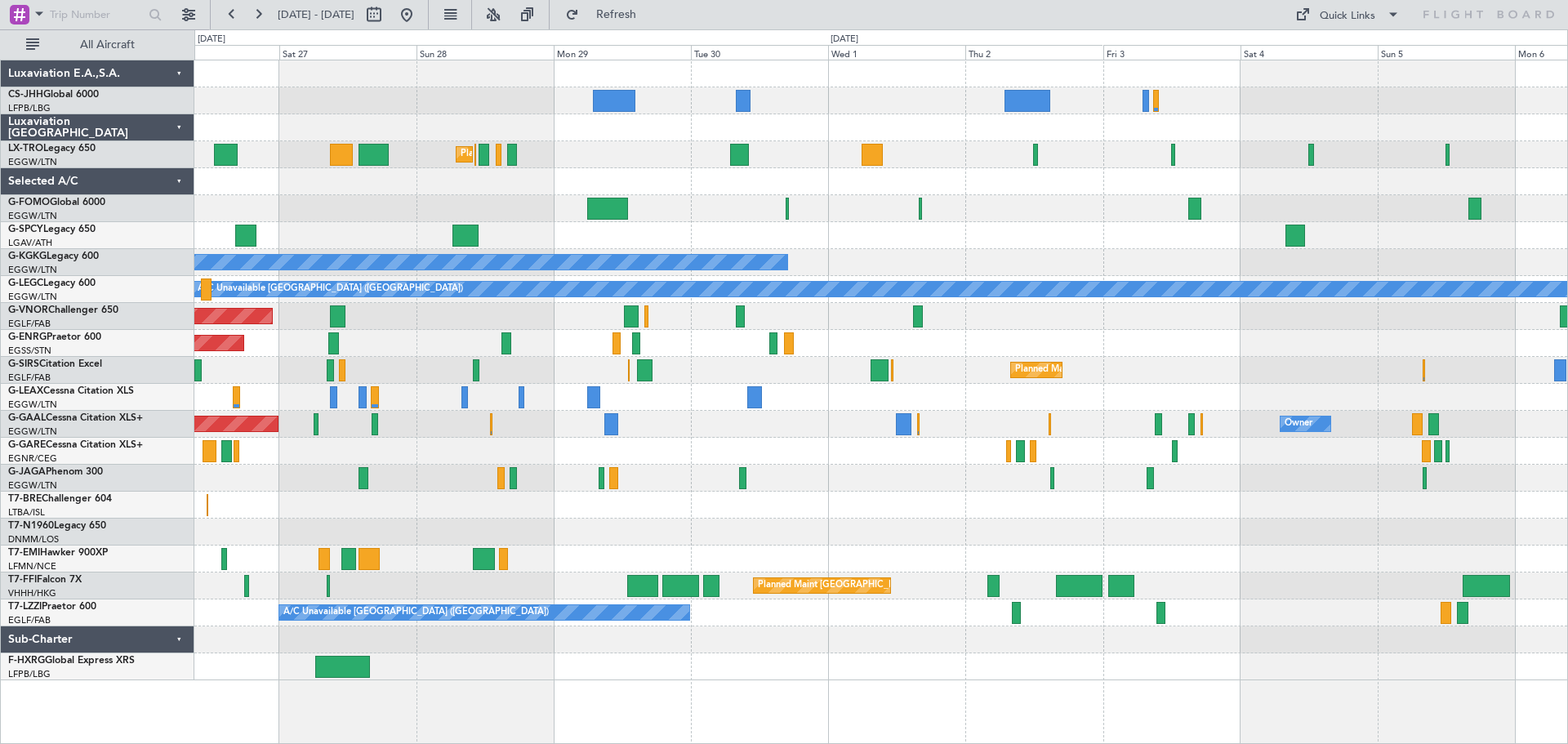
click at [1034, 210] on div "Planned Maint [GEOGRAPHIC_DATA] ([GEOGRAPHIC_DATA])" at bounding box center [880, 208] width 1372 height 27
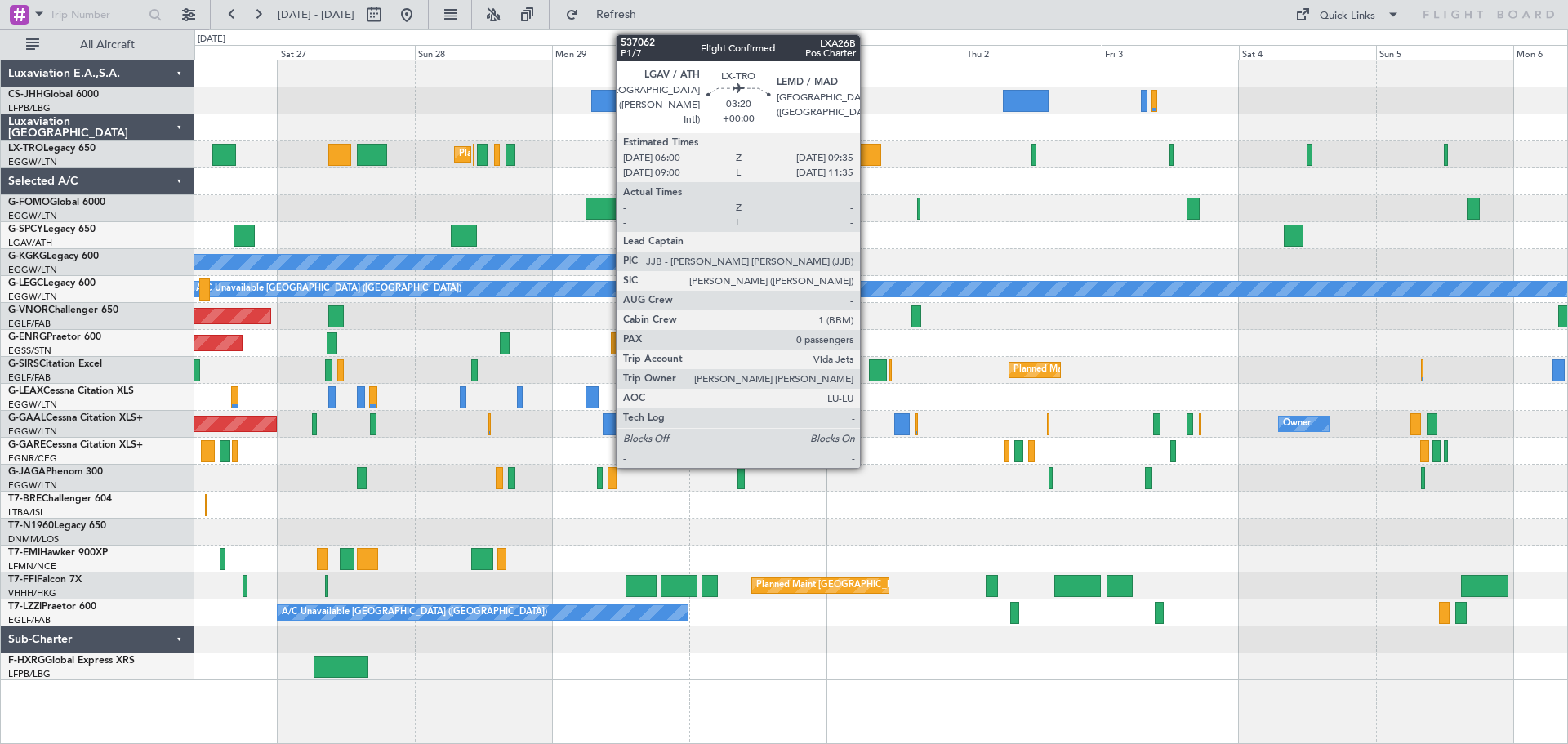
click at [867, 156] on div at bounding box center [870, 155] width 21 height 22
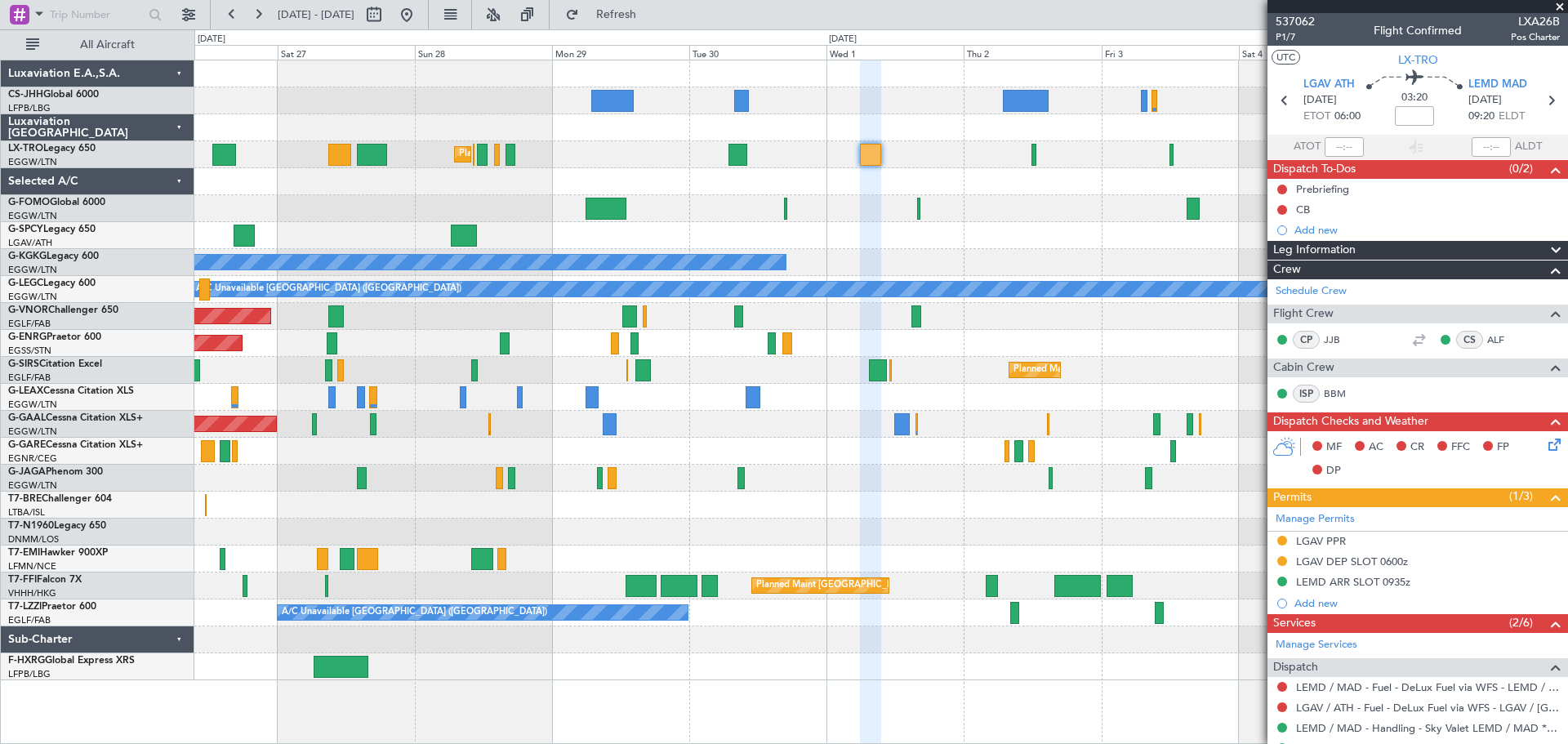
click at [1559, 6] on span at bounding box center [1559, 7] width 16 height 14
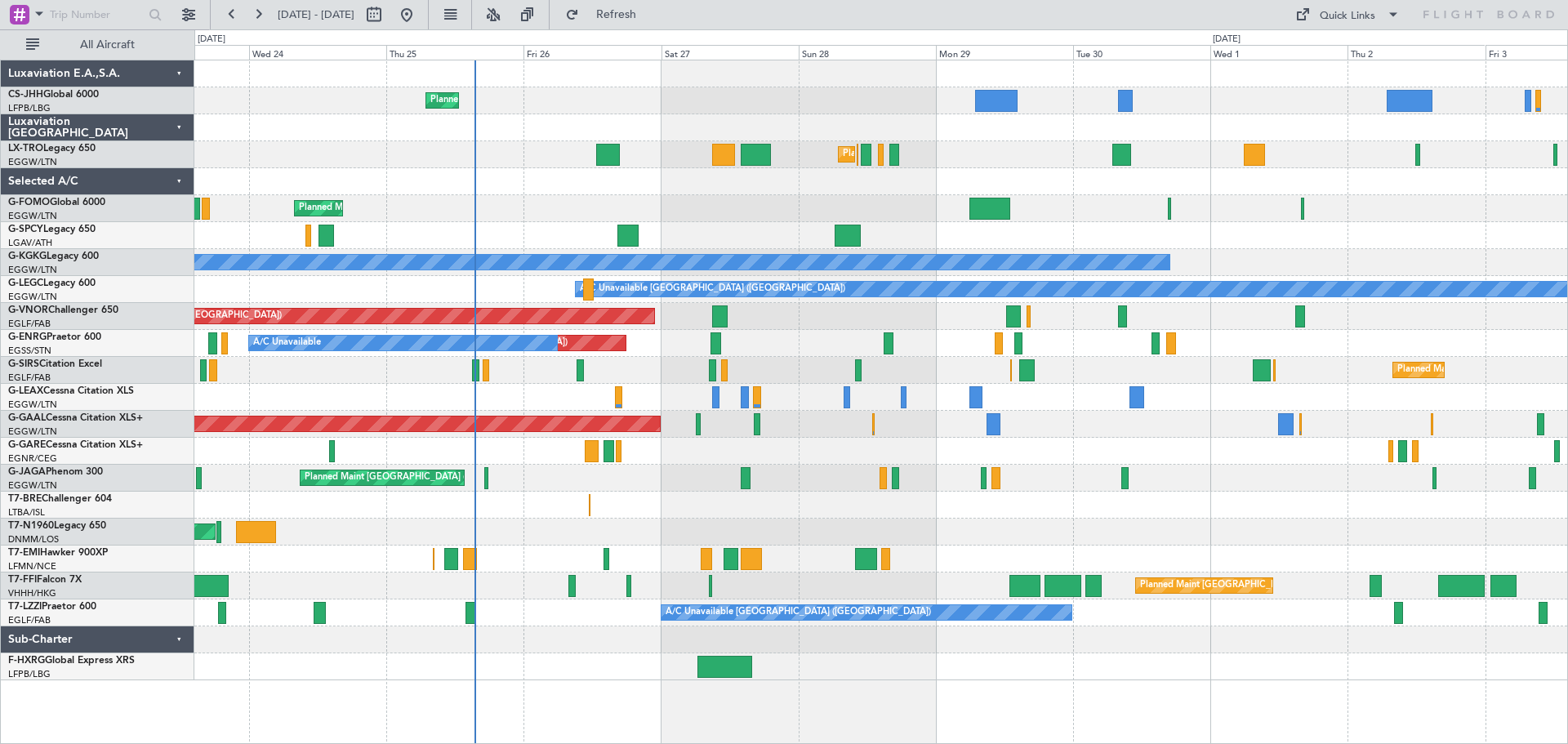
click at [1236, 278] on div "Planned Maint Paris (Le Bourget) Planned Maint London (Luton) Planned Maint Lon…" at bounding box center [880, 371] width 1372 height 620
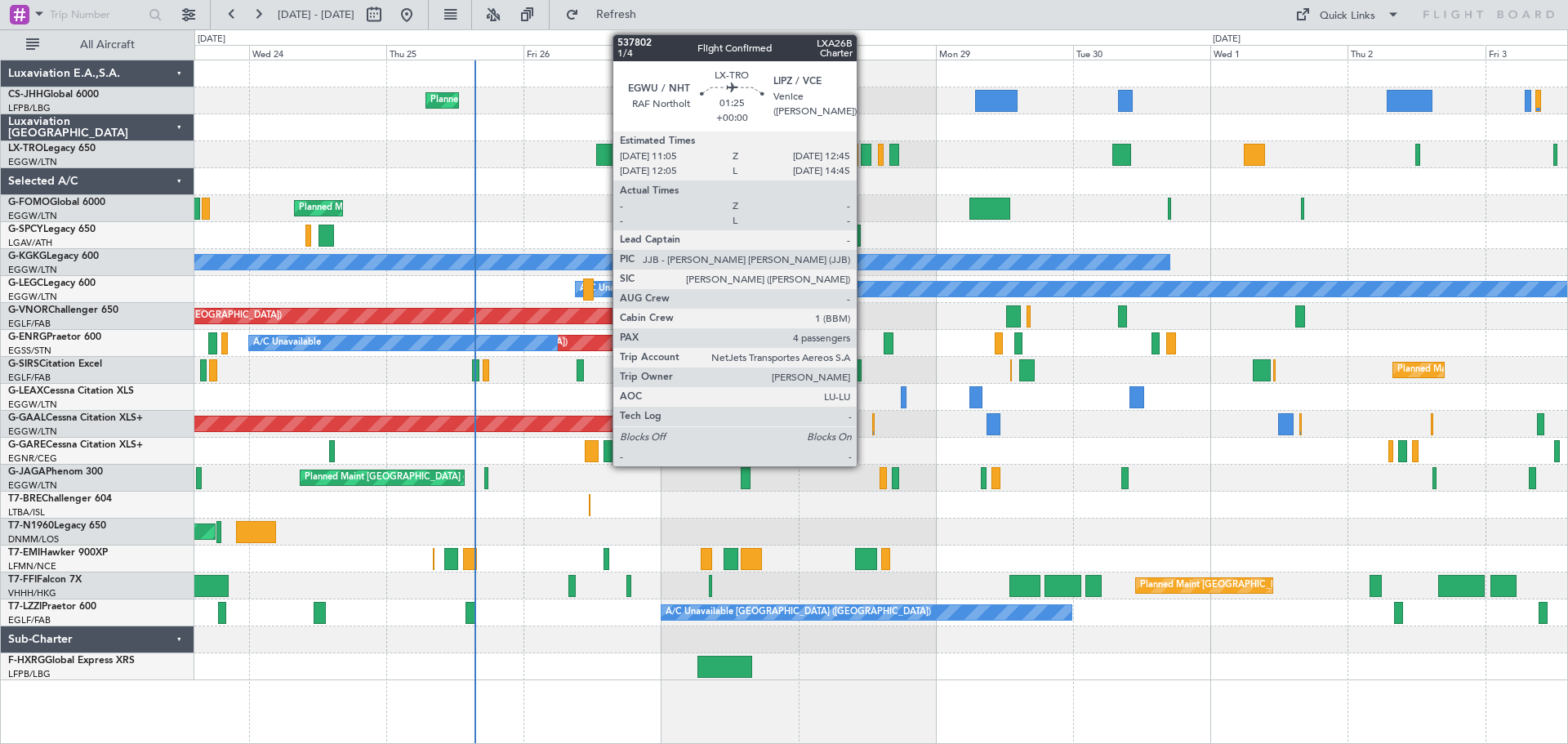
click at [864, 156] on div at bounding box center [866, 155] width 10 height 22
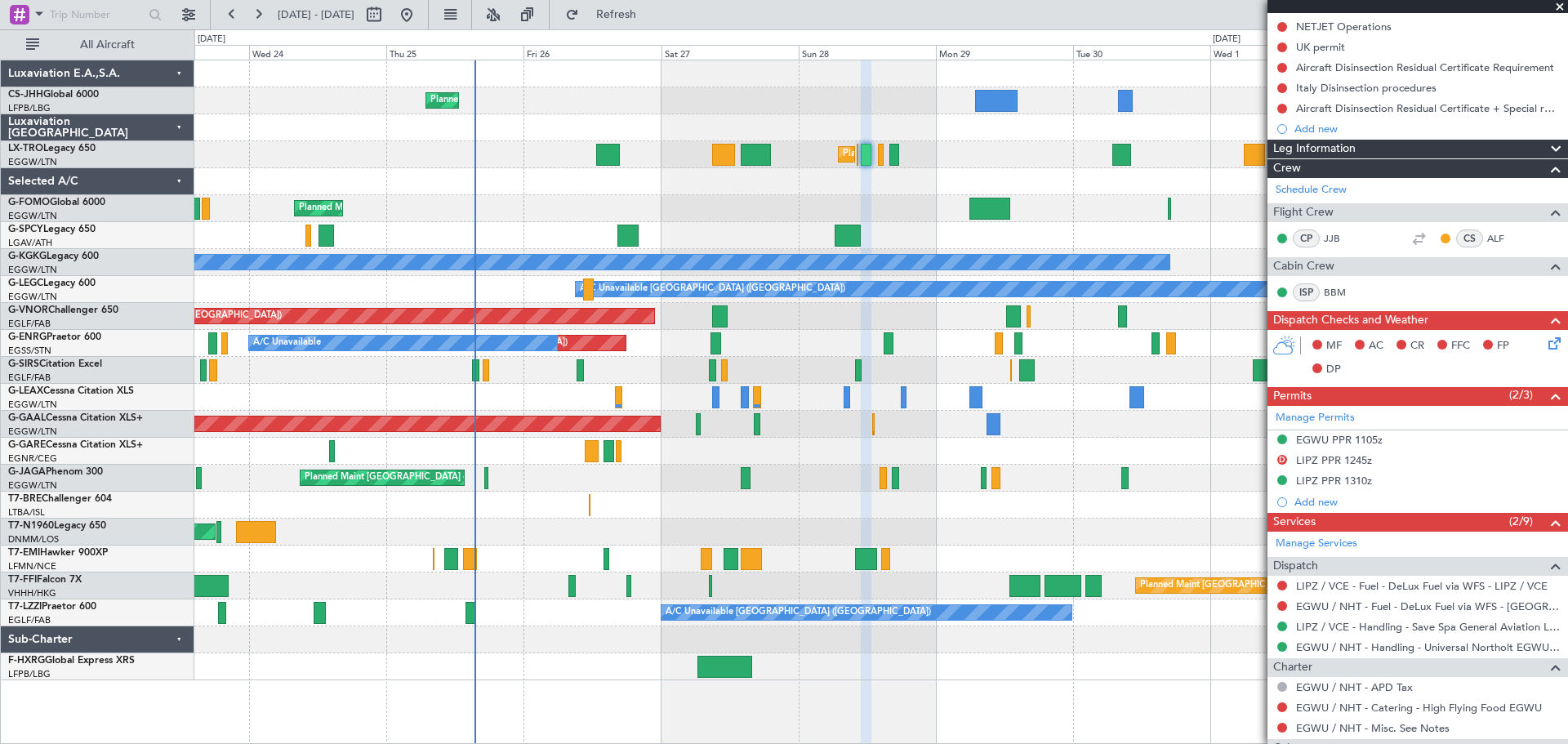
scroll to position [245, 0]
click at [1559, 6] on span at bounding box center [1559, 7] width 16 height 14
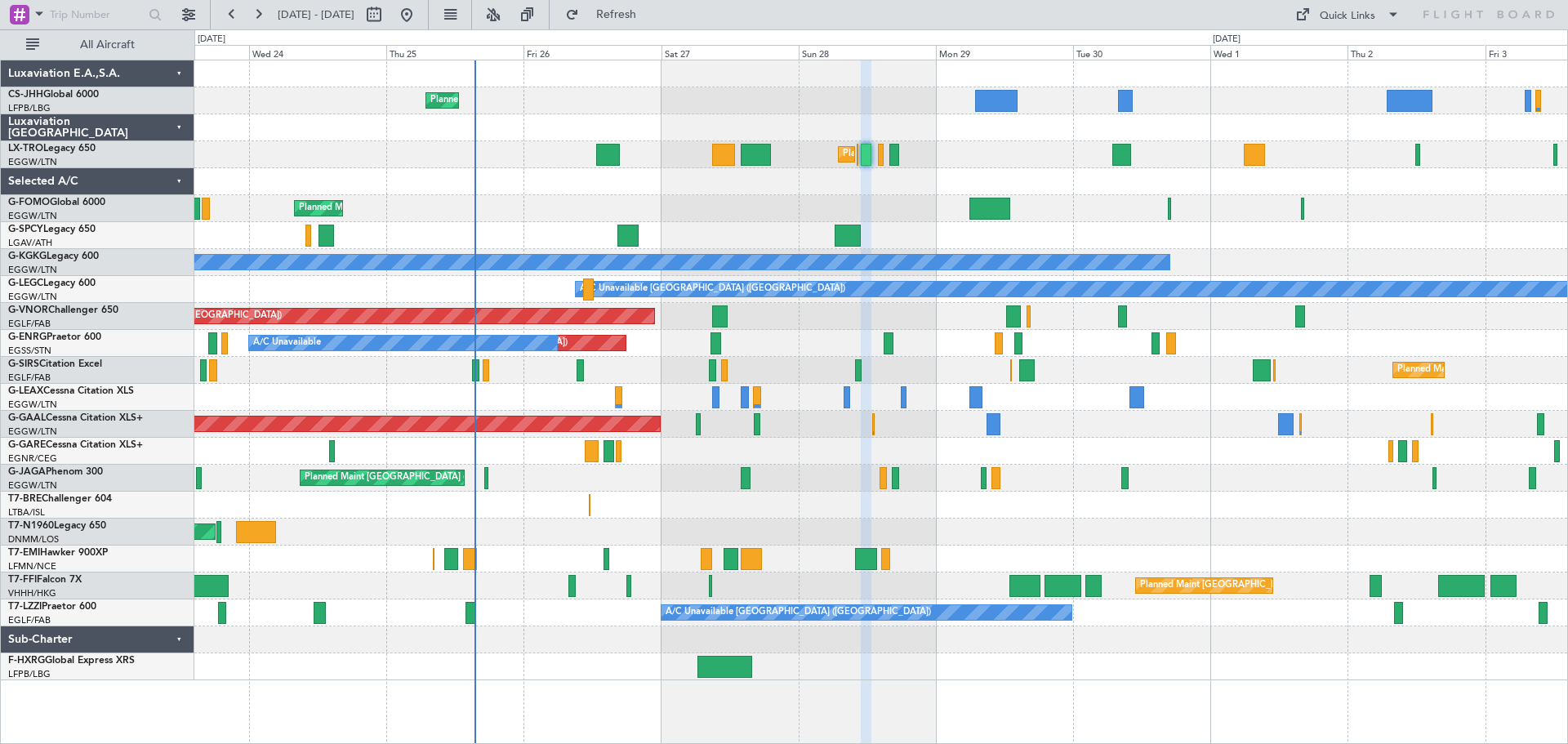
type input "0"
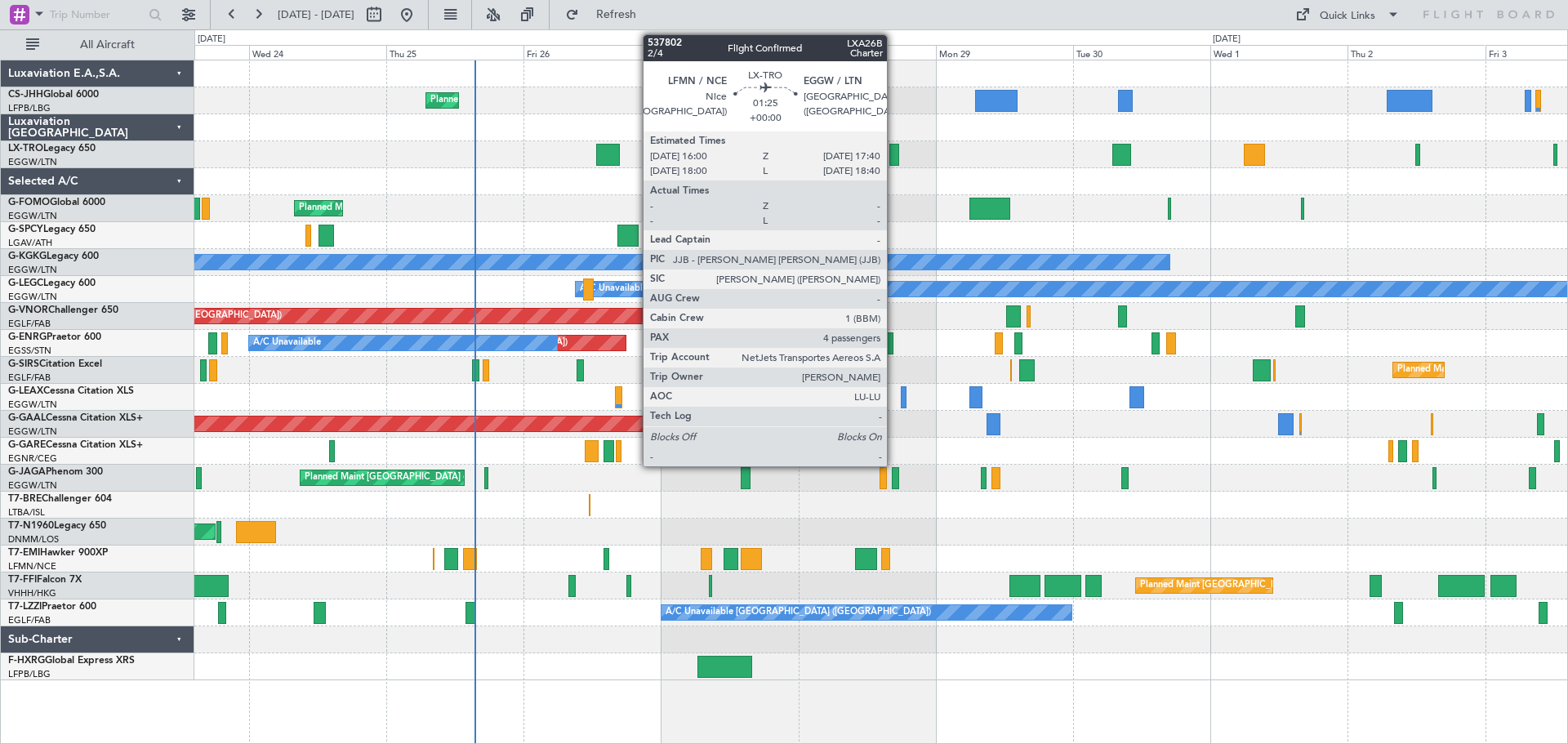
click at [894, 155] on div at bounding box center [894, 155] width 10 height 22
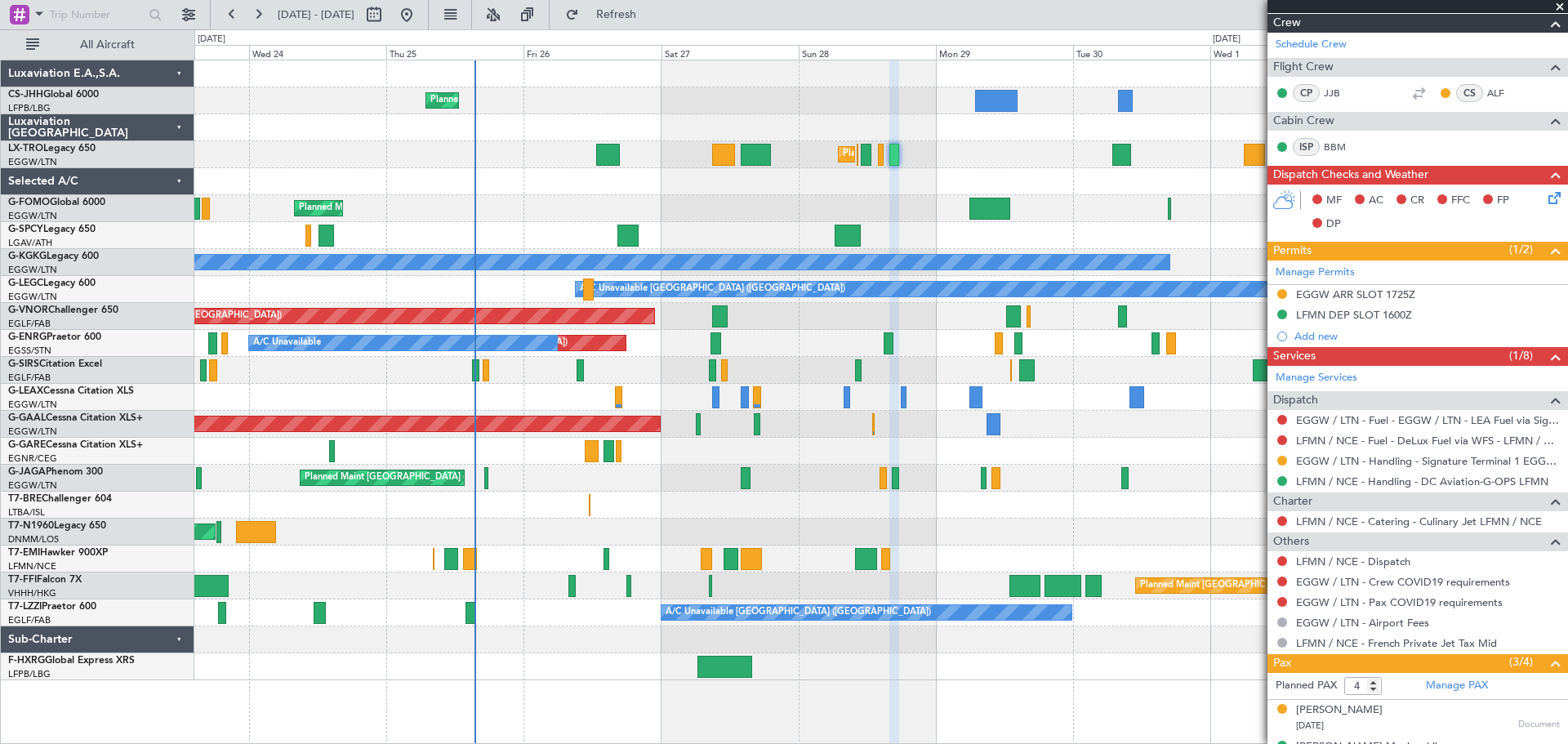
scroll to position [410, 0]
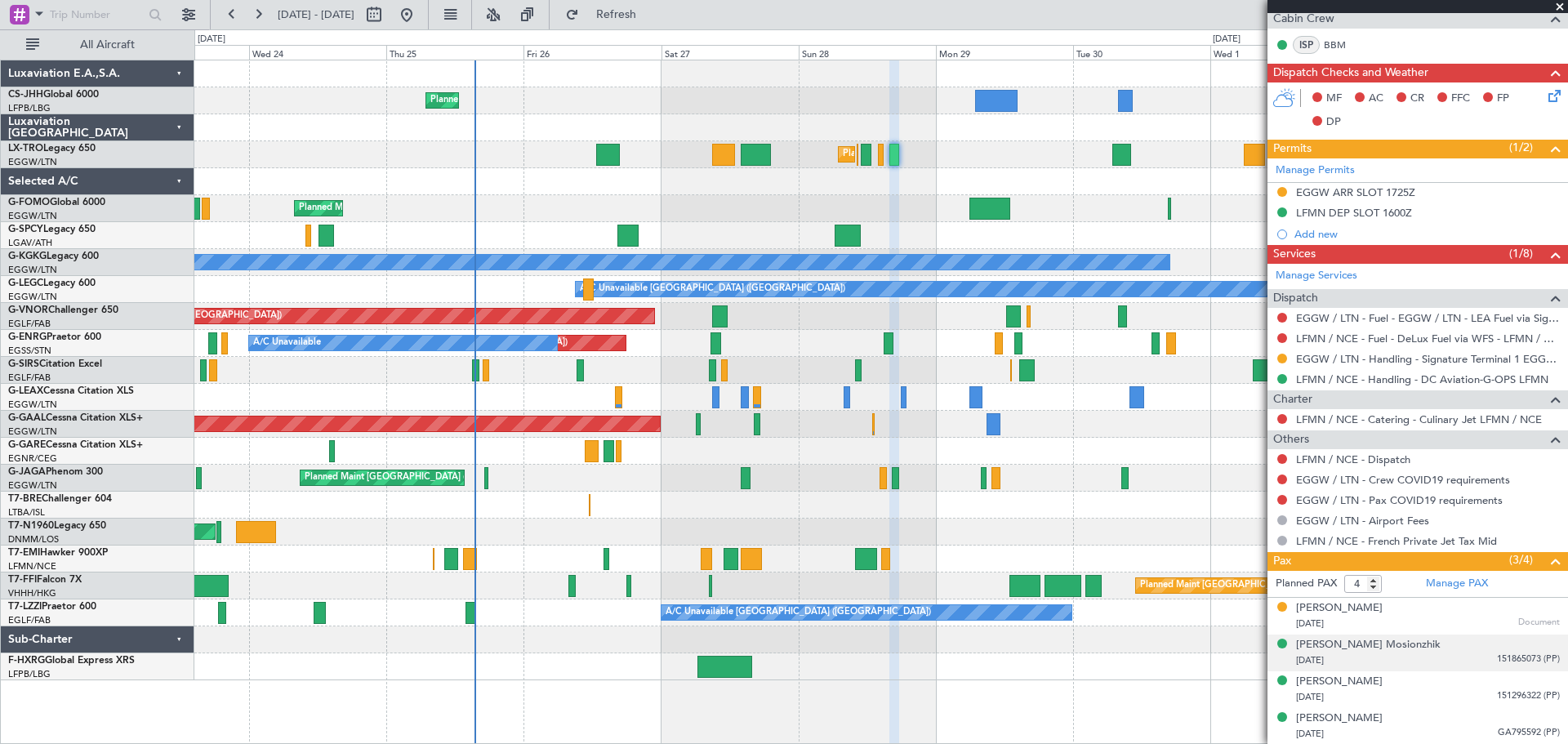
click at [1498, 655] on span "151865073 (PP)" at bounding box center [1528, 659] width 63 height 14
click at [1544, 676] on img at bounding box center [1551, 679] width 14 height 14
click at [1506, 694] on span "151296322 (PP)" at bounding box center [1528, 696] width 63 height 14
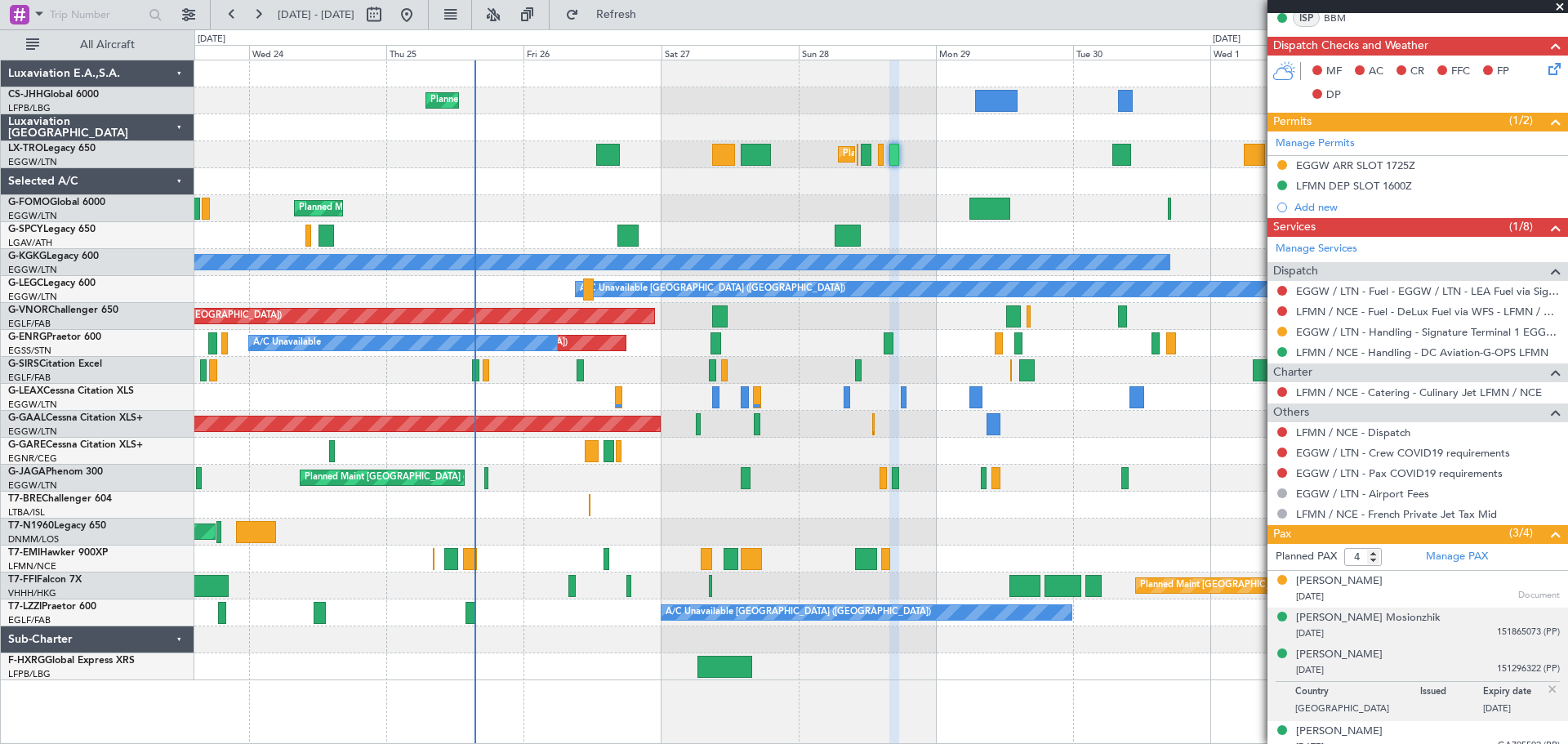
scroll to position [450, 0]
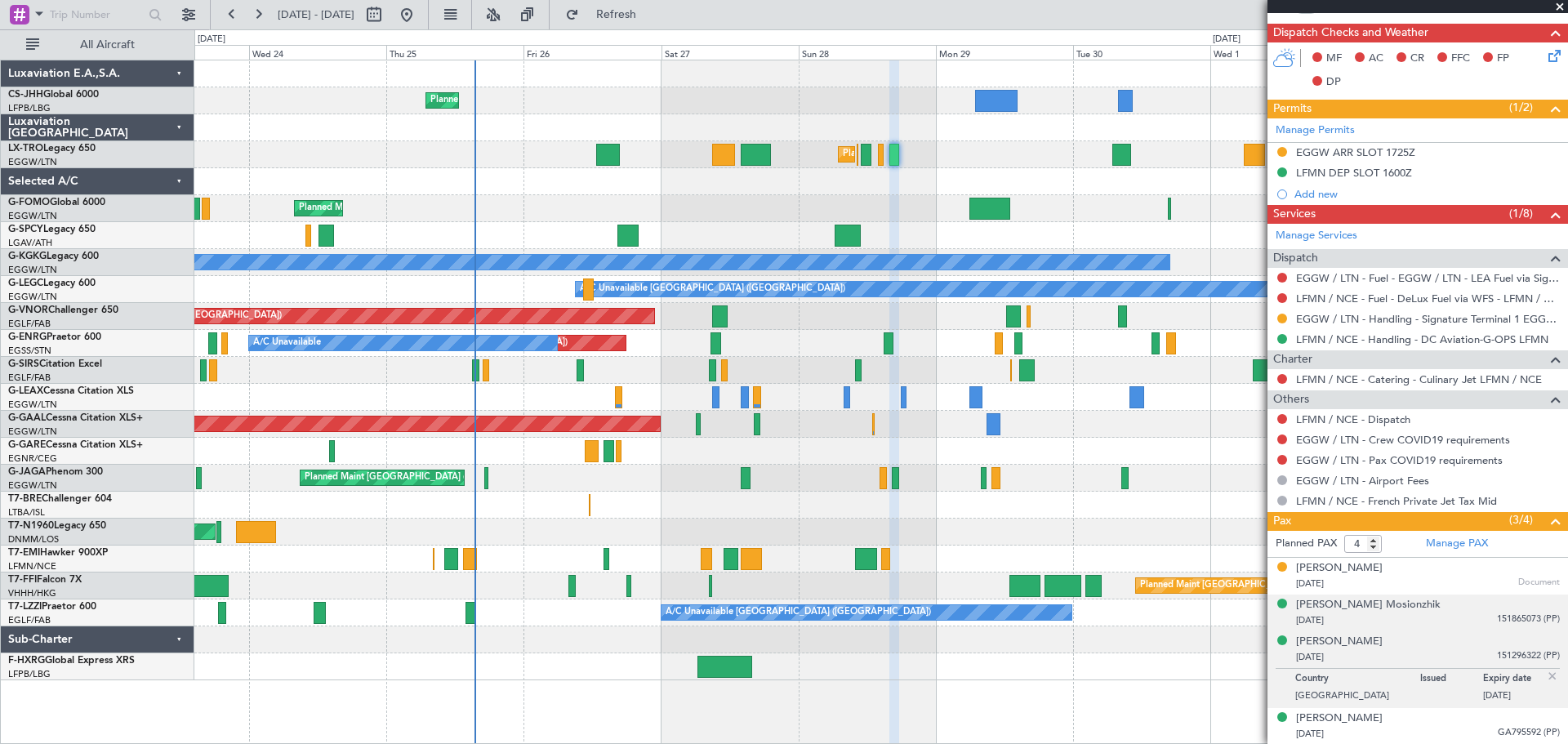
click at [1544, 676] on img at bounding box center [1551, 676] width 14 height 14
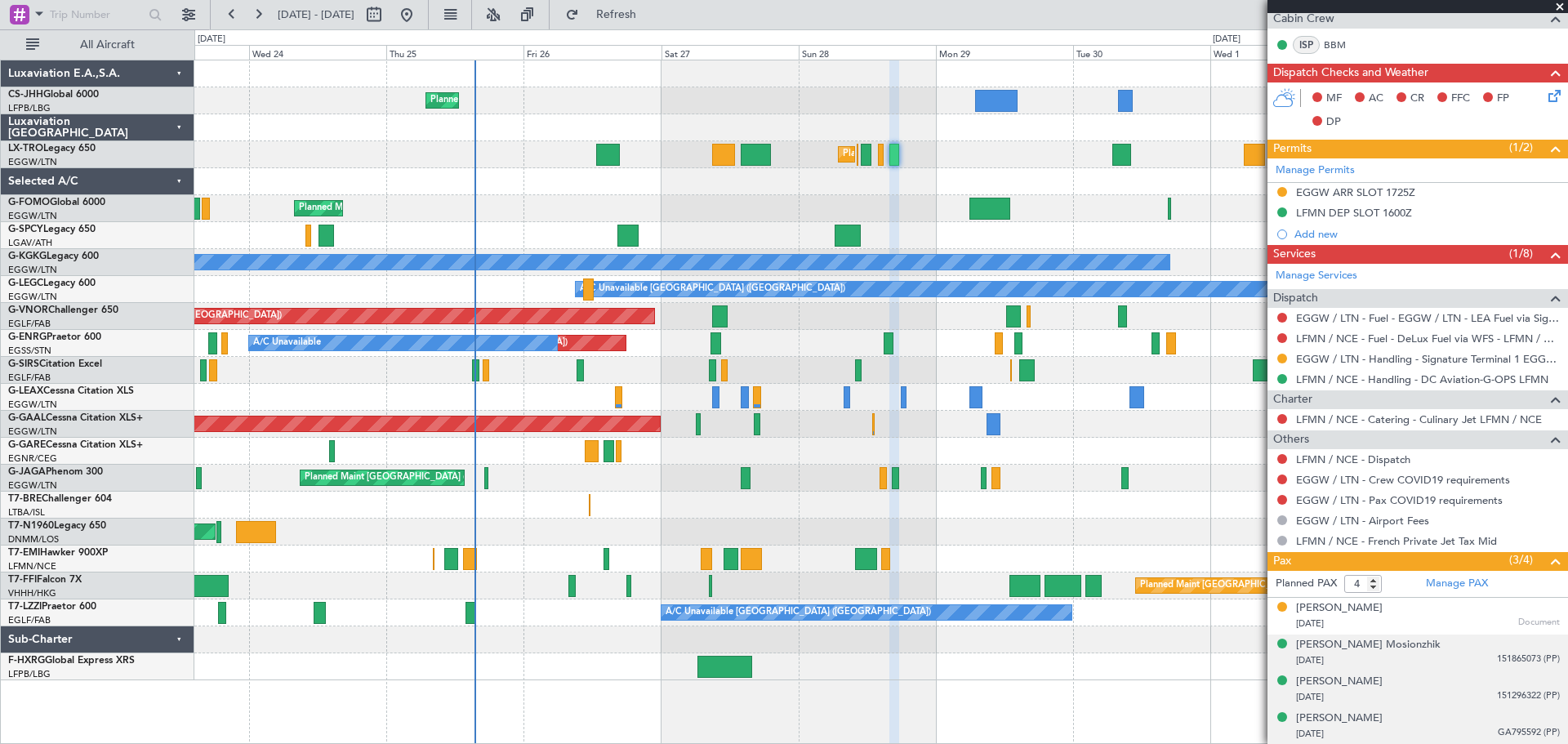
click at [1507, 731] on span "GA795592 (PP)" at bounding box center [1529, 733] width 62 height 14
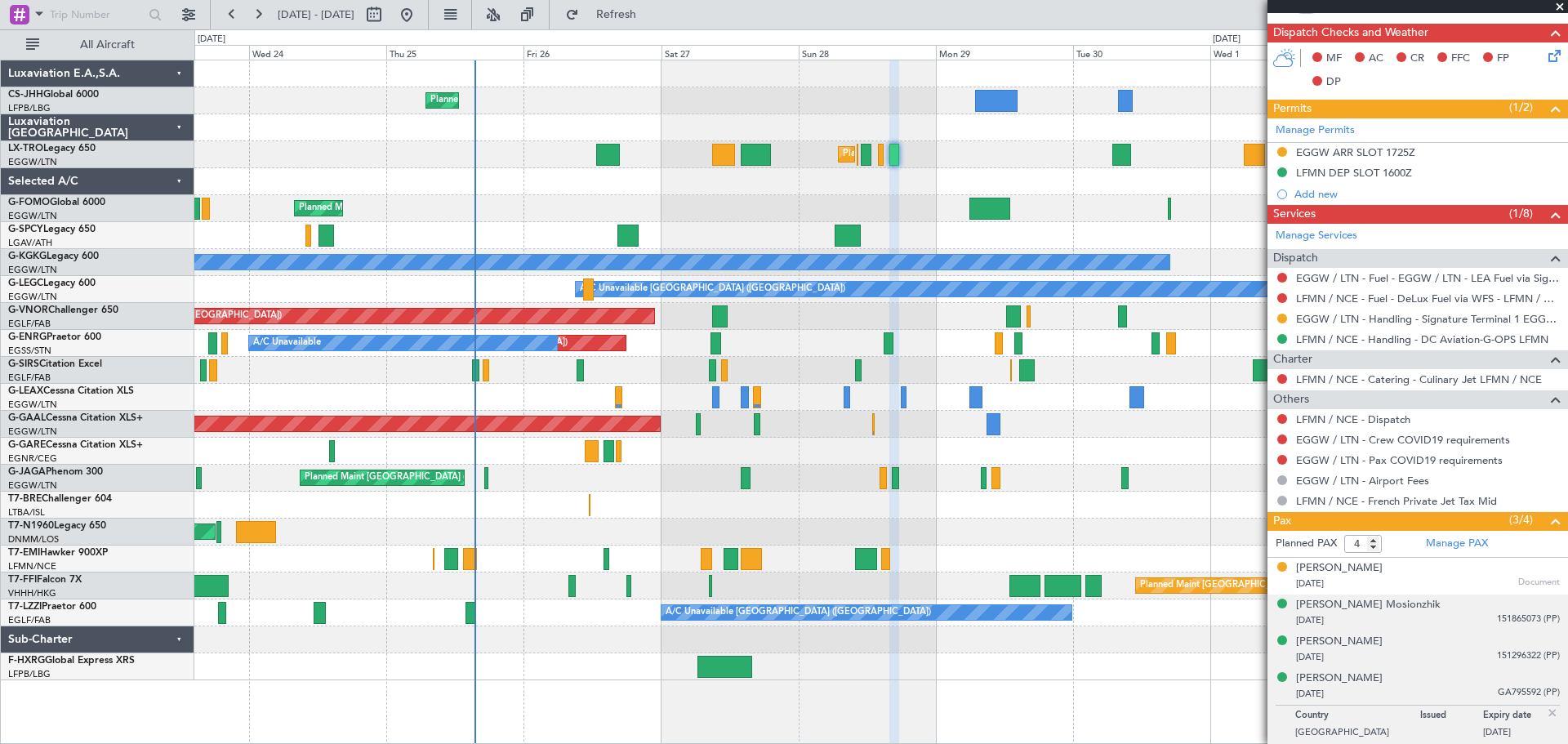
click at [1544, 711] on img at bounding box center [1551, 713] width 14 height 14
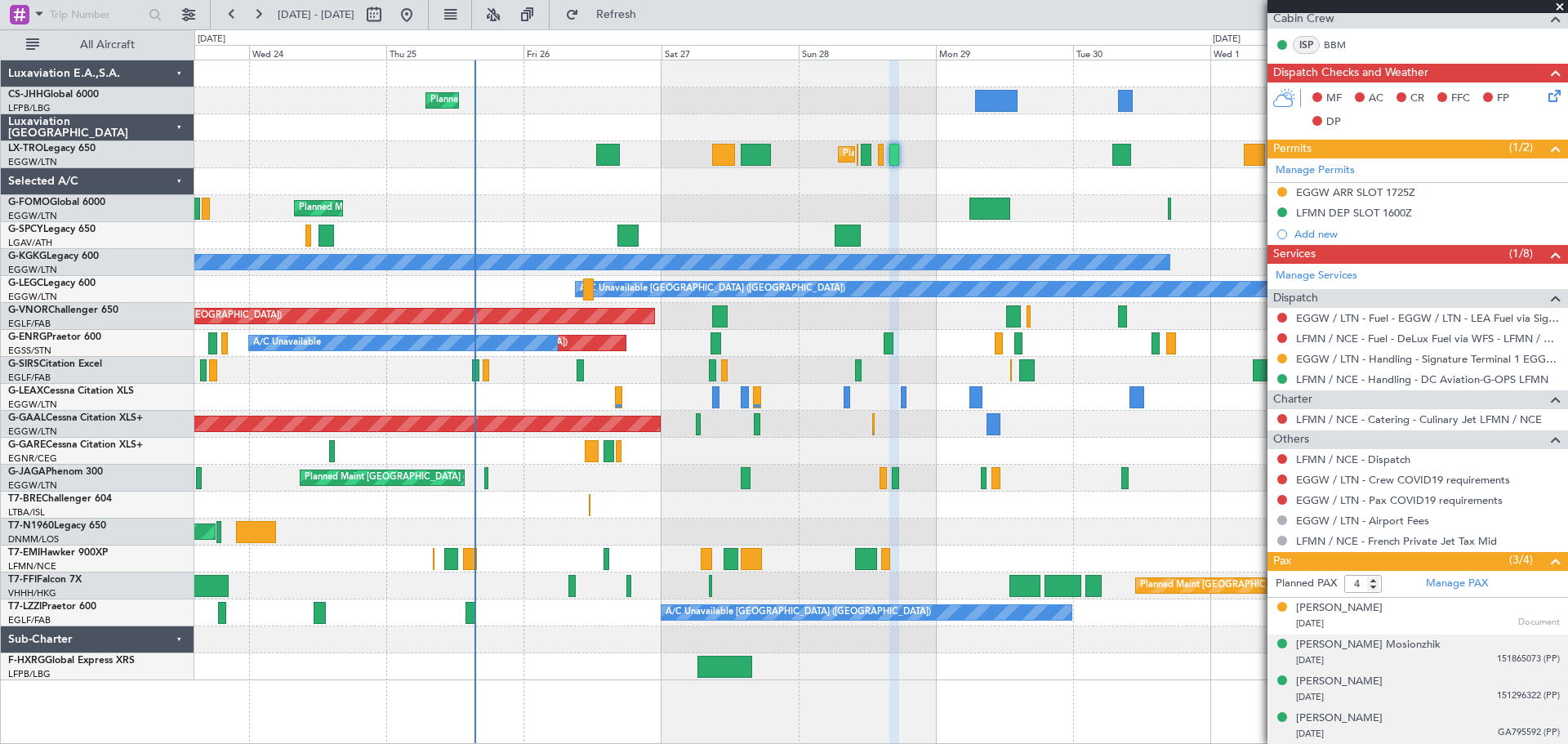
click at [1560, 5] on span at bounding box center [1559, 7] width 16 height 14
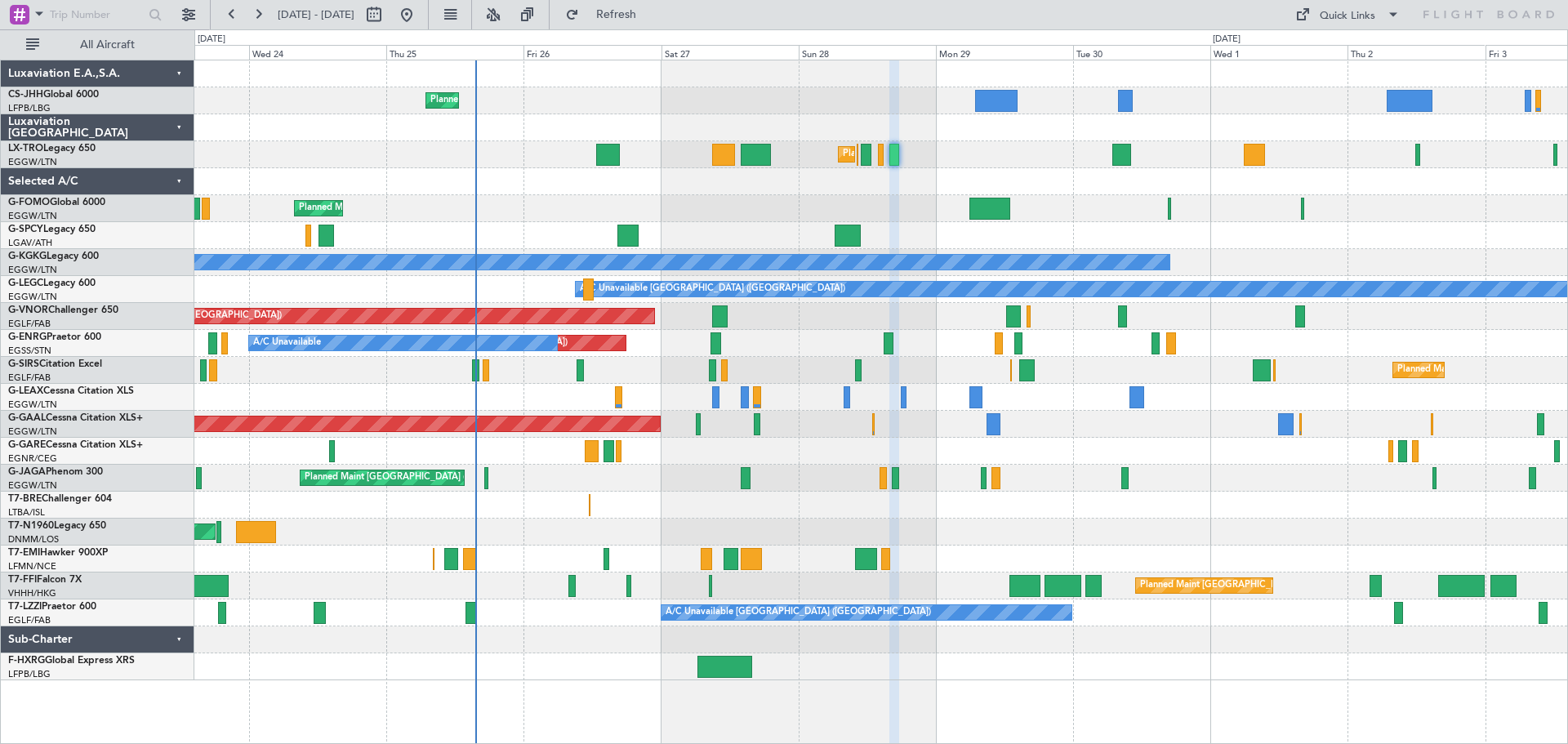
type input "0"
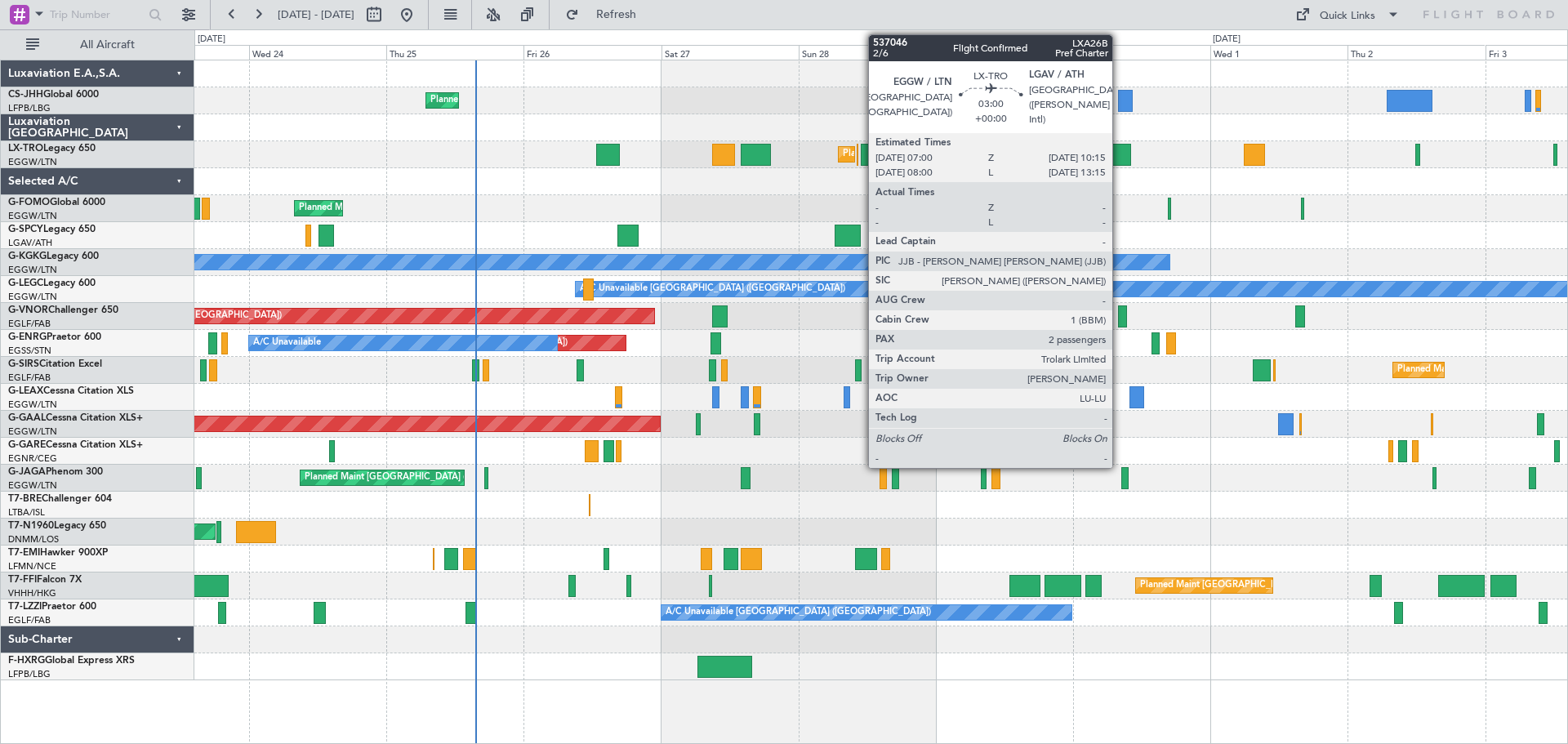
click at [1119, 154] on div at bounding box center [1121, 155] width 18 height 22
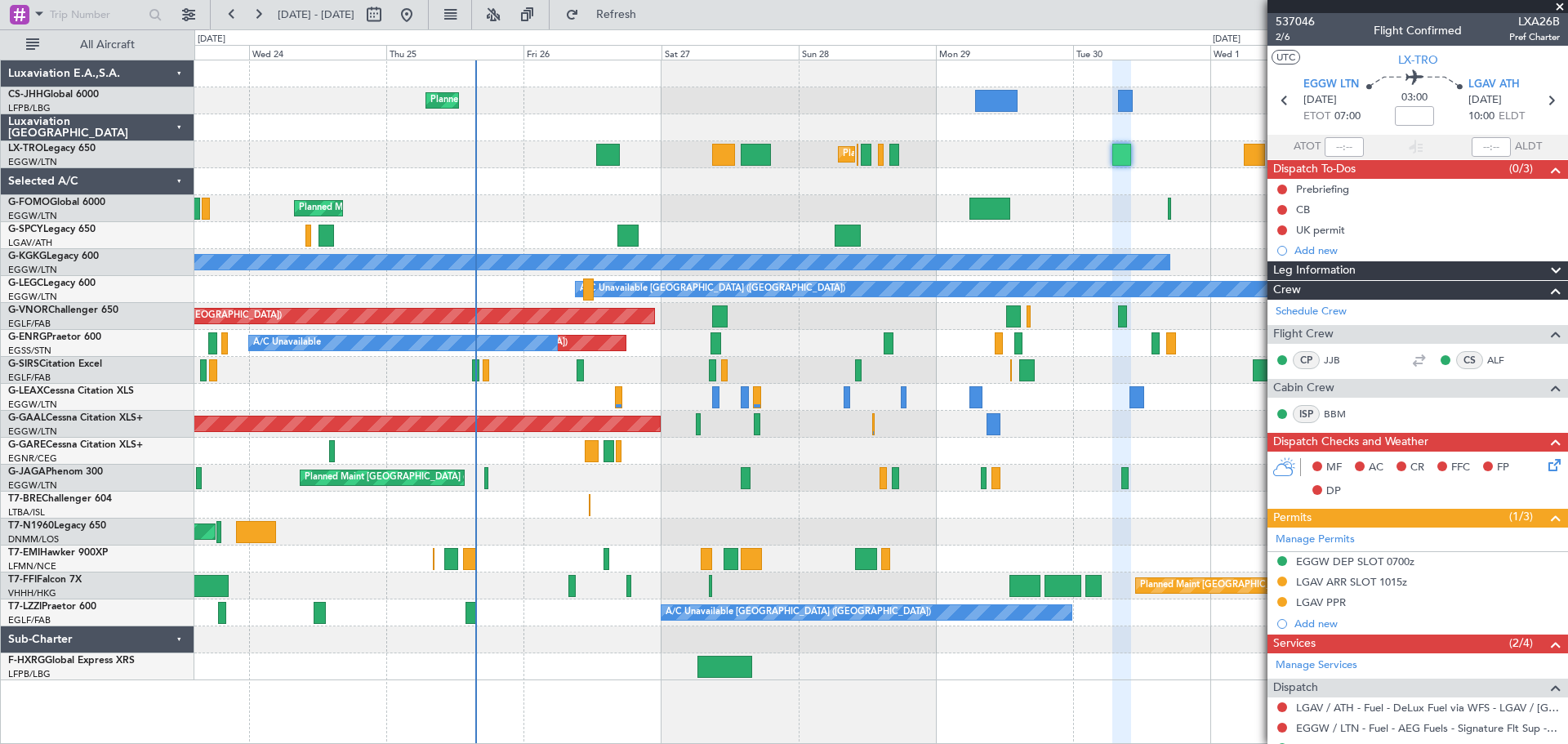
click at [1557, 8] on span at bounding box center [1559, 7] width 16 height 14
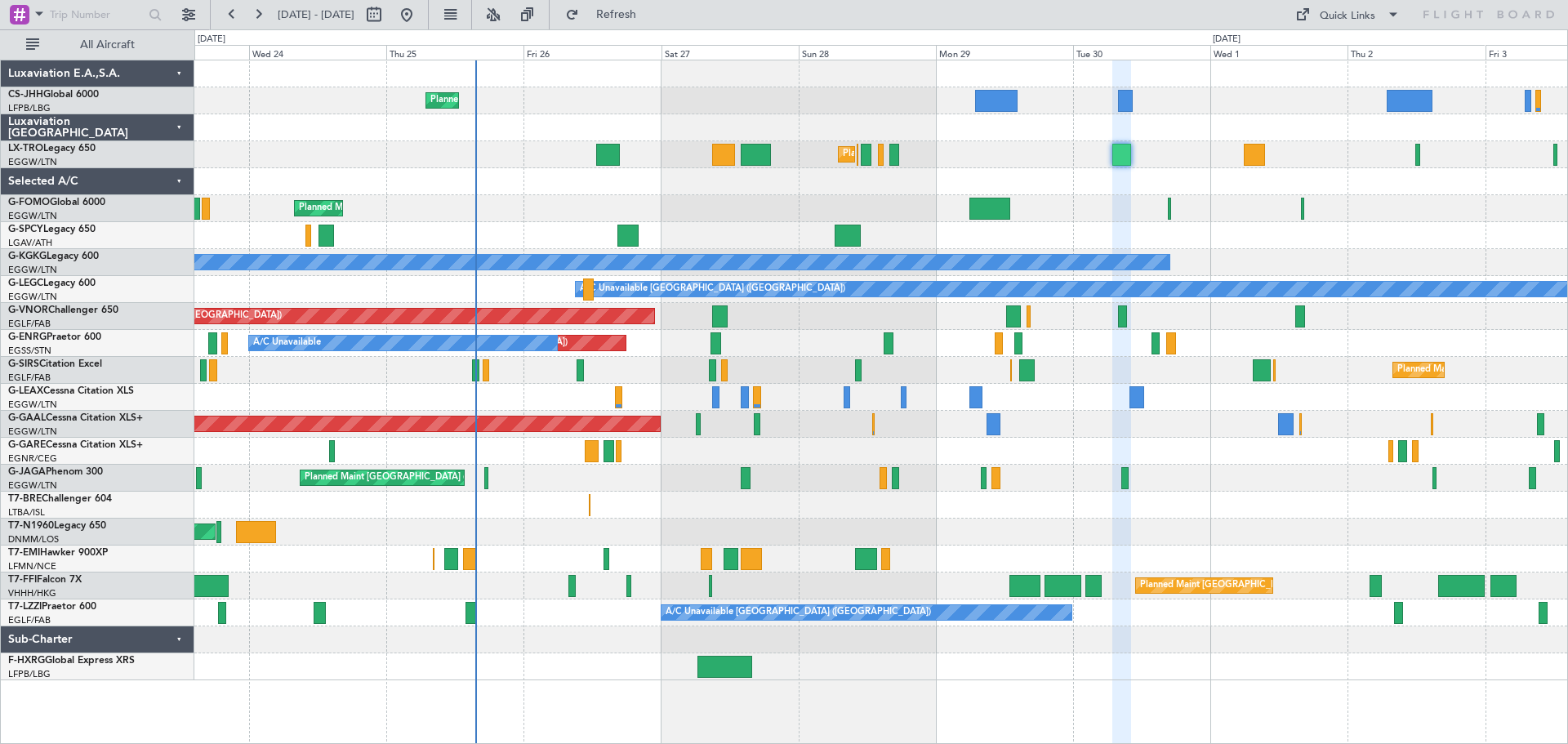
type input "0"
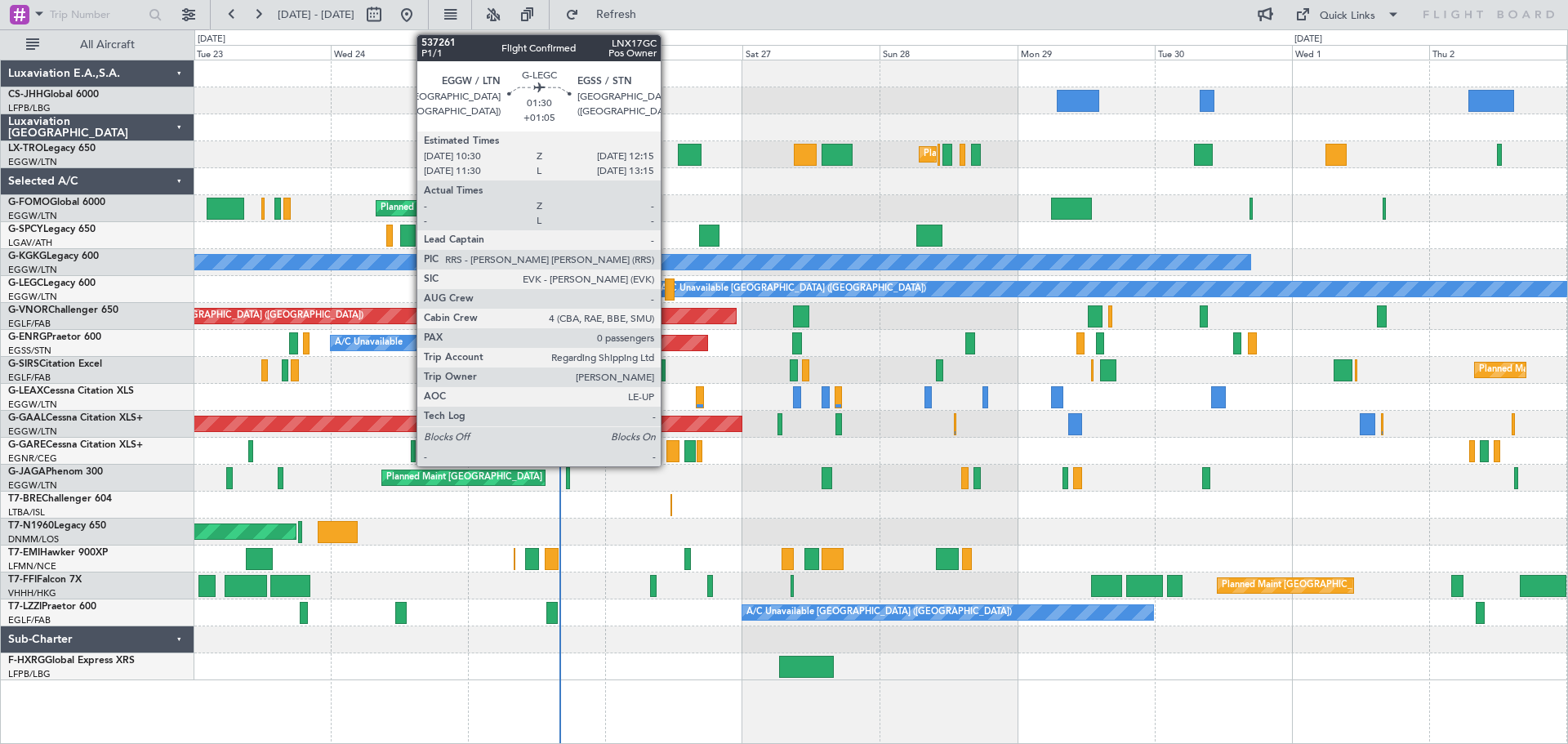
click at [668, 291] on div at bounding box center [670, 289] width 11 height 22
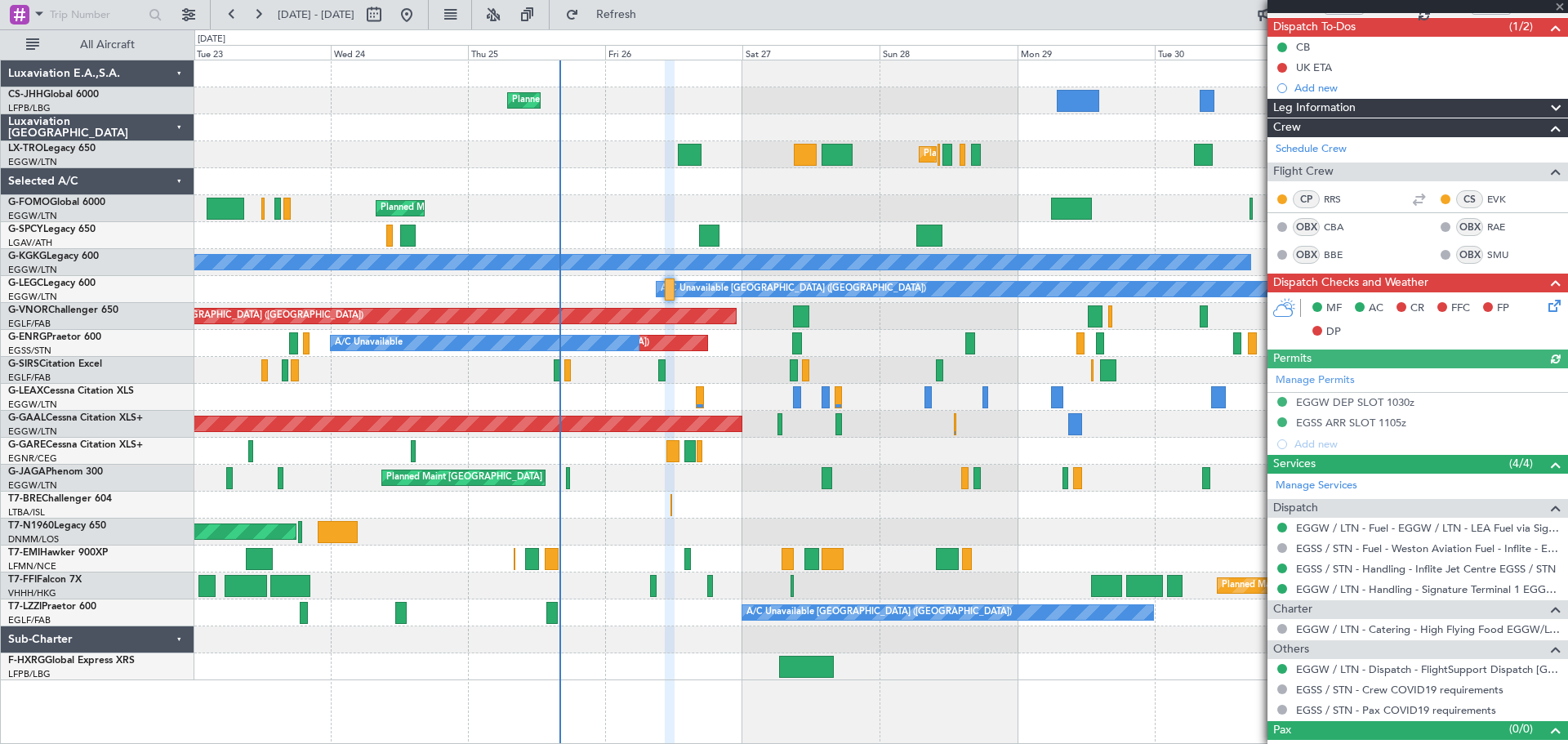
scroll to position [164, 0]
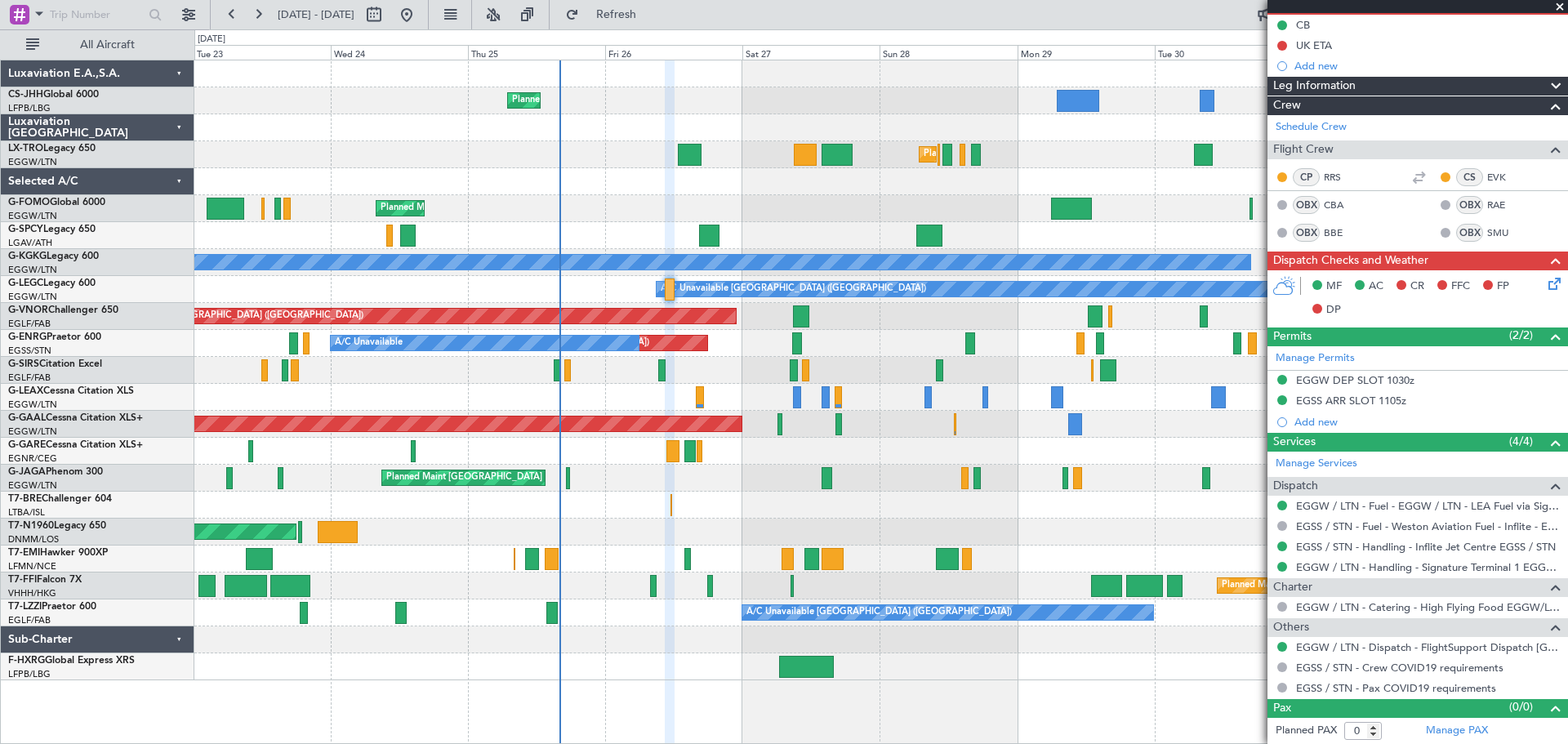
click at [1556, 5] on span at bounding box center [1559, 7] width 16 height 14
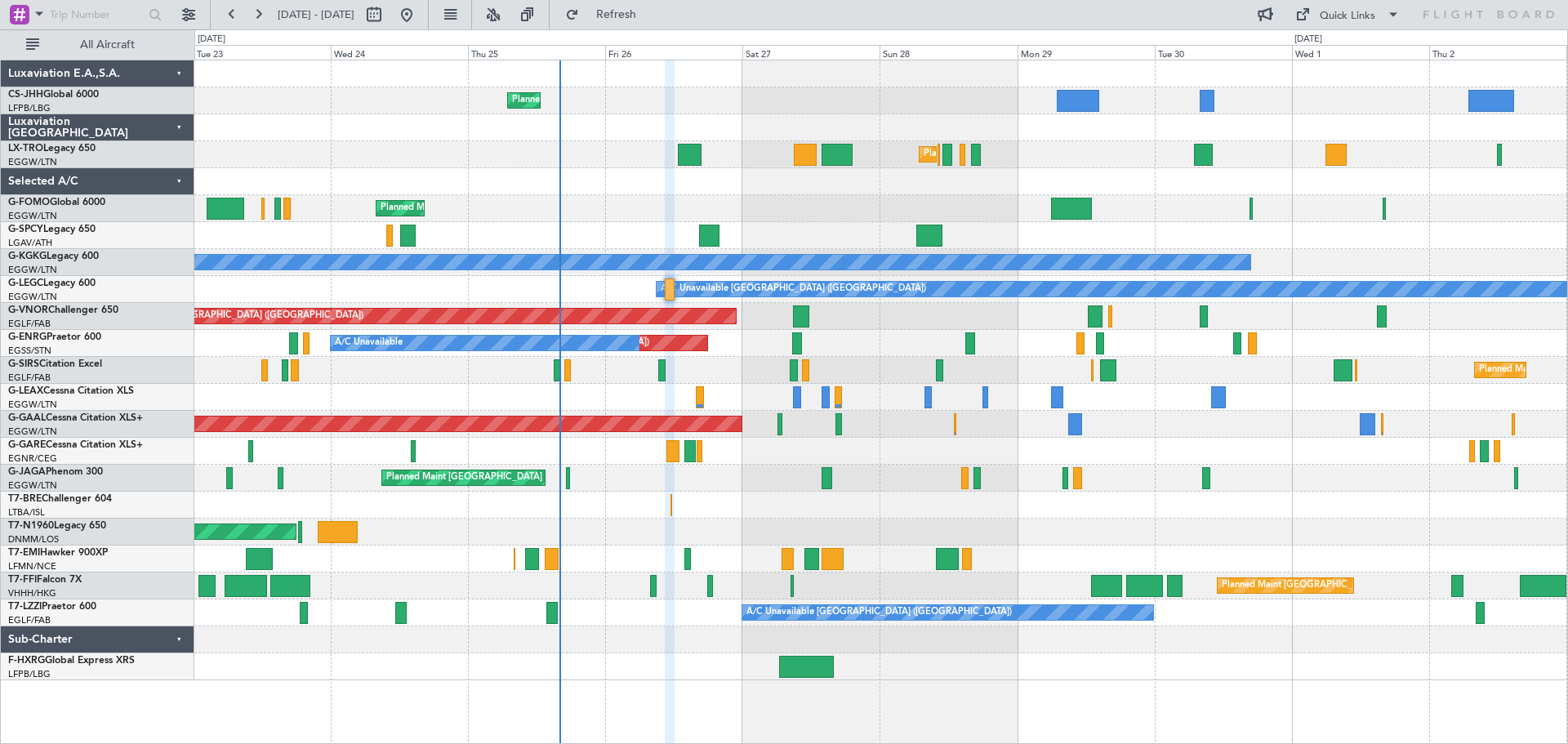
scroll to position [0, 0]
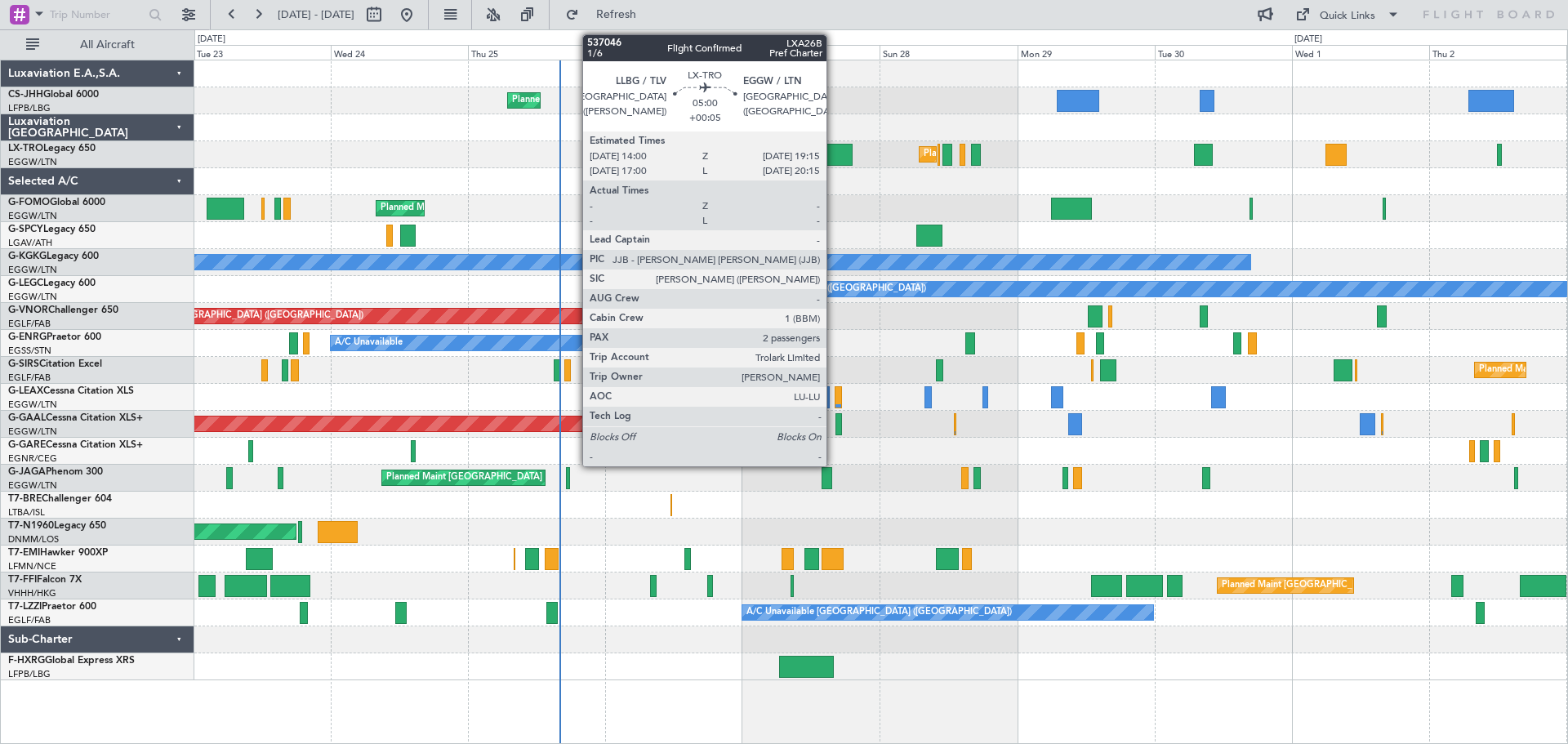
click at [834, 152] on div at bounding box center [837, 155] width 30 height 22
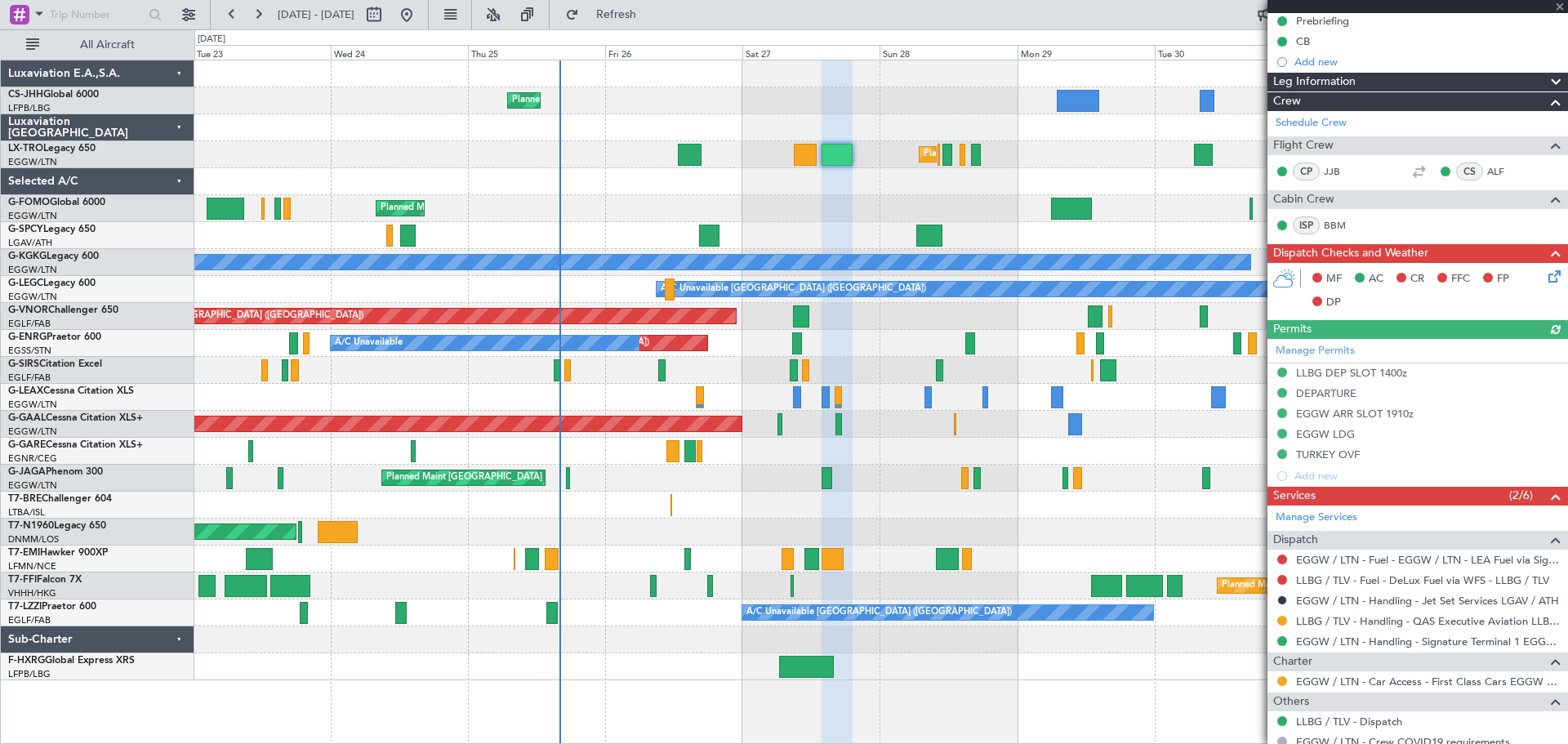
scroll to position [316, 0]
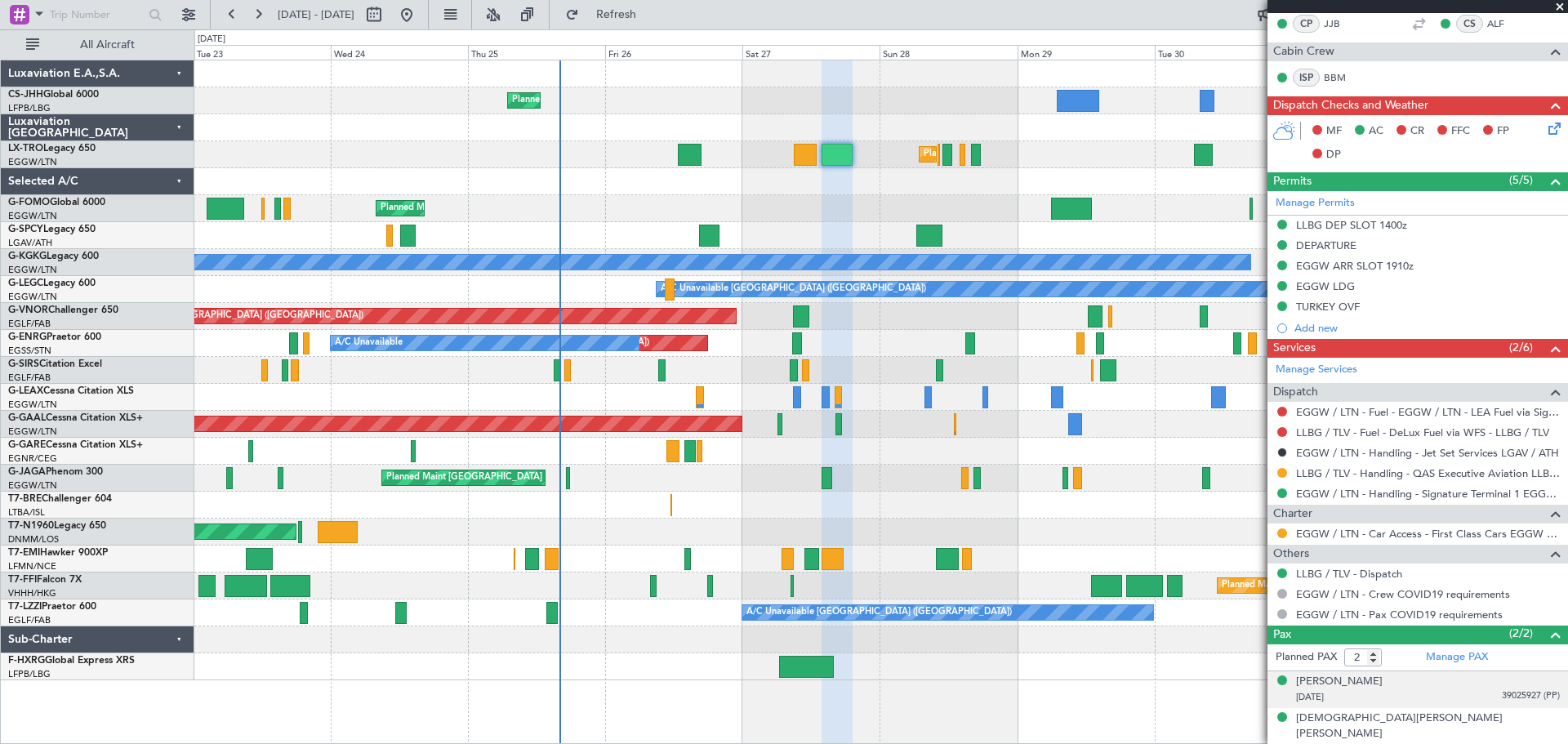
click at [1511, 694] on span "39025927 (PP)" at bounding box center [1530, 696] width 58 height 14
click at [1544, 714] on img at bounding box center [1551, 715] width 14 height 14
click at [1555, 3] on span at bounding box center [1559, 7] width 16 height 14
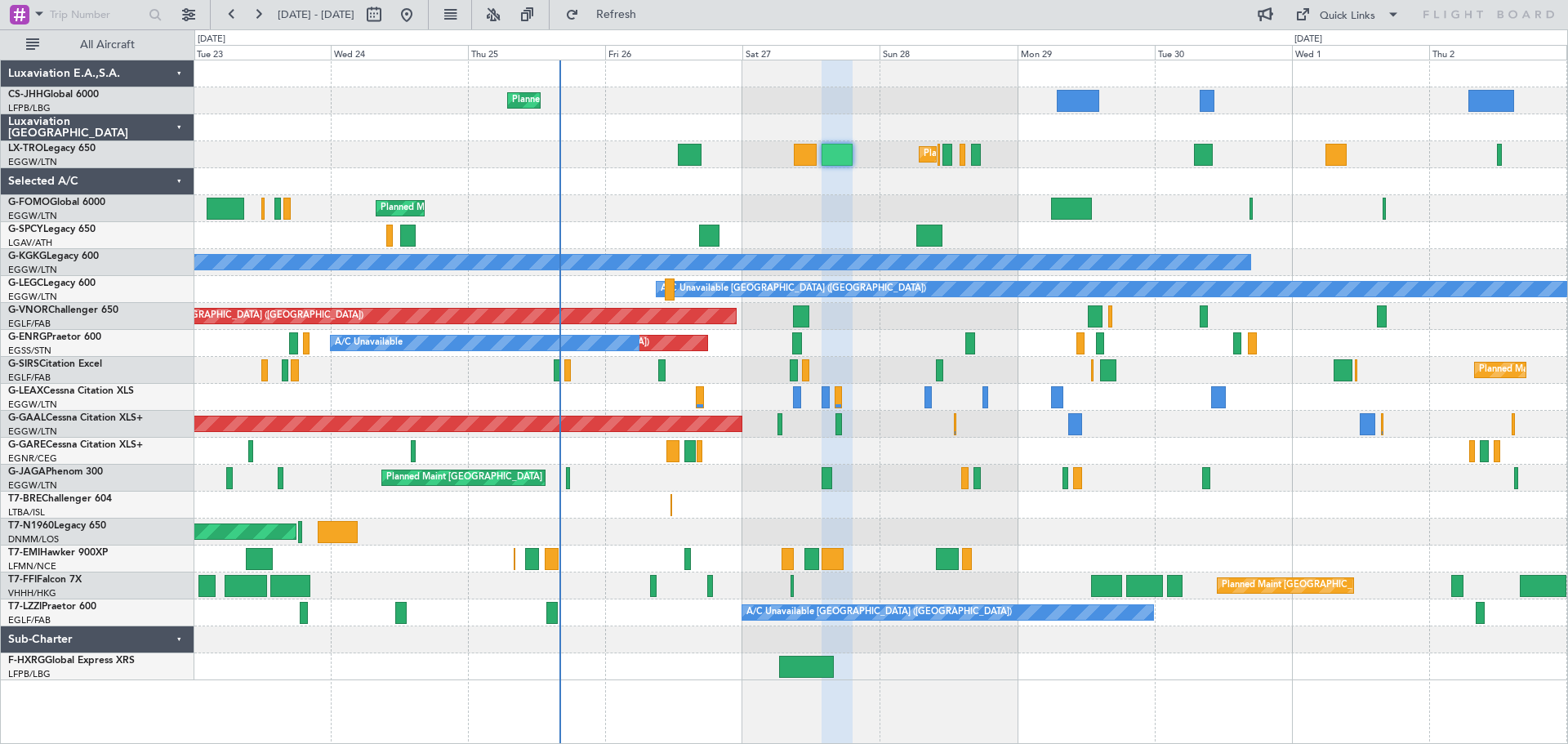
type input "0"
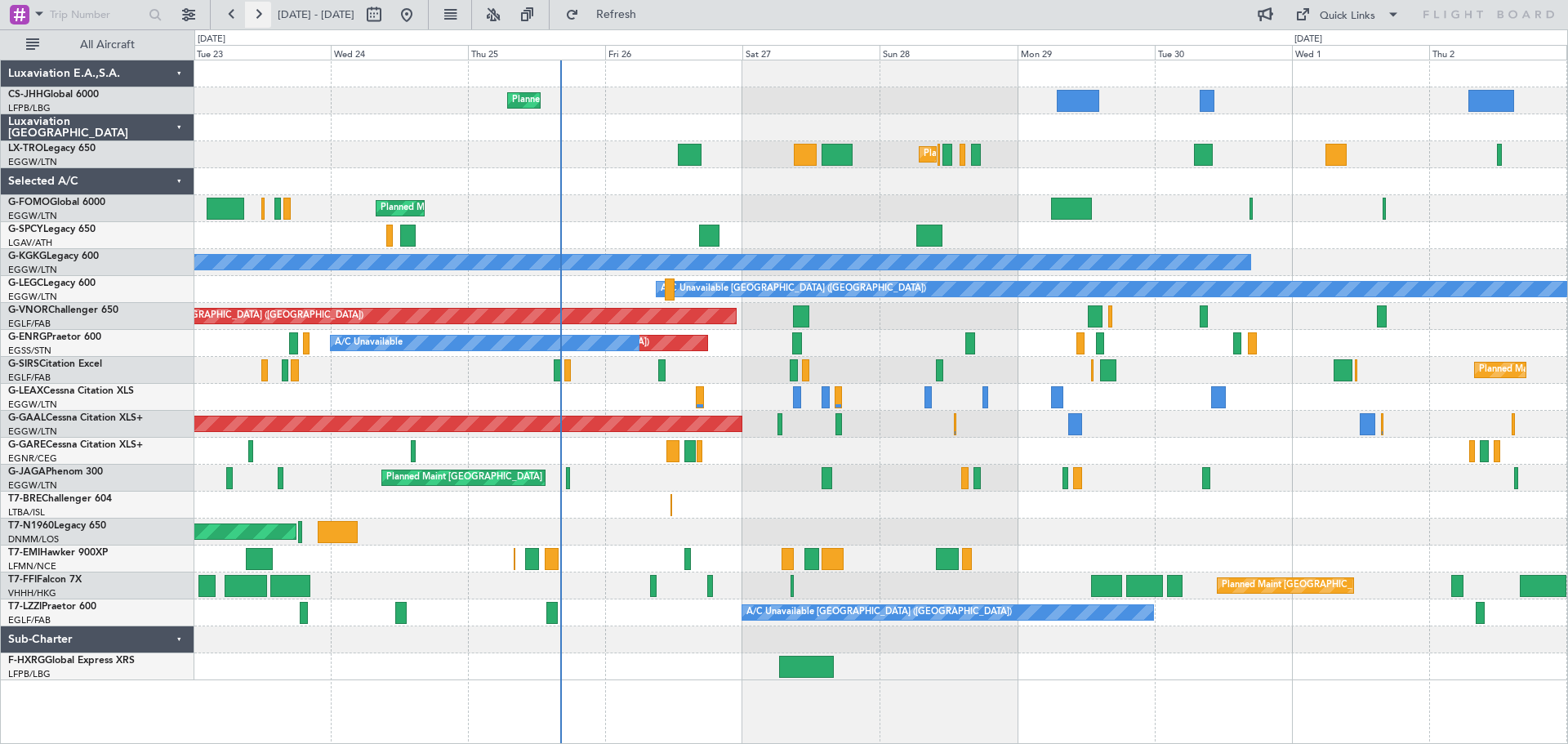
click at [254, 14] on button at bounding box center [258, 14] width 26 height 26
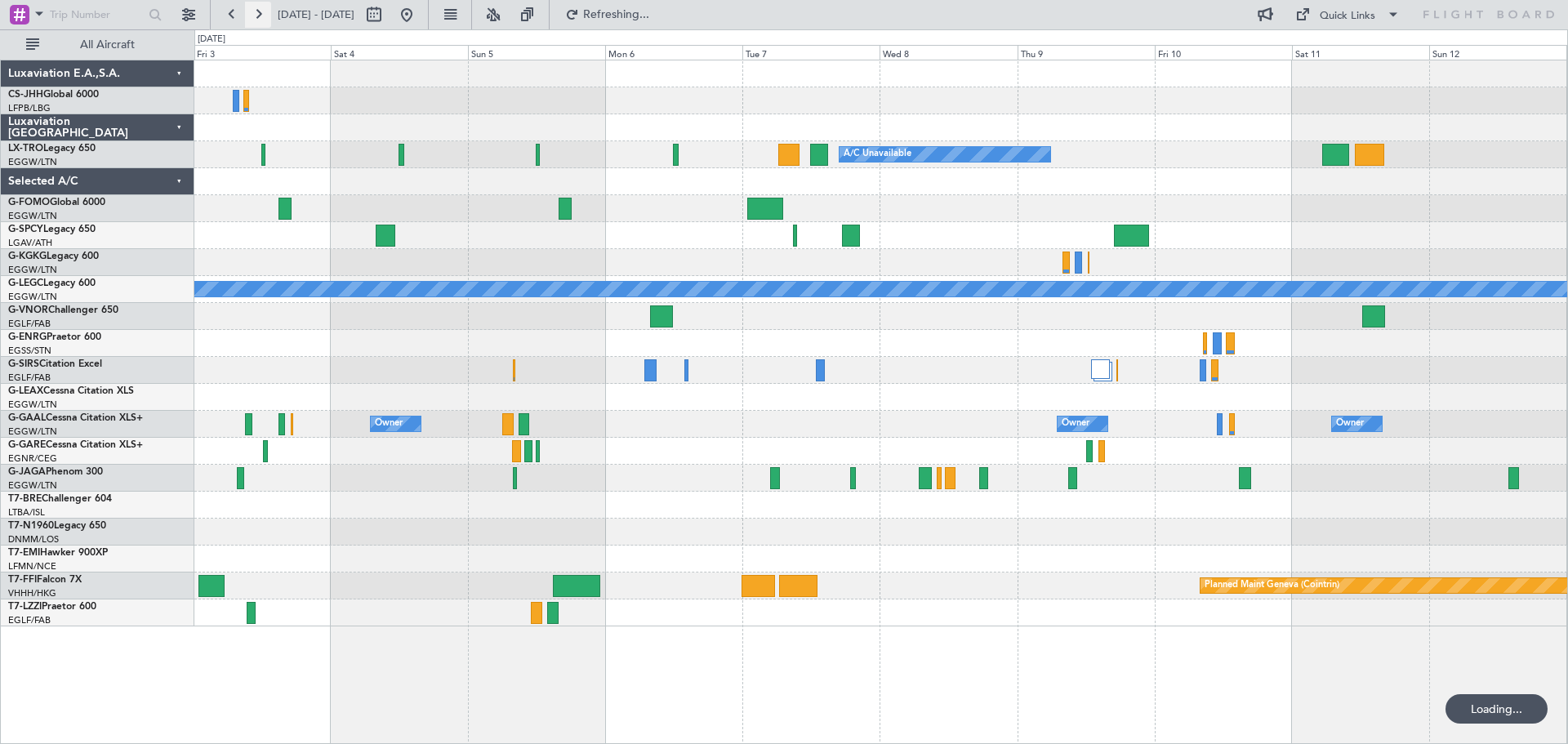
click at [254, 14] on button at bounding box center [258, 14] width 26 height 26
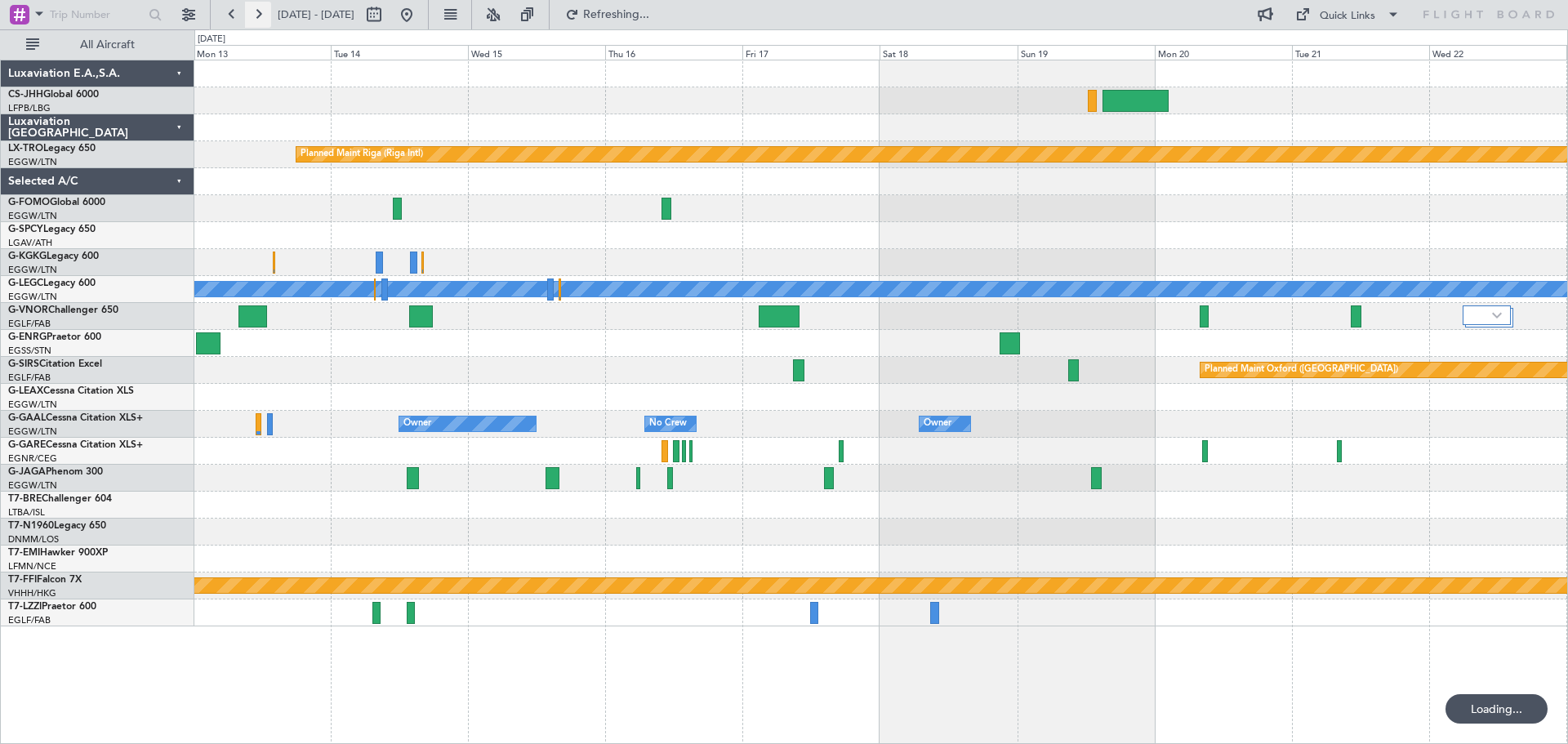
click at [254, 14] on button at bounding box center [258, 14] width 26 height 26
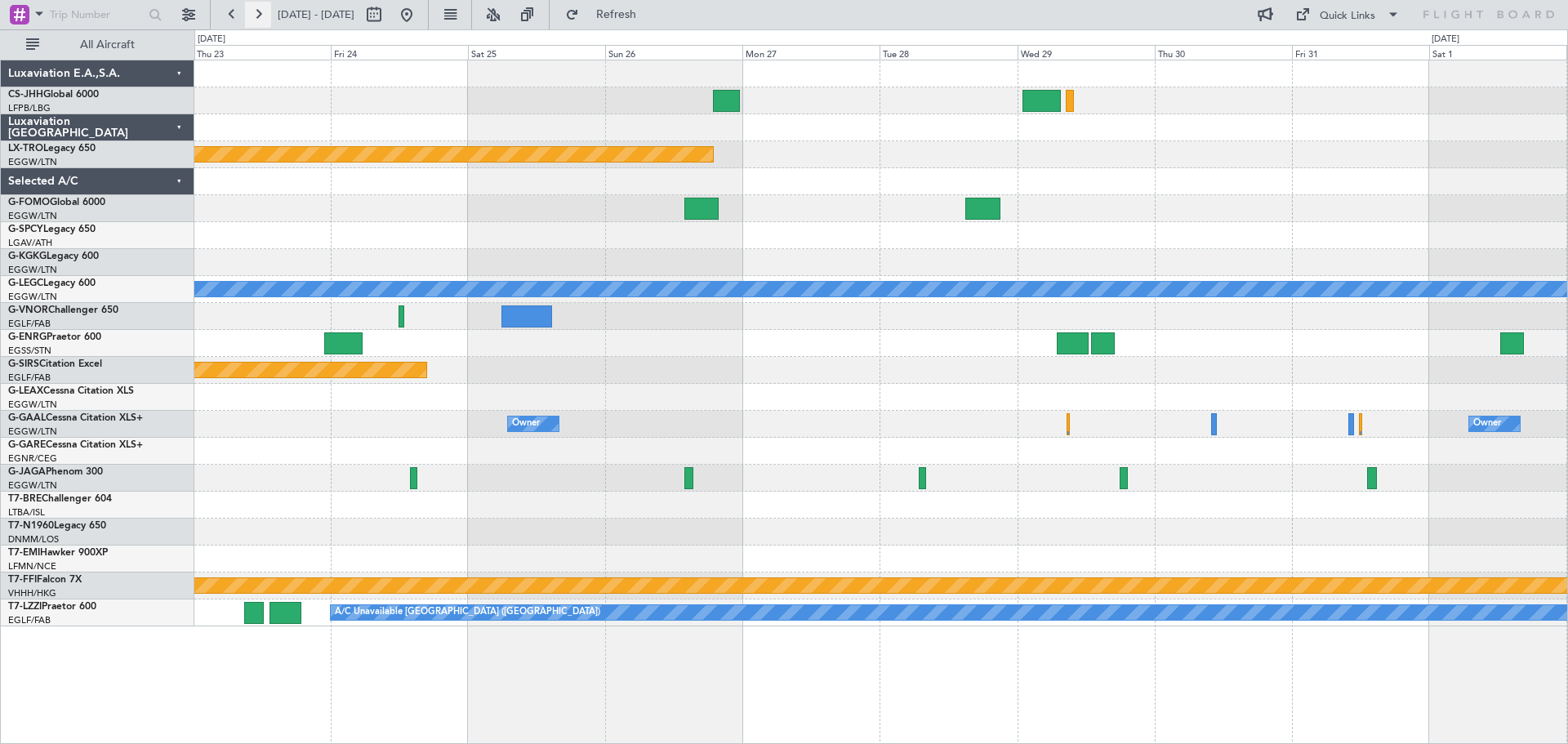
click at [254, 14] on button at bounding box center [258, 14] width 26 height 26
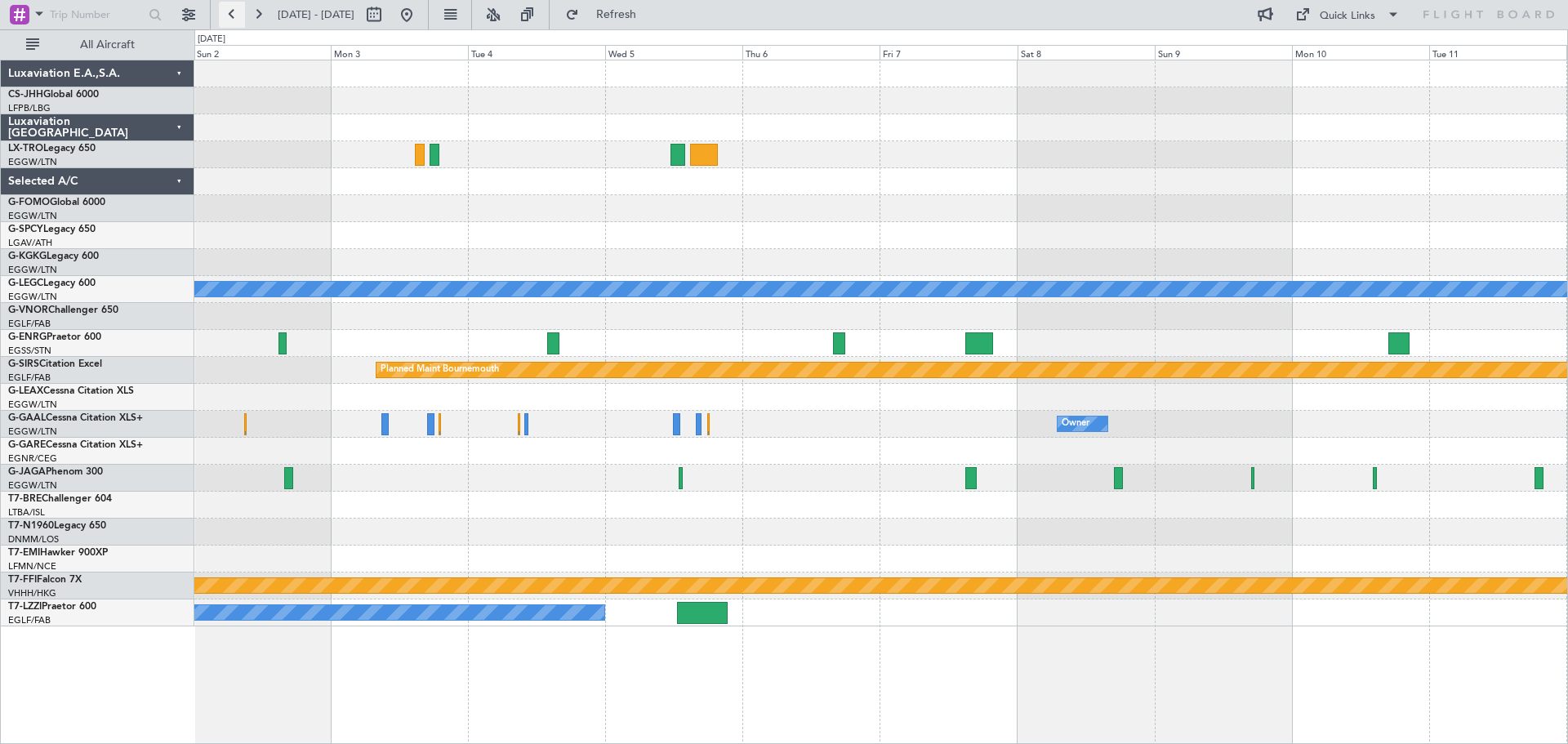
click at [234, 14] on button at bounding box center [231, 14] width 26 height 26
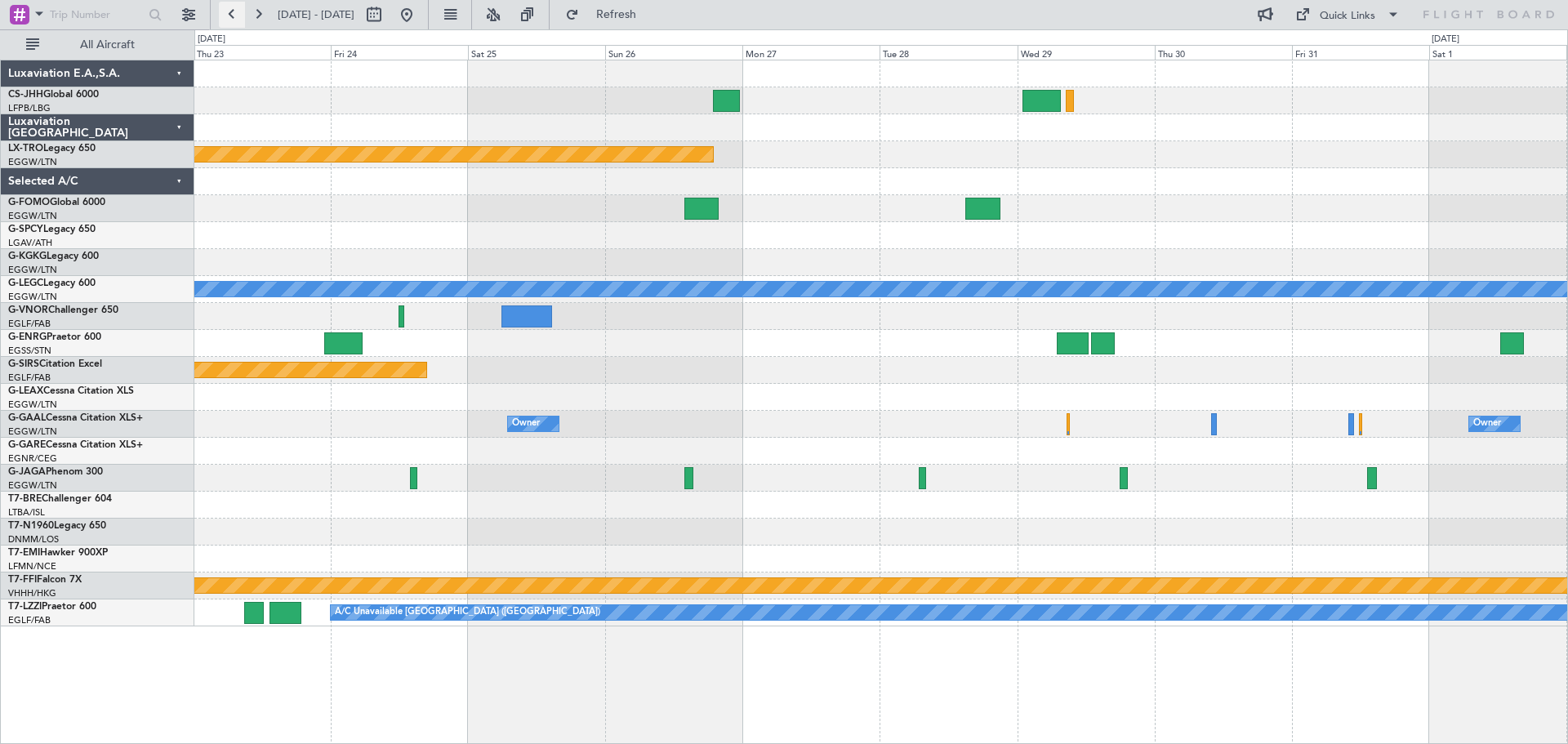
click at [234, 14] on button at bounding box center [231, 14] width 26 height 26
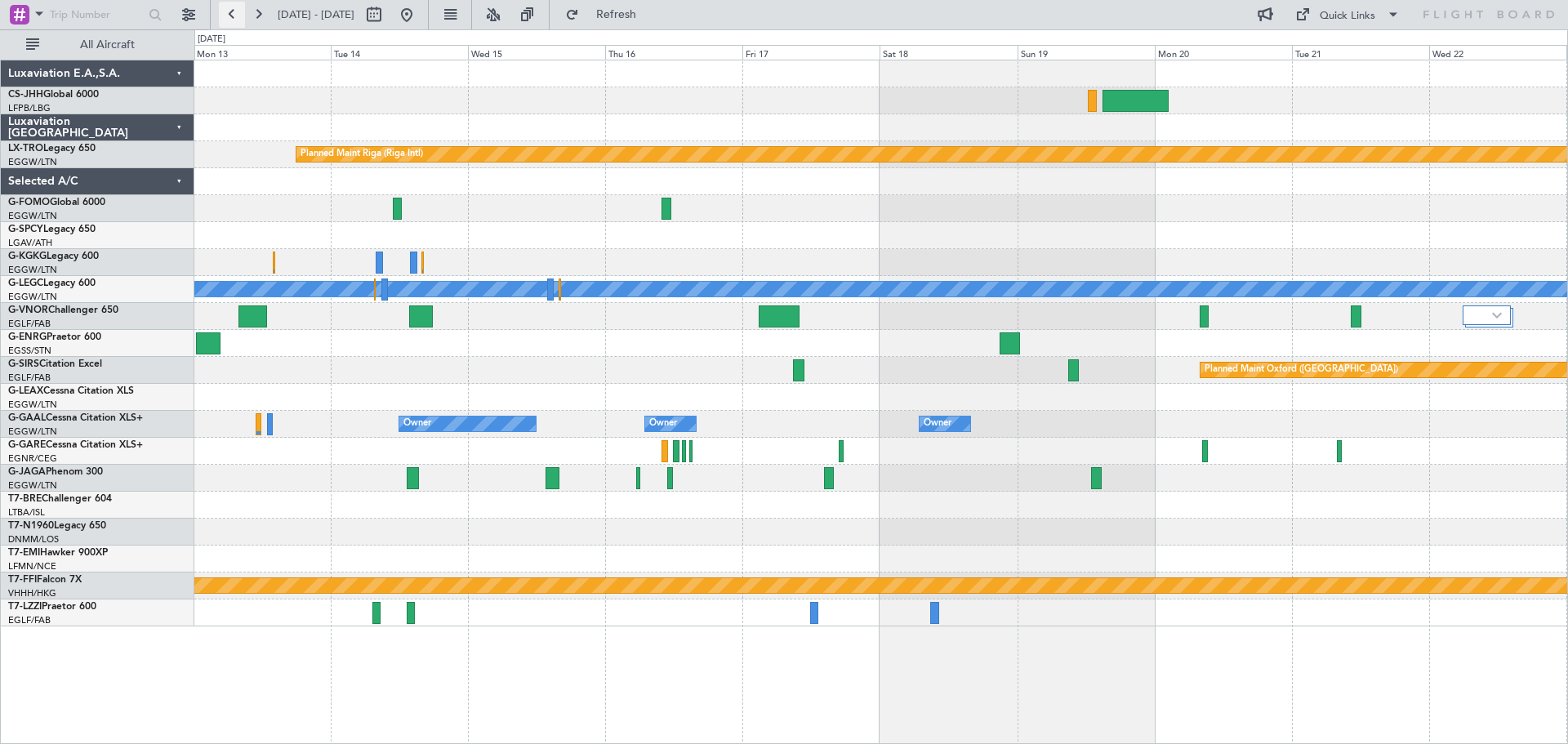
click at [234, 14] on button at bounding box center [231, 14] width 26 height 26
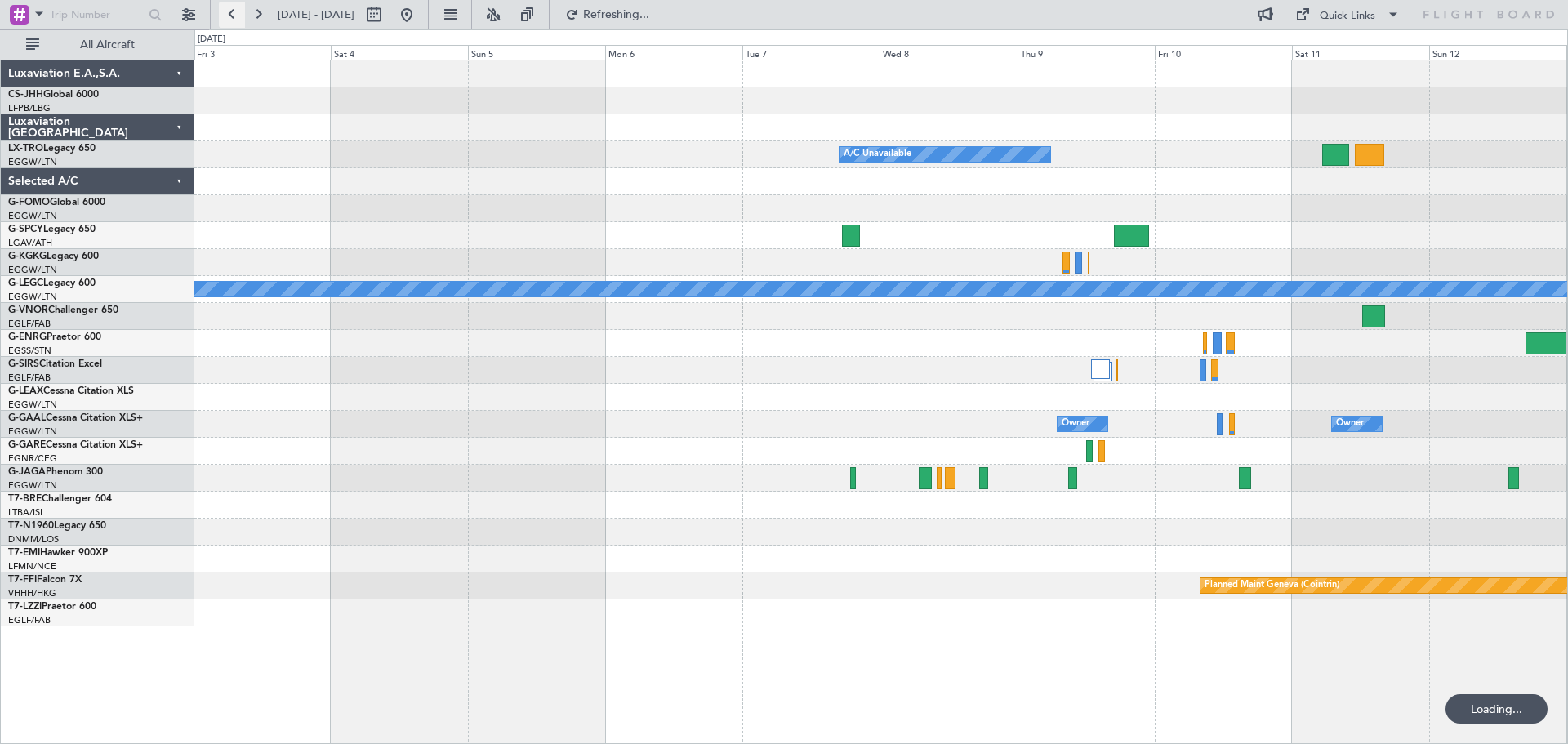
click at [234, 14] on button at bounding box center [231, 14] width 26 height 26
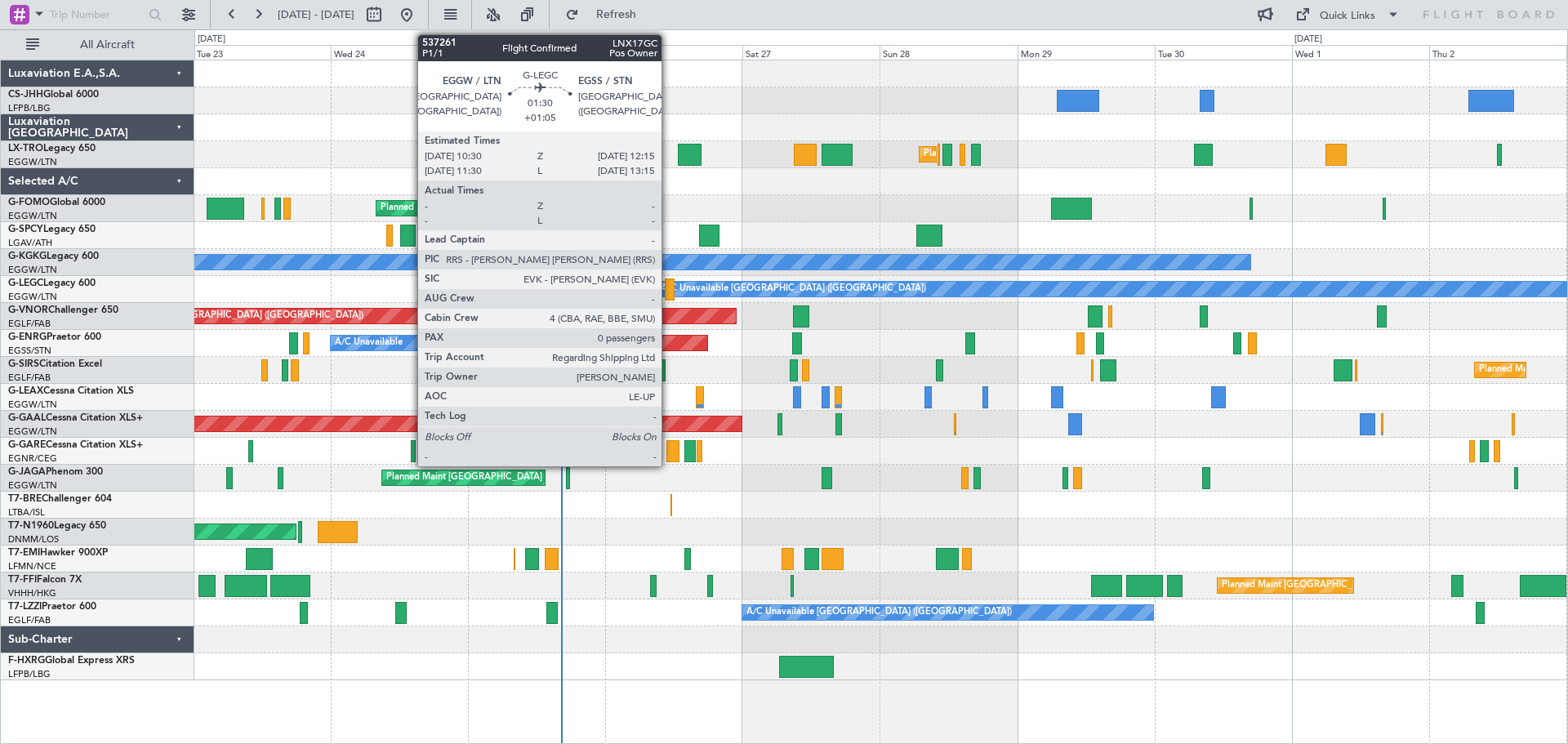
click at [669, 293] on div at bounding box center [670, 289] width 11 height 22
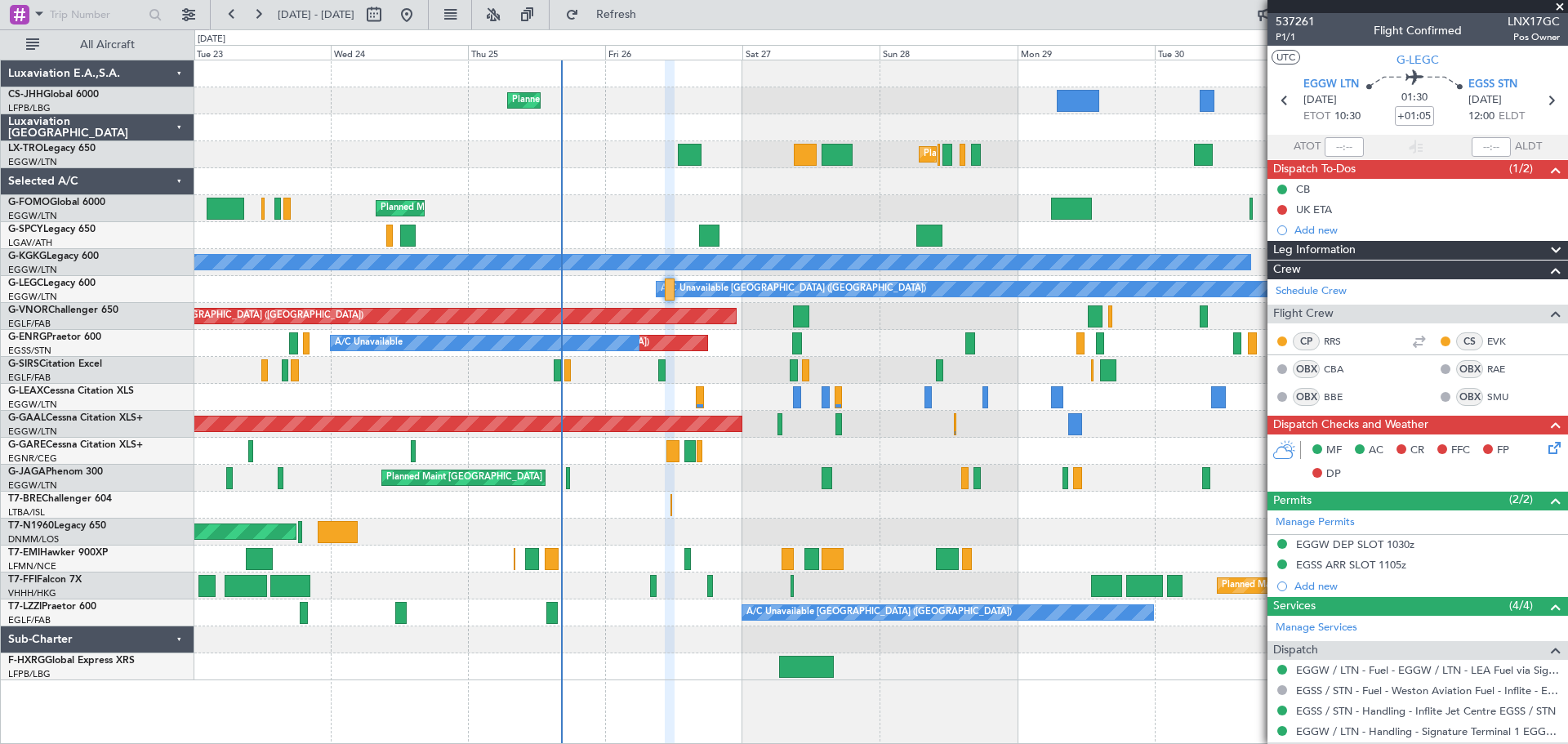
click at [1560, 6] on span at bounding box center [1559, 7] width 16 height 14
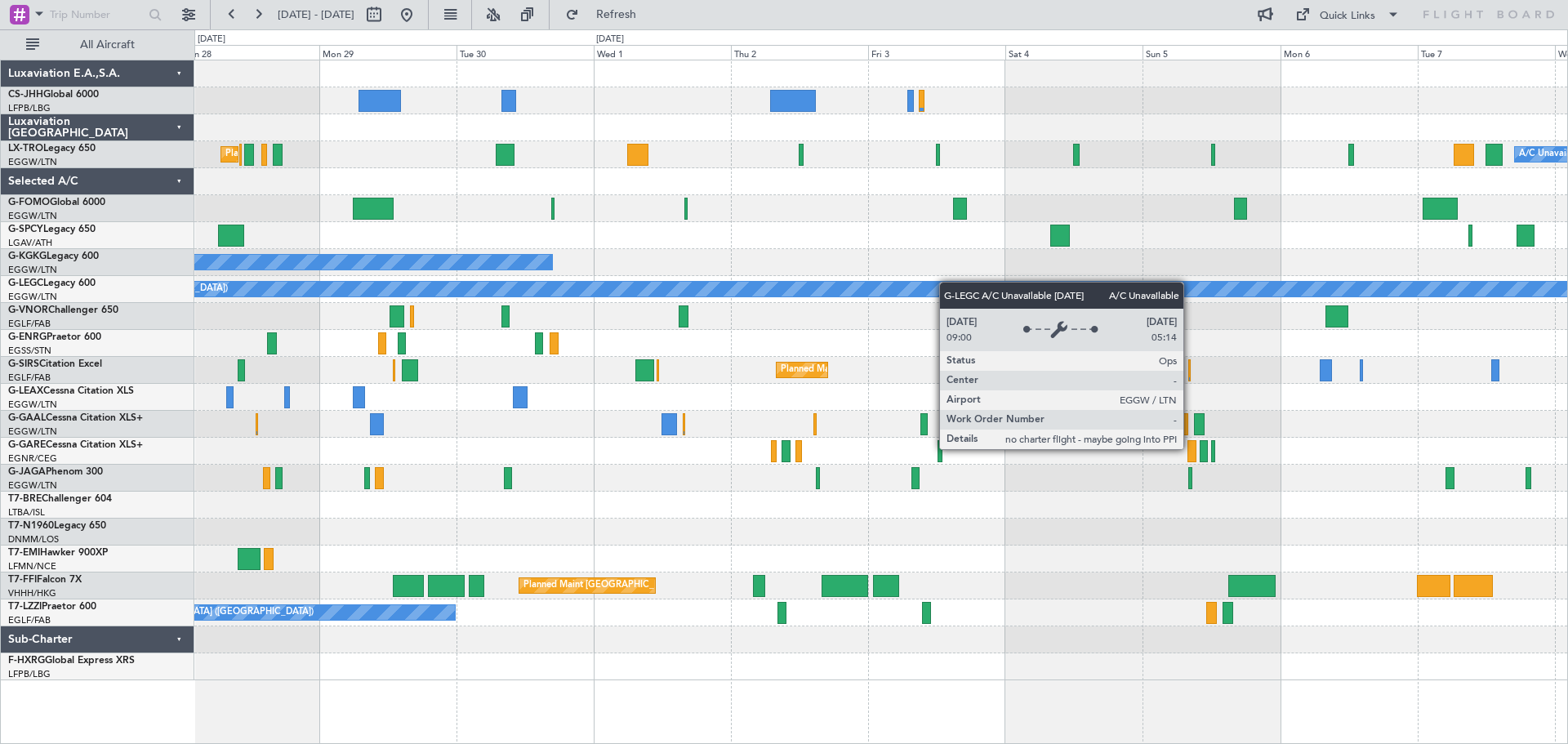
click at [718, 296] on div "Planned Maint [GEOGRAPHIC_DATA] ([GEOGRAPHIC_DATA]) A/C Unavailable A/C Unavail…" at bounding box center [880, 371] width 1372 height 620
